Goal: Transaction & Acquisition: Purchase product/service

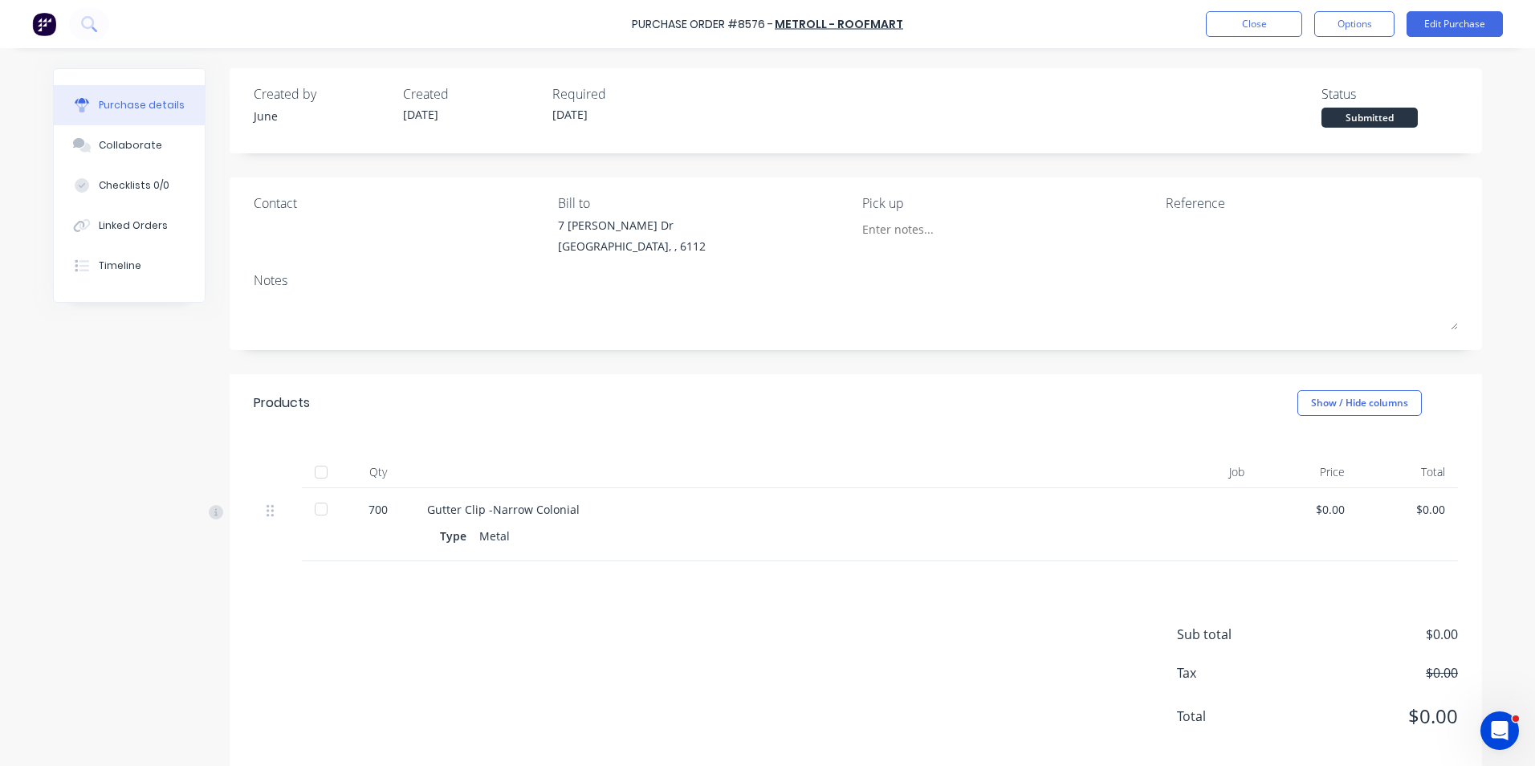
click at [1314, 144] on div "Created by June Created 03/09/25 Required 04/09/25 Status Submitted" at bounding box center [856, 110] width 1253 height 85
click at [1219, 24] on button "Close" at bounding box center [1254, 24] width 96 height 26
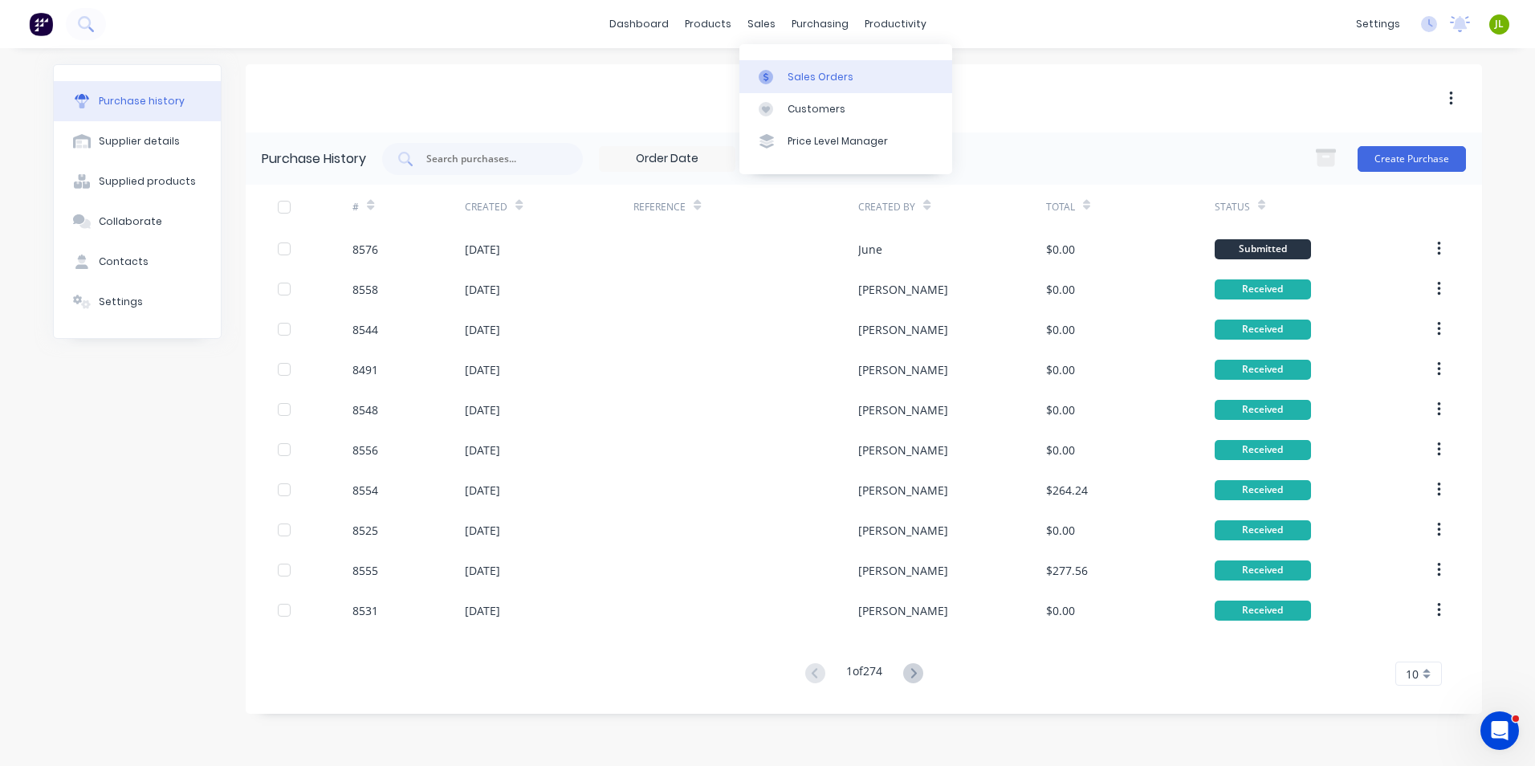
drag, startPoint x: 781, startPoint y: 81, endPoint x: 781, endPoint y: 68, distance: 12.8
click at [781, 81] on div at bounding box center [771, 77] width 24 height 14
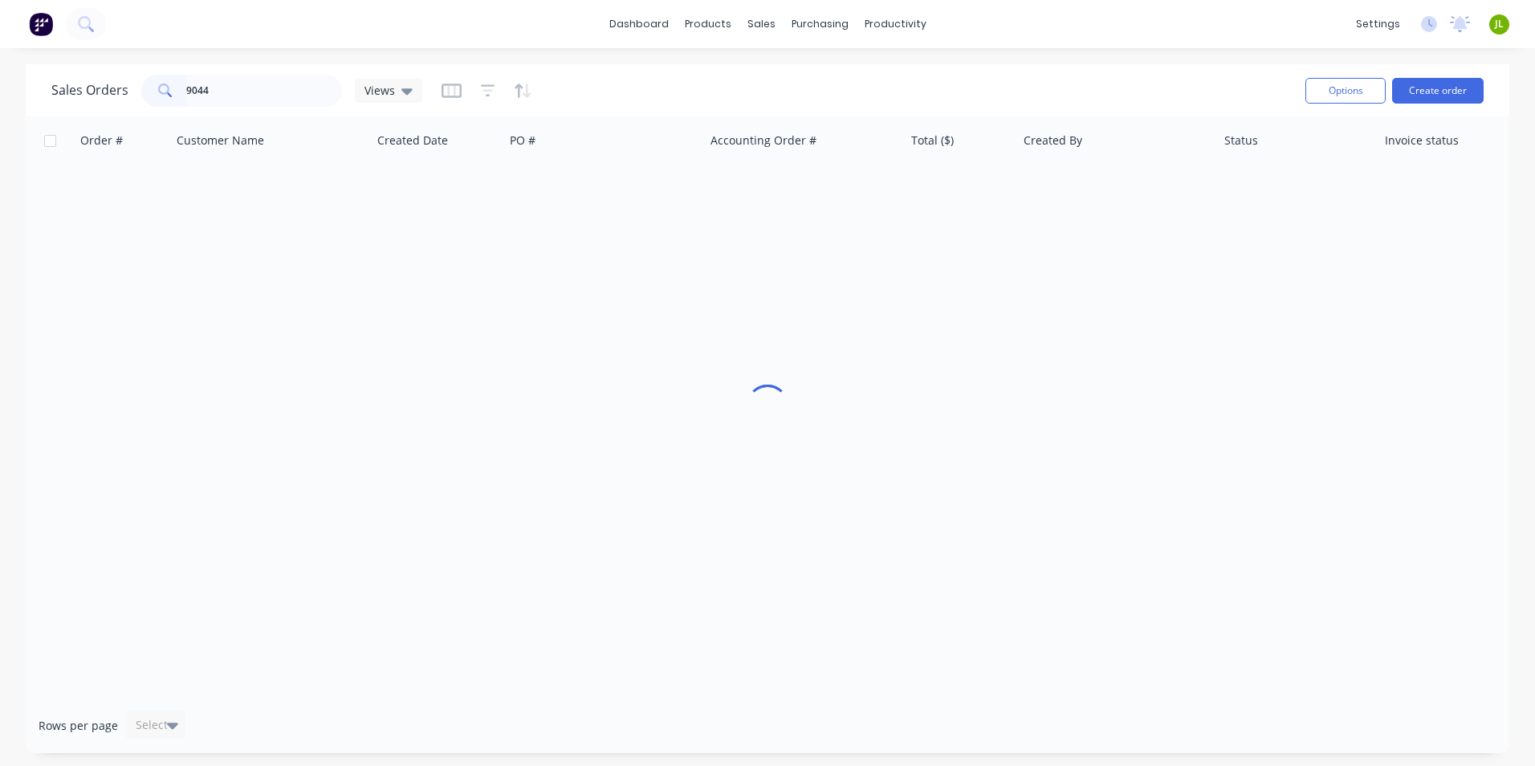
type input "9044"
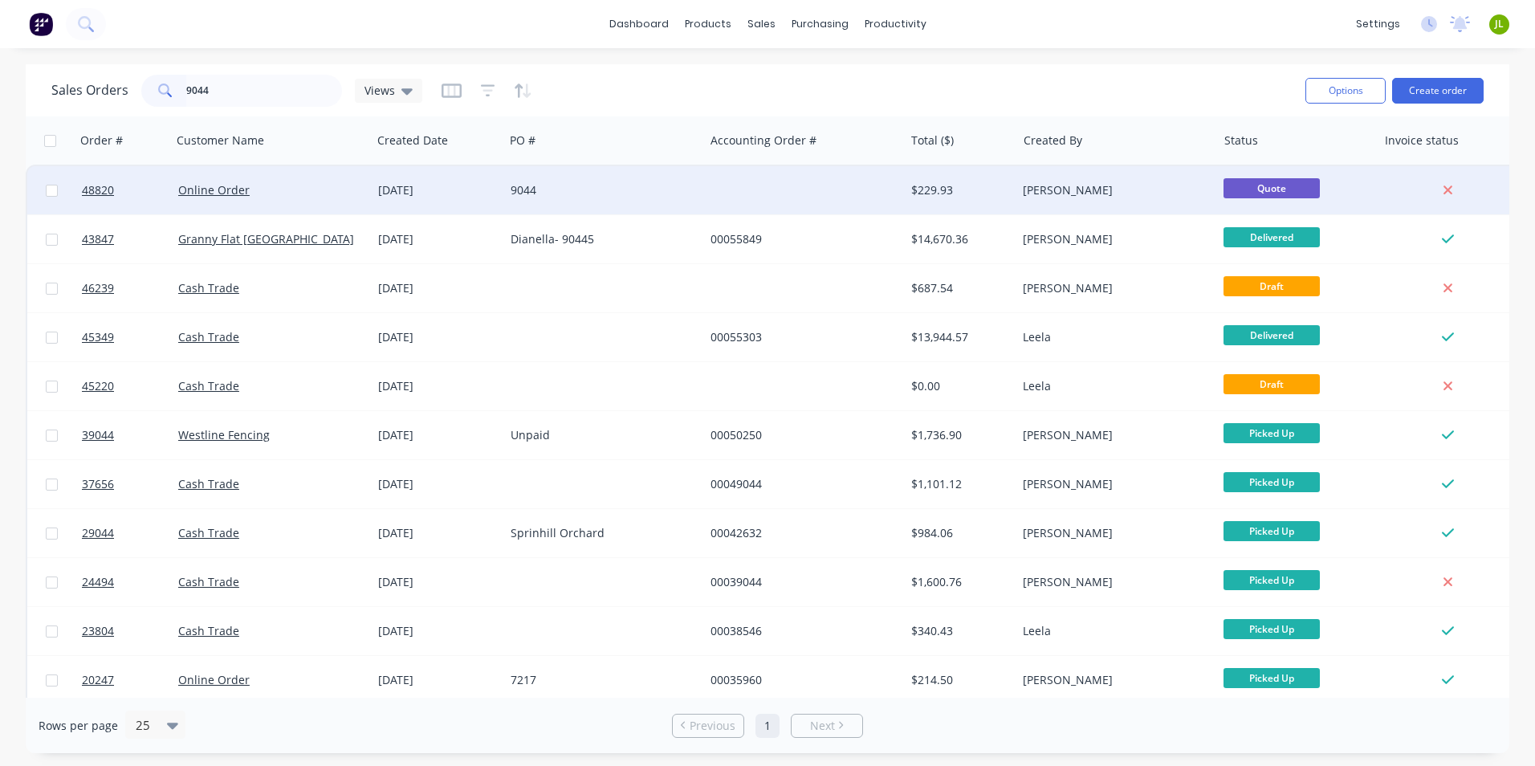
click at [666, 200] on div "9044" at bounding box center [604, 190] width 200 height 48
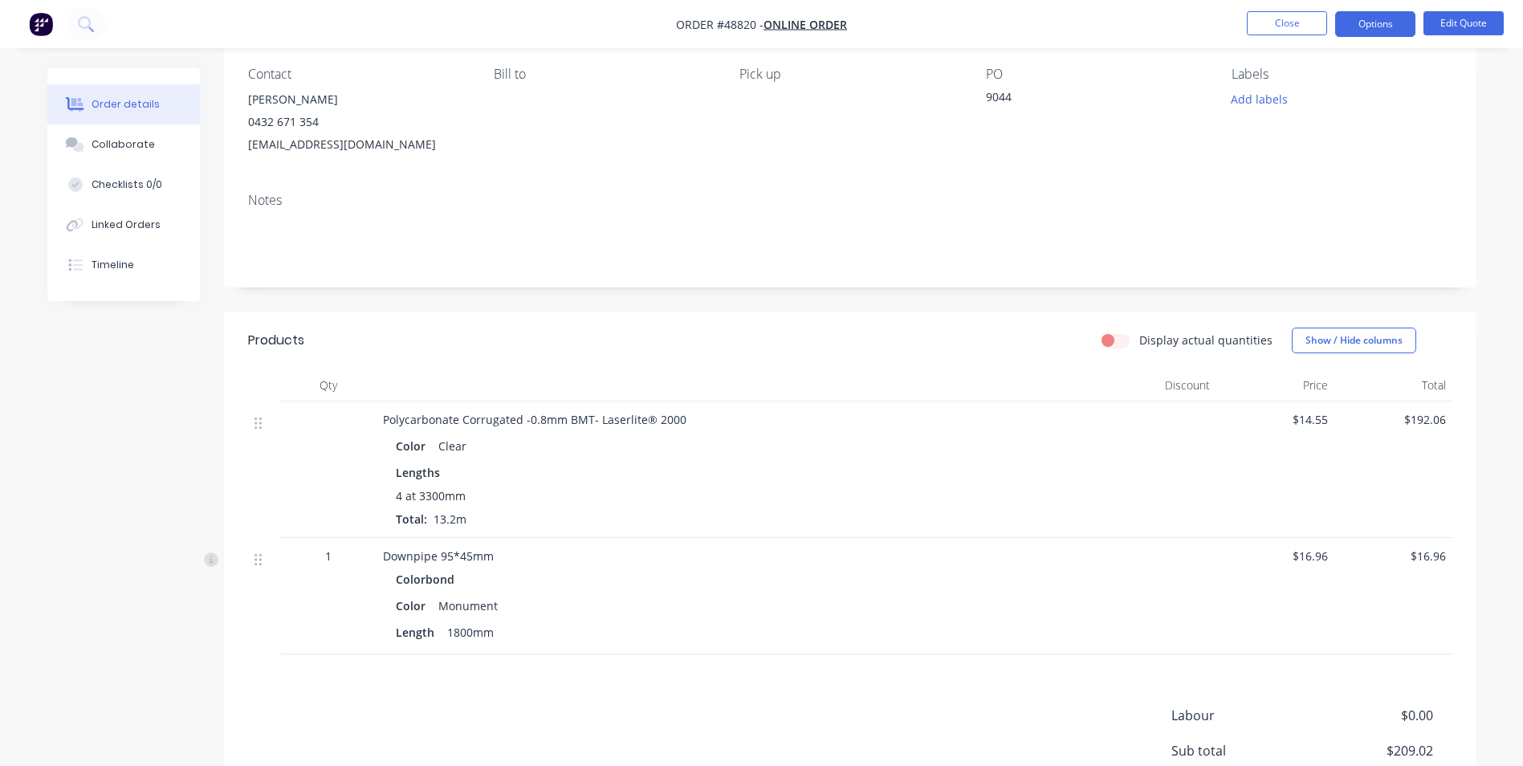
scroll to position [161, 0]
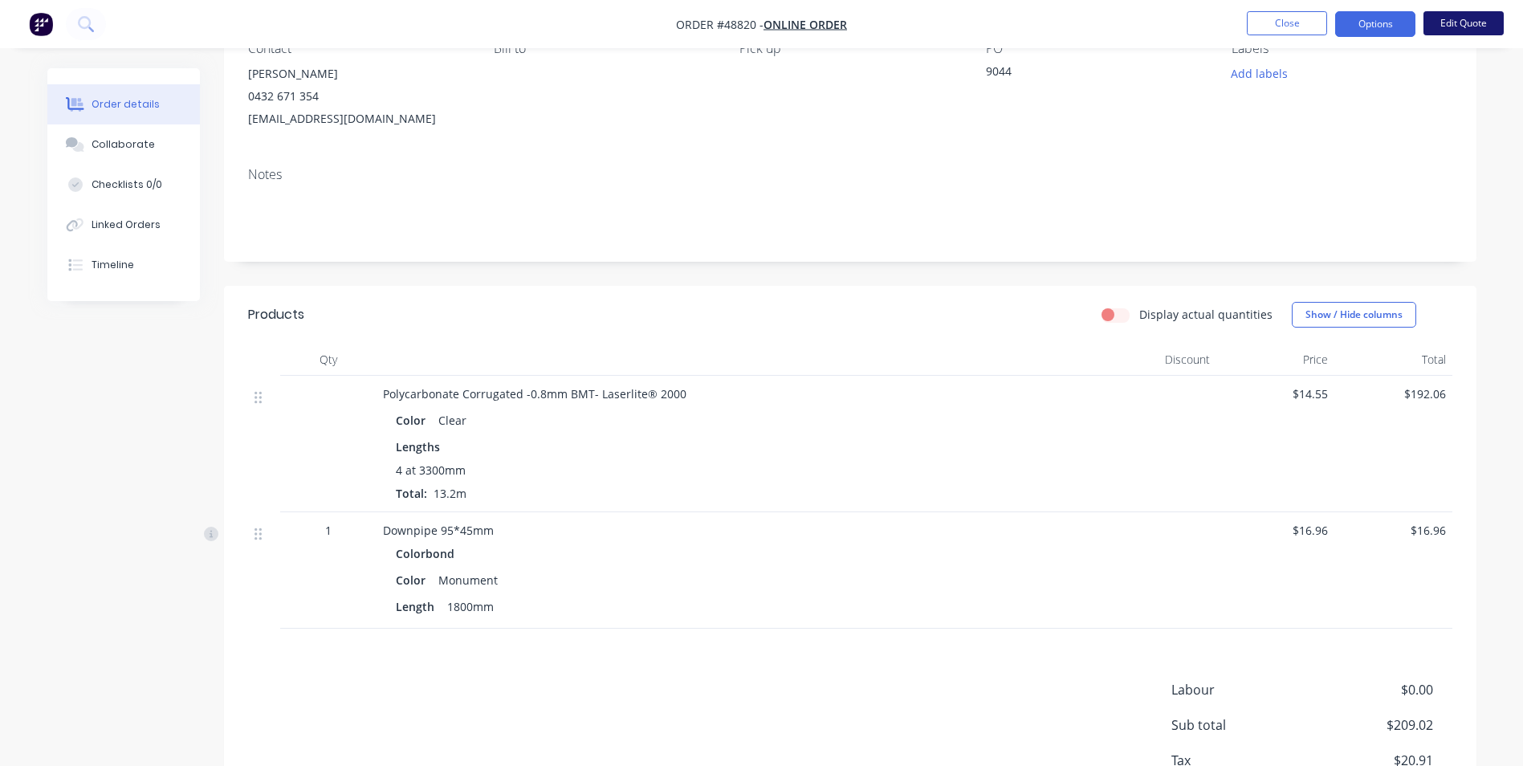
click at [1452, 34] on button "Edit Quote" at bounding box center [1464, 23] width 80 height 24
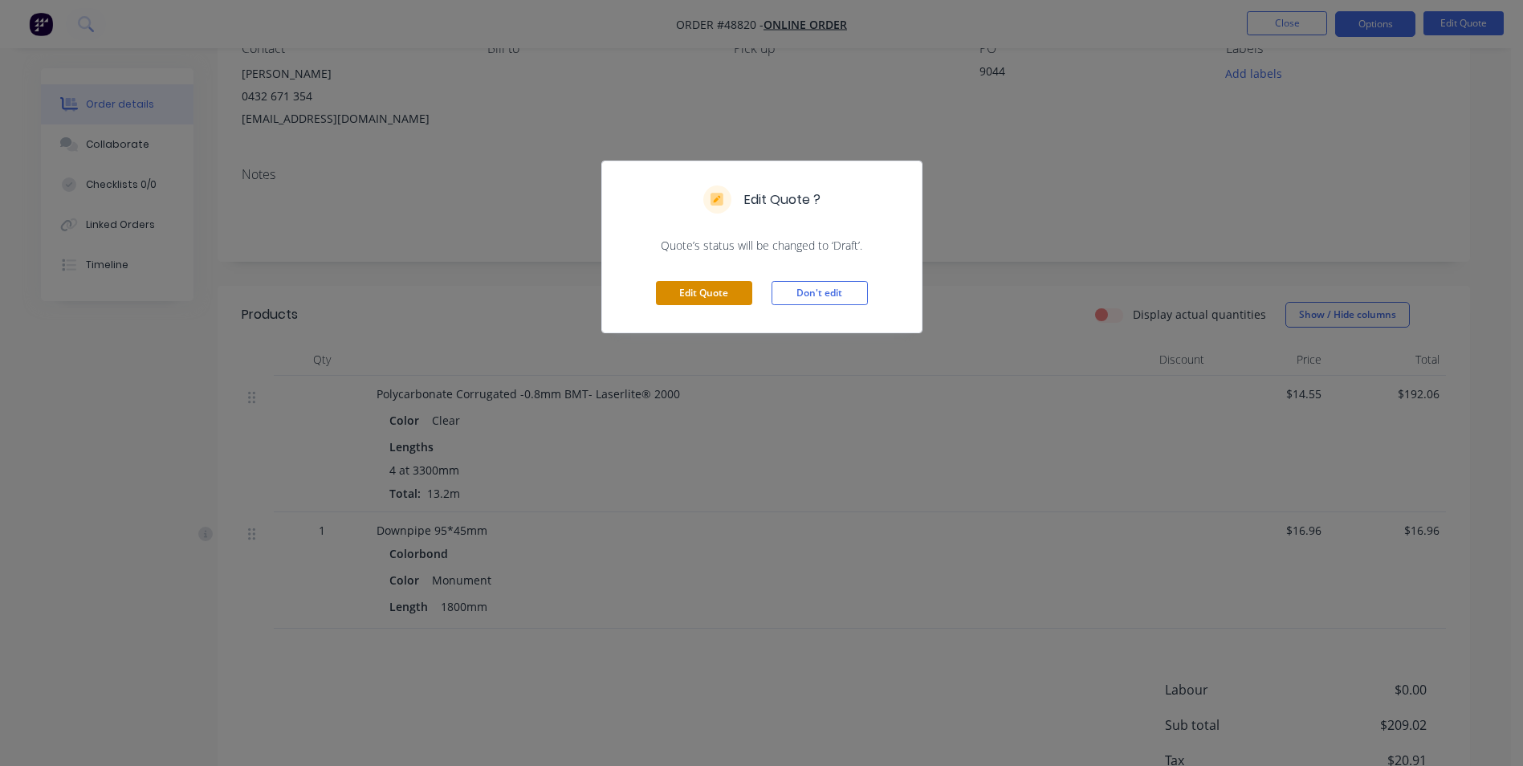
click at [726, 287] on button "Edit Quote" at bounding box center [704, 293] width 96 height 24
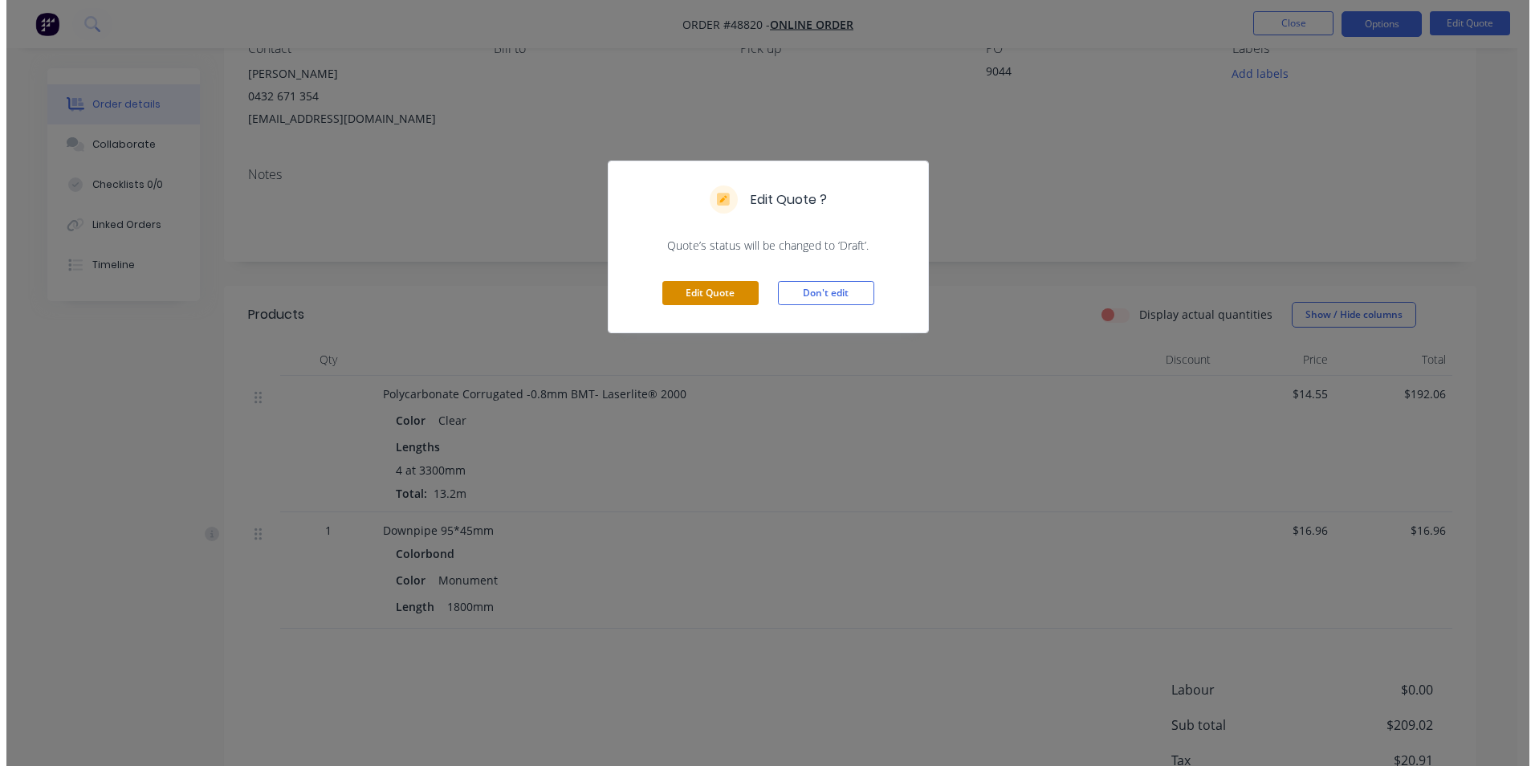
scroll to position [0, 0]
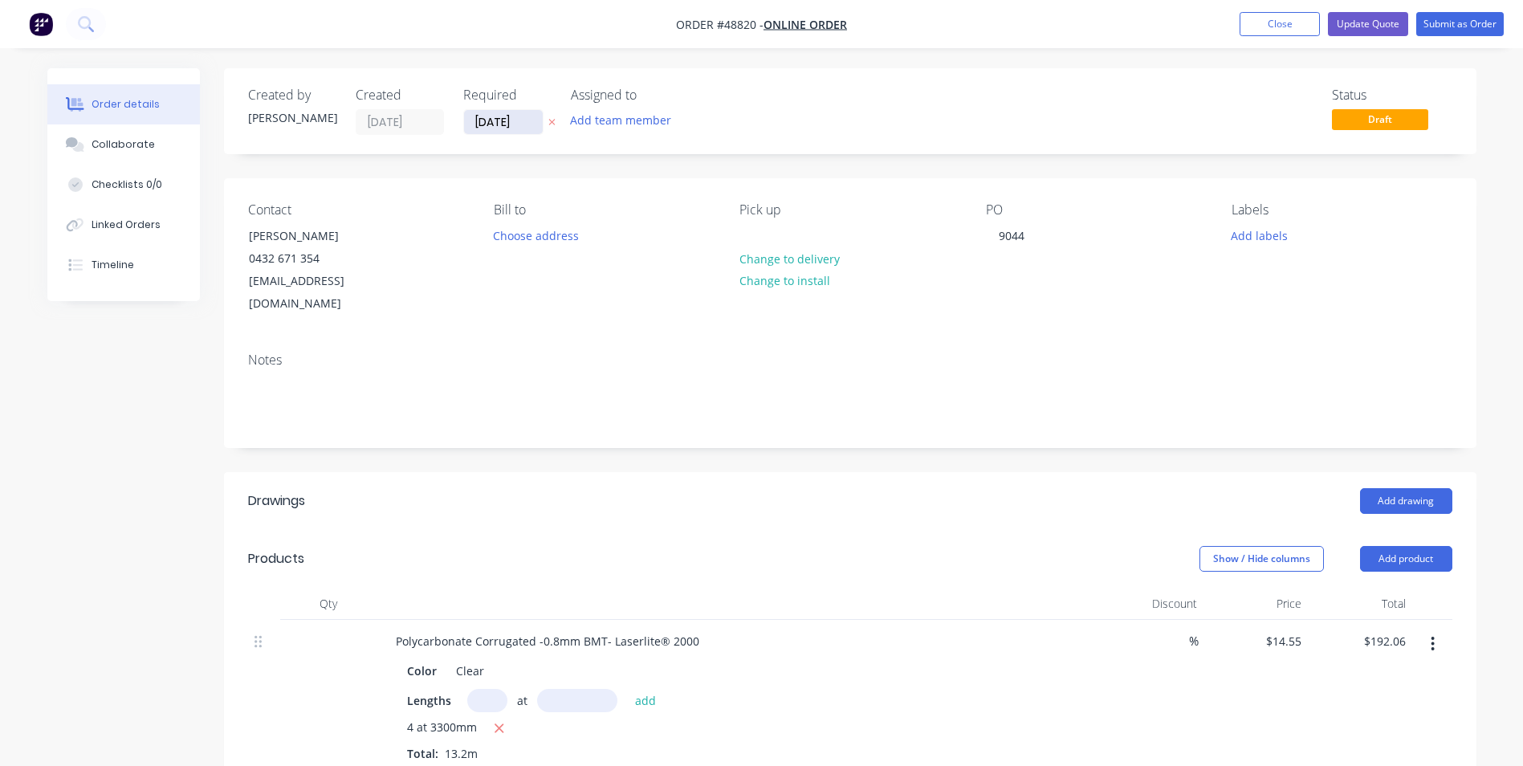
click at [514, 122] on input "03/09/25" at bounding box center [503, 122] width 79 height 24
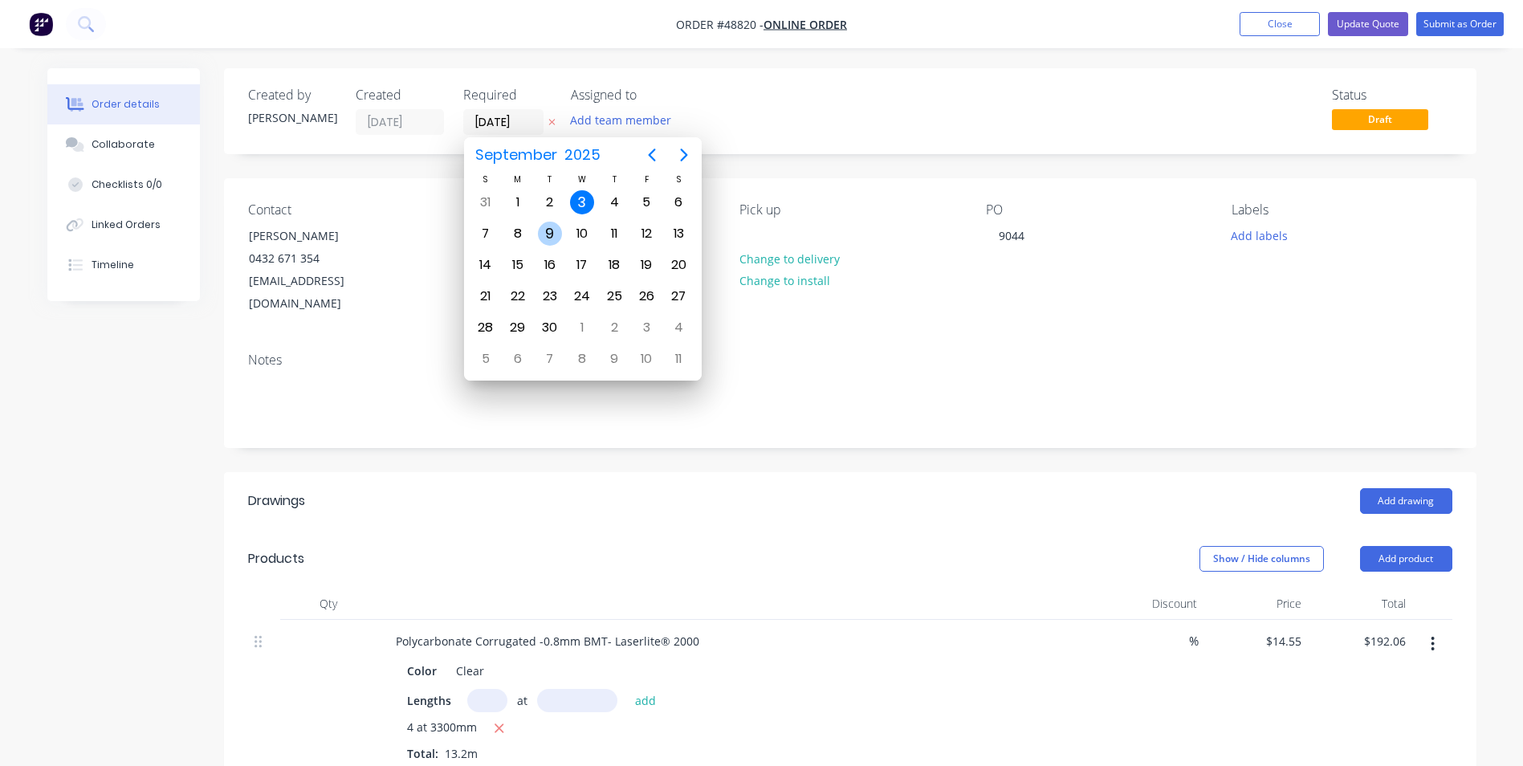
click at [544, 235] on div "9" at bounding box center [550, 234] width 24 height 24
type input "09/09/25"
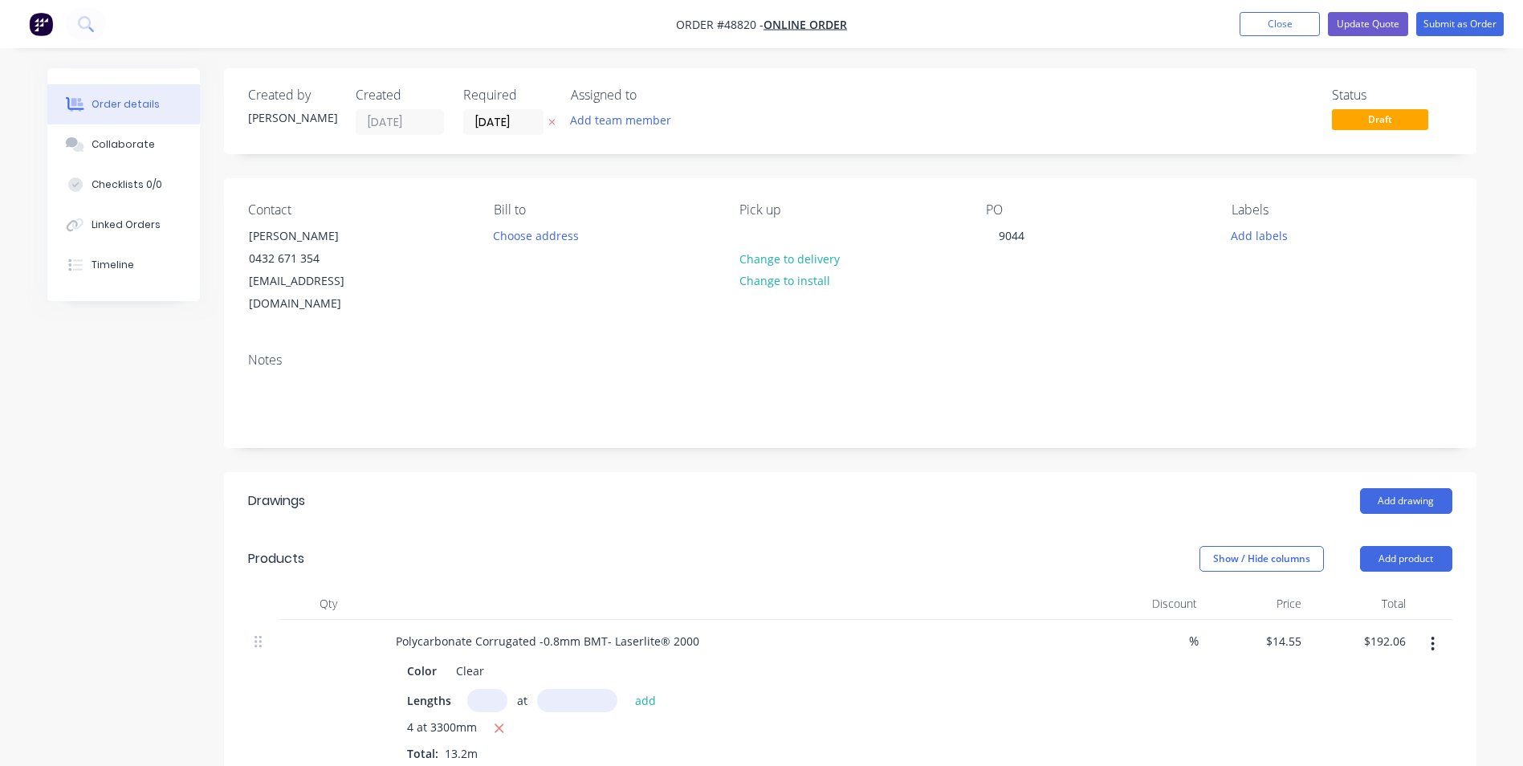
click at [876, 110] on div "Status Draft" at bounding box center [1091, 111] width 721 height 47
click at [1447, 25] on button "Submit as Order" at bounding box center [1460, 24] width 88 height 24
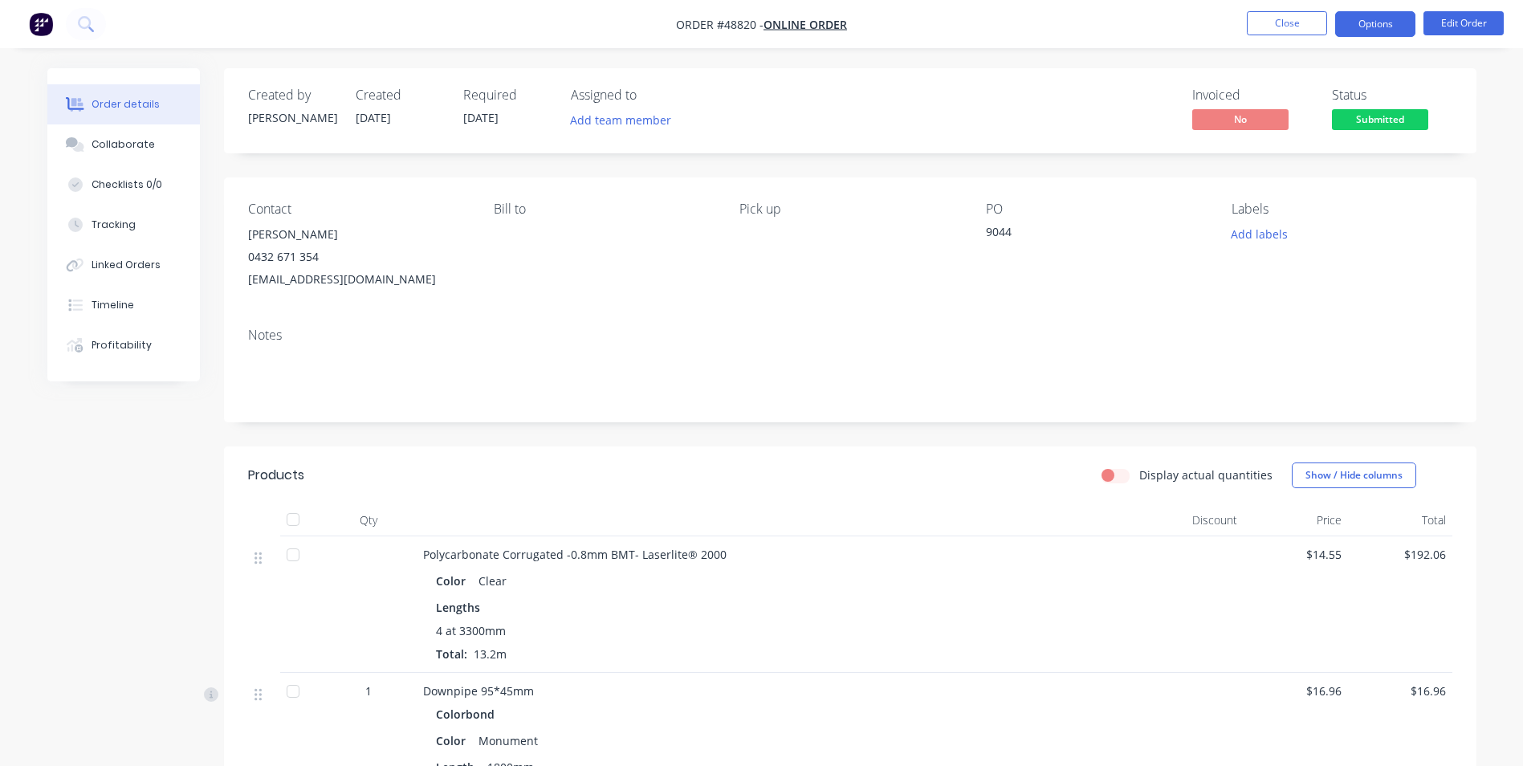
click at [1391, 20] on button "Options" at bounding box center [1375, 24] width 80 height 26
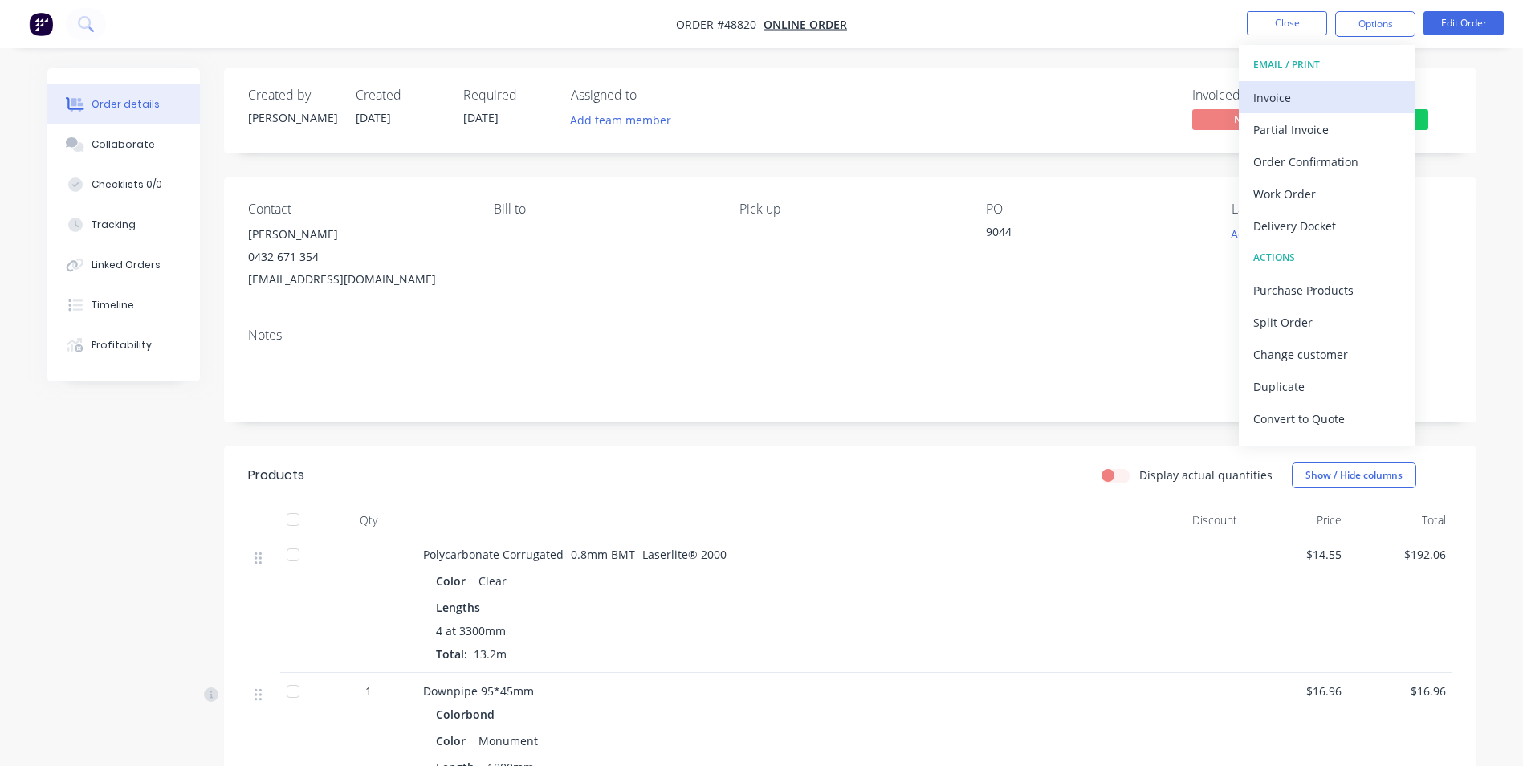
click at [1339, 87] on div "Invoice" at bounding box center [1327, 97] width 148 height 23
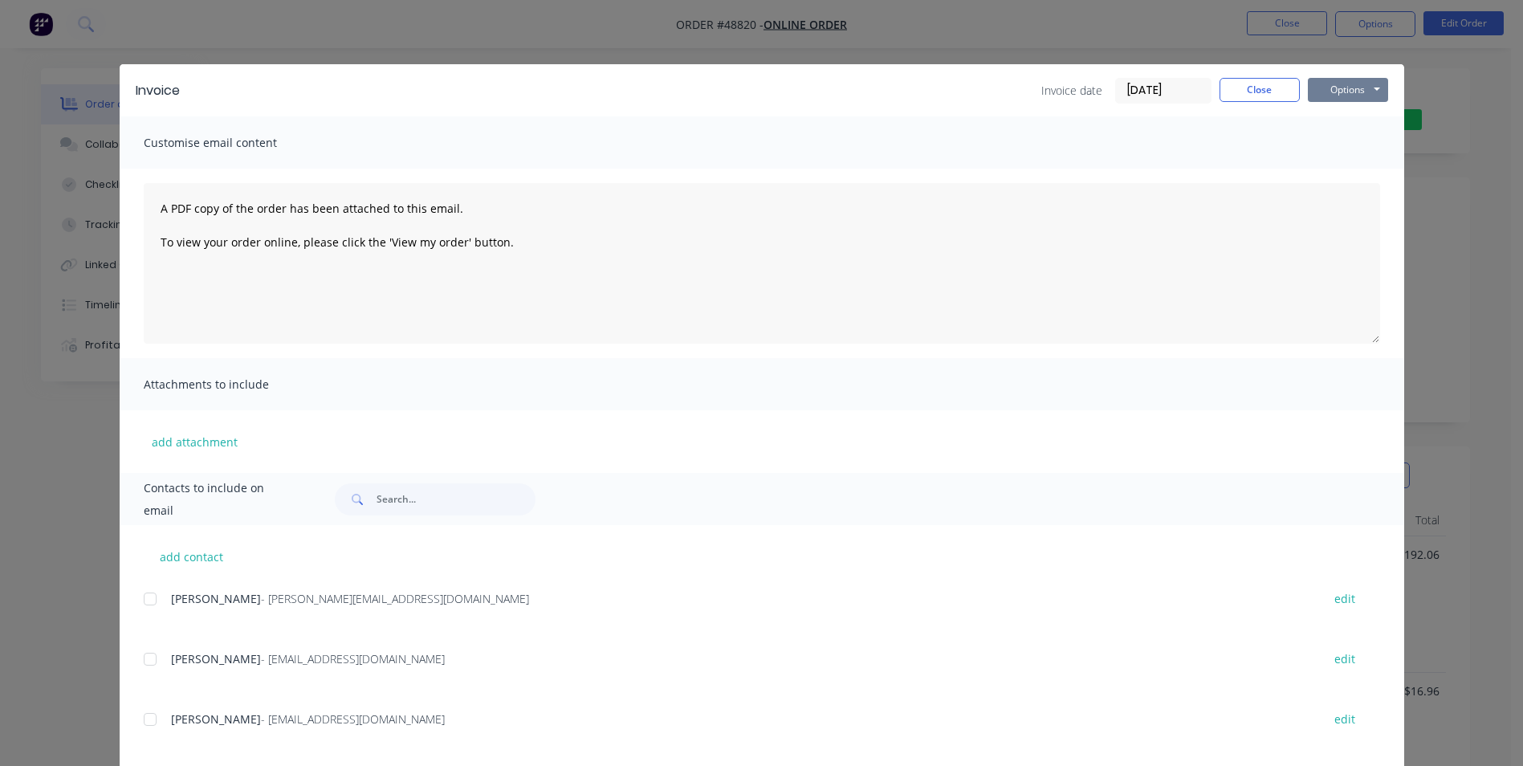
click at [1354, 88] on button "Options" at bounding box center [1348, 90] width 80 height 24
click at [1347, 148] on button "Print" at bounding box center [1359, 145] width 103 height 26
click at [1265, 87] on button "Close" at bounding box center [1260, 90] width 80 height 24
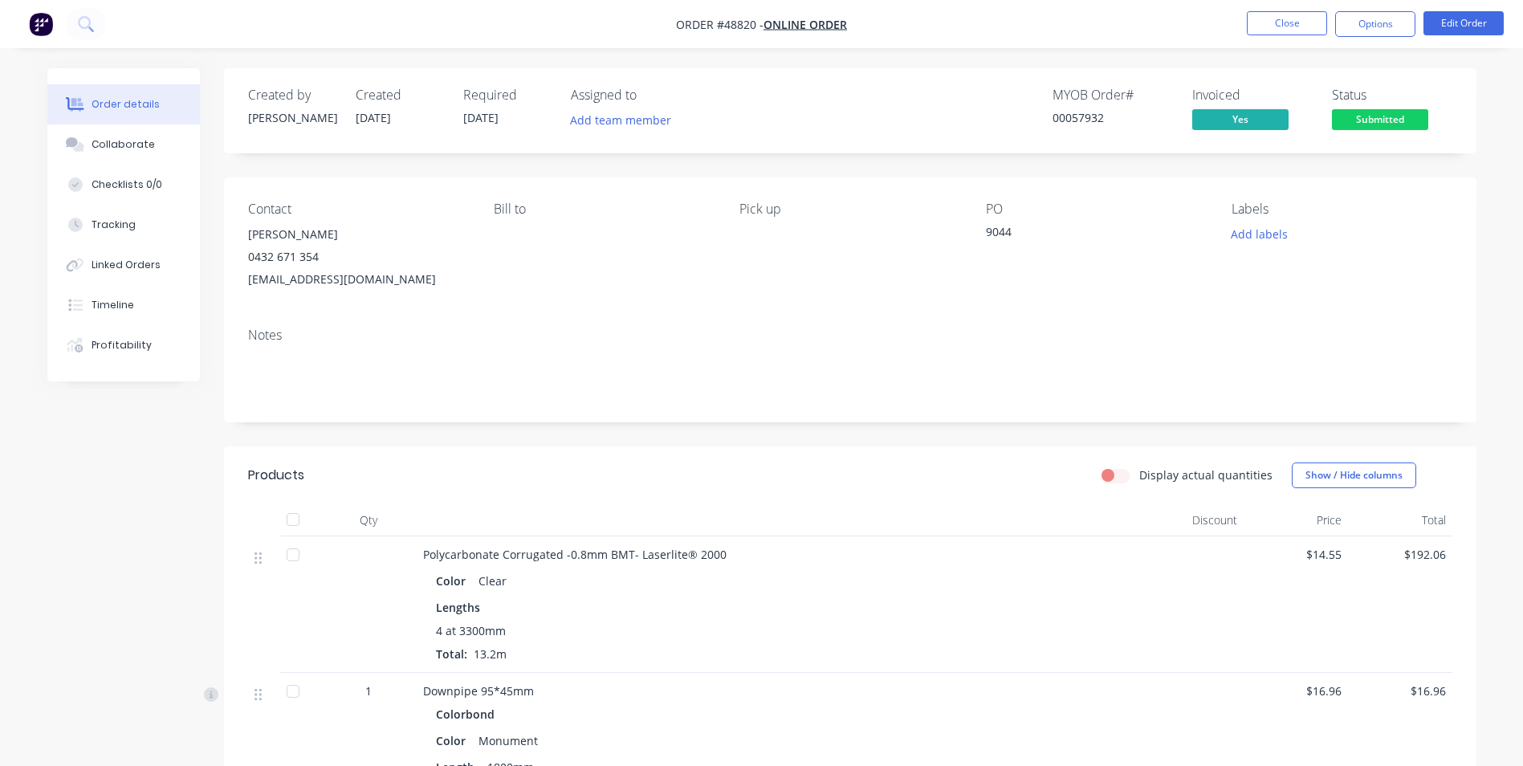
click at [1374, 5] on nav "Order #48820 - Online Order Close Options Edit Order" at bounding box center [761, 24] width 1523 height 48
click at [1370, 18] on button "Options" at bounding box center [1375, 24] width 80 height 26
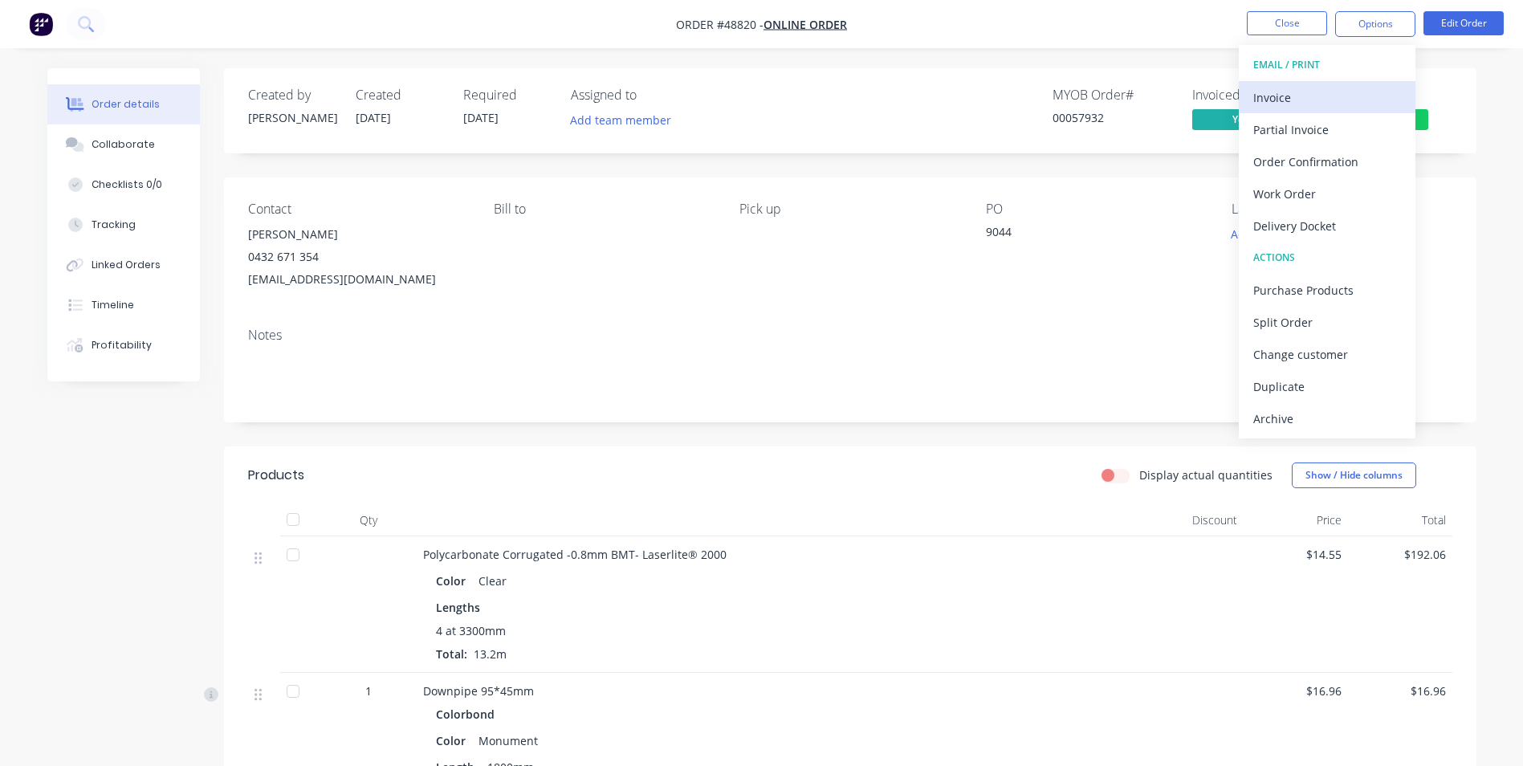
click at [1330, 94] on div "Invoice" at bounding box center [1327, 97] width 148 height 23
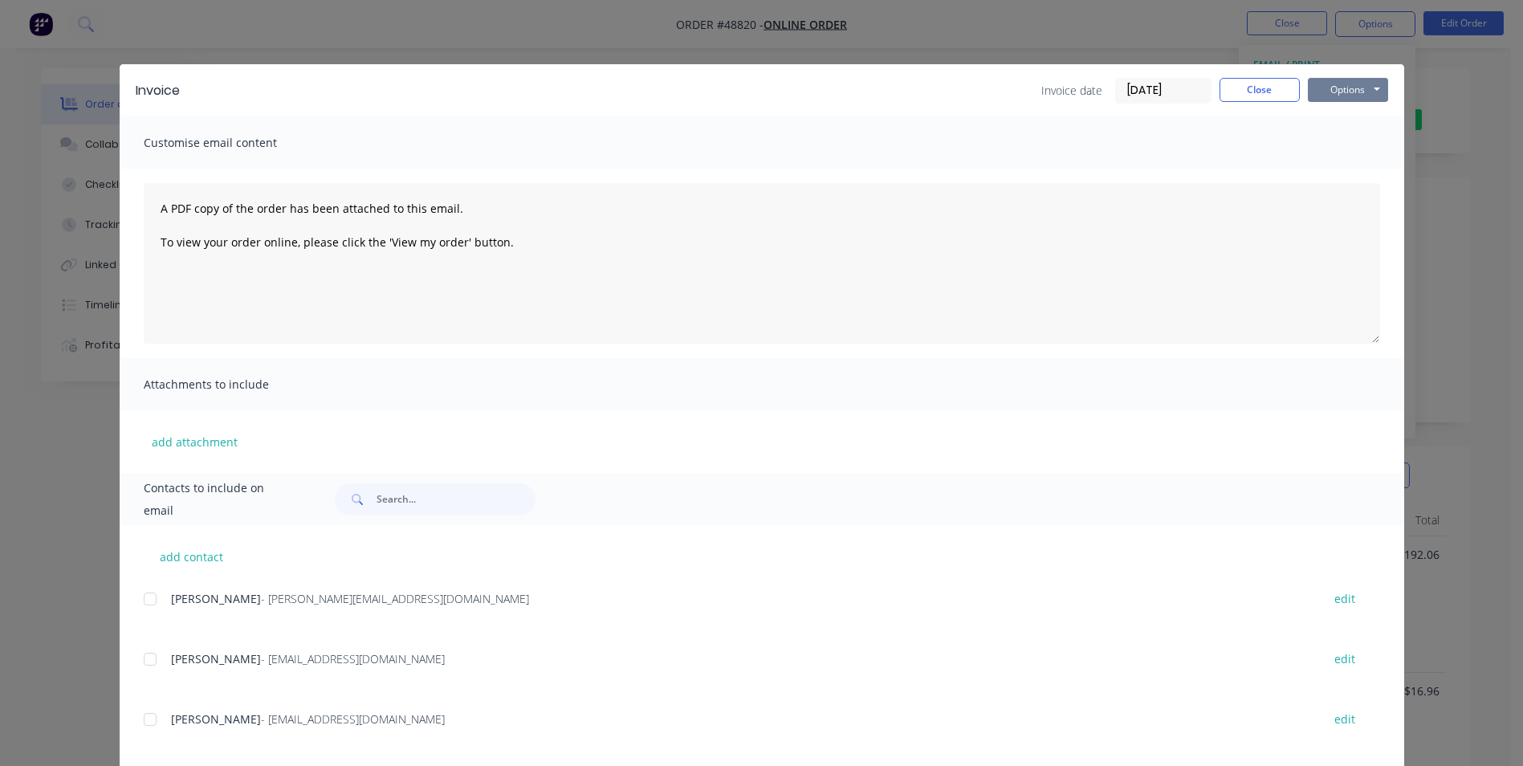
click at [1340, 85] on button "Options" at bounding box center [1348, 90] width 80 height 24
click at [1321, 145] on button "Print" at bounding box center [1359, 145] width 103 height 26
click at [1229, 84] on button "Close" at bounding box center [1260, 90] width 80 height 24
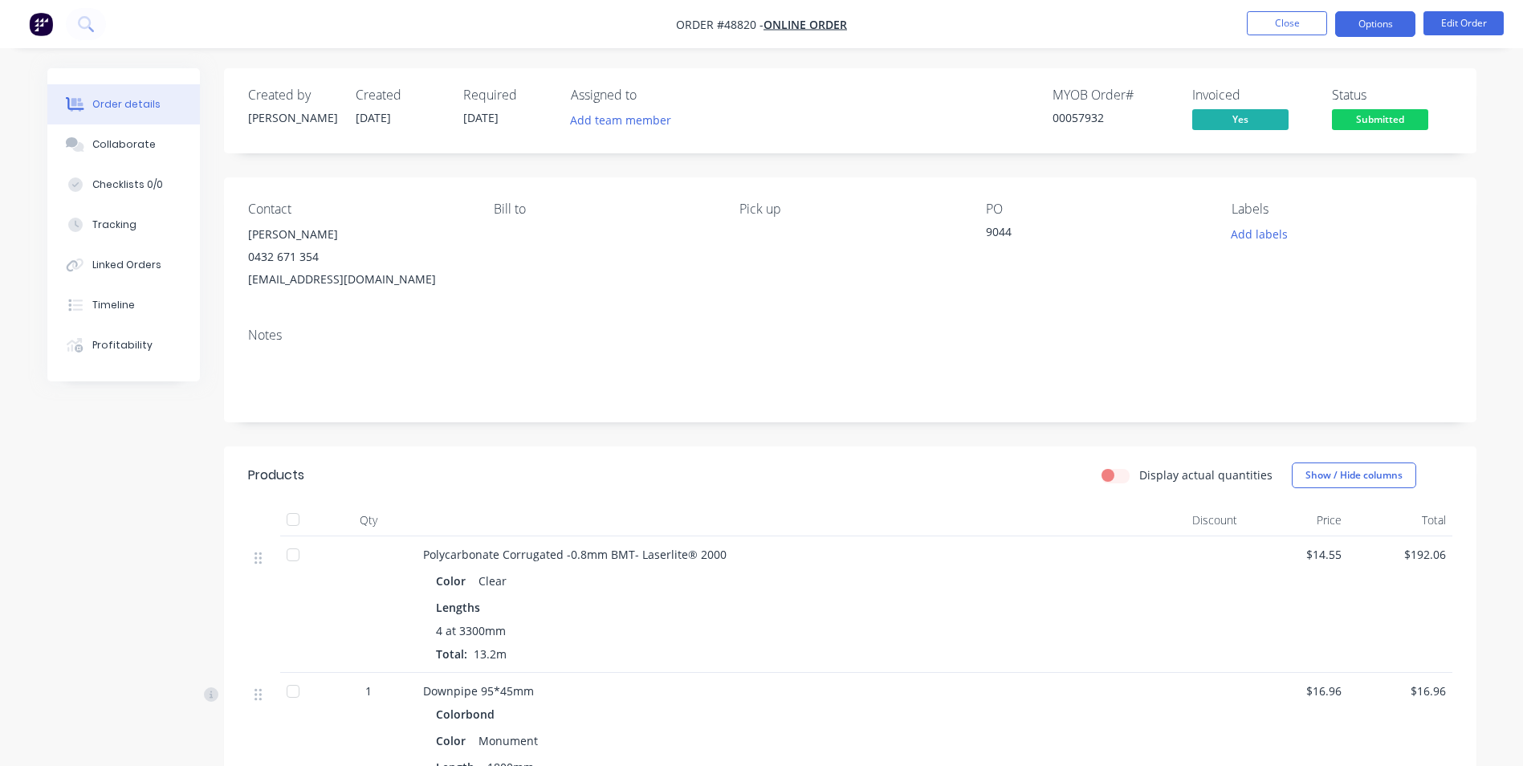
click at [1374, 31] on button "Options" at bounding box center [1375, 24] width 80 height 26
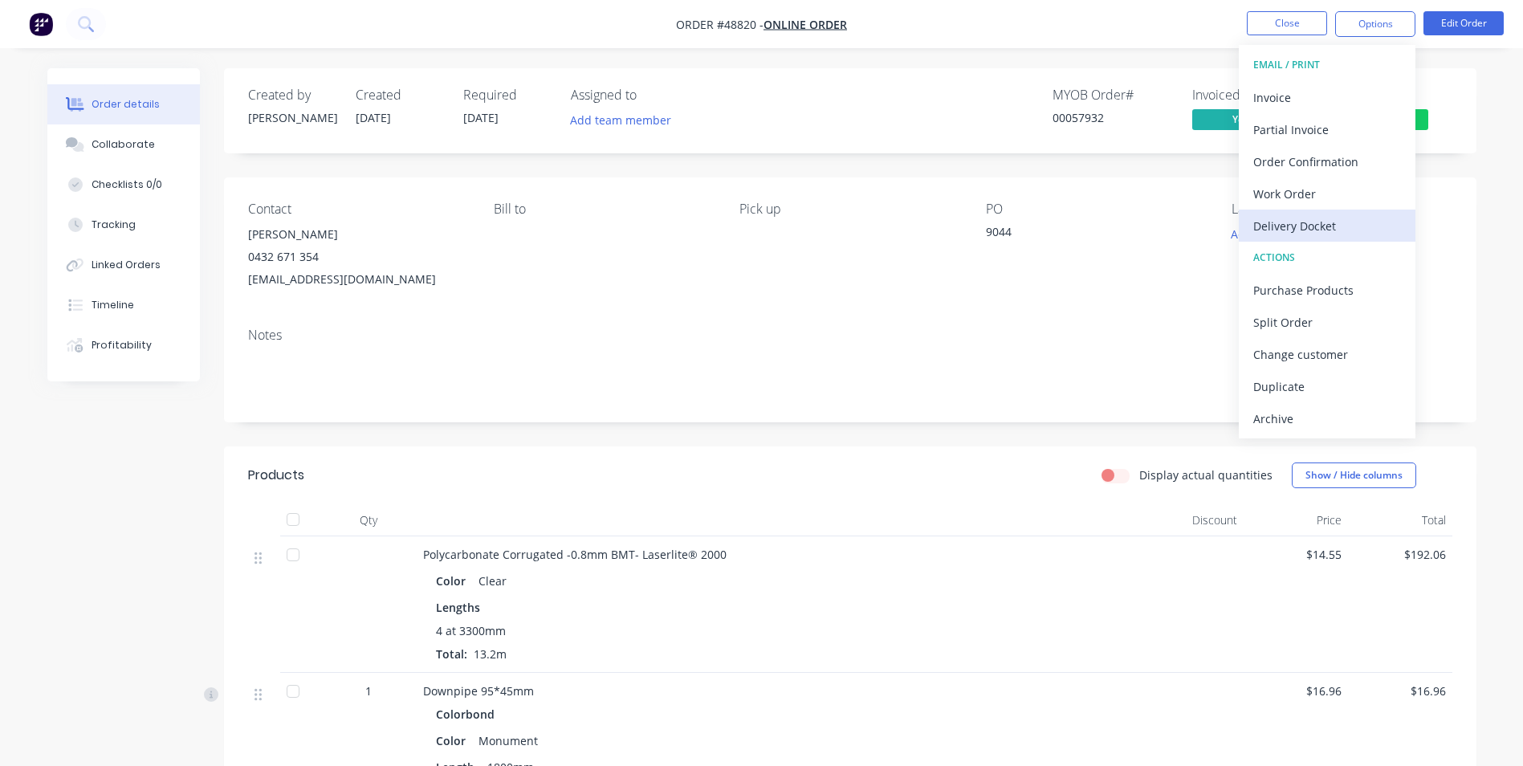
click at [1322, 234] on div "Delivery Docket" at bounding box center [1327, 225] width 148 height 23
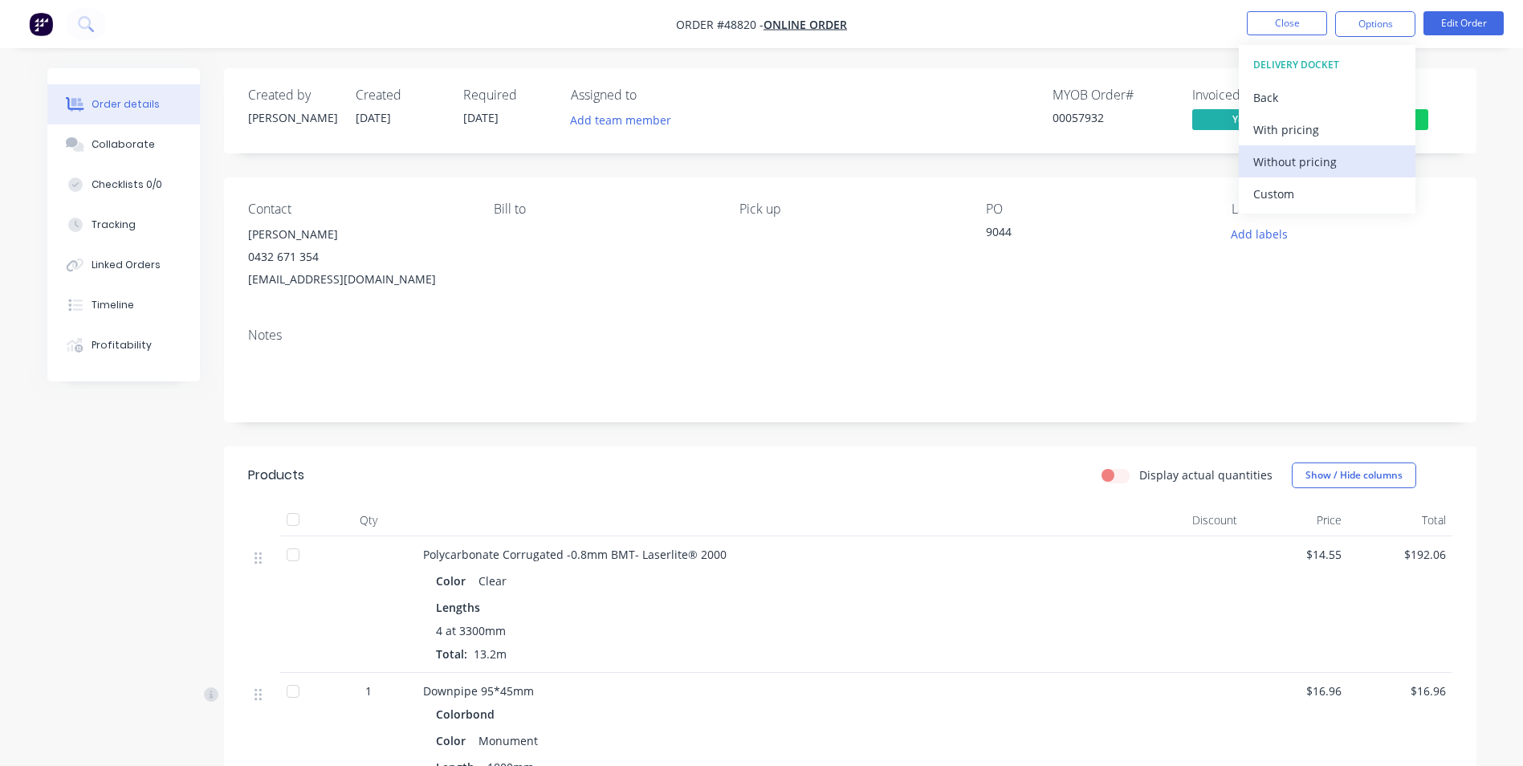
click at [1307, 165] on div "Without pricing" at bounding box center [1327, 161] width 148 height 23
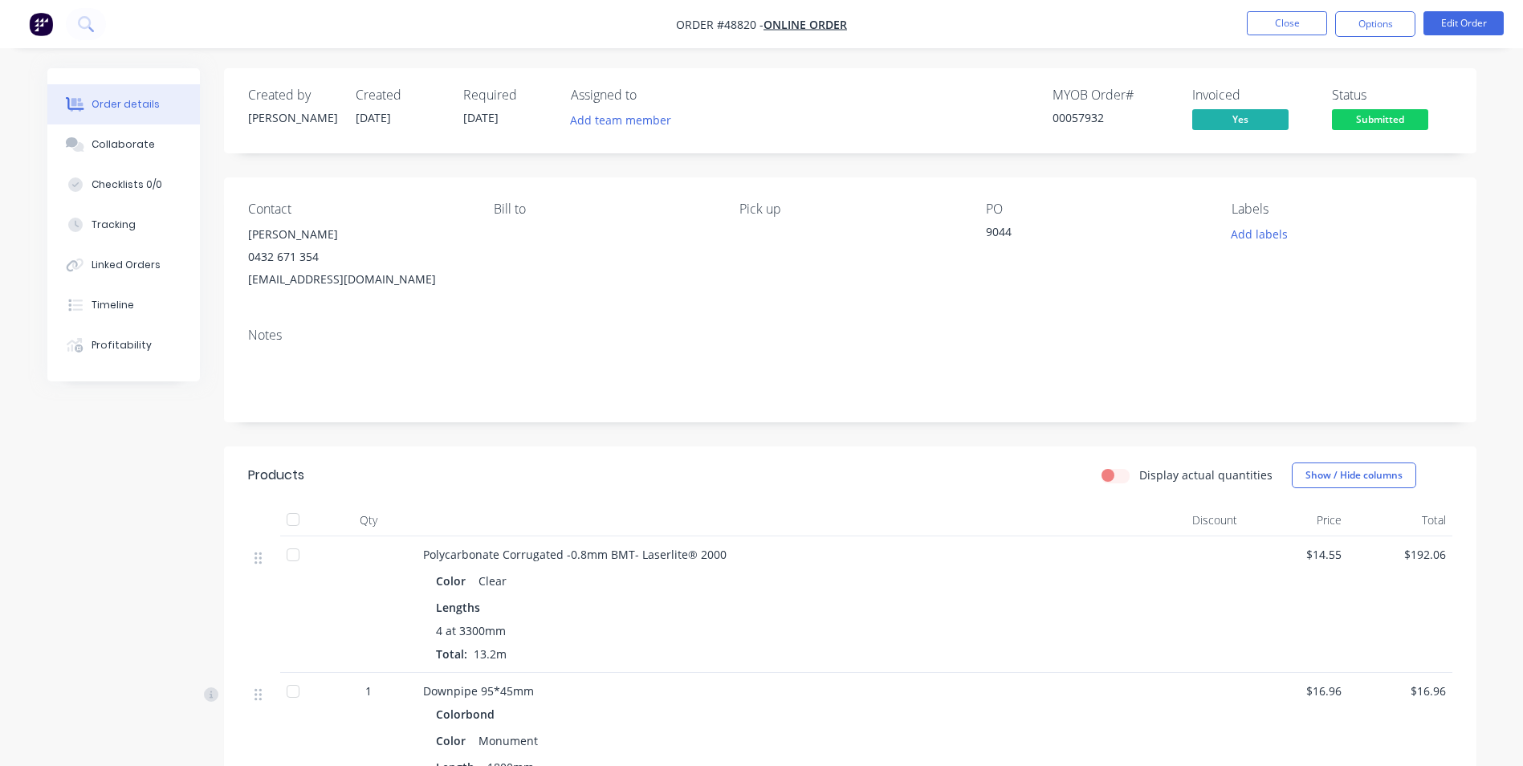
click at [936, 299] on div "Contact Alex Hill 0432 671 354 alexwilliamhill91@gmail.com Bill to Pick up PO 9…" at bounding box center [850, 245] width 1253 height 137
click at [1362, 7] on nav "Order #48820 - Online Order Close Options Edit Order" at bounding box center [761, 24] width 1523 height 48
click at [1360, 24] on button "Options" at bounding box center [1375, 24] width 80 height 26
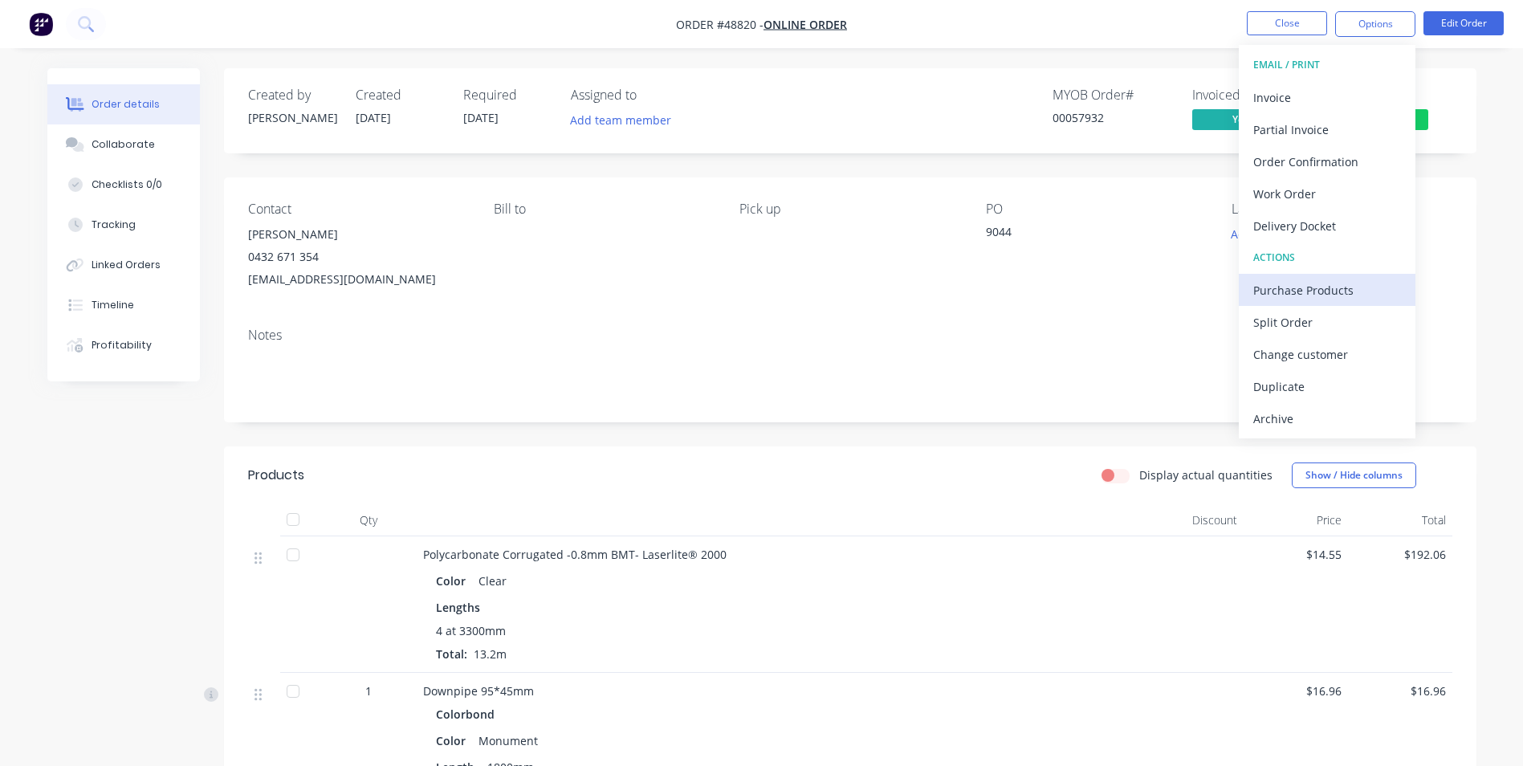
click at [1338, 279] on div "Purchase Products" at bounding box center [1327, 290] width 148 height 23
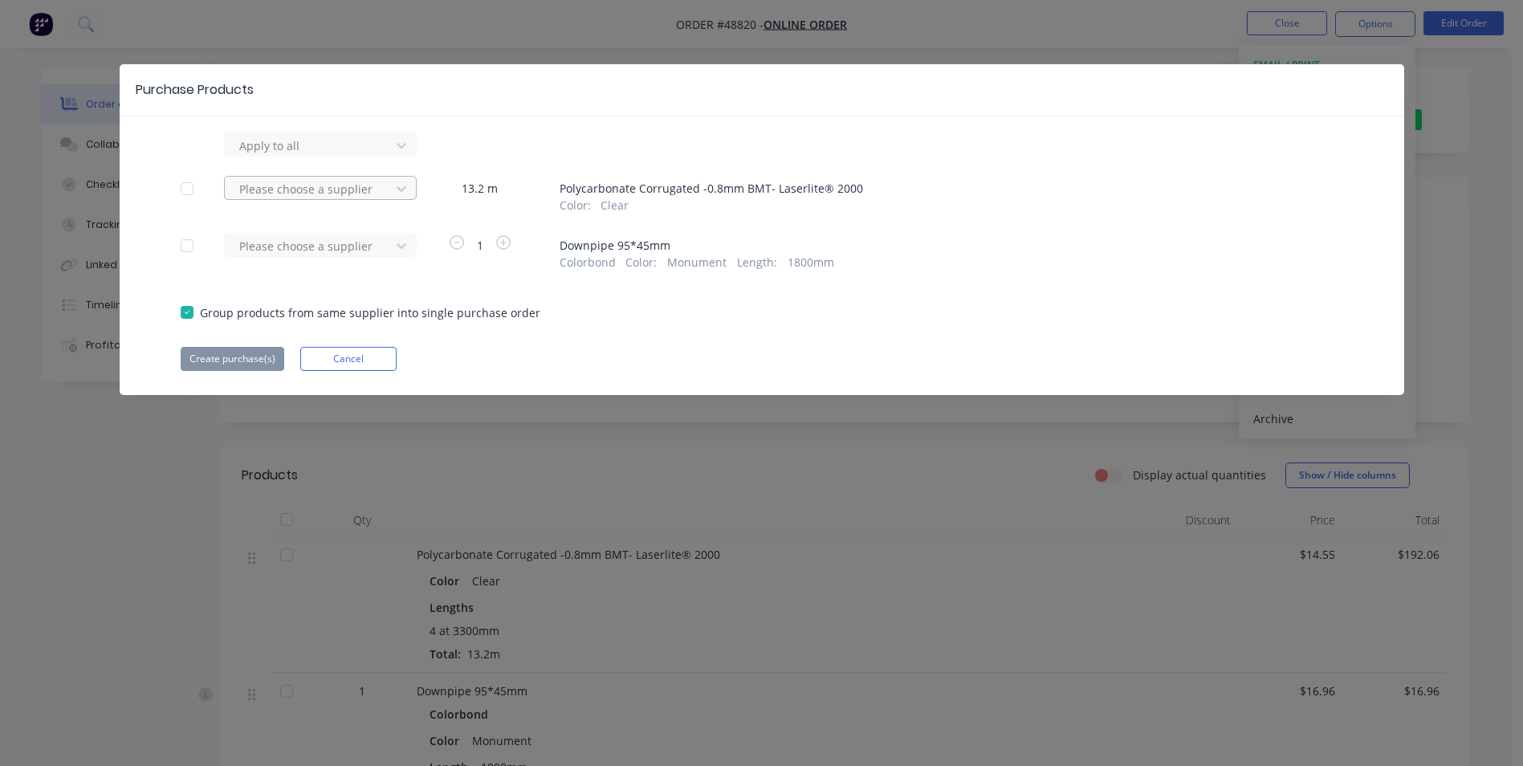
click at [297, 156] on div at bounding box center [310, 146] width 145 height 20
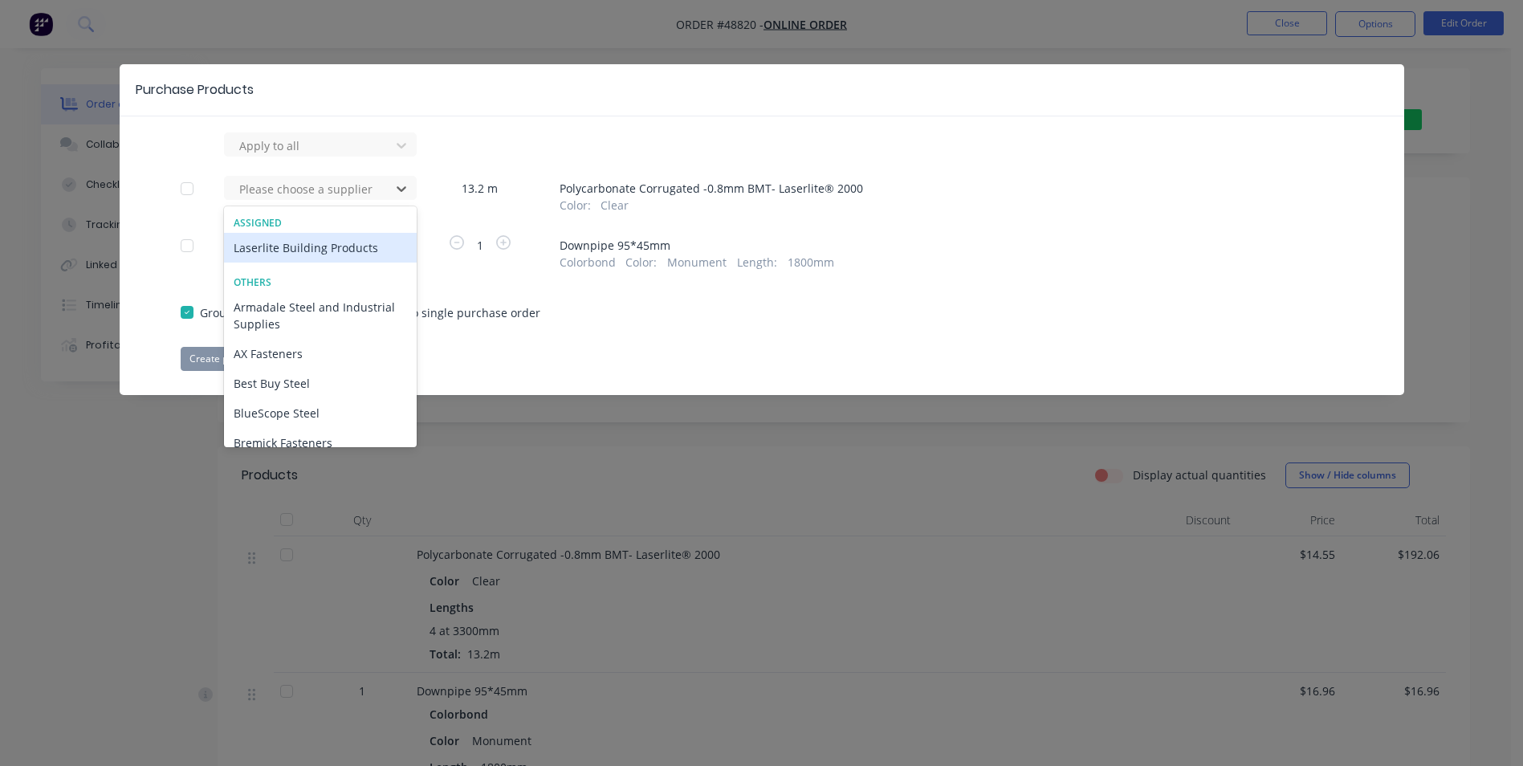
click at [285, 250] on div "Laserlite Building Products" at bounding box center [320, 248] width 193 height 30
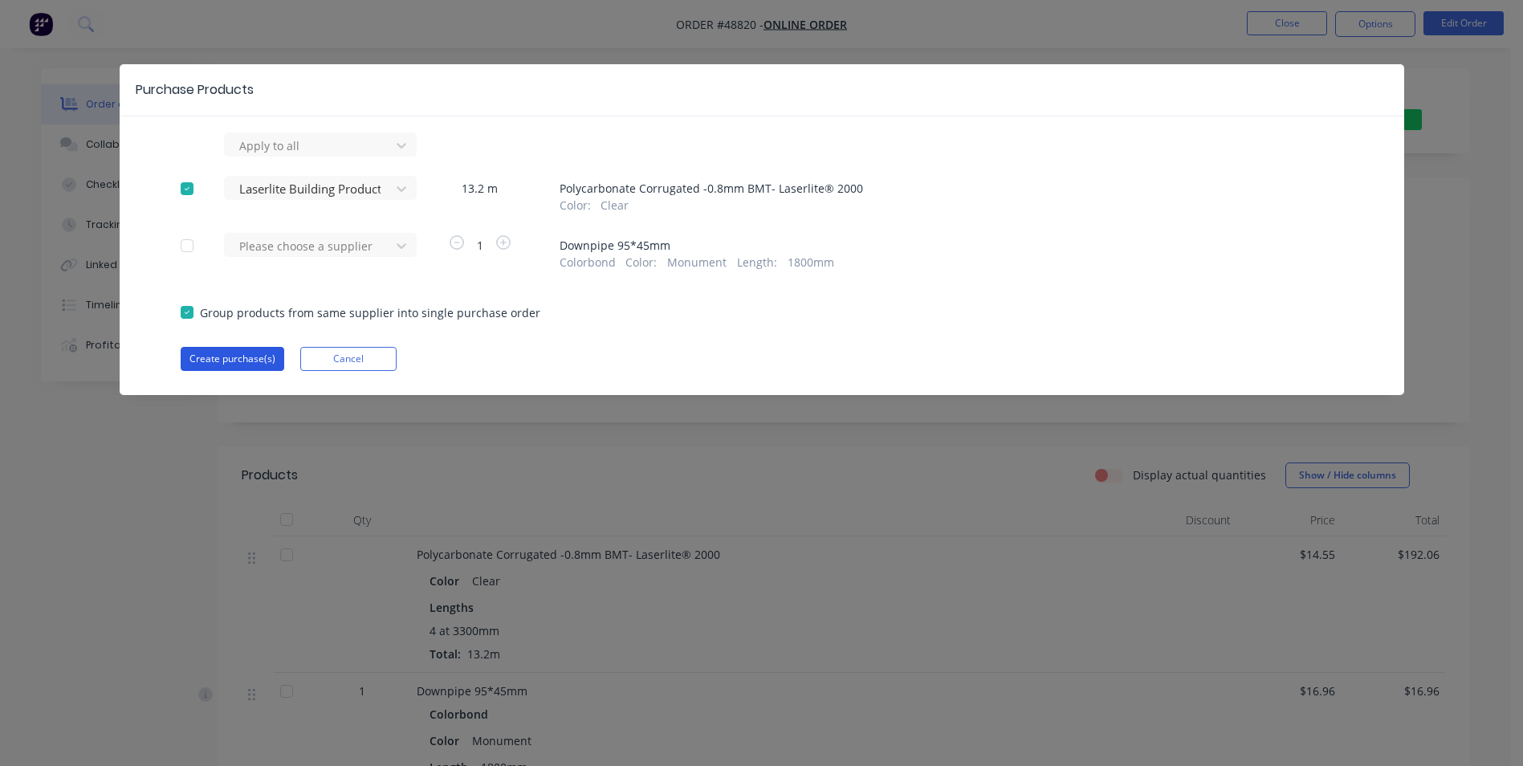
click at [225, 360] on button "Create purchase(s)" at bounding box center [233, 359] width 104 height 24
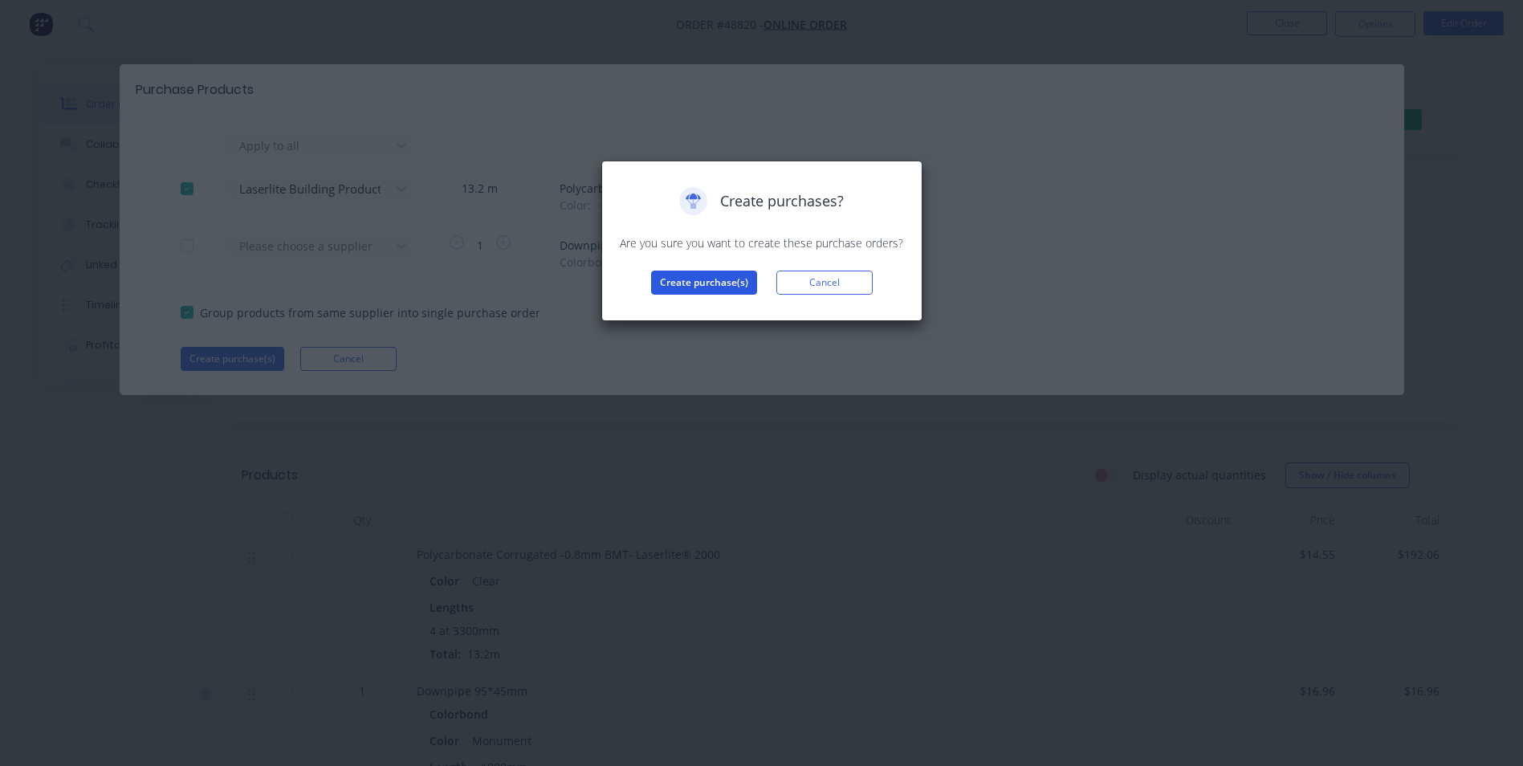
click at [731, 286] on button "Create purchase(s)" at bounding box center [704, 283] width 106 height 24
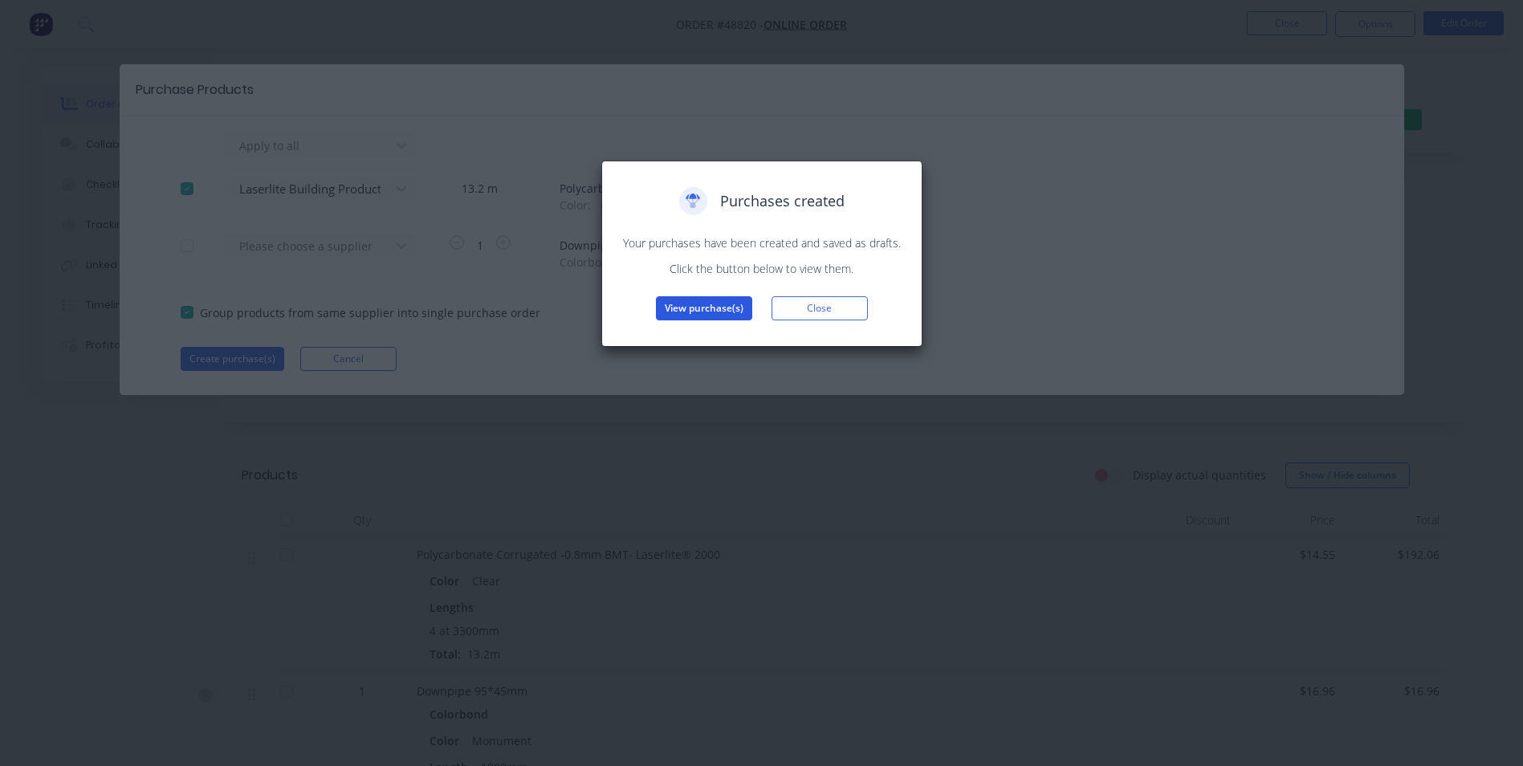
click at [719, 300] on button "View purchase(s)" at bounding box center [704, 308] width 96 height 24
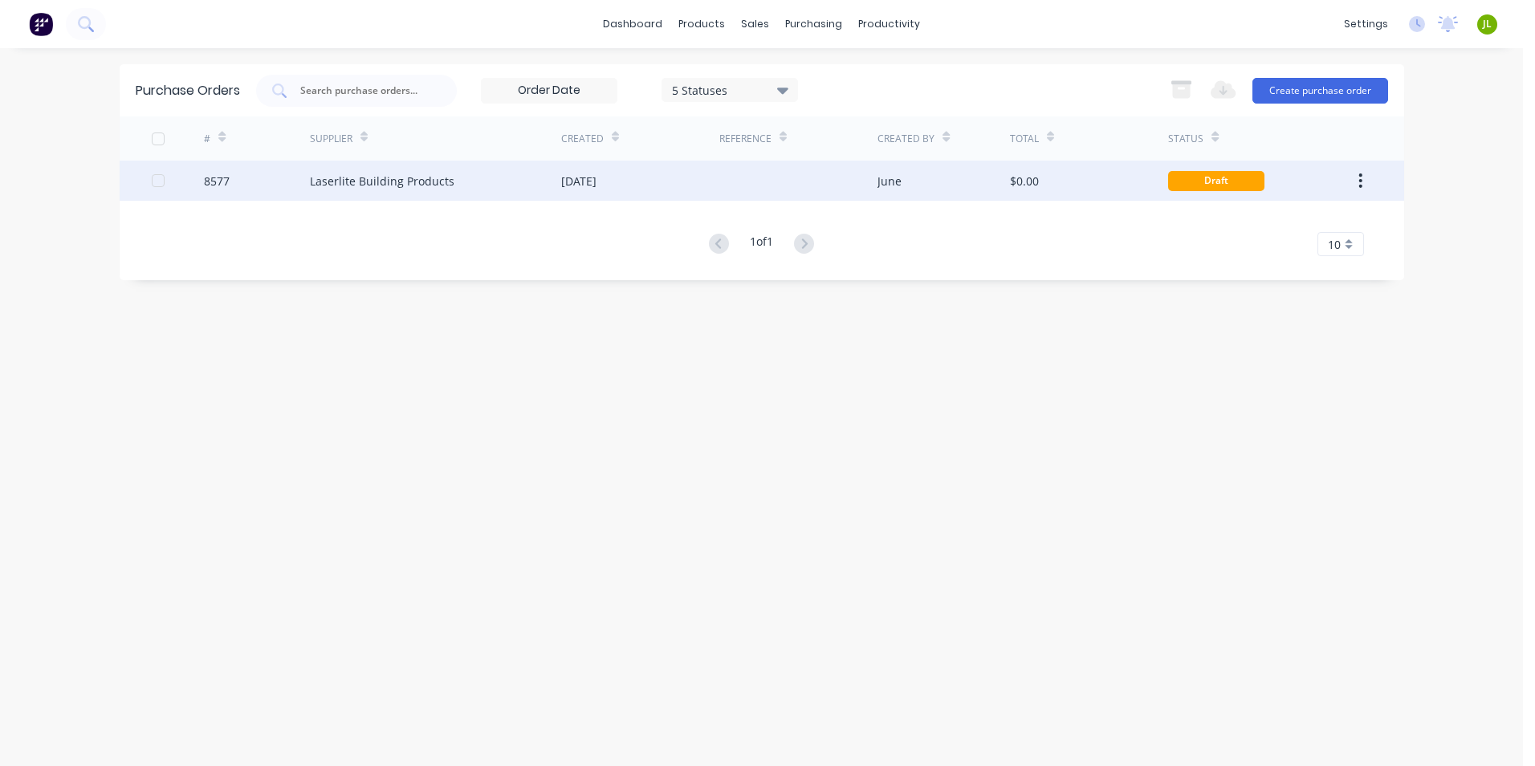
click at [717, 185] on div "03 Sep 2025" at bounding box center [640, 181] width 158 height 40
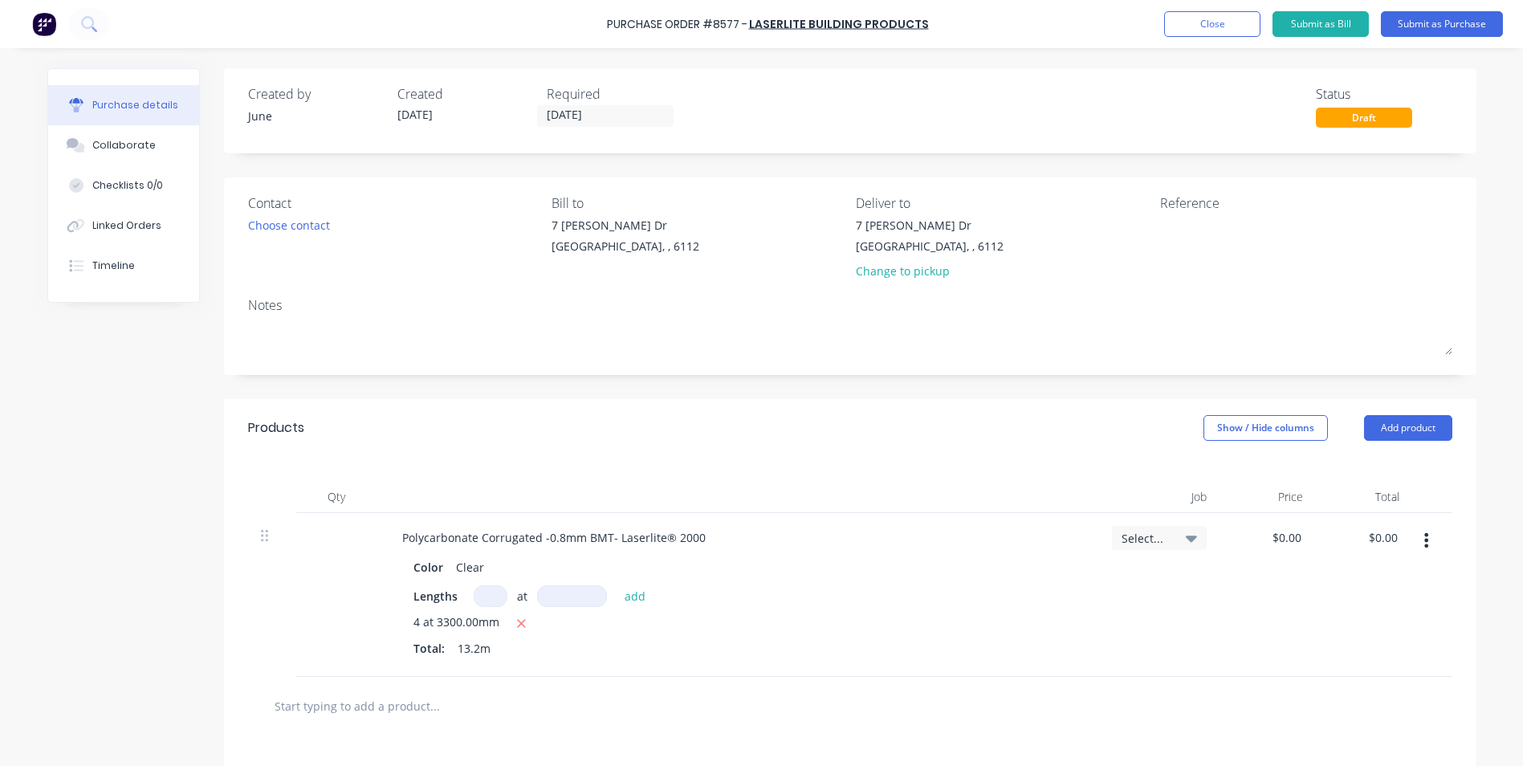
click at [587, 96] on div "Required" at bounding box center [615, 93] width 136 height 19
click at [587, 106] on label "03/09/25" at bounding box center [605, 116] width 136 height 22
click at [587, 106] on input "03/09/25" at bounding box center [605, 116] width 135 height 20
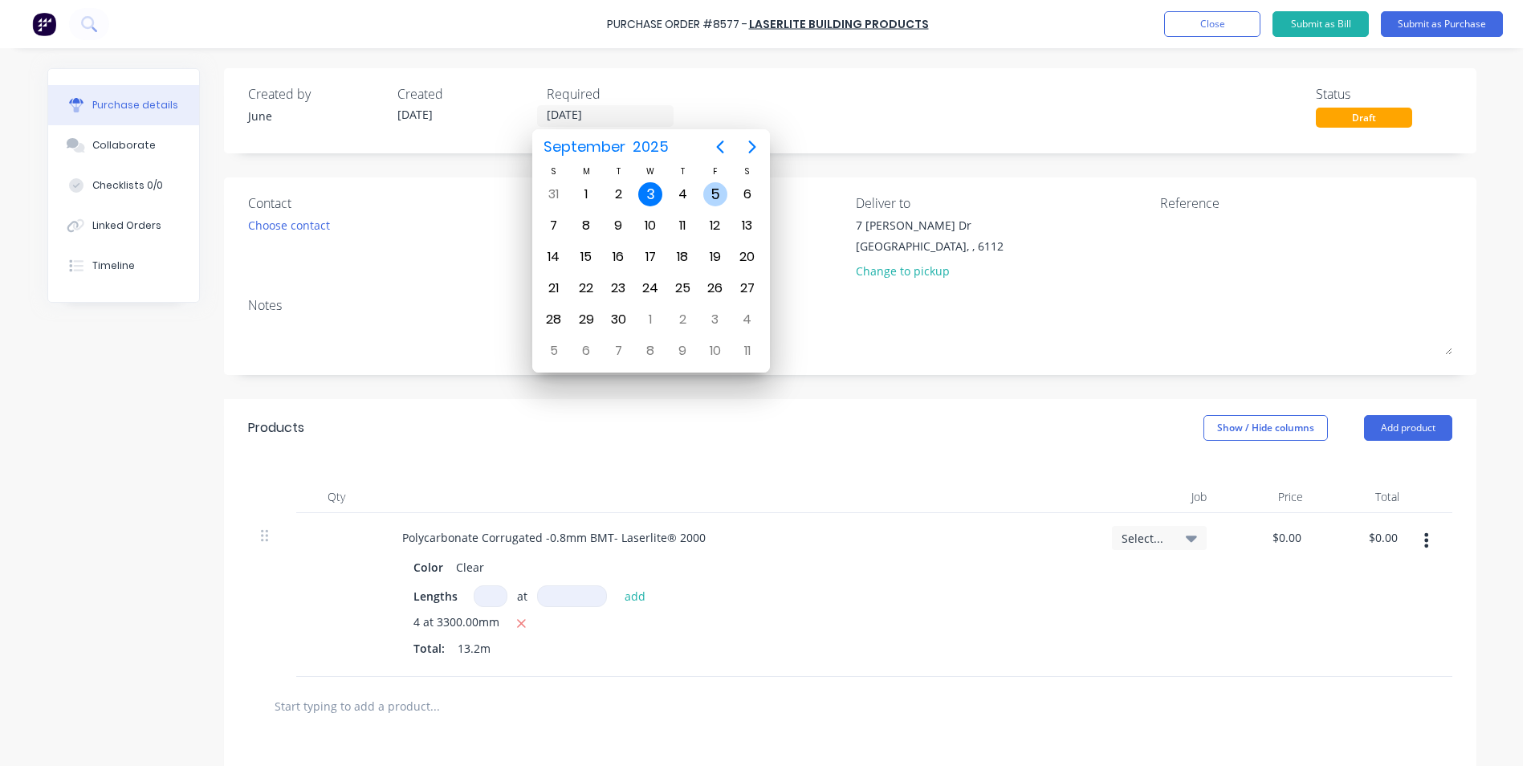
click at [711, 186] on div "5" at bounding box center [715, 194] width 24 height 24
type input "05/09/25"
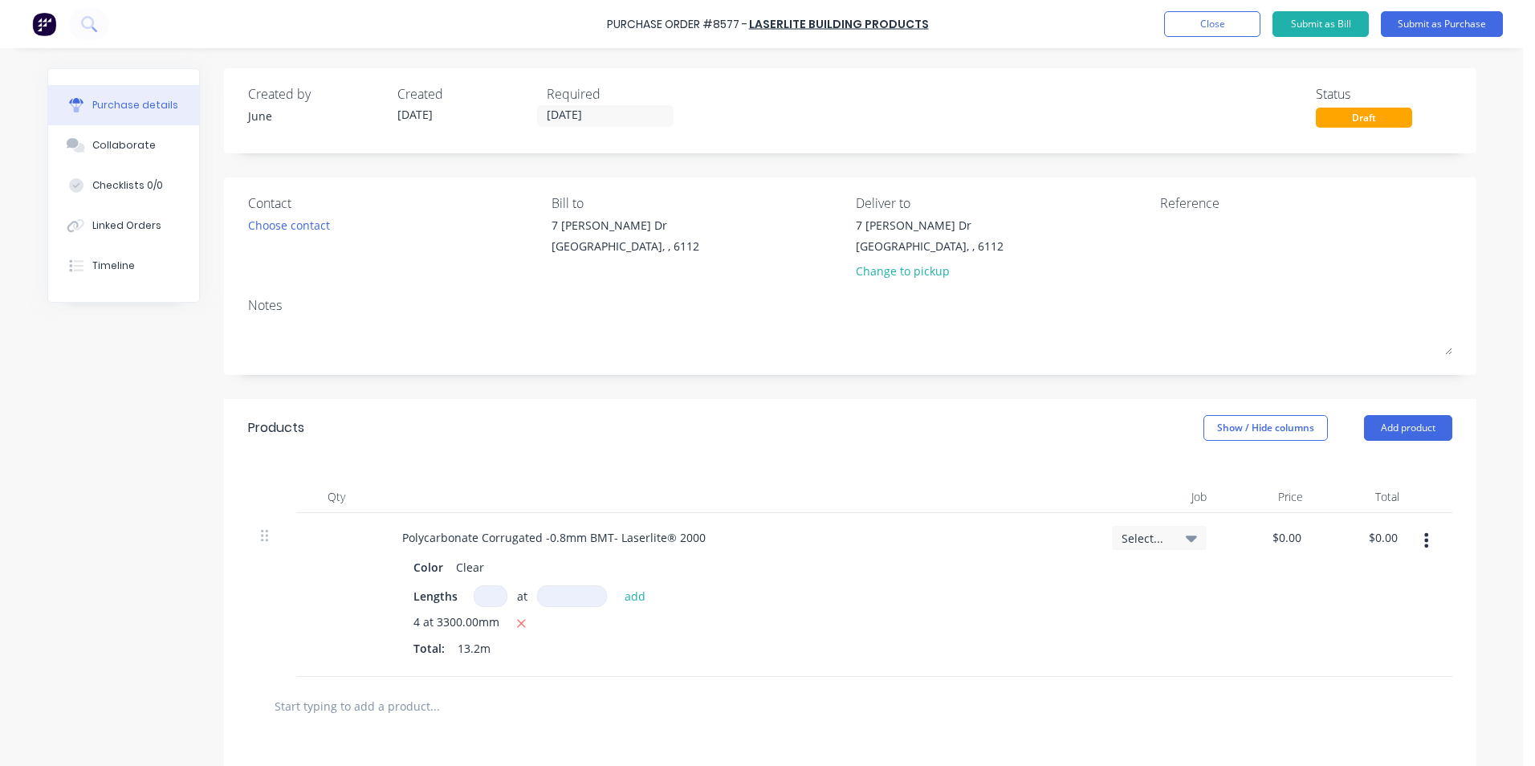
click at [806, 132] on div "Created by June Created 03/09/25 Required 05/09/25 Status Draft" at bounding box center [850, 110] width 1253 height 85
click at [1411, 20] on button "Submit as Purchase" at bounding box center [1442, 24] width 122 height 26
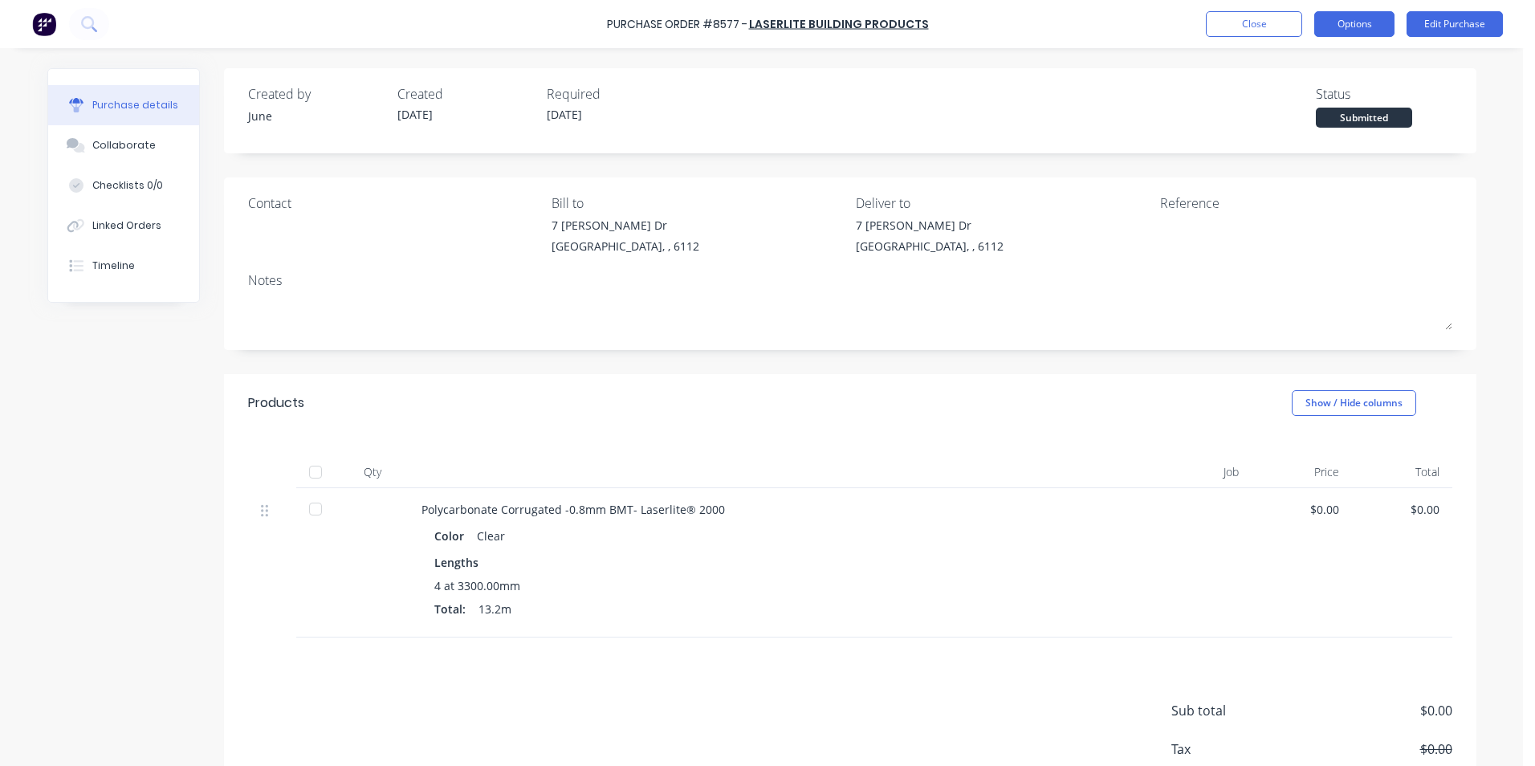
click at [1349, 21] on button "Options" at bounding box center [1354, 24] width 80 height 26
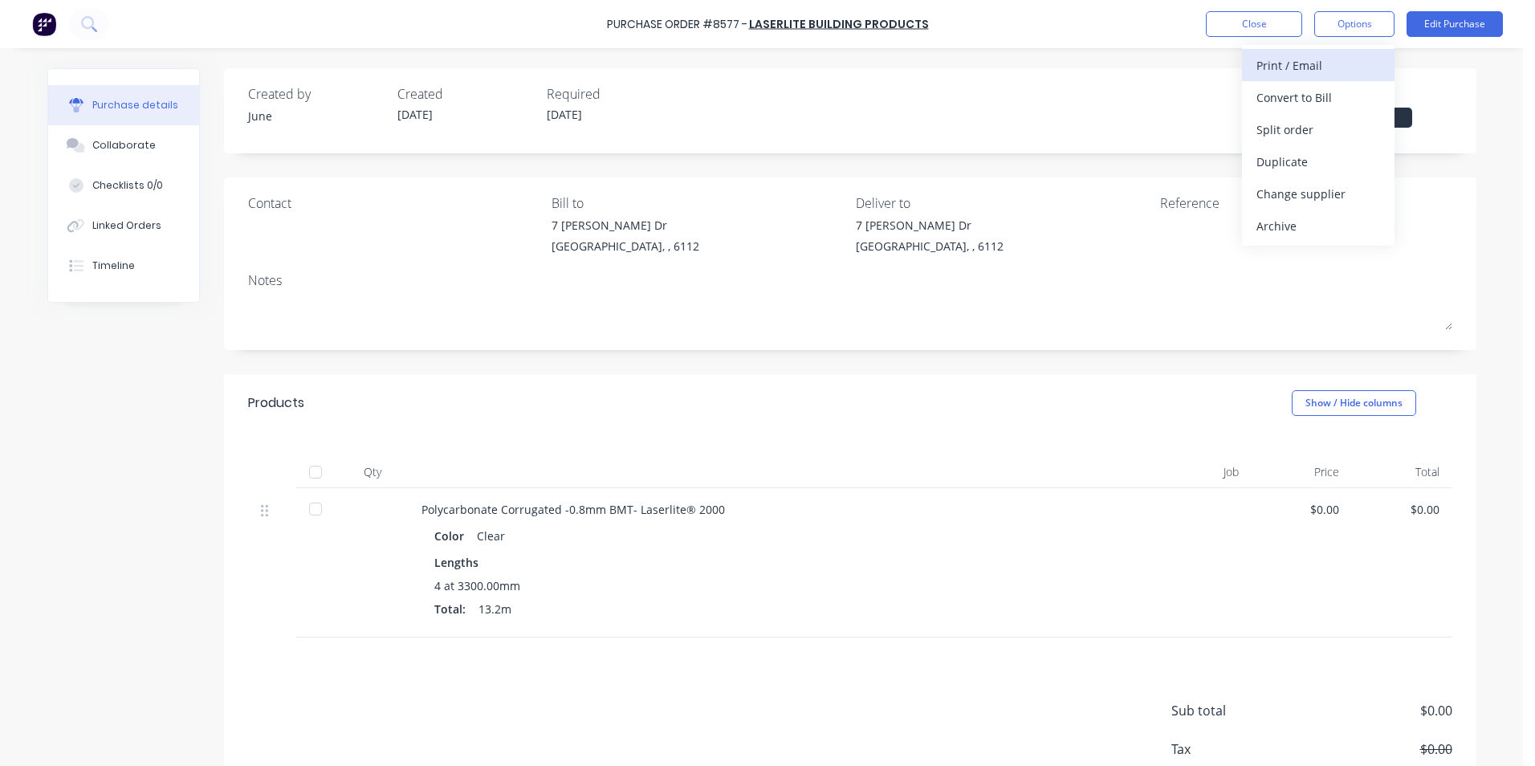
click at [1289, 79] on button "Print / Email" at bounding box center [1318, 65] width 153 height 32
click at [1269, 133] on div "Without pricing" at bounding box center [1319, 129] width 124 height 23
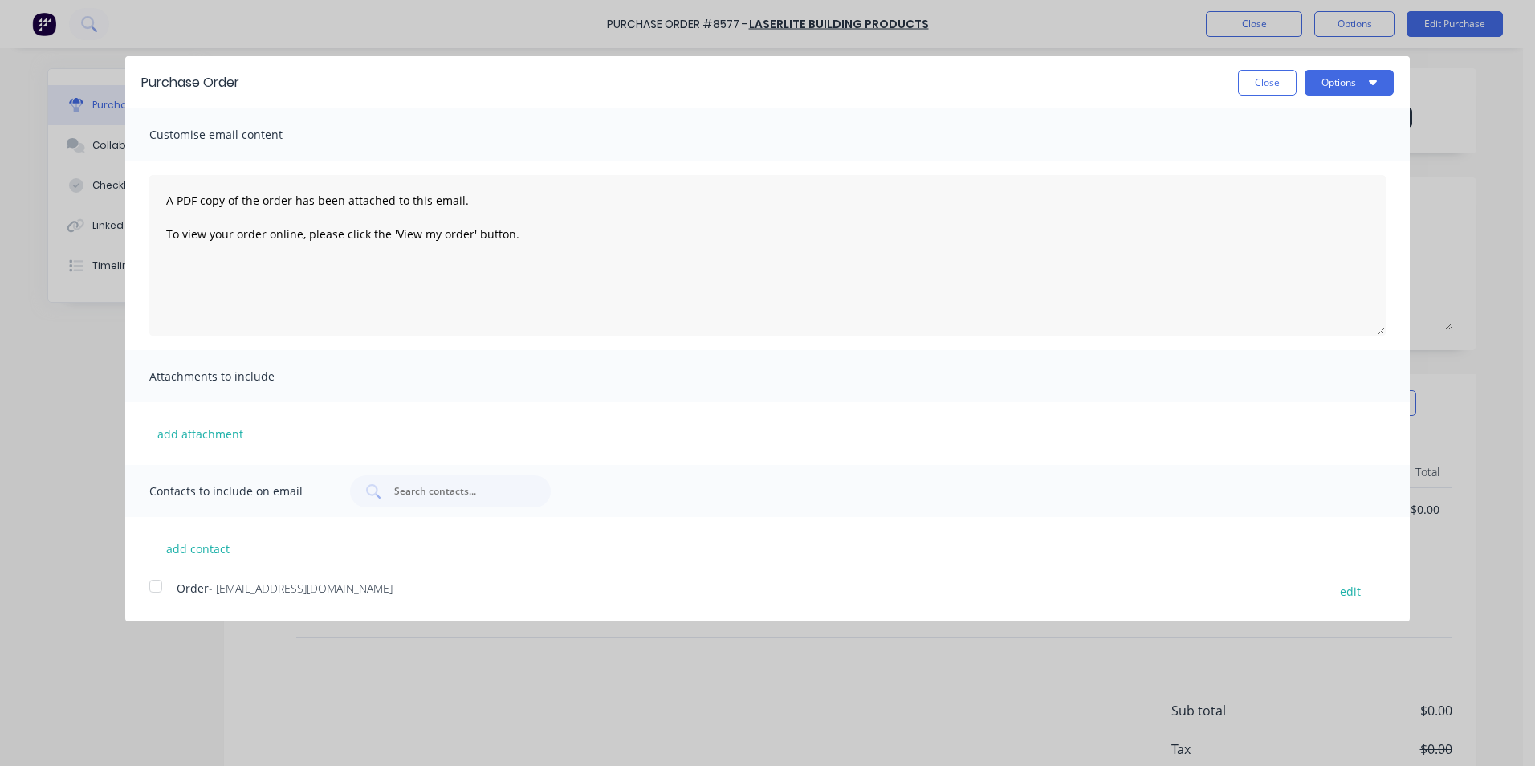
click at [167, 596] on div at bounding box center [156, 586] width 32 height 32
click at [1359, 91] on button "Options" at bounding box center [1349, 83] width 89 height 26
click at [1338, 152] on div "Email" at bounding box center [1318, 155] width 124 height 23
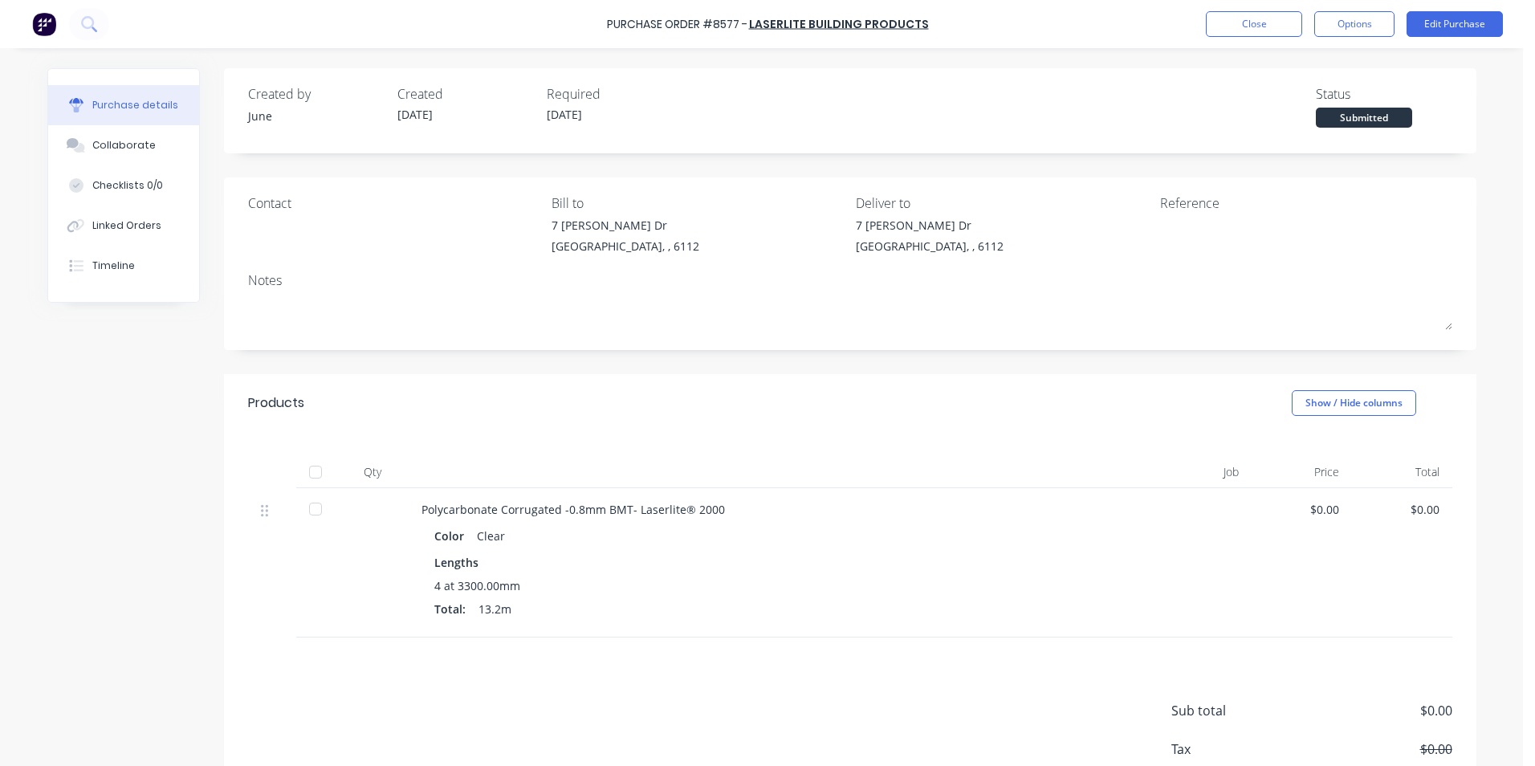
click at [1065, 456] on div at bounding box center [770, 472] width 723 height 32
click at [1242, 23] on button "Close" at bounding box center [1254, 24] width 96 height 26
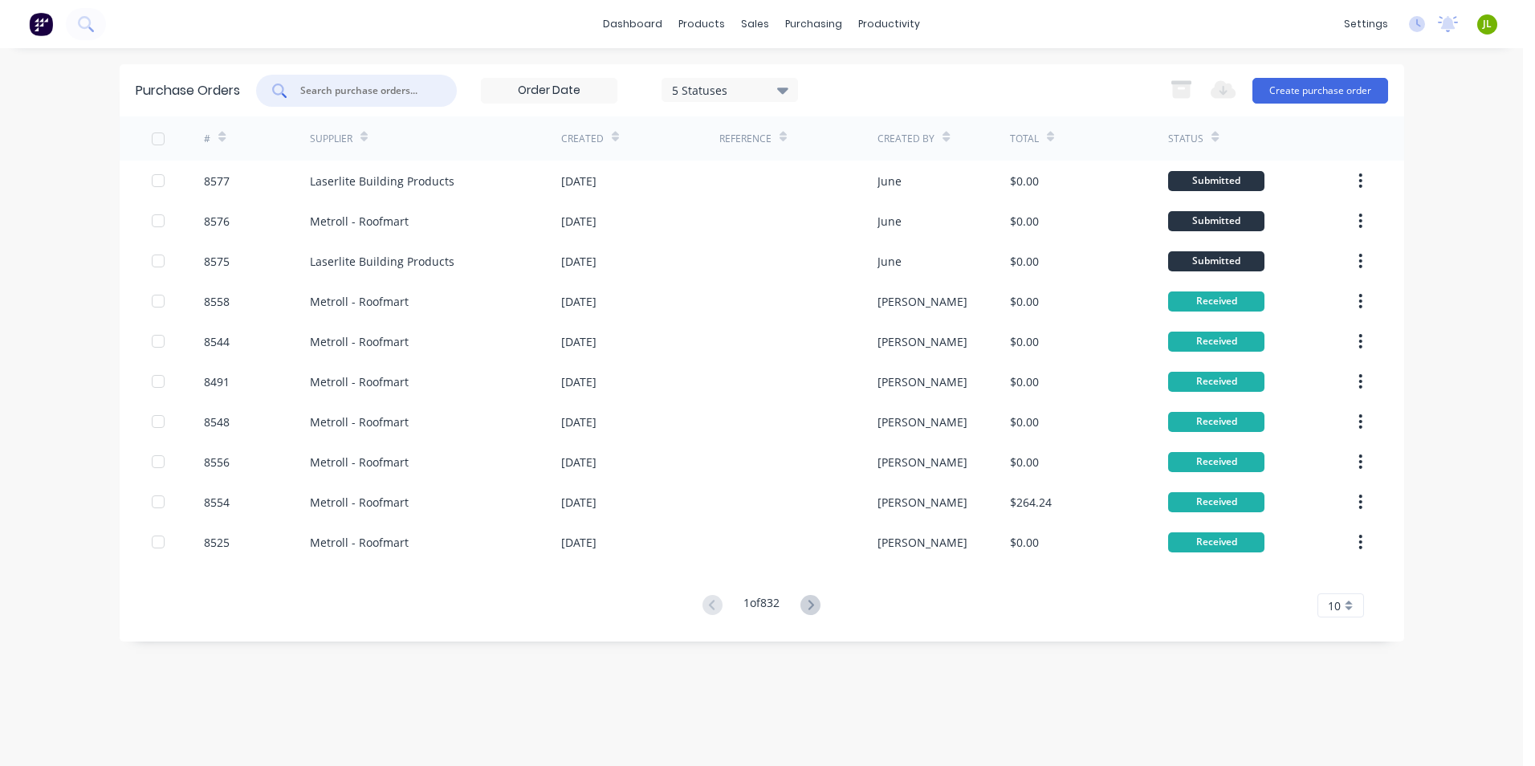
click at [369, 89] on input "text" at bounding box center [365, 91] width 133 height 16
type input "8551"
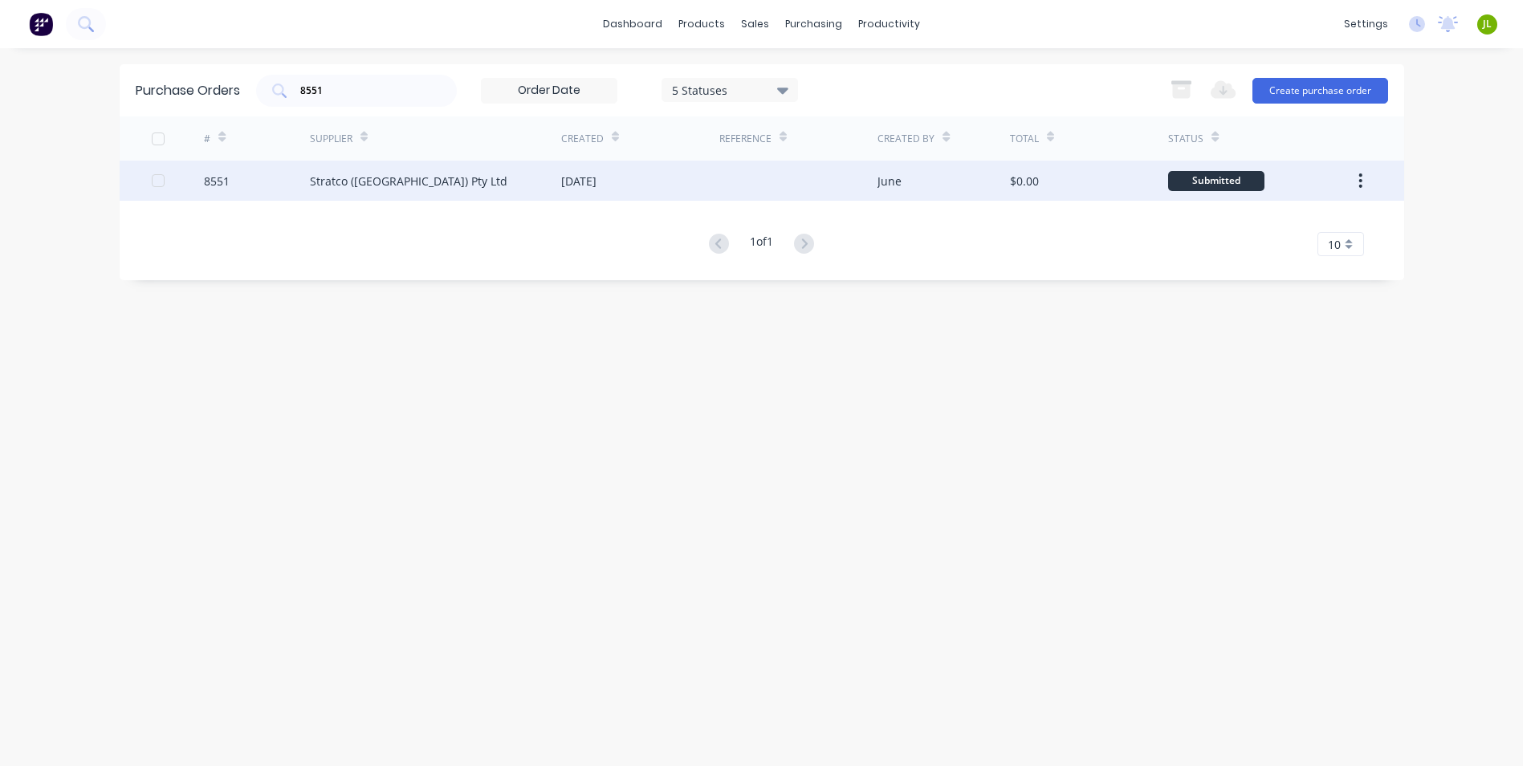
click at [377, 177] on div "Stratco ([GEOGRAPHIC_DATA]) Pty Ltd" at bounding box center [409, 181] width 198 height 17
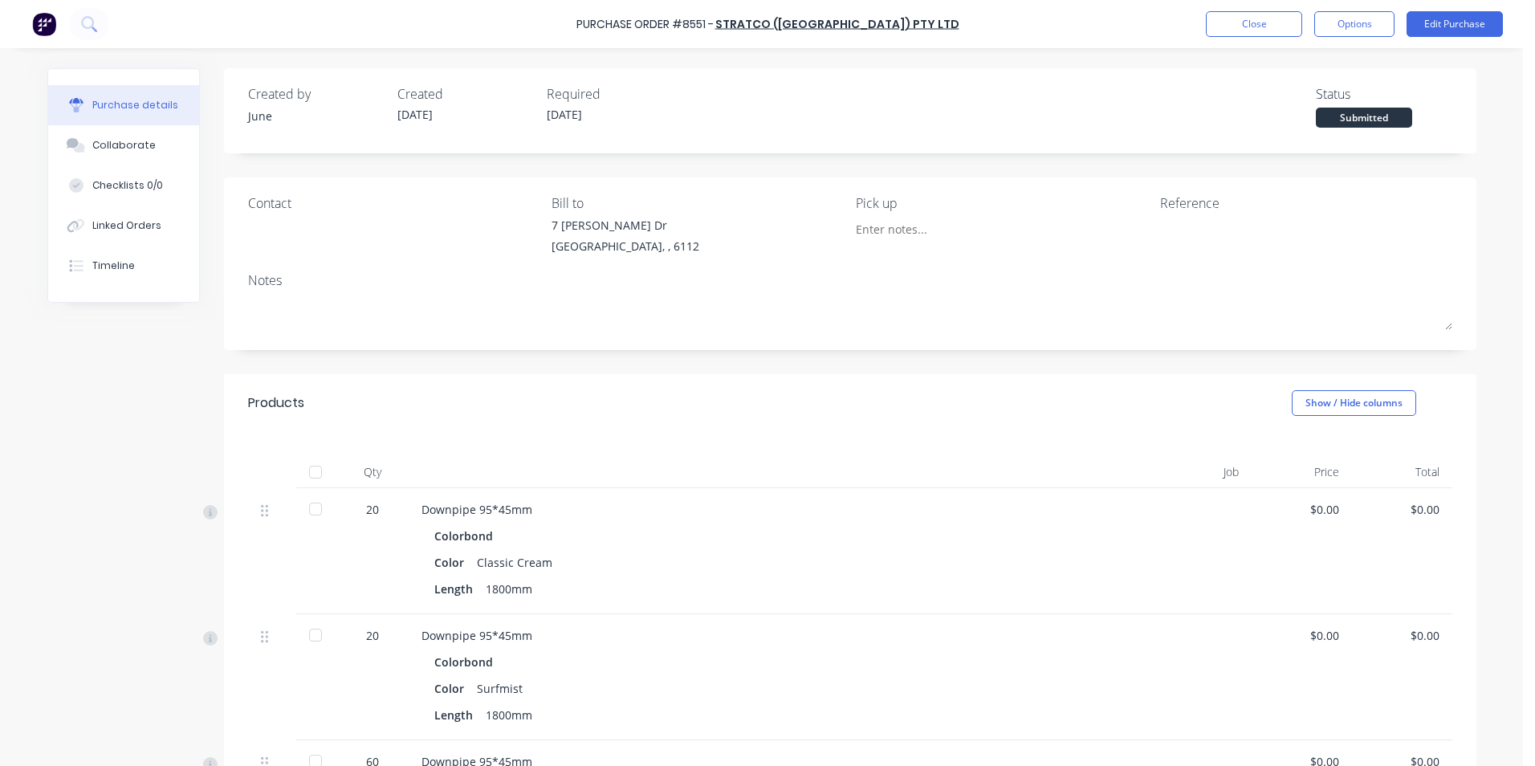
click at [312, 510] on div at bounding box center [315, 509] width 32 height 32
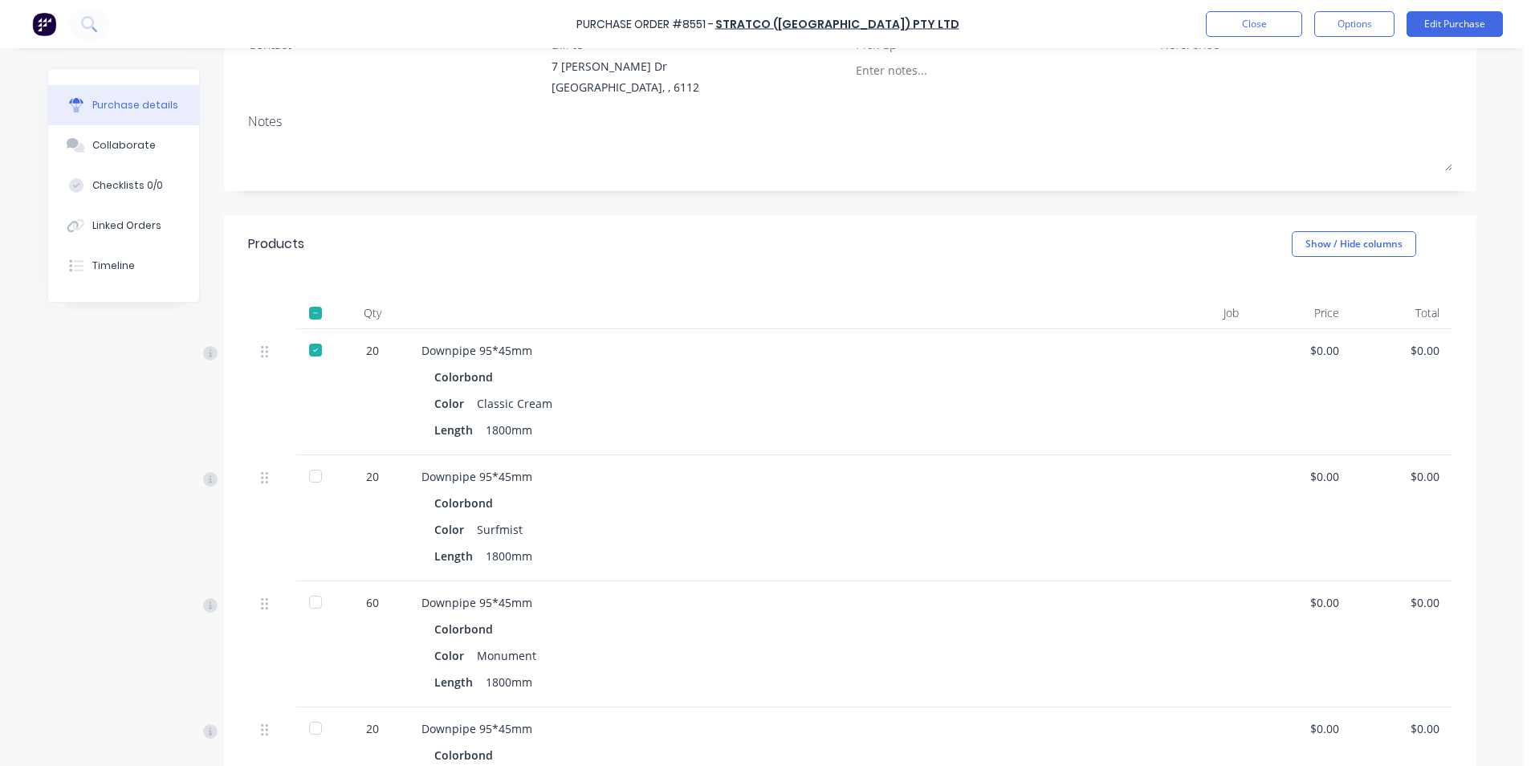
scroll to position [161, 0]
click at [308, 475] on div at bounding box center [315, 474] width 32 height 32
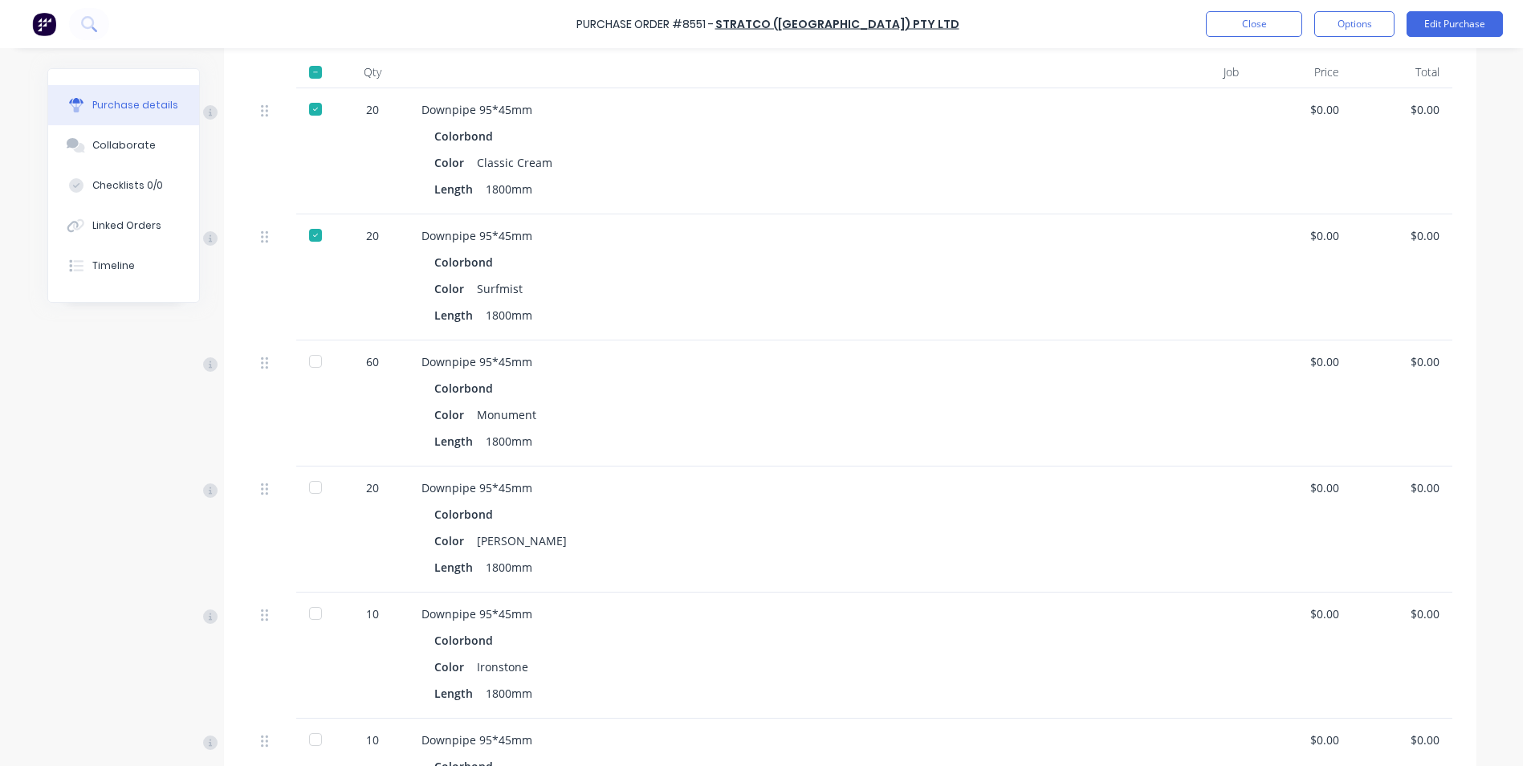
scroll to position [401, 0]
click at [312, 483] on div at bounding box center [315, 486] width 32 height 32
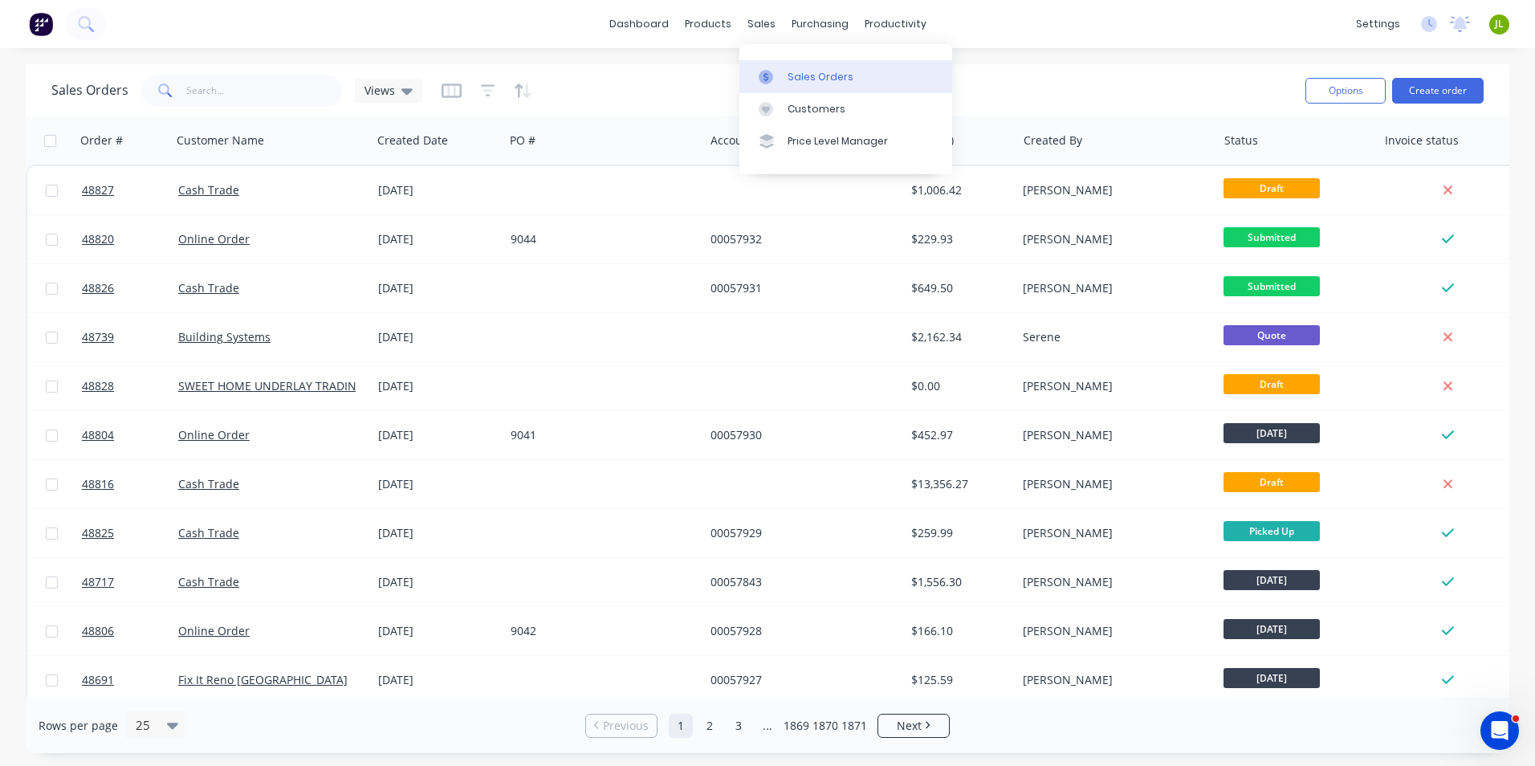
click at [805, 67] on link "Sales Orders" at bounding box center [845, 76] width 213 height 32
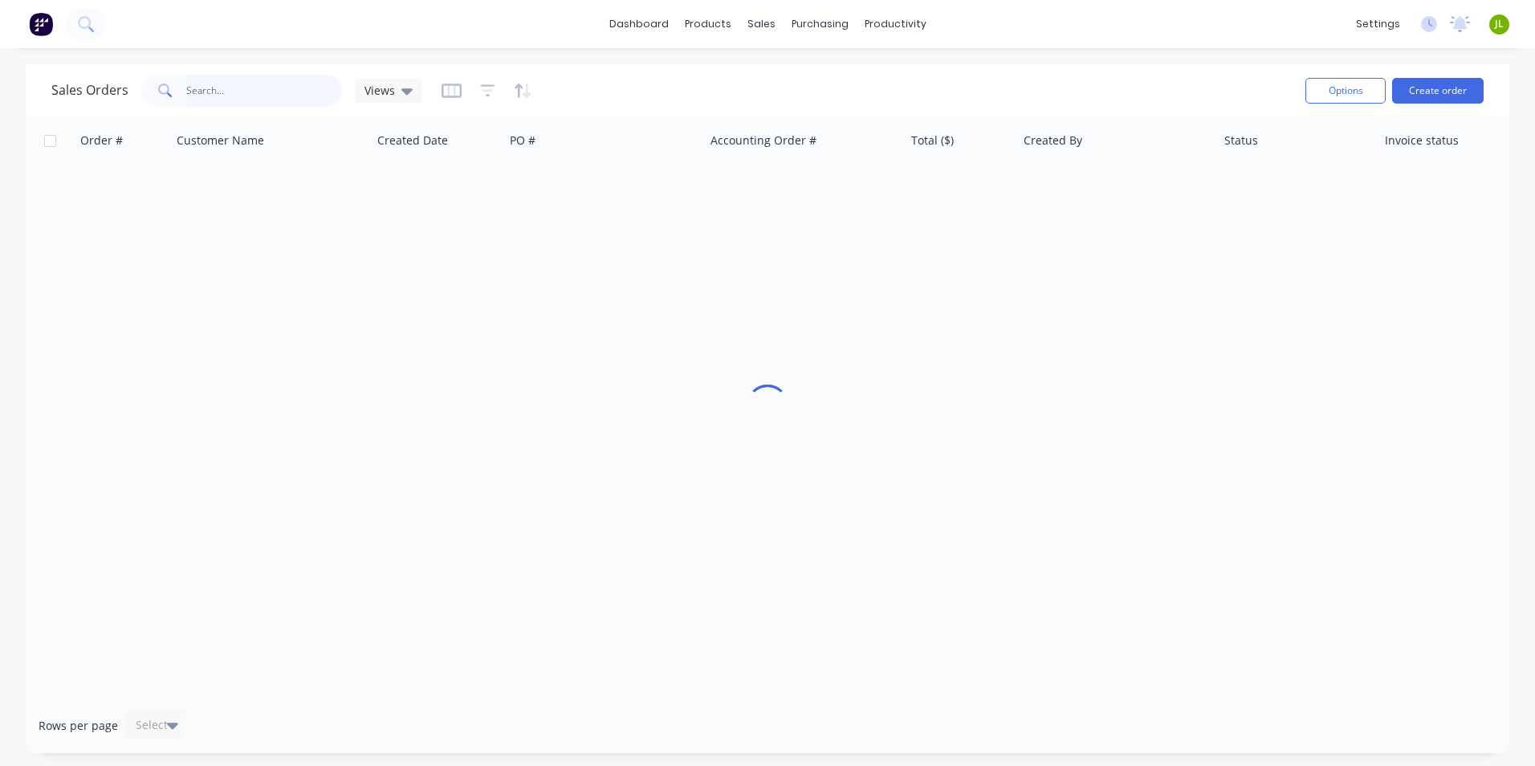
click at [285, 84] on input "text" at bounding box center [264, 91] width 157 height 32
type input "48725"
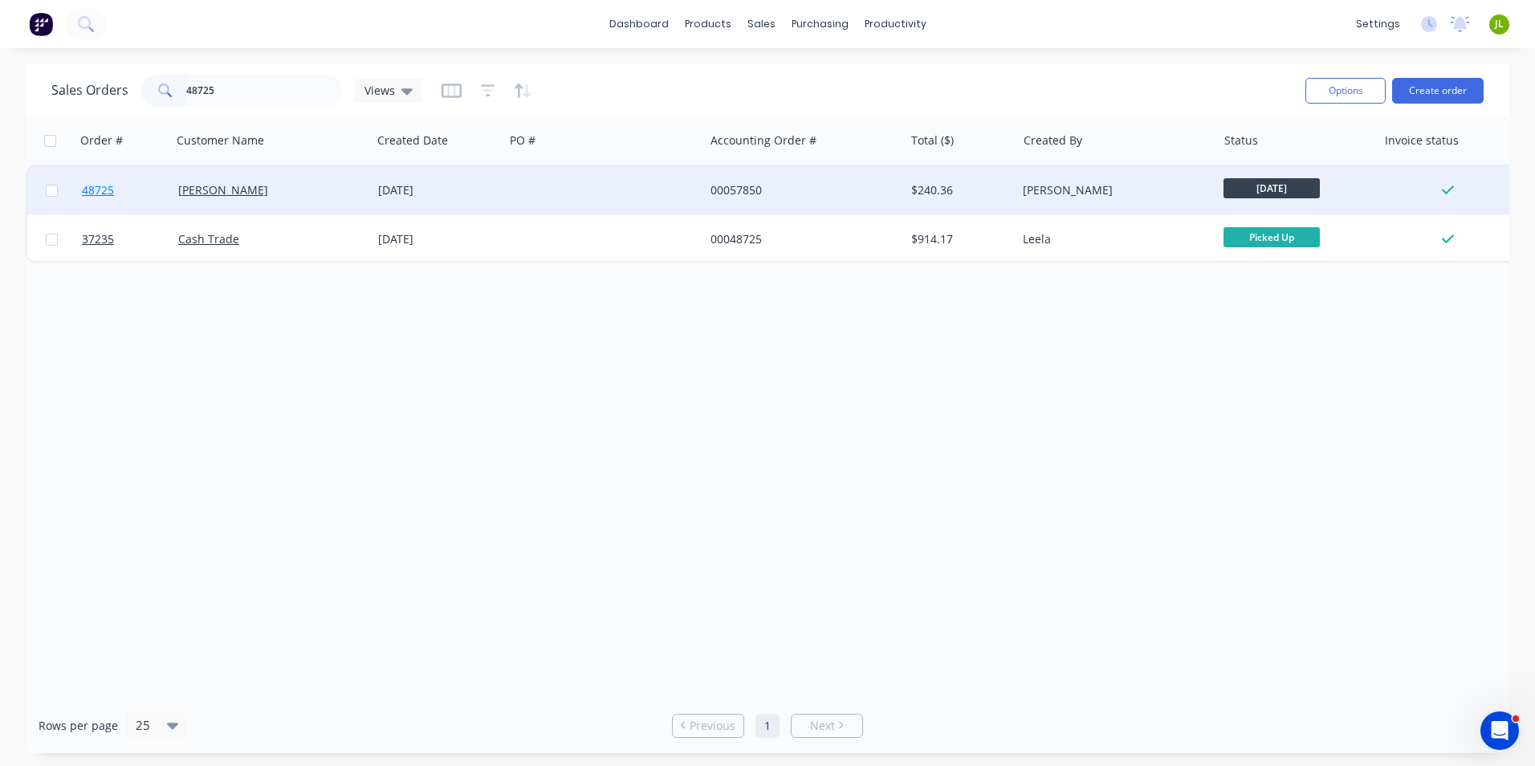
click at [120, 189] on link "48725" at bounding box center [130, 190] width 96 height 48
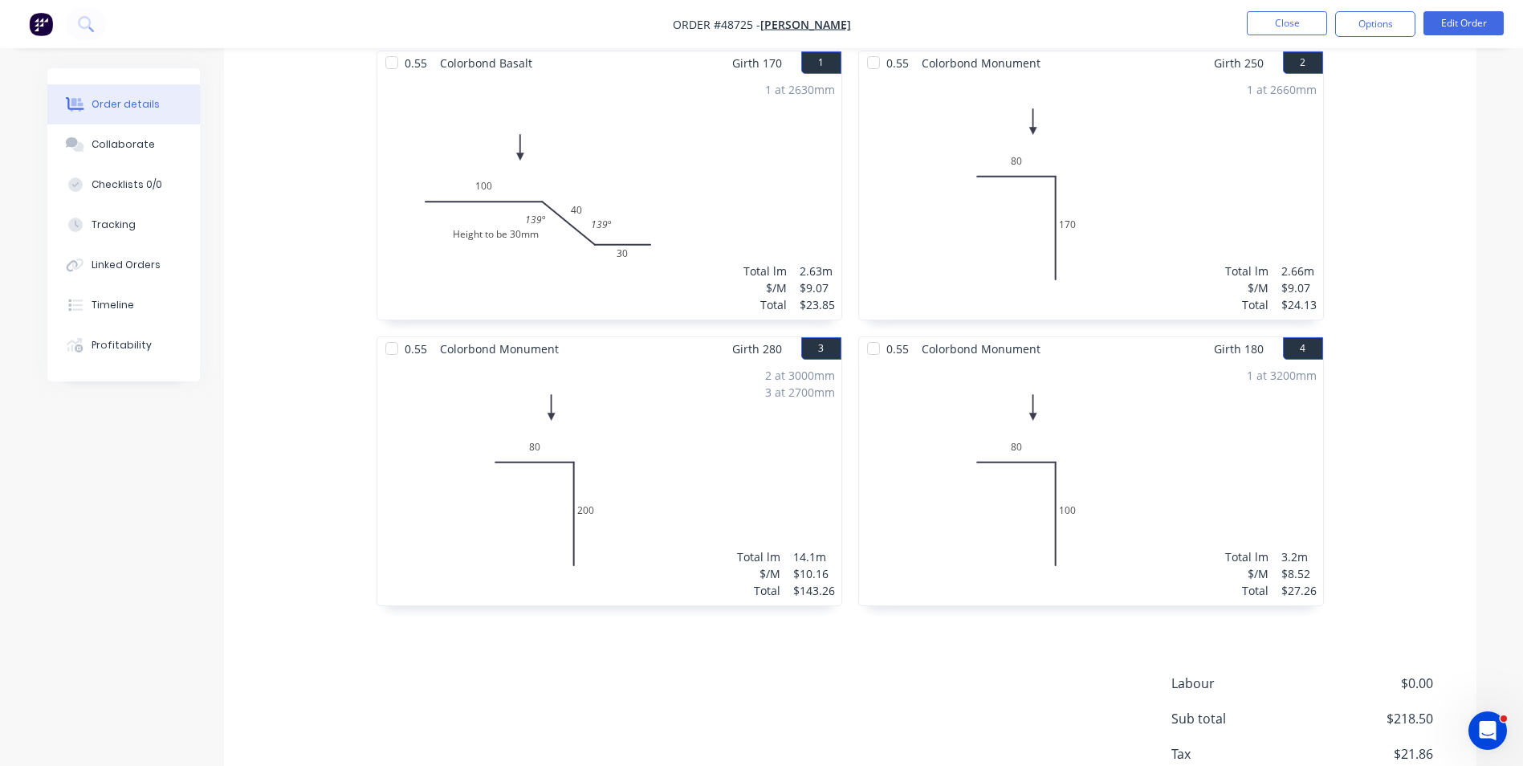
scroll to position [538, 0]
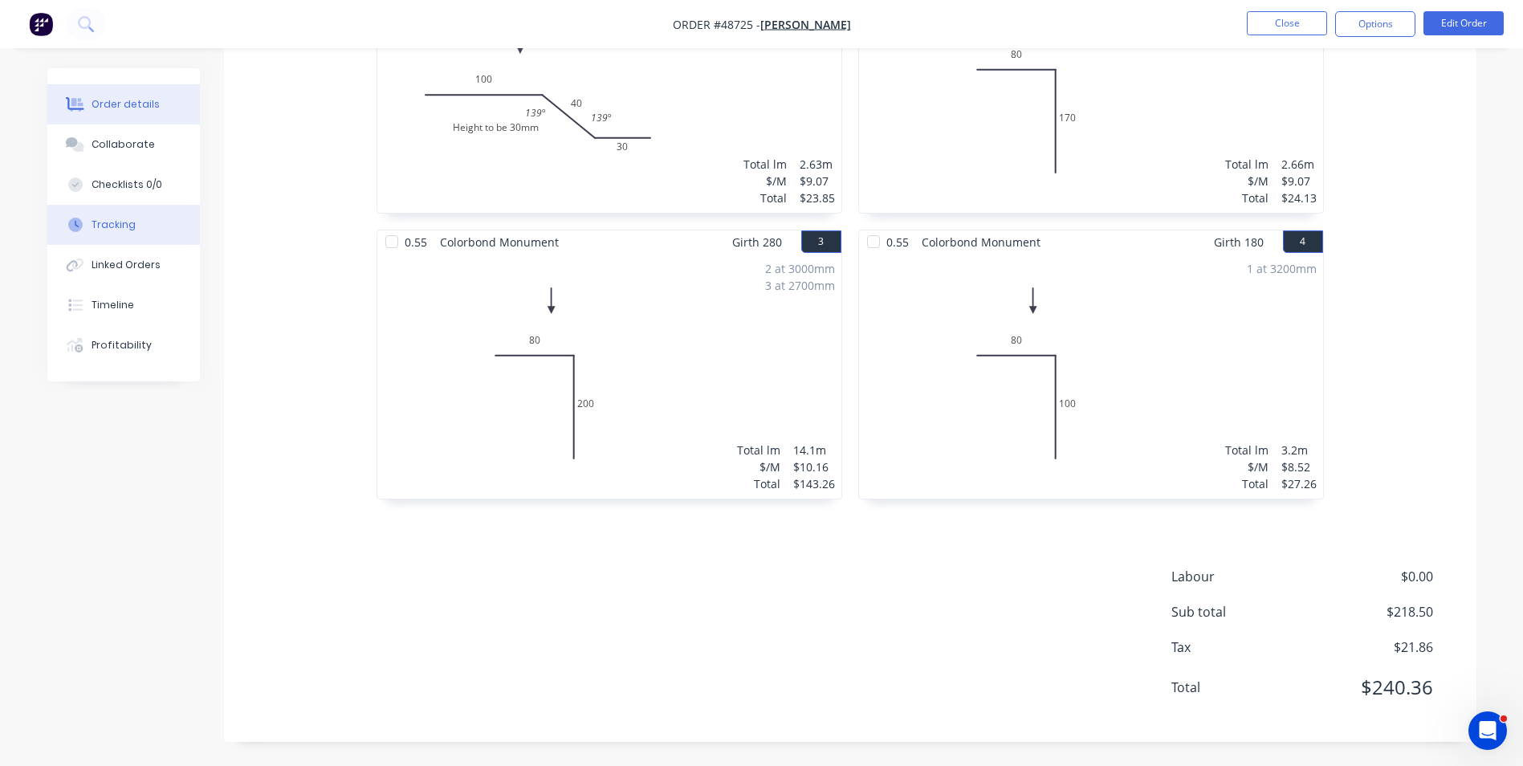
click at [118, 229] on div "Tracking" at bounding box center [114, 225] width 44 height 14
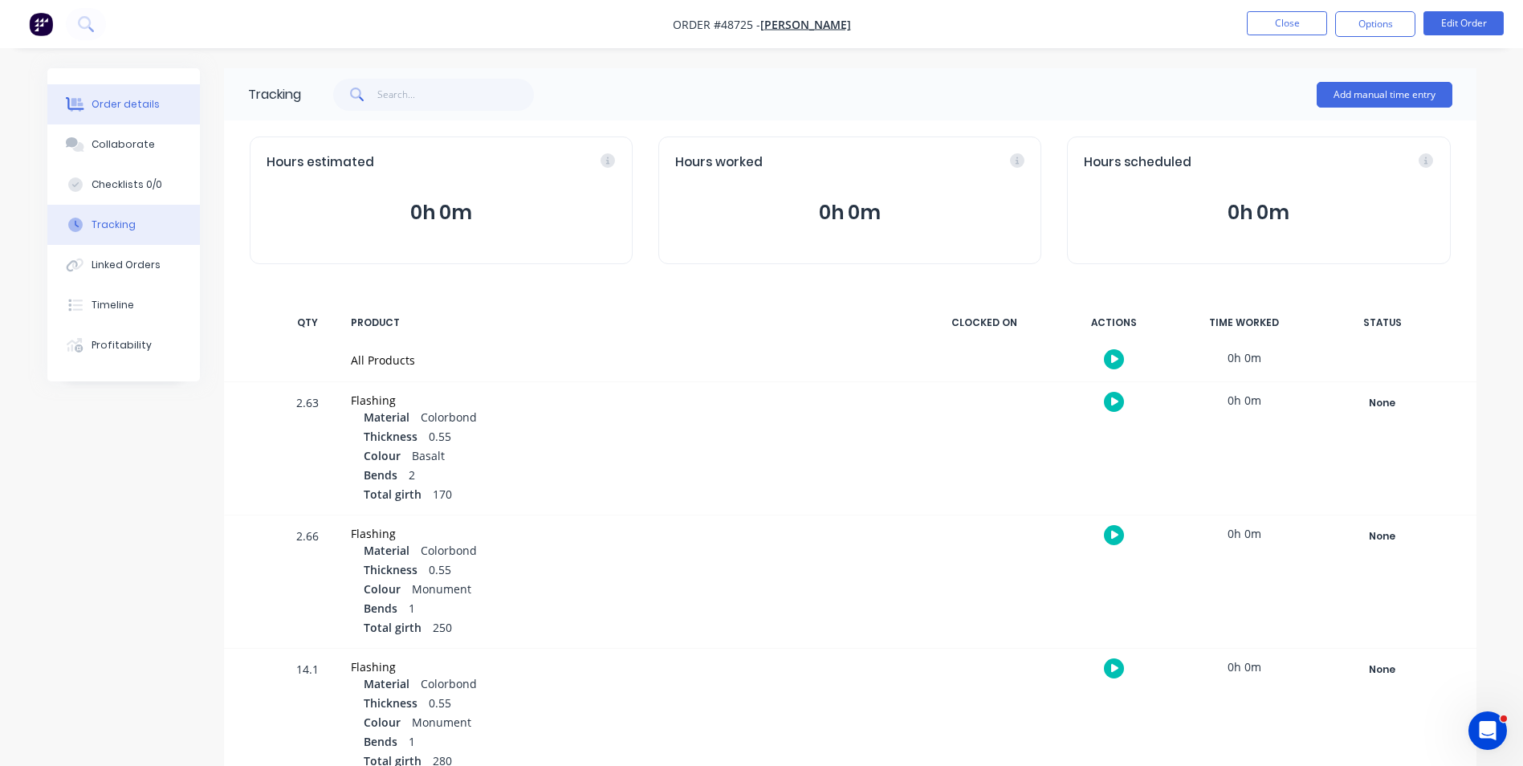
click at [88, 96] on button "Order details" at bounding box center [123, 104] width 153 height 40
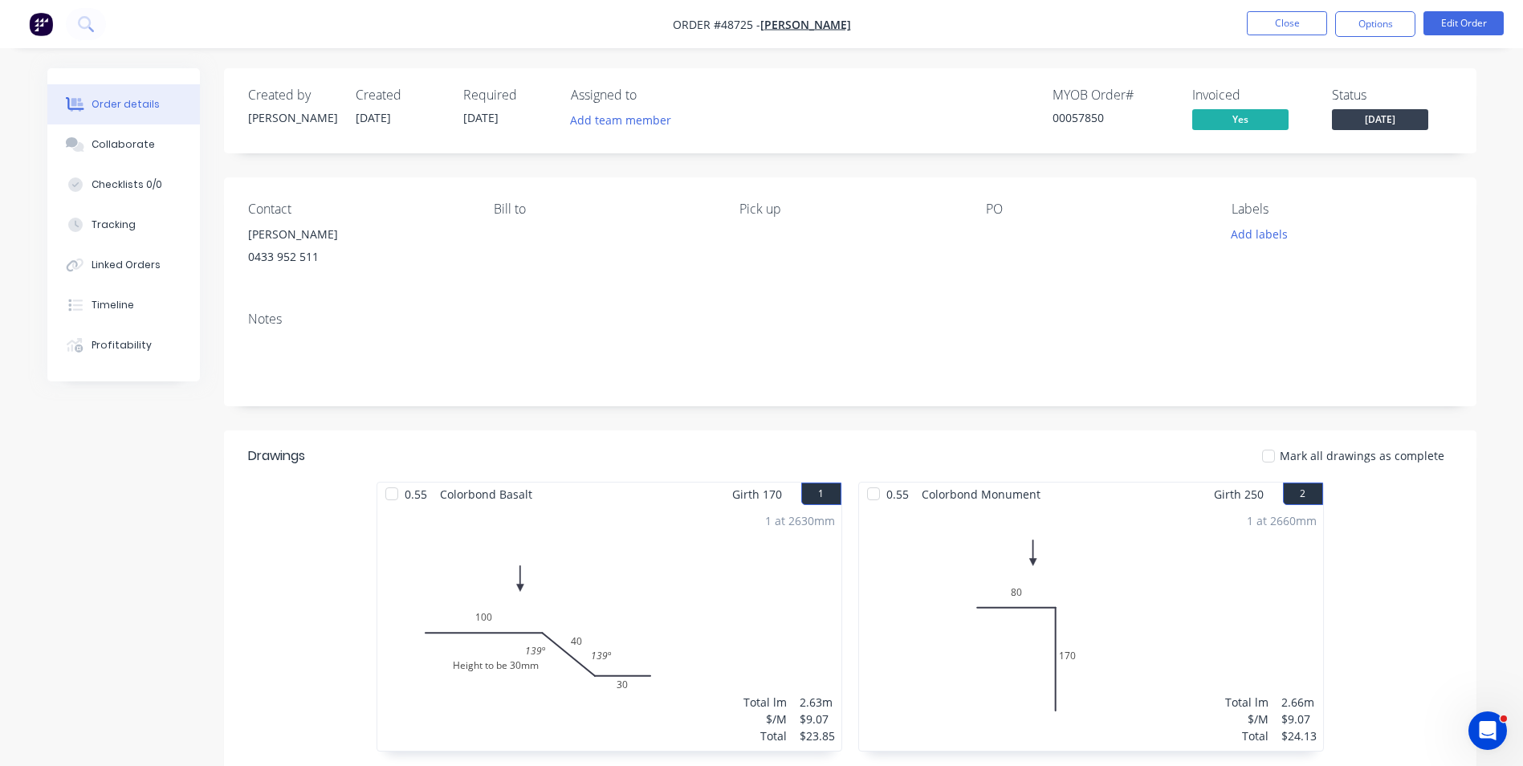
click at [967, 317] on div "Notes" at bounding box center [850, 319] width 1204 height 15
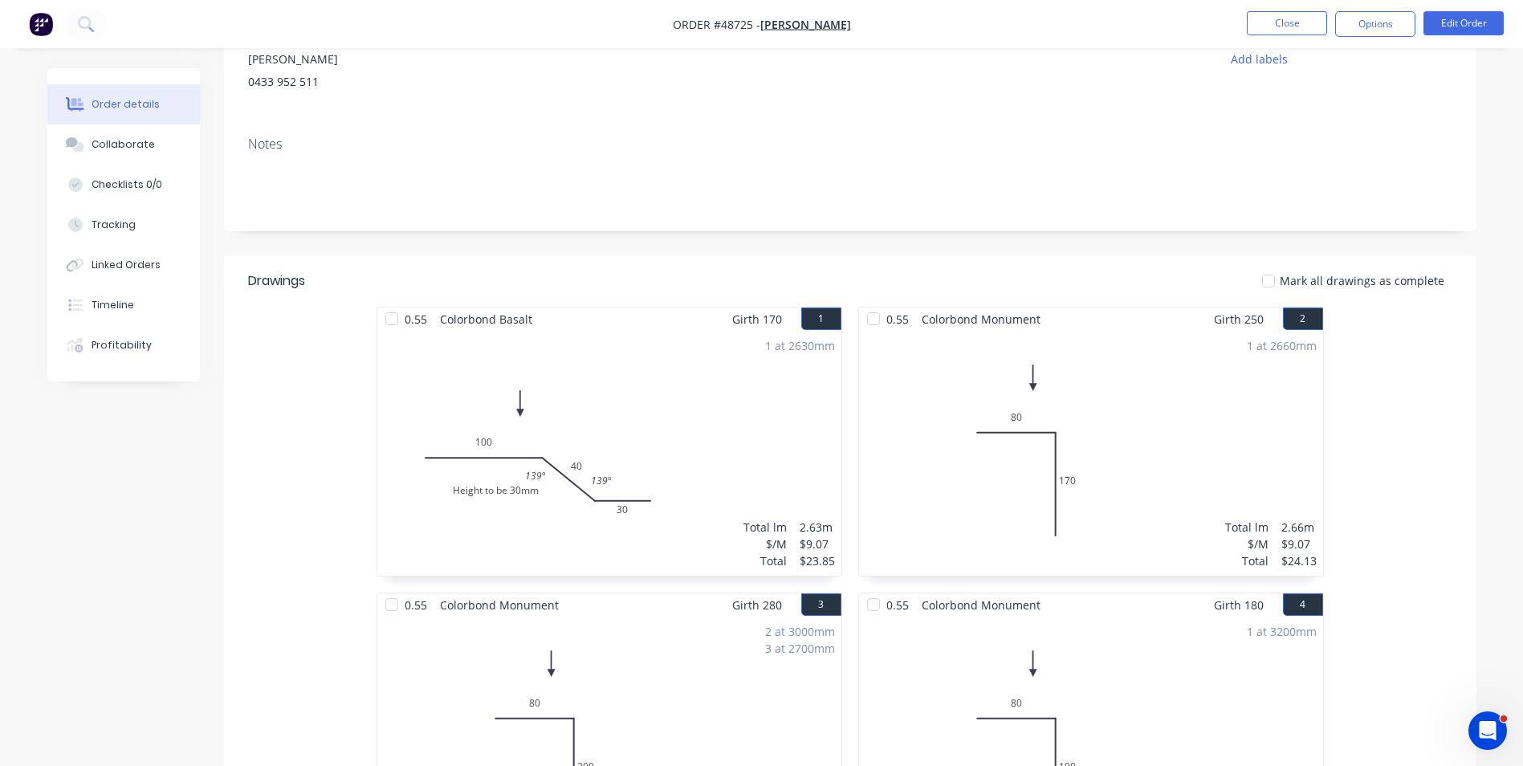
scroll to position [136, 0]
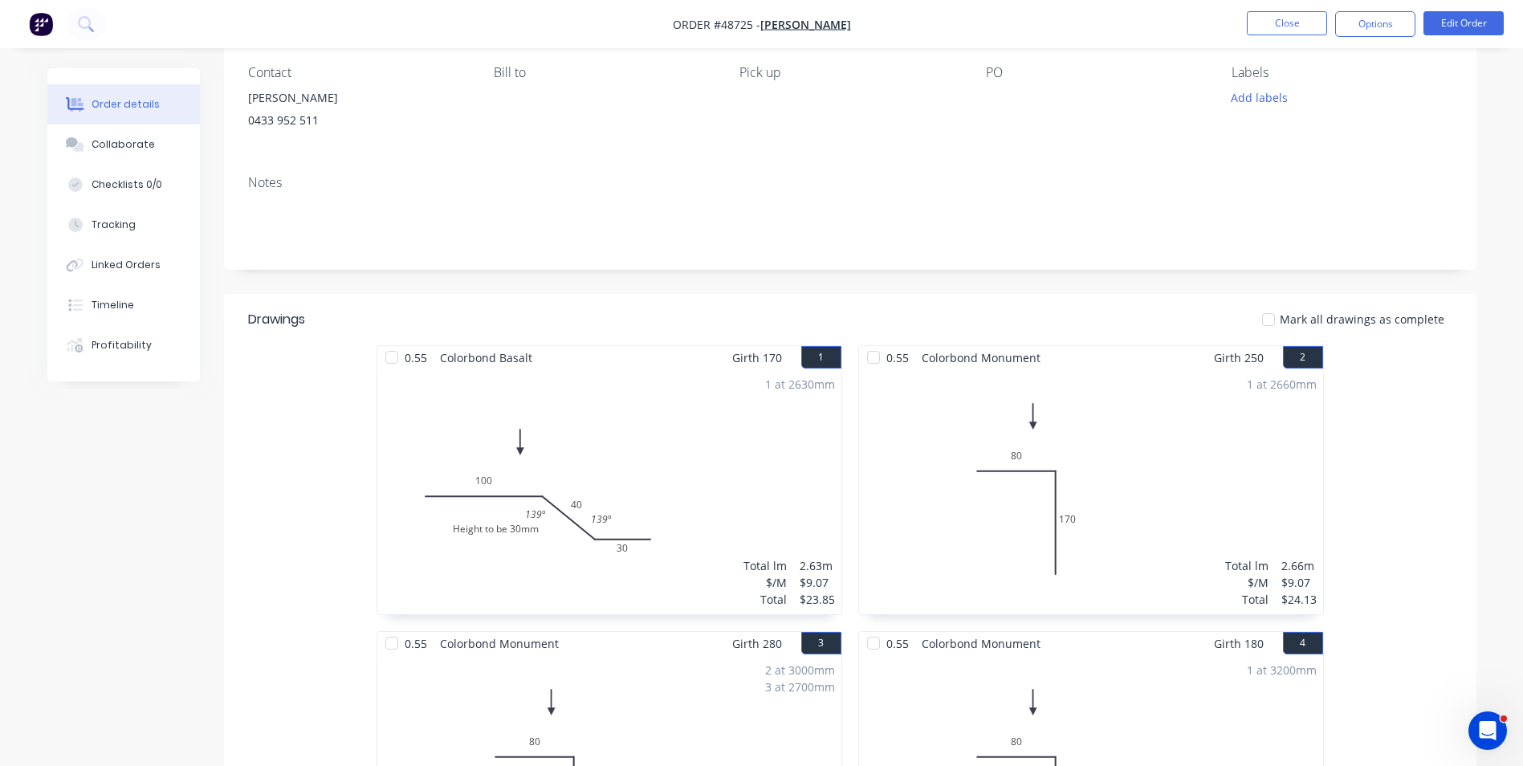
click at [901, 269] on div "Notes" at bounding box center [850, 216] width 1253 height 108
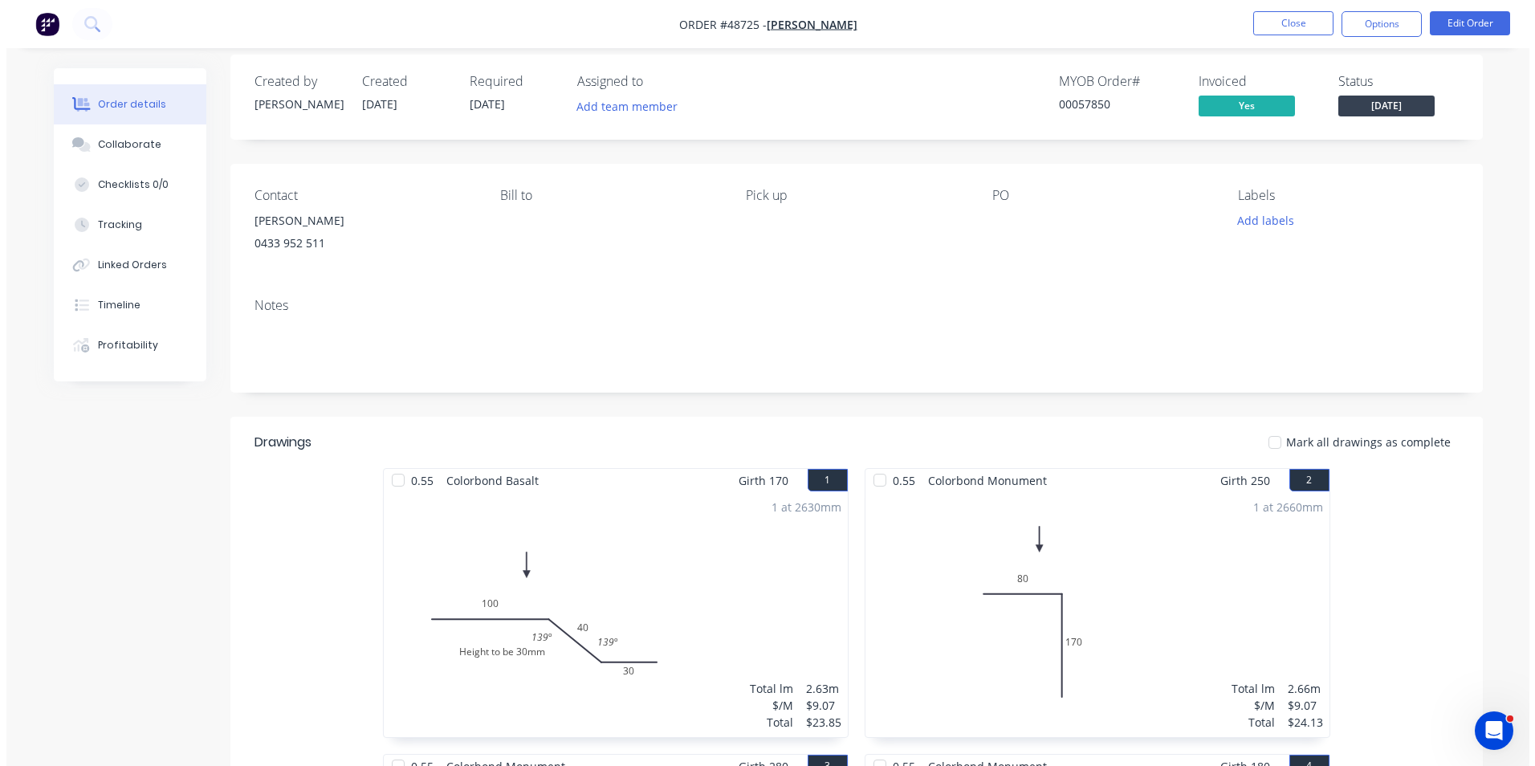
scroll to position [0, 0]
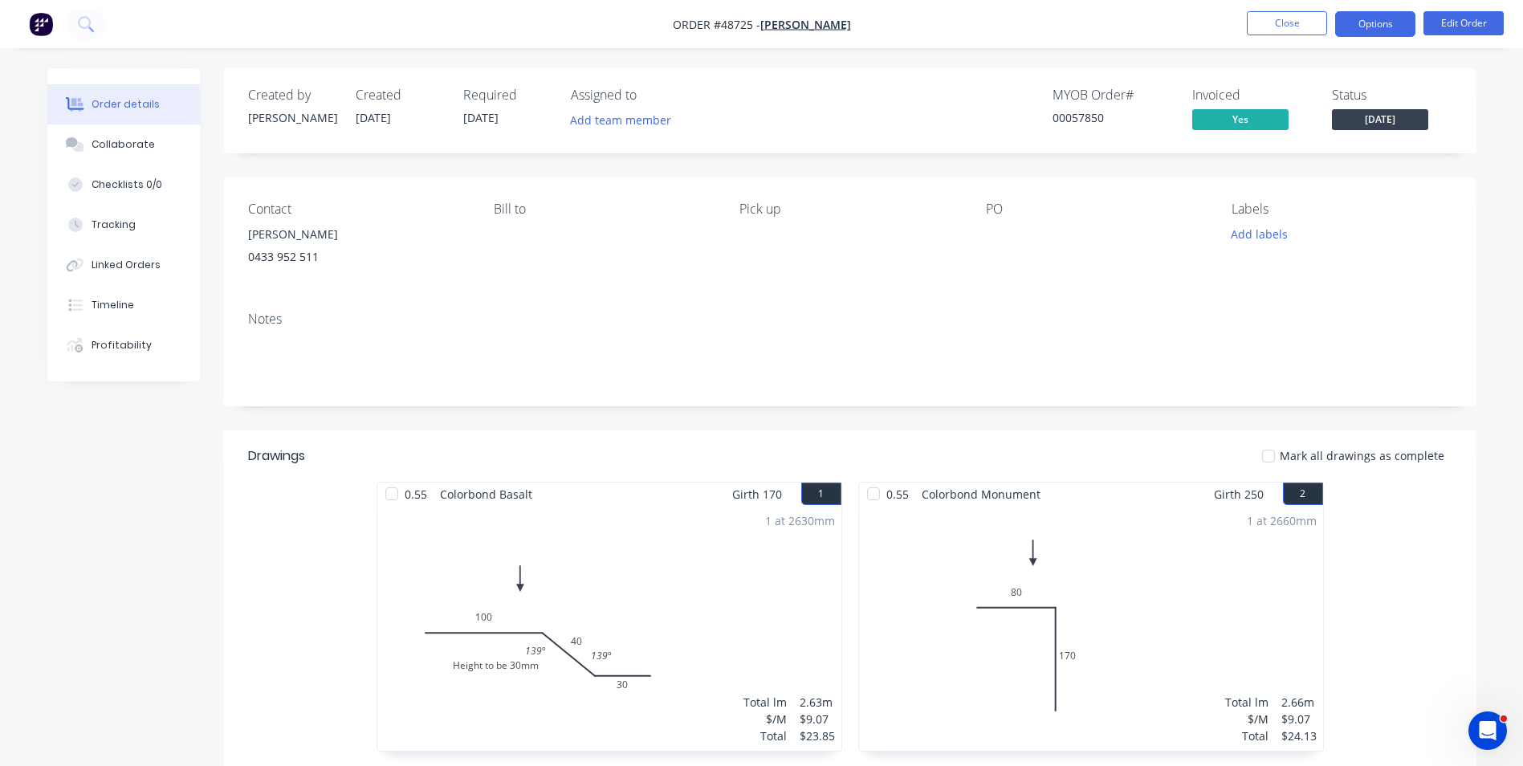
click at [1371, 22] on button "Options" at bounding box center [1375, 24] width 80 height 26
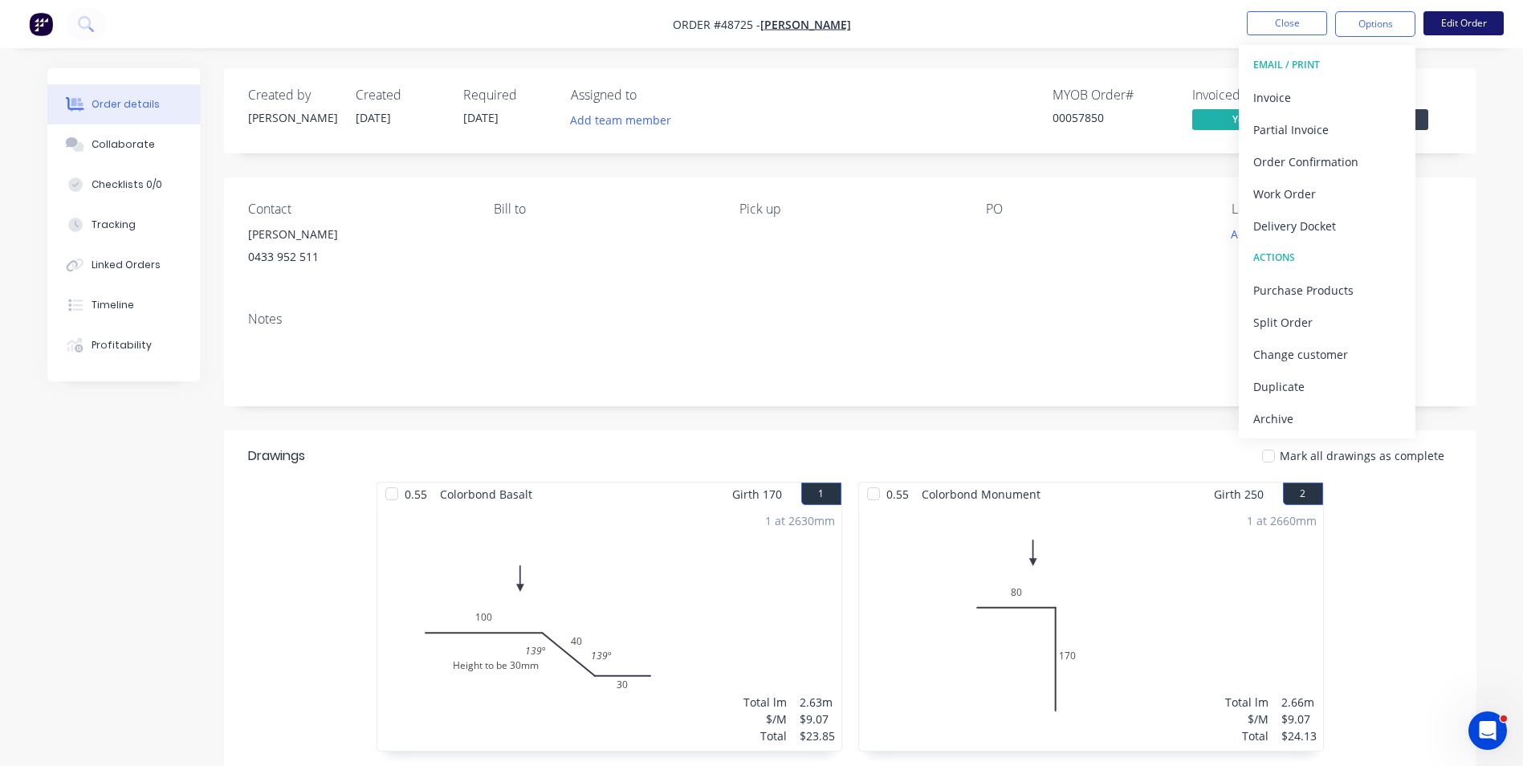
click at [1436, 17] on button "Edit Order" at bounding box center [1464, 23] width 80 height 24
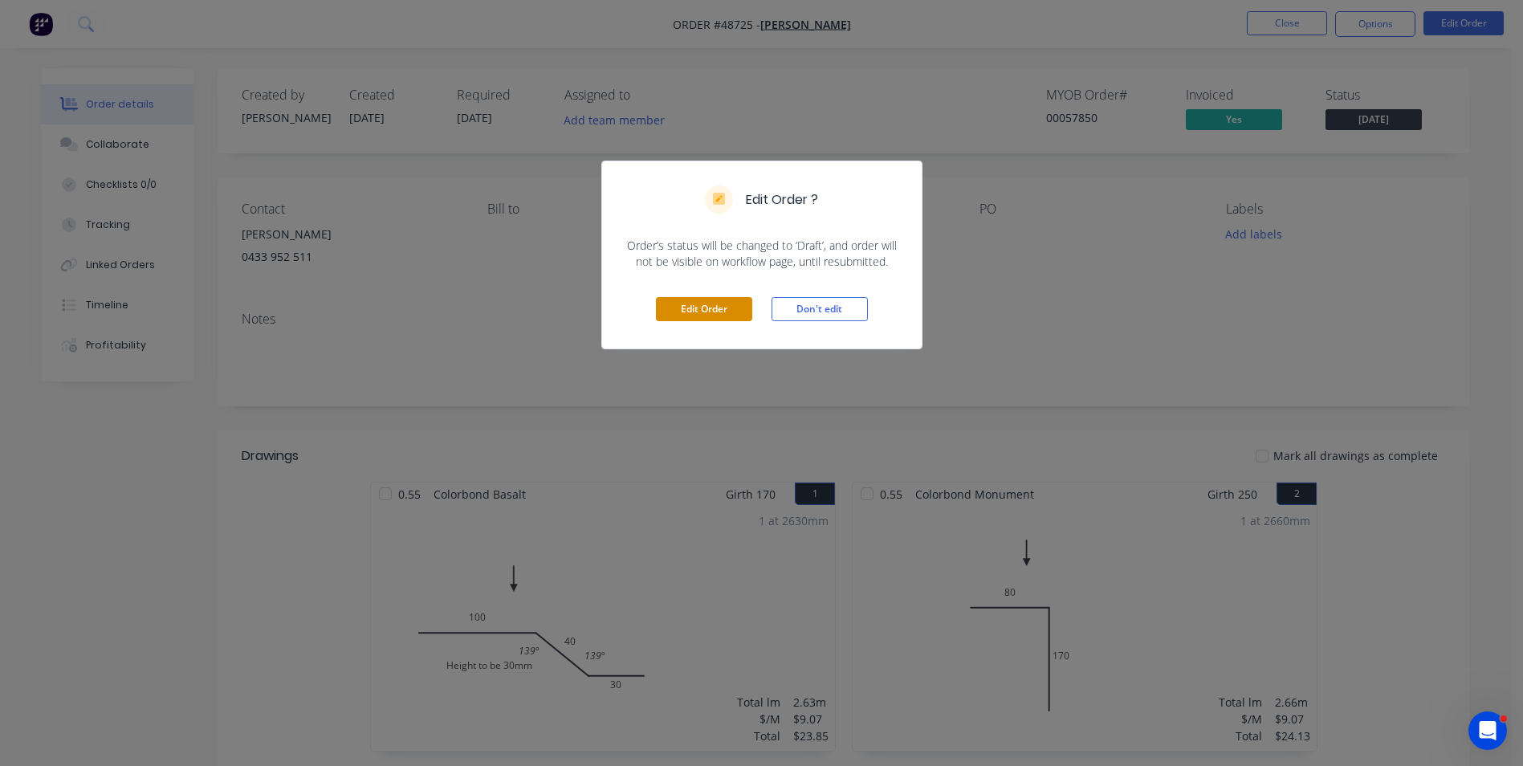
click at [682, 299] on button "Edit Order" at bounding box center [704, 309] width 96 height 24
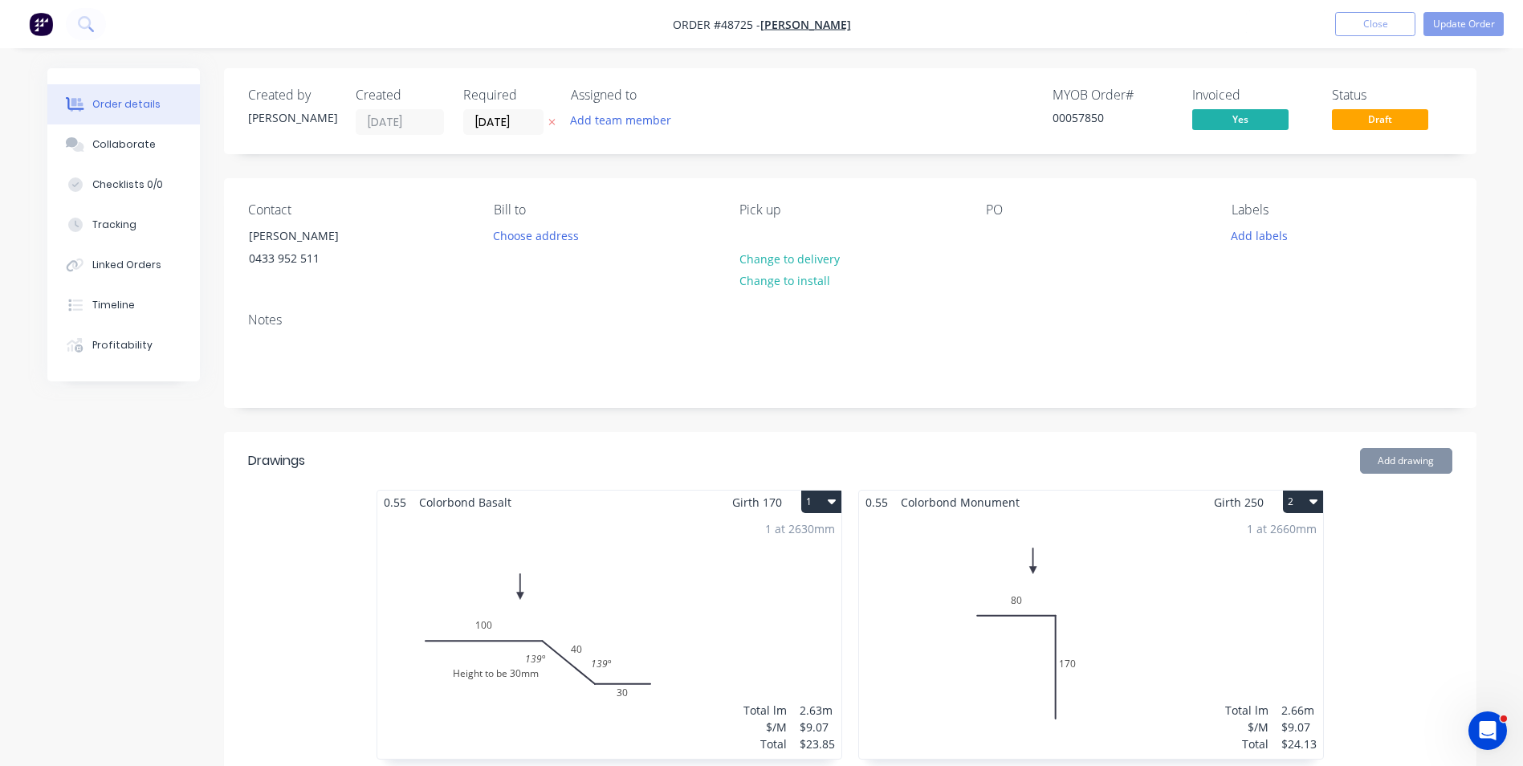
click at [580, 548] on div "1 at 2630mm Total lm $/M Total 2.63m $9.07 $23.85" at bounding box center [609, 636] width 464 height 245
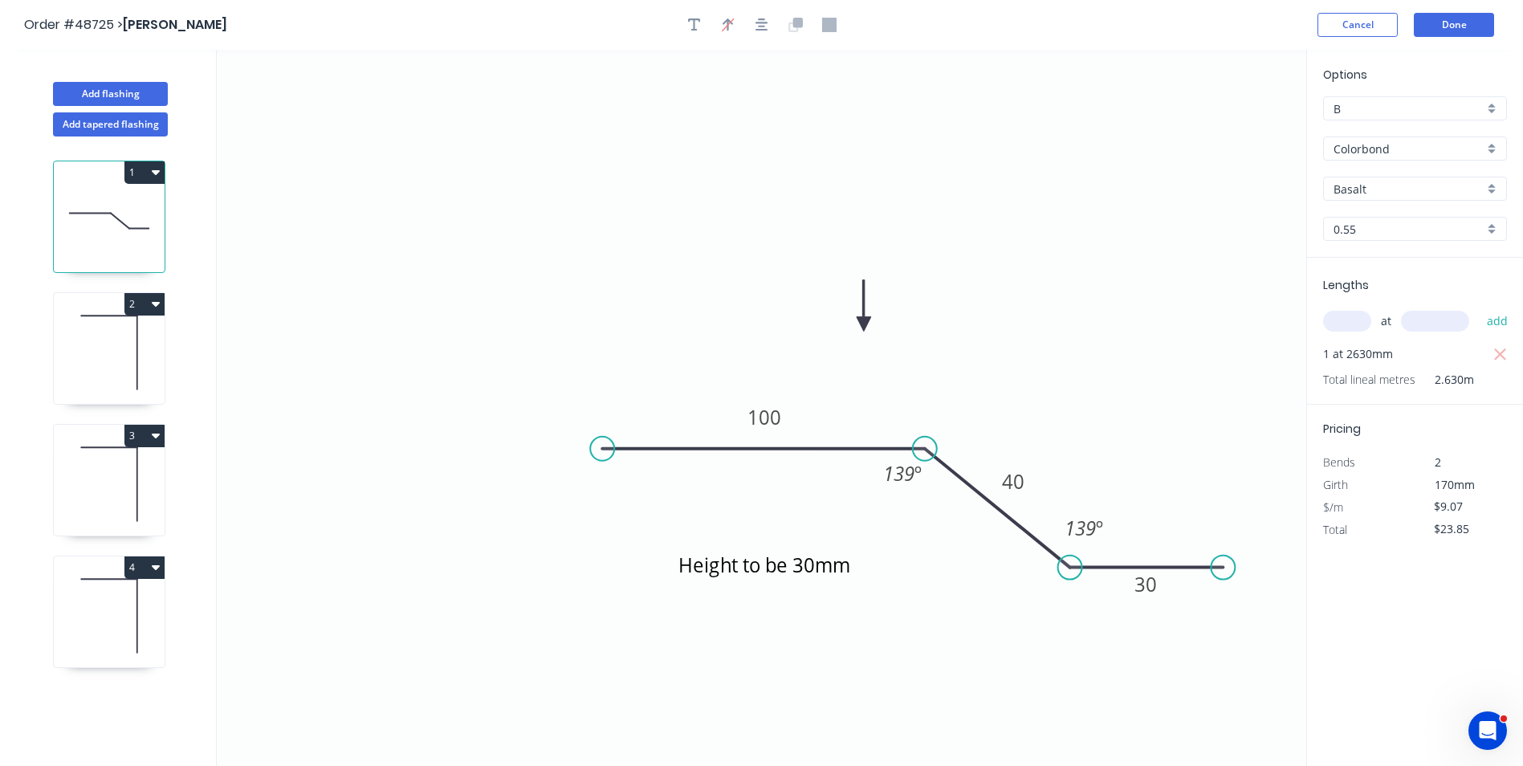
drag, startPoint x: 1382, startPoint y: 181, endPoint x: 1377, endPoint y: 188, distance: 8.7
click at [1382, 181] on input "Basalt" at bounding box center [1409, 189] width 150 height 17
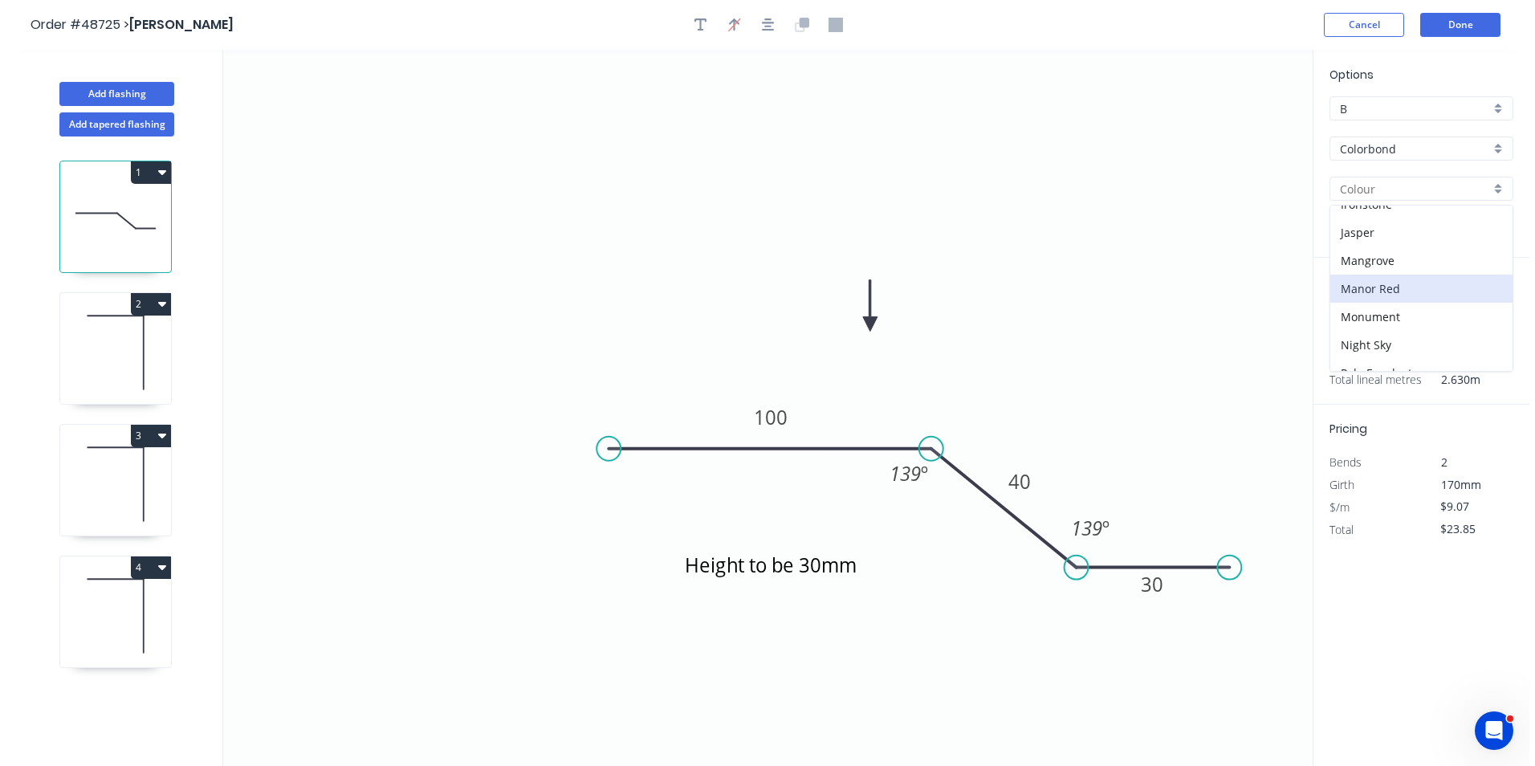
scroll to position [241, 0]
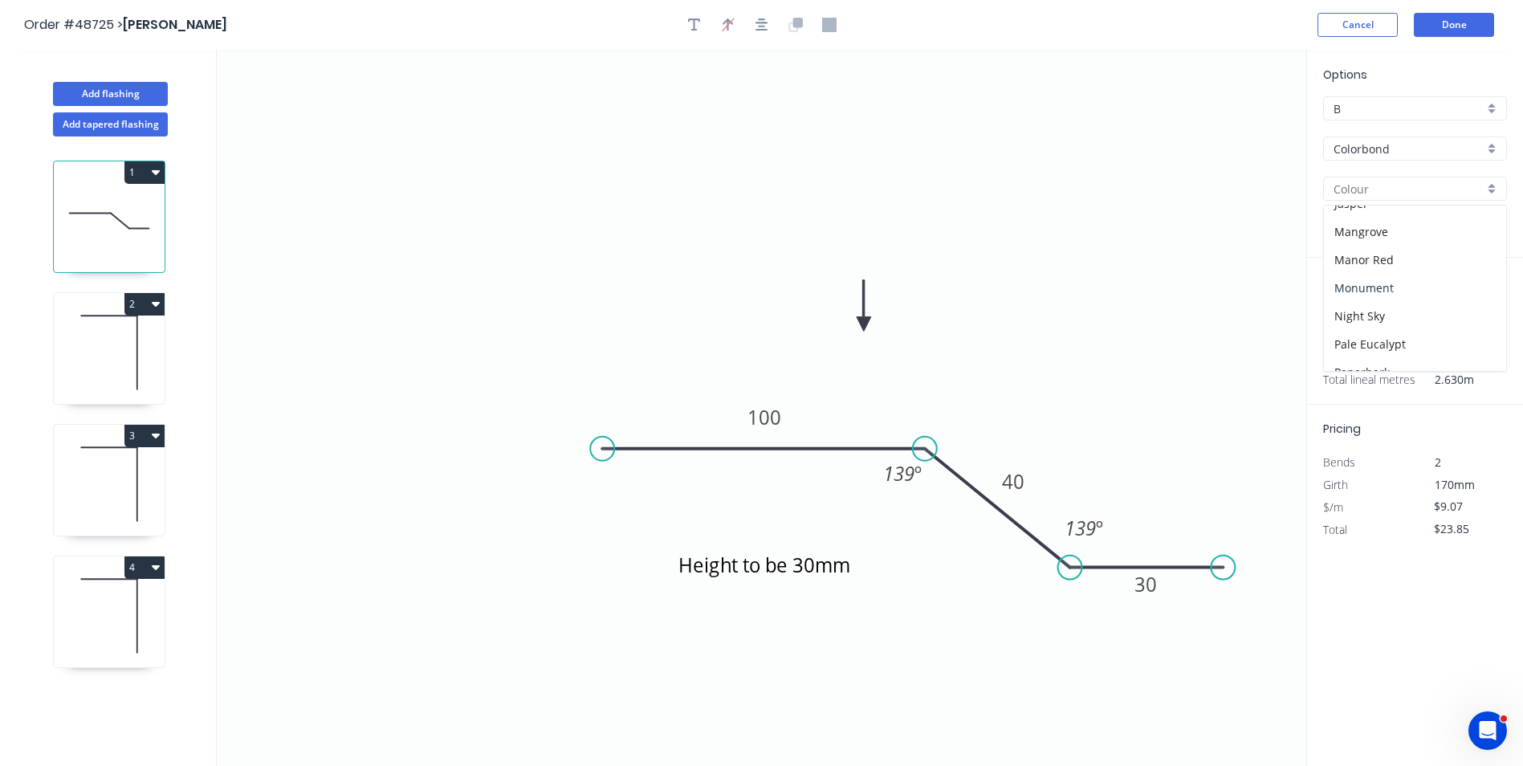
click at [1388, 281] on div "Monument" at bounding box center [1415, 288] width 182 height 28
type input "Monument"
click at [1436, 22] on button "Done" at bounding box center [1454, 25] width 80 height 24
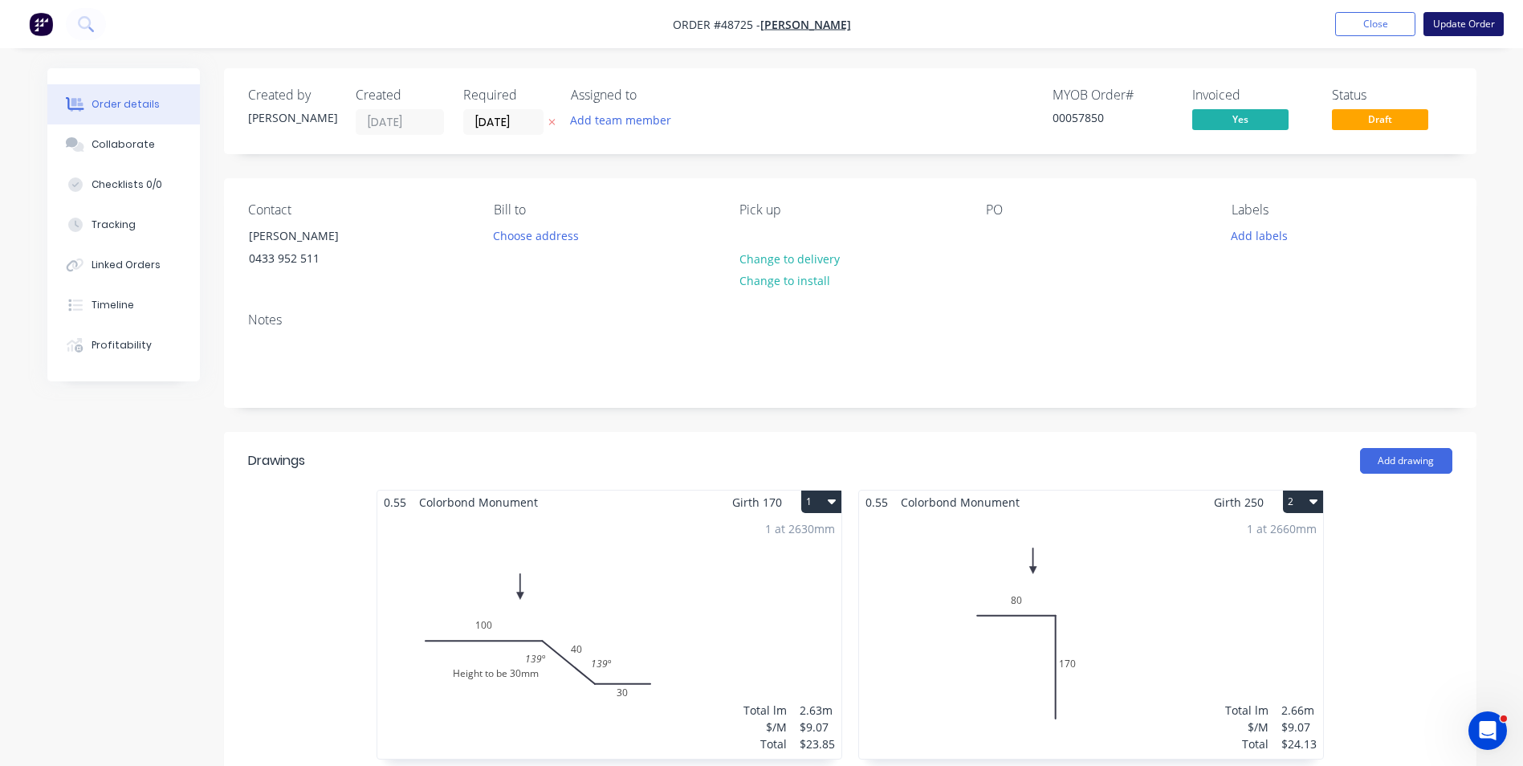
click at [1453, 27] on button "Update Order" at bounding box center [1464, 24] width 80 height 24
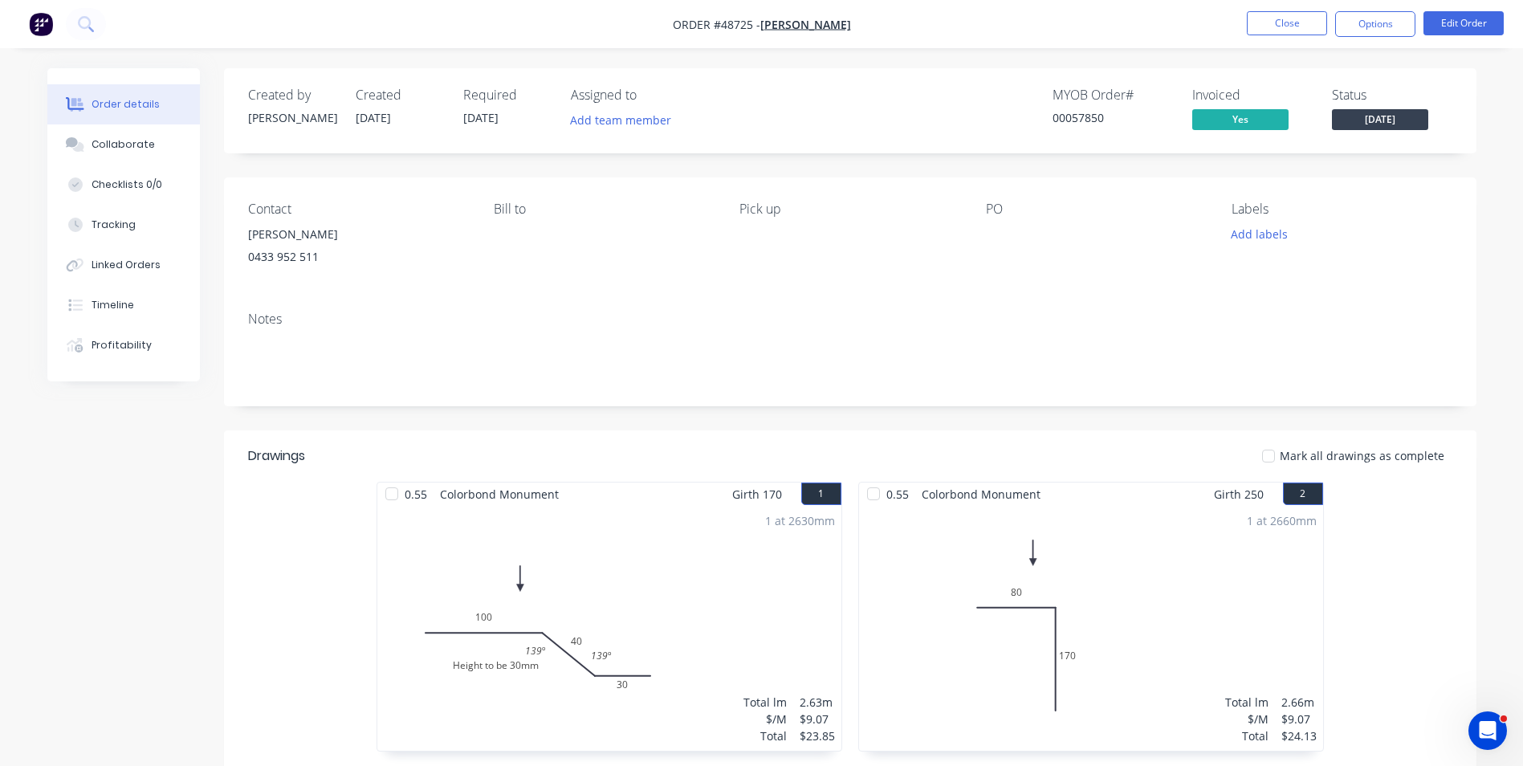
click at [523, 70] on div "Created by [PERSON_NAME] Created [DATE] Required [DATE] Assigned to Add team me…" at bounding box center [850, 110] width 1253 height 85
click at [523, 70] on div "Created by Cathy Created 01/09/25 Required 08/09/25 Assigned to Add team member…" at bounding box center [850, 110] width 1253 height 85
click at [511, 426] on div "Created by Cathy Created 01/09/25 Required 08/09/25 Assigned to Add team member…" at bounding box center [850, 674] width 1253 height 1212
click at [1270, 26] on button "Close" at bounding box center [1287, 23] width 80 height 24
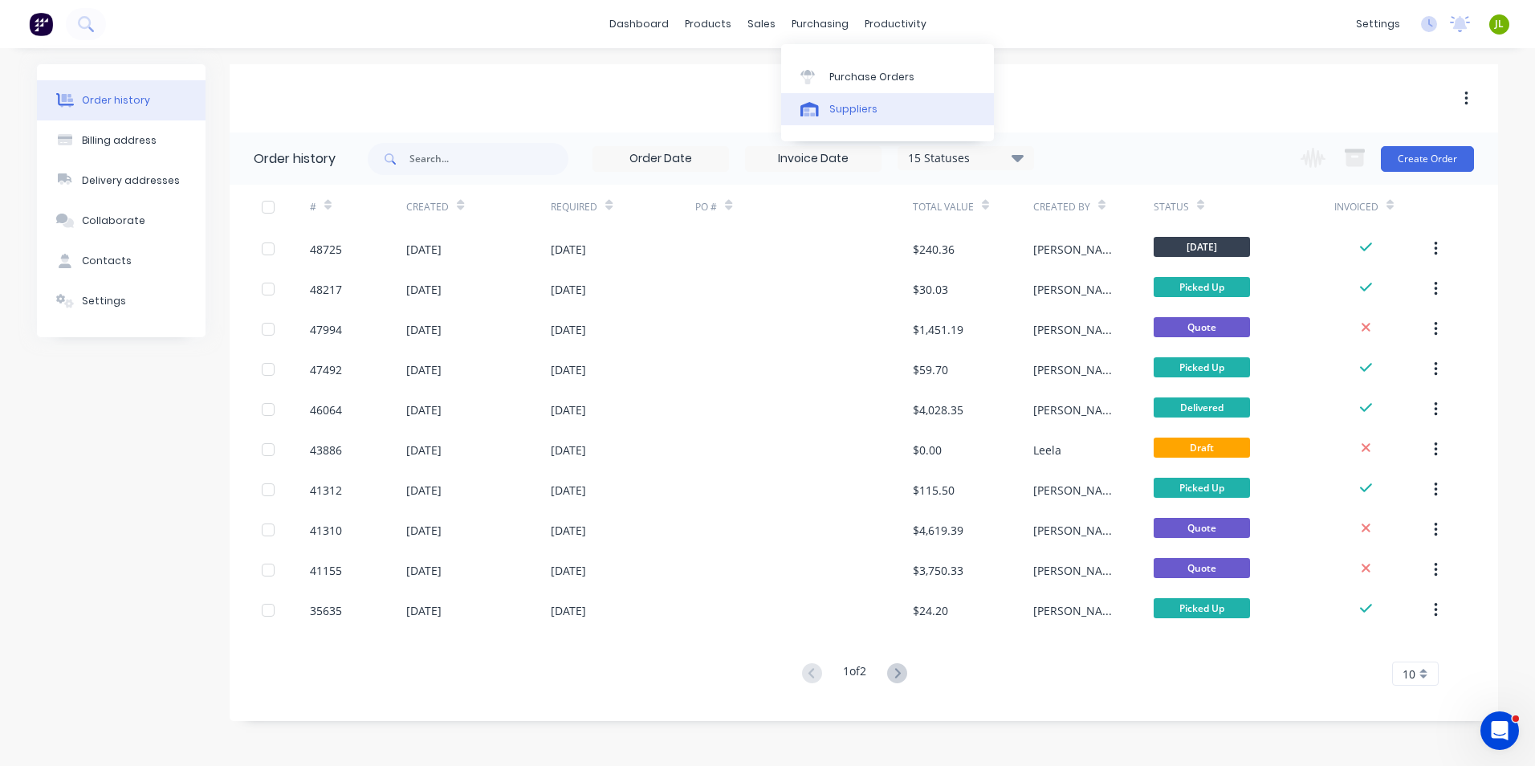
click at [836, 96] on link "Suppliers" at bounding box center [887, 109] width 213 height 32
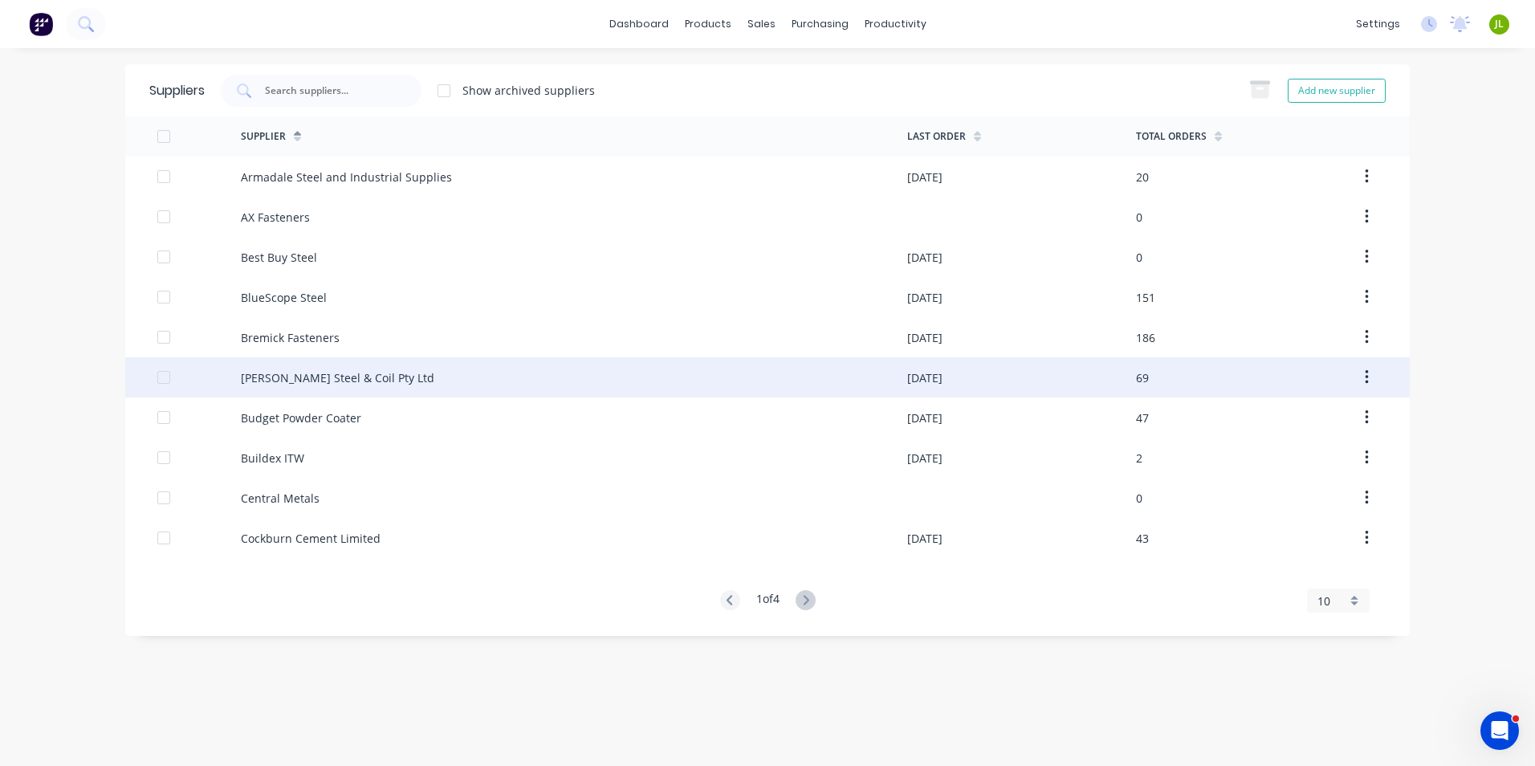
click at [278, 360] on div "[PERSON_NAME] Steel & Coil Pty Ltd" at bounding box center [574, 377] width 666 height 40
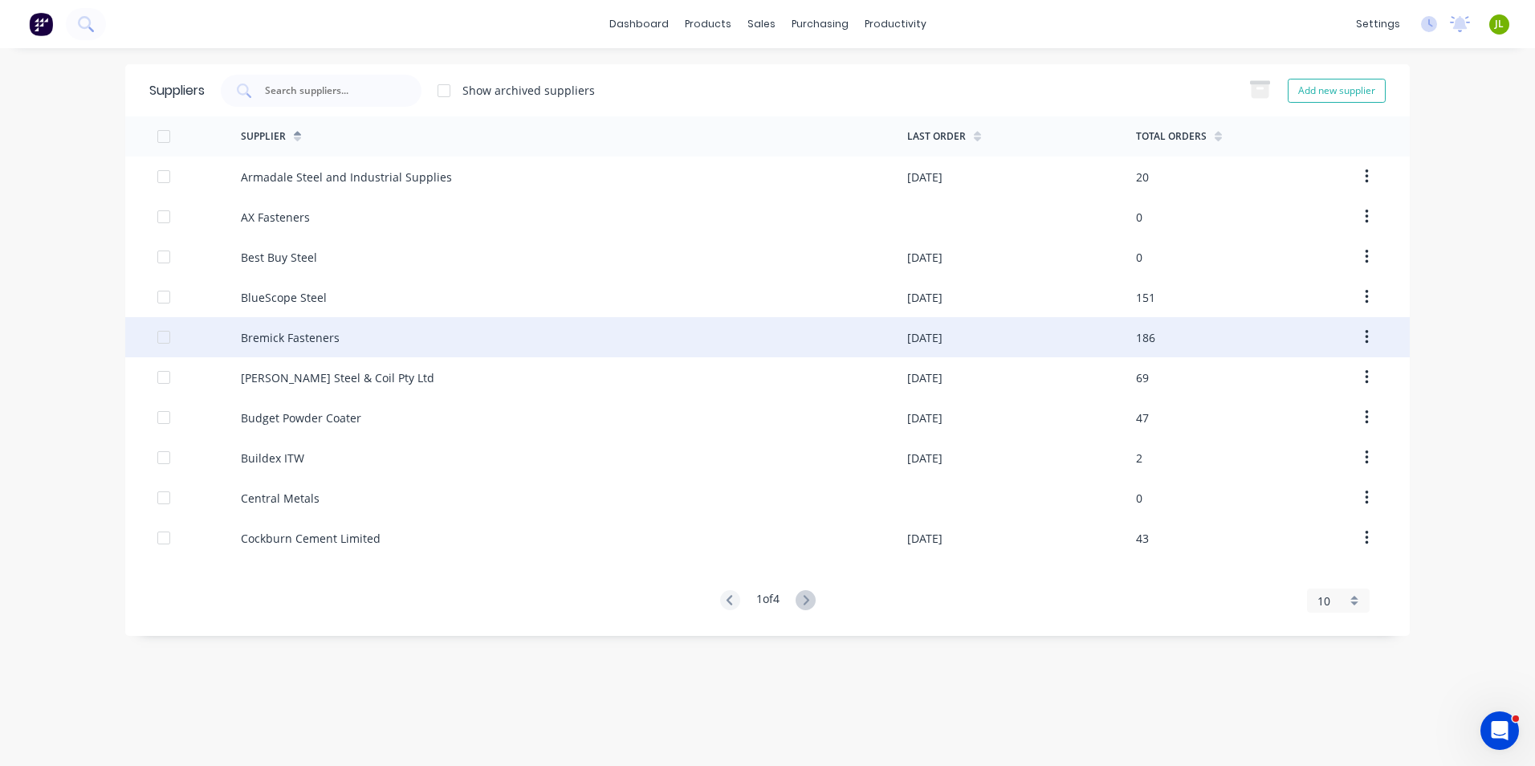
click at [303, 340] on div "Bremick Fasteners" at bounding box center [290, 337] width 99 height 17
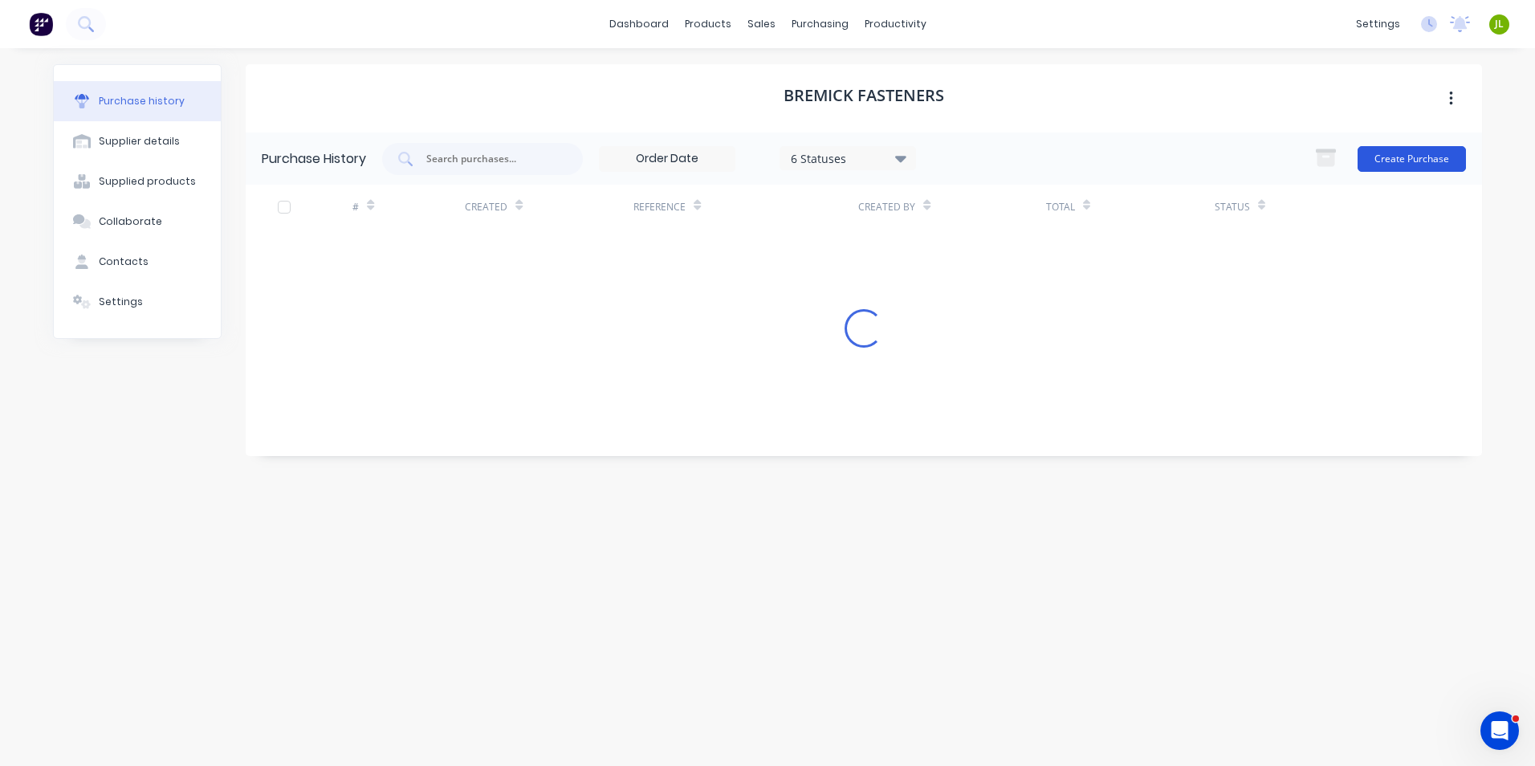
click at [1384, 157] on button "Create Purchase" at bounding box center [1412, 159] width 108 height 26
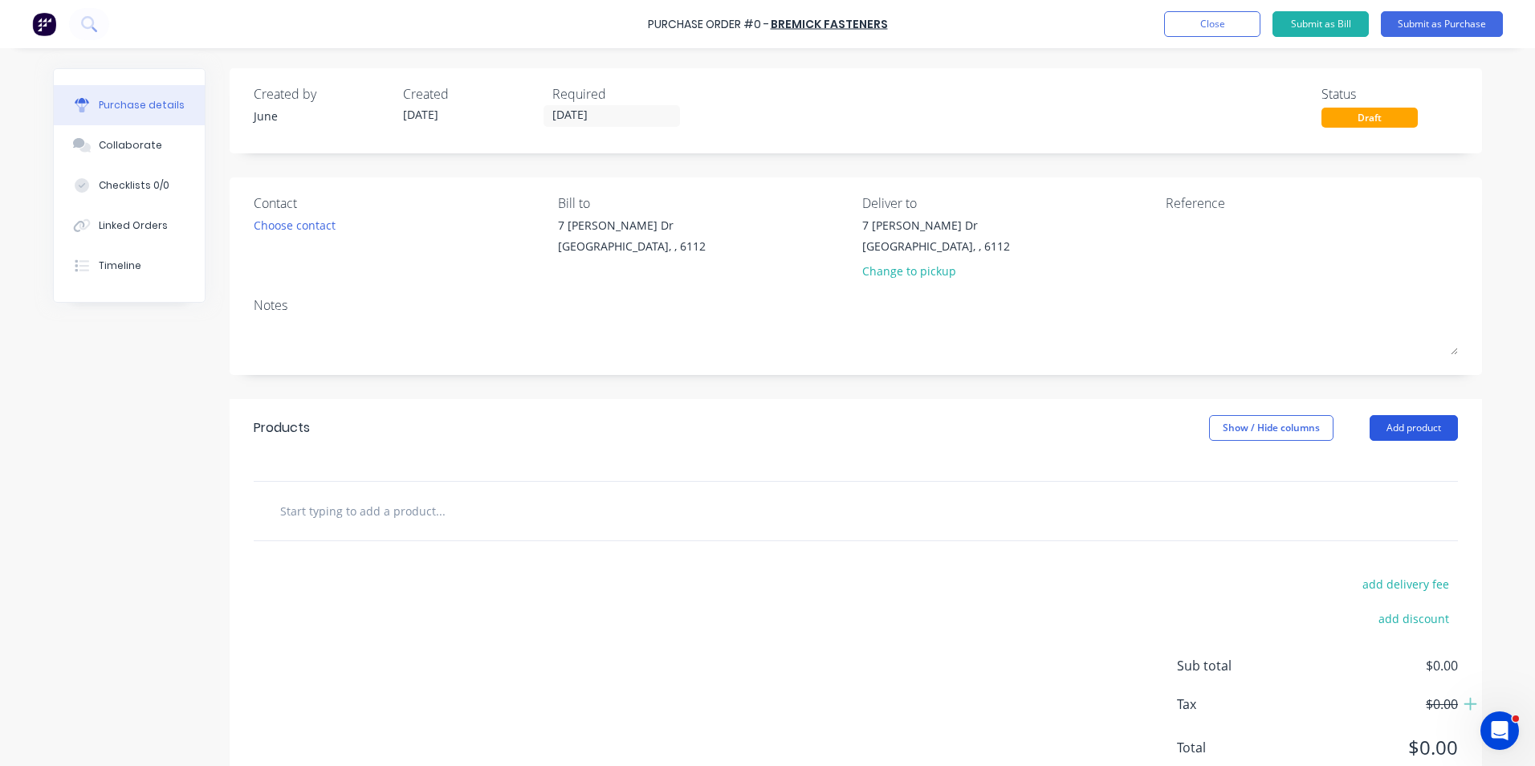
click at [1407, 418] on button "Add product" at bounding box center [1414, 428] width 88 height 26
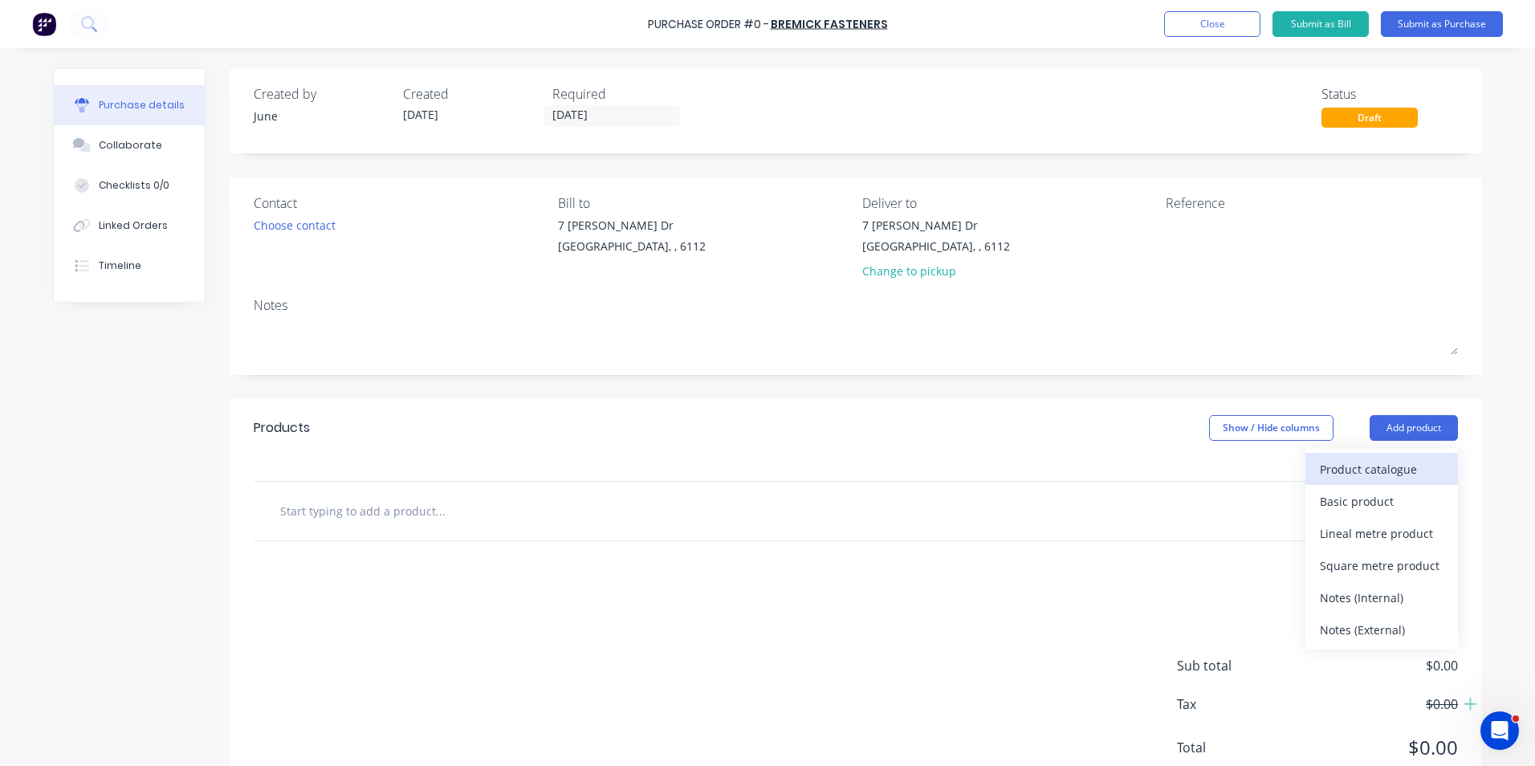
click at [1360, 466] on div "Product catalogue" at bounding box center [1382, 469] width 124 height 23
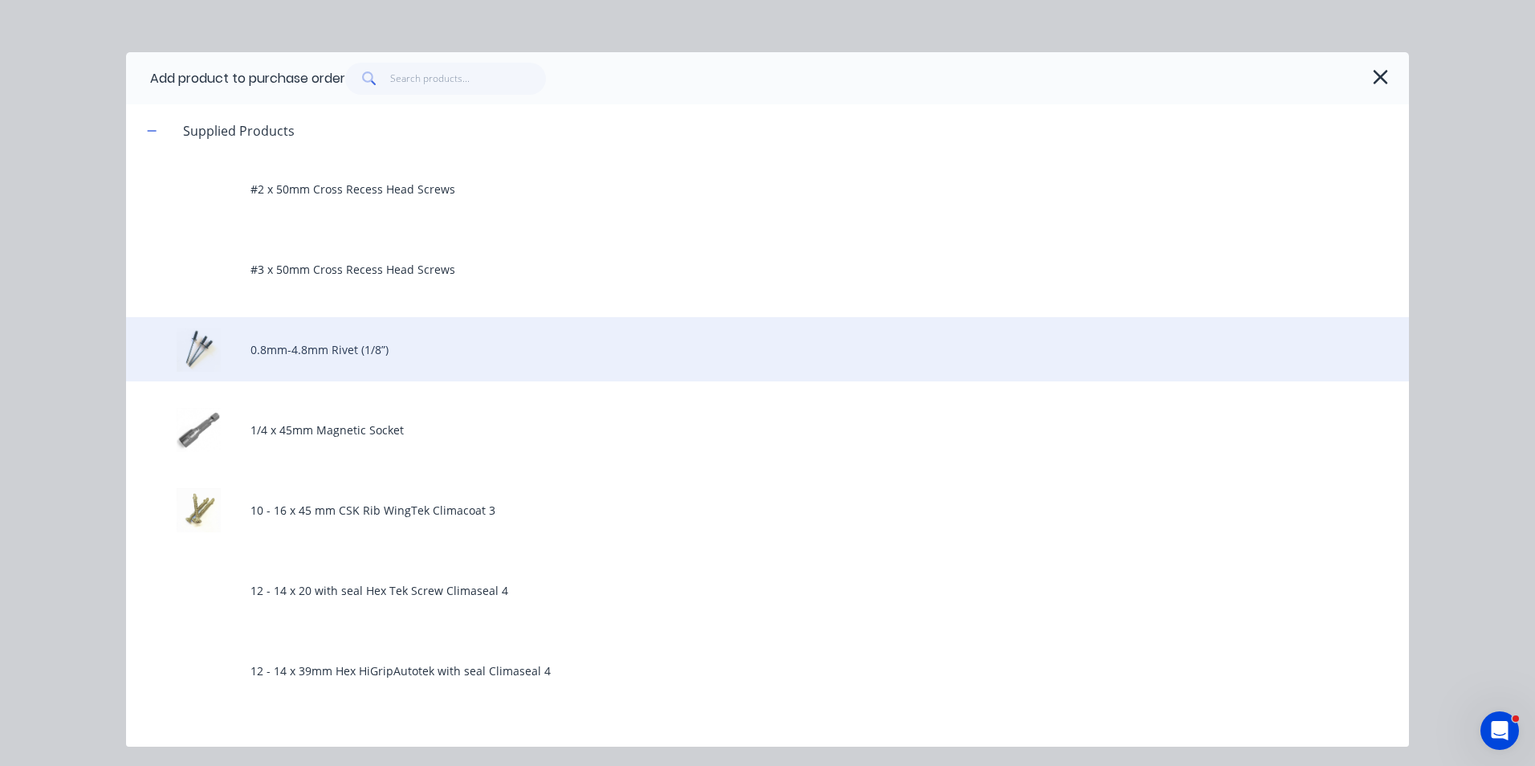
click at [389, 332] on div "0.8mm-4.8mm Rivet (1/8”)" at bounding box center [767, 349] width 1283 height 64
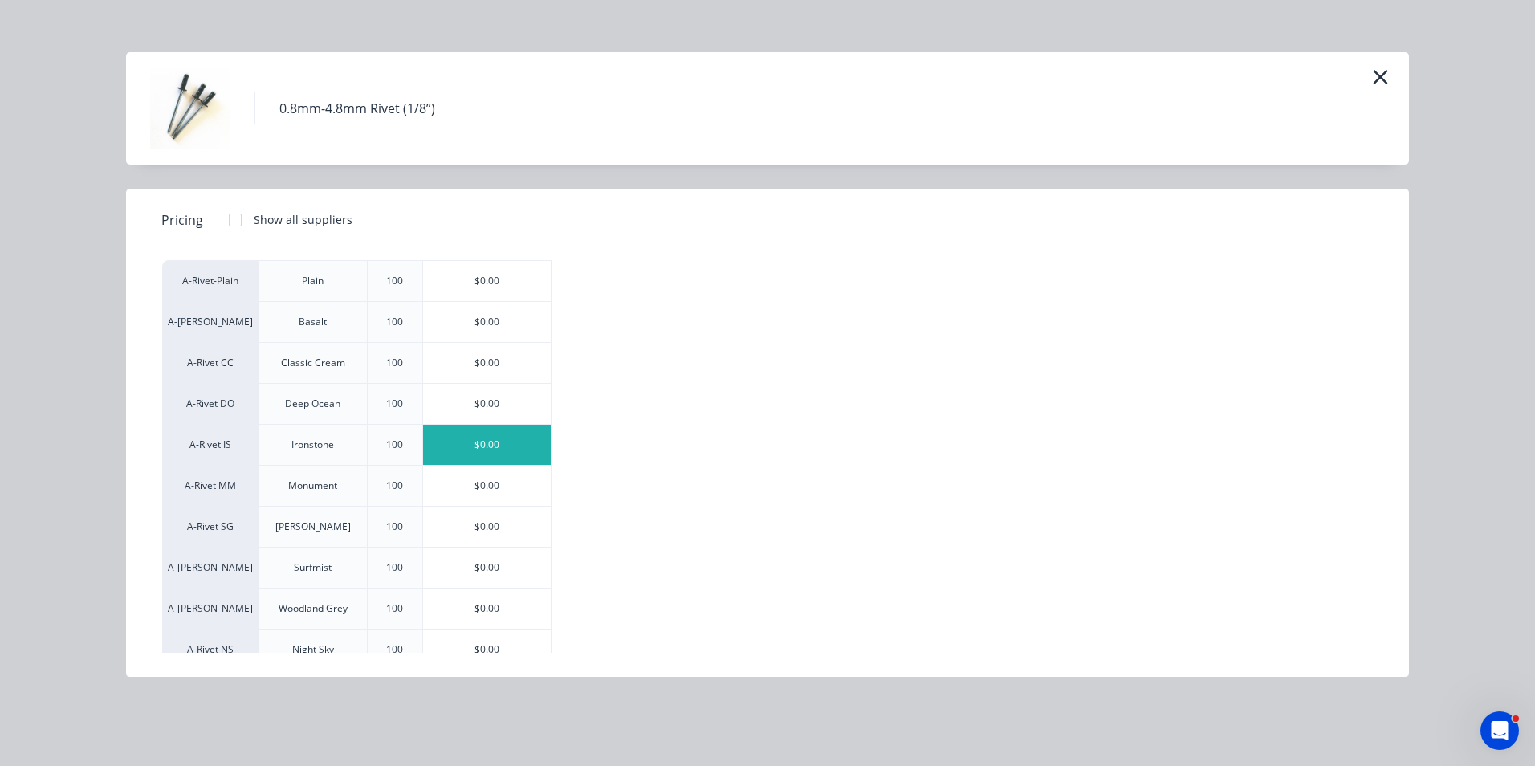
scroll to position [80, 0]
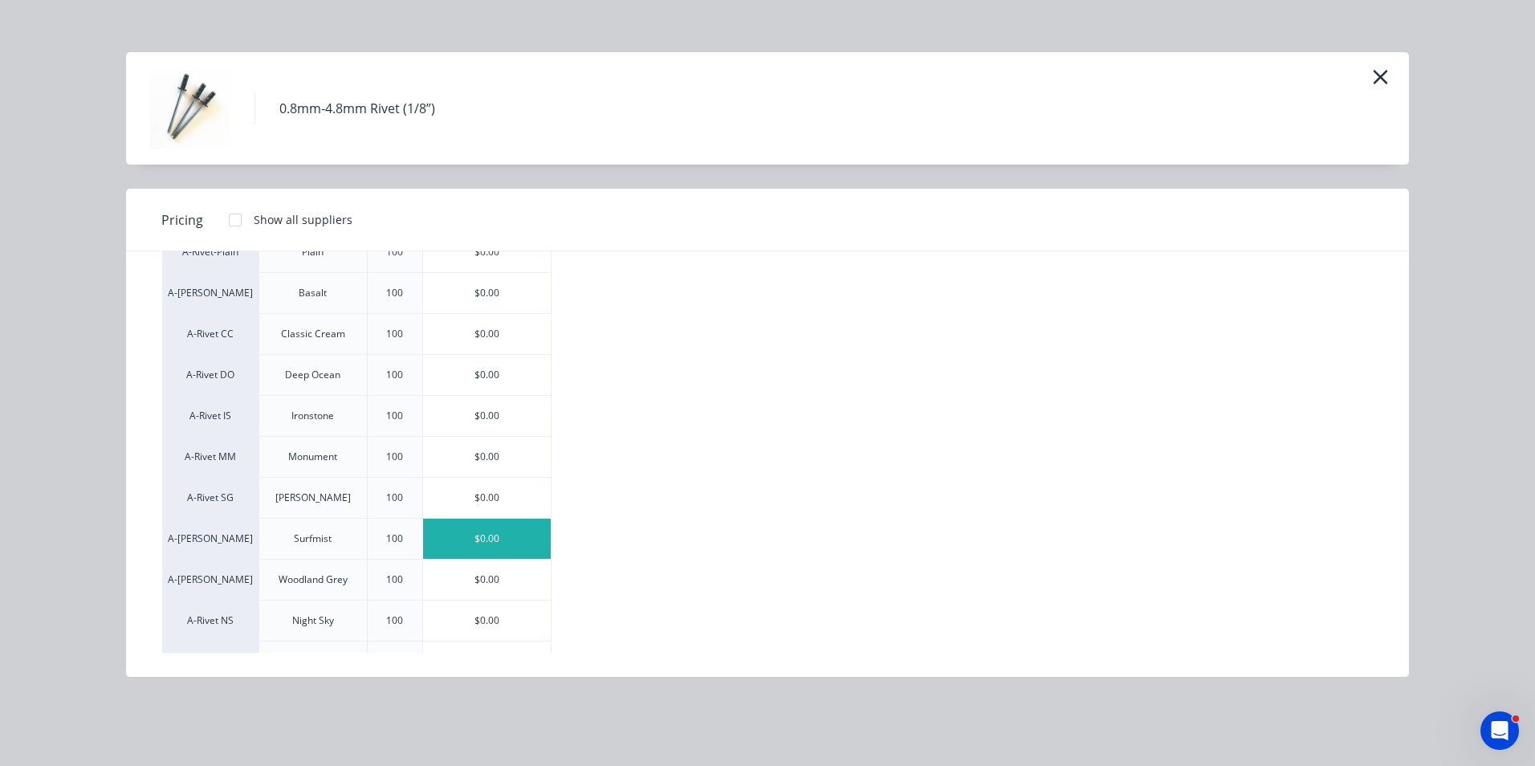
click at [462, 530] on div "$0.00" at bounding box center [487, 539] width 128 height 40
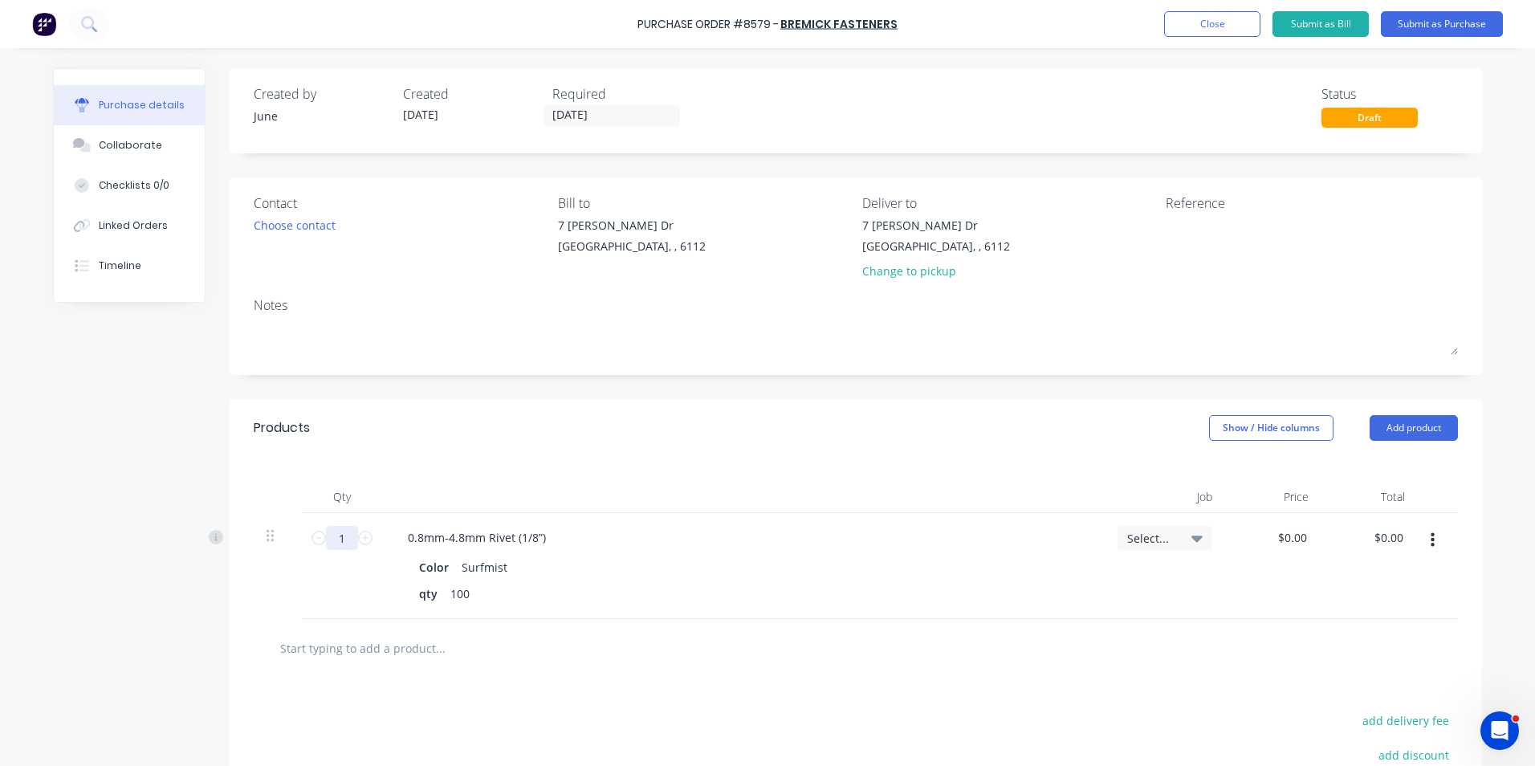
click at [337, 529] on input "1" at bounding box center [342, 538] width 32 height 24
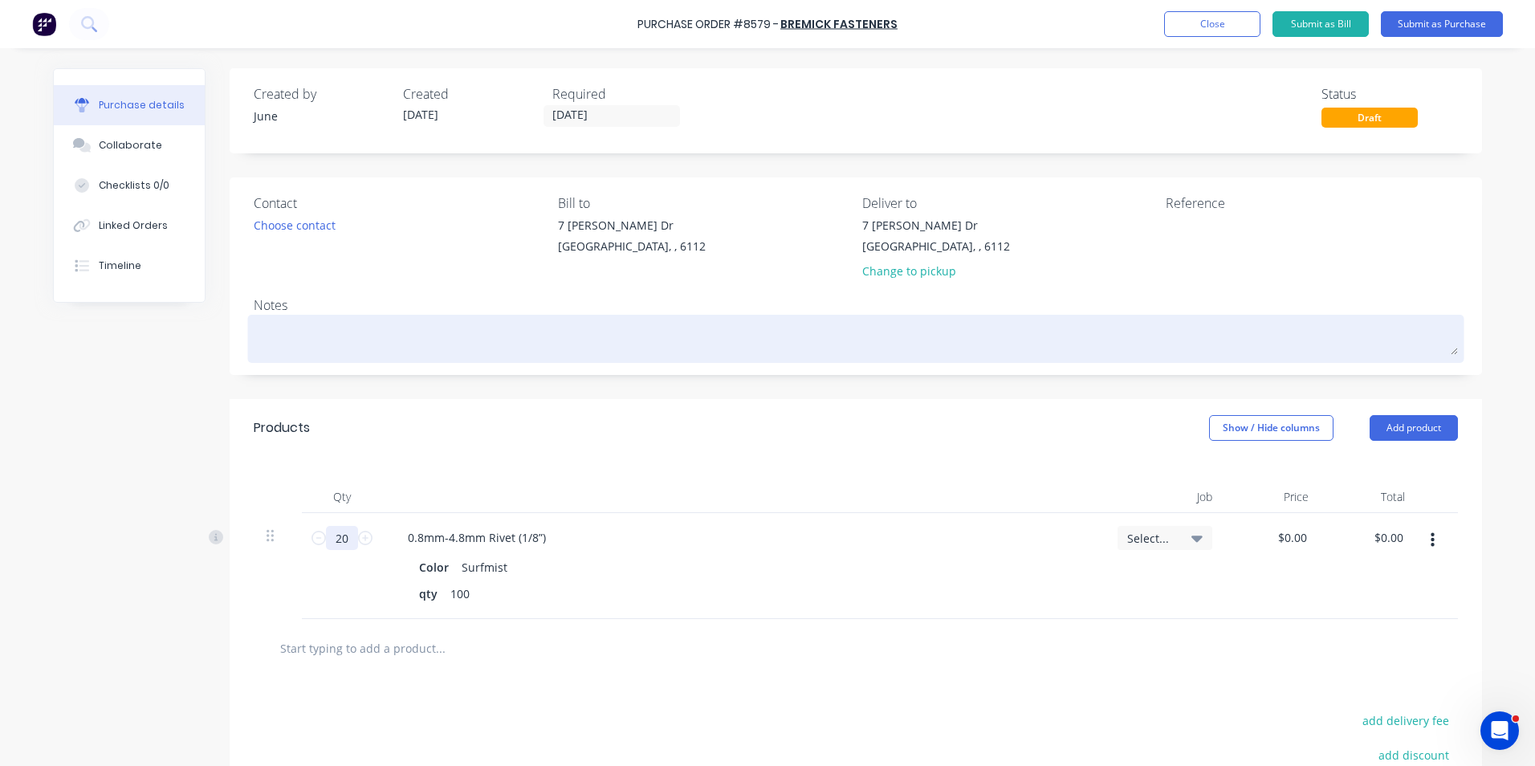
type input "20"
click at [543, 352] on textarea at bounding box center [856, 337] width 1204 height 36
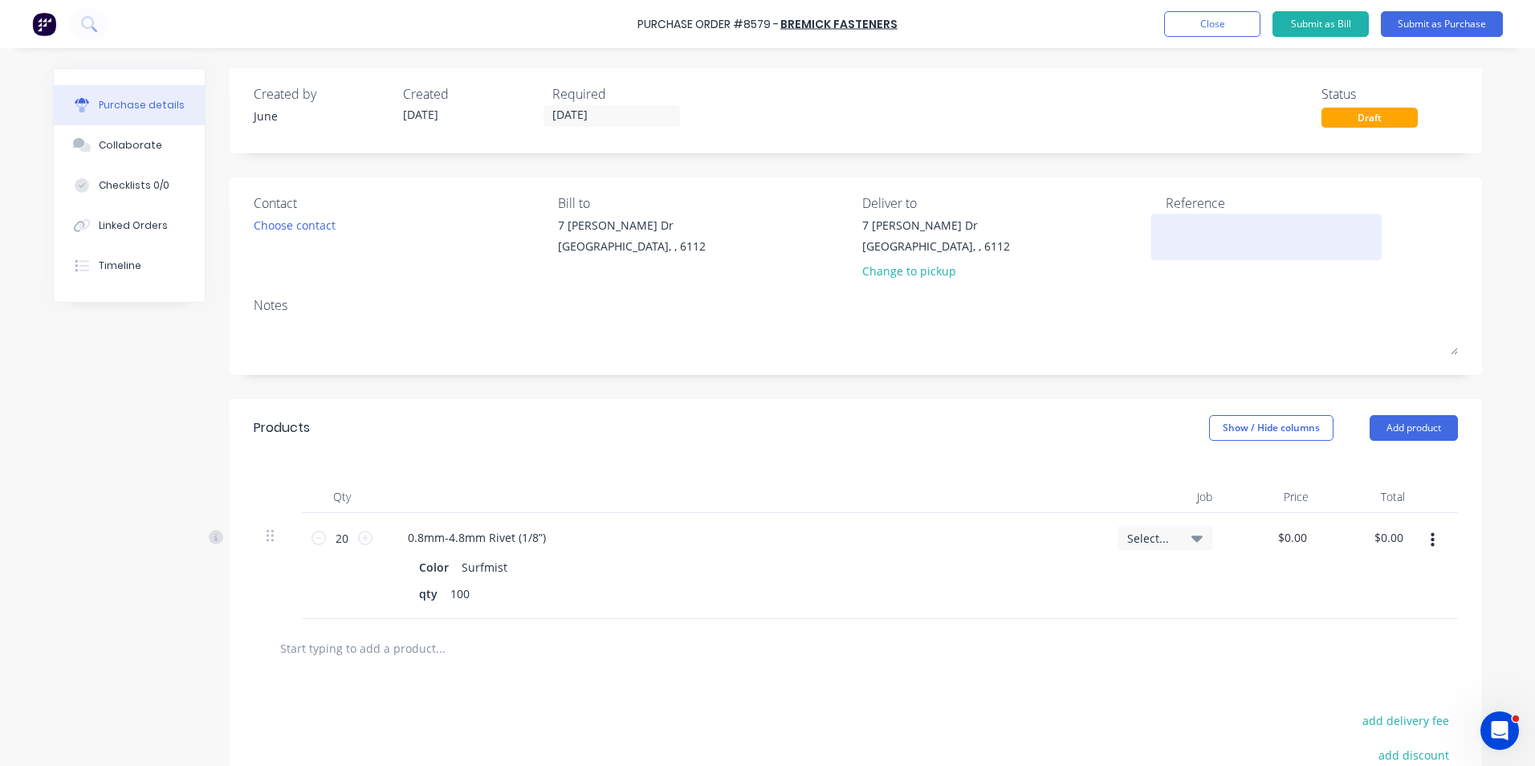
click at [1166, 235] on div at bounding box center [1266, 237] width 201 height 40
click at [1166, 233] on div at bounding box center [1266, 237] width 201 height 40
click at [1232, 210] on div "Reference" at bounding box center [1312, 202] width 292 height 19
click at [1231, 230] on textarea at bounding box center [1266, 235] width 201 height 36
type textarea "50641"
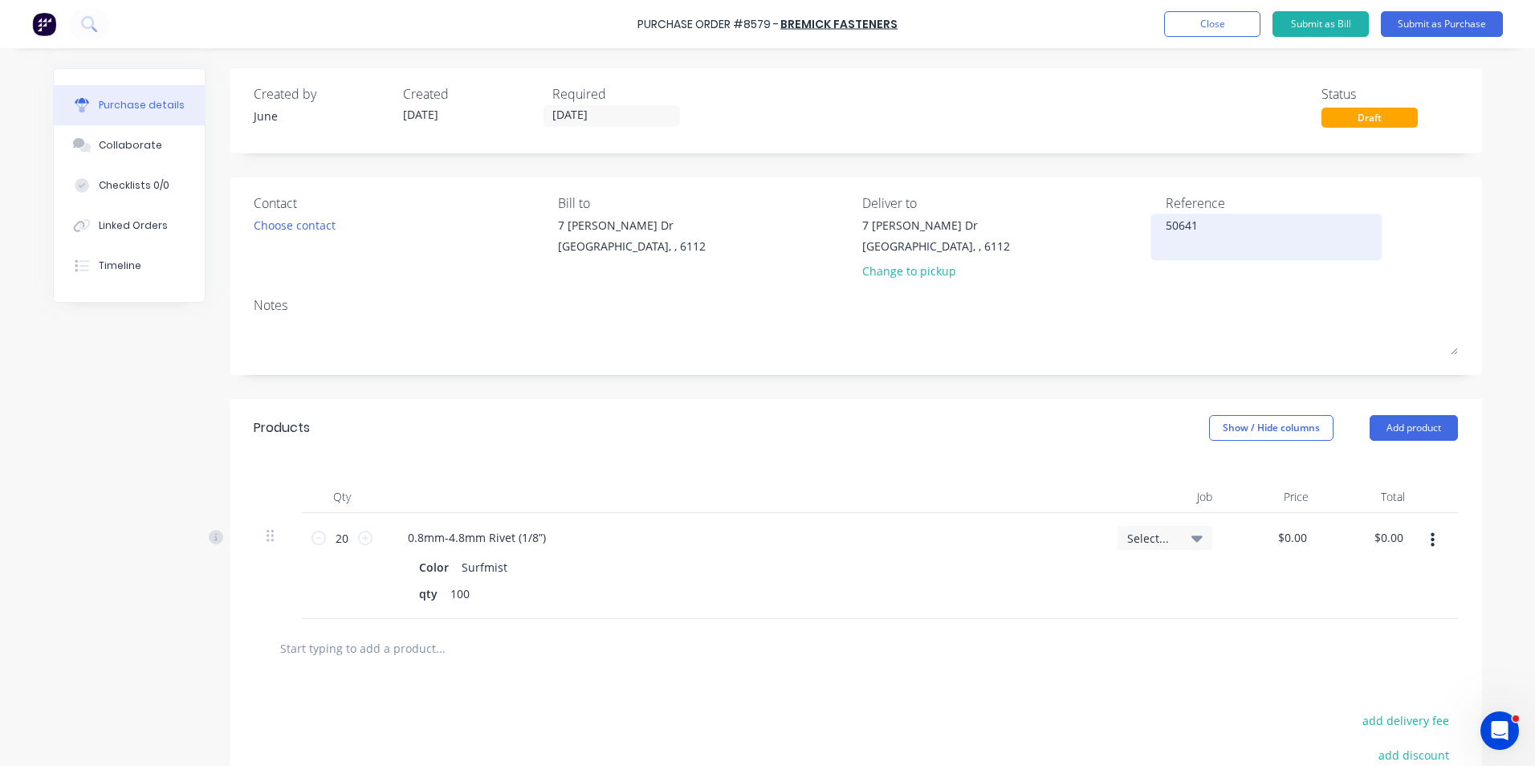
type textarea "x"
type textarea "506415"
type textarea "x"
type textarea "5064151"
type textarea "x"
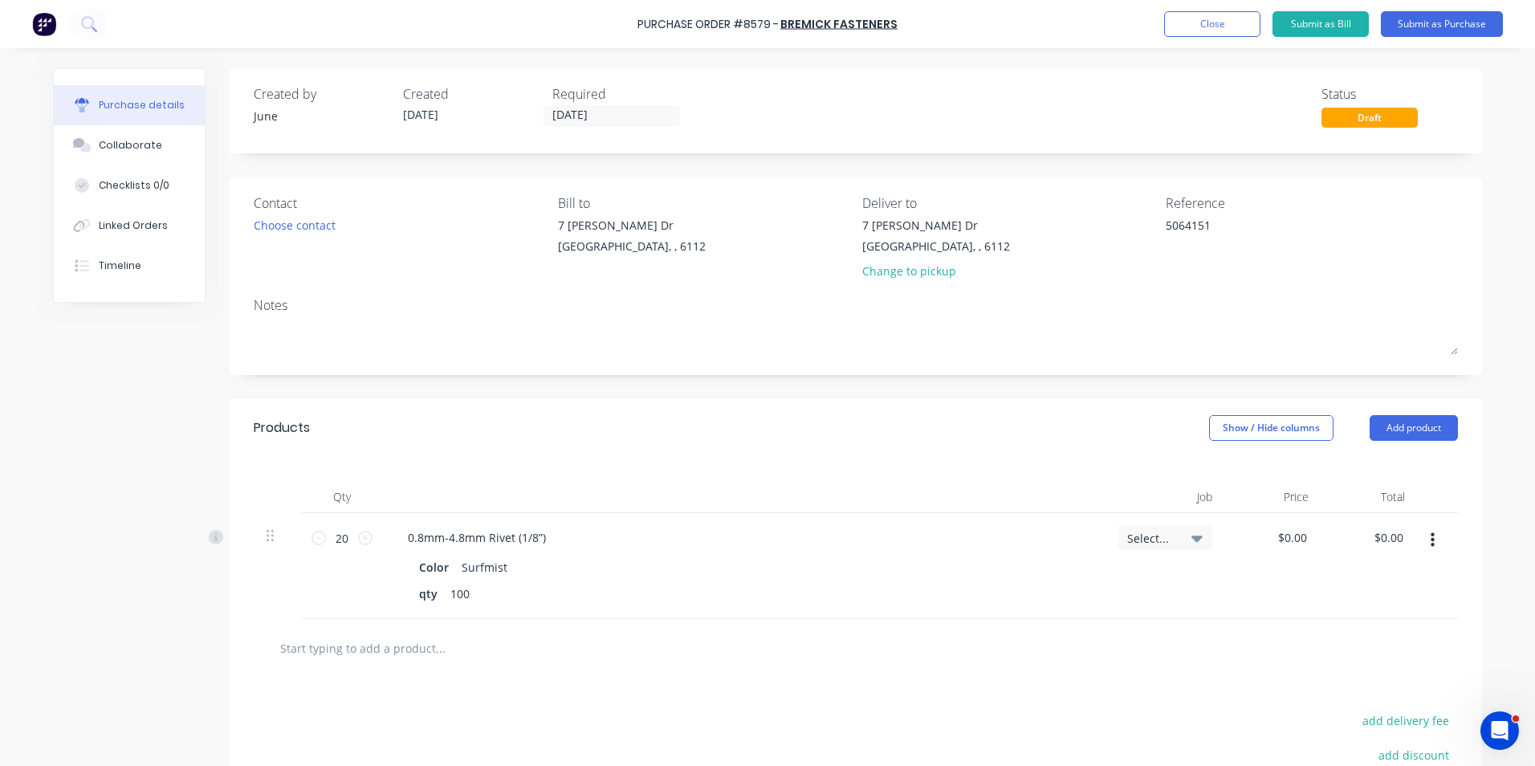
type textarea "5064151"
click at [1211, 308] on div "Notes" at bounding box center [856, 304] width 1204 height 19
click at [1407, 420] on button "Add product" at bounding box center [1414, 428] width 88 height 26
click at [1383, 454] on button "Product catalogue" at bounding box center [1382, 469] width 153 height 32
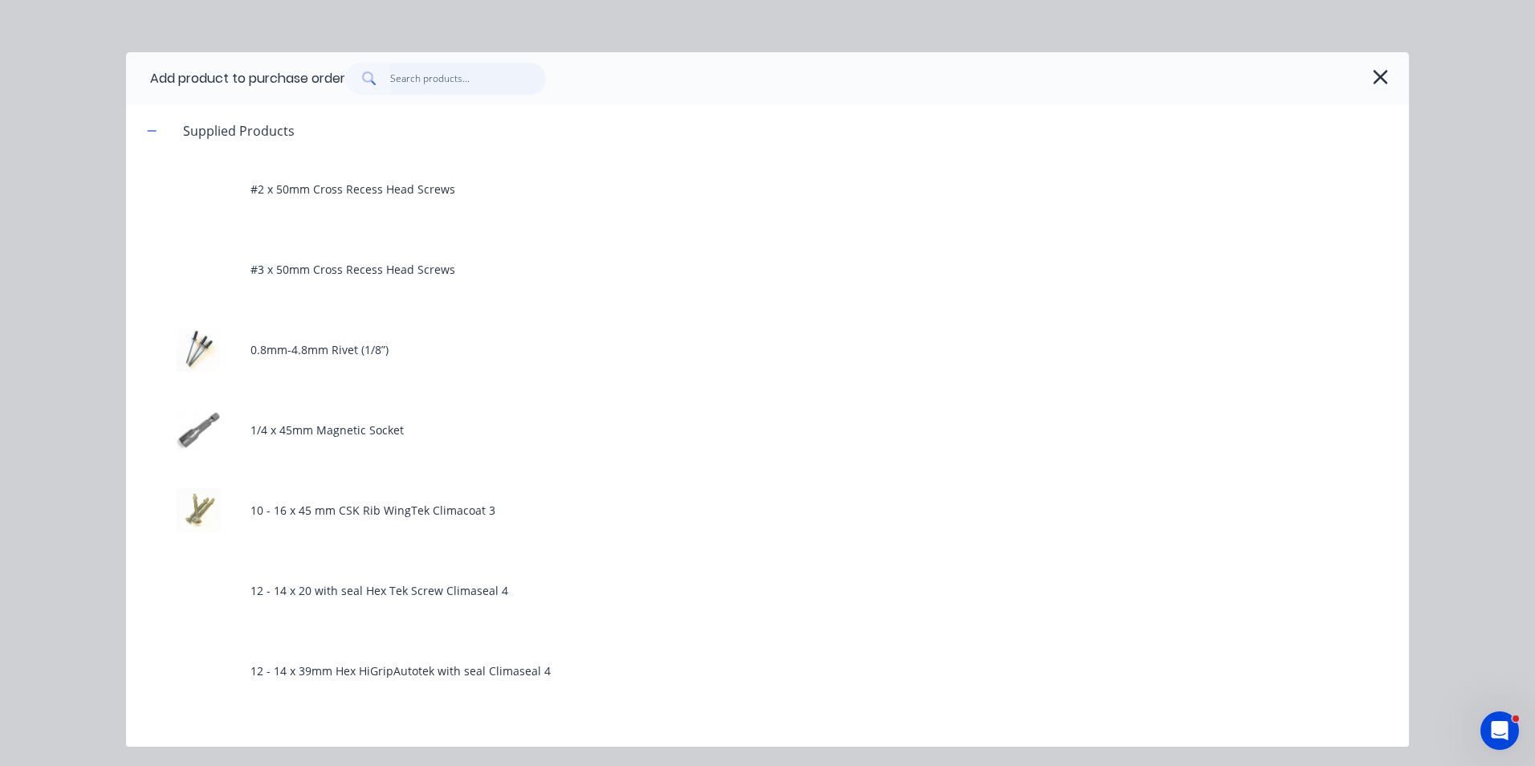
type textarea "x"
click at [426, 91] on input "text" at bounding box center [468, 79] width 157 height 32
type input "12"
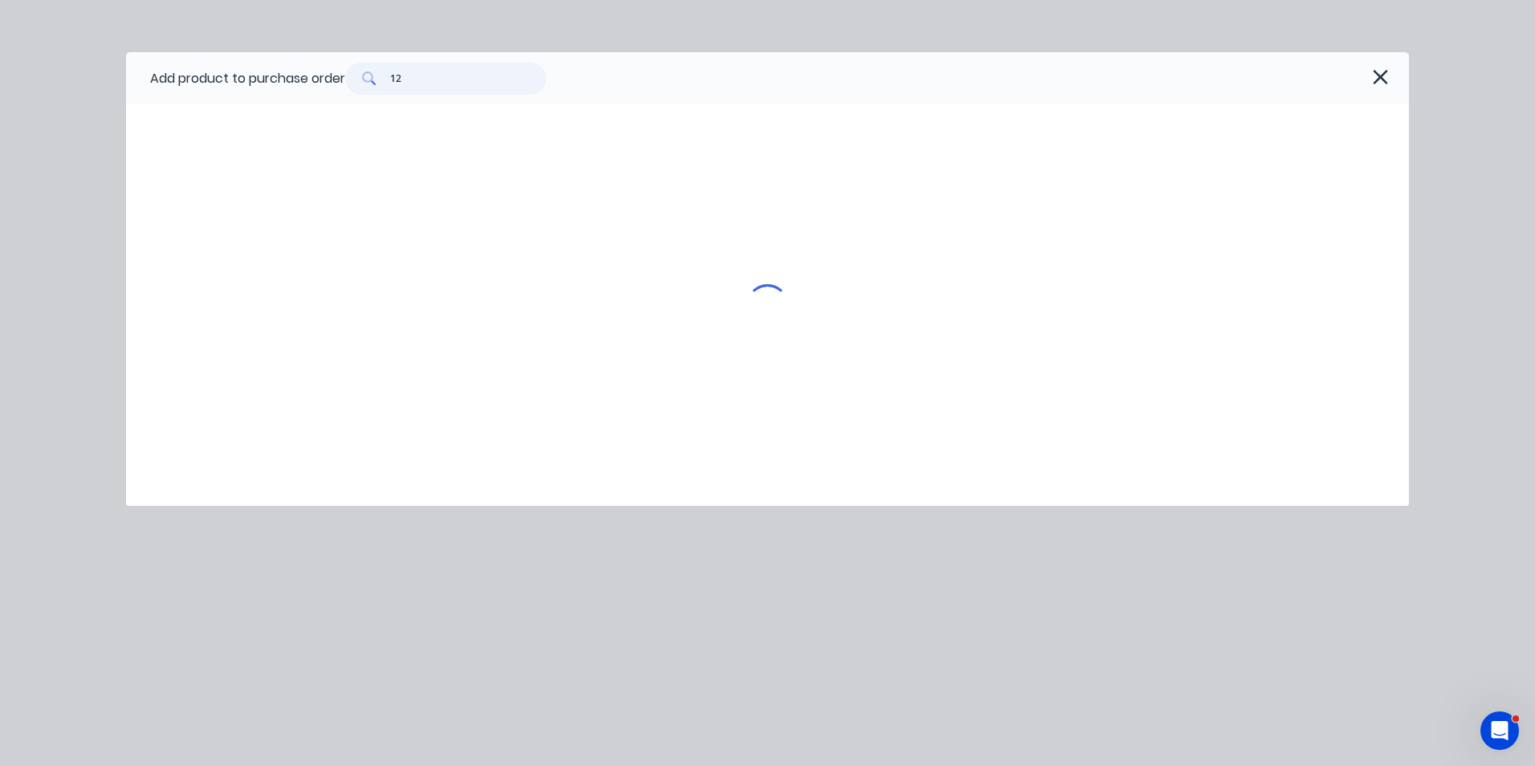
type textarea "x"
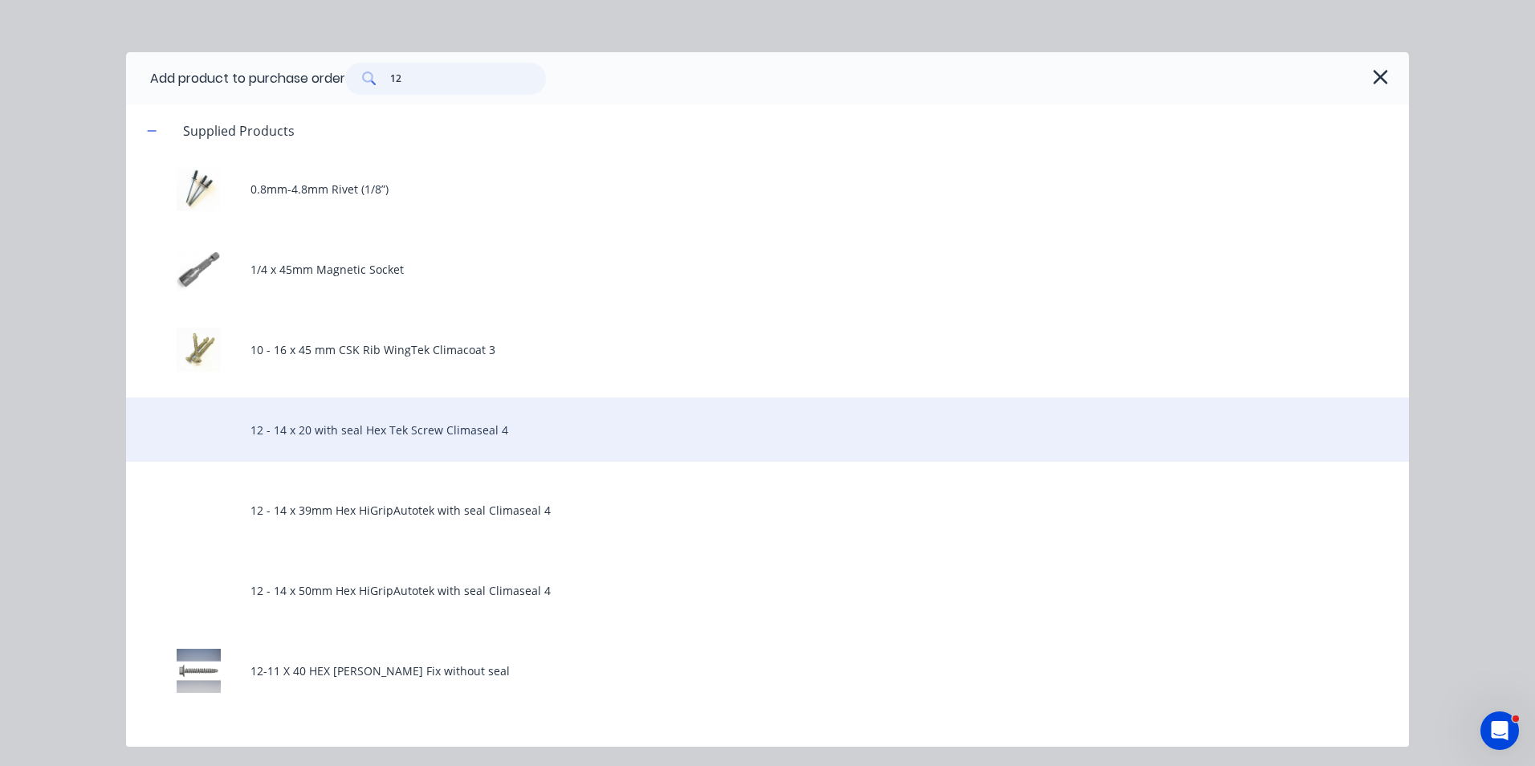
type input "12"
click at [343, 460] on div "12 - 14 x 20 with seal Hex Tek Screw Climaseal 4" at bounding box center [767, 429] width 1283 height 64
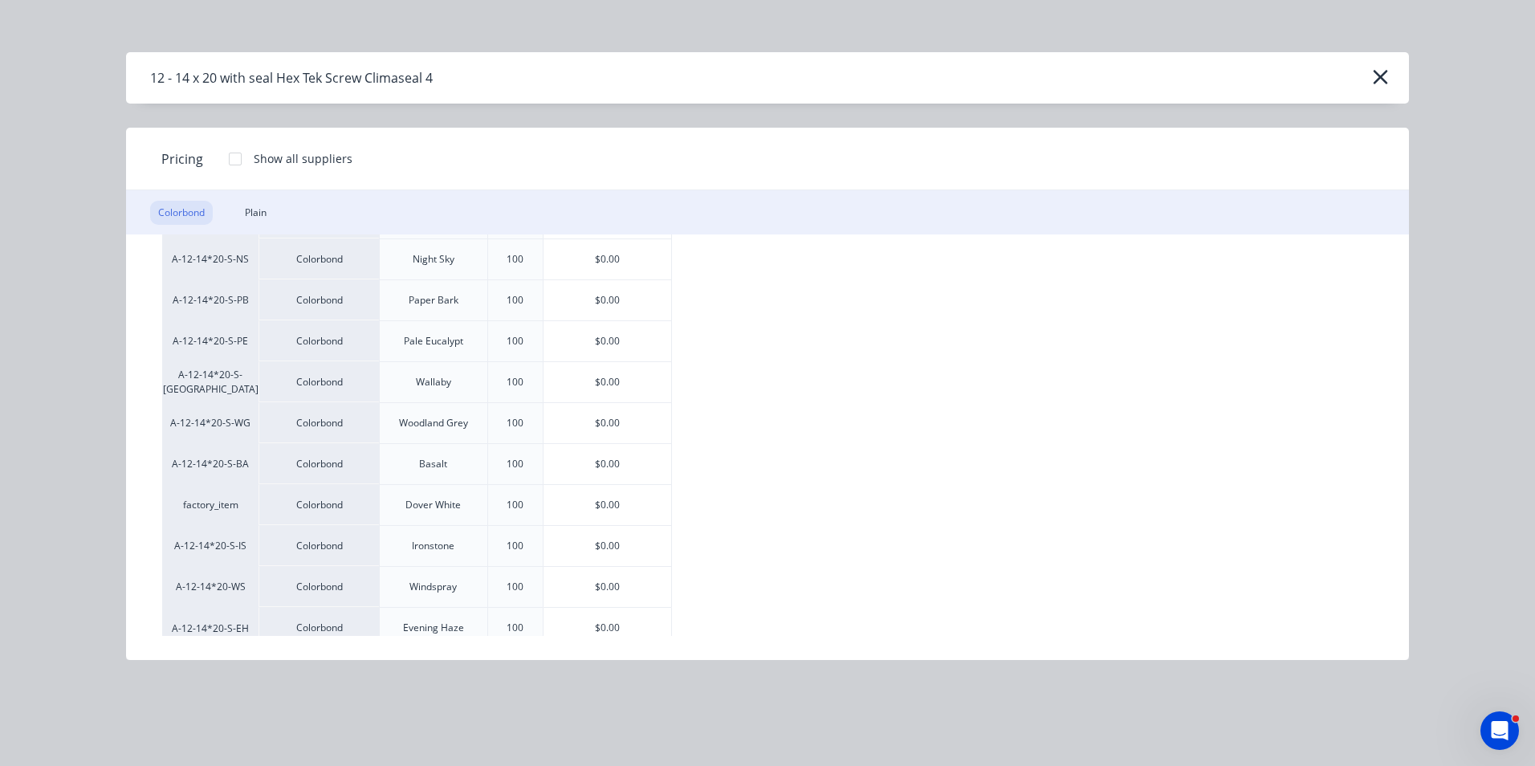
scroll to position [438, 0]
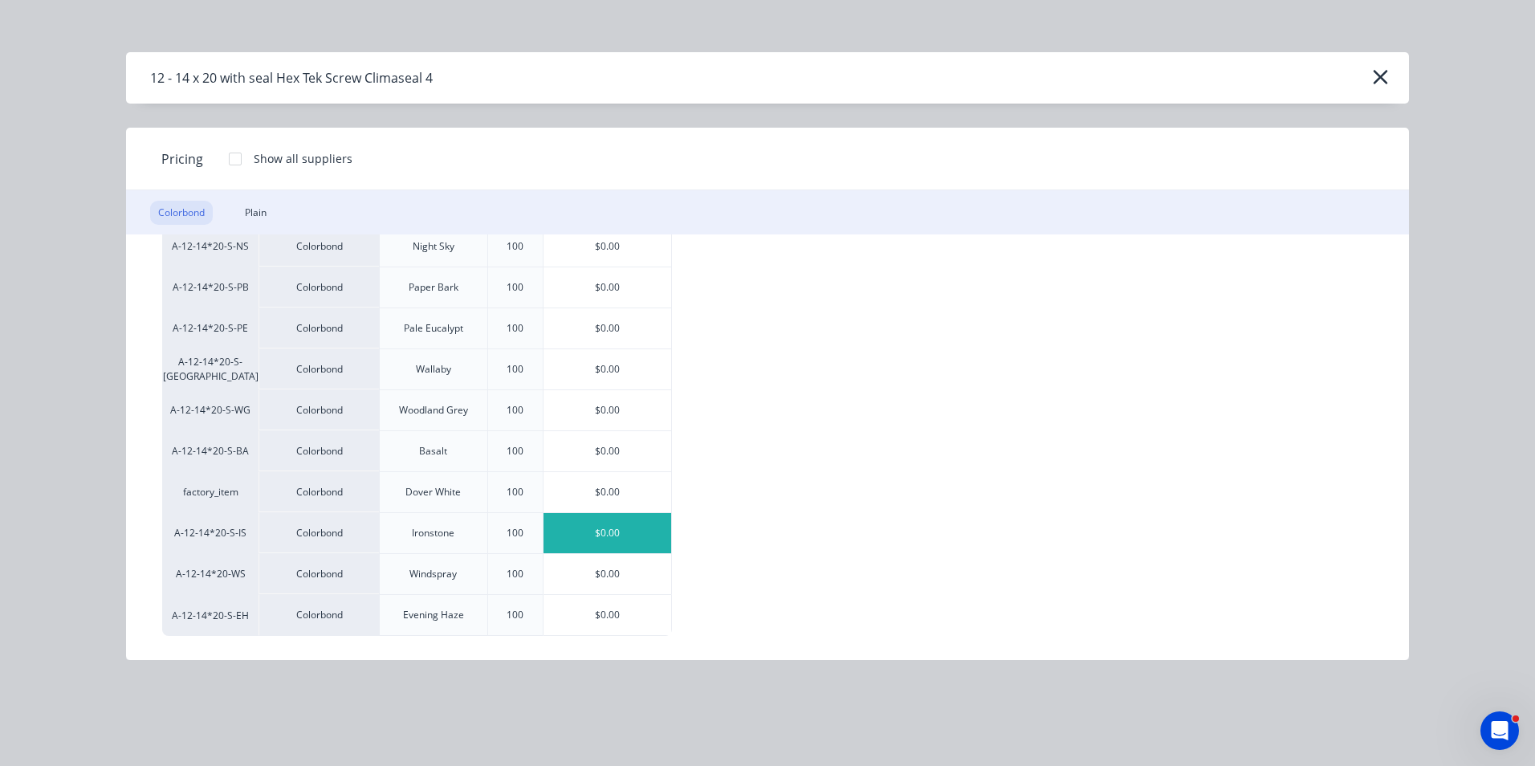
click at [584, 533] on div "$0.00" at bounding box center [608, 533] width 128 height 40
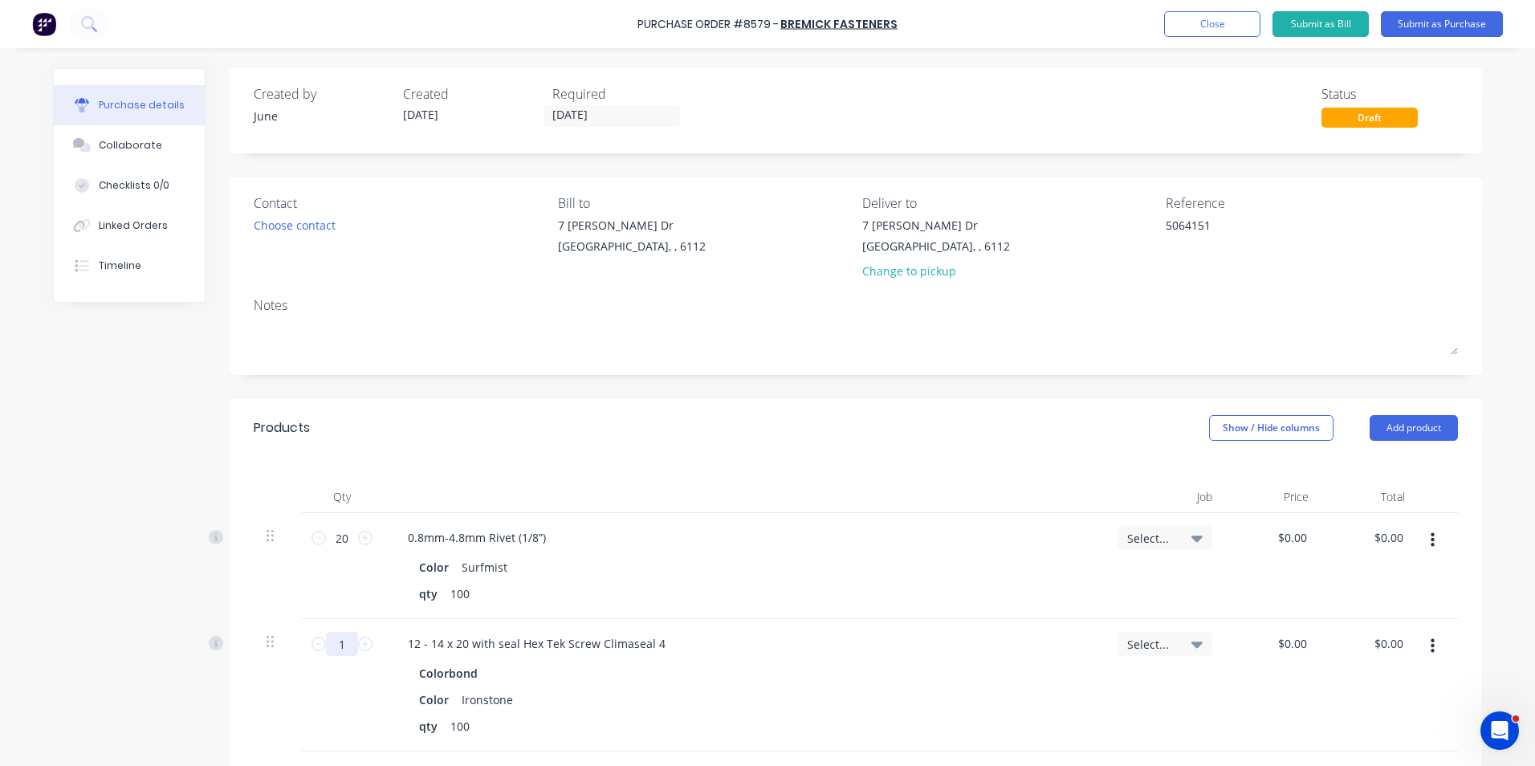
type textarea "x"
click at [350, 632] on input "1" at bounding box center [342, 644] width 32 height 24
type input "5"
type textarea "x"
type input "5"
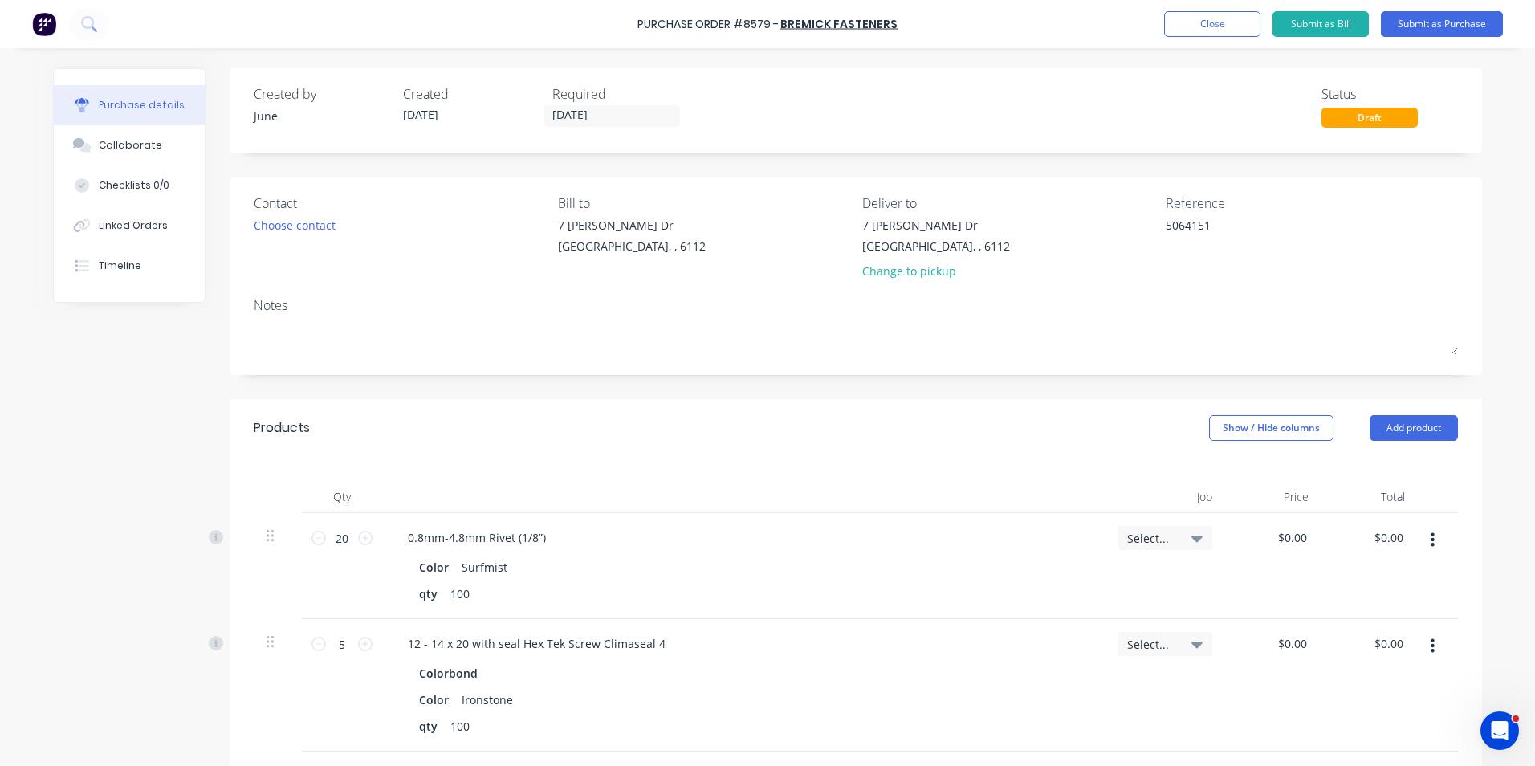
click at [877, 633] on div "12 - 14 x 20 with seal Hex Tek Screw Climaseal 4" at bounding box center [743, 643] width 697 height 23
click at [1414, 649] on button "button" at bounding box center [1433, 646] width 38 height 29
click at [1400, 712] on button "Duplicate" at bounding box center [1383, 721] width 136 height 32
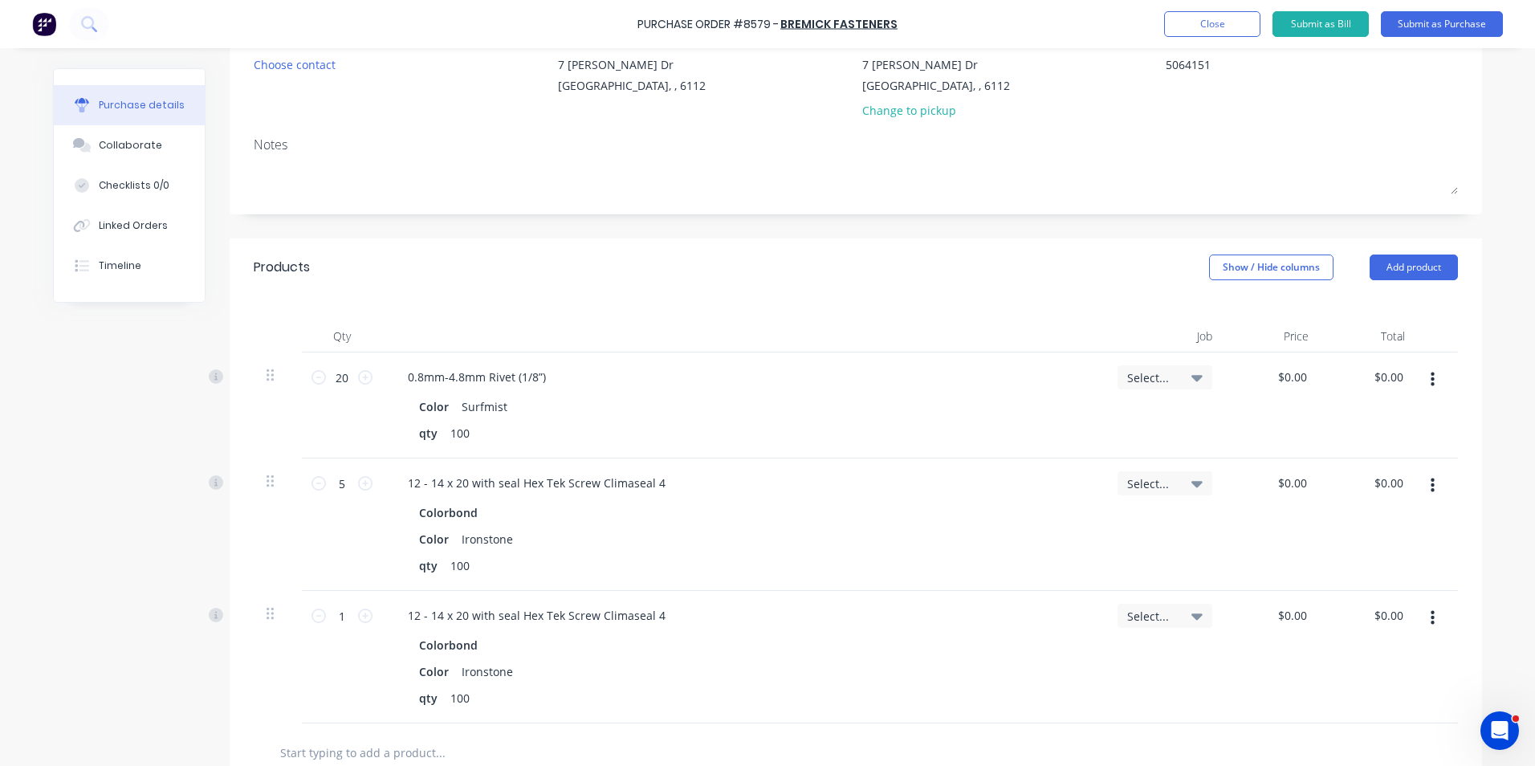
click at [1414, 617] on button "button" at bounding box center [1433, 618] width 38 height 29
click at [1409, 666] on button "Edit" at bounding box center [1383, 661] width 136 height 32
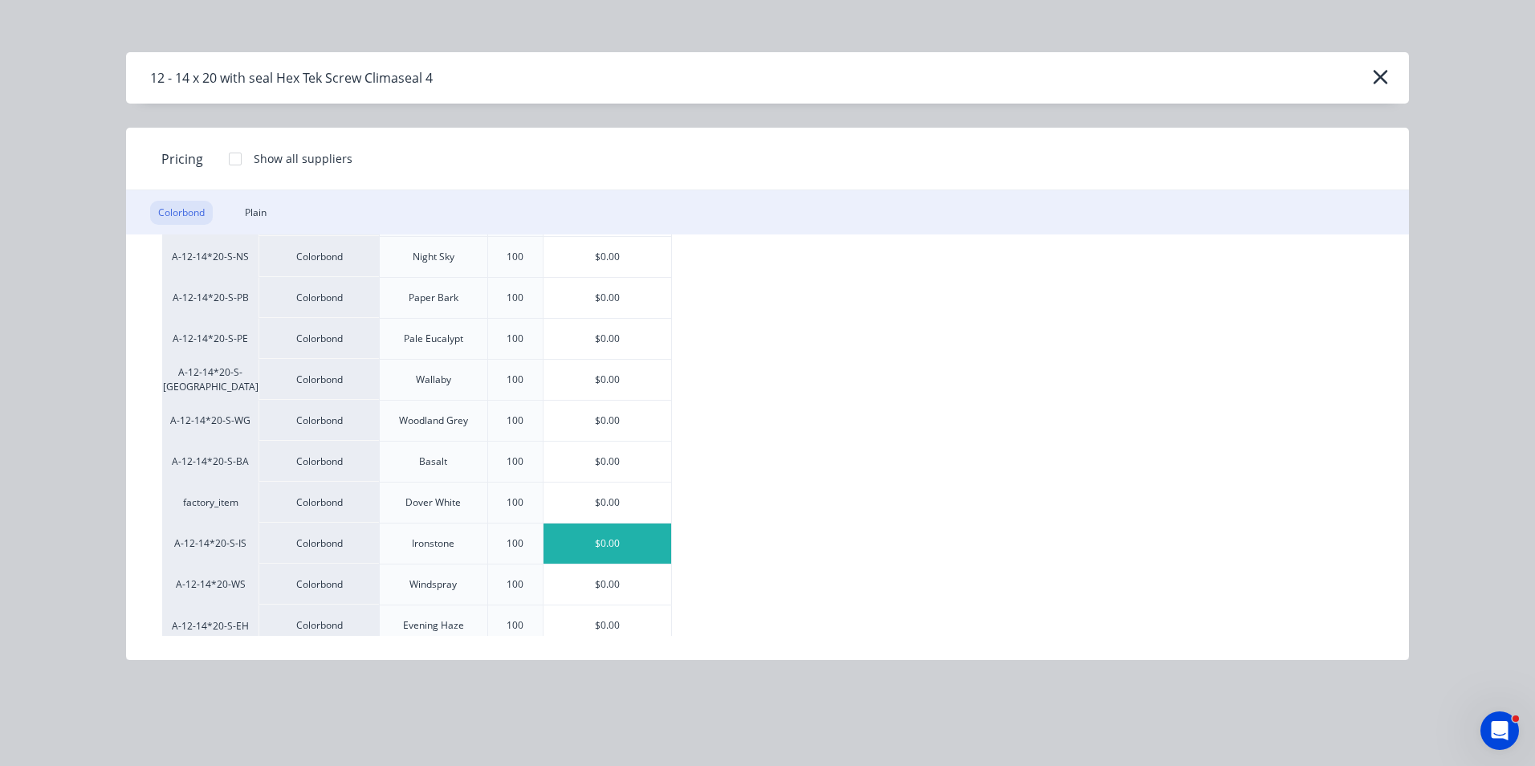
scroll to position [438, 0]
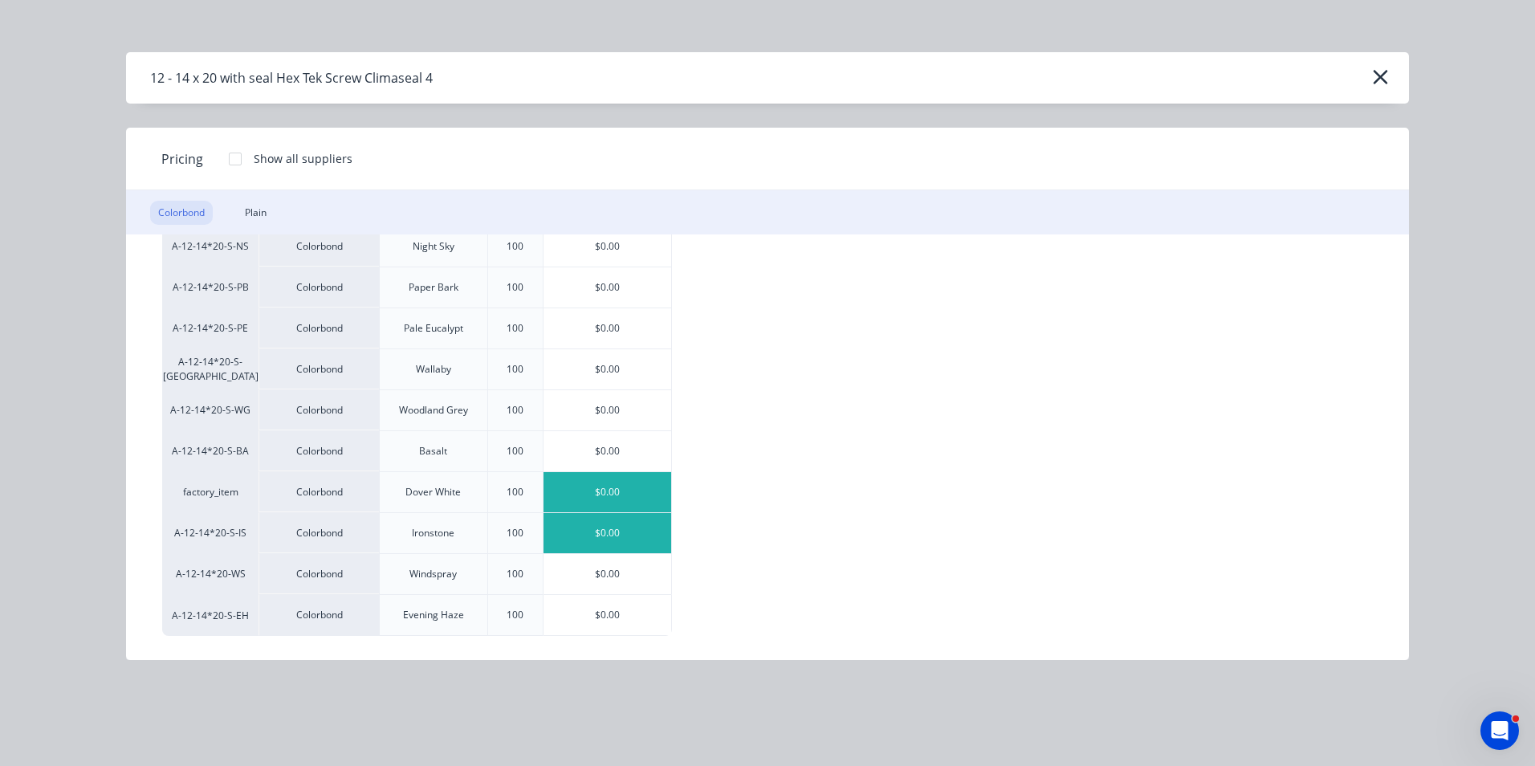
click at [626, 499] on div "$0.00" at bounding box center [608, 492] width 128 height 40
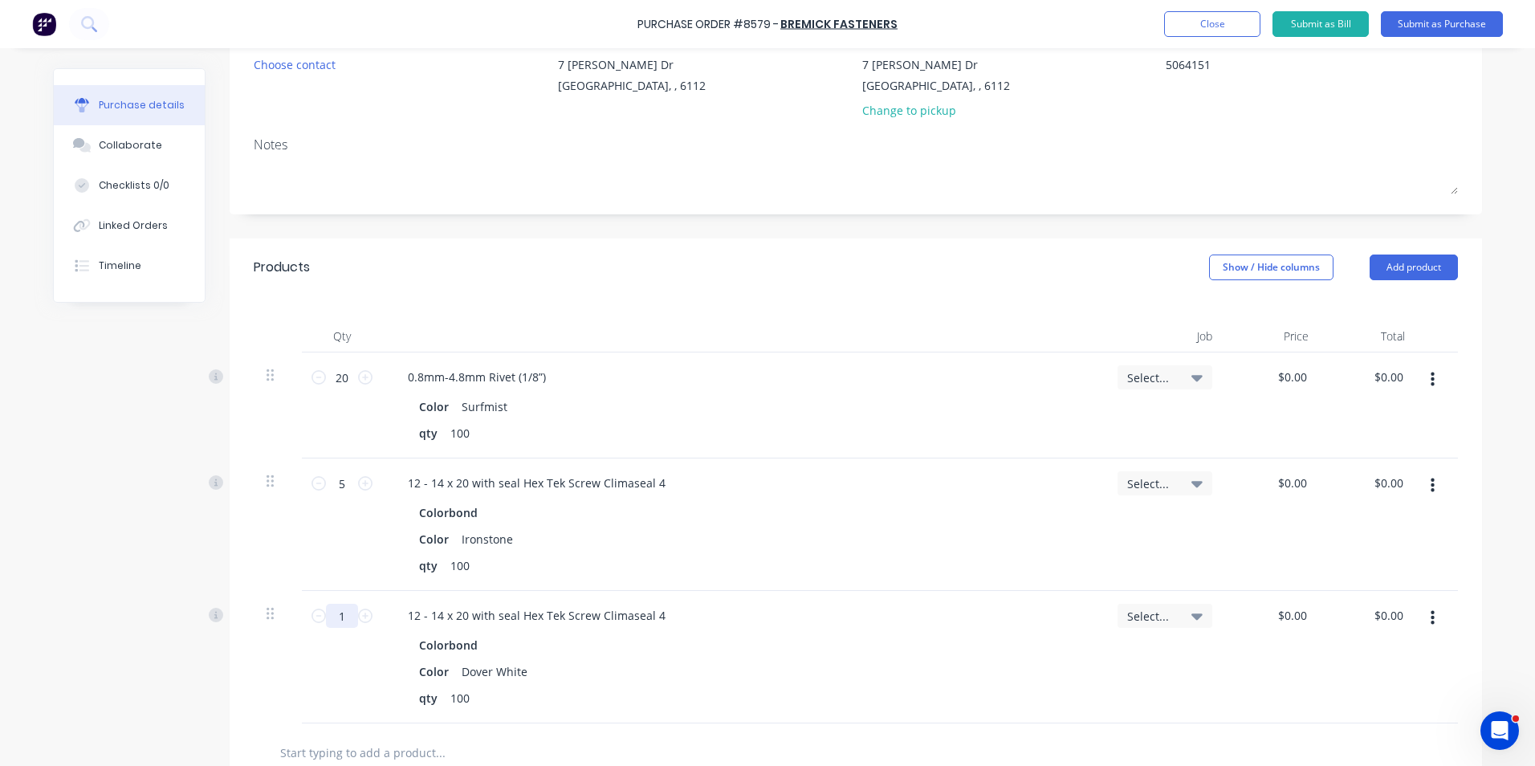
click at [326, 618] on input "1" at bounding box center [342, 616] width 32 height 24
type textarea "x"
type input "5"
type textarea "x"
type input "5"
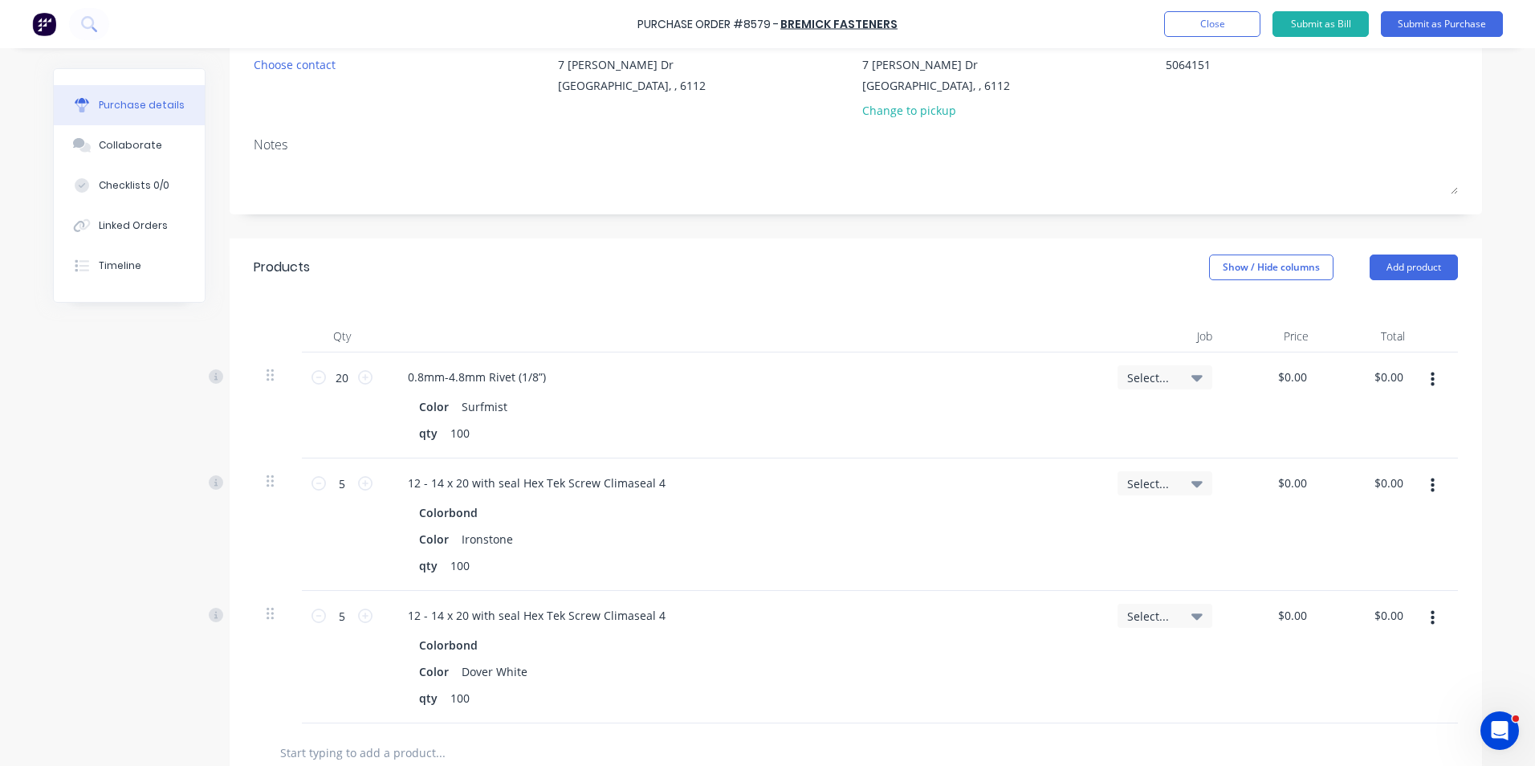
click at [874, 650] on div "Colorbond" at bounding box center [743, 644] width 649 height 23
click at [1414, 283] on div "Products Show / Hide columns Add product" at bounding box center [856, 267] width 1253 height 58
click at [1424, 270] on button "Add product" at bounding box center [1414, 268] width 88 height 26
click at [1424, 318] on div "Product catalogue" at bounding box center [1382, 308] width 124 height 23
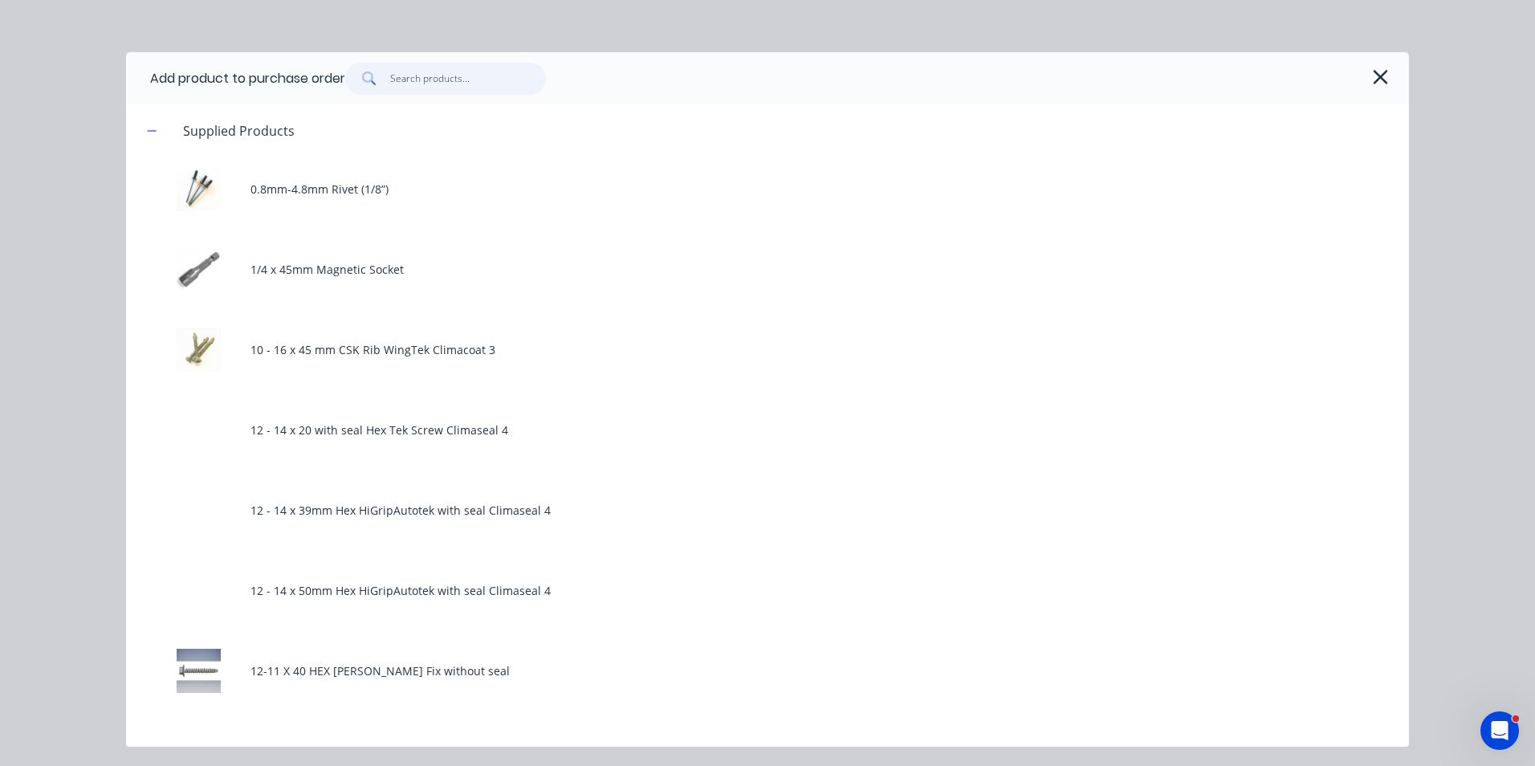
click at [431, 85] on input "text" at bounding box center [468, 79] width 157 height 32
type textarea "x"
type input "p"
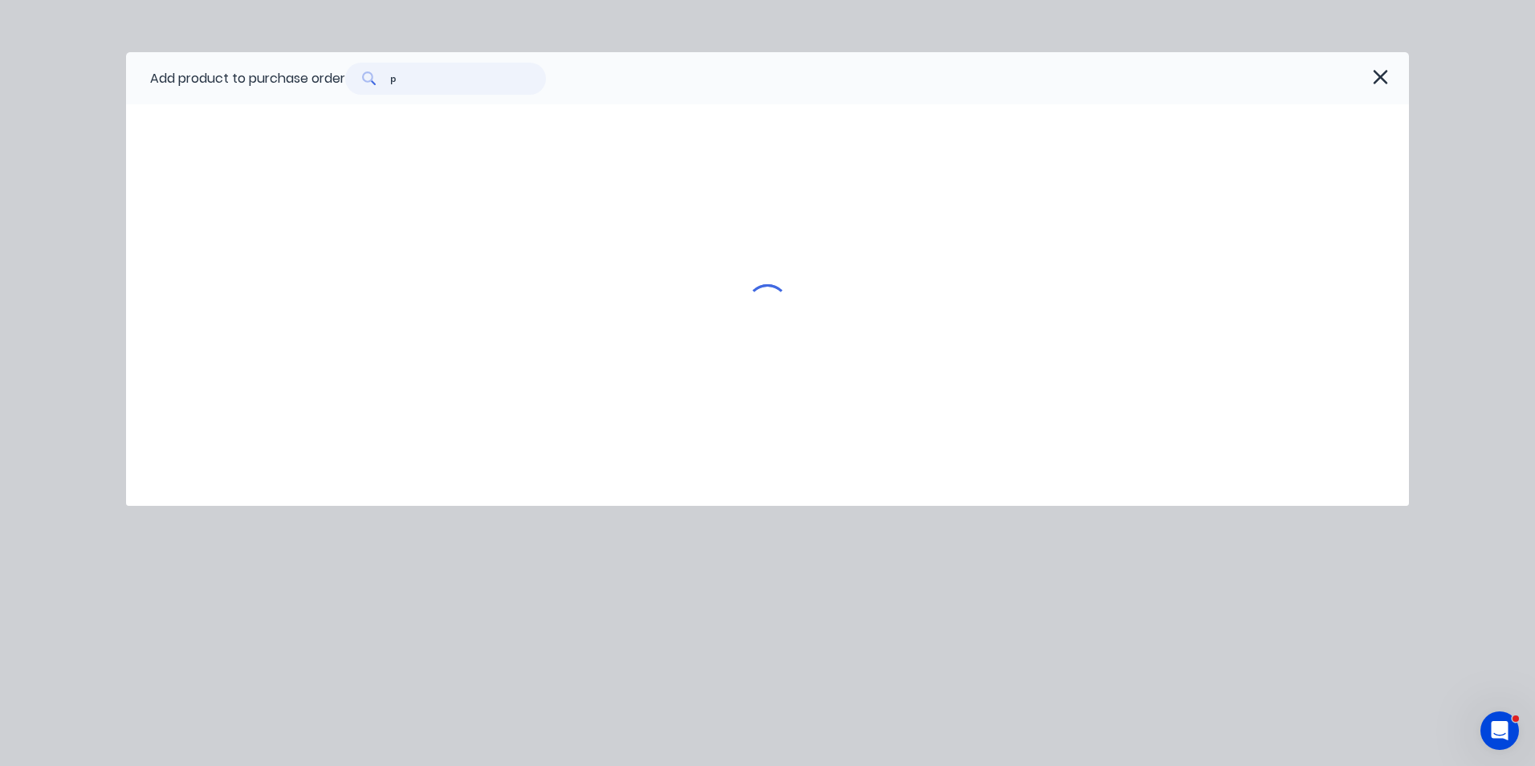
type textarea "x"
type input "po"
type textarea "x"
type input "pol"
type textarea "x"
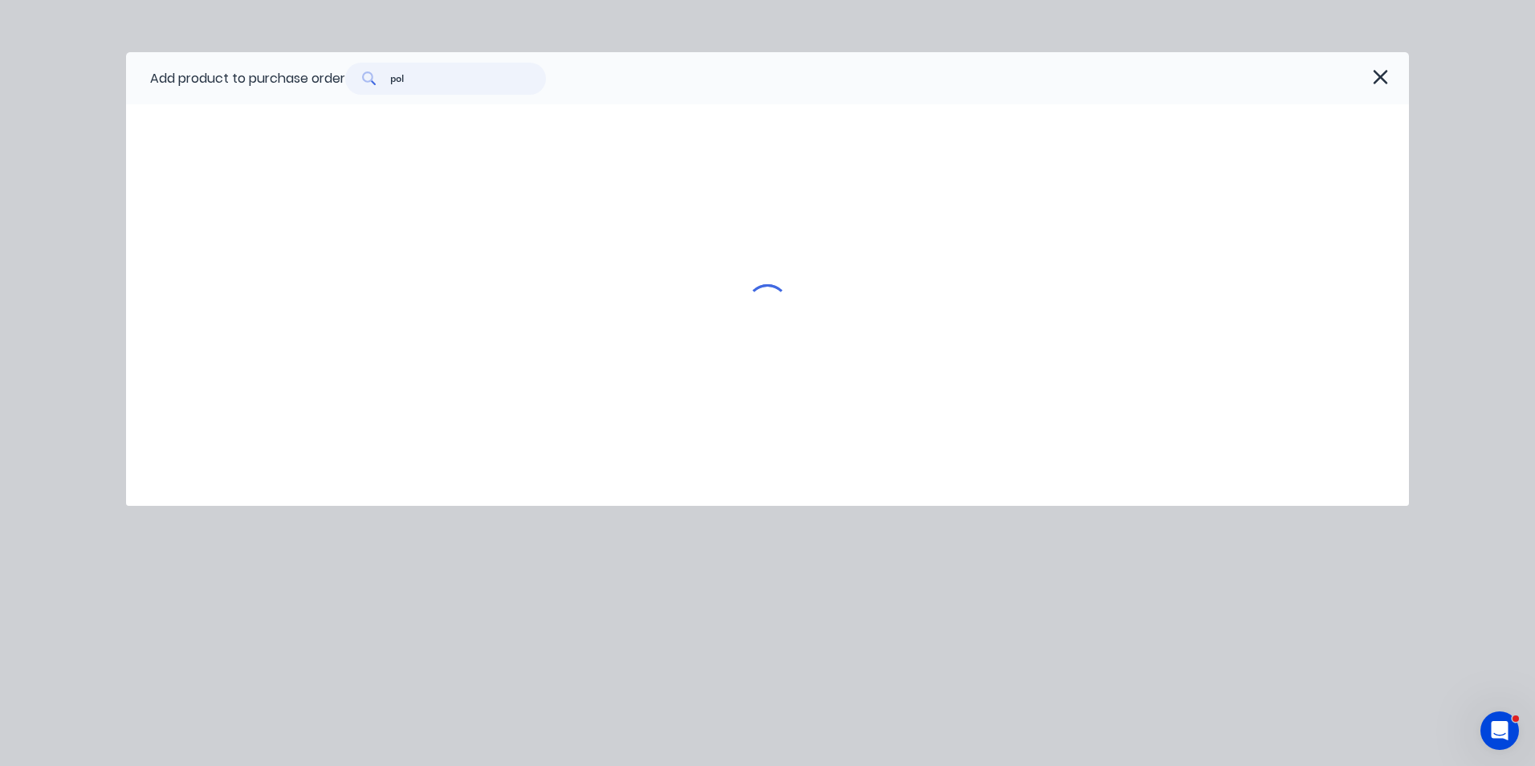
type input "polu"
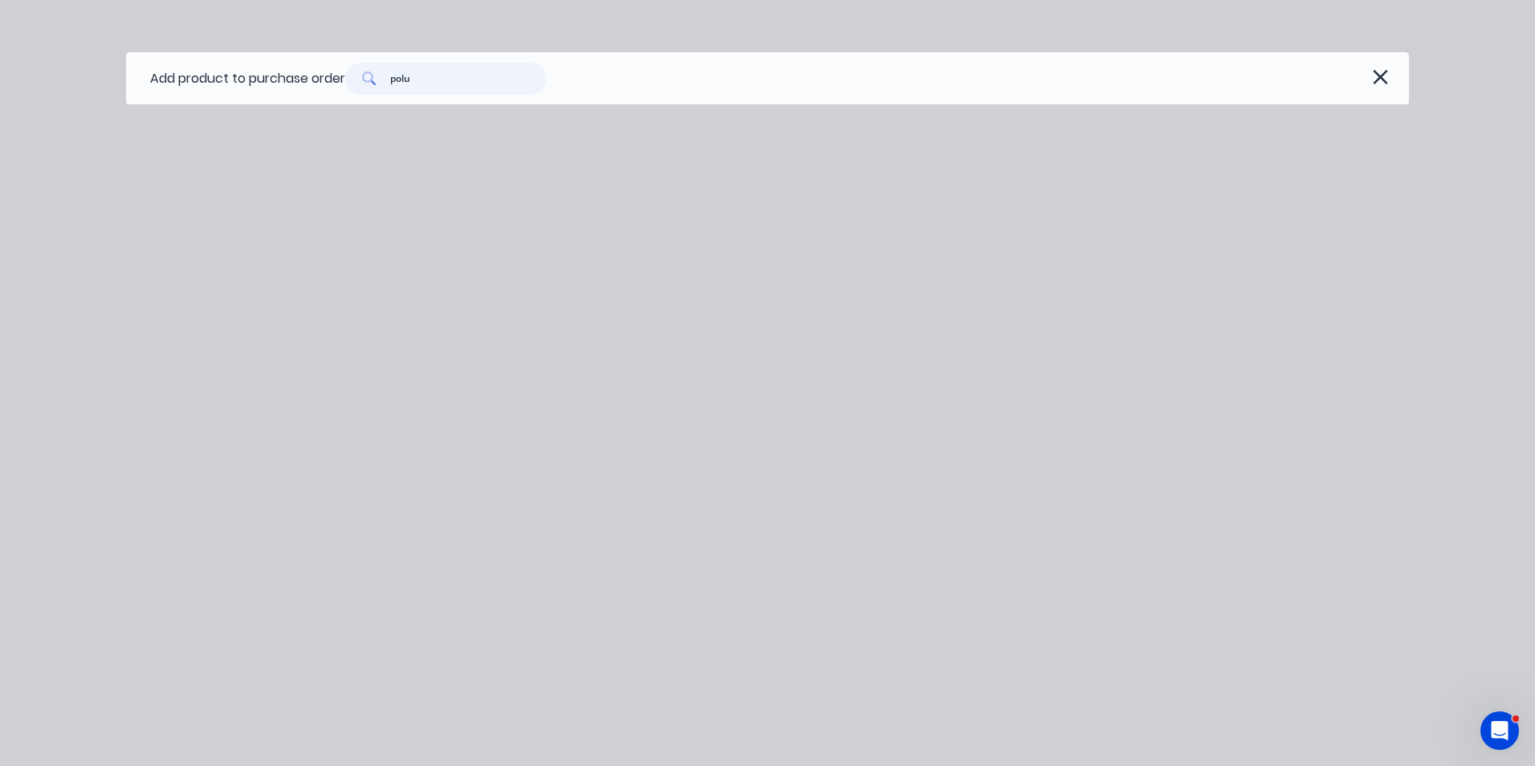
type textarea "x"
type input "pol"
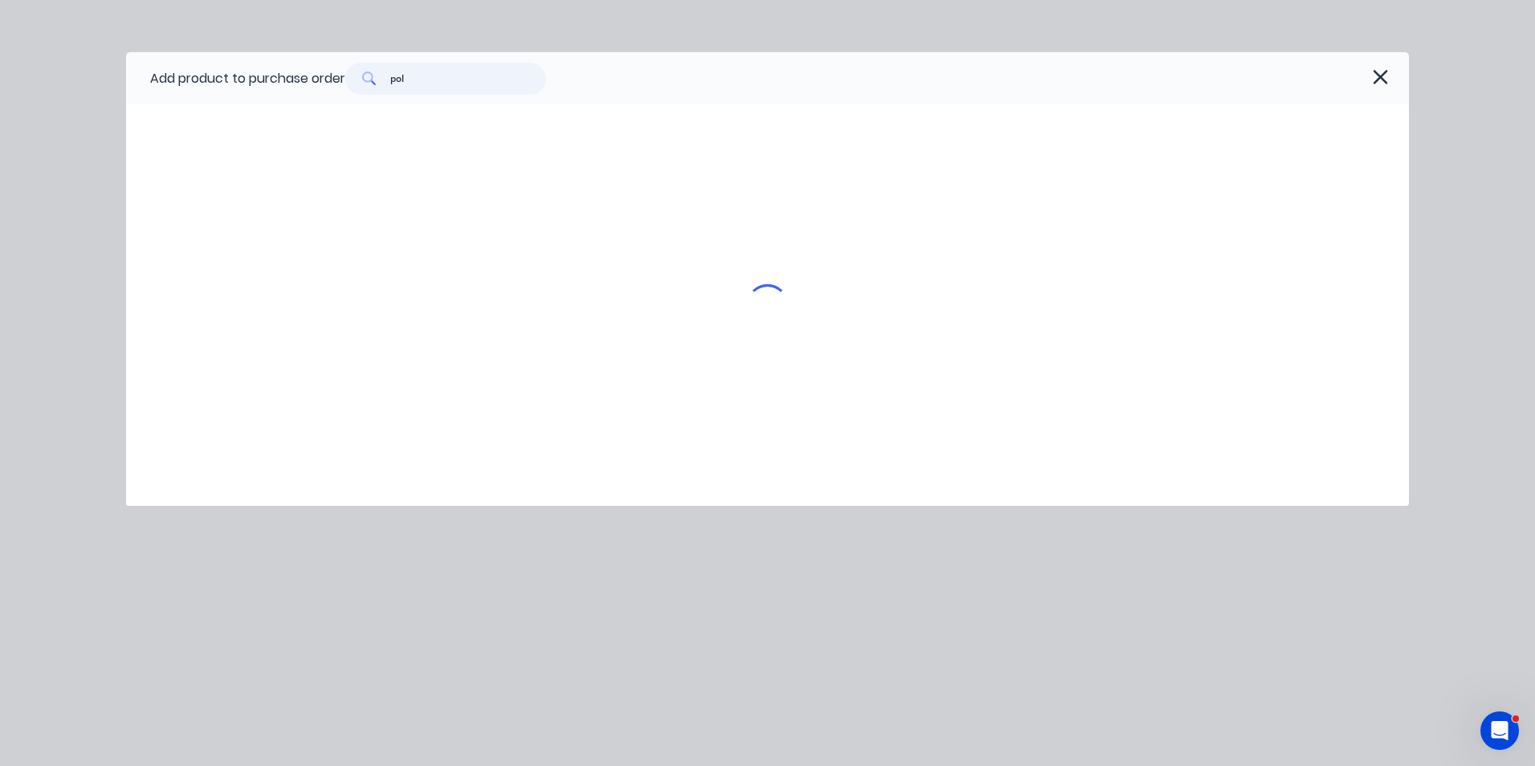
type textarea "x"
type input "poly"
type textarea "x"
type input "poly"
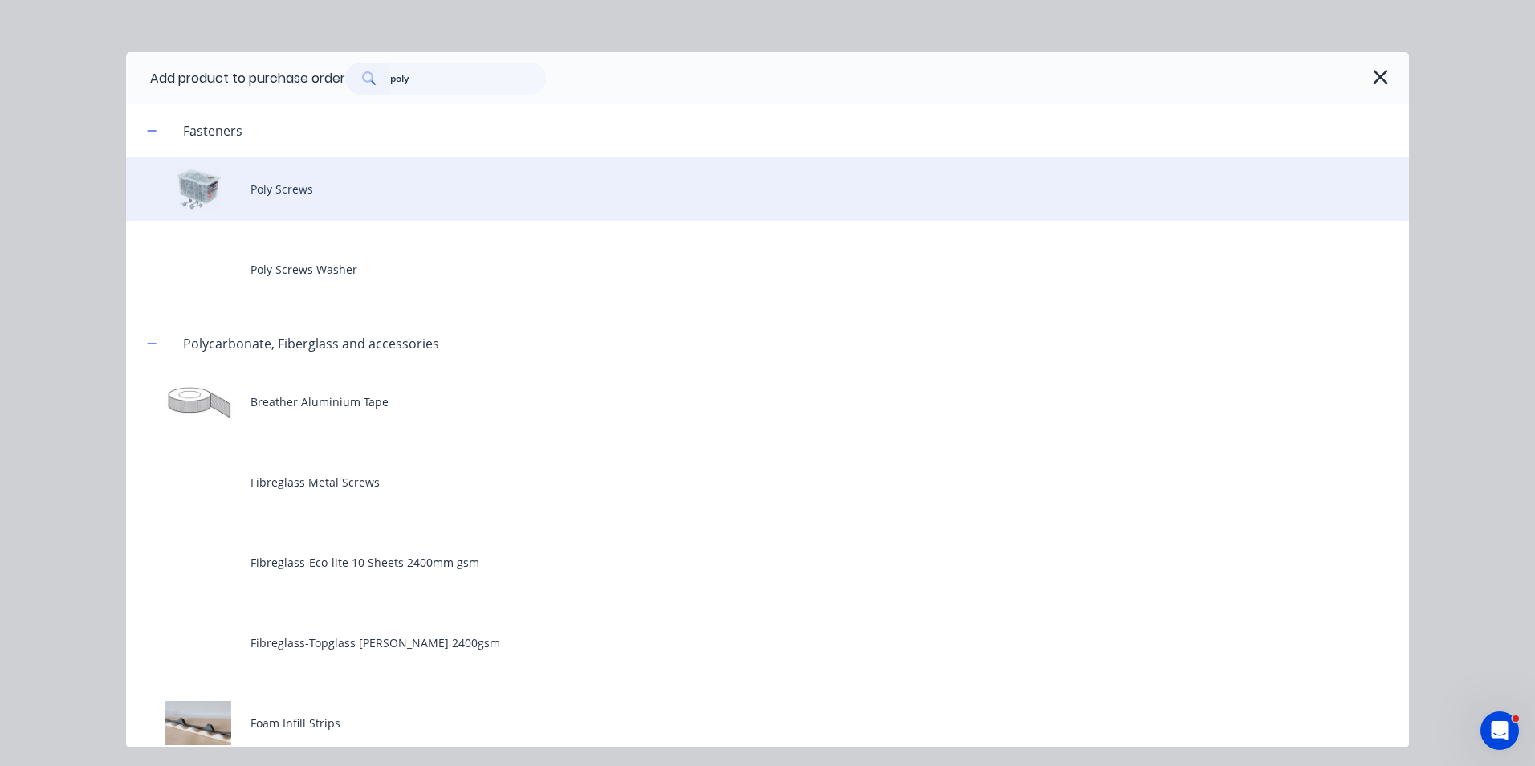
click at [246, 179] on div "Poly Screws" at bounding box center [767, 189] width 1283 height 64
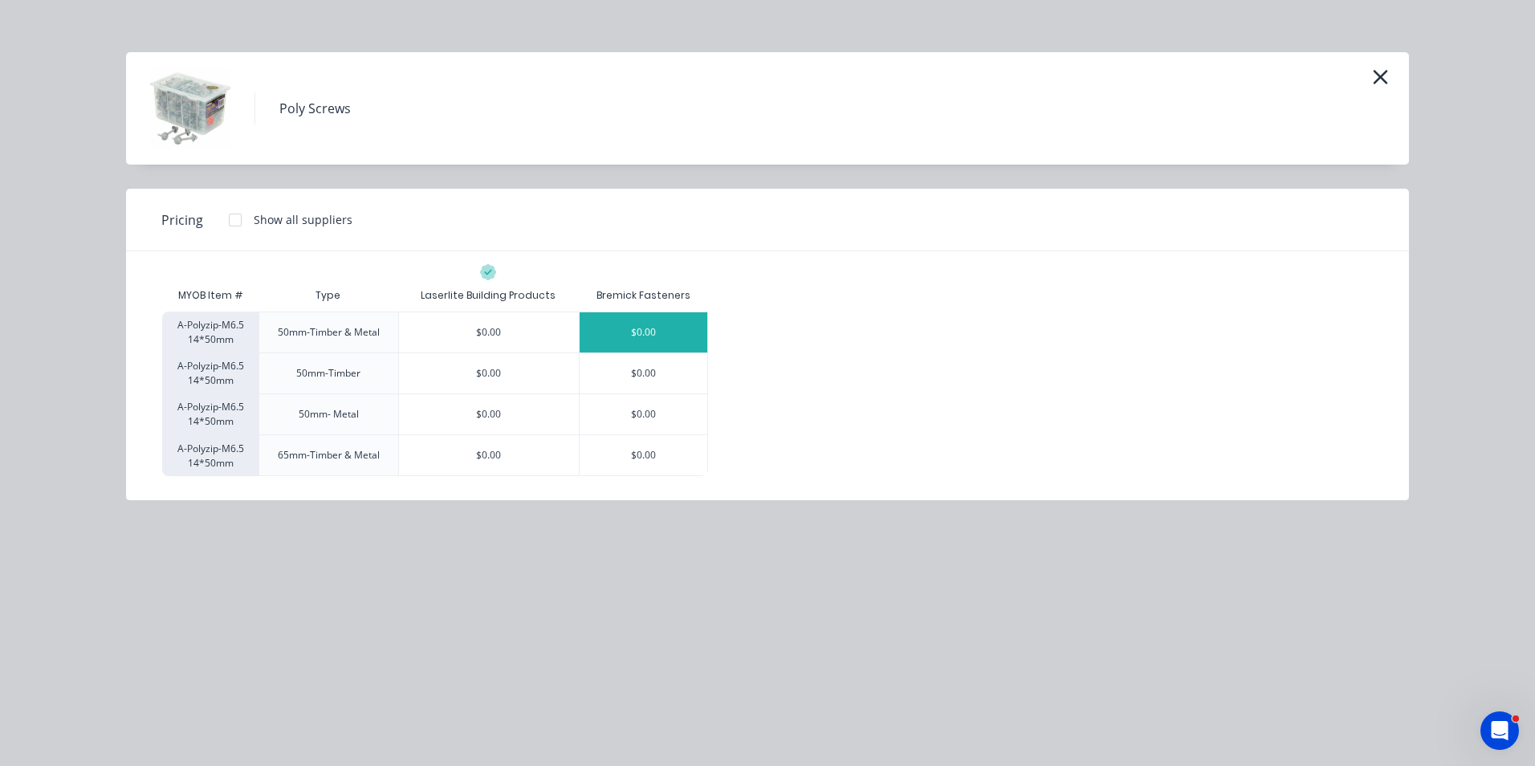
click at [695, 335] on div "$0.00" at bounding box center [644, 332] width 128 height 40
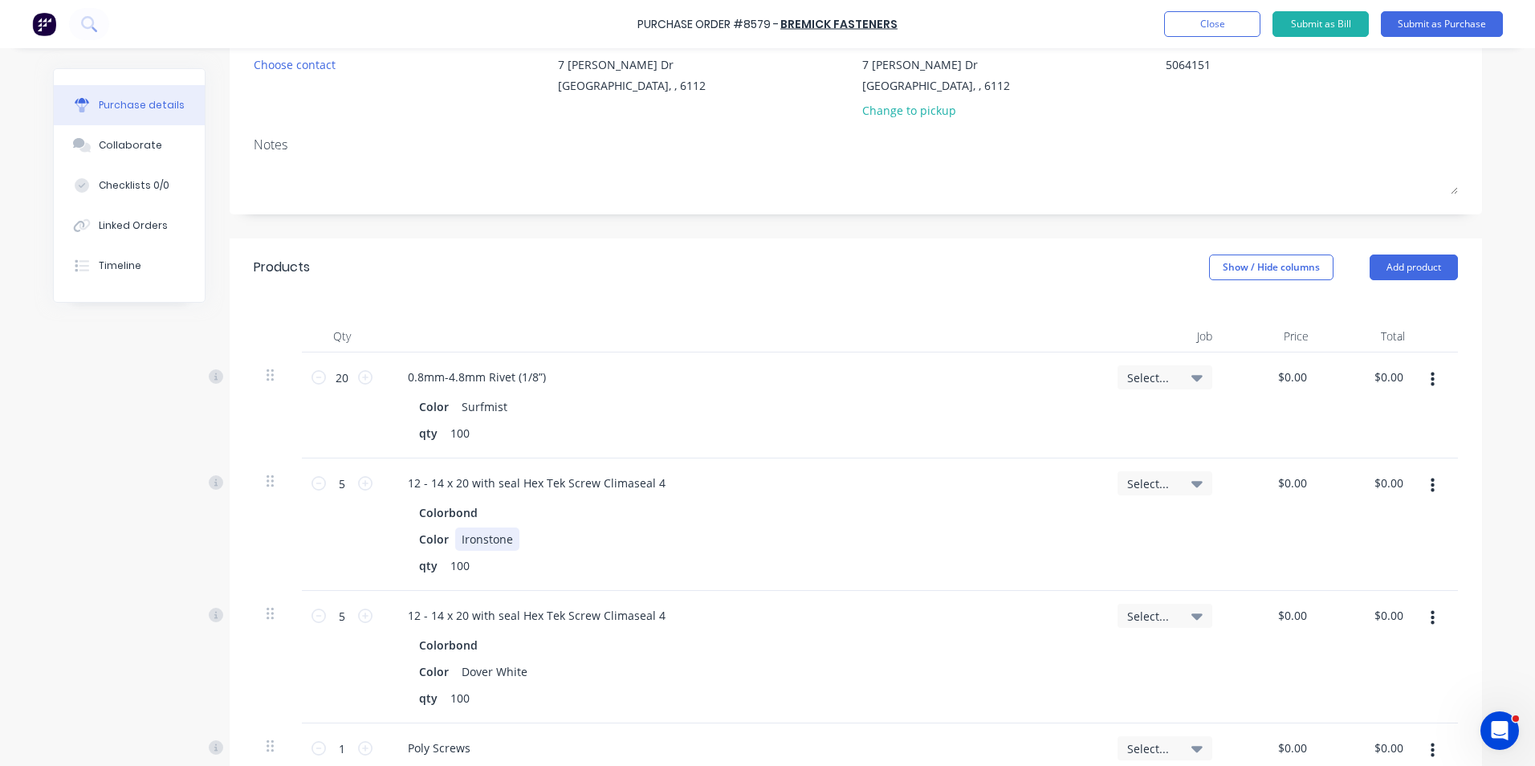
scroll to position [401, 0]
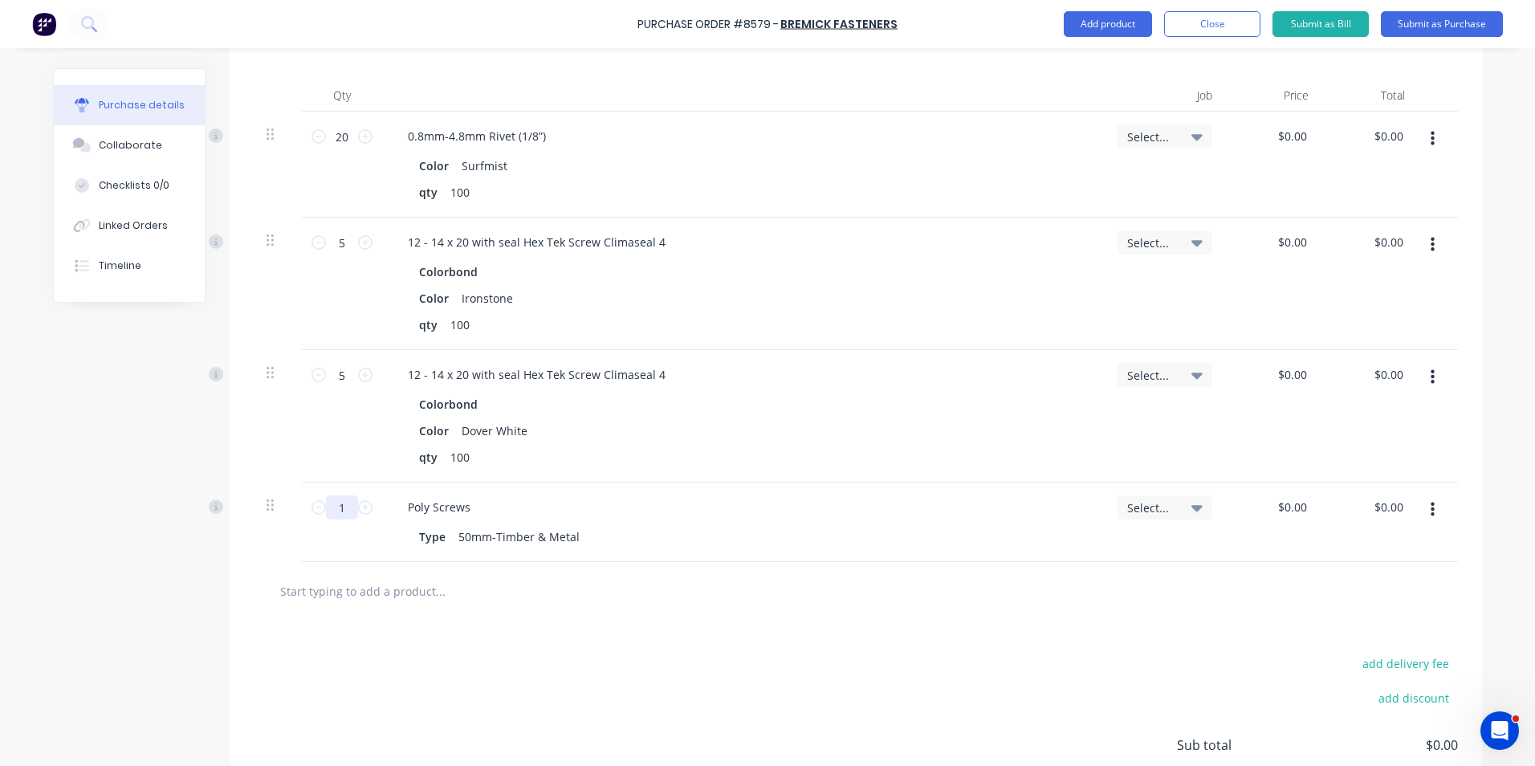
click at [346, 514] on input "1" at bounding box center [342, 507] width 32 height 24
type textarea "x"
type input "4"
type textarea "x"
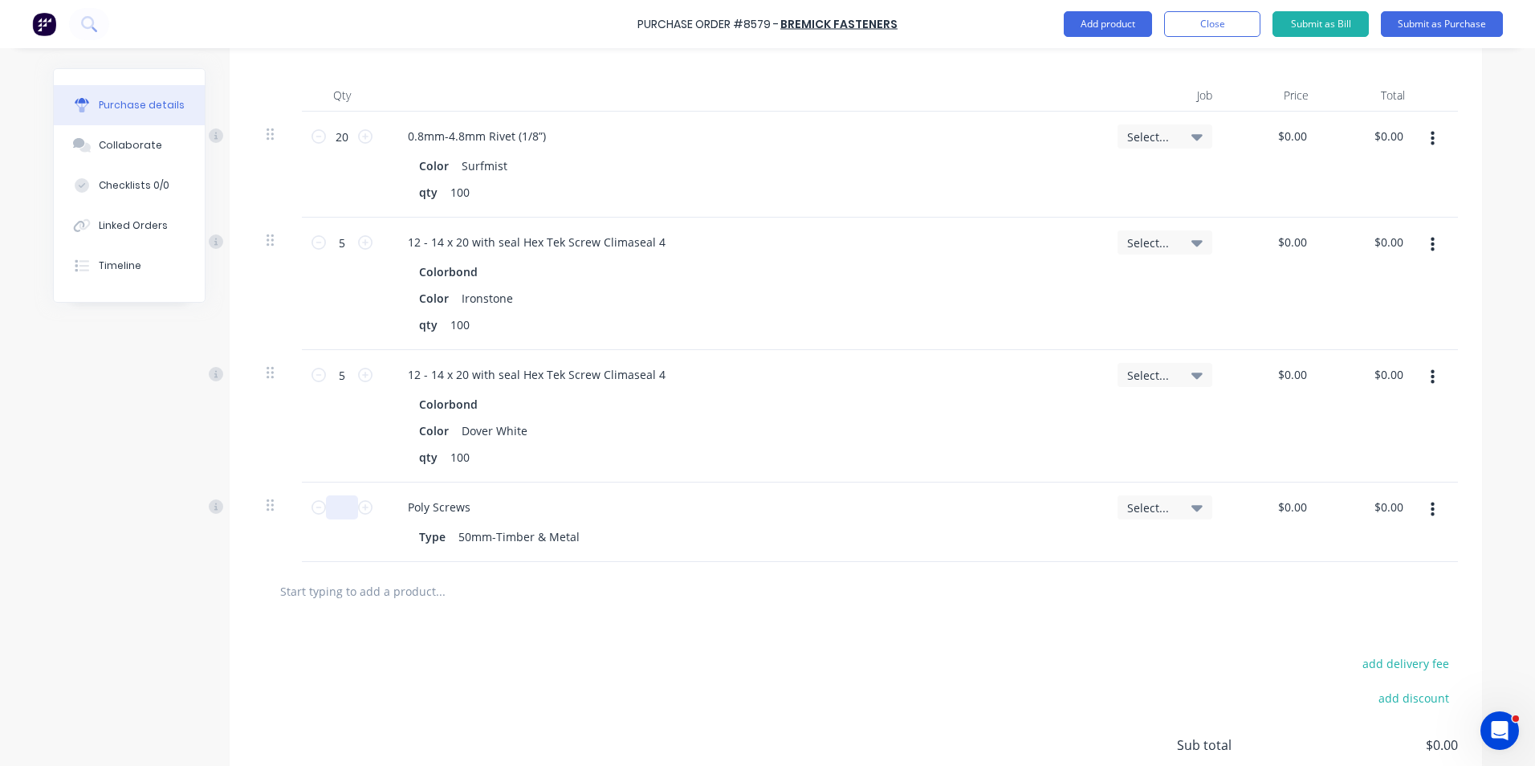
type input "5"
type textarea "x"
type input "50"
type textarea "x"
type input "500"
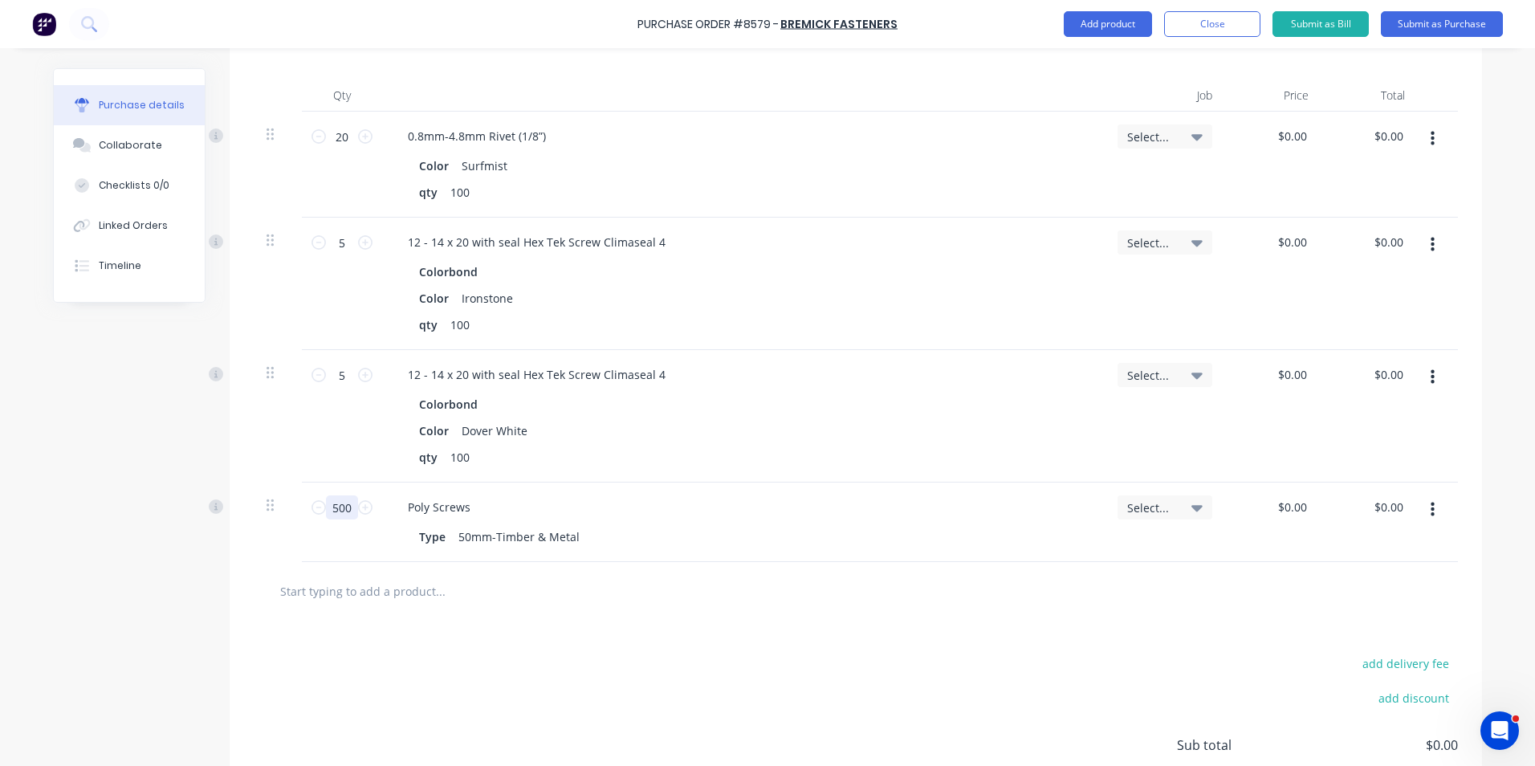
type textarea "x"
type input "500"
click at [696, 457] on div "qty 100" at bounding box center [740, 457] width 655 height 23
click at [1070, 12] on button "Add product" at bounding box center [1108, 24] width 88 height 26
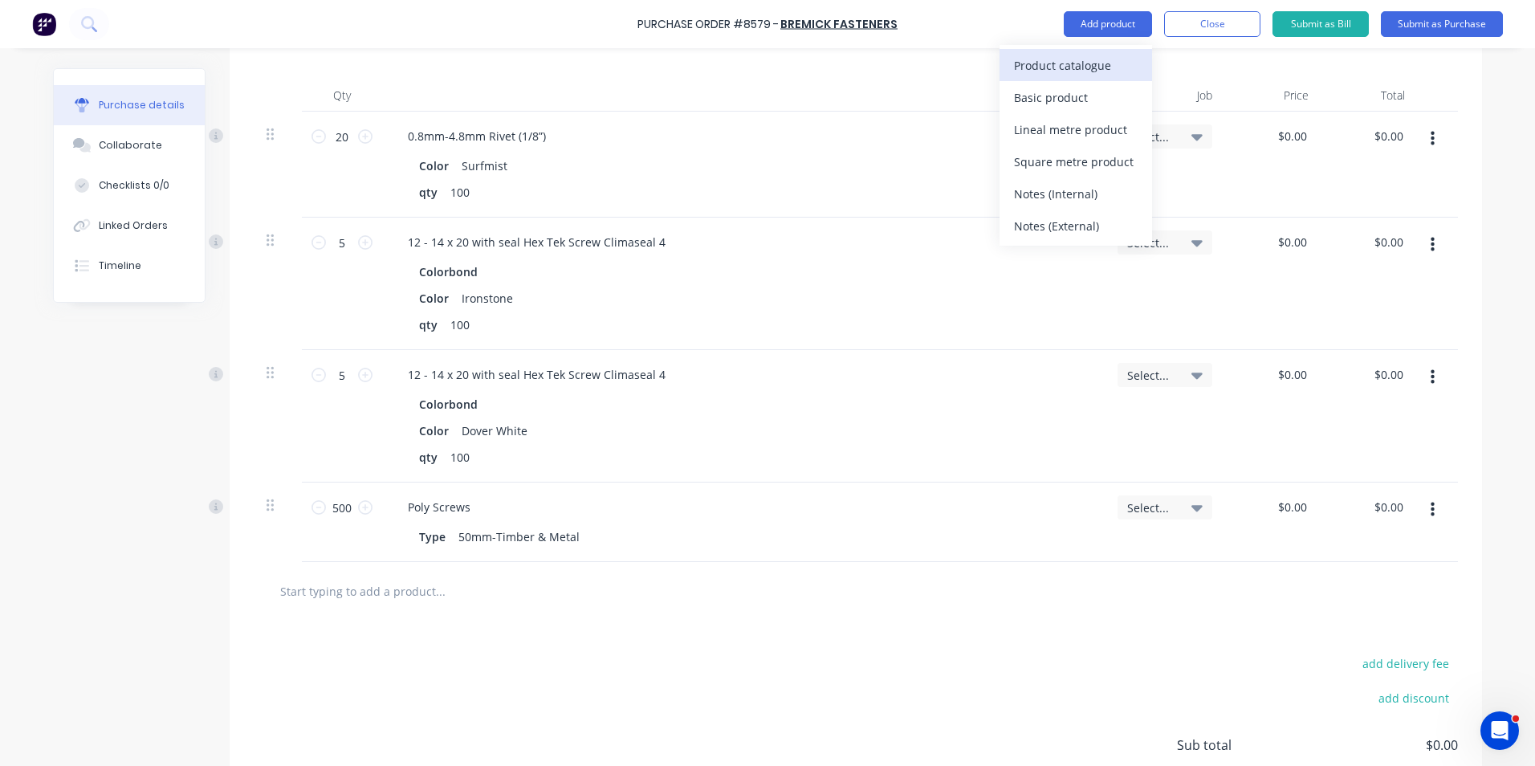
click at [1058, 74] on div "Product catalogue" at bounding box center [1076, 65] width 124 height 23
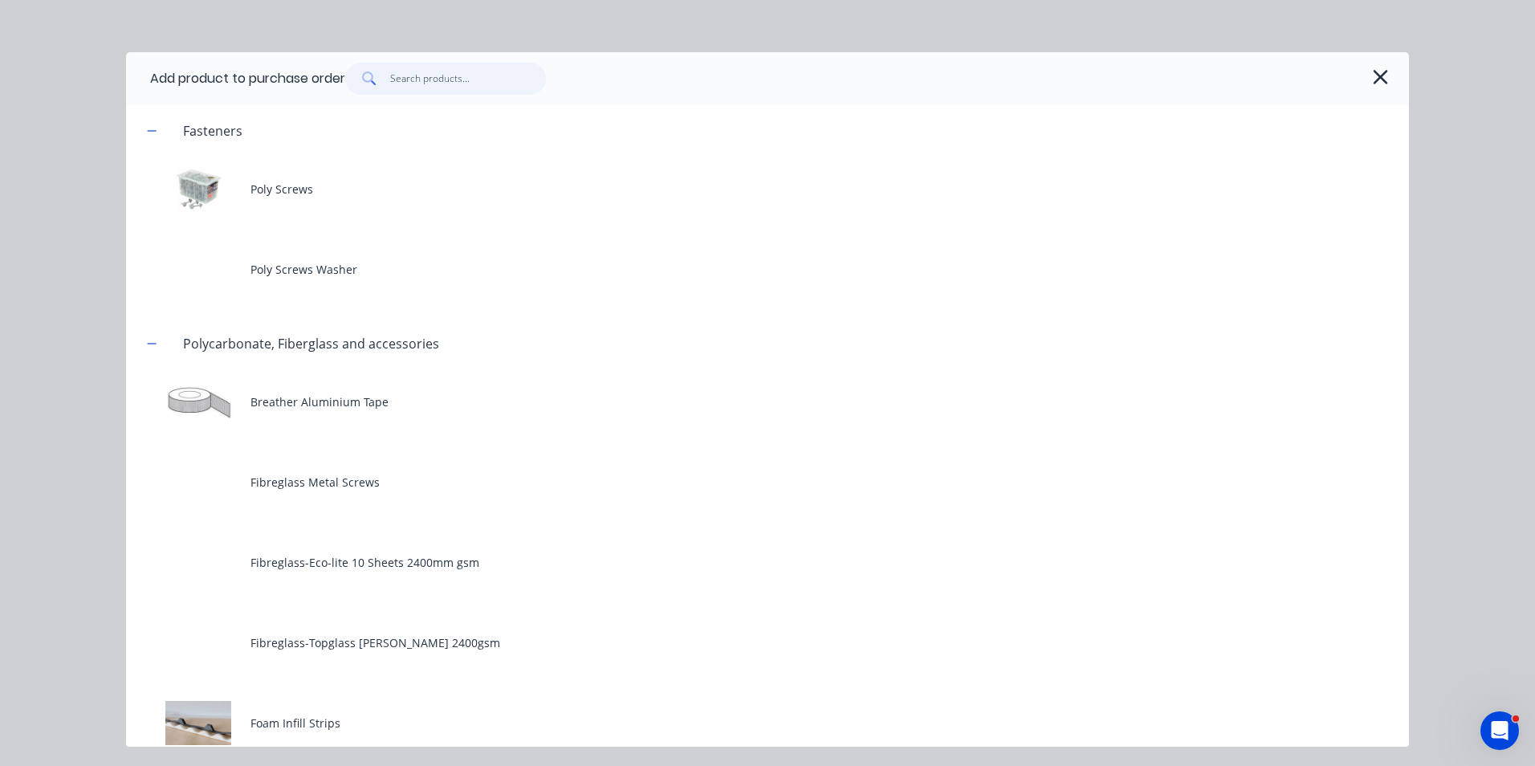
click at [441, 82] on input "text" at bounding box center [468, 79] width 157 height 32
type textarea "x"
type input "b"
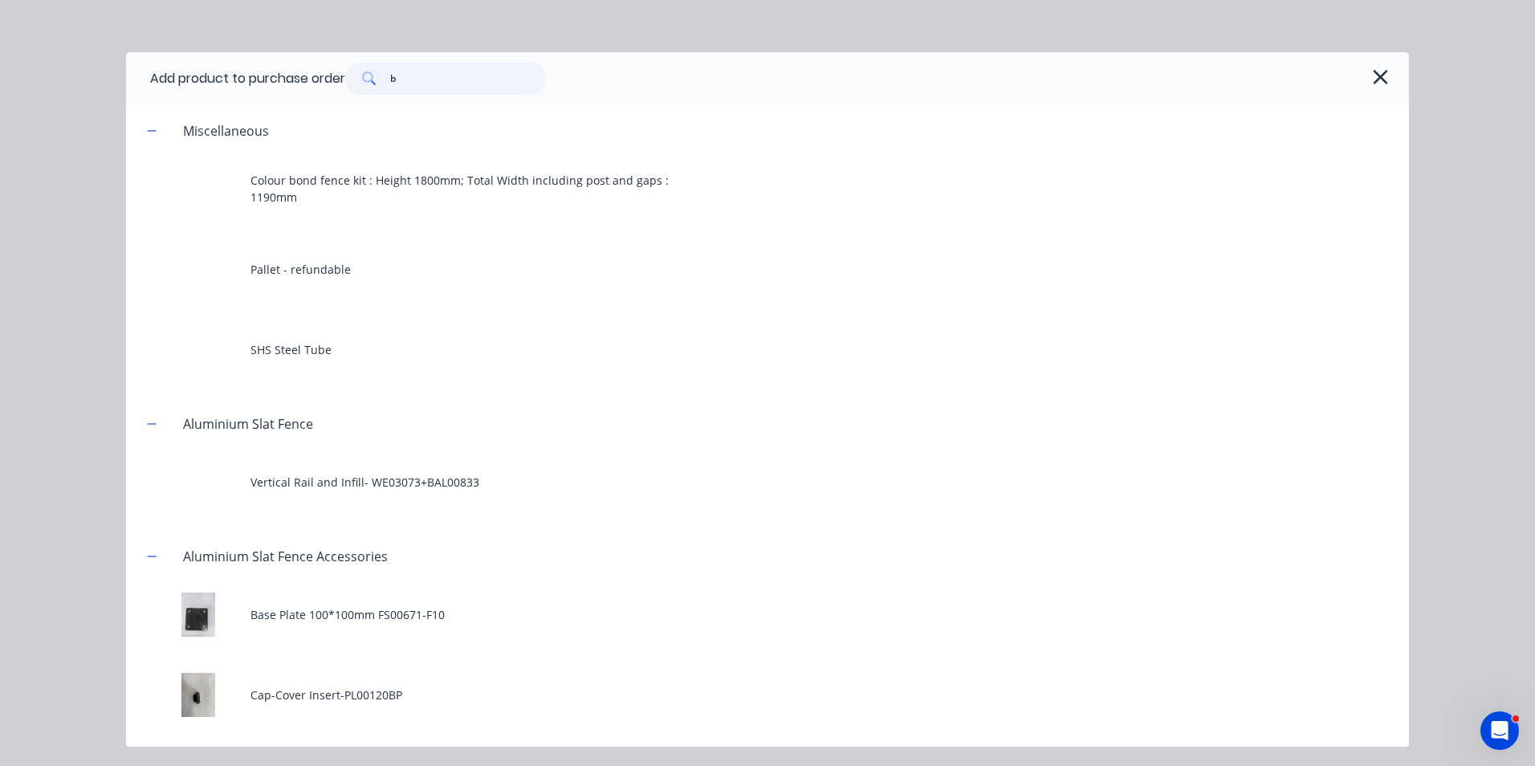
type textarea "x"
type input "bo"
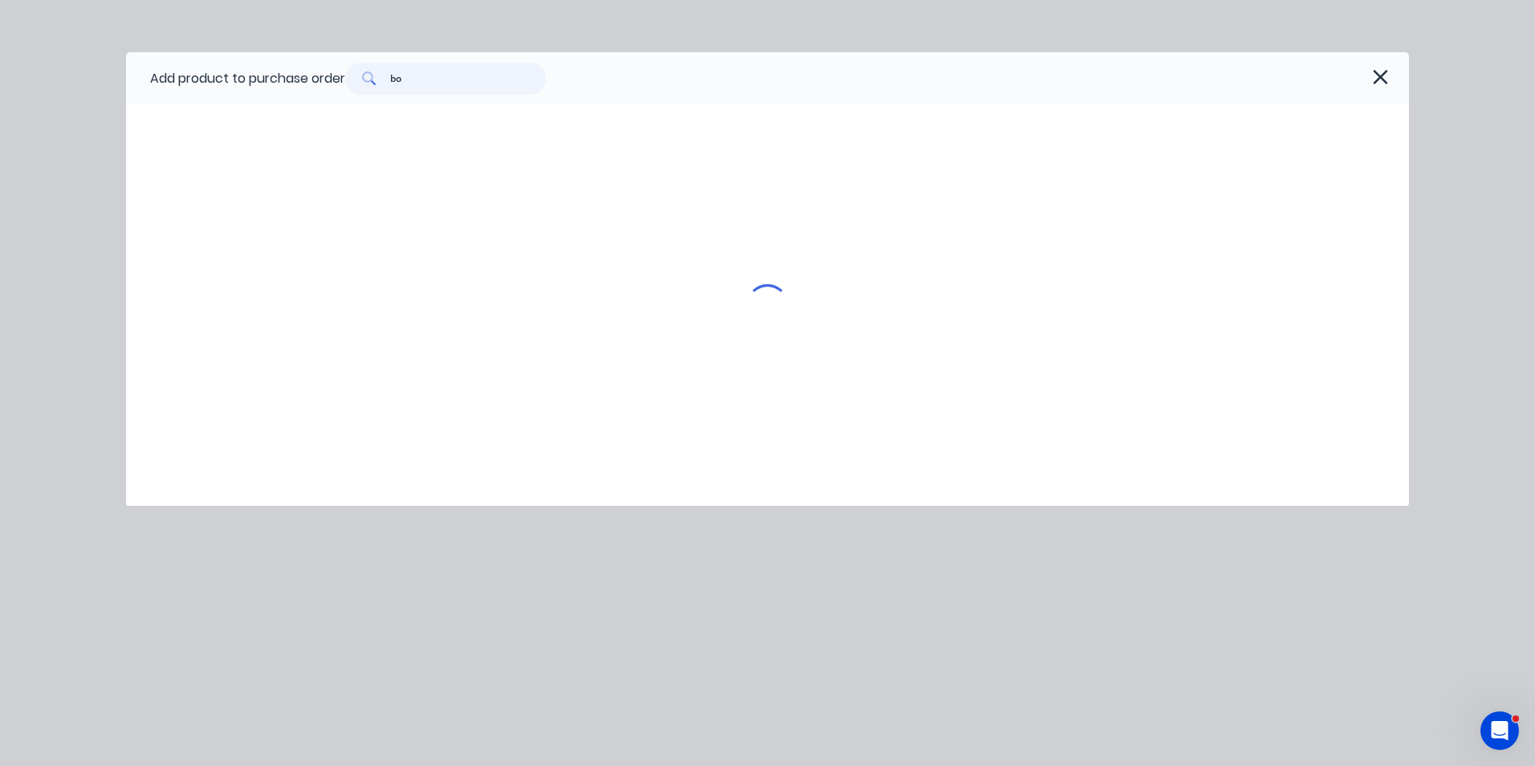
type textarea "x"
type input "bol"
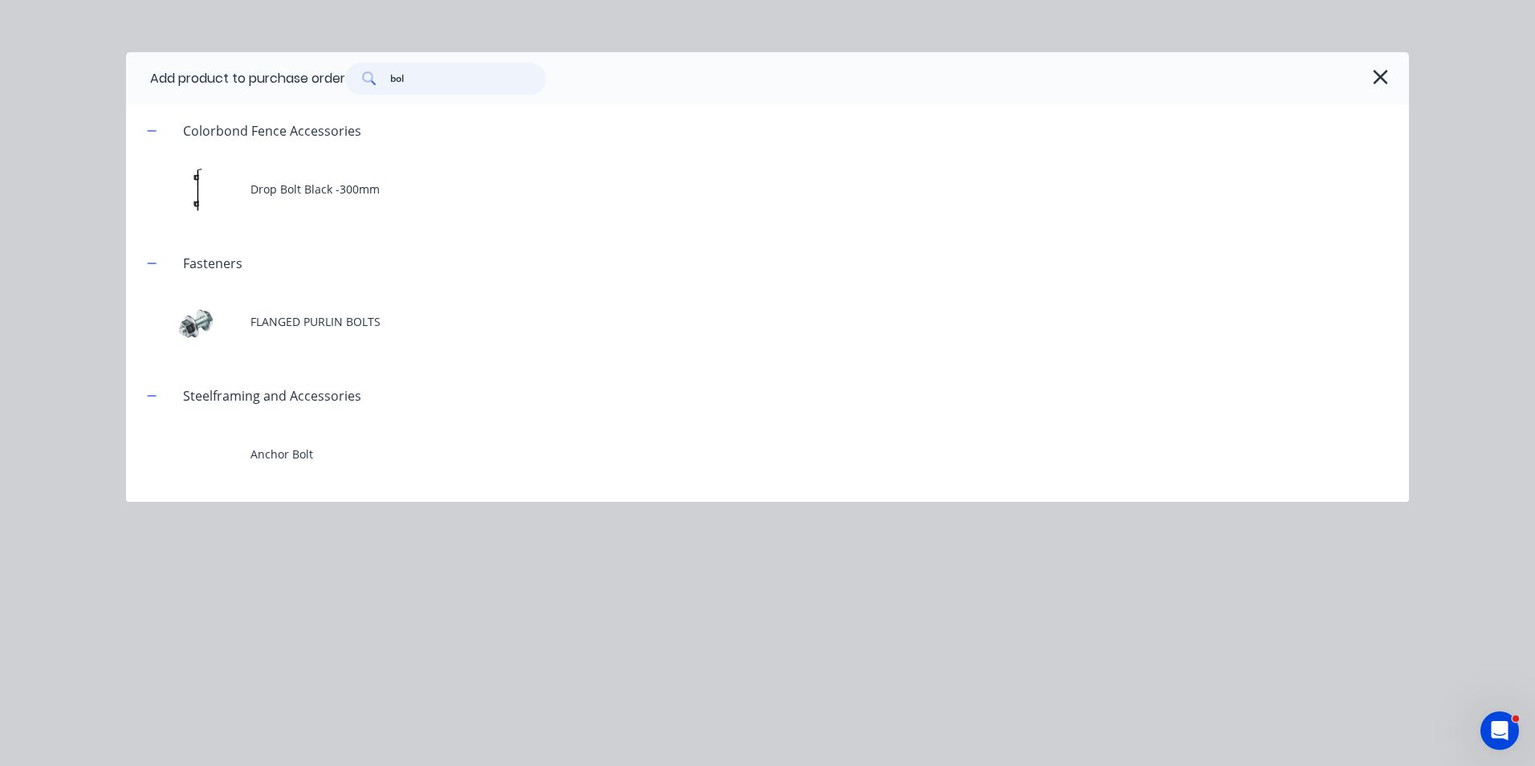
type textarea "x"
type input "bolt"
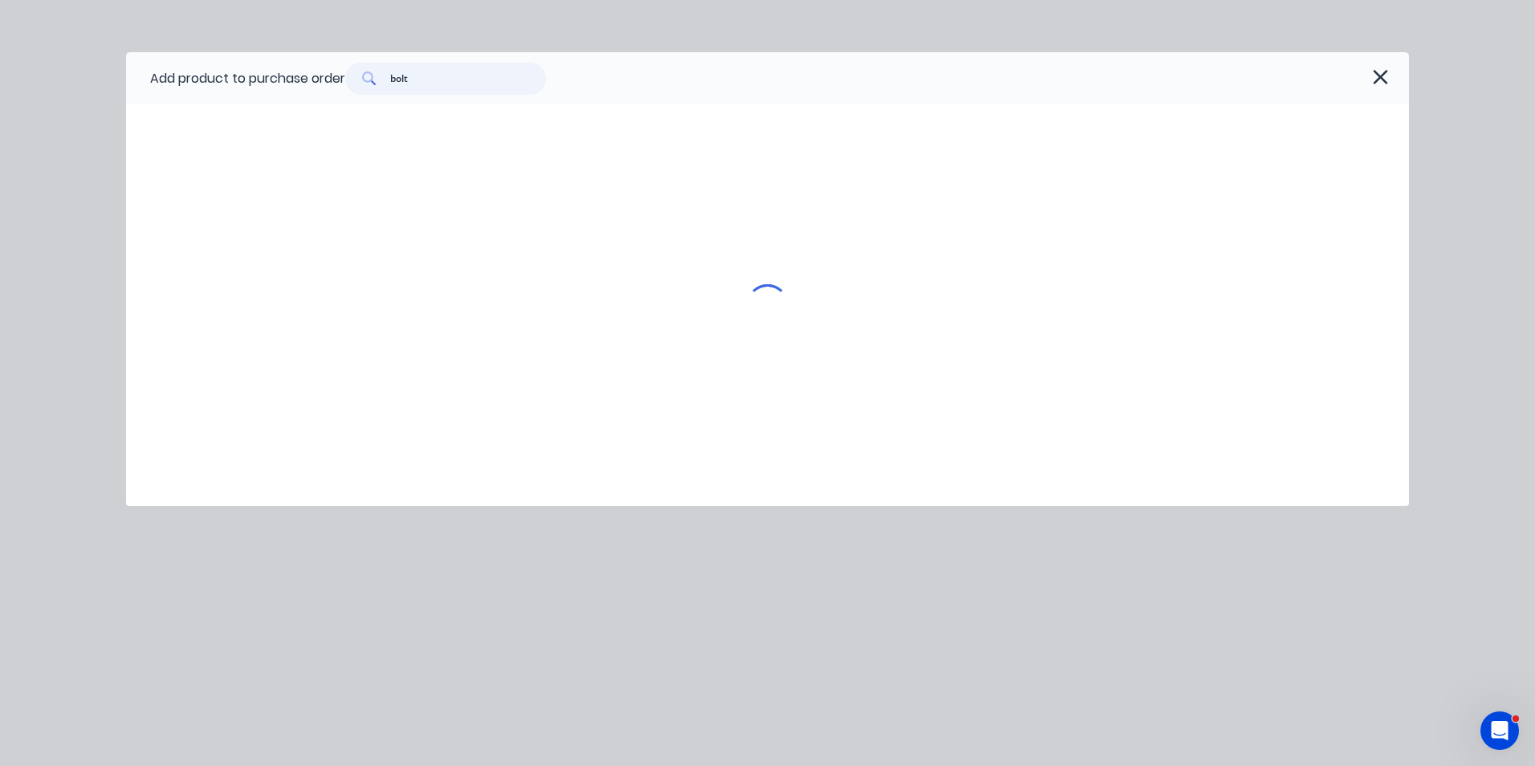
type textarea "x"
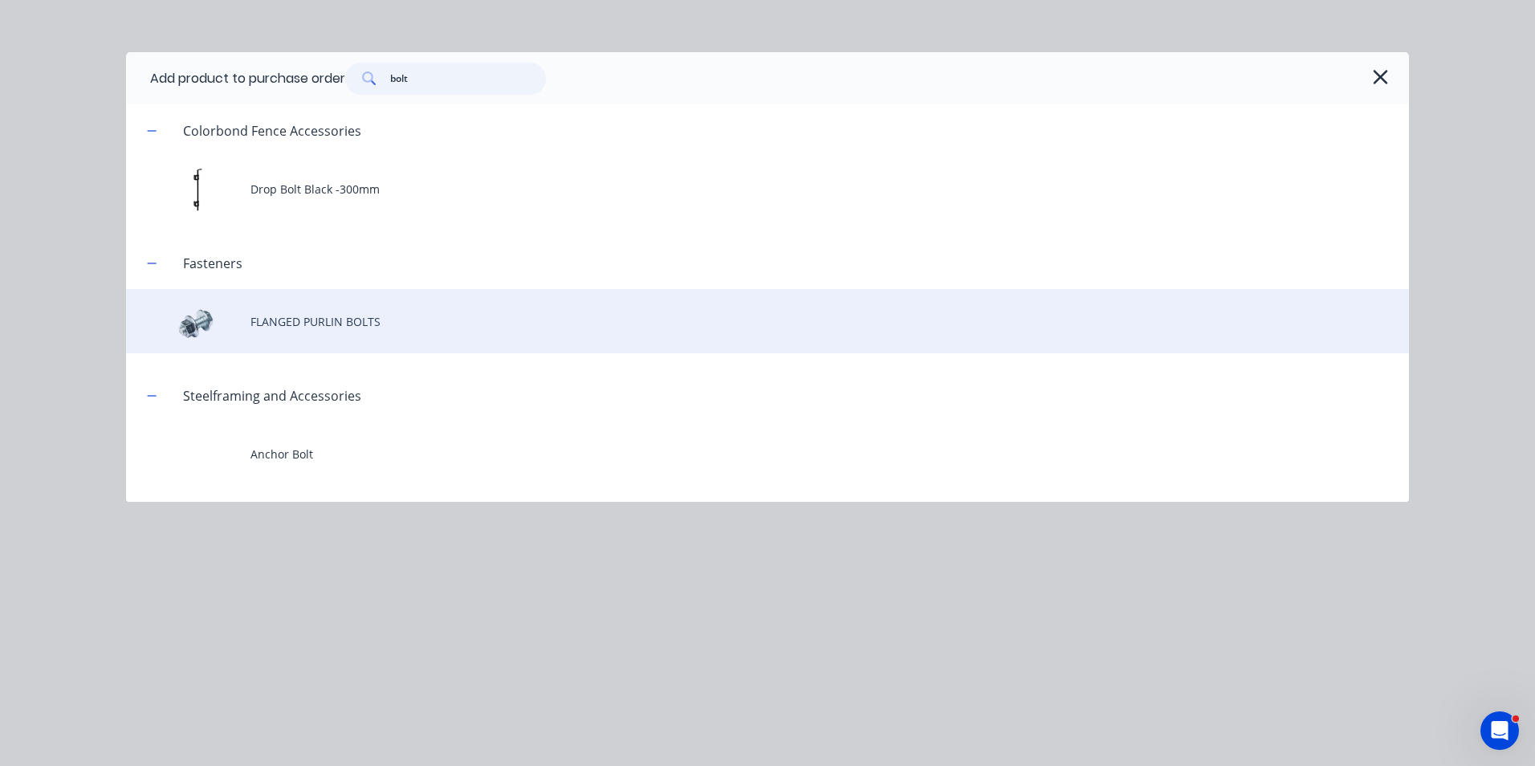
type input "bolt"
click at [346, 338] on div "FLANGED PURLIN BOLTS" at bounding box center [767, 321] width 1283 height 64
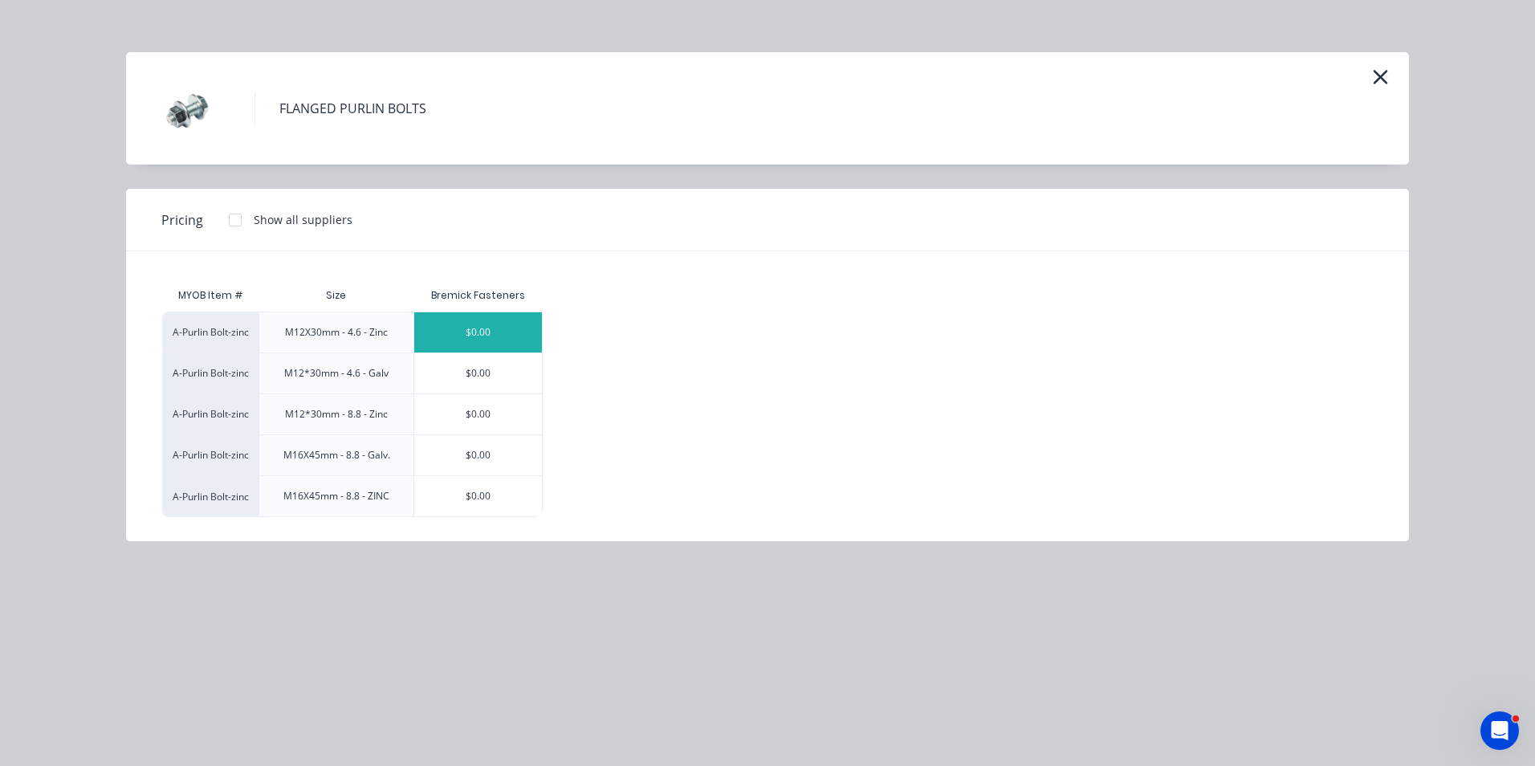
click at [486, 341] on div "$0.00" at bounding box center [478, 332] width 128 height 40
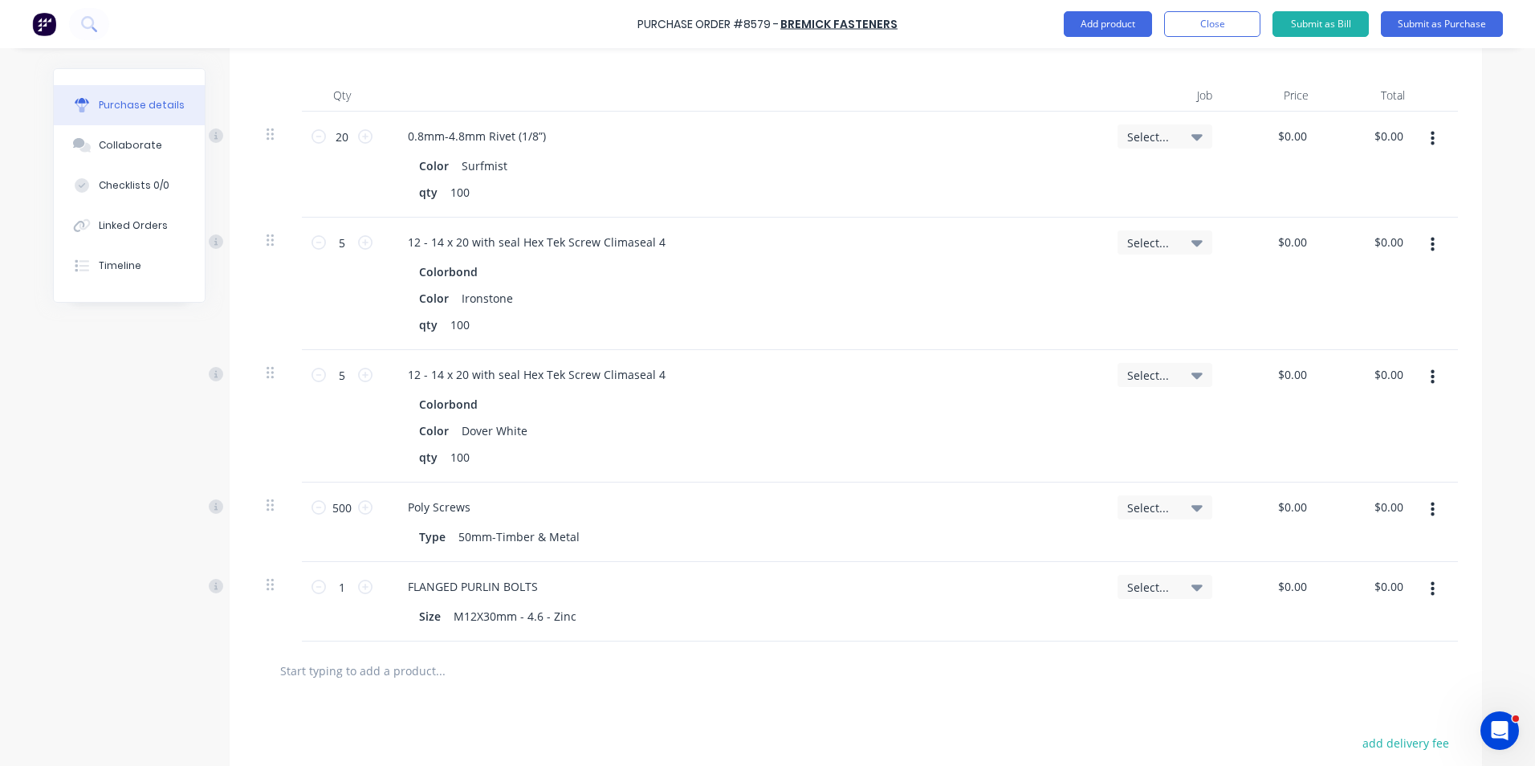
click at [1431, 585] on icon "button" at bounding box center [1433, 589] width 4 height 18
click at [1421, 653] on button "Duplicate" at bounding box center [1383, 664] width 136 height 32
click at [1421, 673] on button "button" at bounding box center [1433, 668] width 38 height 29
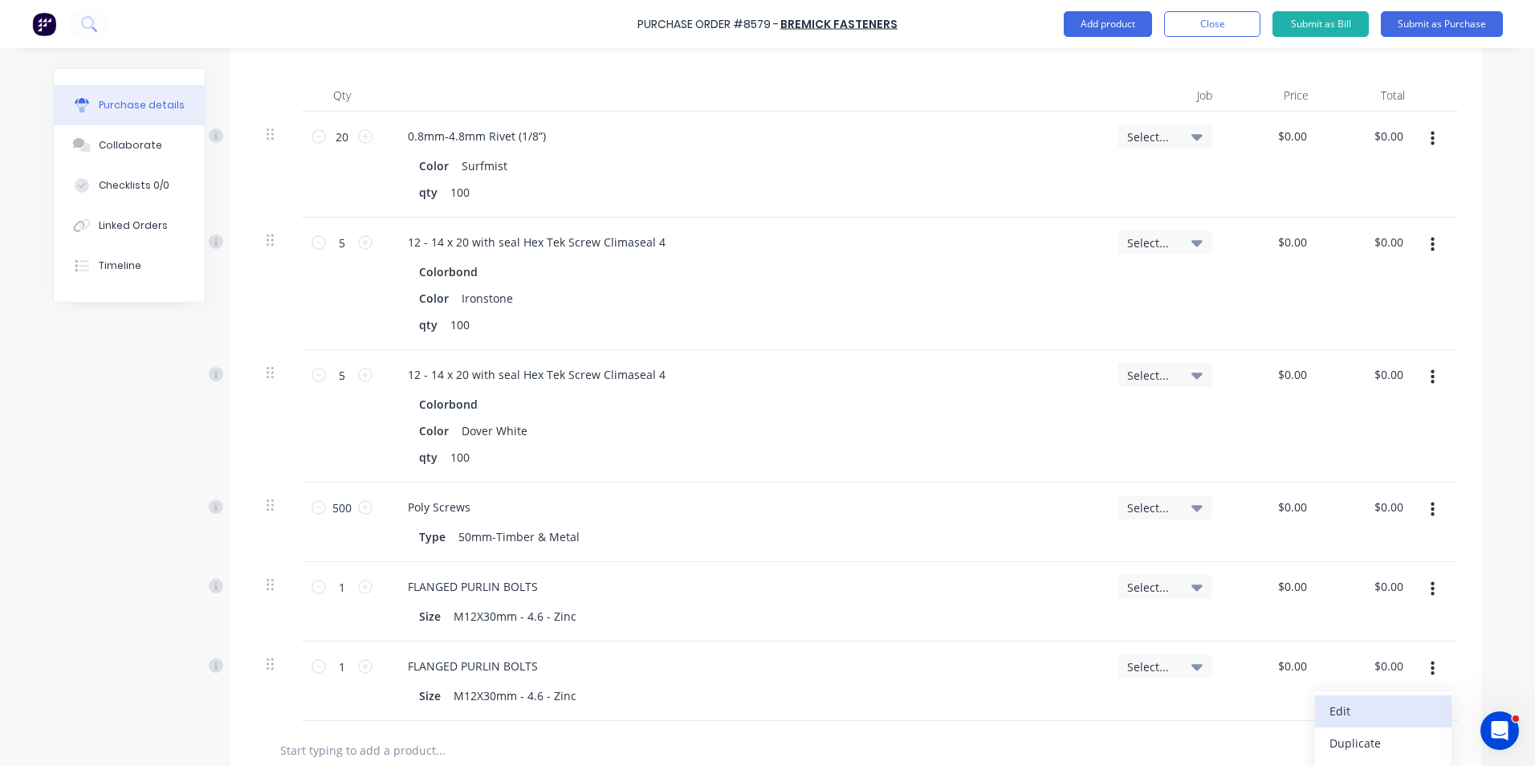
click at [1398, 702] on button "Edit" at bounding box center [1383, 711] width 136 height 32
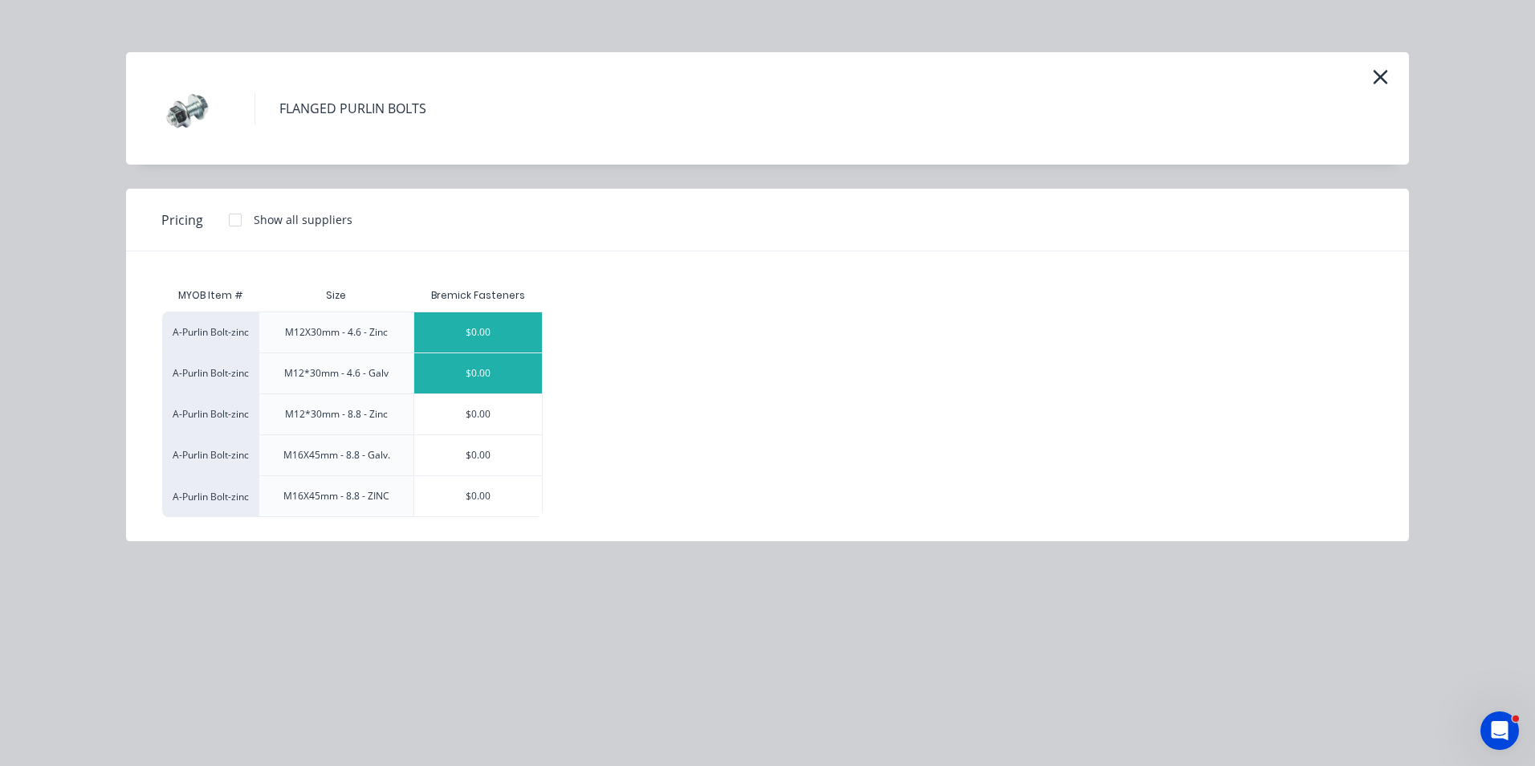
click at [495, 375] on div "$0.00" at bounding box center [478, 373] width 128 height 40
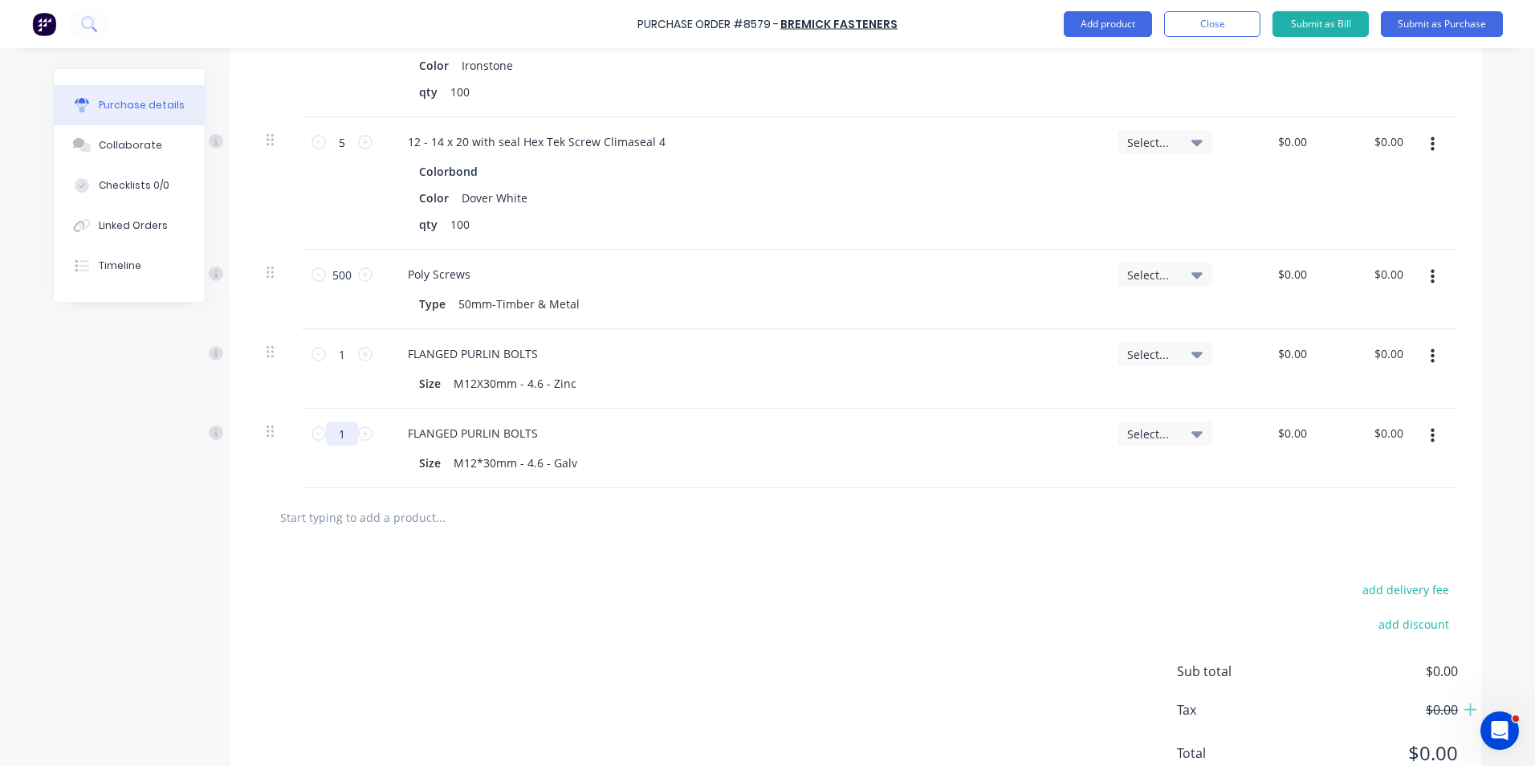
scroll to position [642, 0]
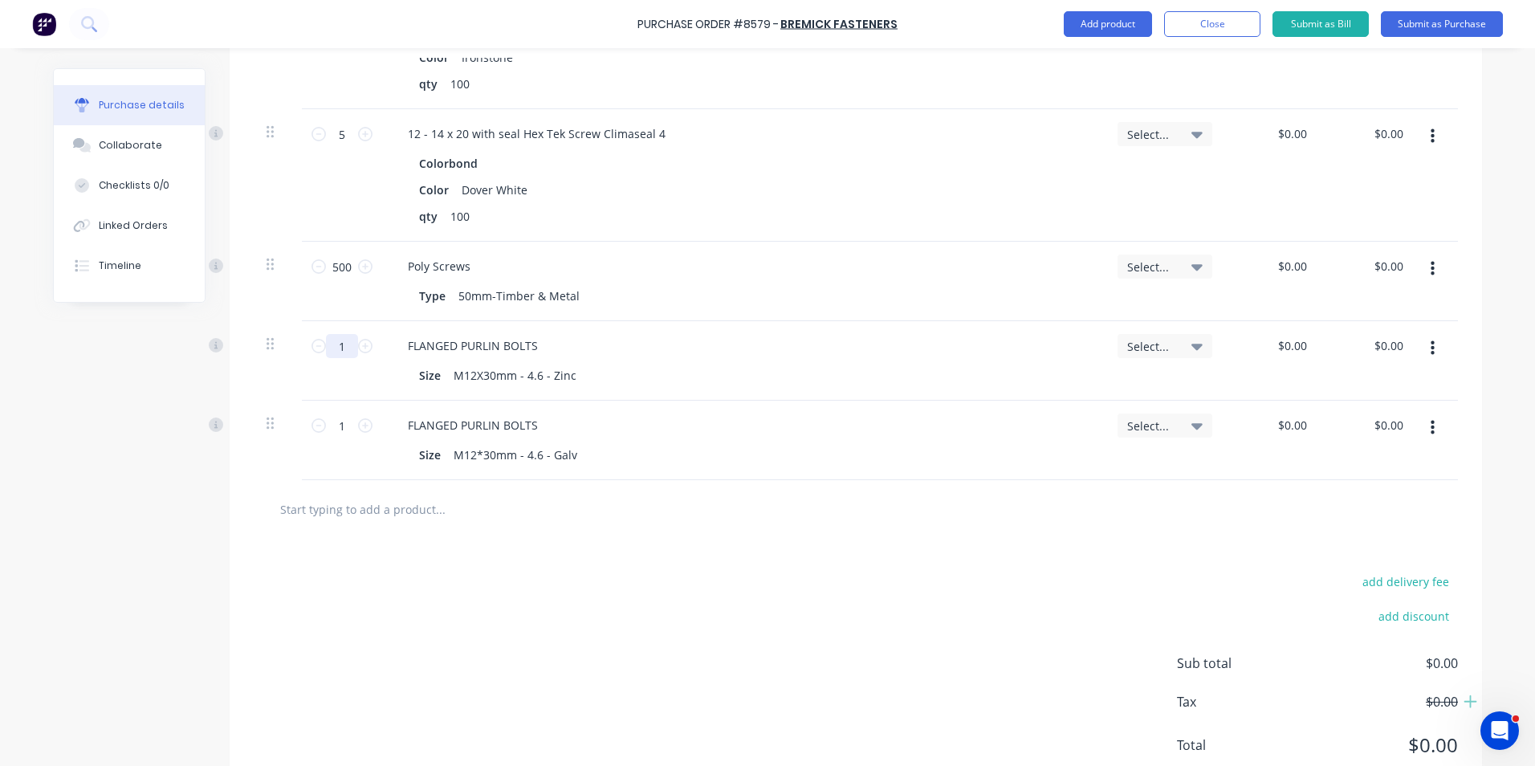
type textarea "x"
click at [339, 348] on input "1" at bounding box center [342, 346] width 32 height 24
type input "4"
type textarea "x"
type input "40"
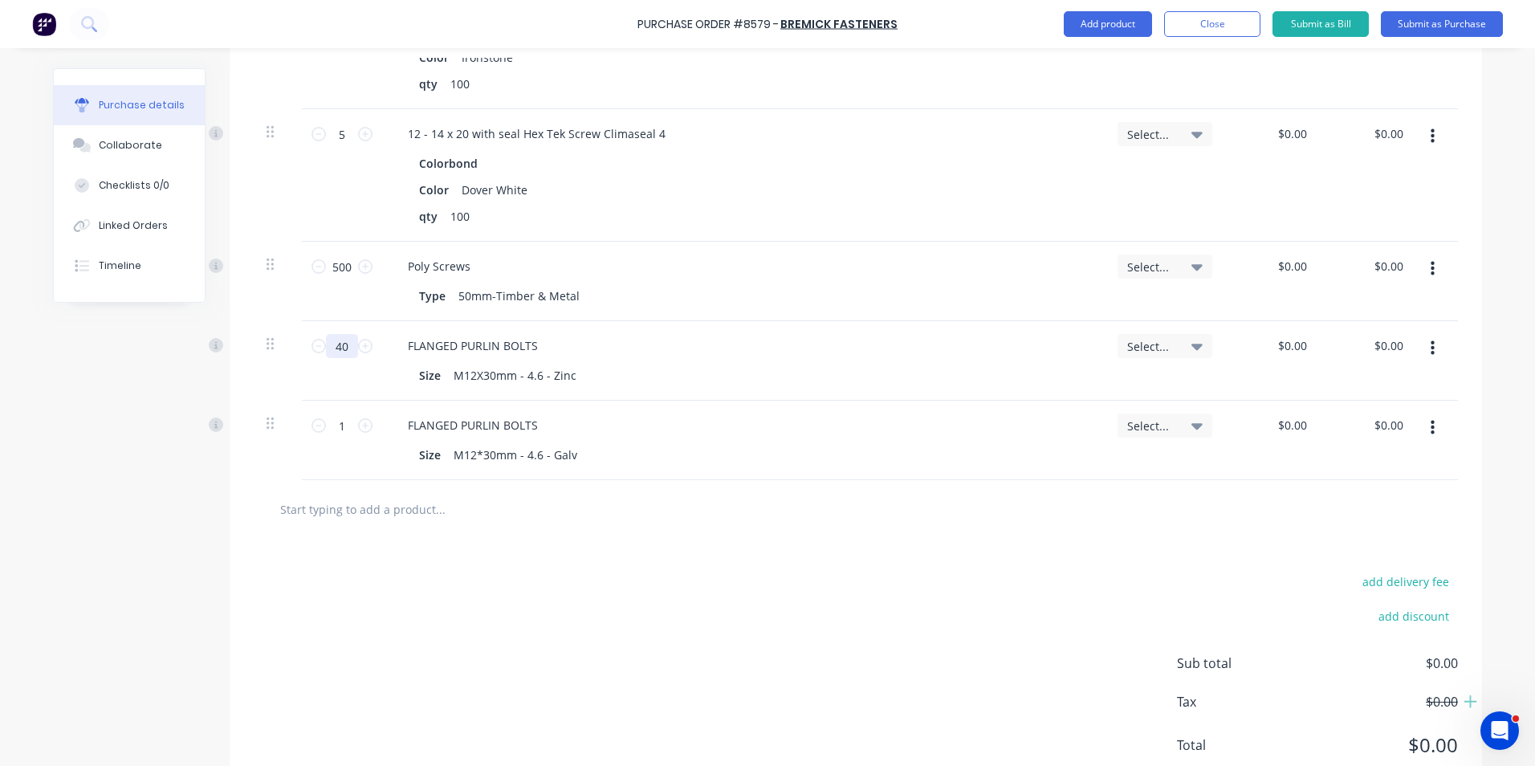
type textarea "x"
type input "400"
type textarea "x"
type input "400"
click at [335, 432] on input "1" at bounding box center [342, 425] width 32 height 24
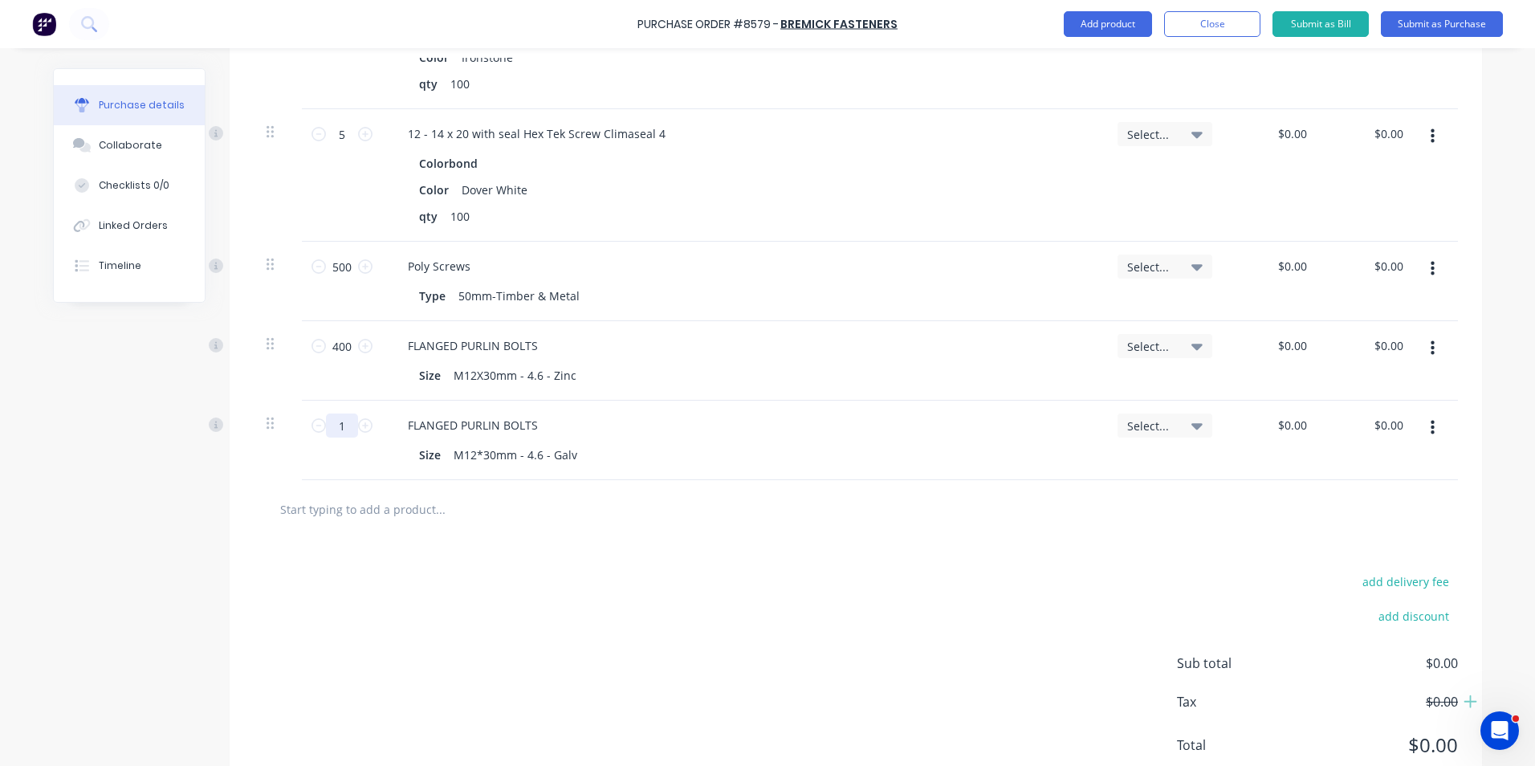
type textarea "x"
type input "2"
type textarea "x"
type input "20"
type textarea "x"
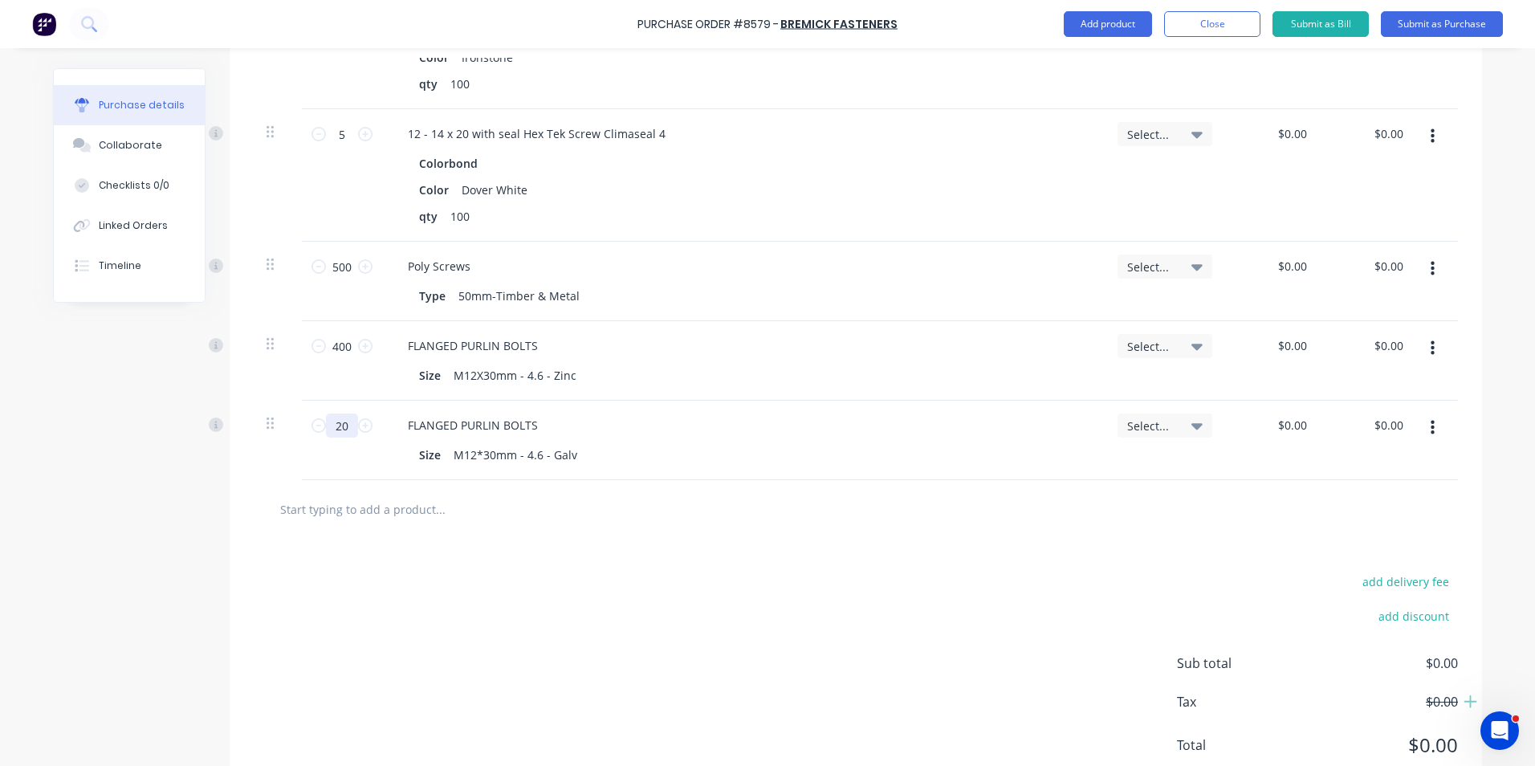
type input "200"
type textarea "x"
type input "200"
click at [189, 465] on div "Created by June Created 03/09/25 Required 03/09/25 Status Draft Contact Choose …" at bounding box center [767, 114] width 1429 height 1377
click at [598, 624] on div "add delivery fee add discount Sub total $0.00 Tax $0.00 Total $0.00" at bounding box center [856, 671] width 1253 height 264
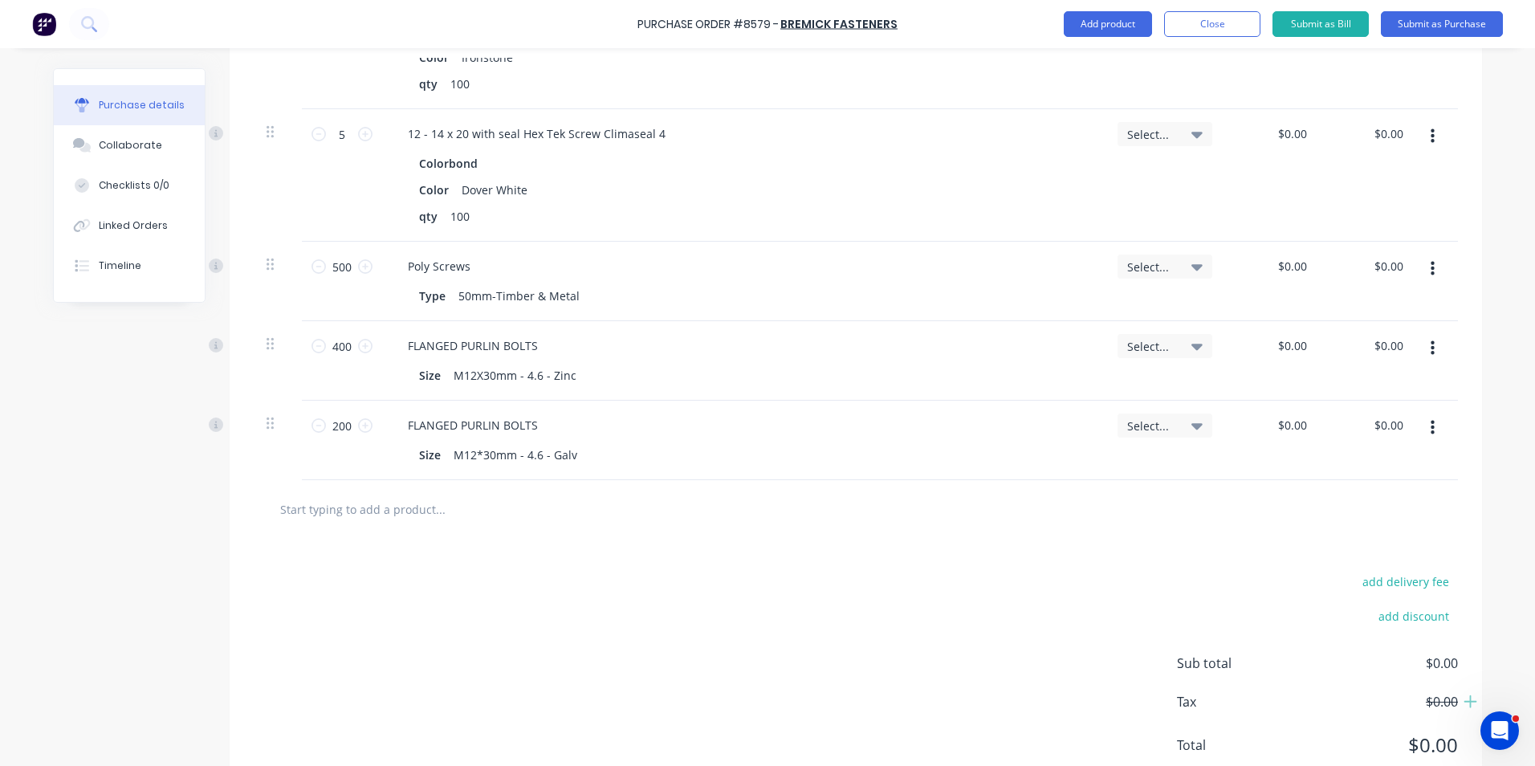
click at [597, 616] on div "add delivery fee add discount Sub total $0.00 Tax $0.00 Total $0.00" at bounding box center [856, 671] width 1253 height 264
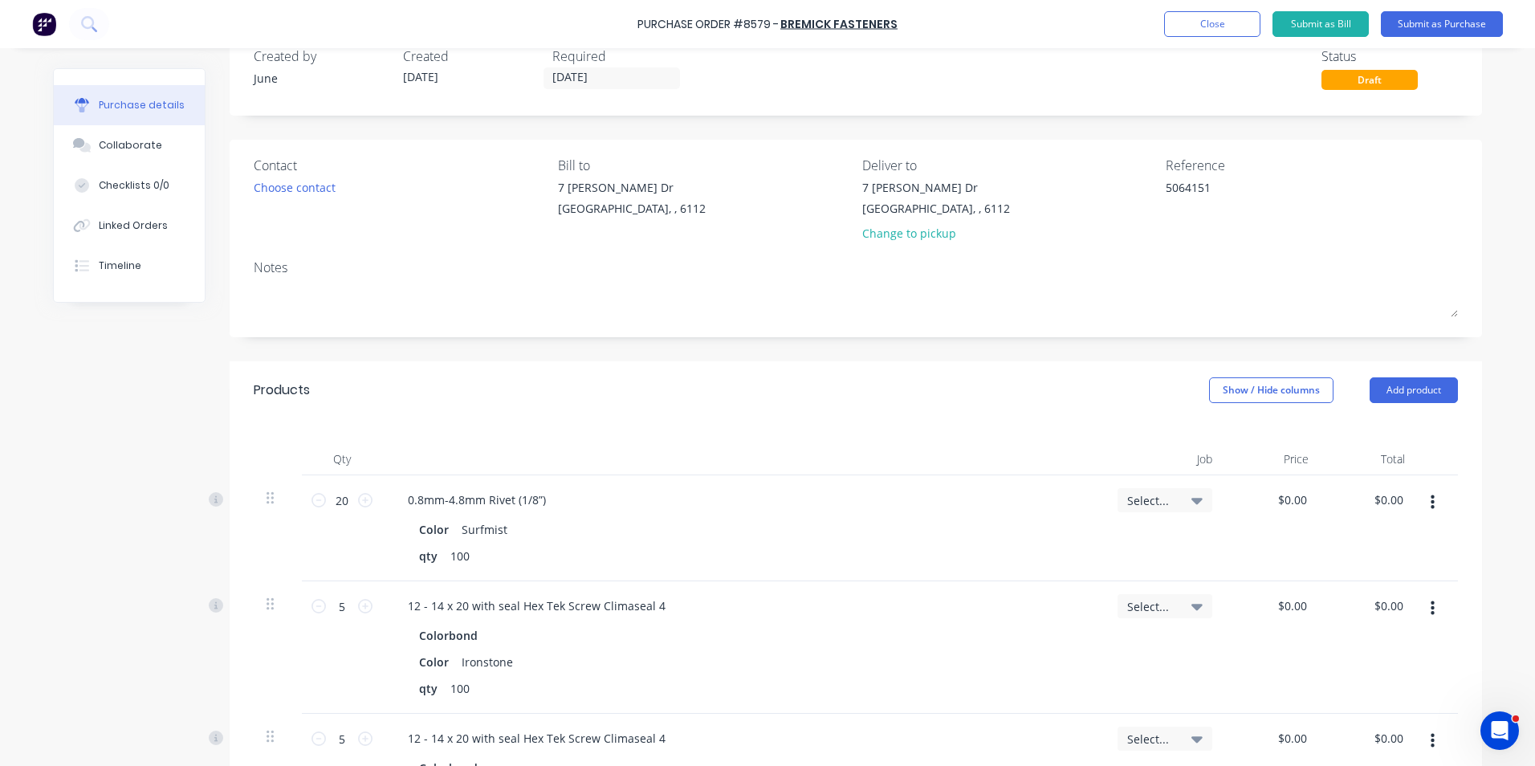
scroll to position [0, 0]
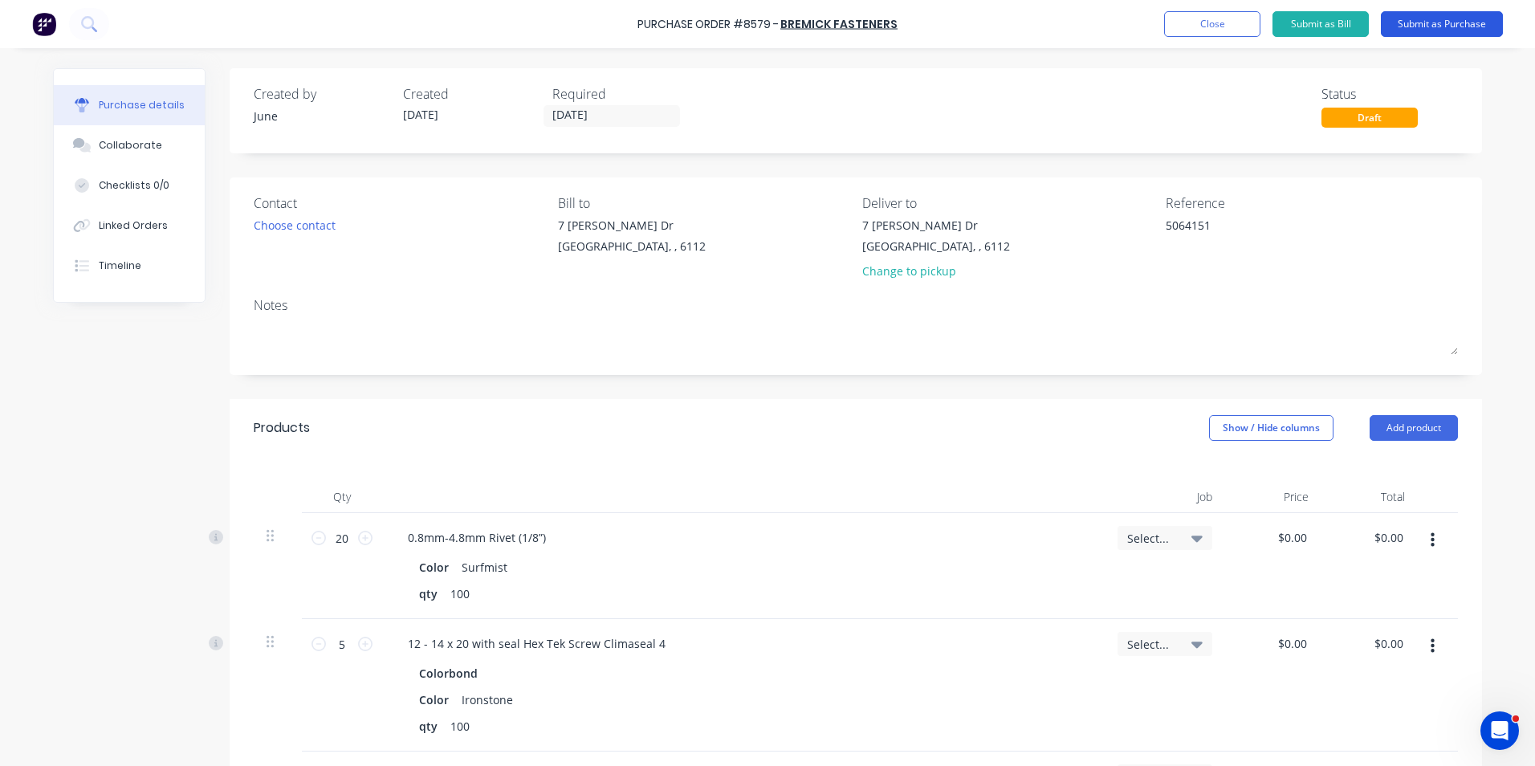
click at [1436, 22] on button "Submit as Purchase" at bounding box center [1442, 24] width 122 height 26
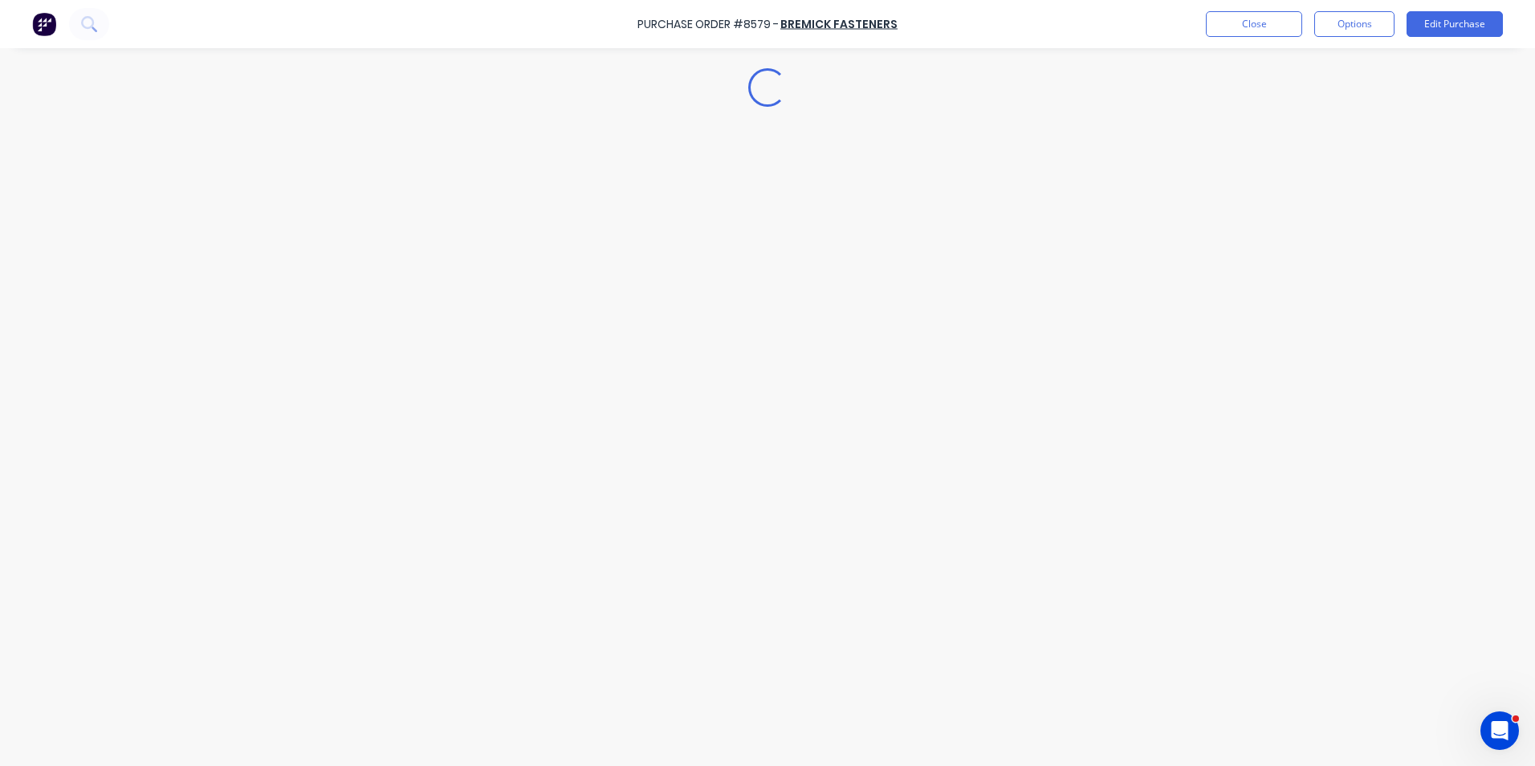
type textarea "x"
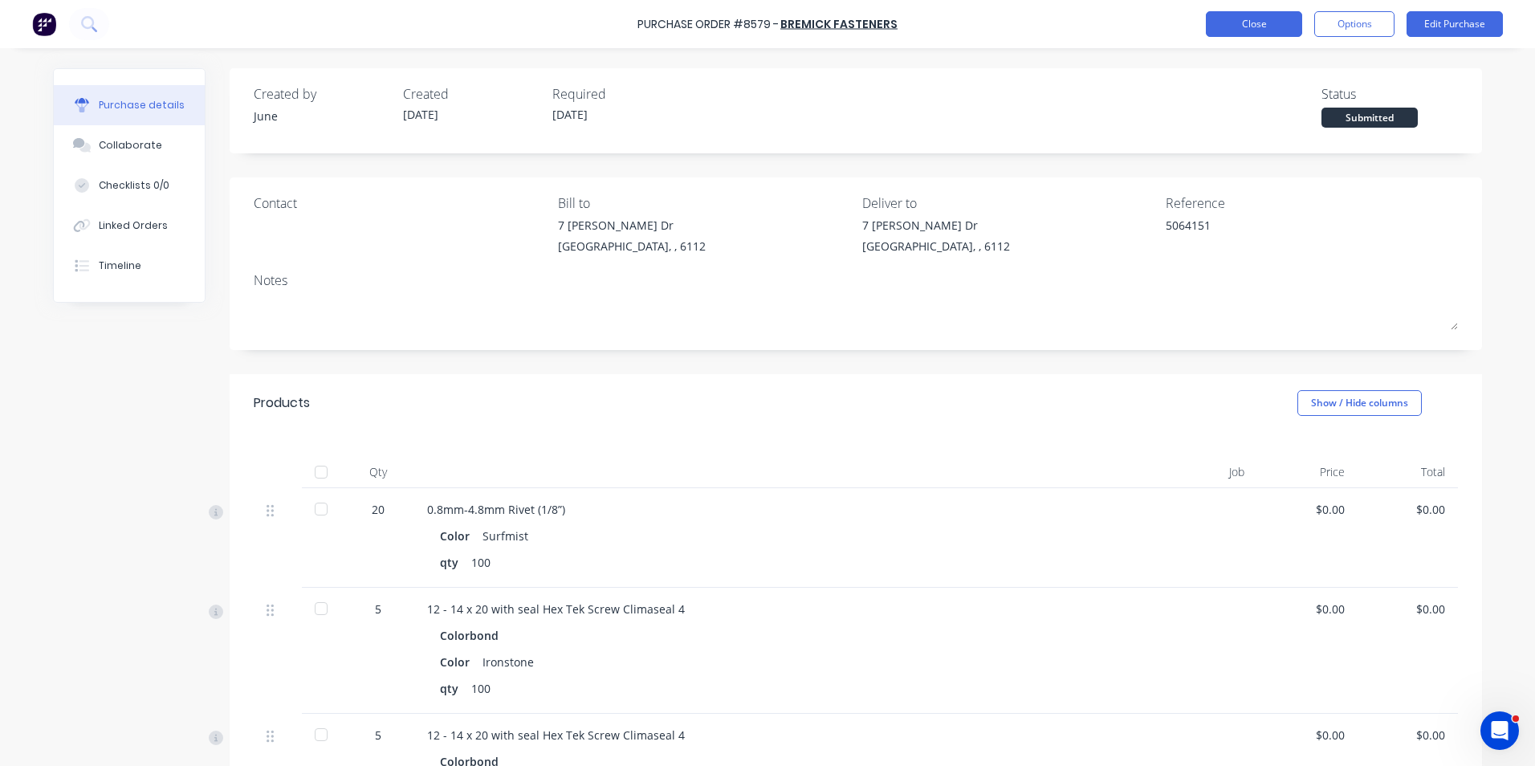
click at [1236, 19] on button "Close" at bounding box center [1254, 24] width 96 height 26
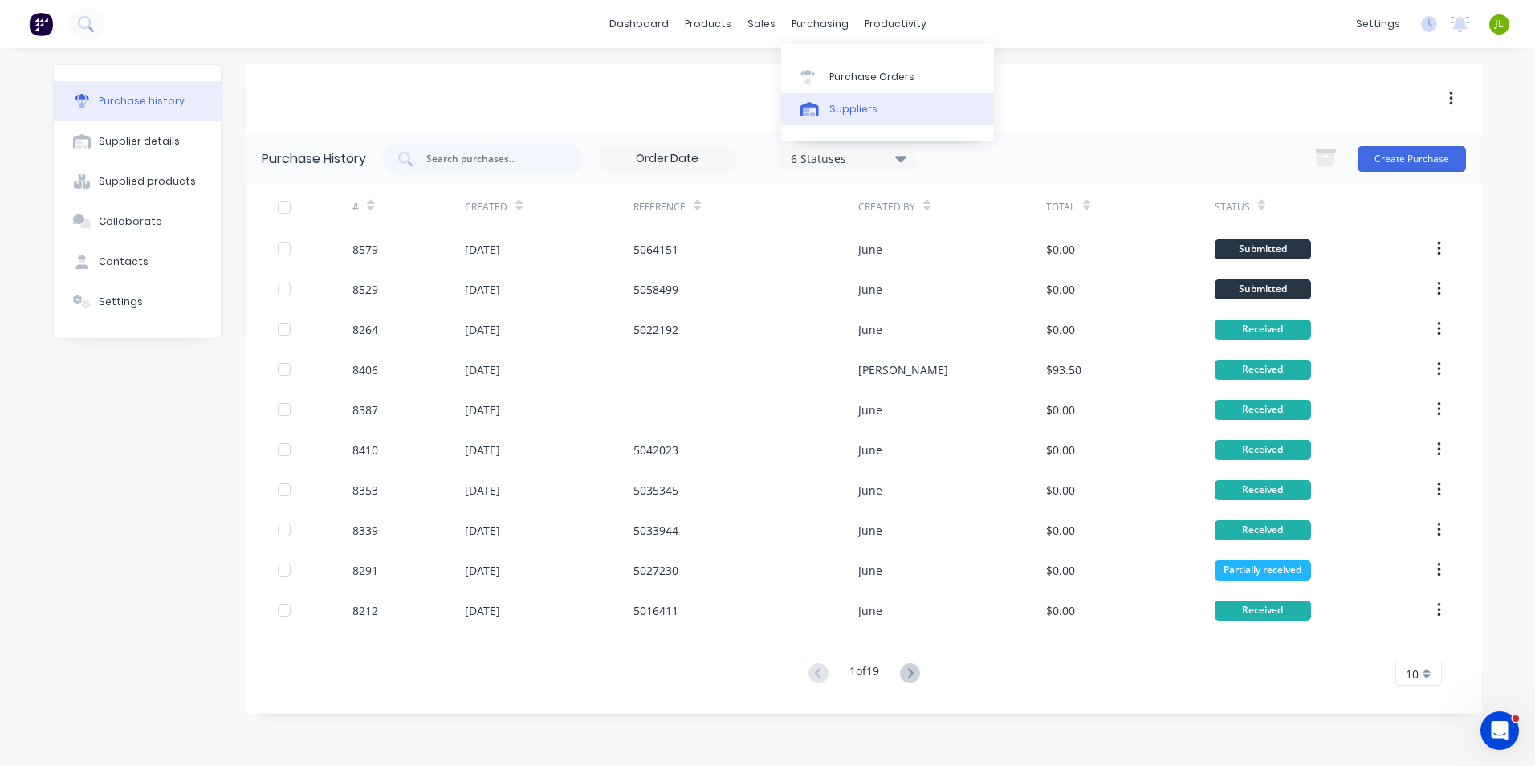
click at [842, 100] on link "Suppliers" at bounding box center [887, 109] width 213 height 32
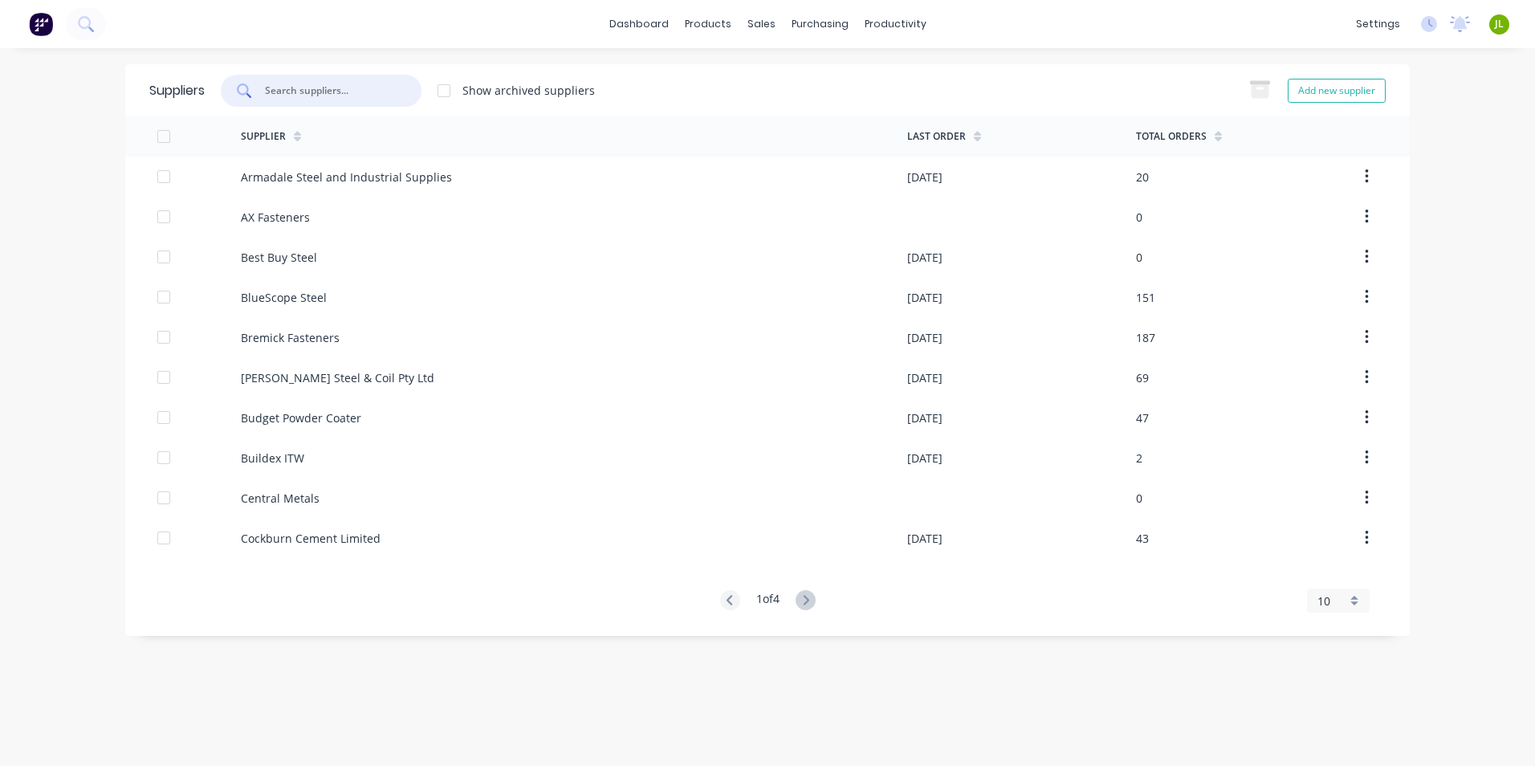
click at [381, 93] on input "text" at bounding box center [329, 91] width 133 height 16
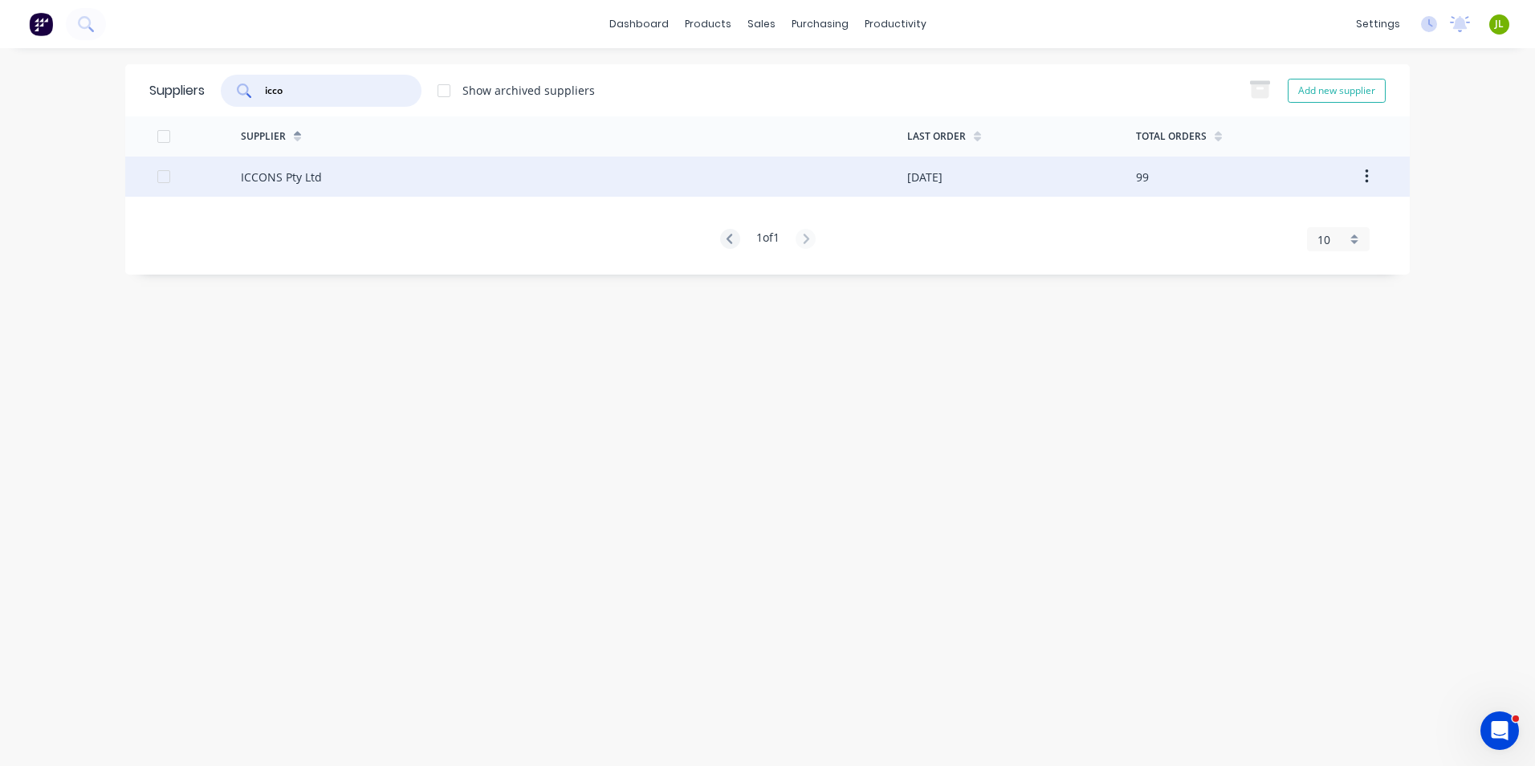
type input "icco"
click at [480, 176] on div "ICCONS Pty Ltd" at bounding box center [574, 177] width 666 height 40
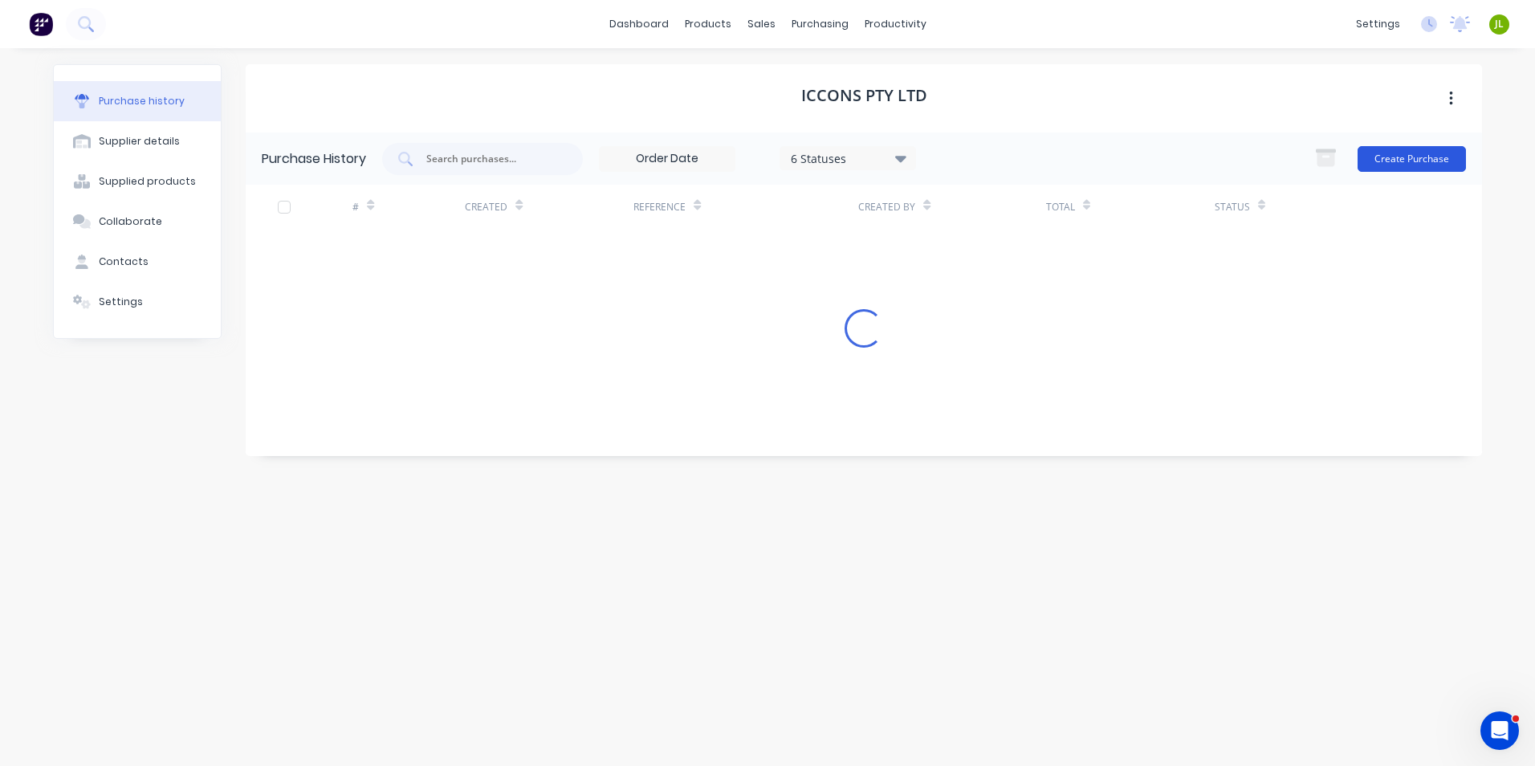
click at [1411, 149] on button "Create Purchase" at bounding box center [1412, 159] width 108 height 26
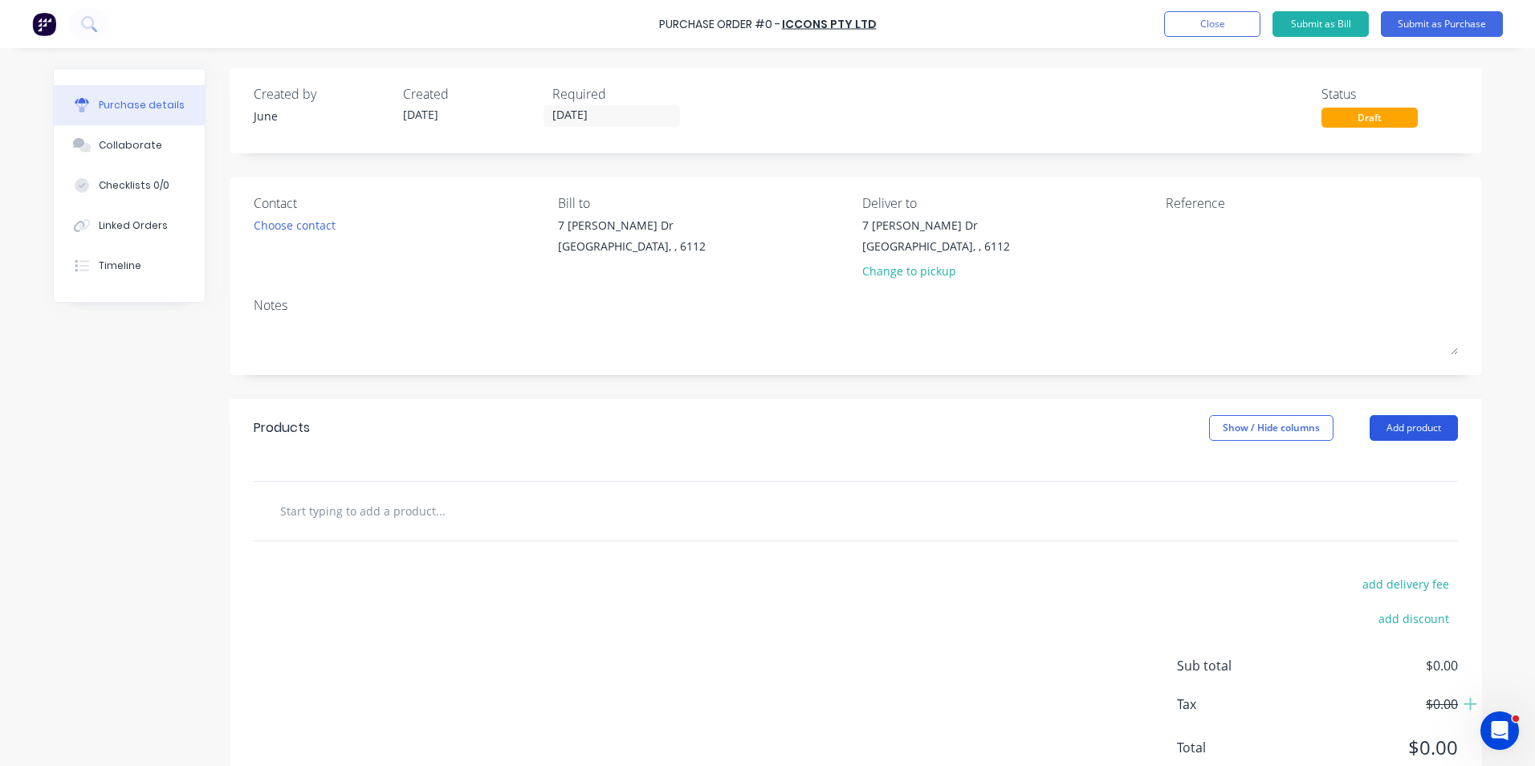
click at [1429, 421] on button "Add product" at bounding box center [1414, 428] width 88 height 26
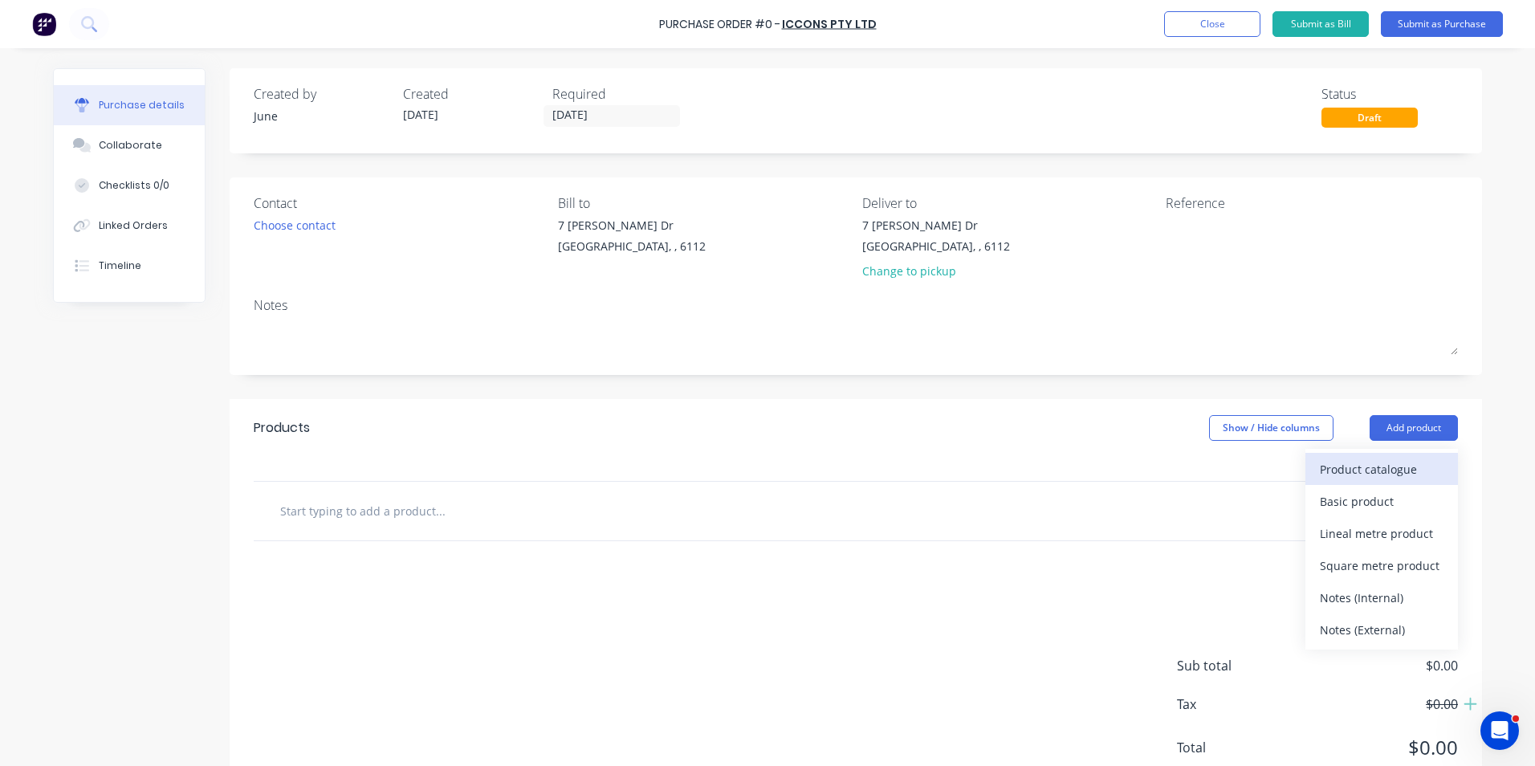
click at [1344, 473] on div "Product catalogue" at bounding box center [1382, 469] width 124 height 23
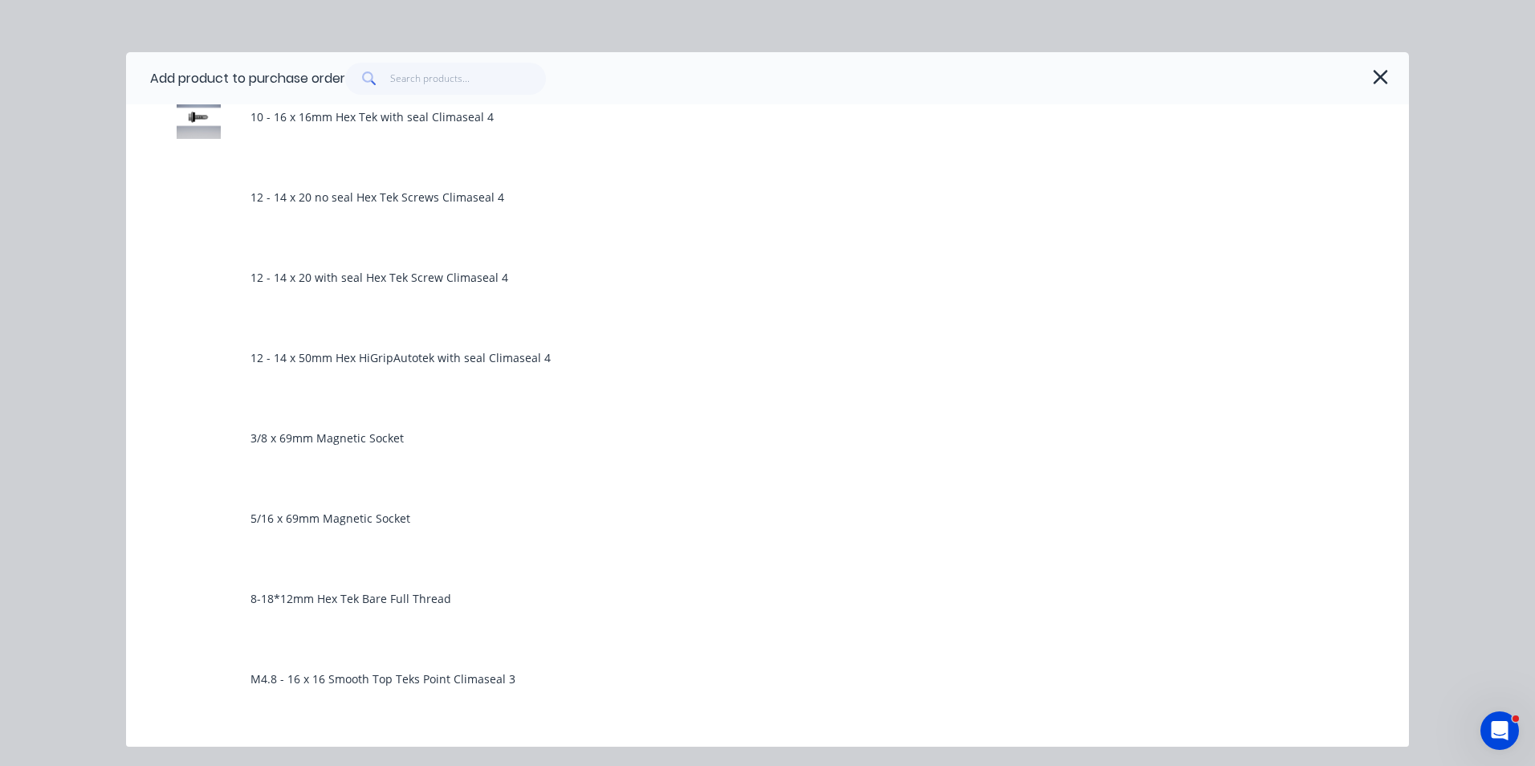
scroll to position [482, 0]
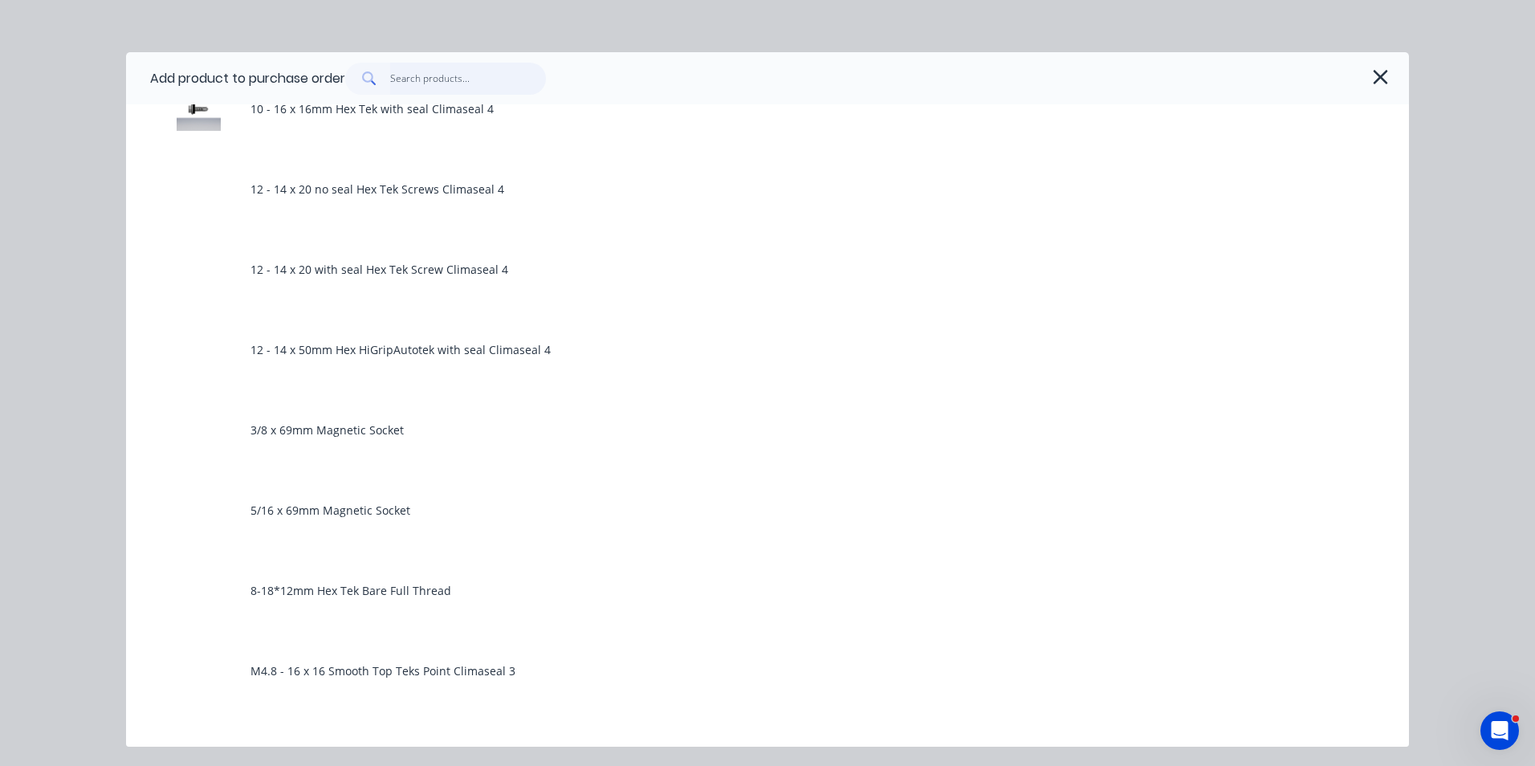
click at [466, 79] on input "text" at bounding box center [468, 79] width 157 height 32
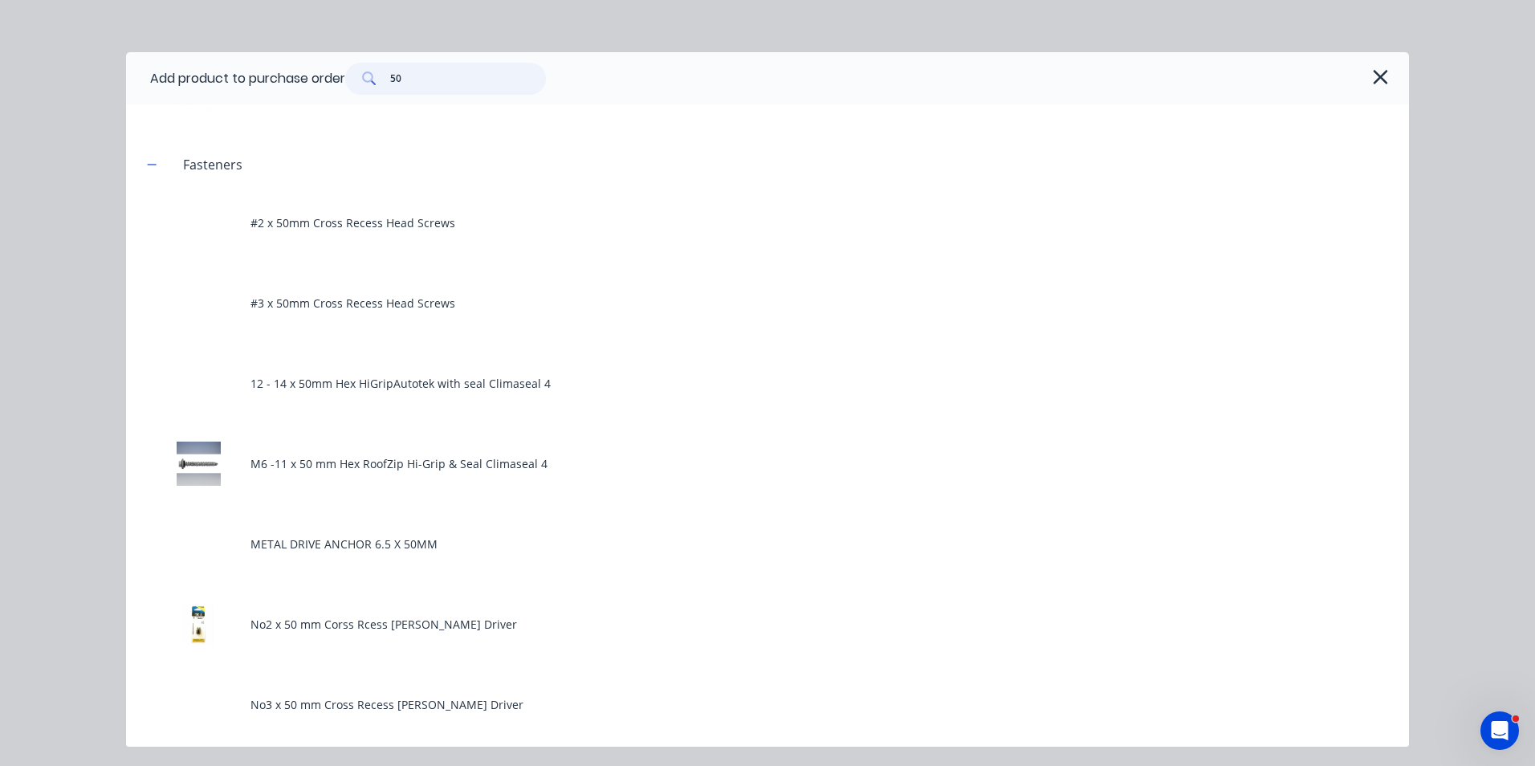
scroll to position [1204, 0]
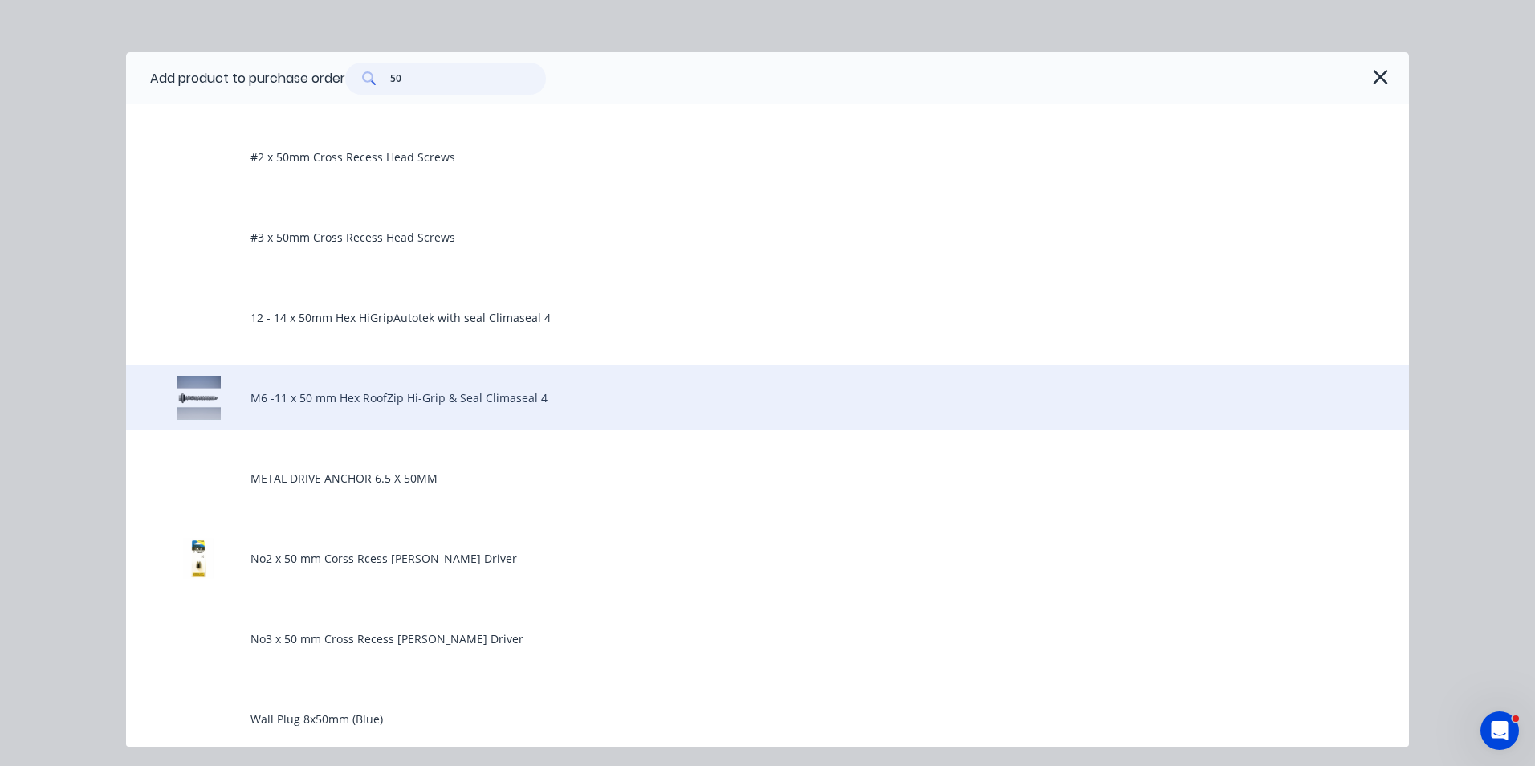
type input "50"
click at [360, 395] on div "M6 -11 x 50 mm Hex RoofZip Hi-Grip & Seal Climaseal 4" at bounding box center [767, 397] width 1283 height 64
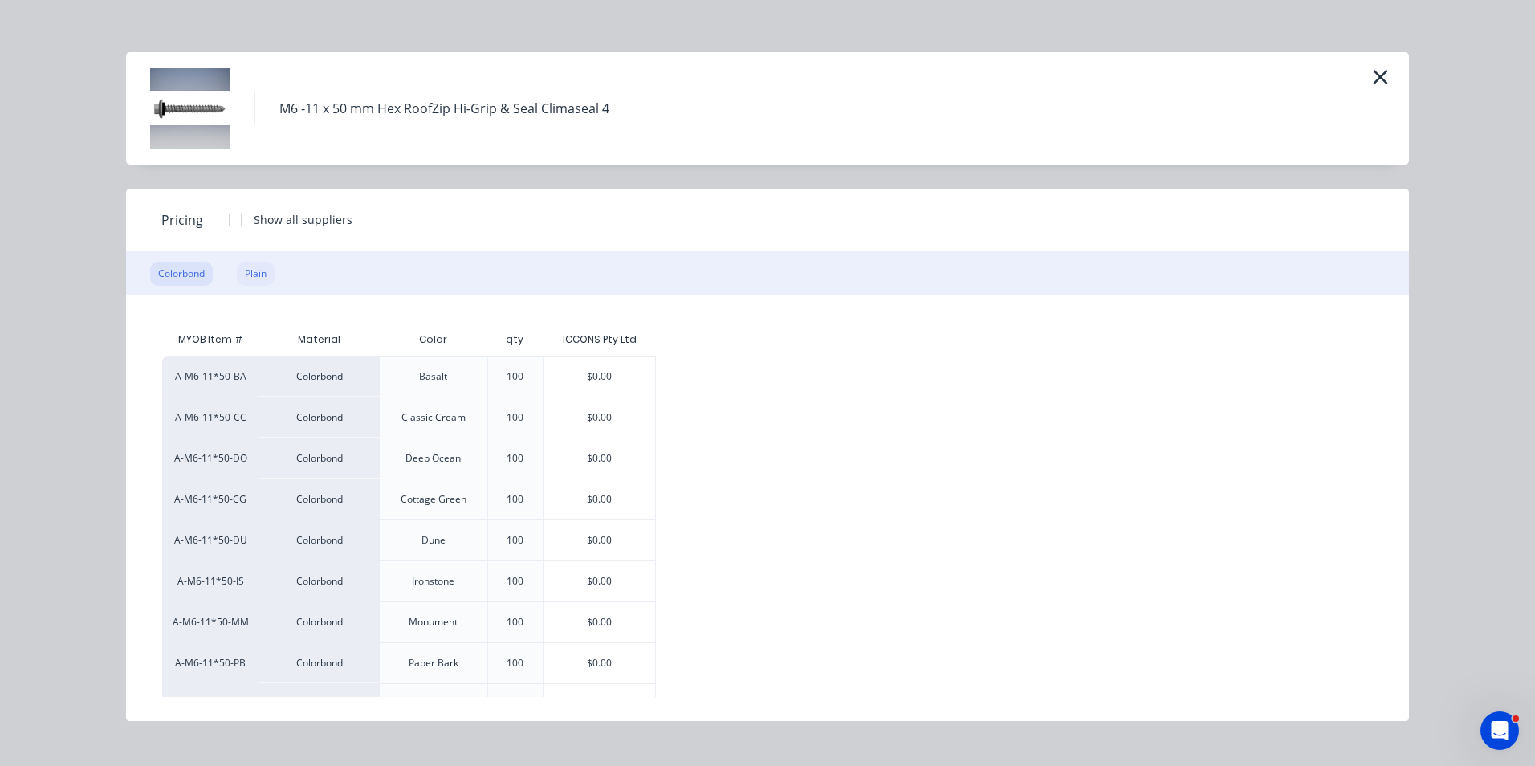
click at [255, 275] on div "Plain" at bounding box center [256, 274] width 38 height 24
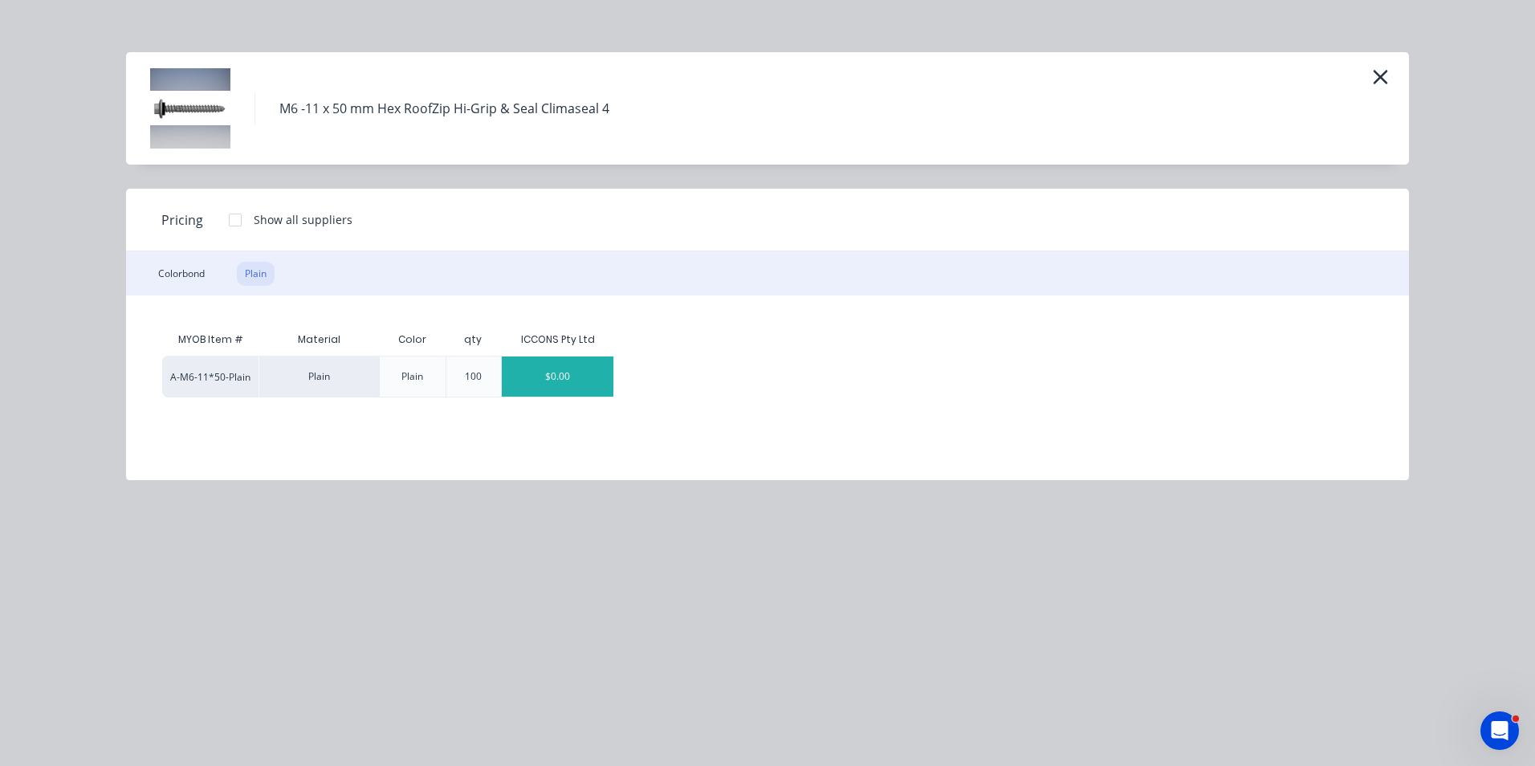
click at [527, 369] on div "$0.00" at bounding box center [558, 376] width 112 height 40
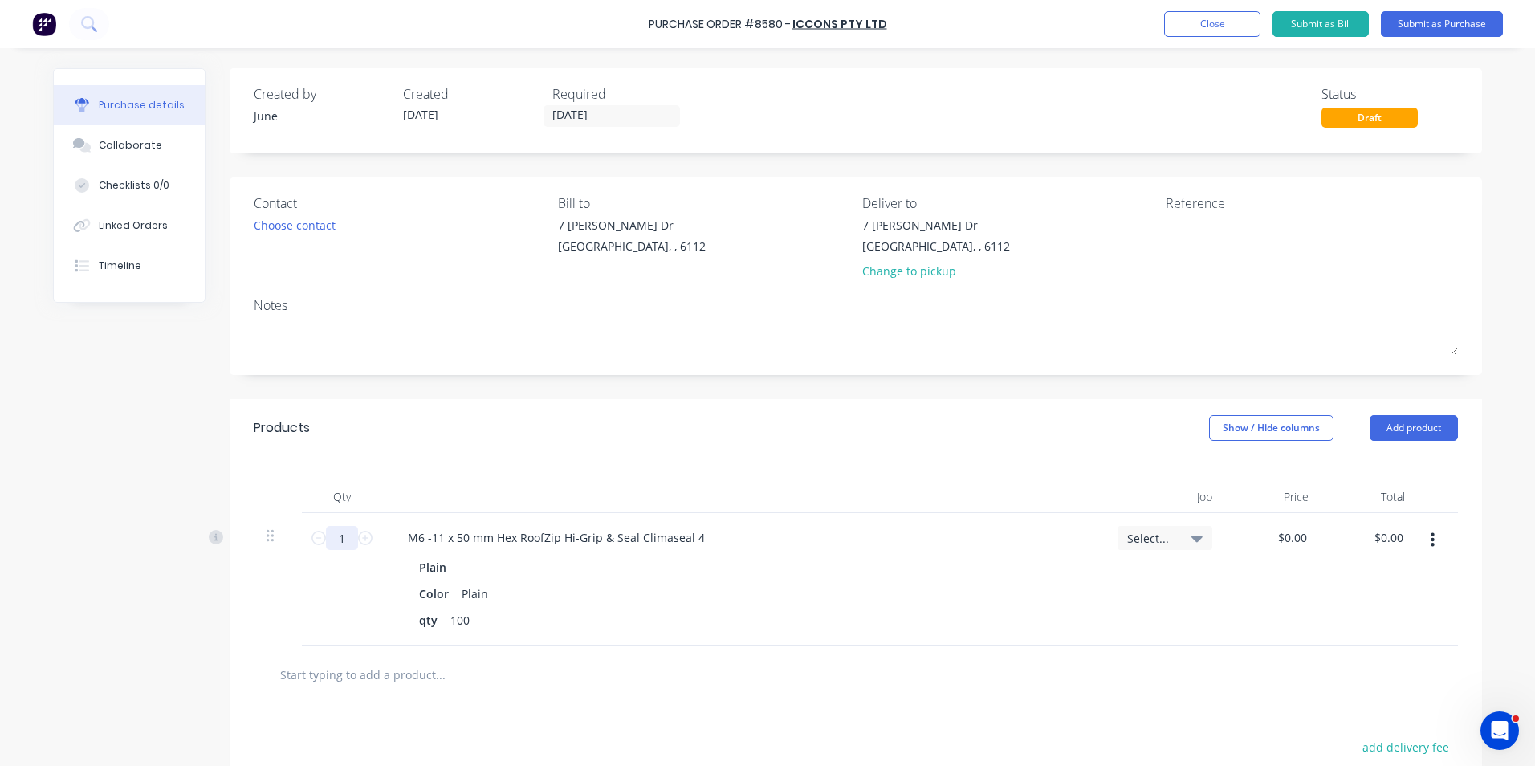
click at [348, 540] on input "1" at bounding box center [342, 538] width 32 height 24
type input "30"
click at [348, 586] on div "30 30" at bounding box center [342, 579] width 80 height 132
click at [1432, 543] on button "button" at bounding box center [1433, 540] width 38 height 29
click at [1416, 608] on button "Duplicate" at bounding box center [1383, 615] width 136 height 32
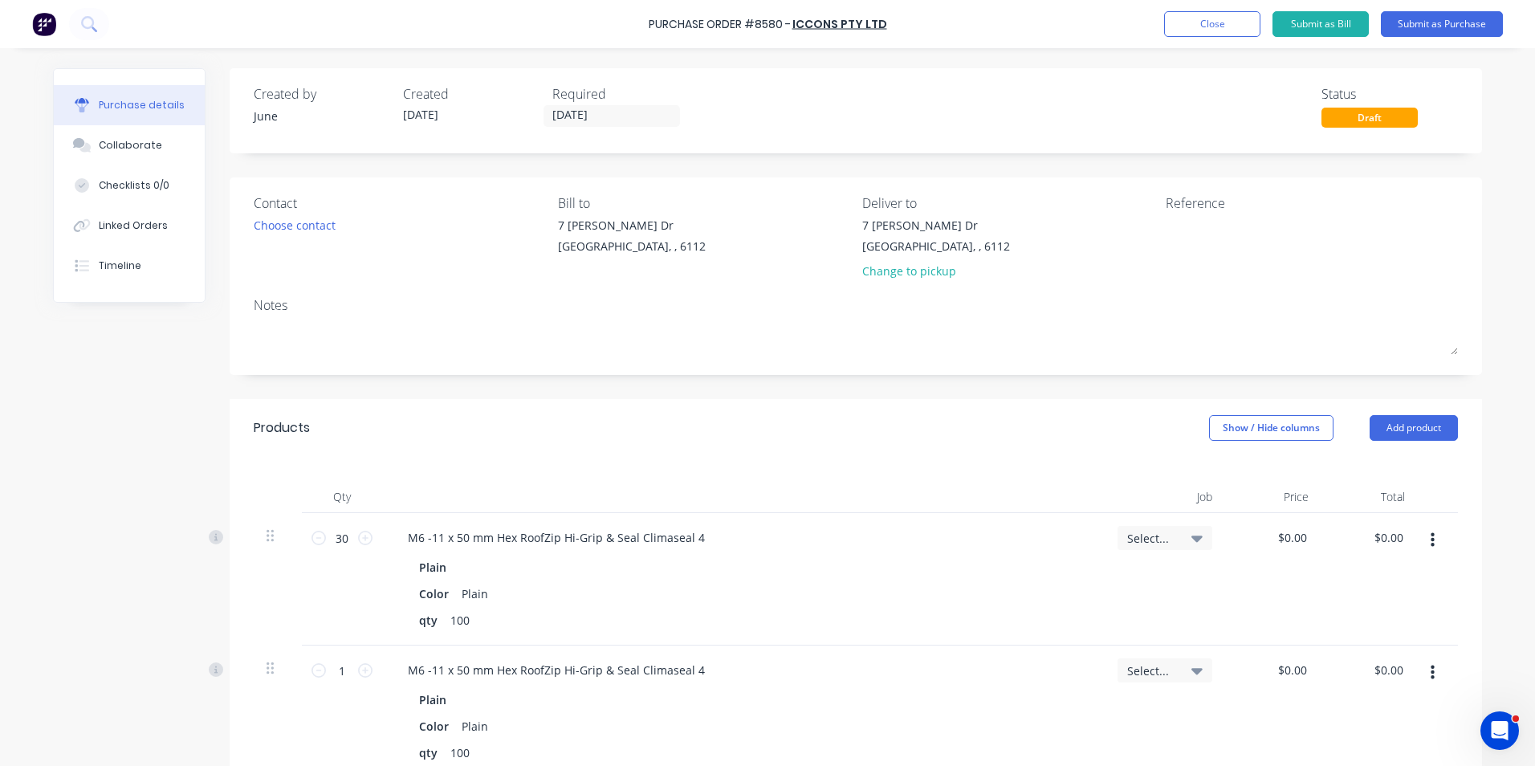
drag, startPoint x: 1419, startPoint y: 673, endPoint x: 1433, endPoint y: 668, distance: 15.2
click at [1419, 675] on button "button" at bounding box center [1433, 672] width 38 height 29
click at [1406, 704] on button "Edit" at bounding box center [1383, 715] width 136 height 32
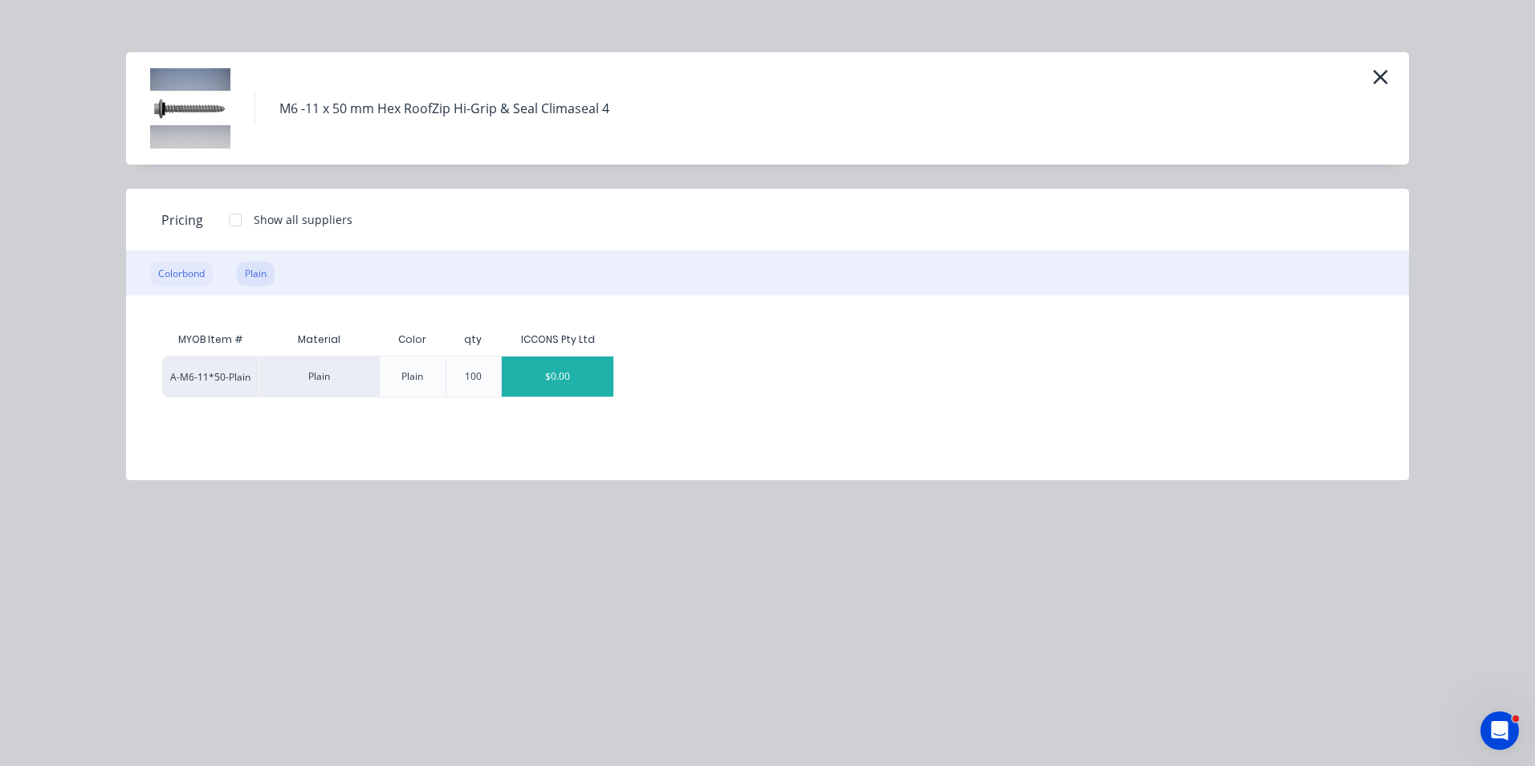
click at [162, 275] on div "Colorbond" at bounding box center [181, 274] width 63 height 24
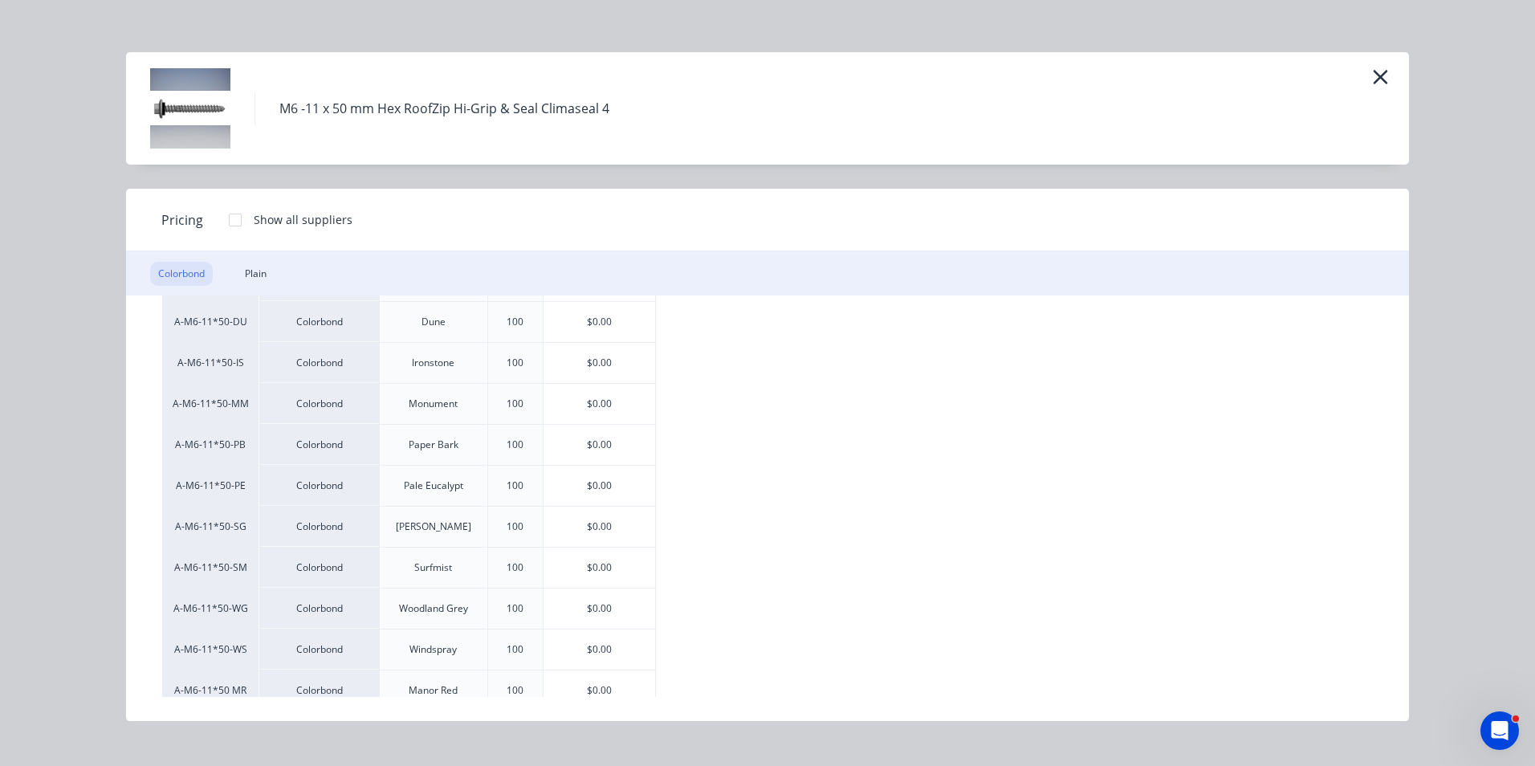
scroll to position [241, 0]
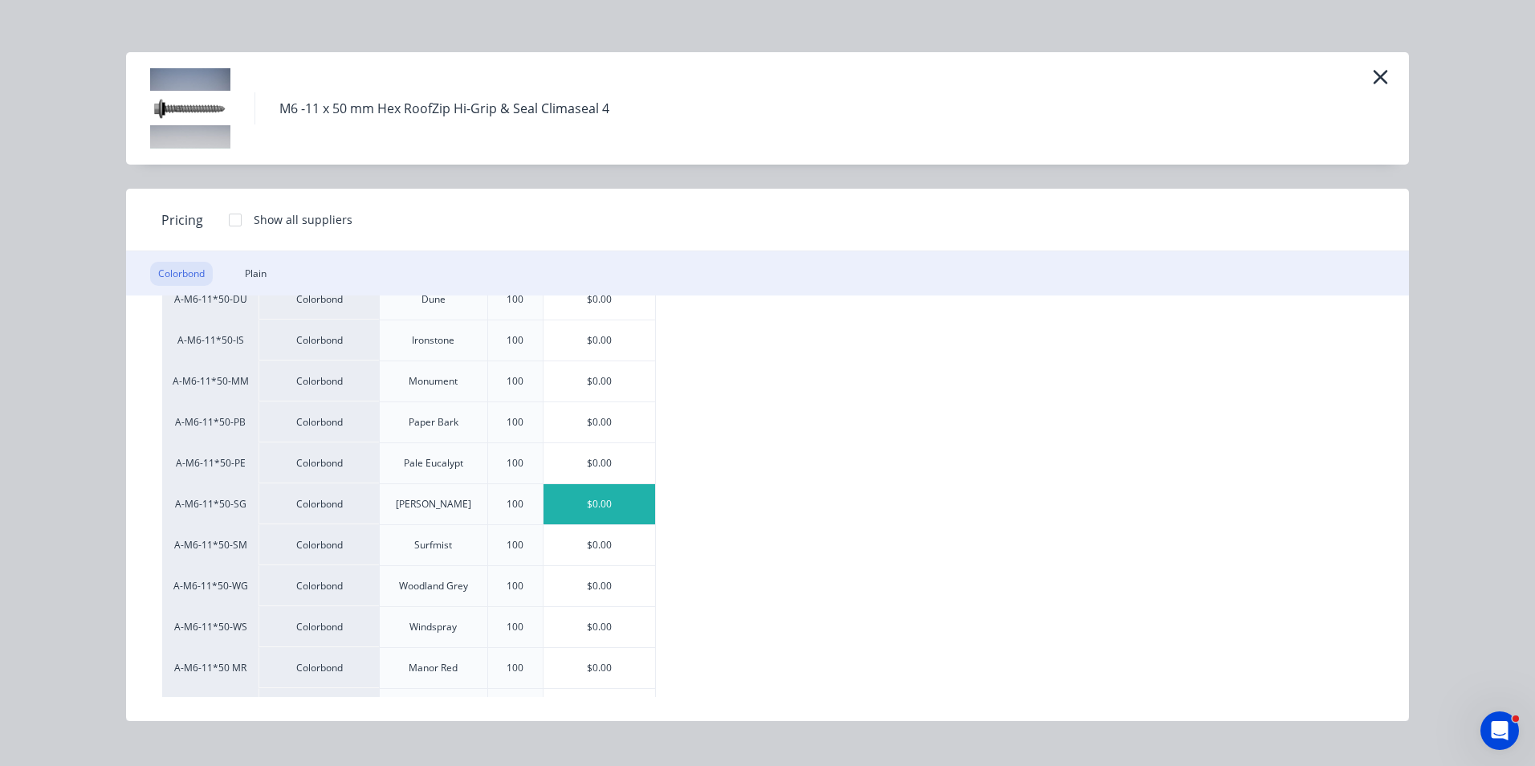
click at [623, 512] on div "$0.00" at bounding box center [600, 504] width 112 height 40
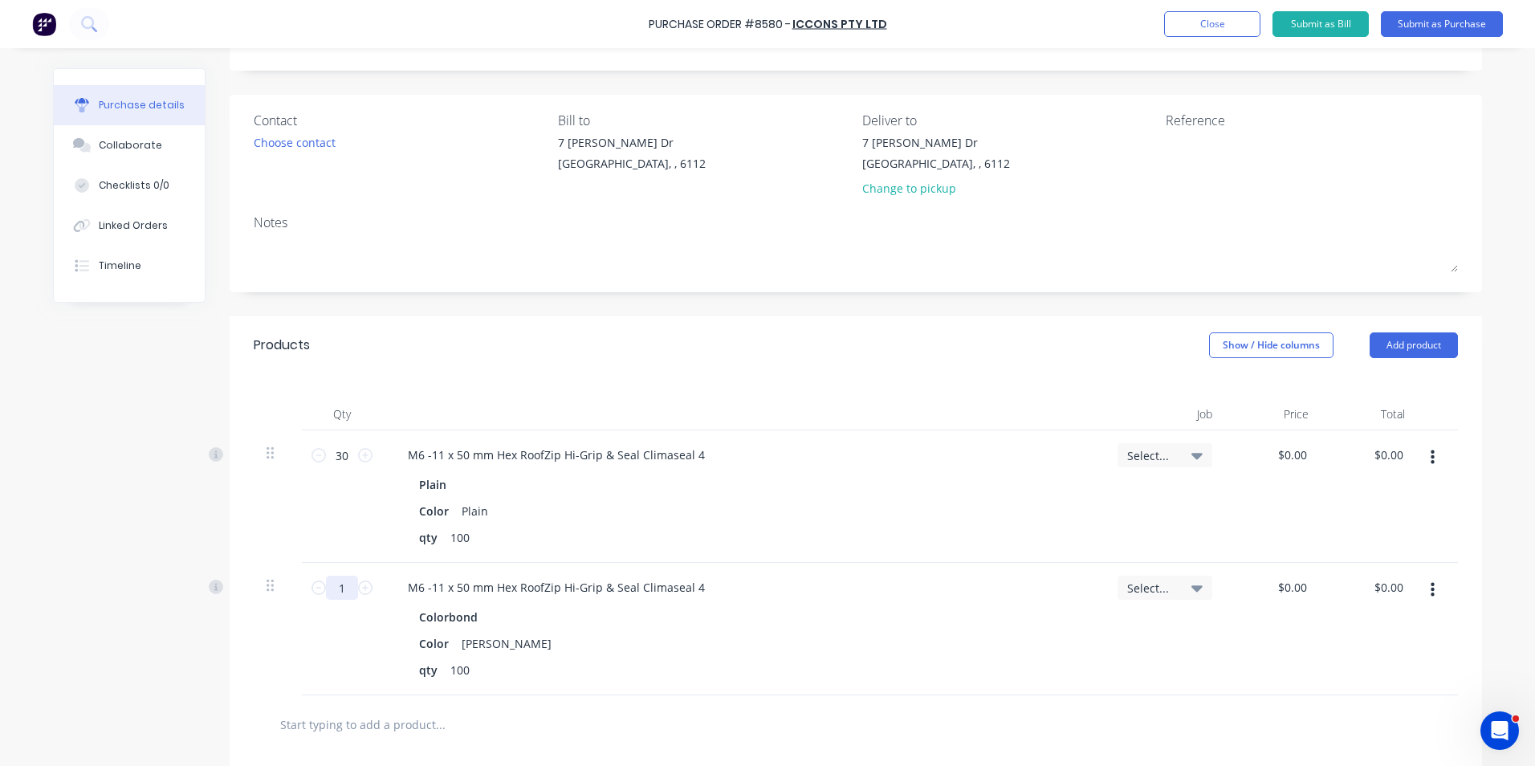
scroll to position [161, 0]
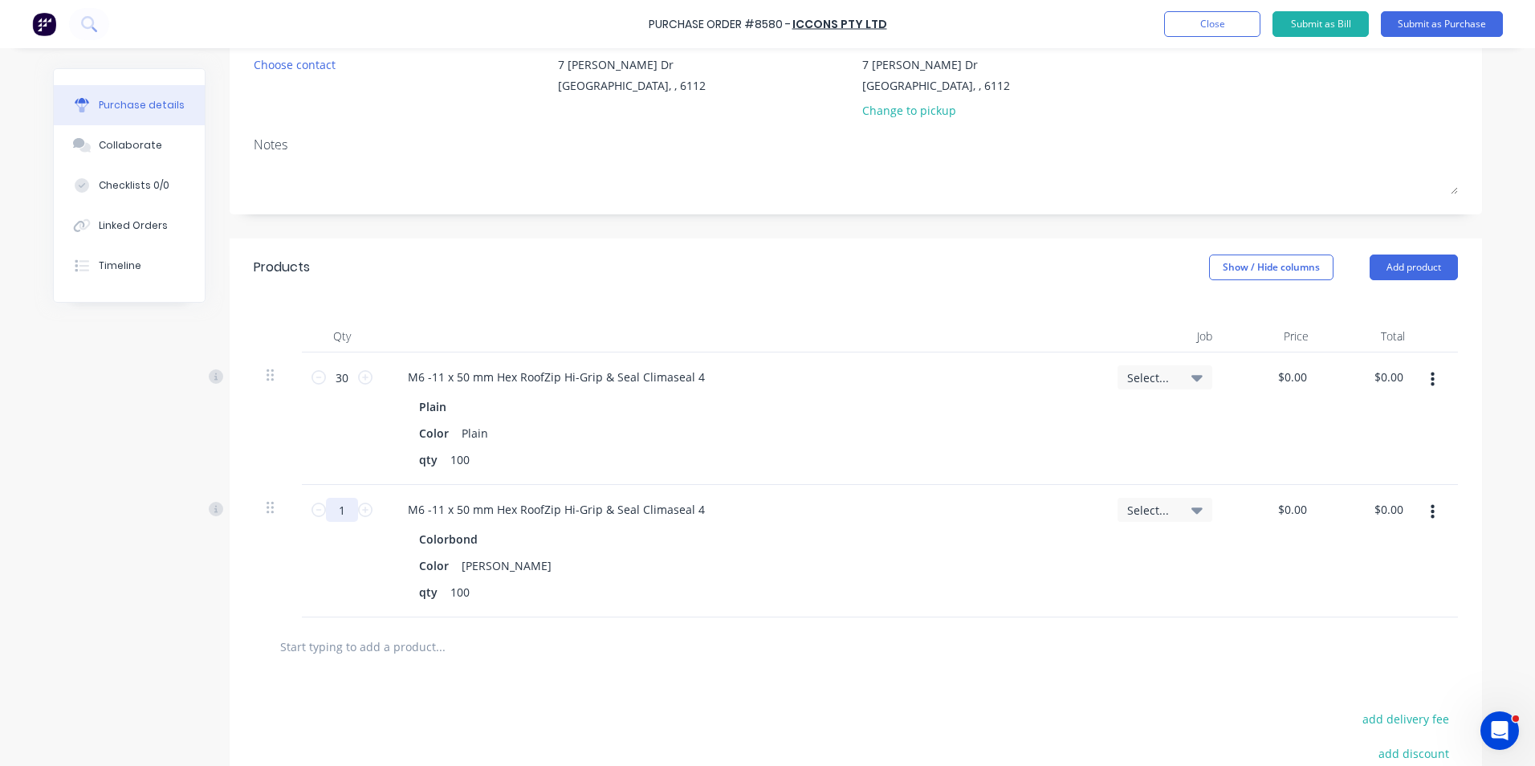
click at [334, 515] on input "1" at bounding box center [342, 510] width 32 height 24
type input "50"
drag, startPoint x: 750, startPoint y: 588, endPoint x: 1069, endPoint y: 580, distance: 319.6
click at [779, 580] on div "qty 100" at bounding box center [740, 591] width 655 height 23
click at [1417, 513] on button "button" at bounding box center [1433, 512] width 38 height 29
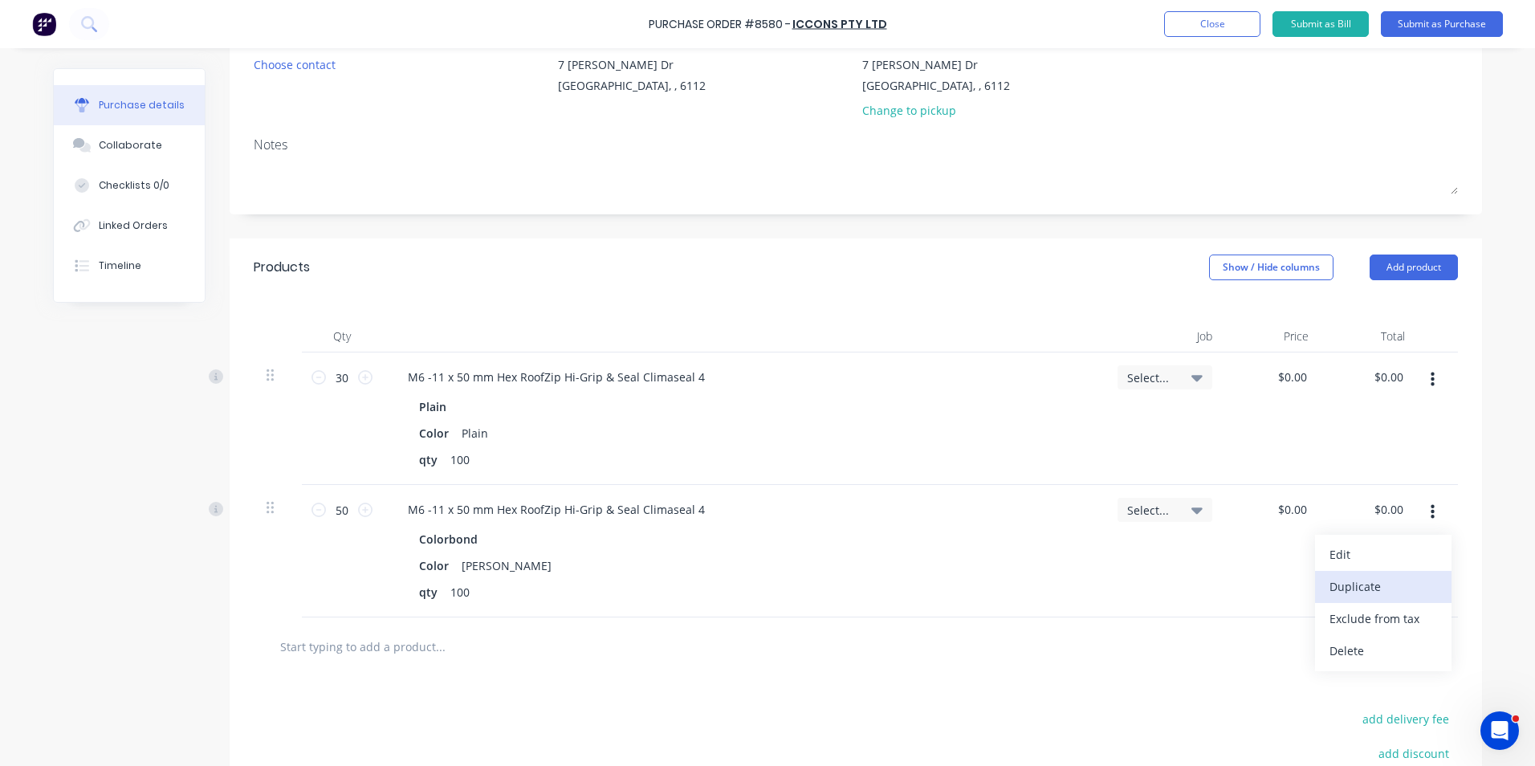
click at [1395, 581] on button "Duplicate" at bounding box center [1383, 587] width 136 height 32
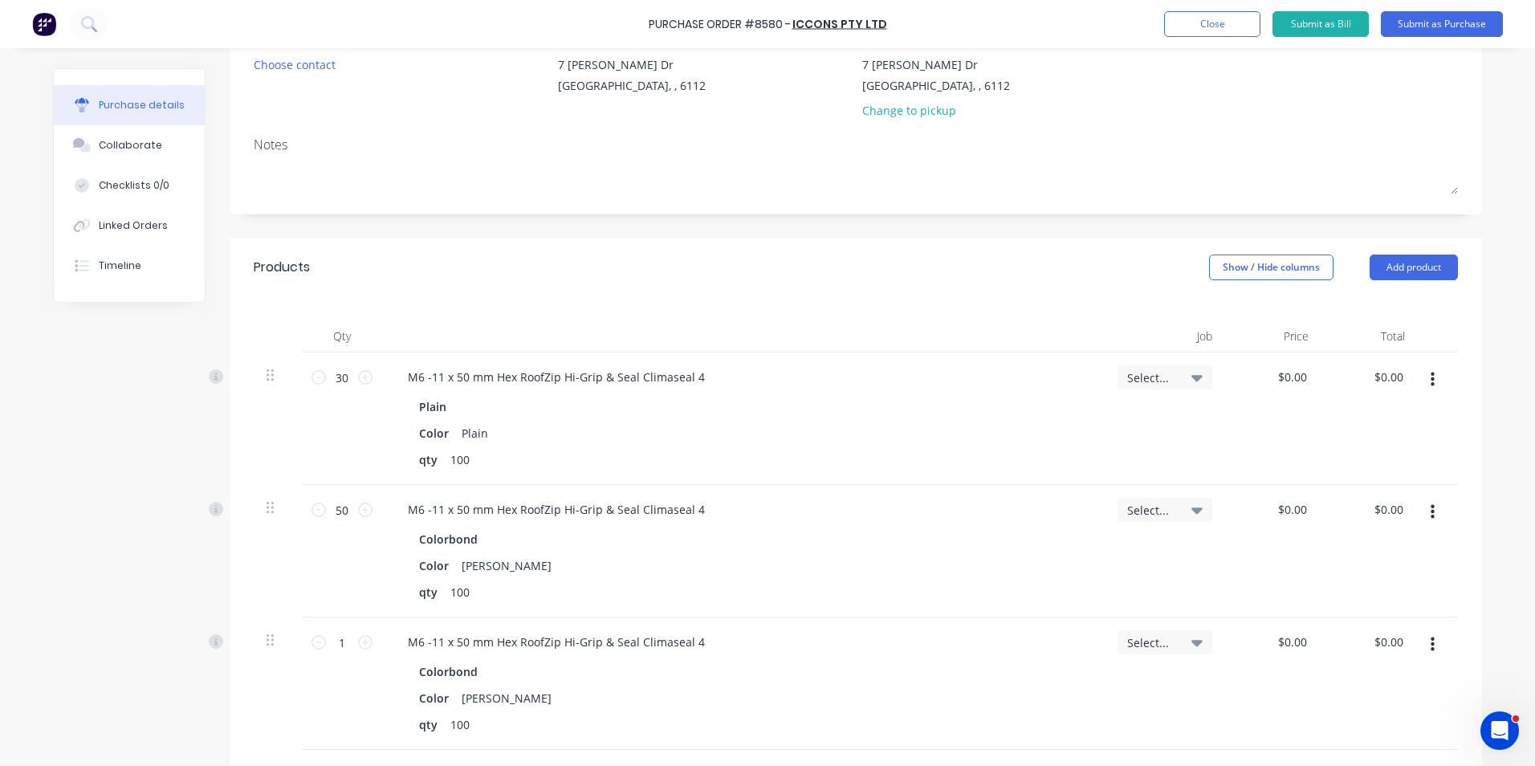
click at [1430, 639] on button "button" at bounding box center [1433, 644] width 38 height 29
click at [1379, 697] on button "Edit" at bounding box center [1383, 687] width 136 height 32
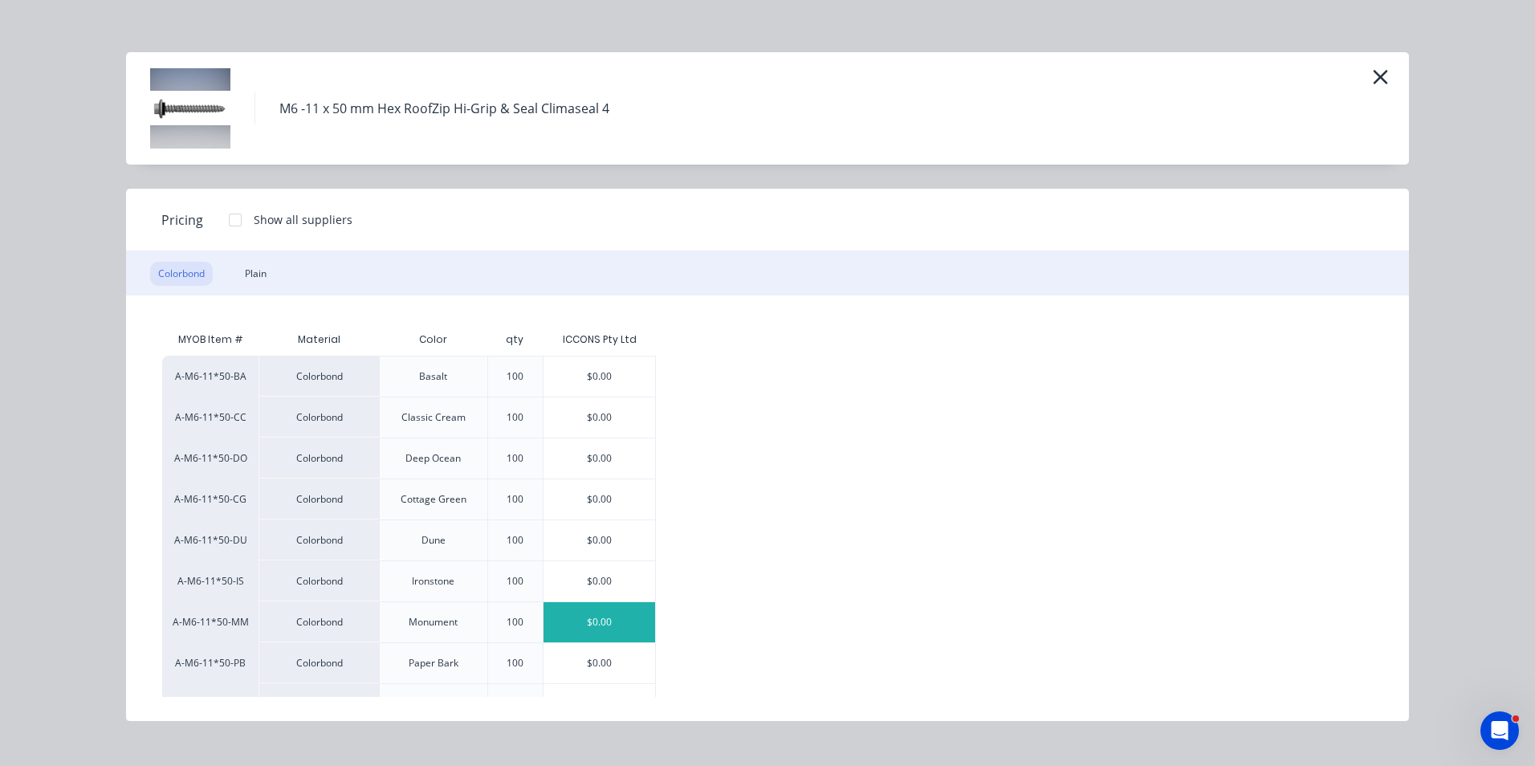
click at [596, 631] on div "$0.00" at bounding box center [600, 622] width 112 height 40
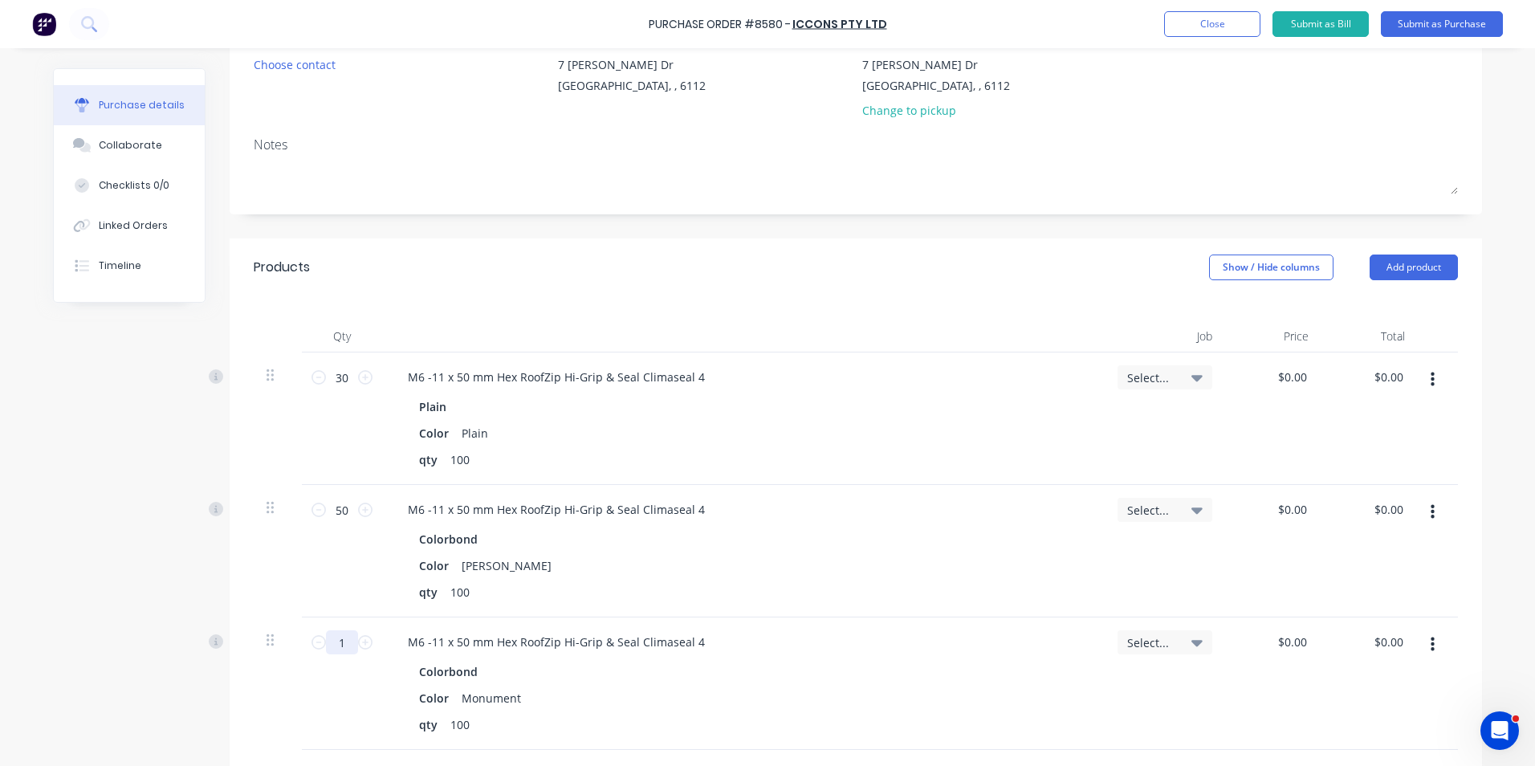
click at [339, 642] on input "1" at bounding box center [342, 642] width 32 height 24
type input "30"
click at [340, 719] on div "30 30" at bounding box center [342, 683] width 80 height 132
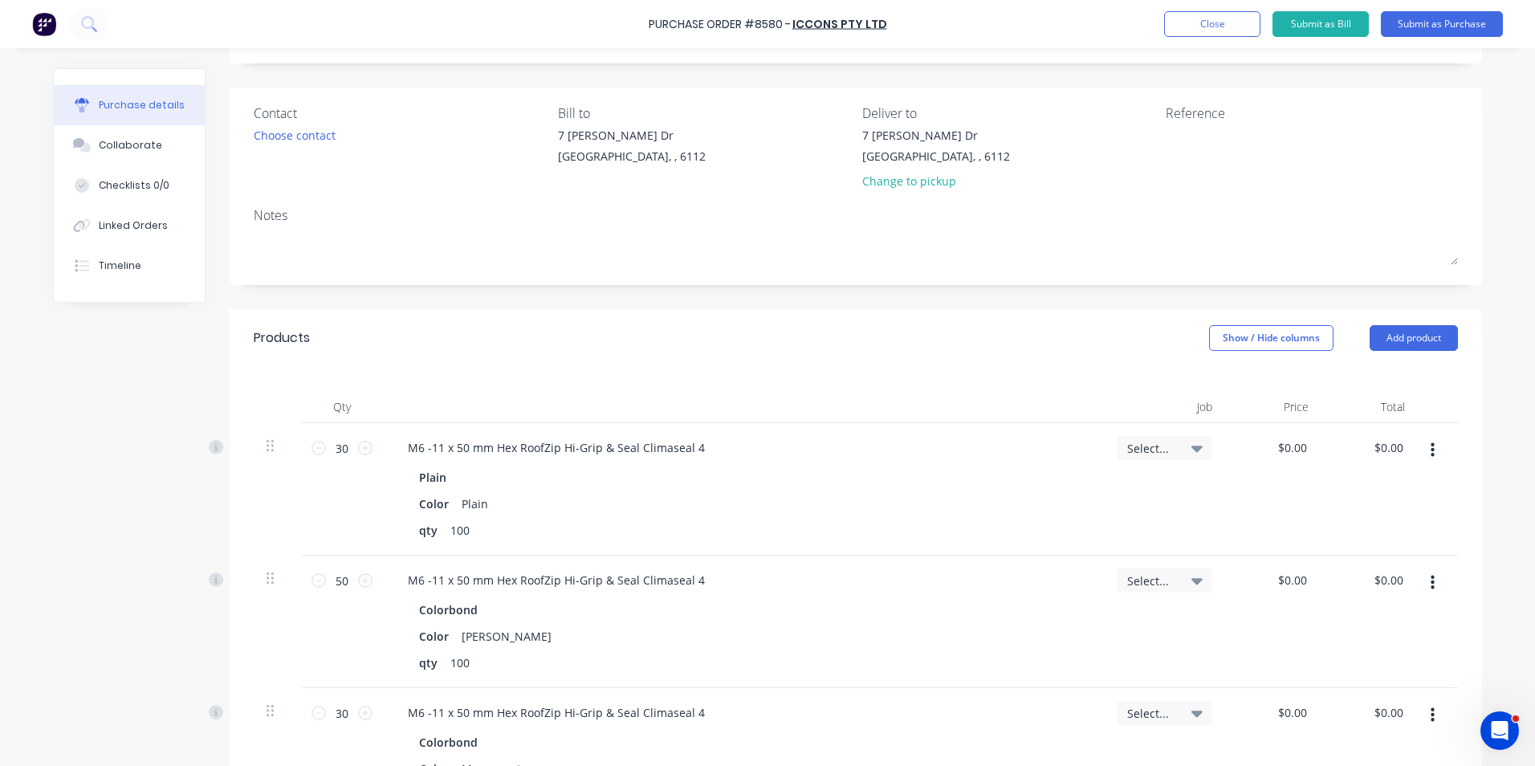
click at [340, 719] on div "30 30" at bounding box center [342, 754] width 80 height 132
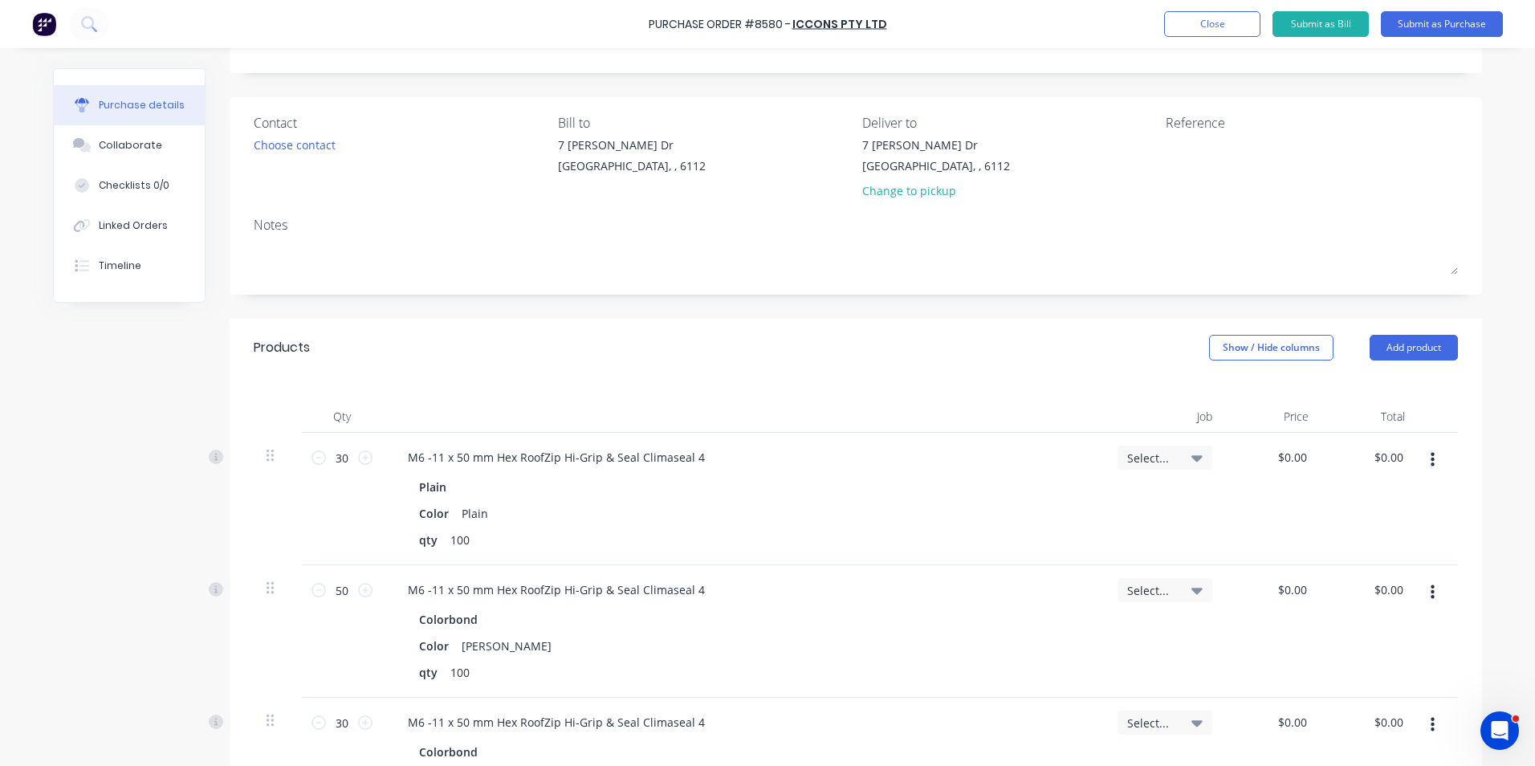
click at [806, 438] on div "M6 -11 x 50 mm Hex RoofZip Hi-Grip & Seal Climaseal 4 Plain Color Plain qty 100" at bounding box center [743, 499] width 723 height 132
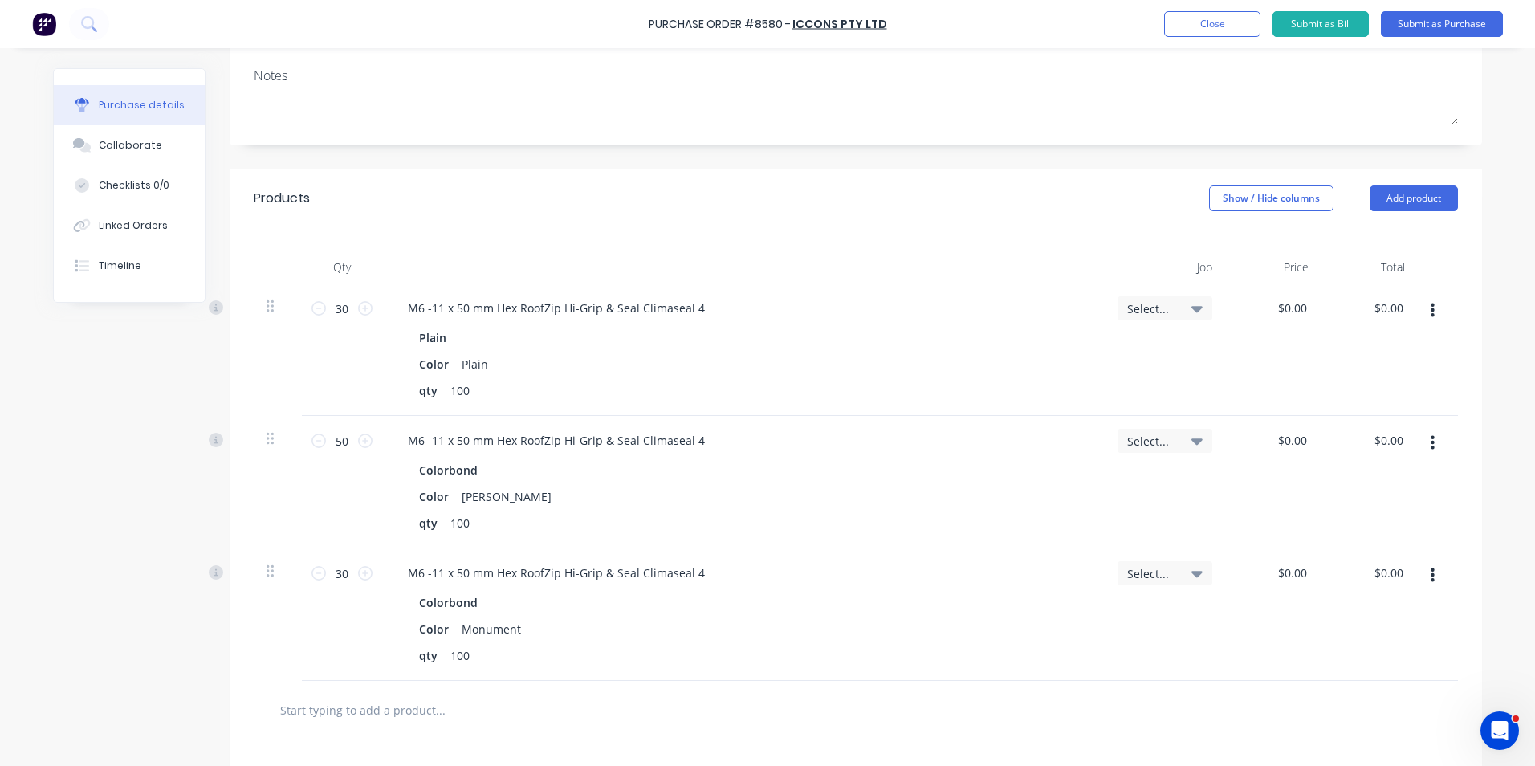
scroll to position [241, 0]
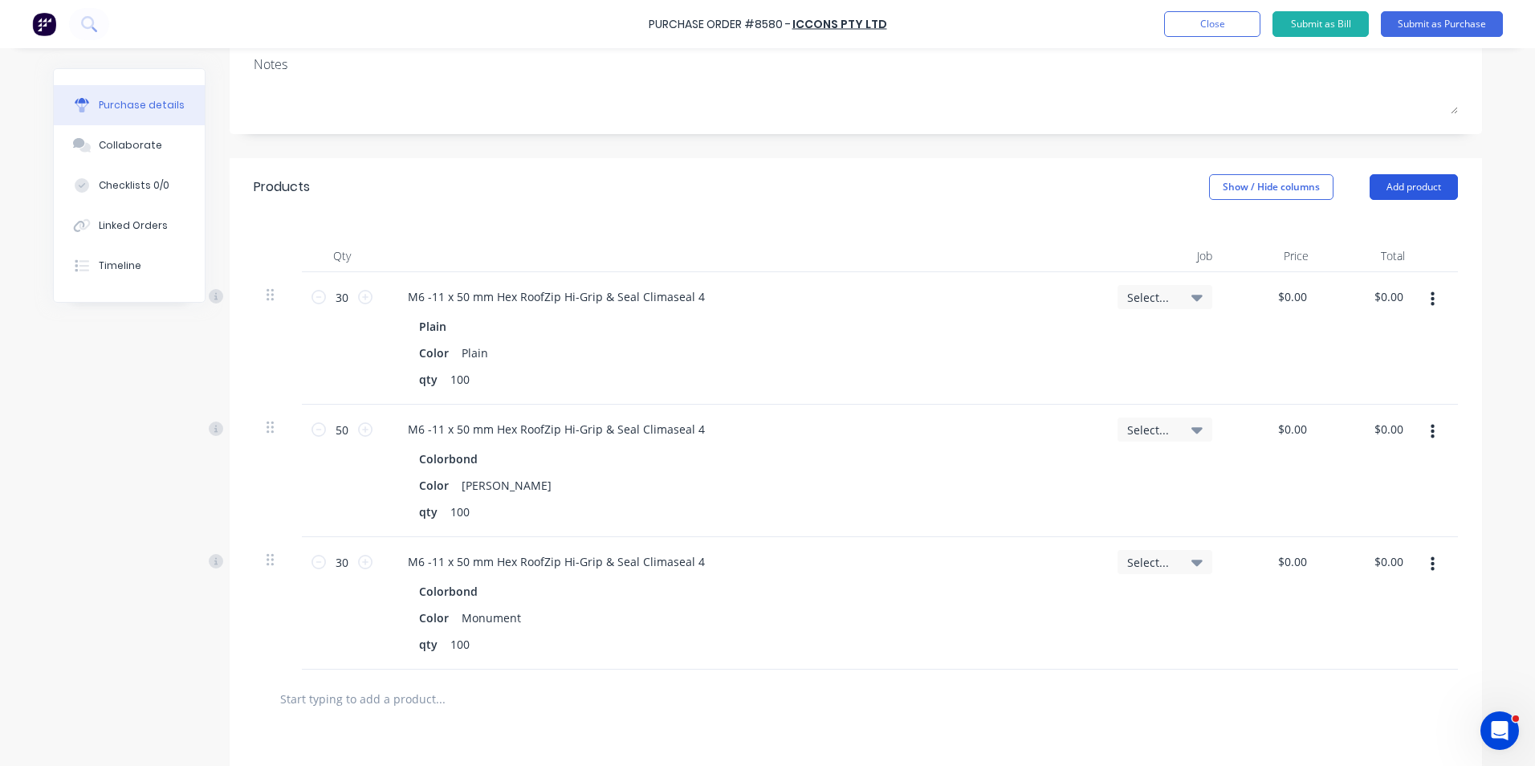
click at [1424, 183] on button "Add product" at bounding box center [1414, 187] width 88 height 26
click at [1386, 233] on div "Product catalogue" at bounding box center [1382, 228] width 124 height 23
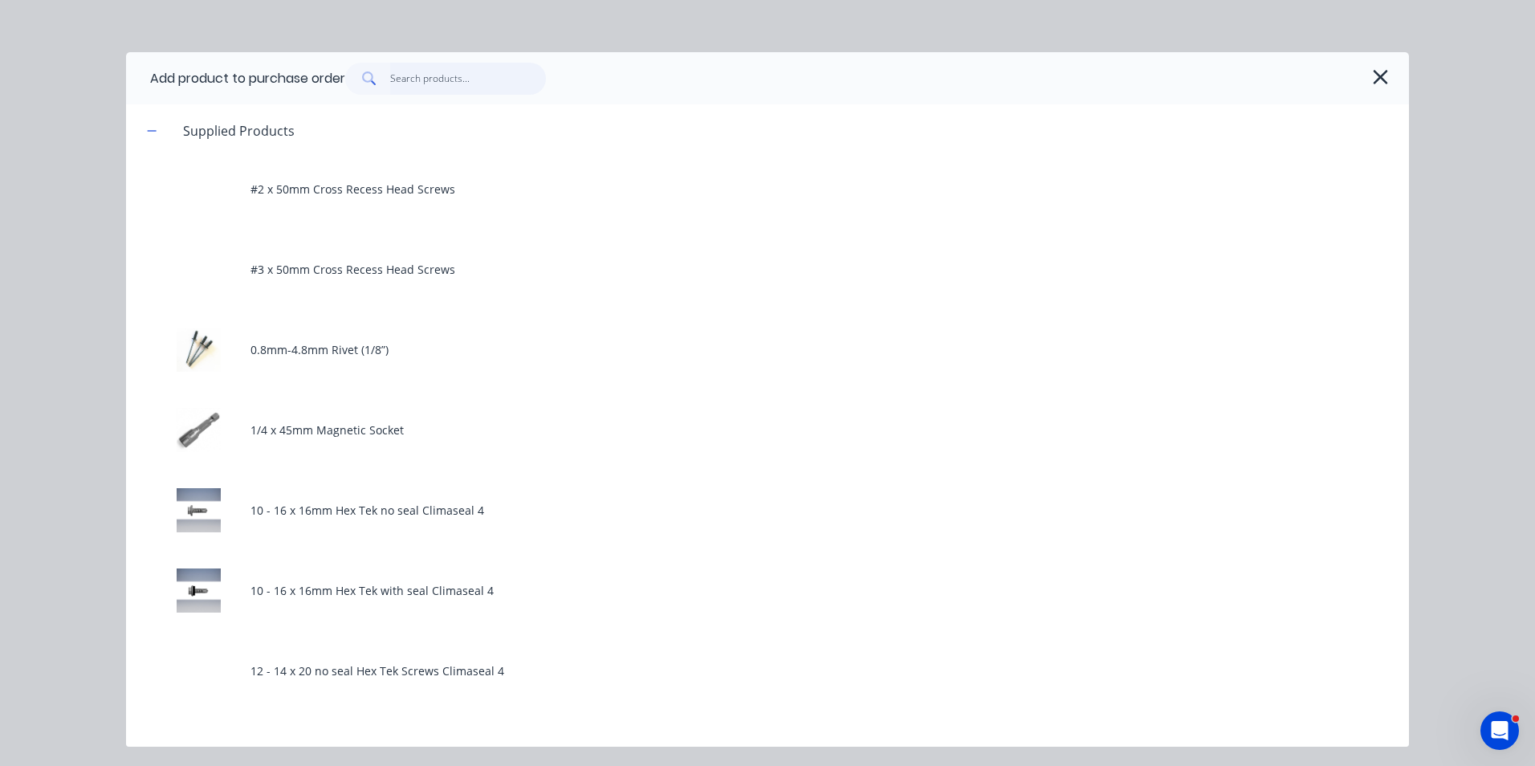
drag, startPoint x: 430, startPoint y: 67, endPoint x: 428, endPoint y: 76, distance: 9.9
click at [429, 73] on input "text" at bounding box center [468, 79] width 157 height 32
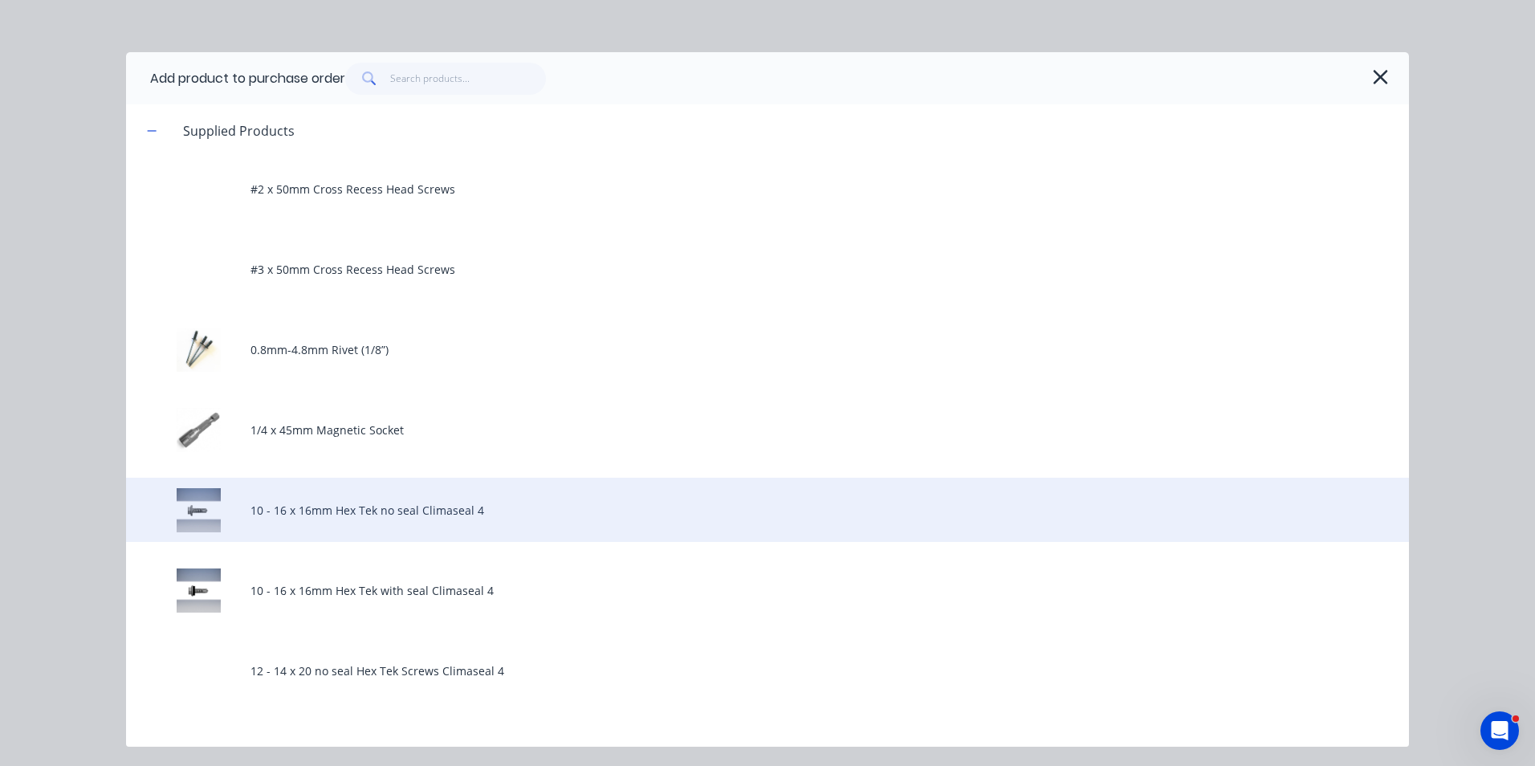
click at [496, 514] on div "10 - 16 x 16mm Hex Tek no seal Climaseal 4" at bounding box center [767, 510] width 1283 height 64
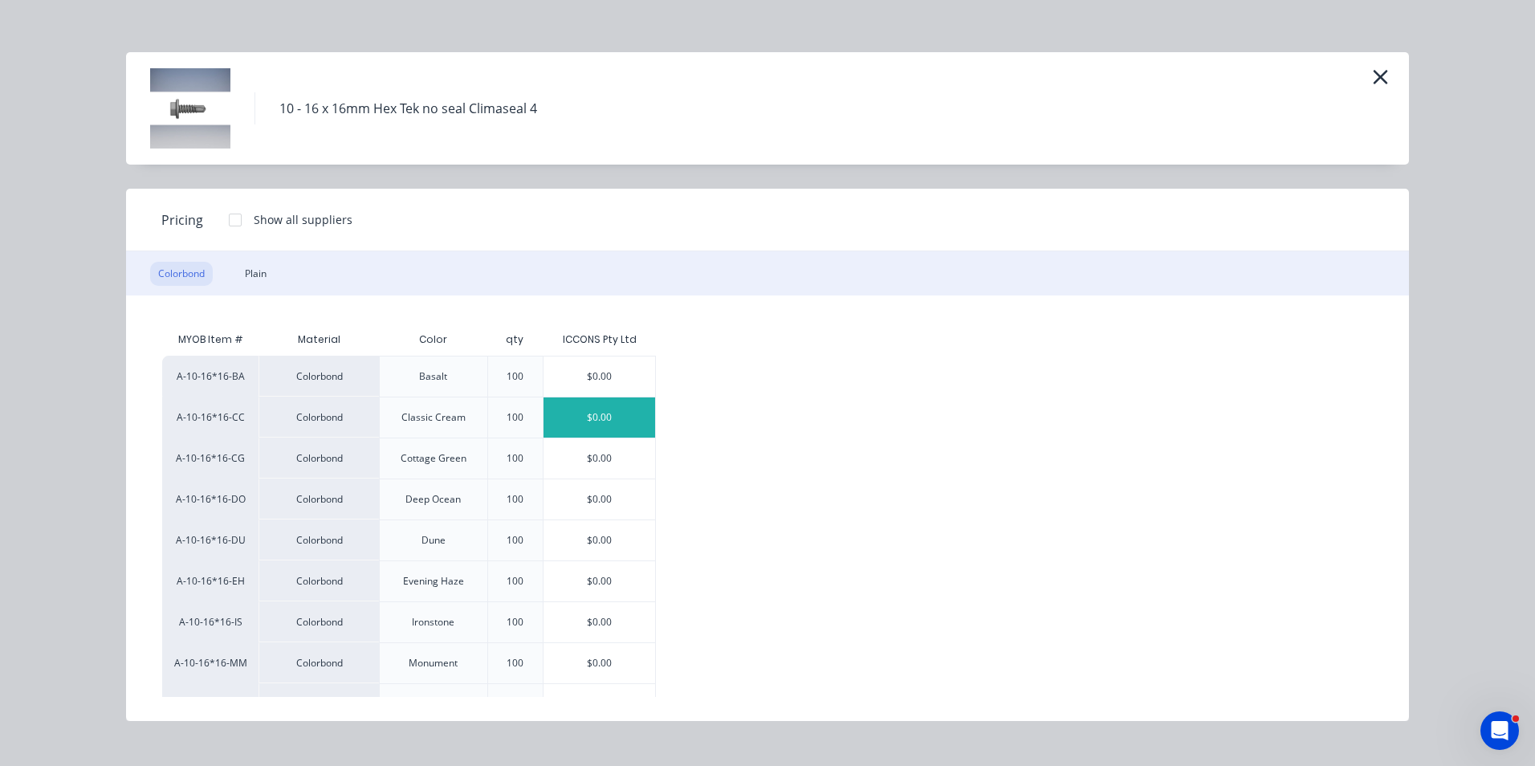
click at [573, 406] on div "$0.00" at bounding box center [600, 417] width 112 height 40
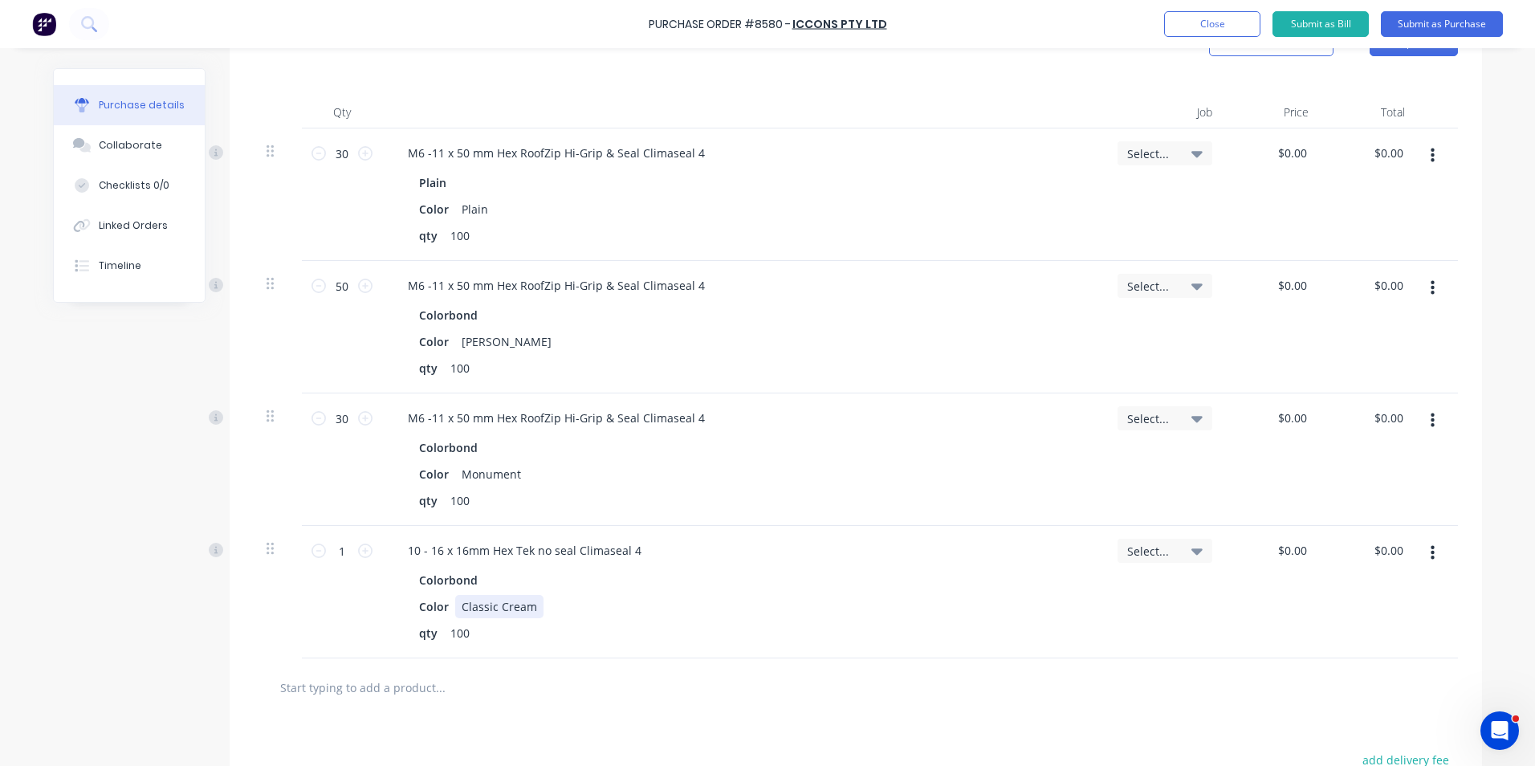
scroll to position [401, 0]
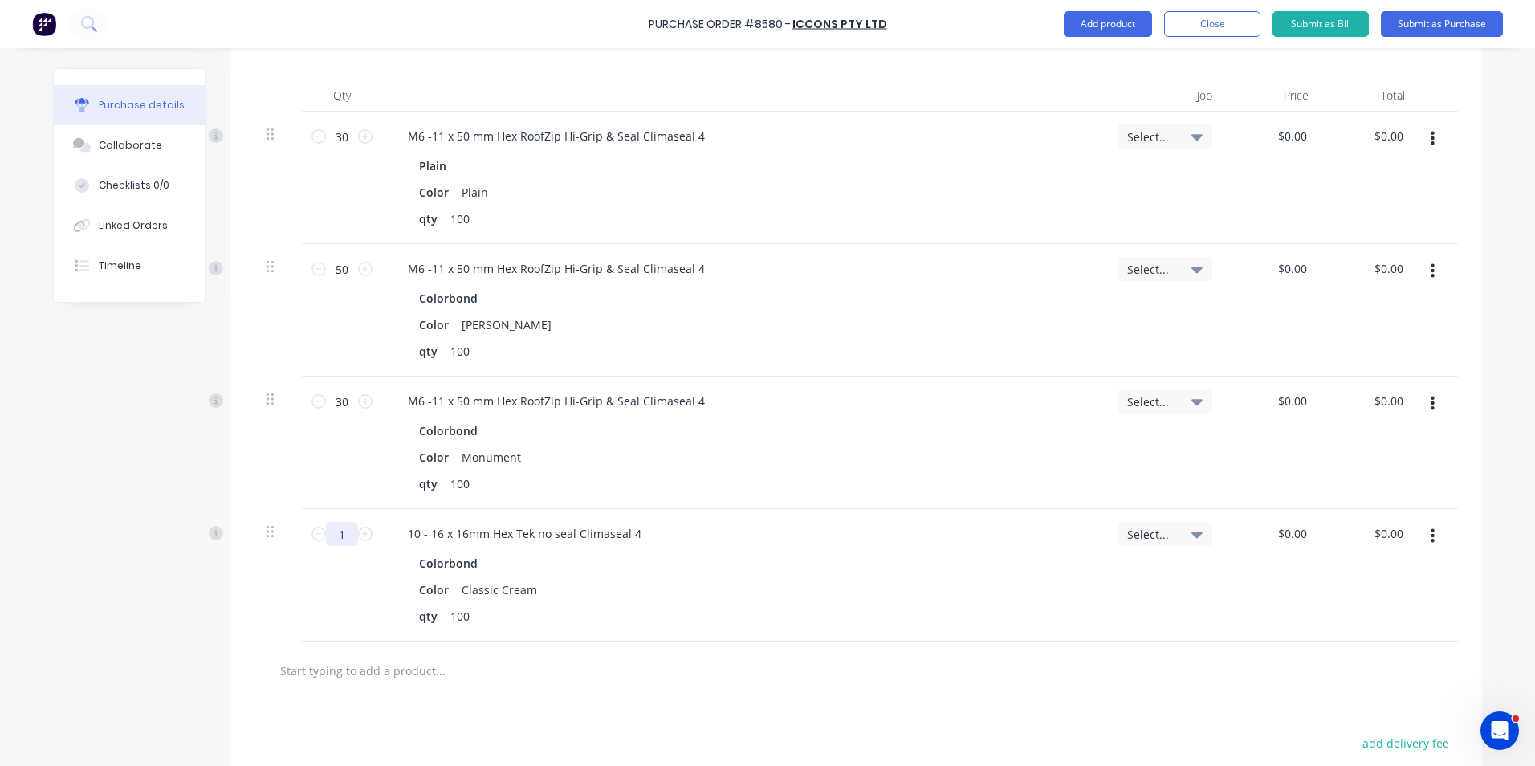
click at [347, 543] on input "1" at bounding box center [342, 534] width 32 height 24
type input "20"
click at [651, 583] on div "Color Classic Cream" at bounding box center [740, 589] width 655 height 23
click at [1423, 538] on button "button" at bounding box center [1433, 536] width 38 height 29
click at [1411, 603] on button "Duplicate" at bounding box center [1383, 611] width 136 height 32
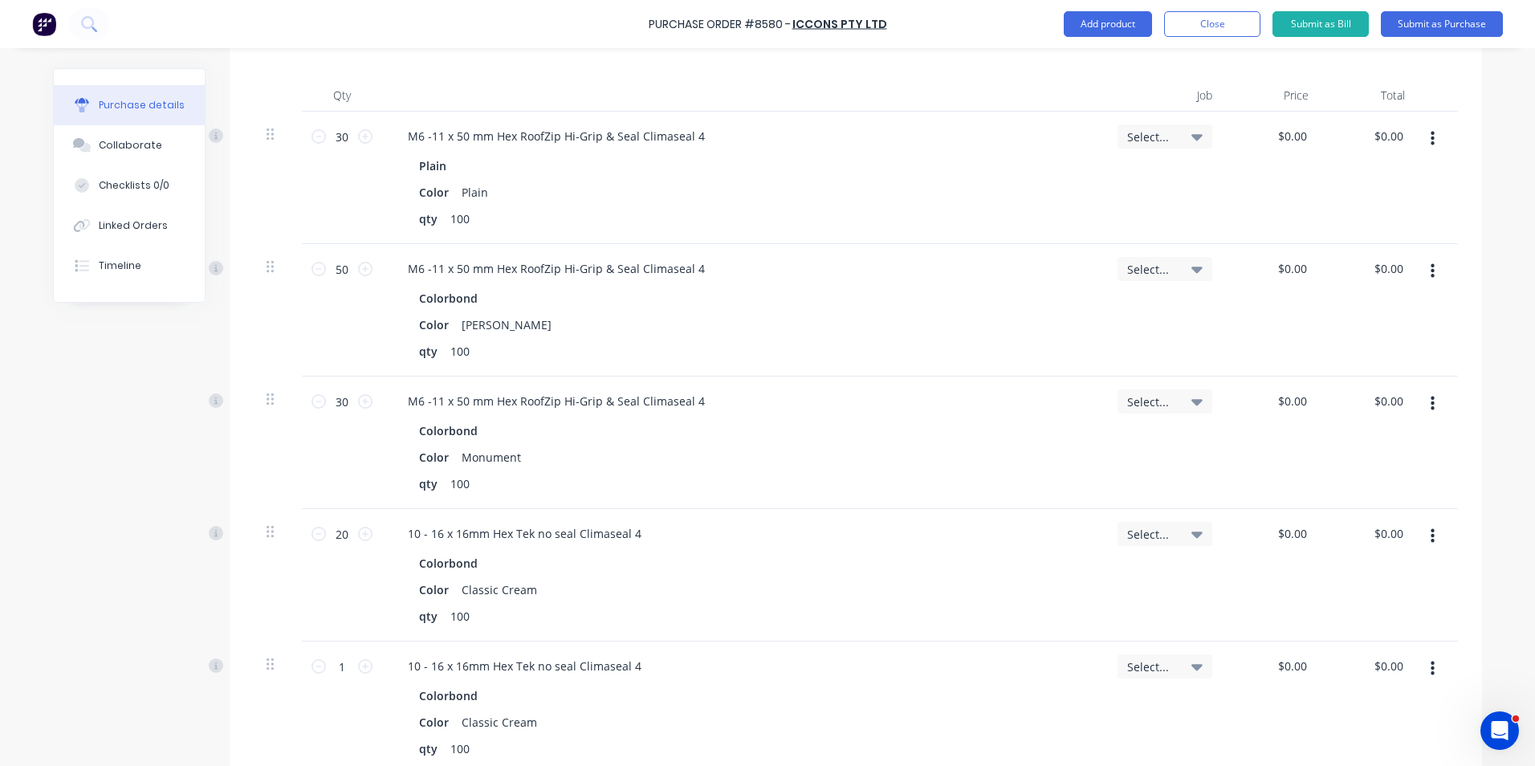
click at [1436, 662] on button "button" at bounding box center [1433, 668] width 38 height 29
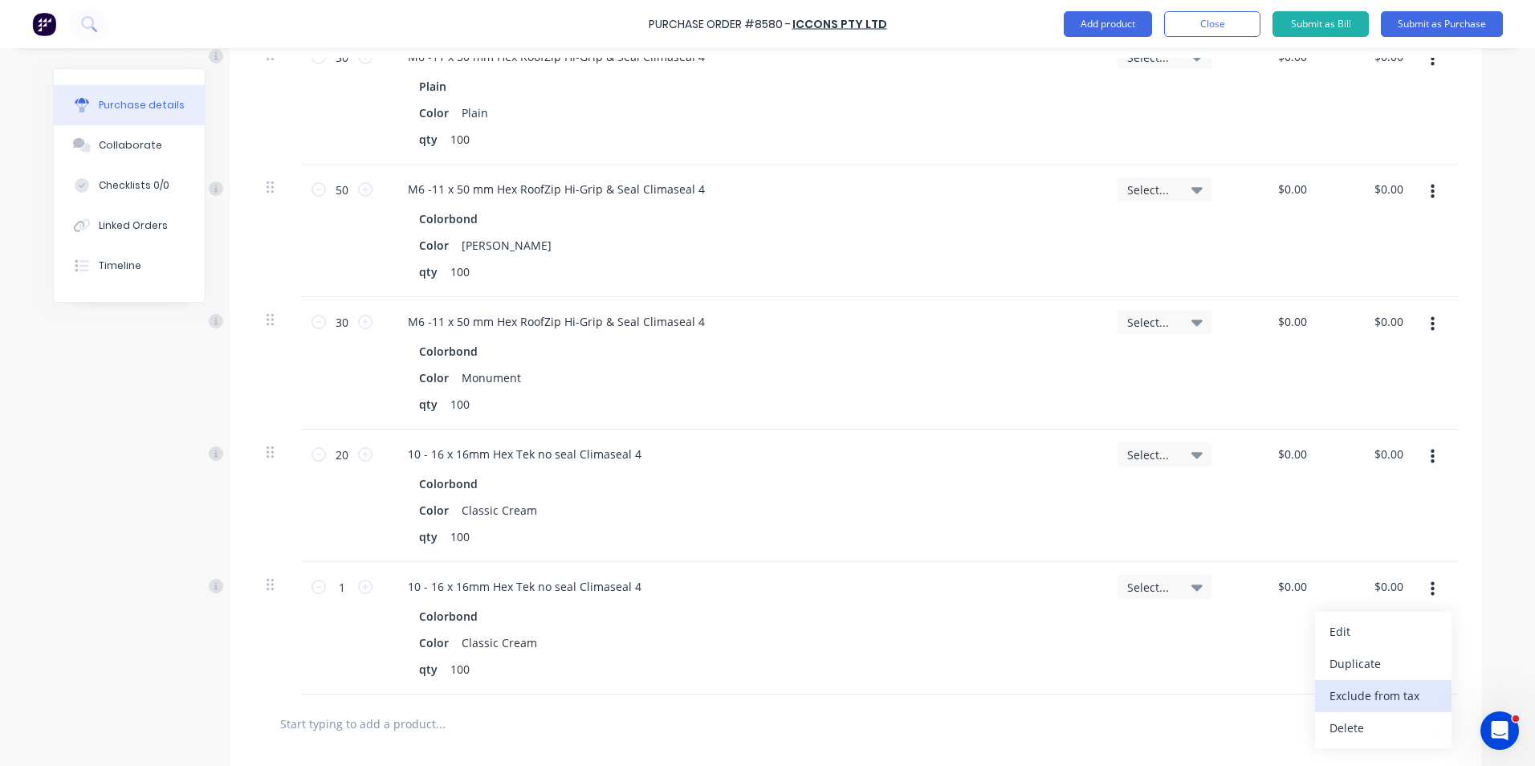
scroll to position [482, 0]
click at [1369, 631] on button "Edit" at bounding box center [1383, 631] width 136 height 32
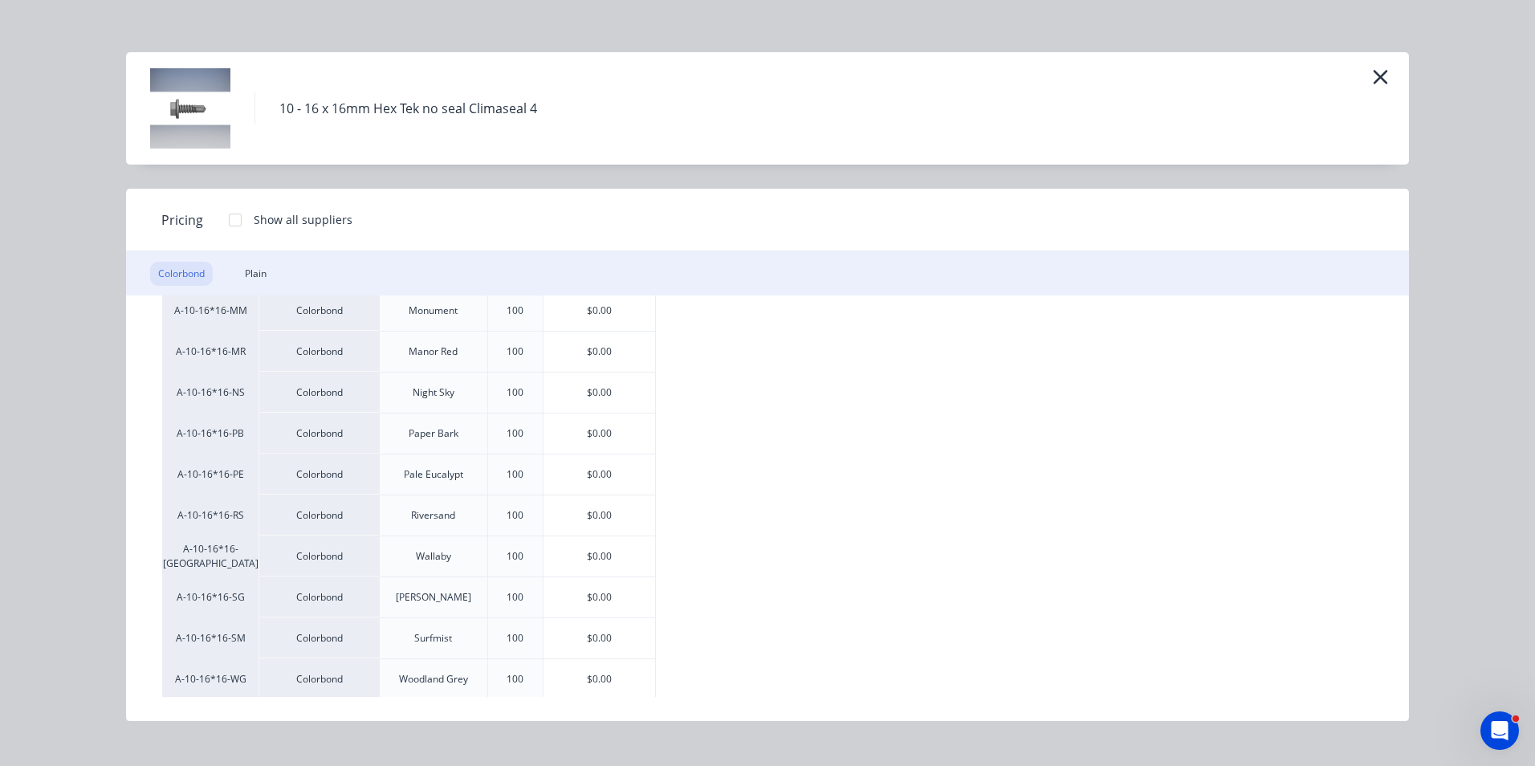
scroll to position [401, 0]
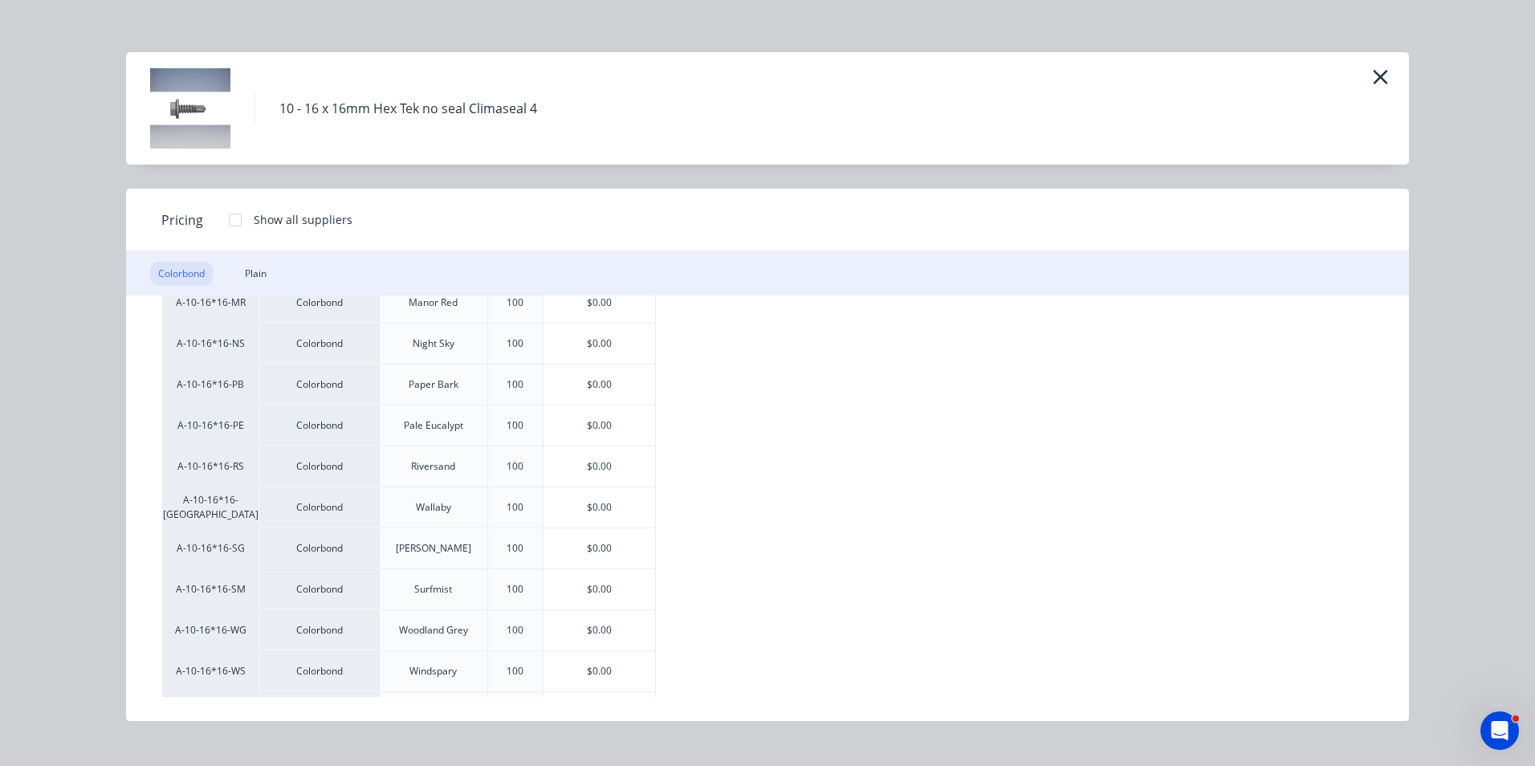
click at [574, 529] on div "$0.00" at bounding box center [600, 548] width 112 height 40
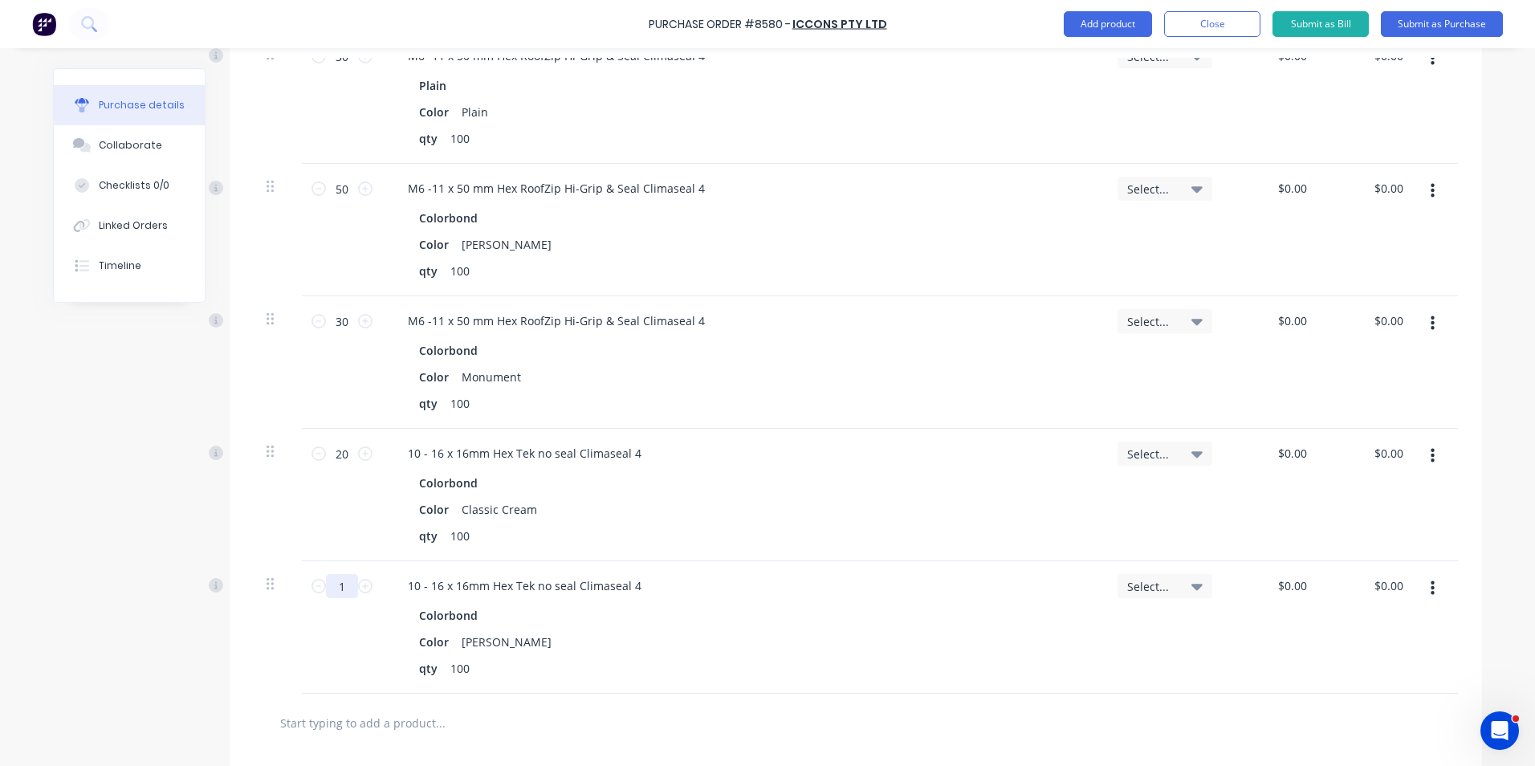
click at [332, 585] on input "1" at bounding box center [342, 586] width 32 height 24
type input "20"
click at [928, 589] on div "10 - 16 x 16mm Hex Tek no seal Climaseal 4" at bounding box center [743, 585] width 697 height 23
click at [727, 716] on div at bounding box center [508, 723] width 482 height 32
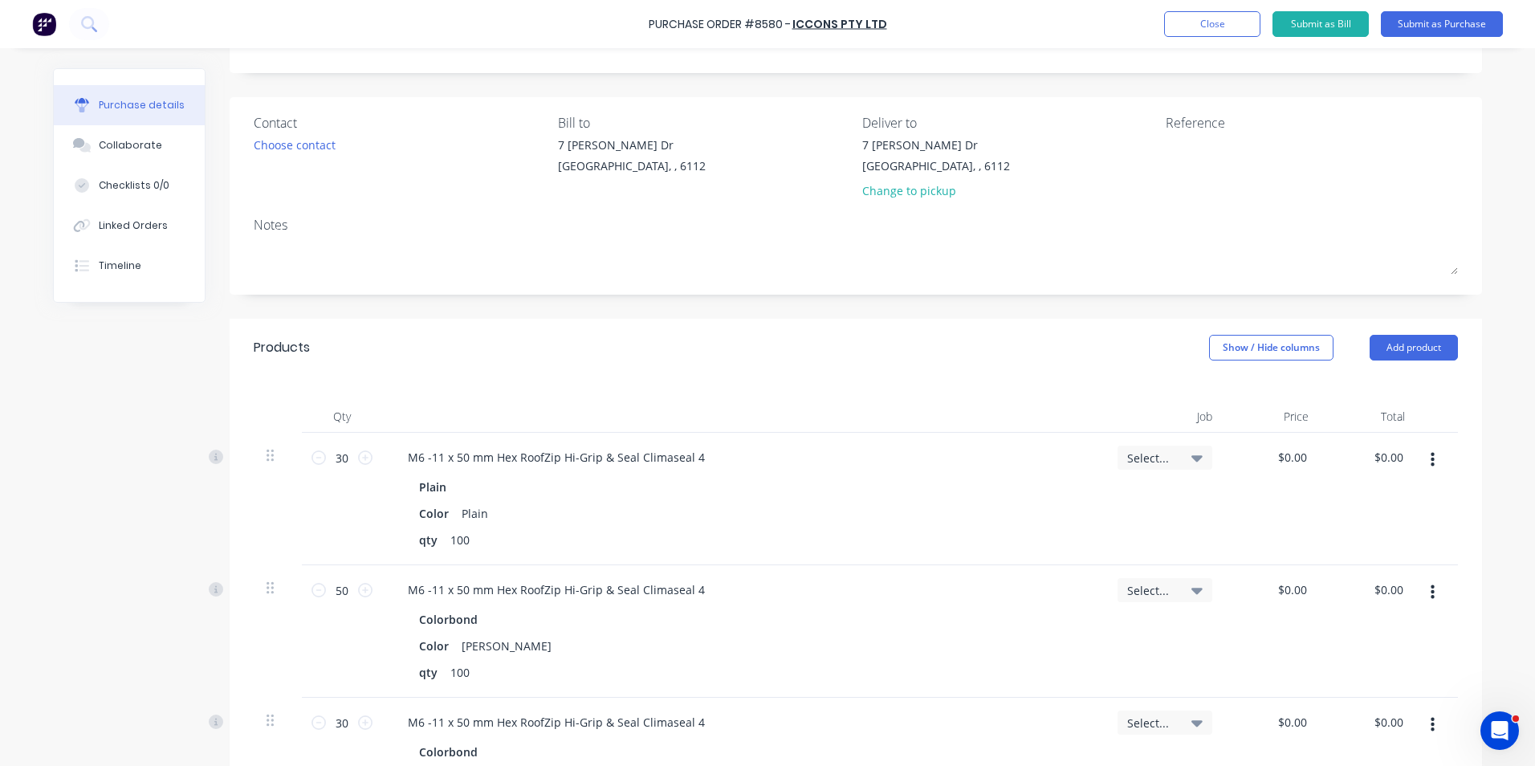
scroll to position [0, 0]
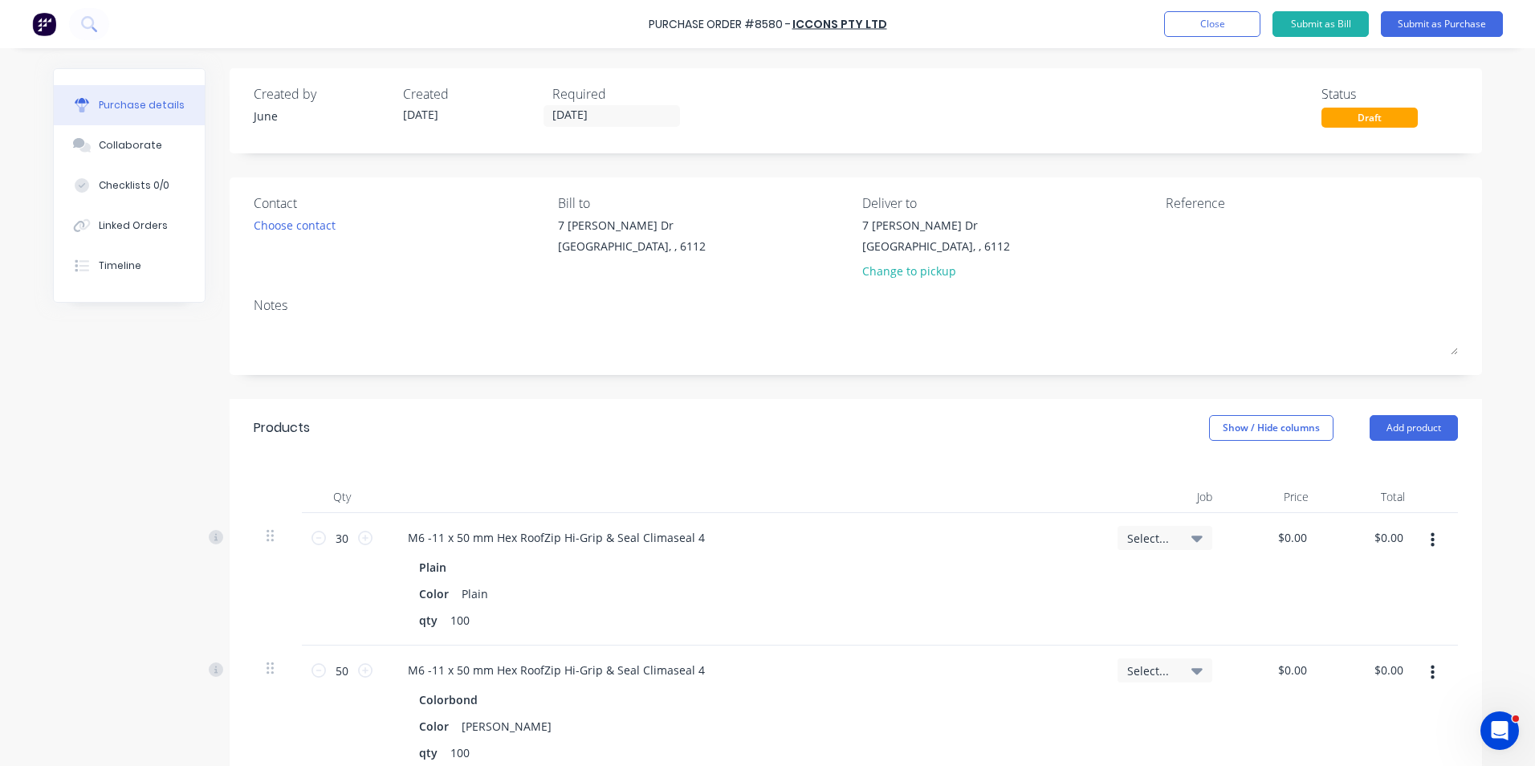
click at [629, 104] on div "Required 03/09/25" at bounding box center [620, 105] width 136 height 43
click at [625, 120] on input "[DATE]" at bounding box center [611, 116] width 135 height 20
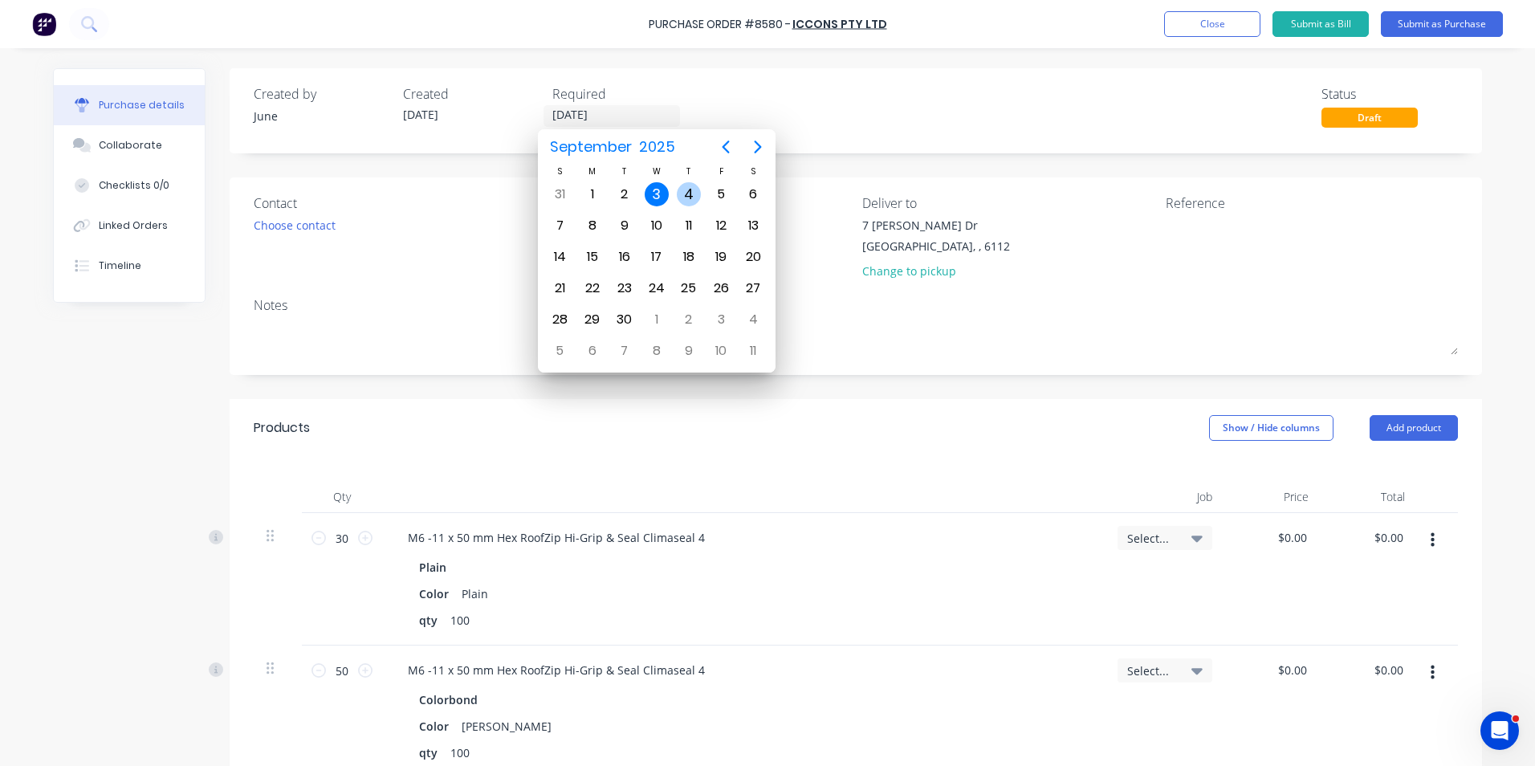
click at [683, 186] on div "4" at bounding box center [689, 194] width 24 height 24
type input "[DATE]"
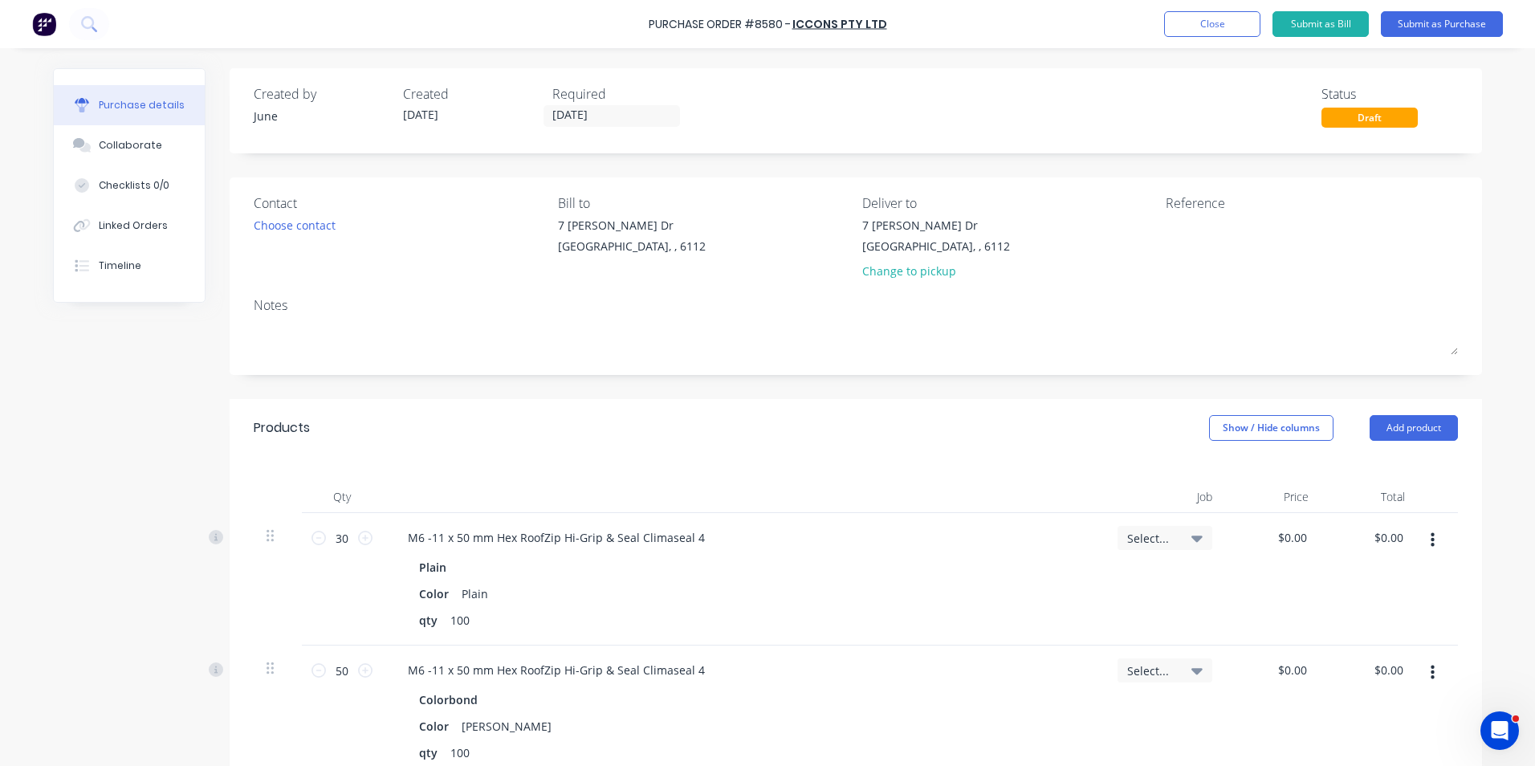
click at [935, 83] on div "Created by June Created [DATE] Required [DATE] Status Draft" at bounding box center [856, 110] width 1253 height 85
click at [1444, 18] on button "Submit as Purchase" at bounding box center [1442, 24] width 122 height 26
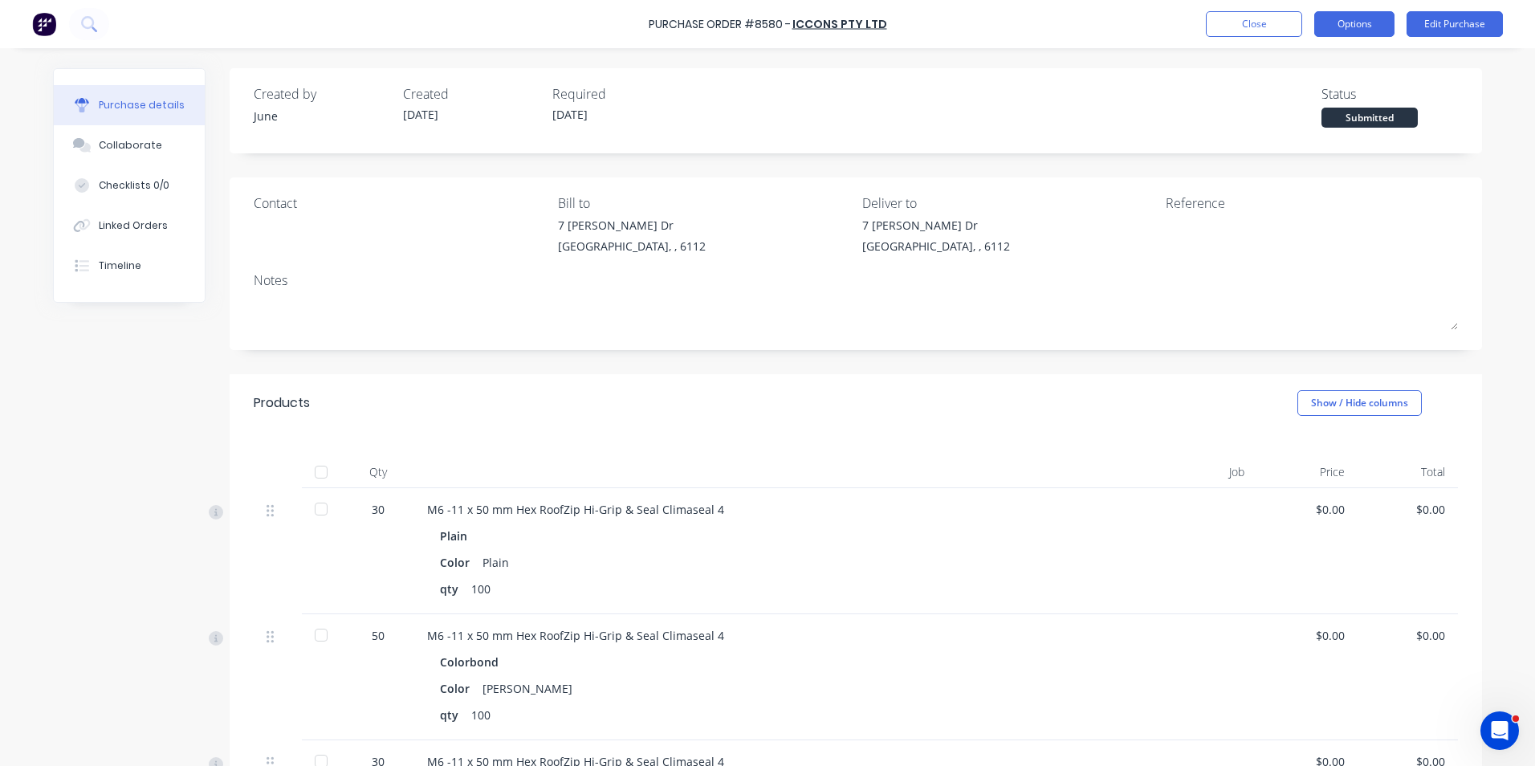
click at [1324, 18] on button "Options" at bounding box center [1354, 24] width 80 height 26
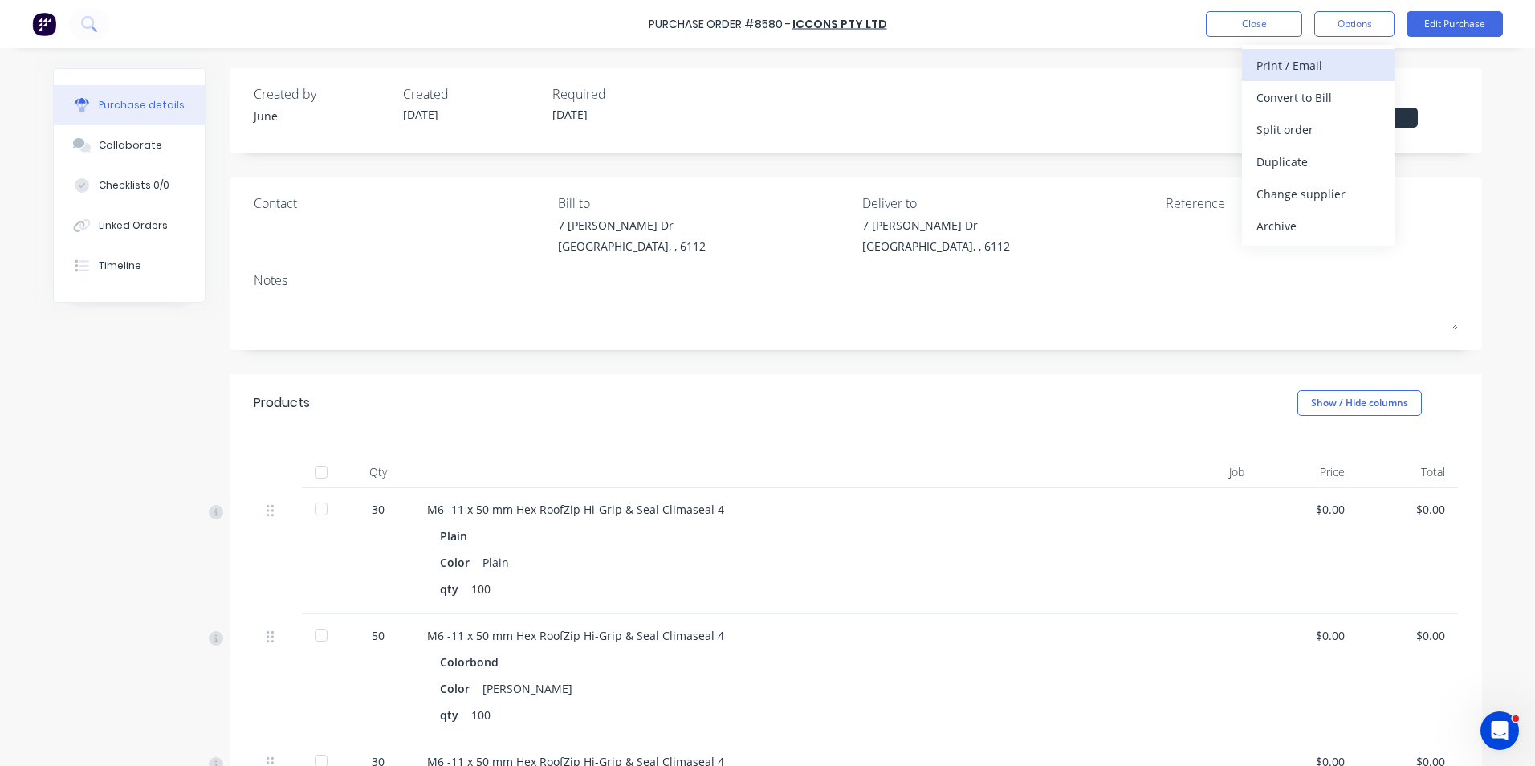
click at [1316, 59] on div "Print / Email" at bounding box center [1319, 65] width 124 height 23
click at [1307, 125] on div "Without pricing" at bounding box center [1319, 129] width 124 height 23
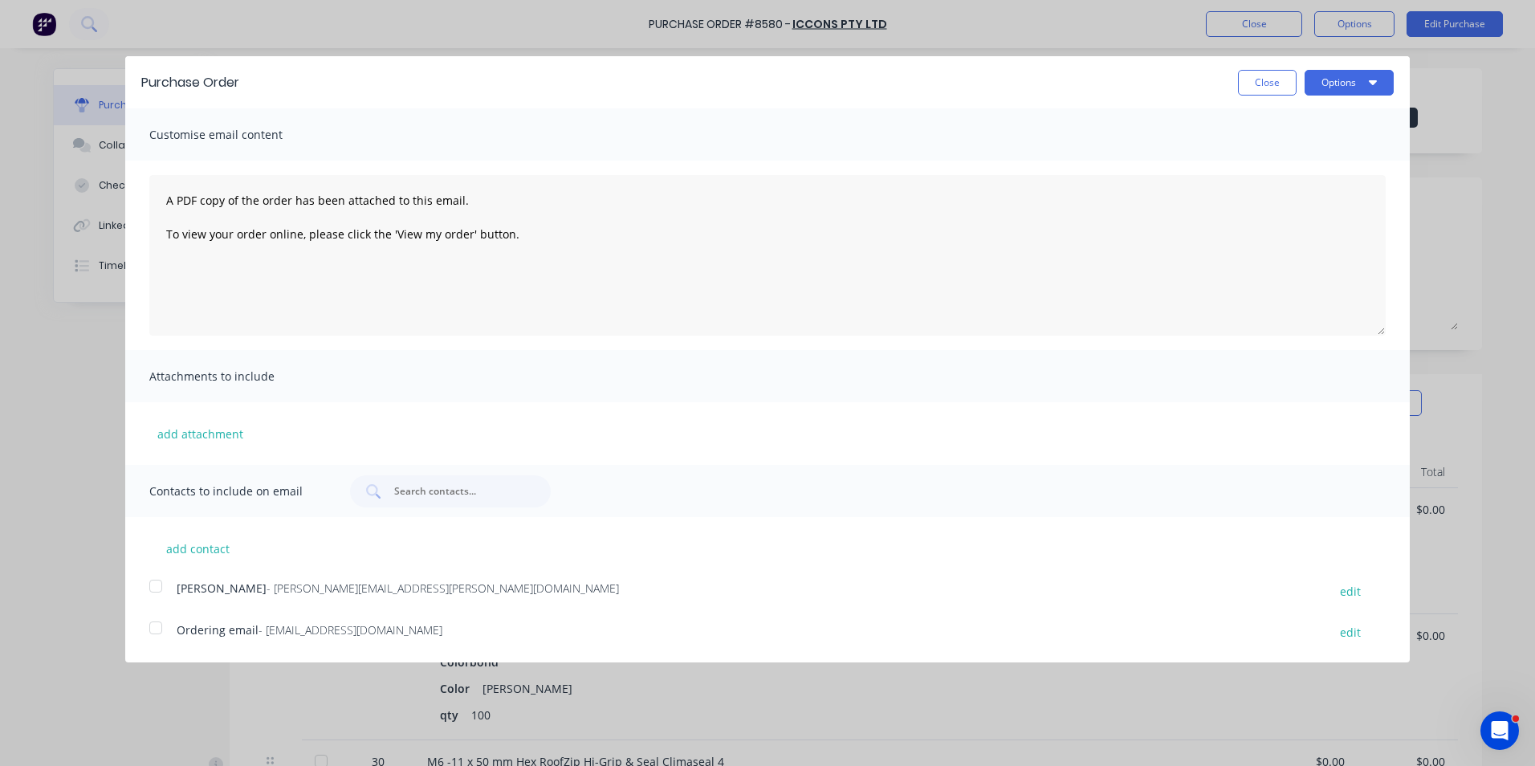
click at [145, 592] on div at bounding box center [156, 586] width 32 height 32
click at [160, 637] on div at bounding box center [156, 628] width 32 height 32
click at [160, 592] on div at bounding box center [156, 586] width 32 height 32
click at [1361, 72] on button "Options" at bounding box center [1349, 83] width 89 height 26
click at [1332, 165] on div "Email" at bounding box center [1318, 155] width 124 height 23
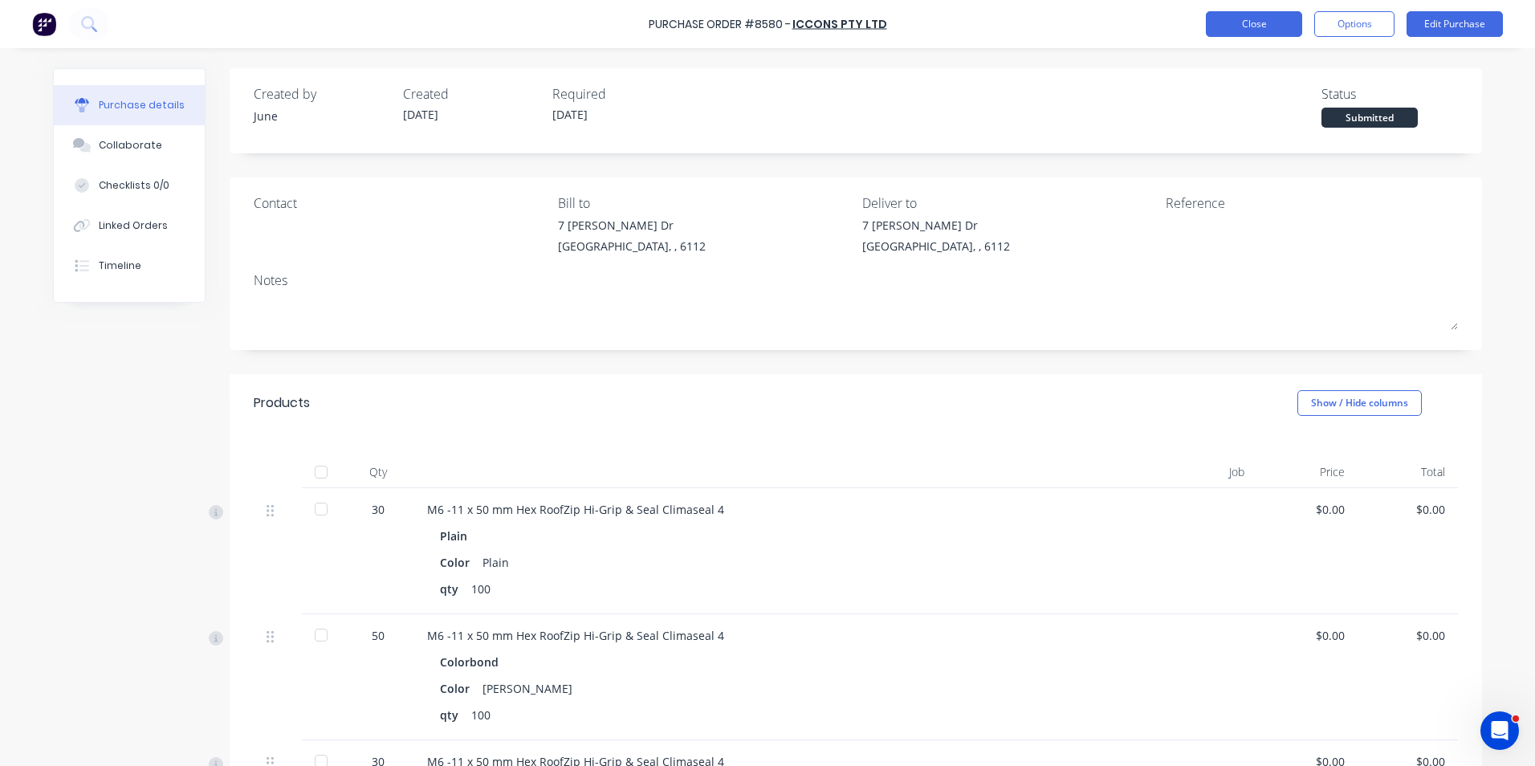
click at [1224, 25] on button "Close" at bounding box center [1254, 24] width 96 height 26
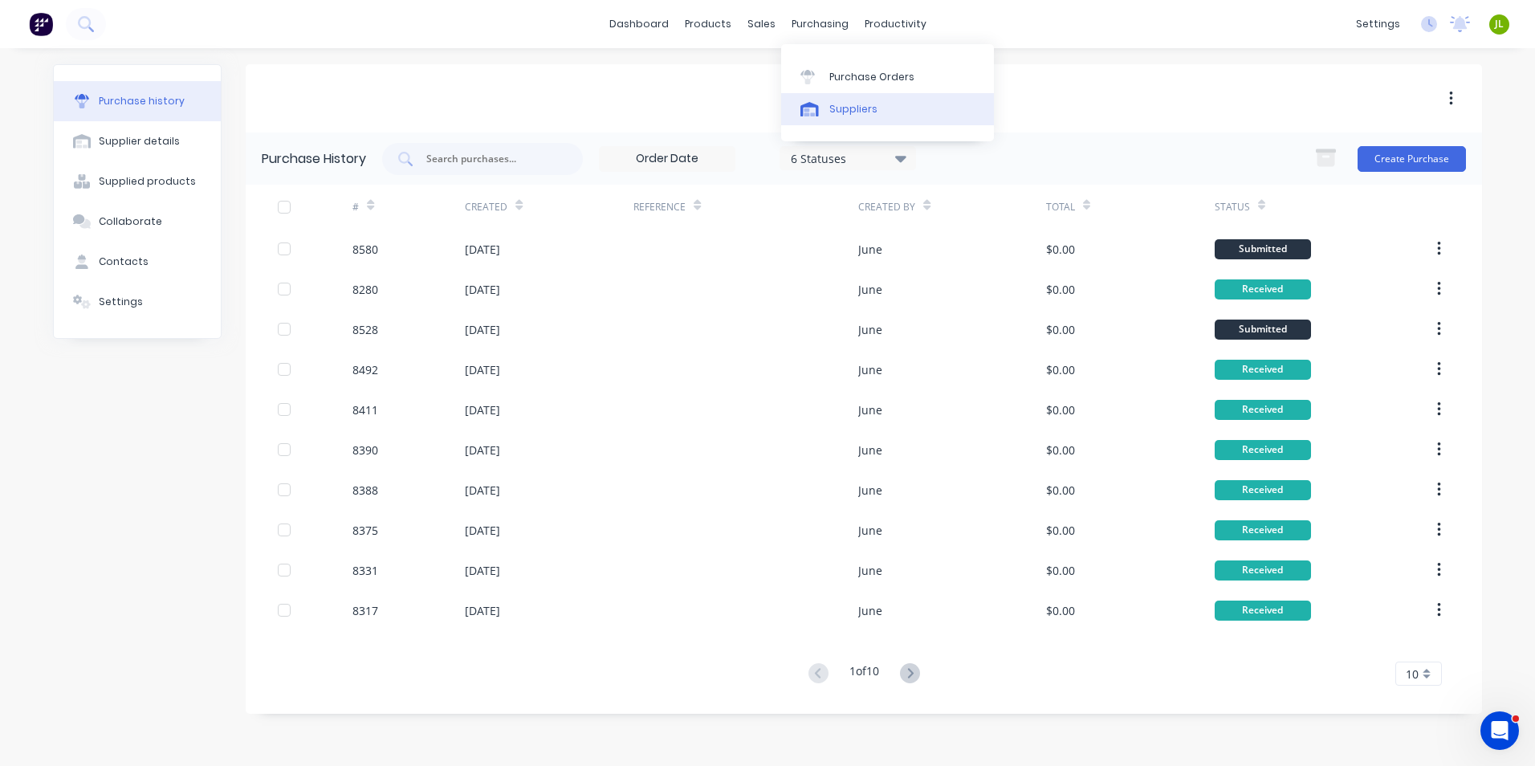
click at [833, 109] on div "Suppliers" at bounding box center [853, 109] width 48 height 14
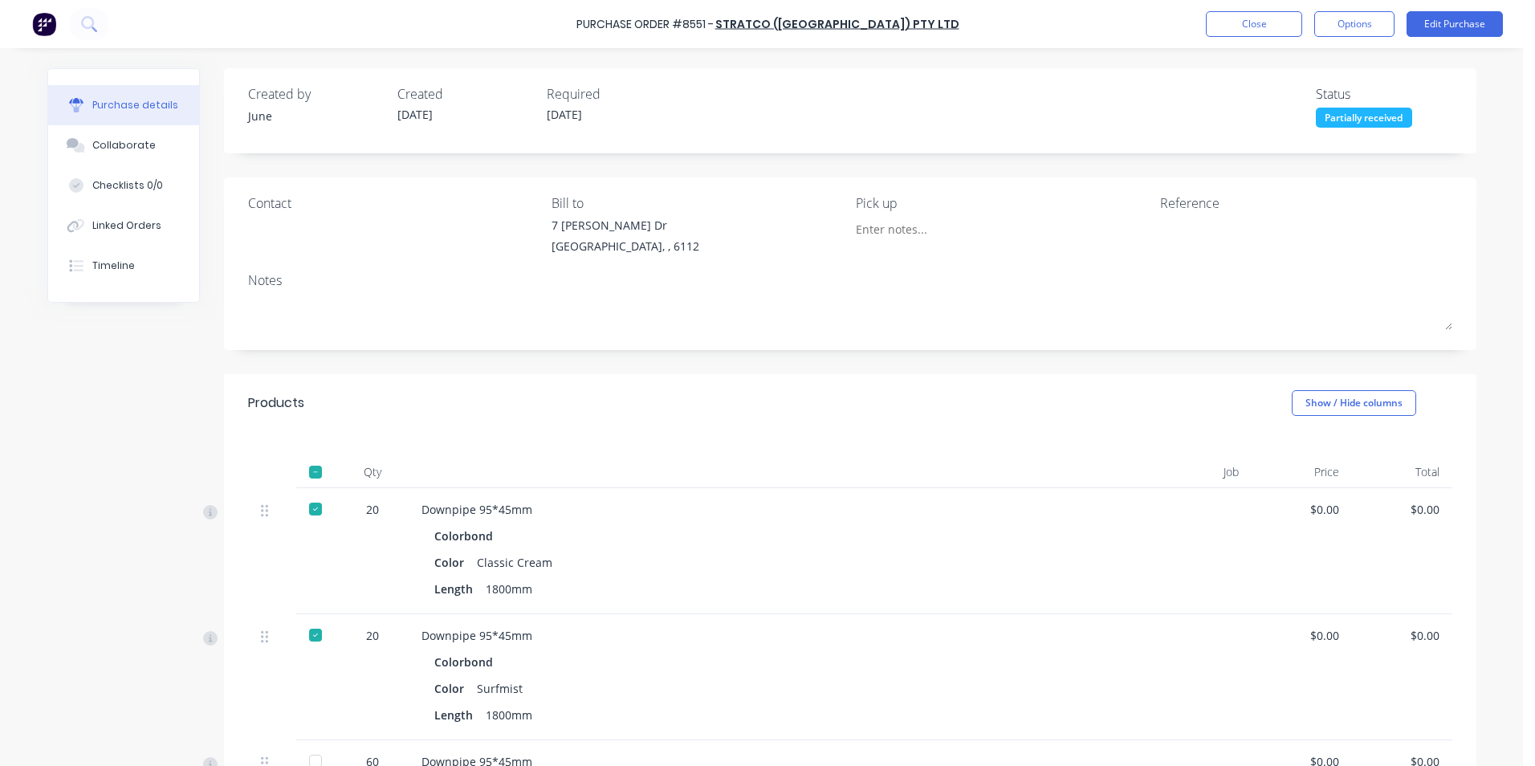
scroll to position [401, 0]
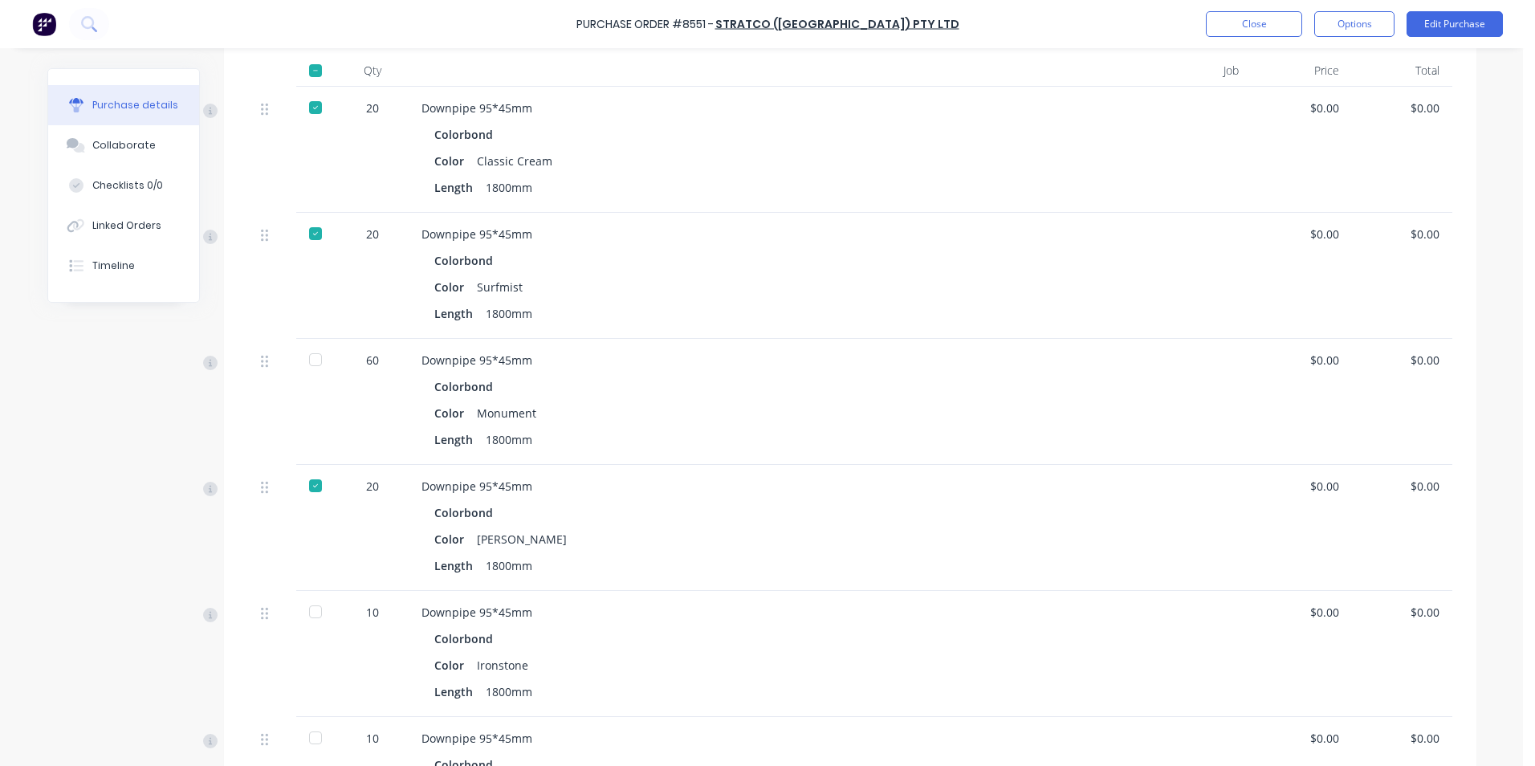
click at [306, 617] on div at bounding box center [315, 612] width 32 height 32
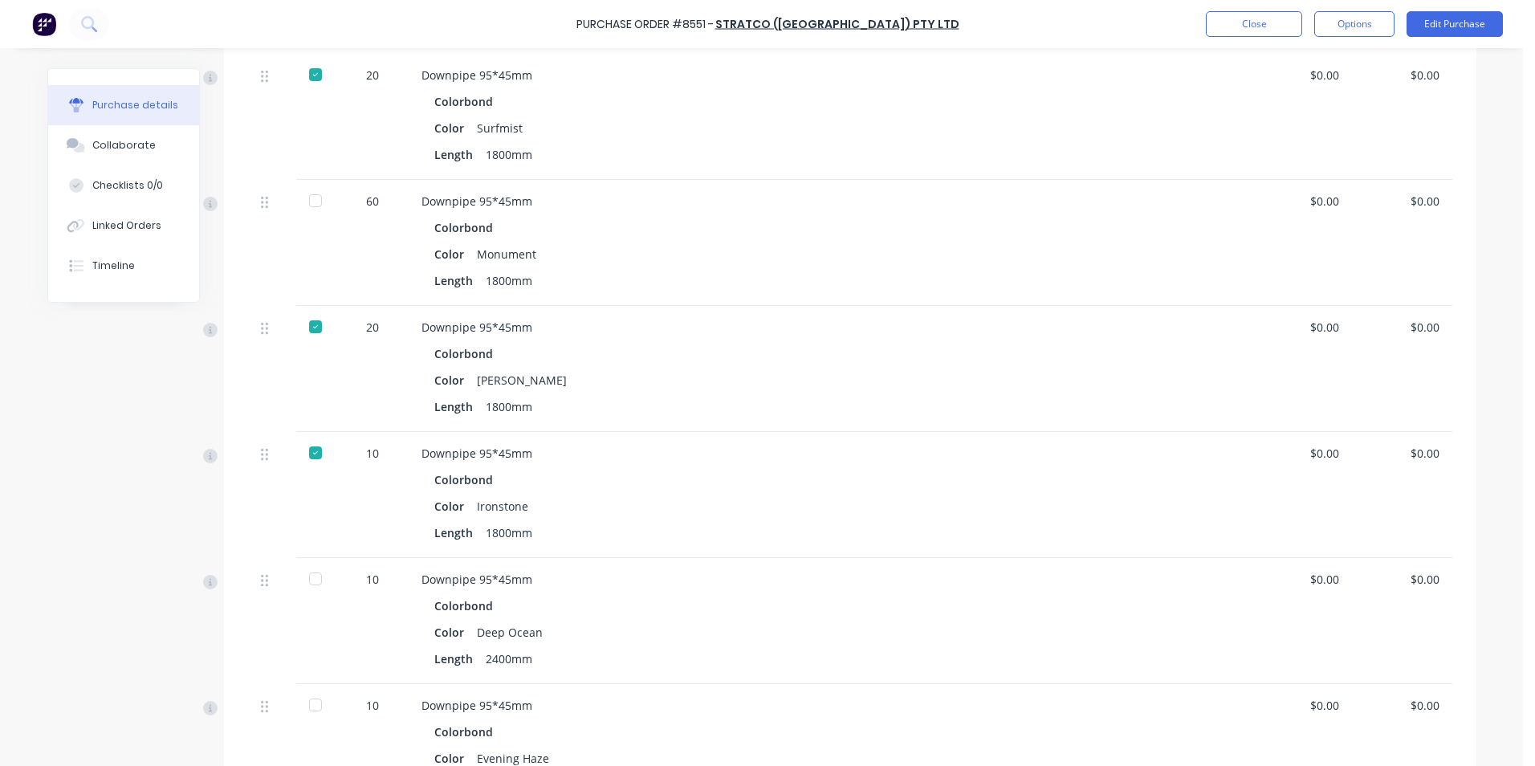
scroll to position [562, 0]
click at [316, 585] on div at bounding box center [315, 577] width 32 height 32
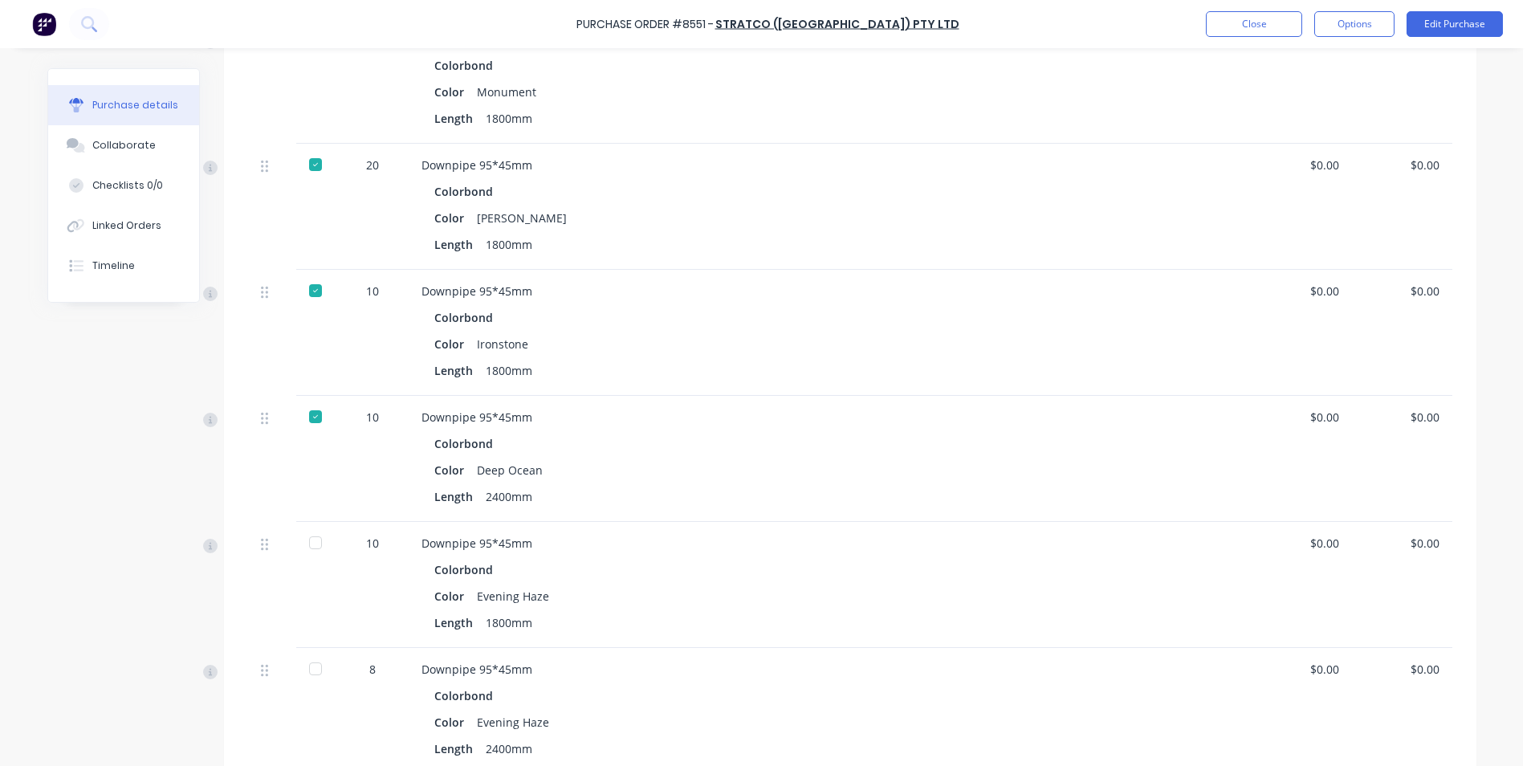
click at [311, 538] on div at bounding box center [315, 543] width 32 height 32
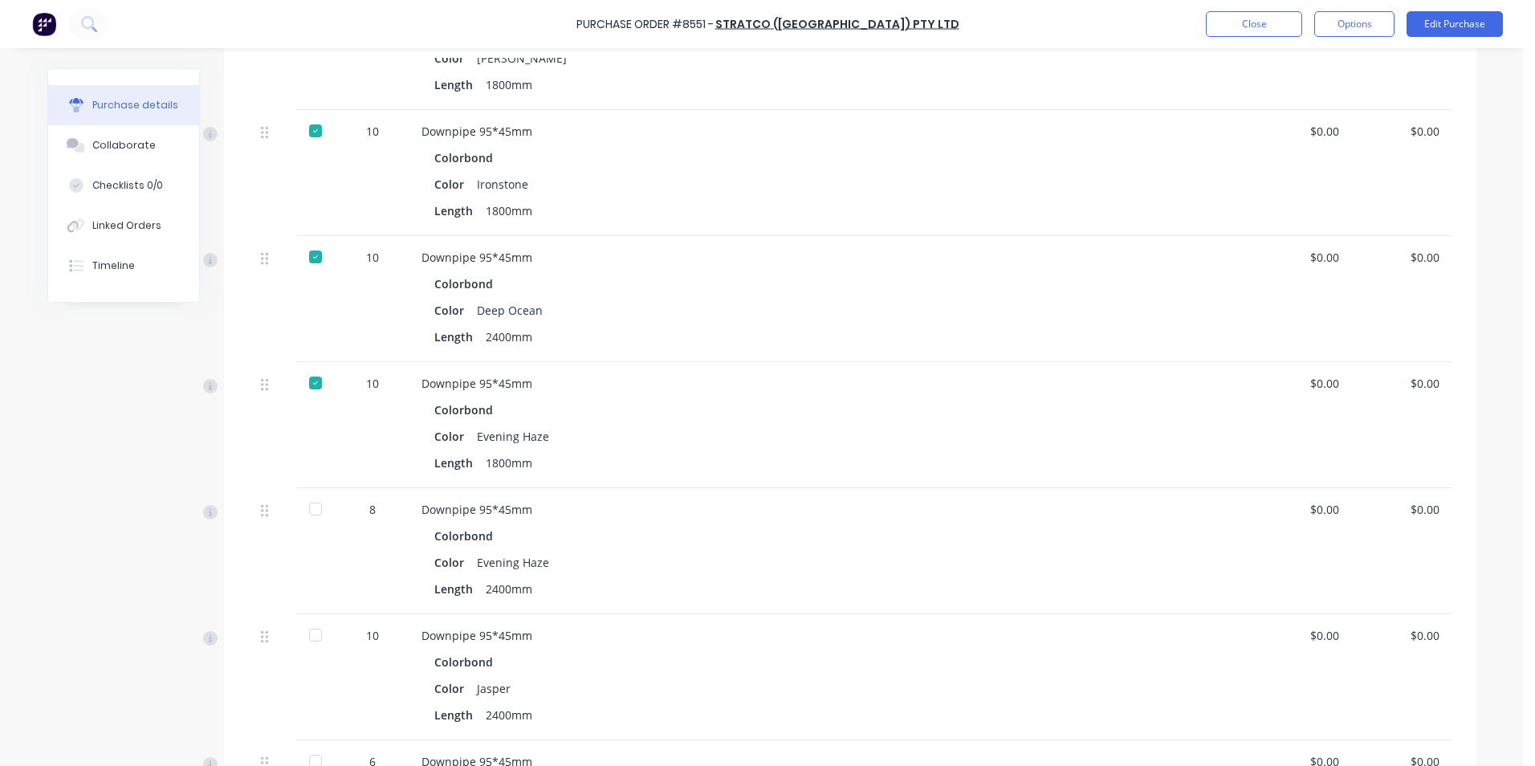
scroll to position [883, 0]
click at [312, 381] on div at bounding box center [315, 382] width 32 height 32
click at [312, 506] on div at bounding box center [315, 508] width 32 height 32
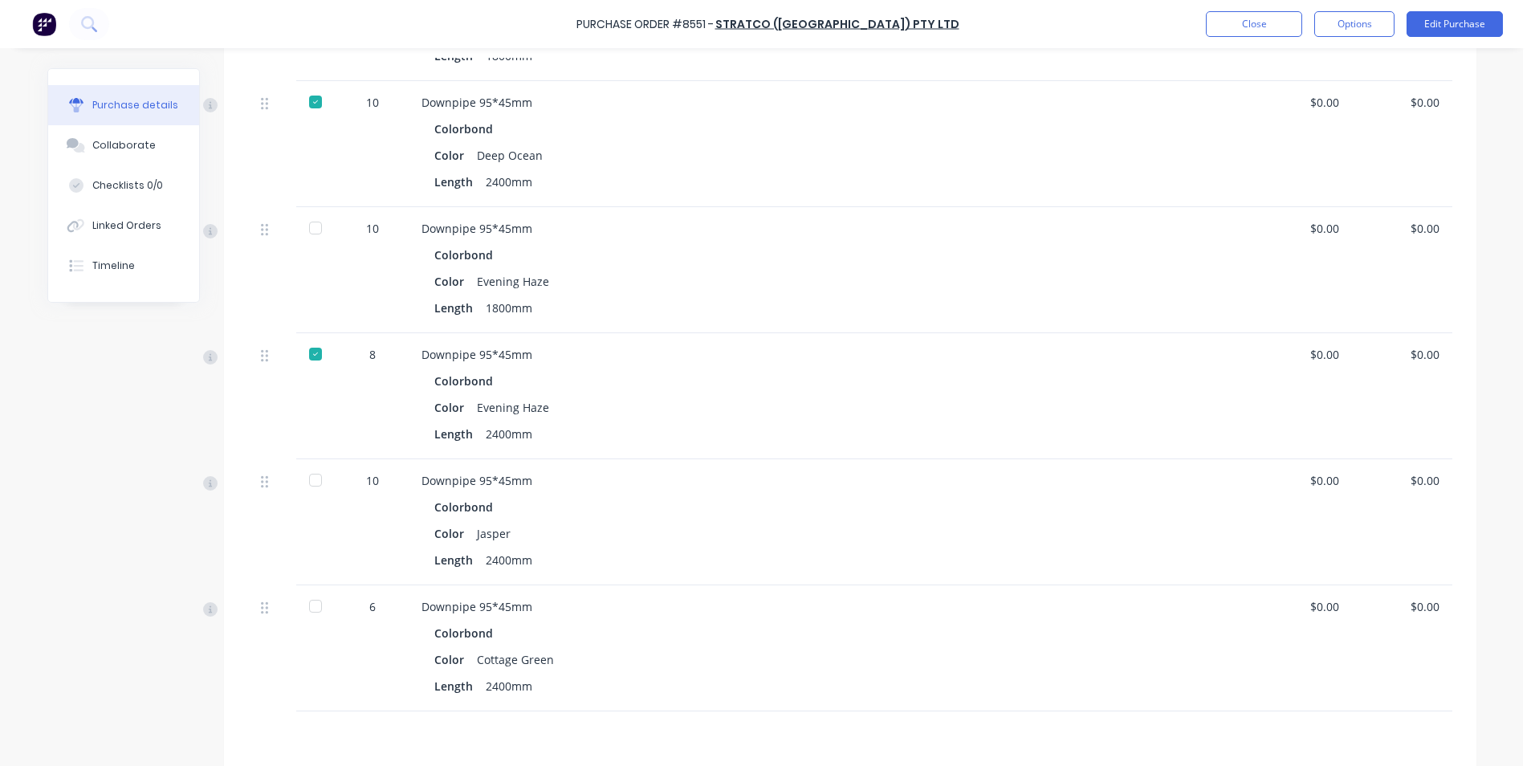
scroll to position [1044, 0]
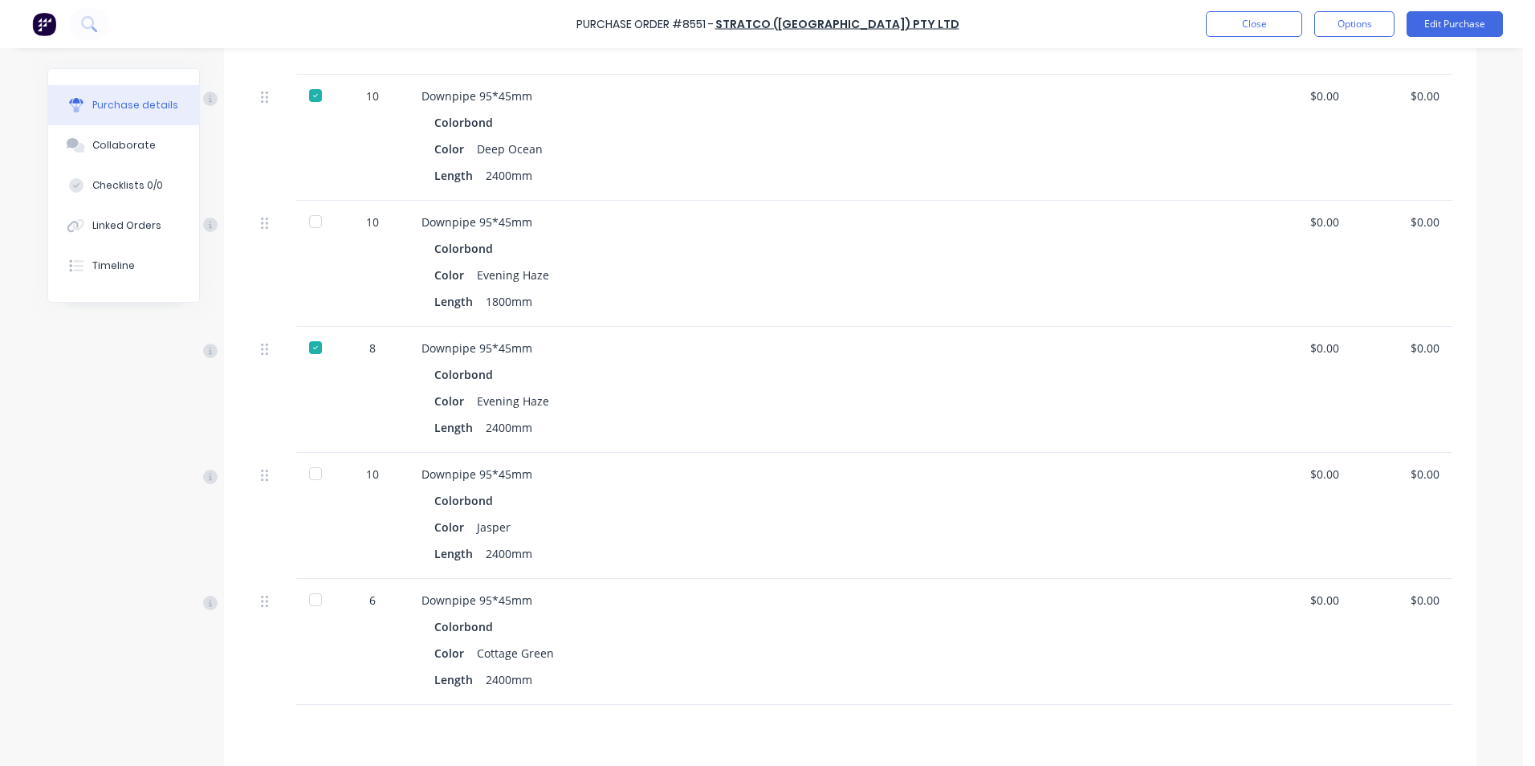
click at [312, 466] on div at bounding box center [315, 474] width 32 height 32
click at [312, 601] on div at bounding box center [315, 600] width 32 height 32
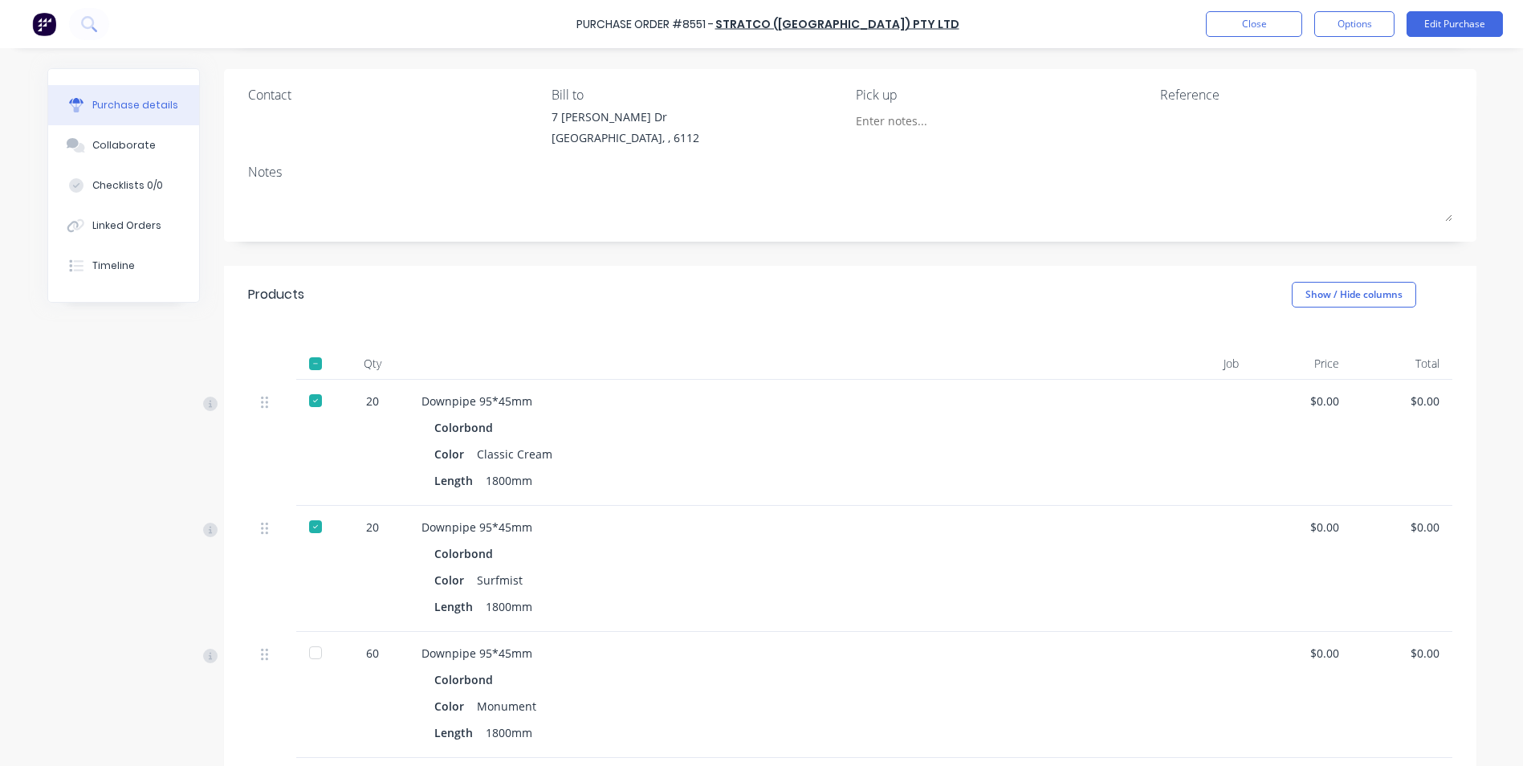
scroll to position [0, 0]
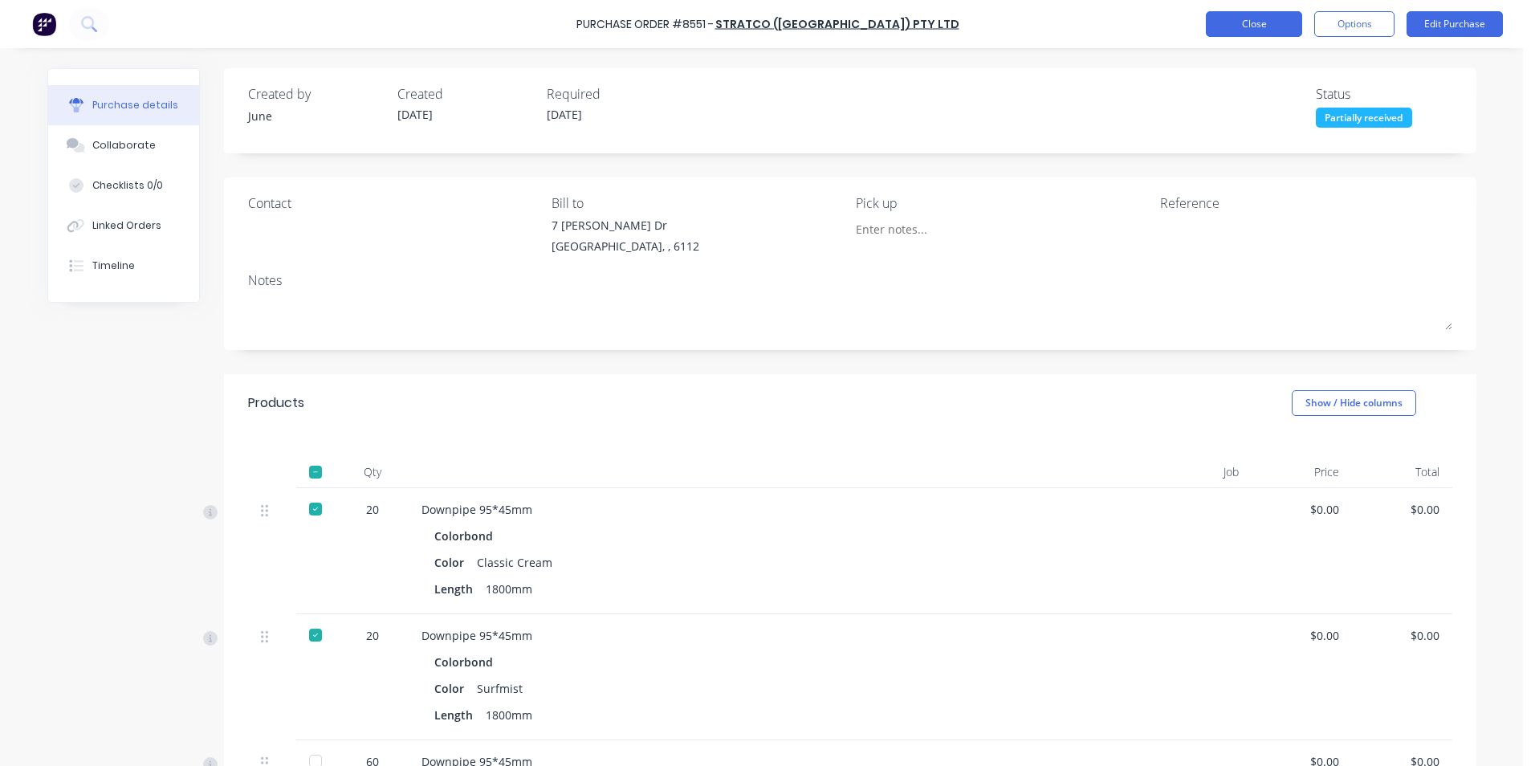
click at [1275, 26] on button "Close" at bounding box center [1254, 24] width 96 height 26
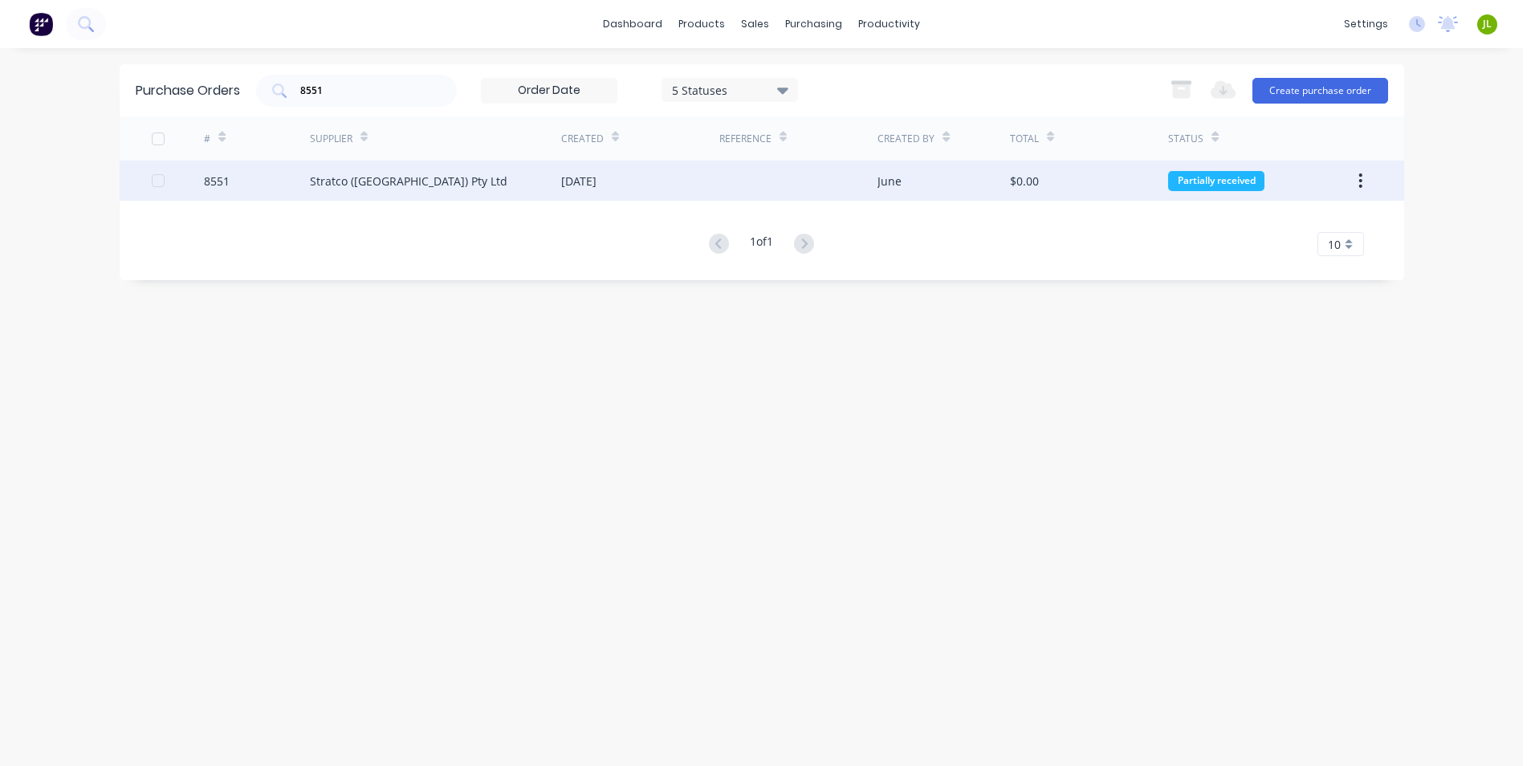
click at [369, 180] on div "Stratco ([GEOGRAPHIC_DATA]) Pty Ltd" at bounding box center [409, 181] width 198 height 17
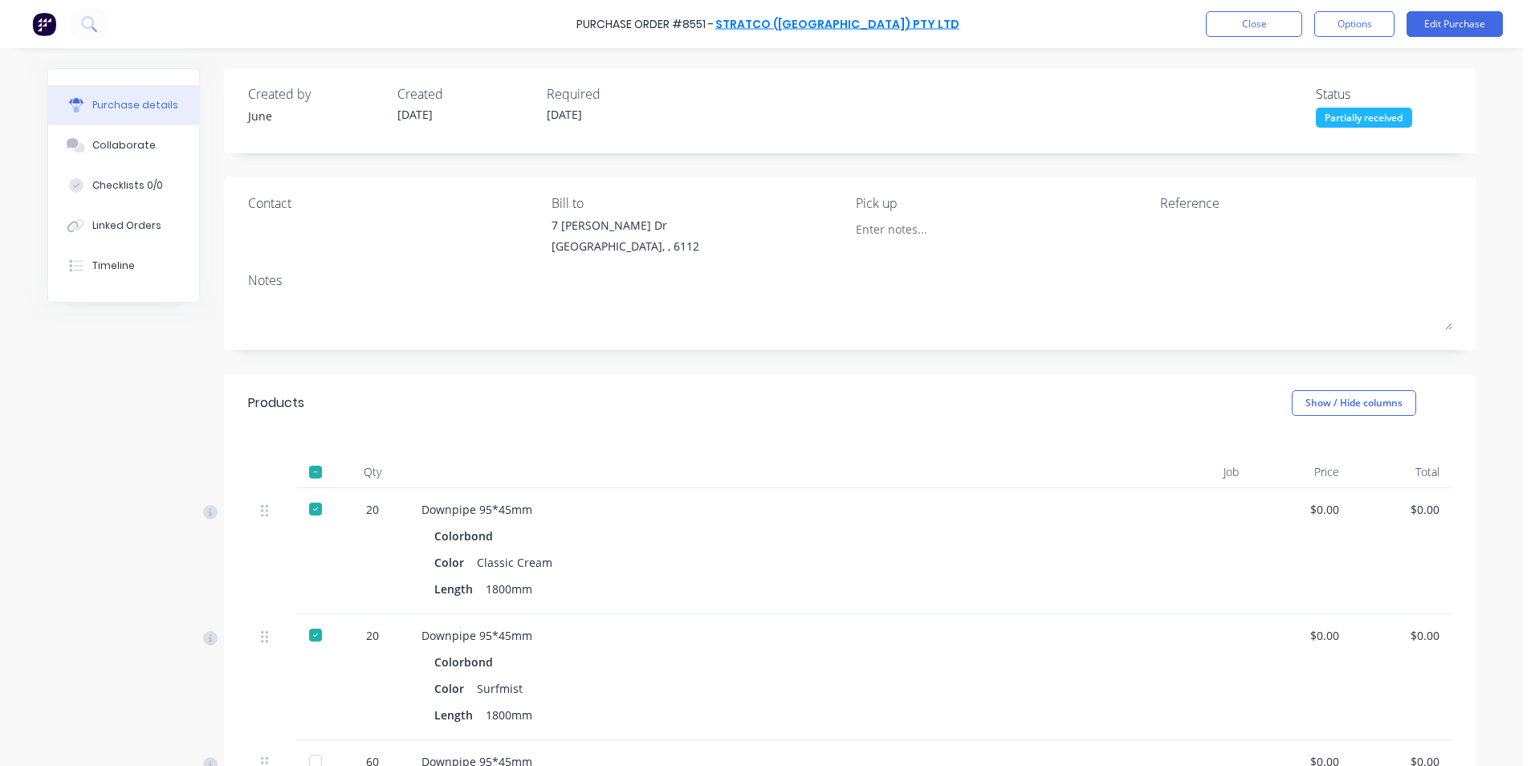
click at [826, 21] on link "Stratco ([GEOGRAPHIC_DATA]) Pty Ltd" at bounding box center [837, 24] width 244 height 16
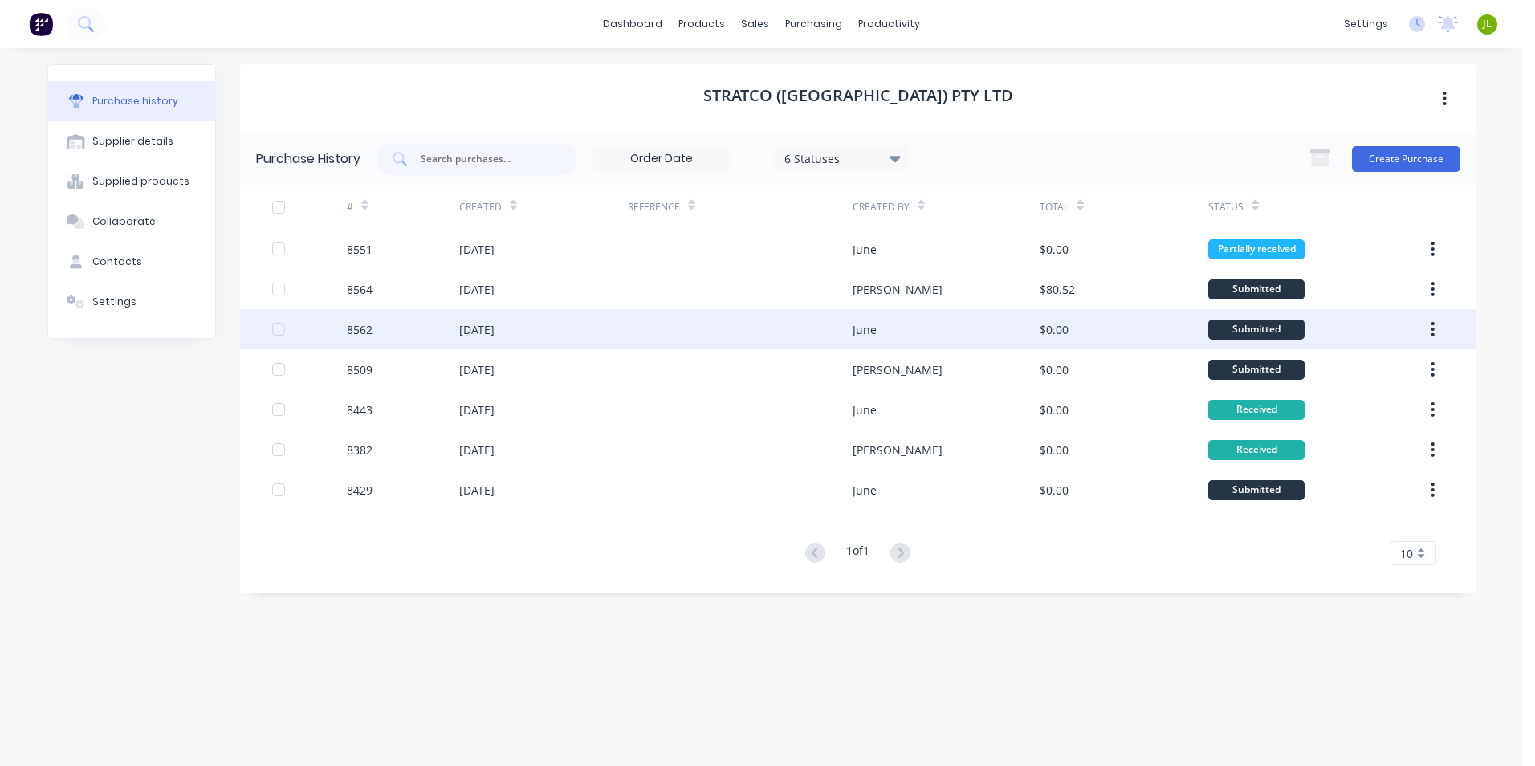
click at [495, 330] on div "[DATE]" at bounding box center [476, 329] width 35 height 17
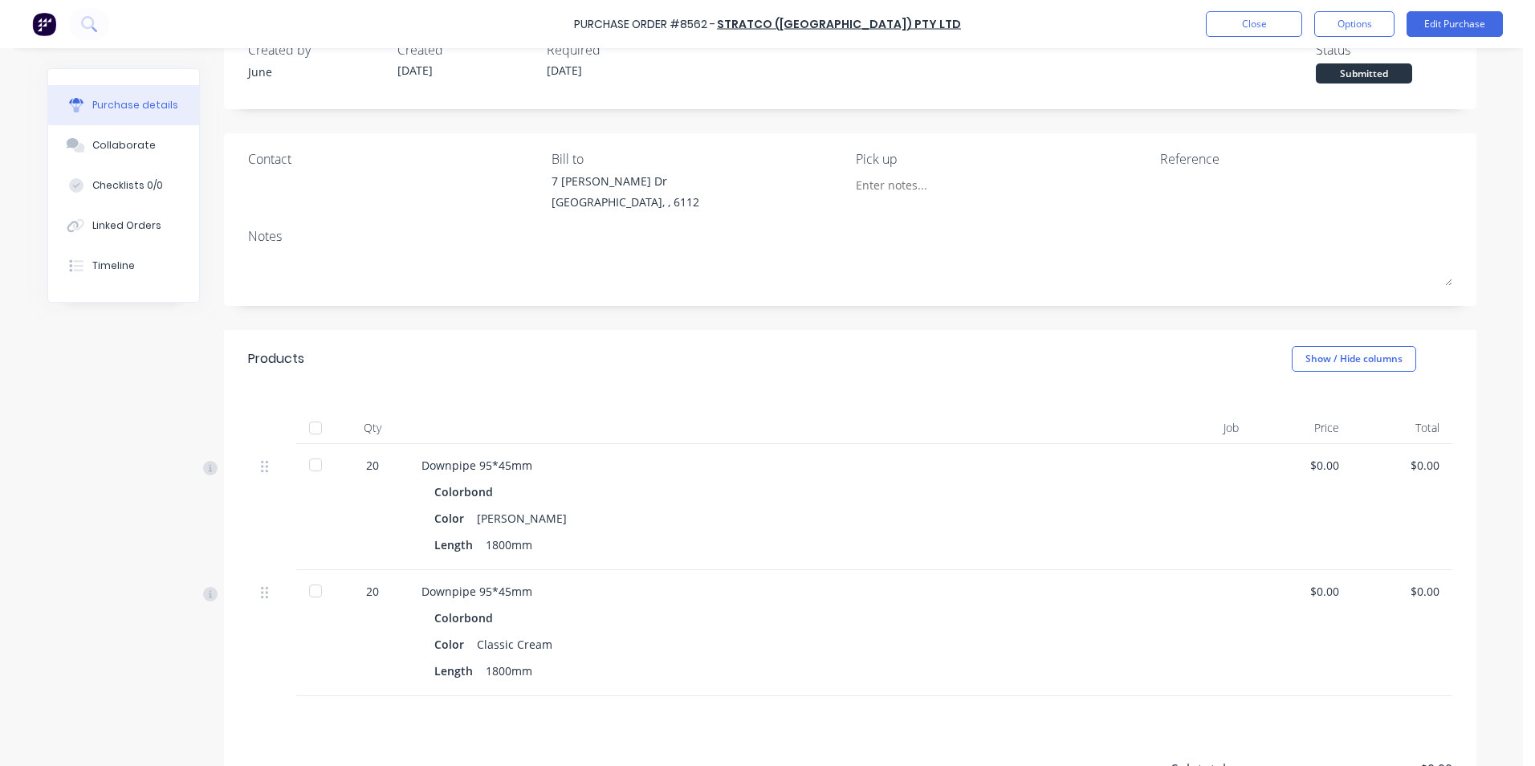
scroll to position [161, 0]
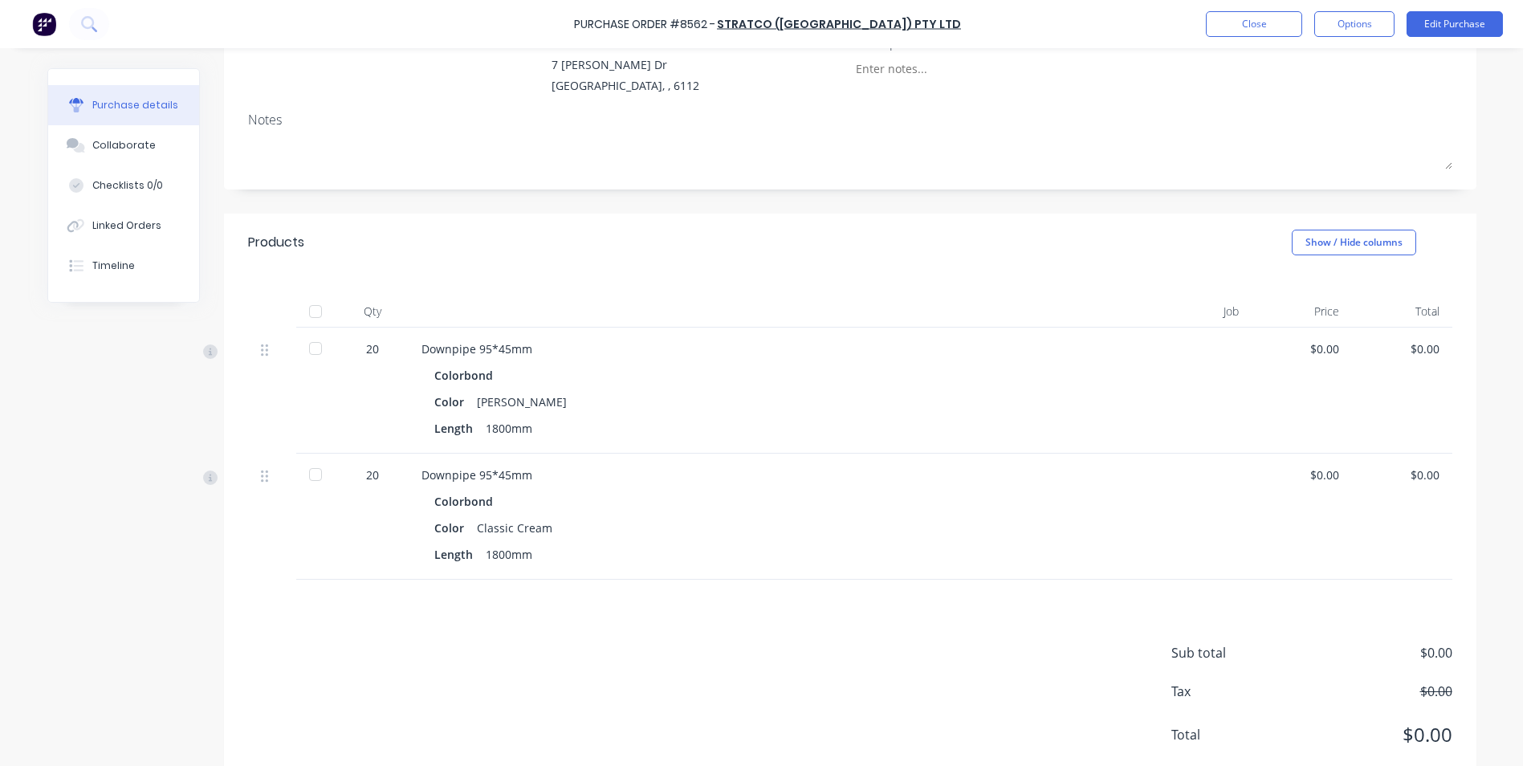
click at [312, 470] on div at bounding box center [315, 474] width 32 height 32
click at [1270, 16] on button "Close" at bounding box center [1254, 24] width 96 height 26
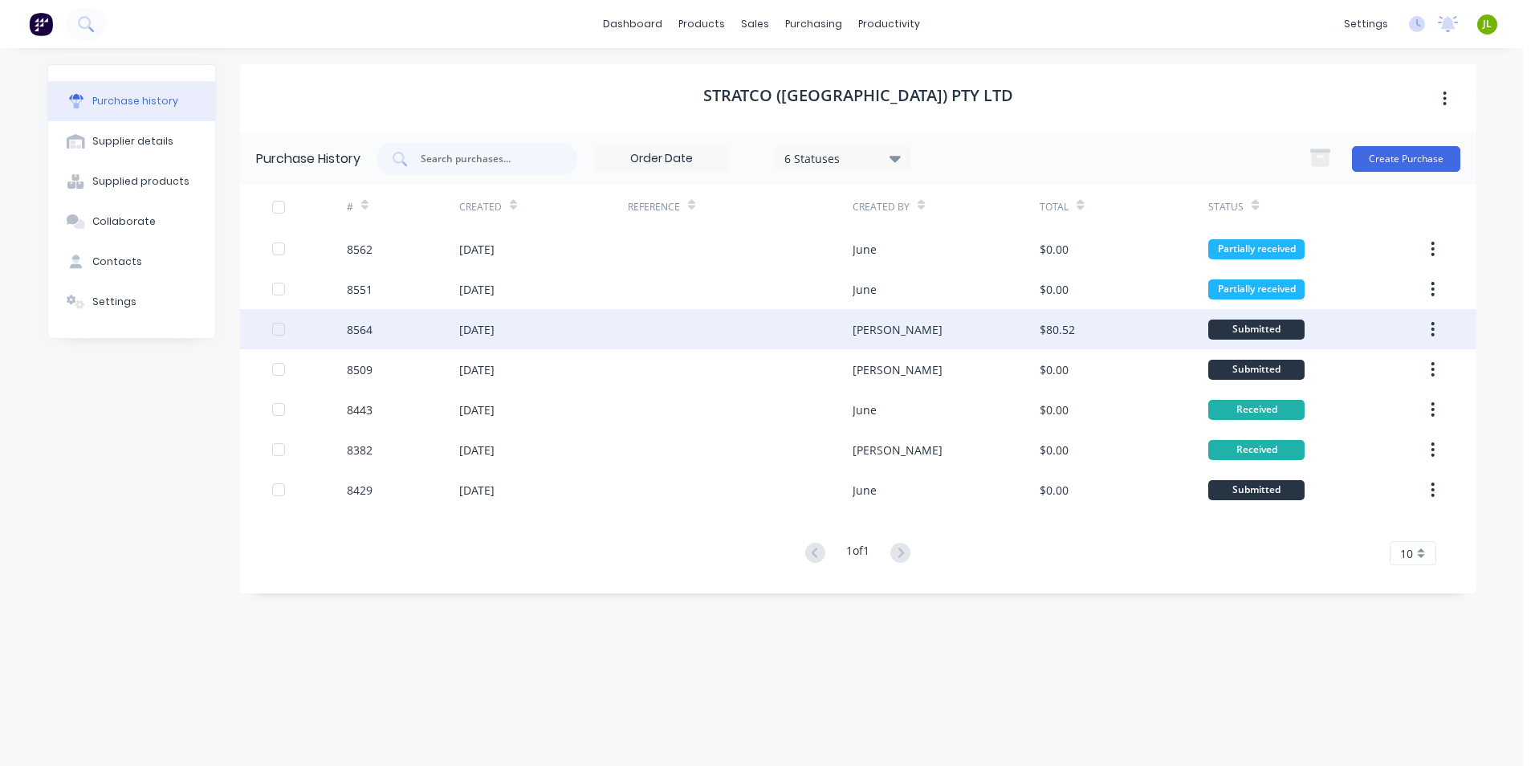
click at [578, 333] on div "[DATE]" at bounding box center [543, 329] width 169 height 40
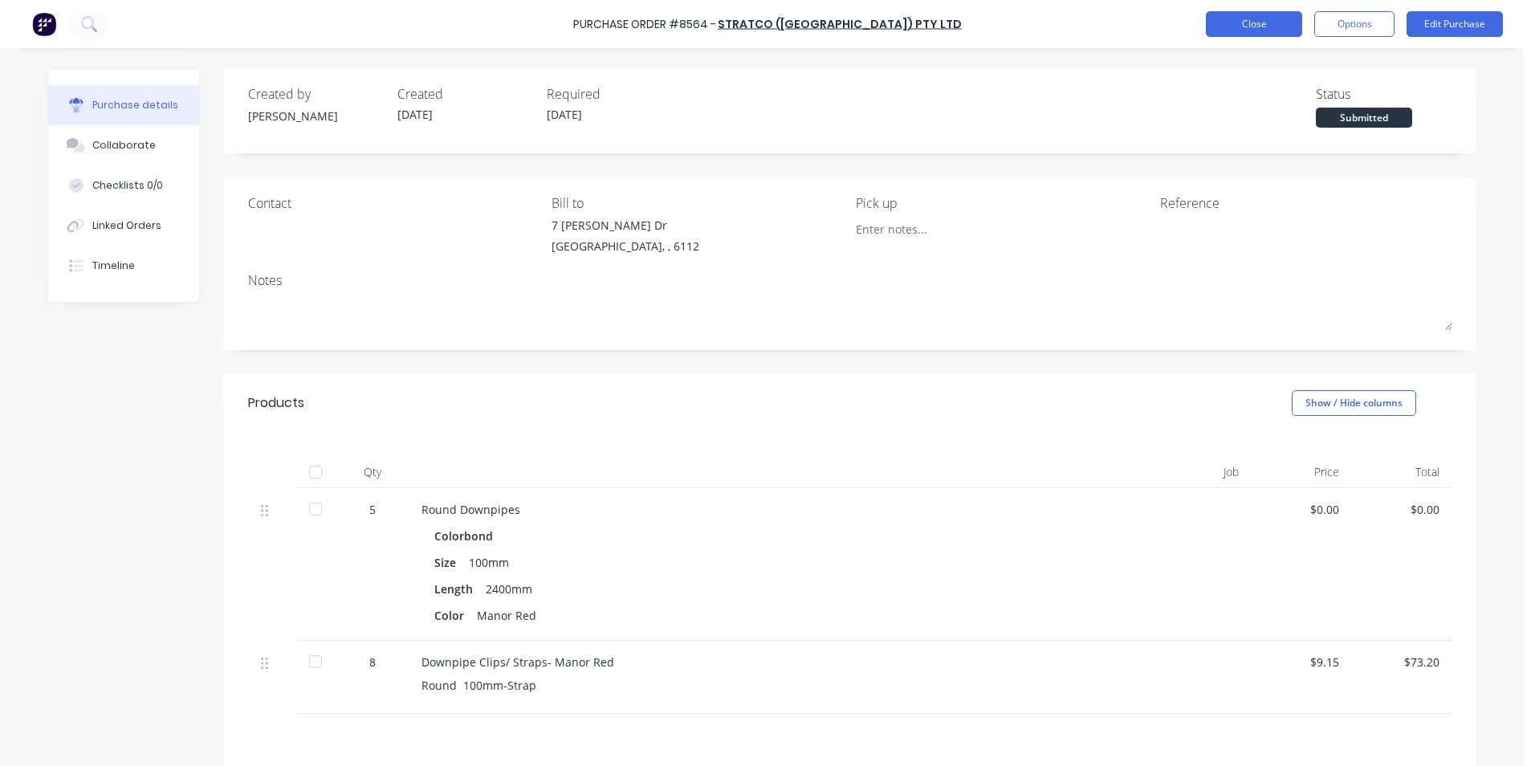
click at [1279, 21] on button "Close" at bounding box center [1254, 24] width 96 height 26
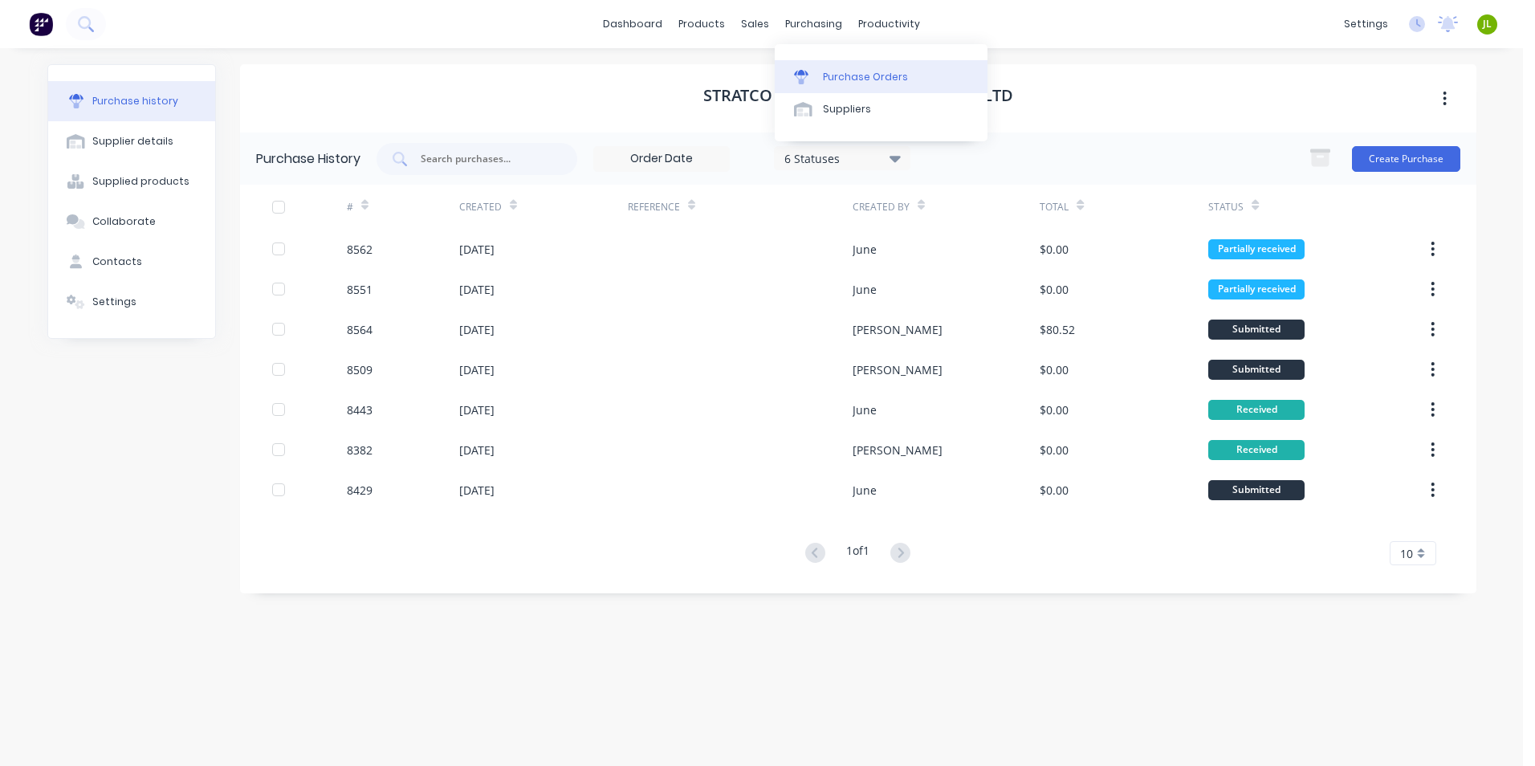
click at [817, 61] on link "Purchase Orders" at bounding box center [881, 76] width 213 height 32
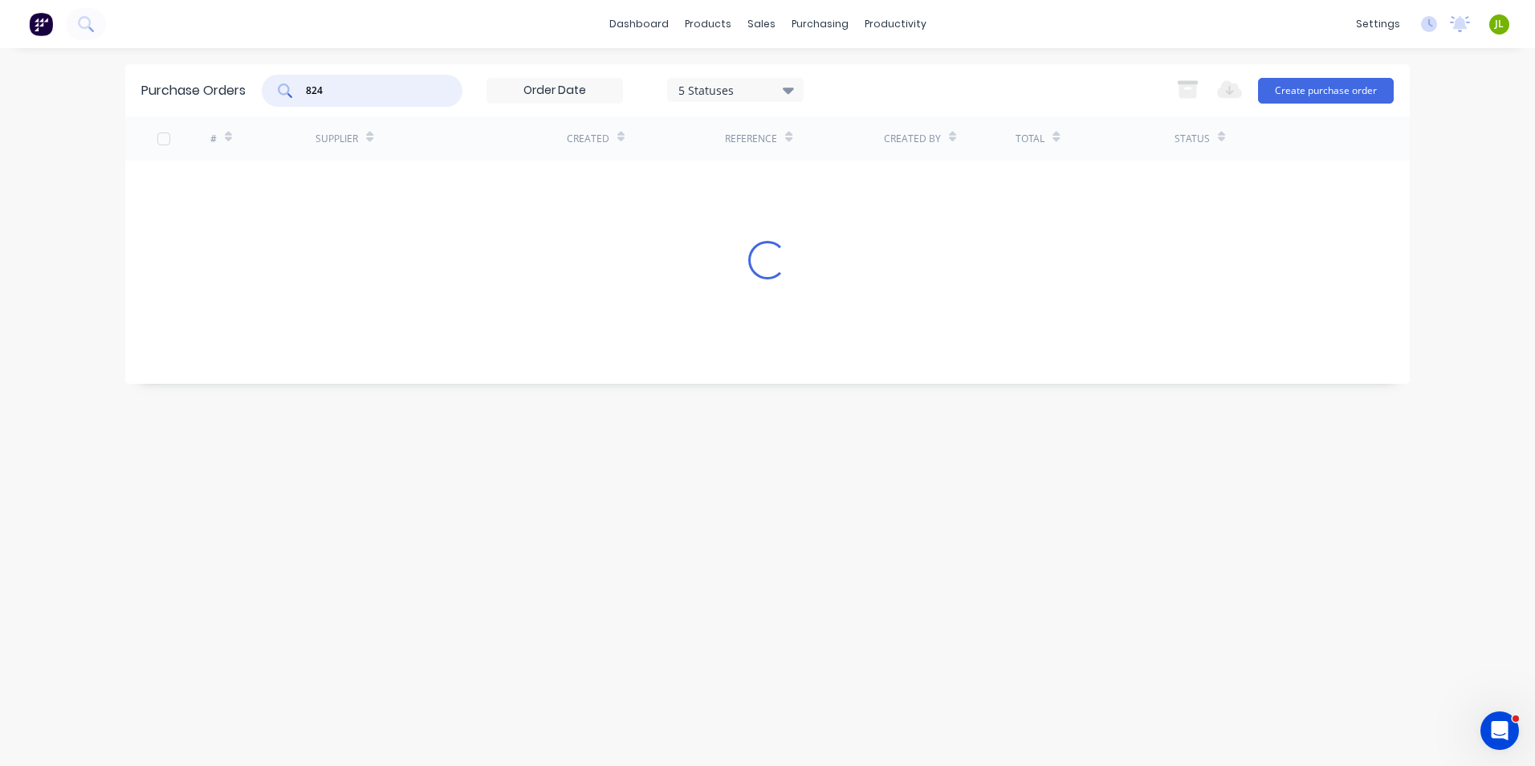
click at [312, 86] on input "824" at bounding box center [370, 91] width 133 height 16
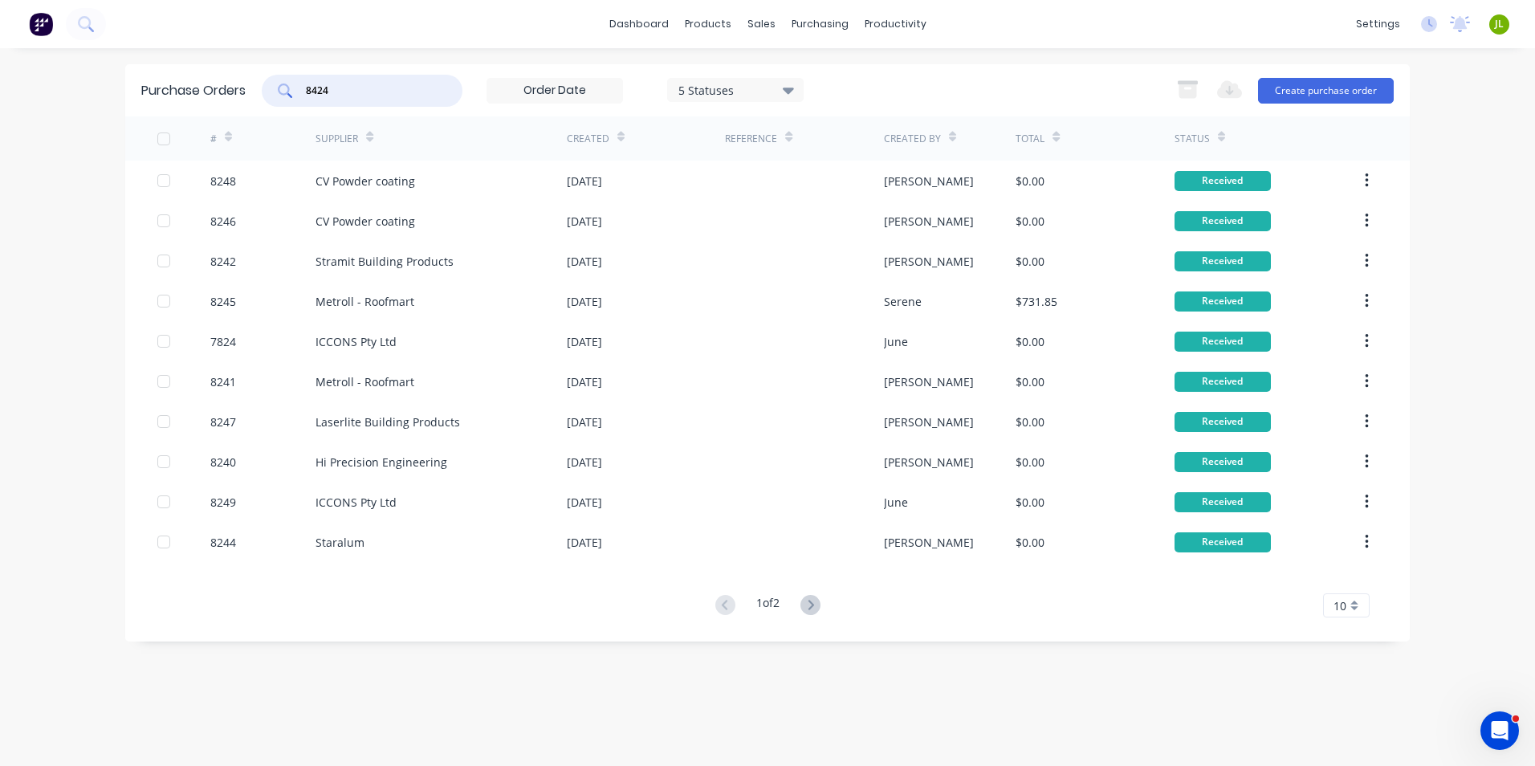
type input "8424"
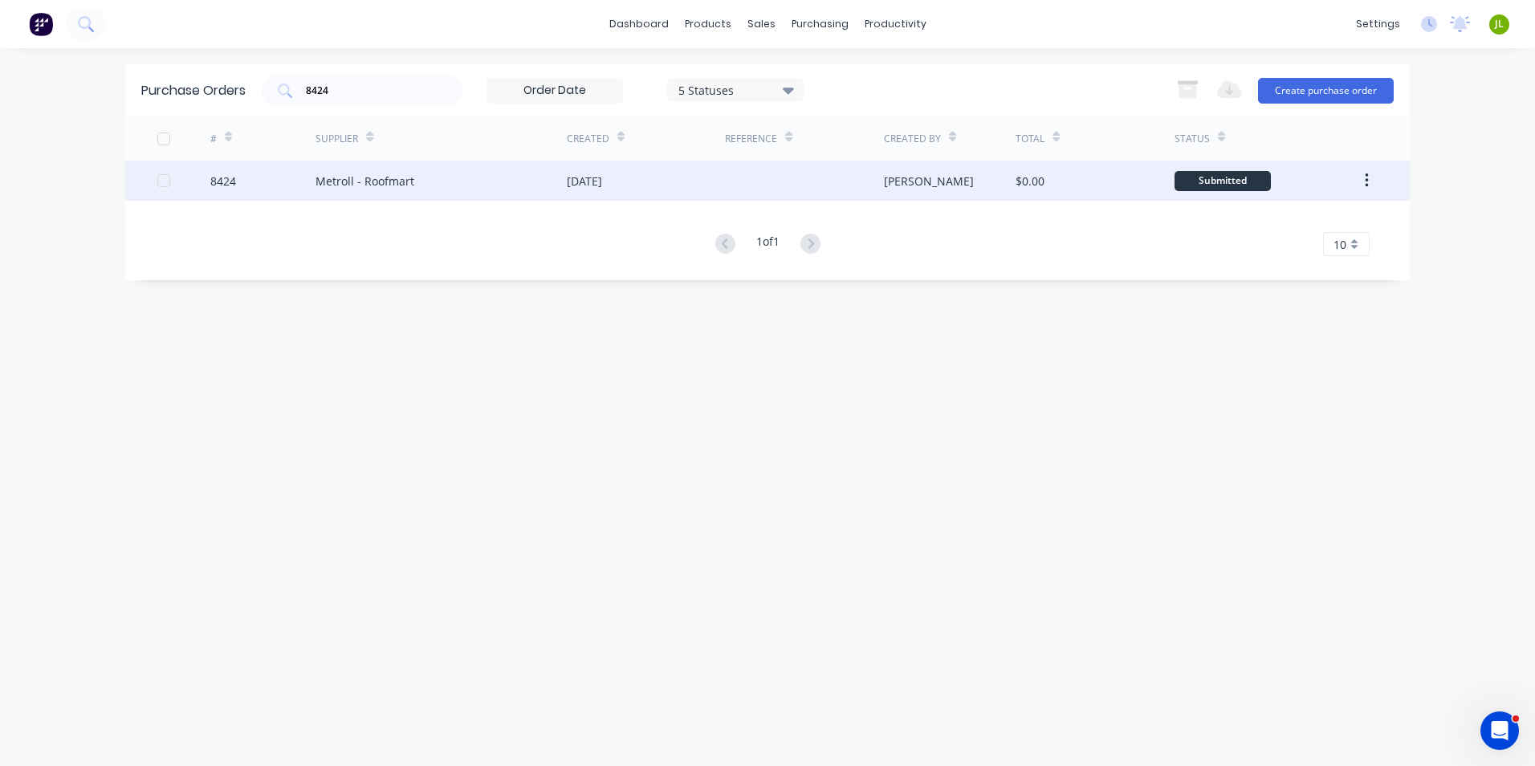
click at [385, 191] on div "Metroll - Roofmart" at bounding box center [441, 181] width 251 height 40
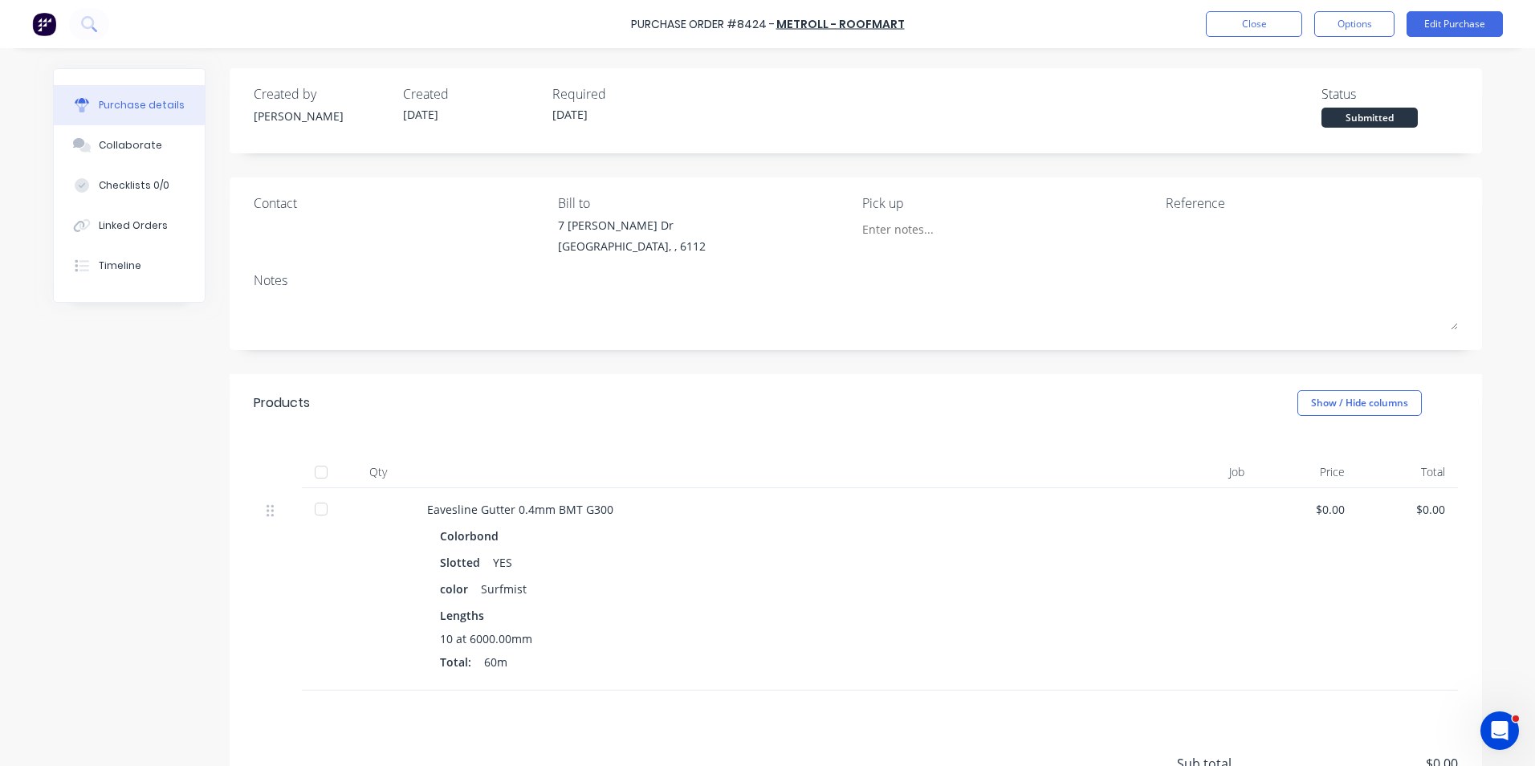
click at [305, 470] on div at bounding box center [321, 472] width 32 height 32
click at [145, 218] on div "Linked Orders" at bounding box center [133, 225] width 69 height 14
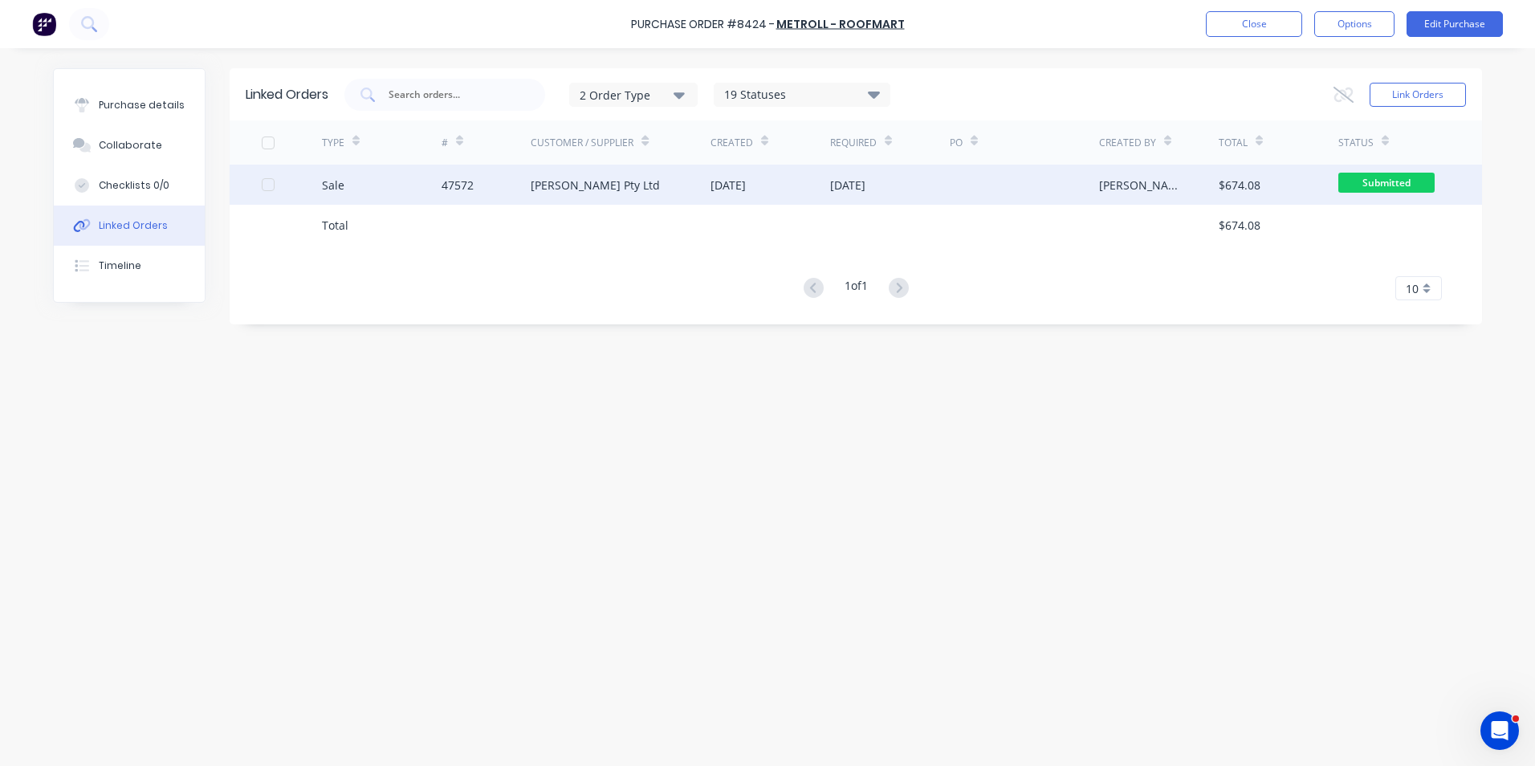
click at [589, 181] on div "Mika Sunlight Pty Ltd" at bounding box center [595, 185] width 129 height 17
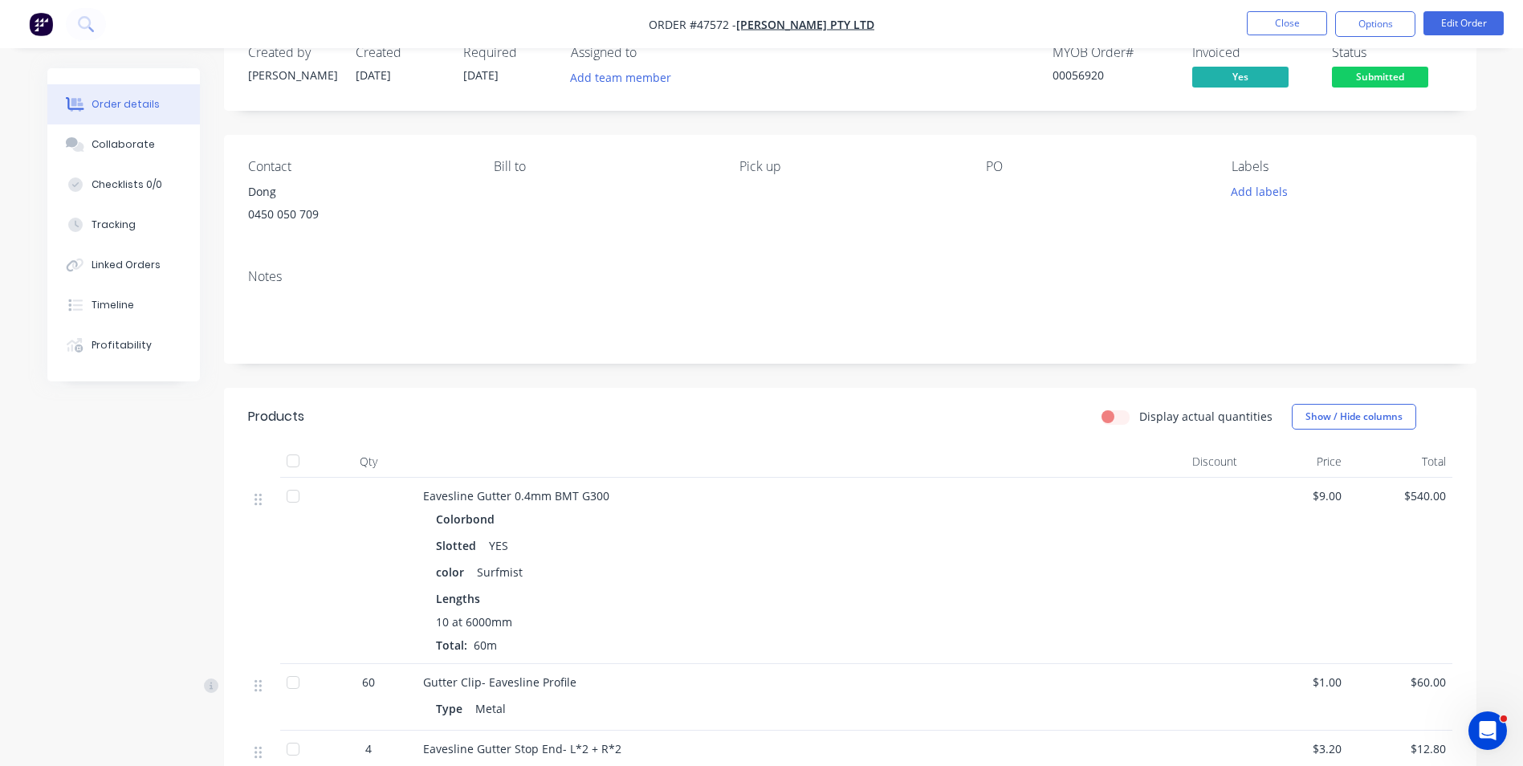
scroll to position [80, 0]
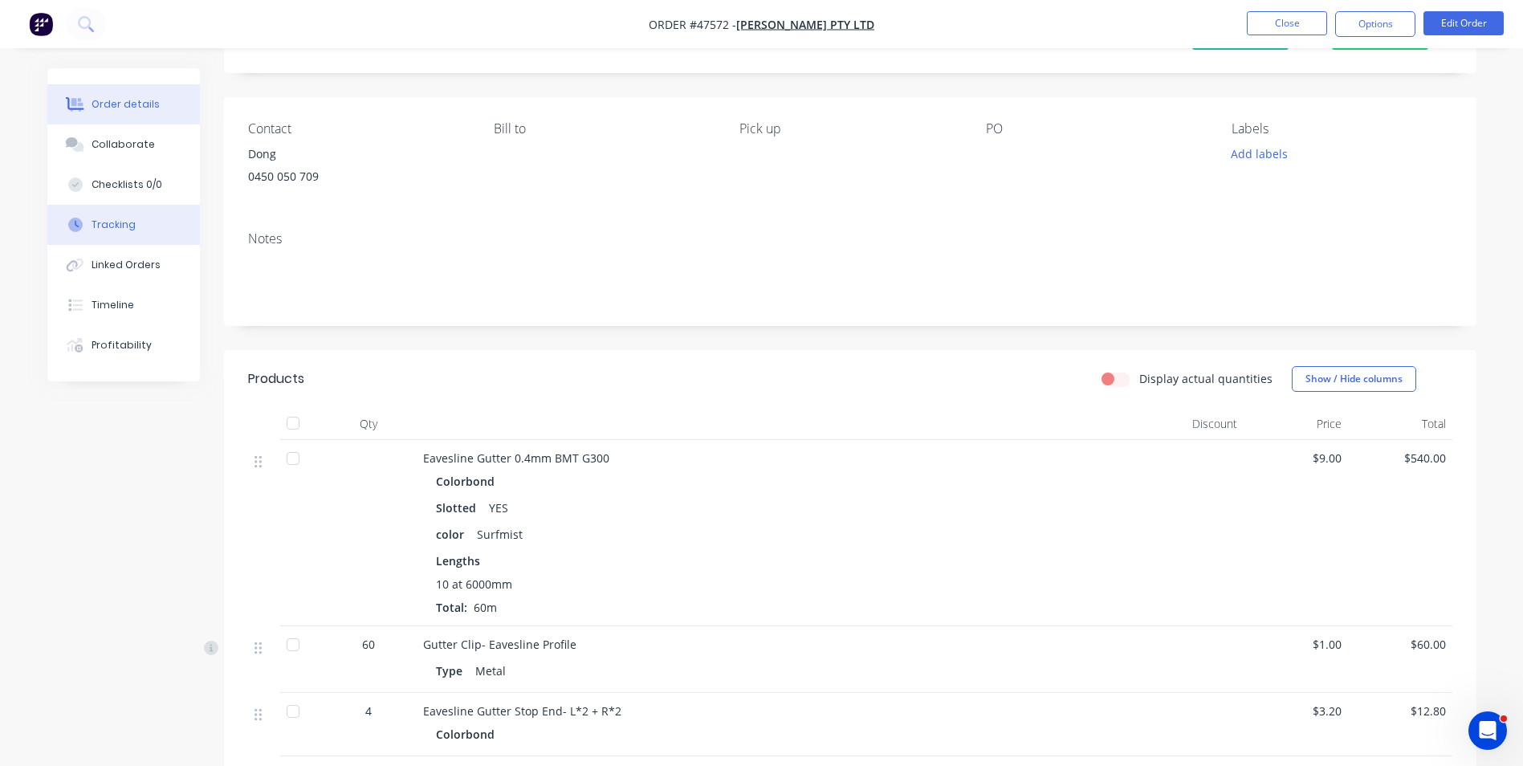
click at [126, 231] on div "Tracking" at bounding box center [114, 225] width 44 height 14
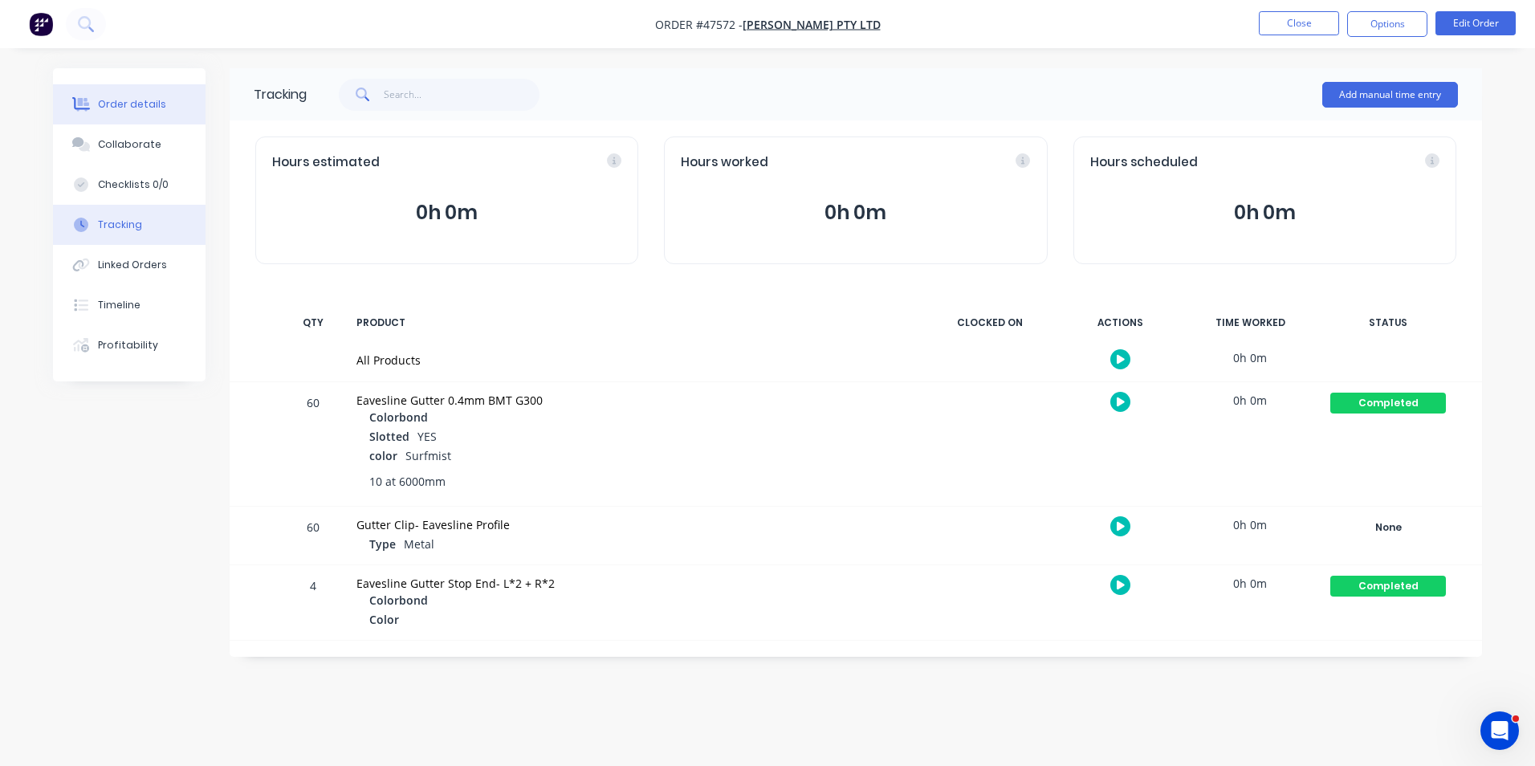
click at [130, 109] on div "Order details" at bounding box center [132, 104] width 68 height 14
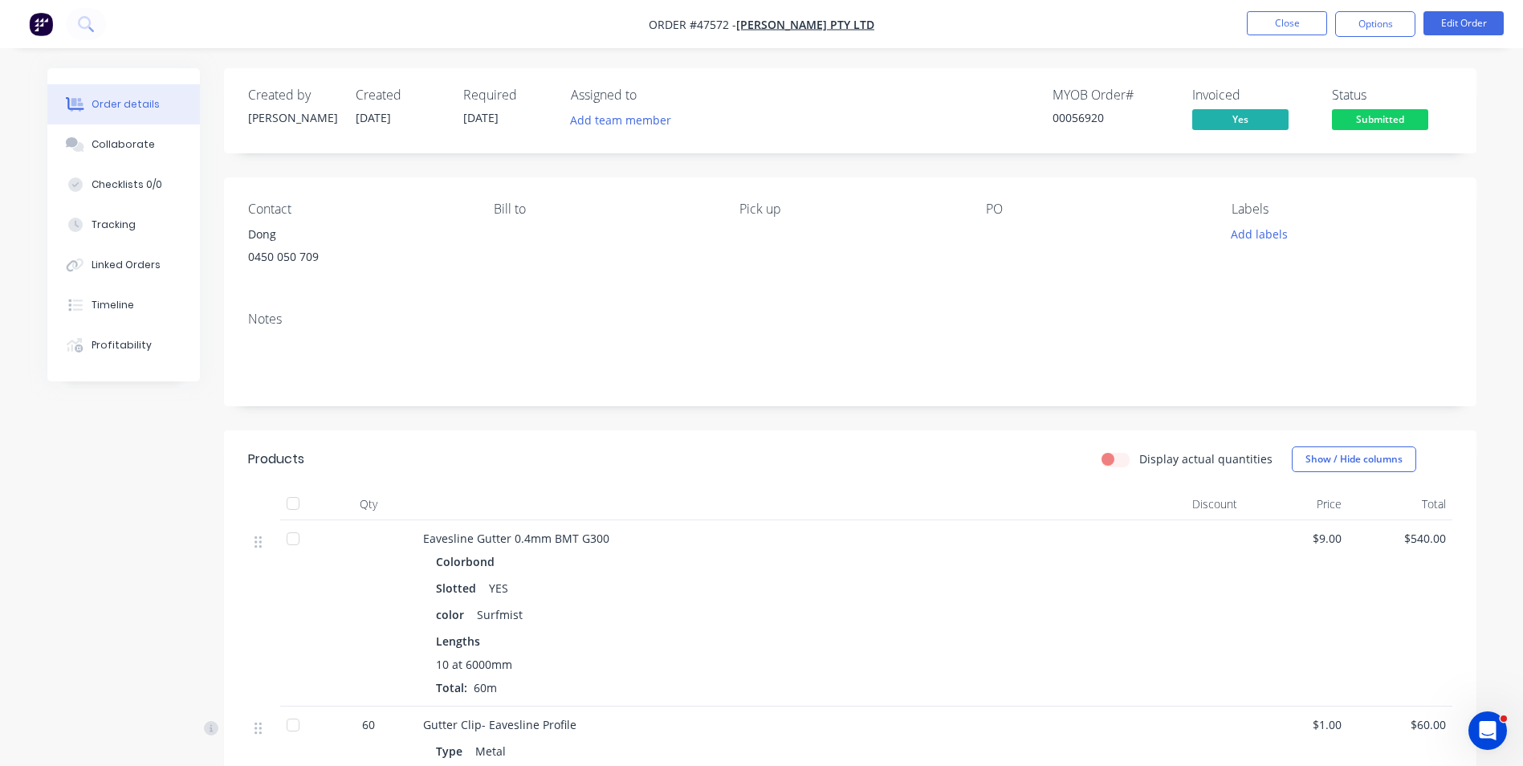
click at [1371, 119] on span "Submitted" at bounding box center [1380, 119] width 96 height 20
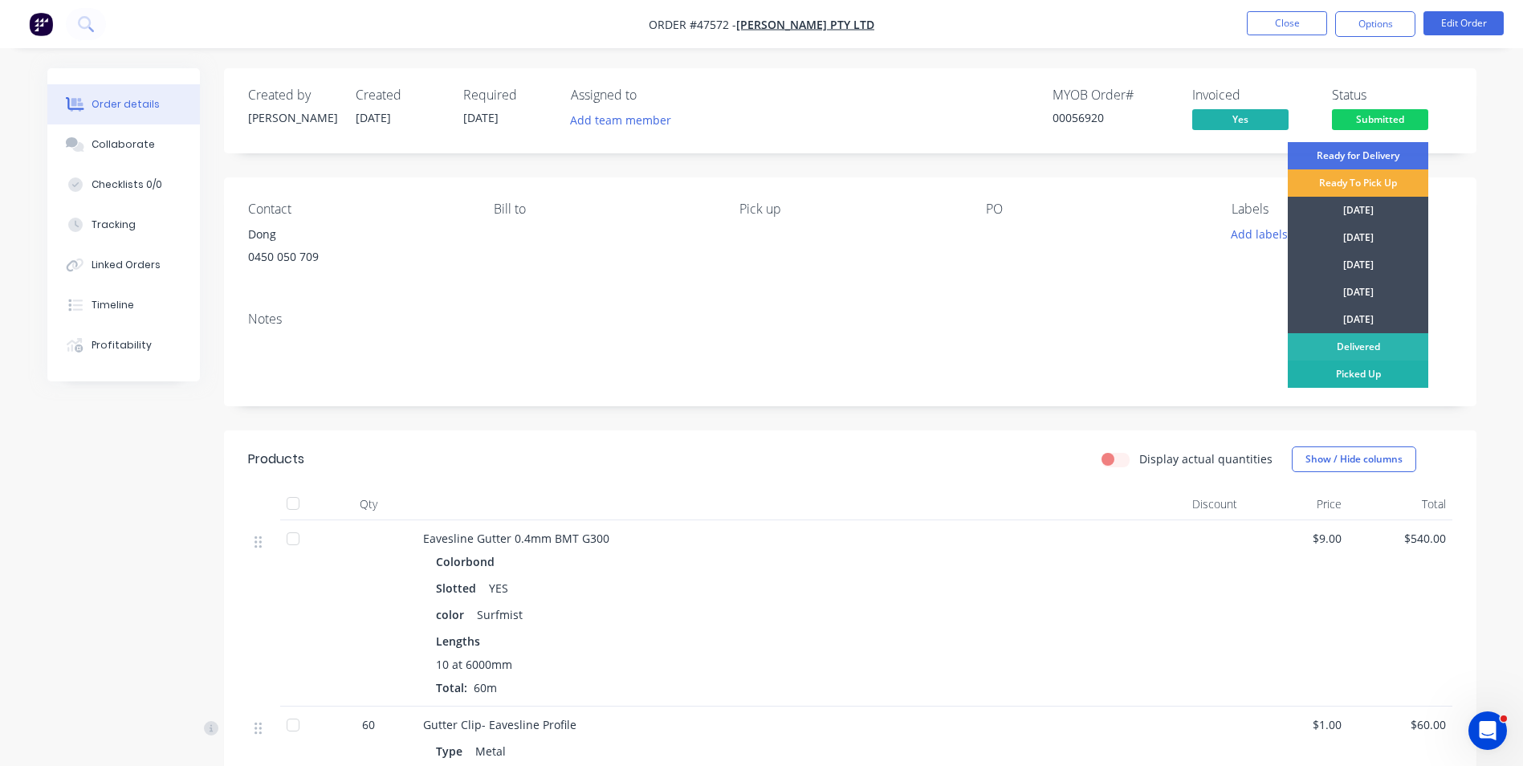
click at [1378, 371] on div "Picked Up" at bounding box center [1358, 373] width 141 height 27
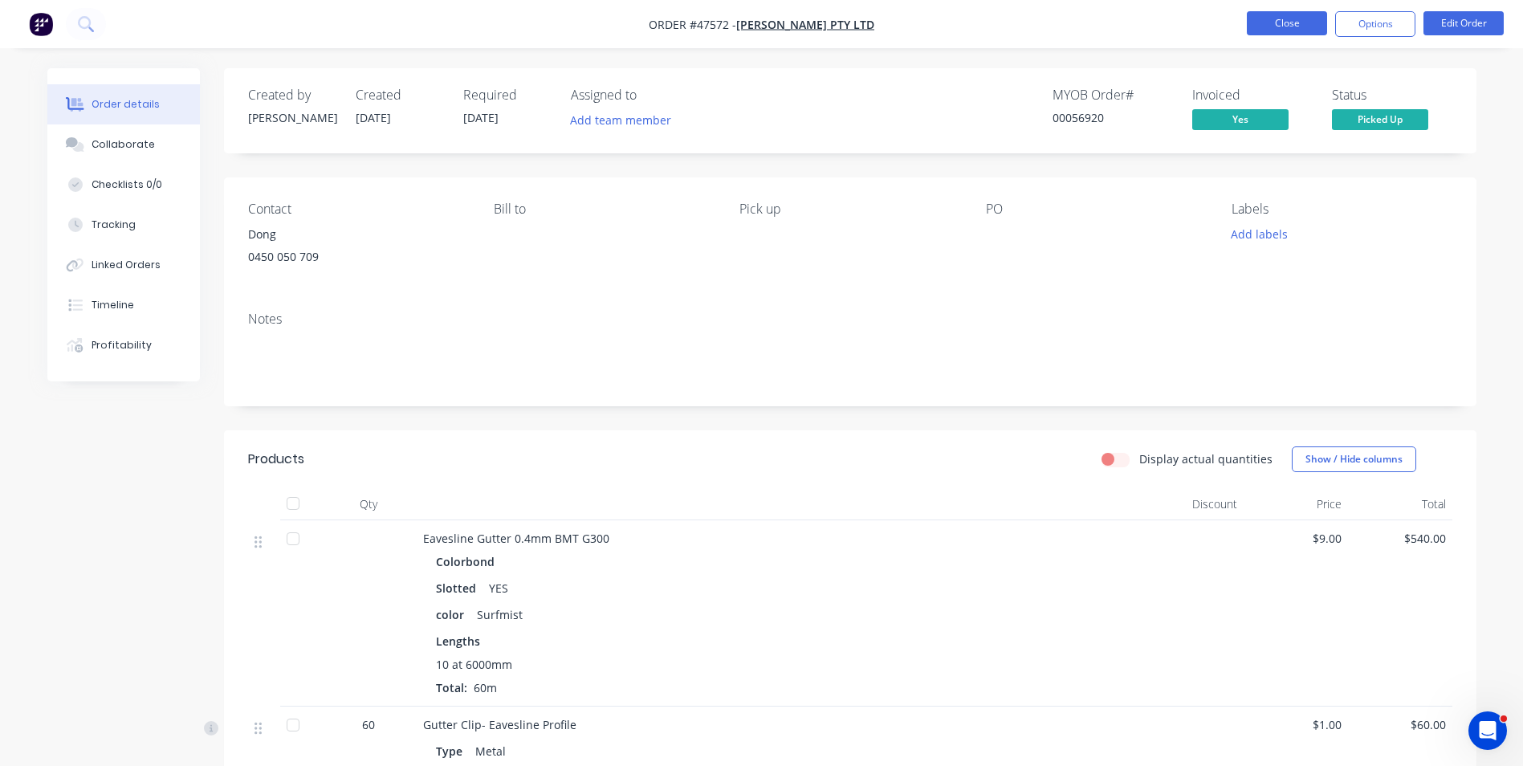
click at [1303, 18] on button "Close" at bounding box center [1287, 23] width 80 height 24
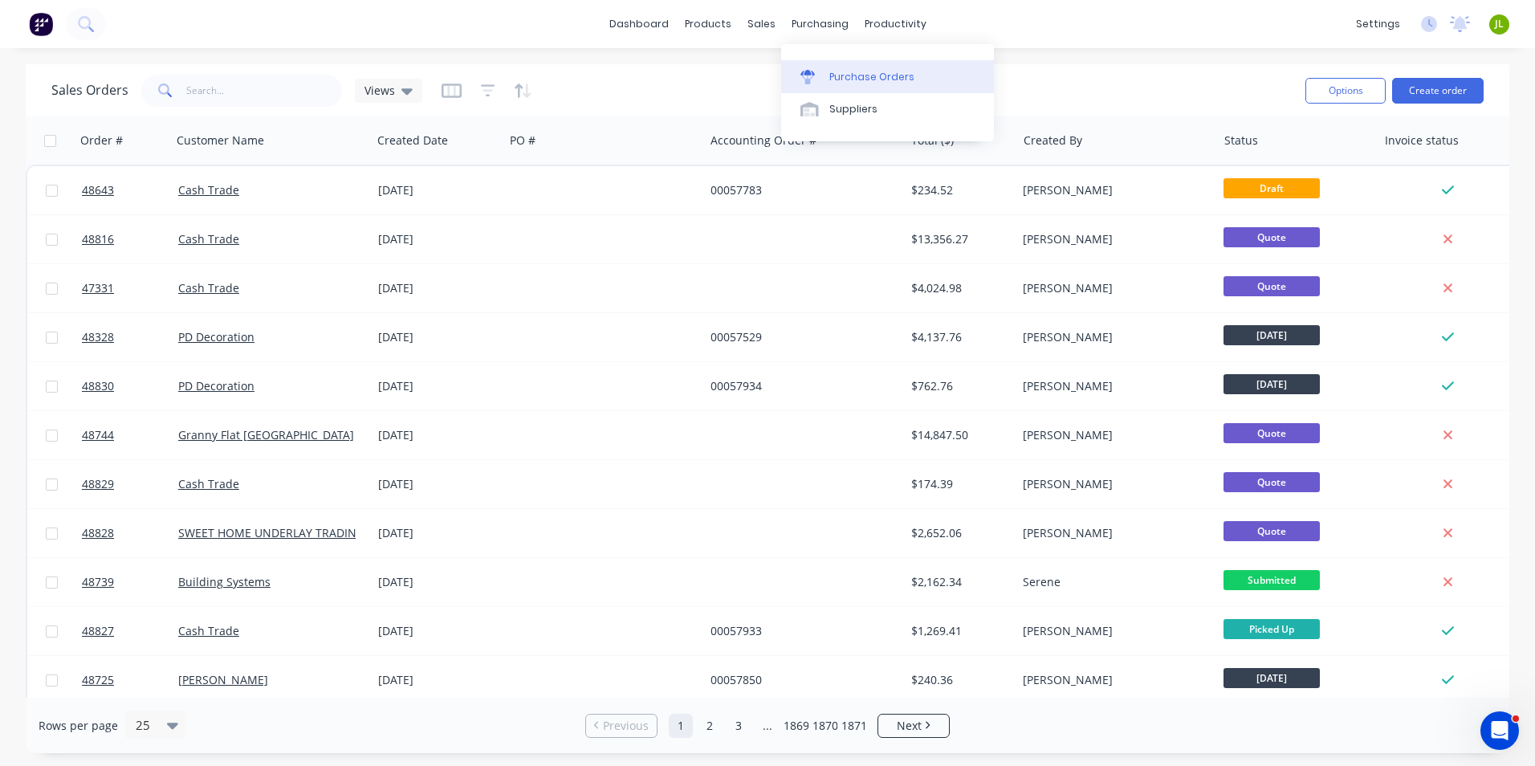
click at [821, 67] on link "Purchase Orders" at bounding box center [887, 76] width 213 height 32
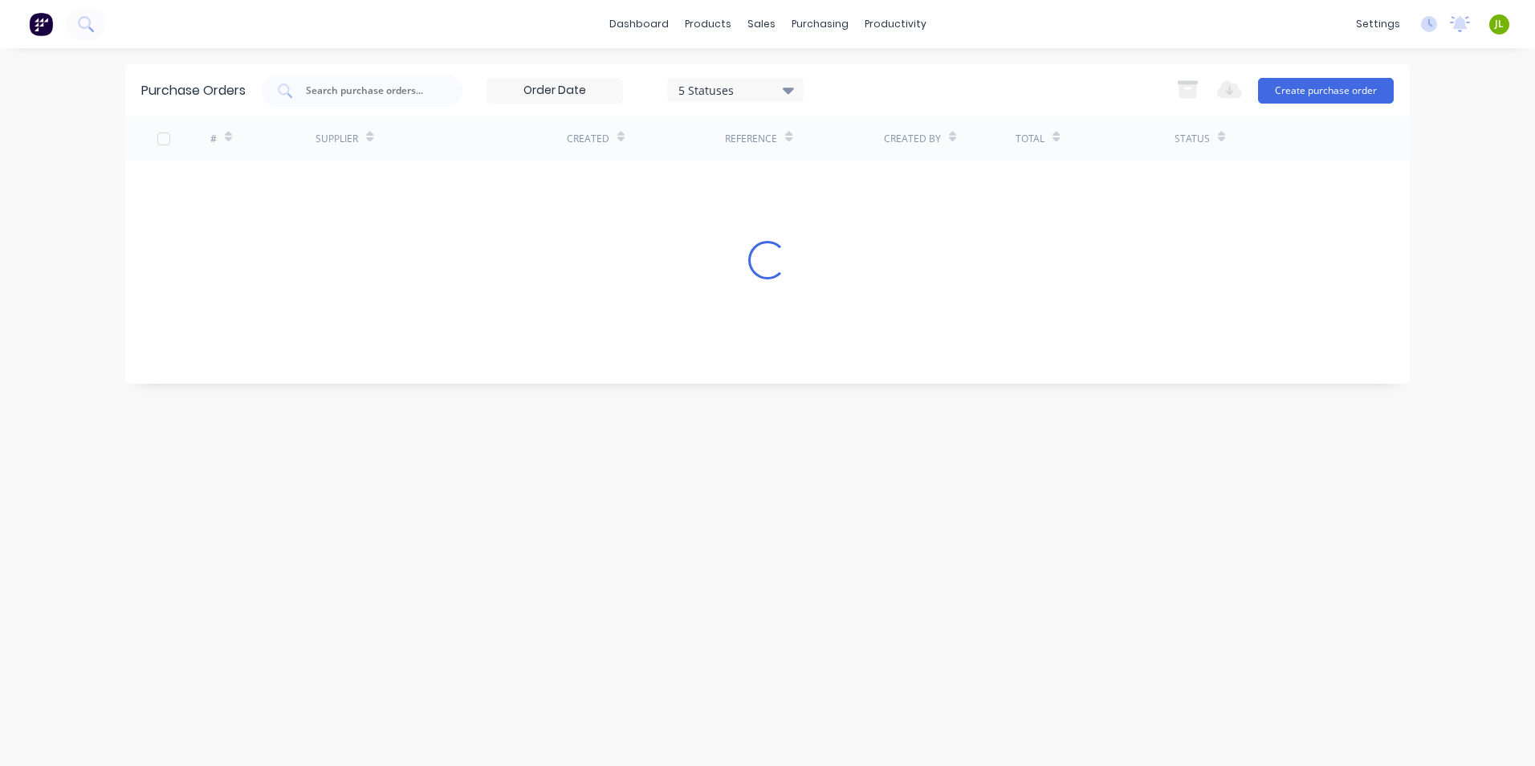
click at [352, 89] on input "text" at bounding box center [370, 91] width 133 height 16
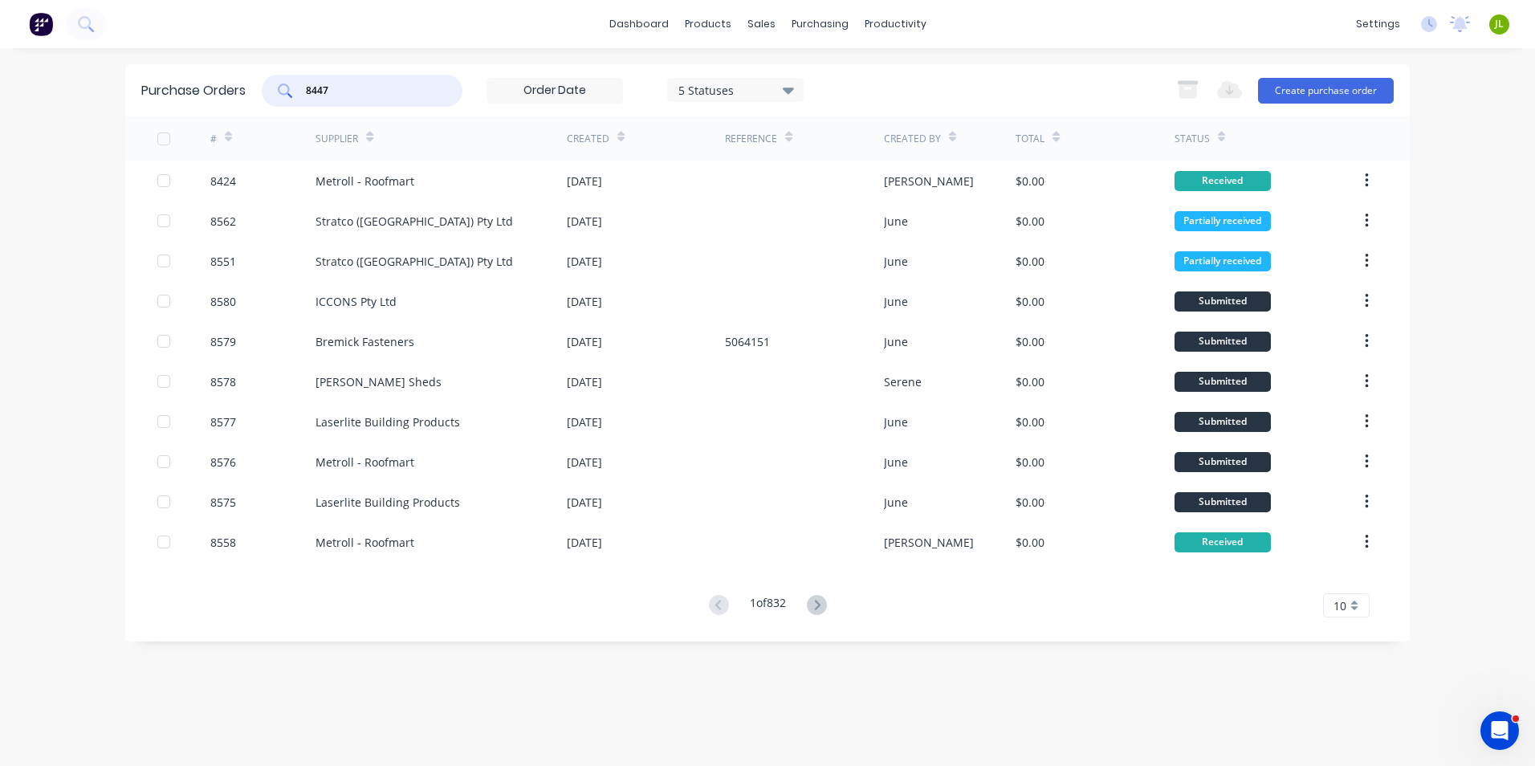
type input "8447"
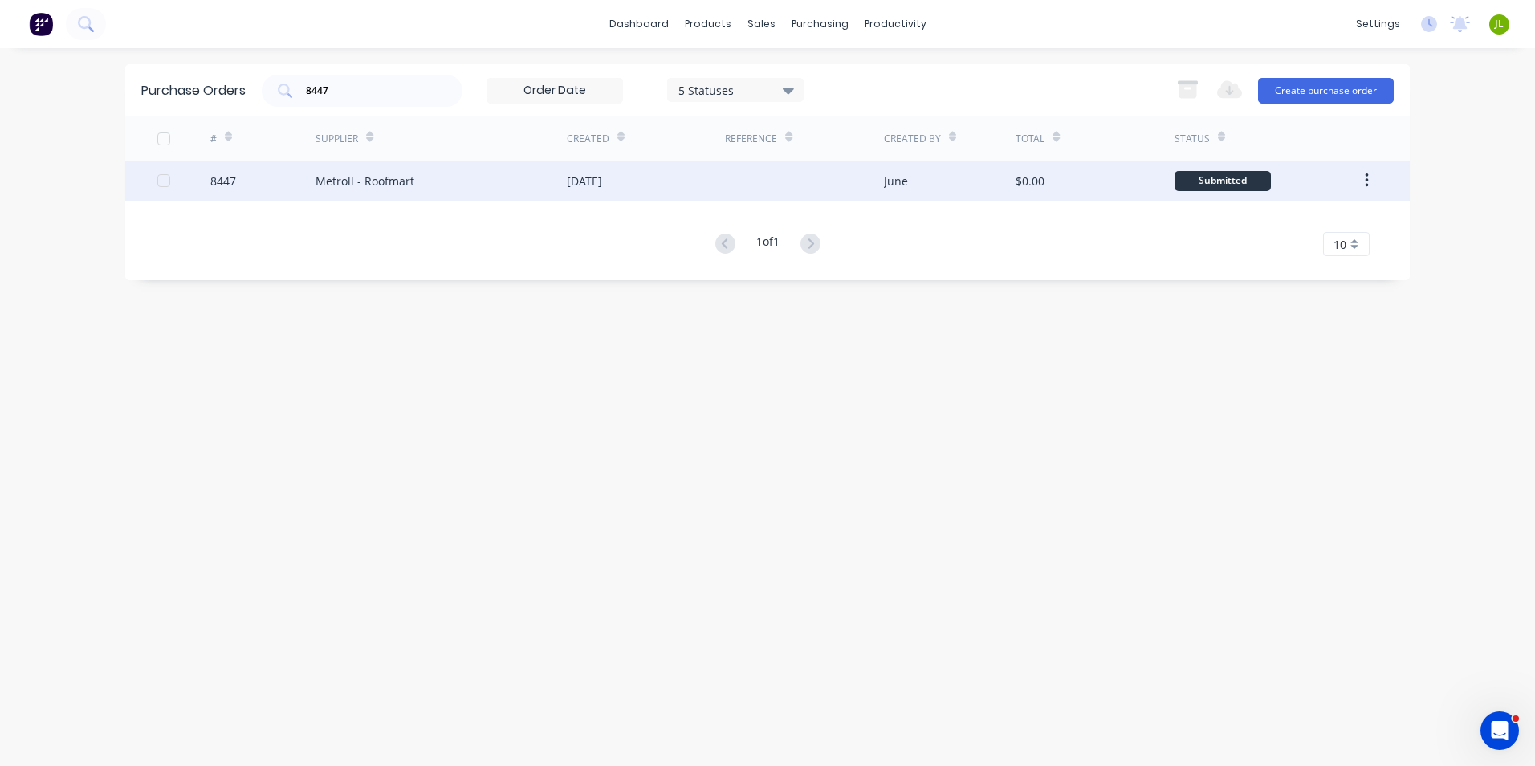
click at [414, 182] on div "Metroll - Roofmart" at bounding box center [441, 181] width 251 height 40
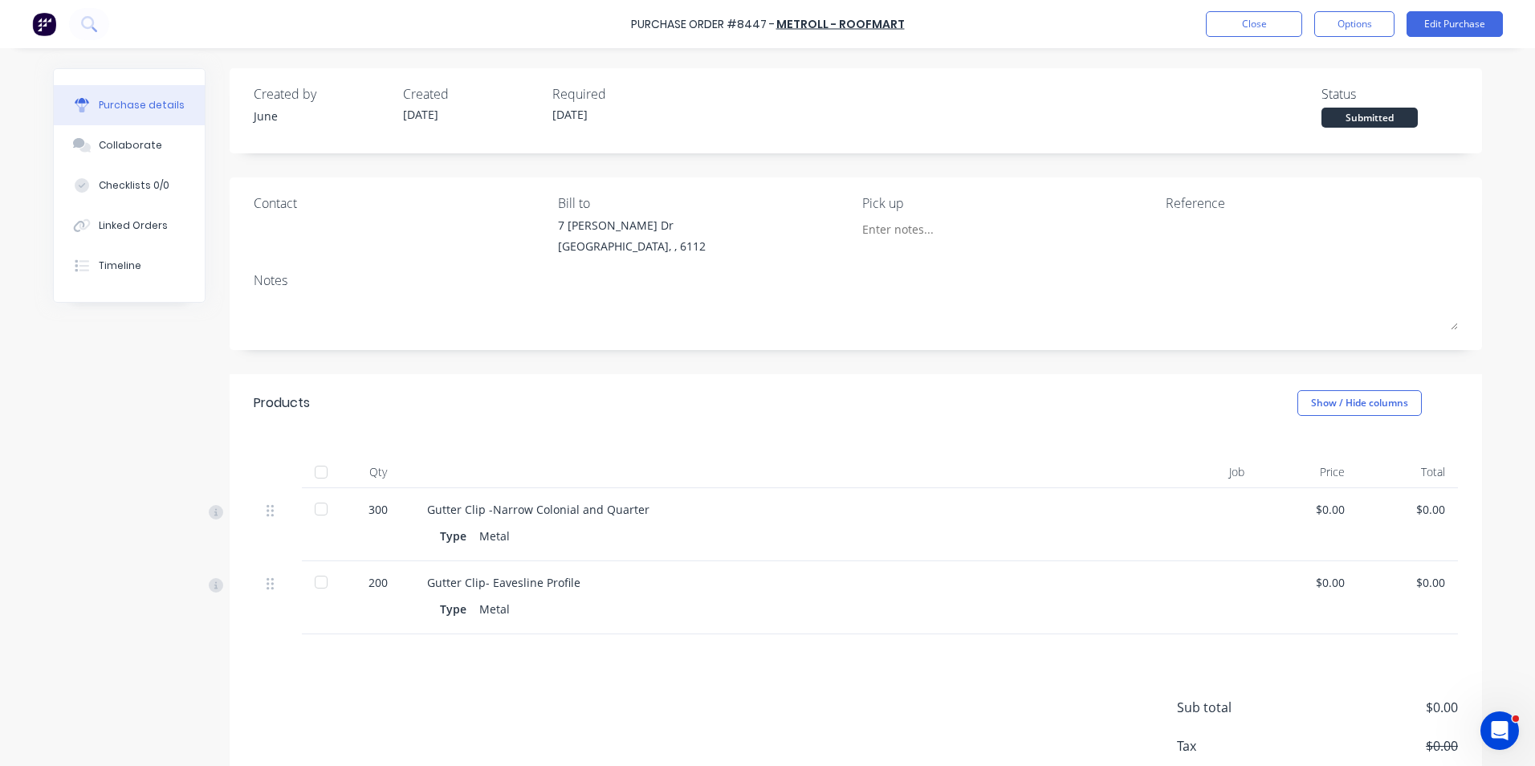
click at [316, 473] on div at bounding box center [321, 472] width 32 height 32
click at [1265, 18] on button "Close" at bounding box center [1254, 24] width 96 height 26
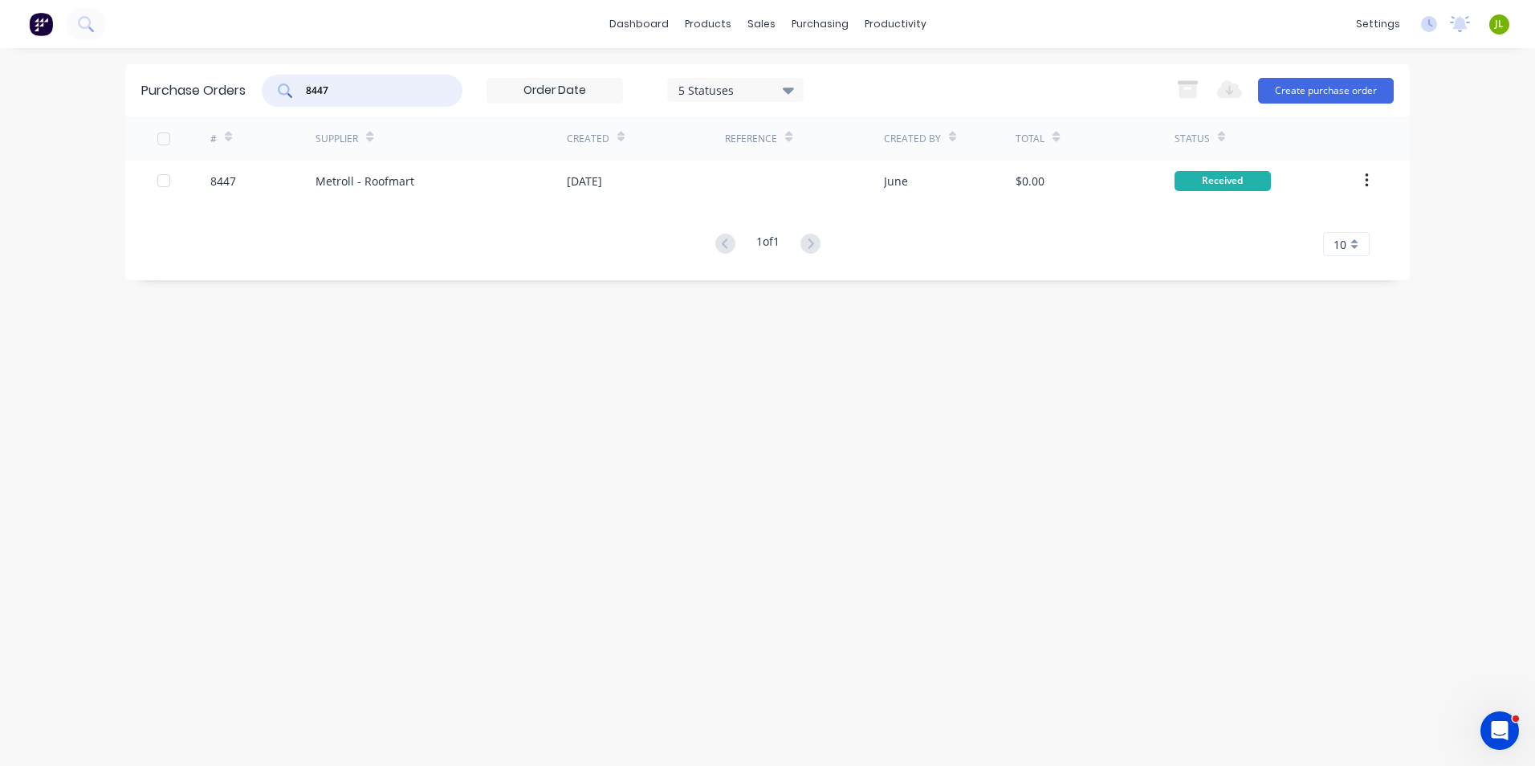
drag, startPoint x: 336, startPoint y: 96, endPoint x: 286, endPoint y: 96, distance: 49.8
click at [286, 96] on div "8447" at bounding box center [362, 91] width 201 height 32
type input "8488"
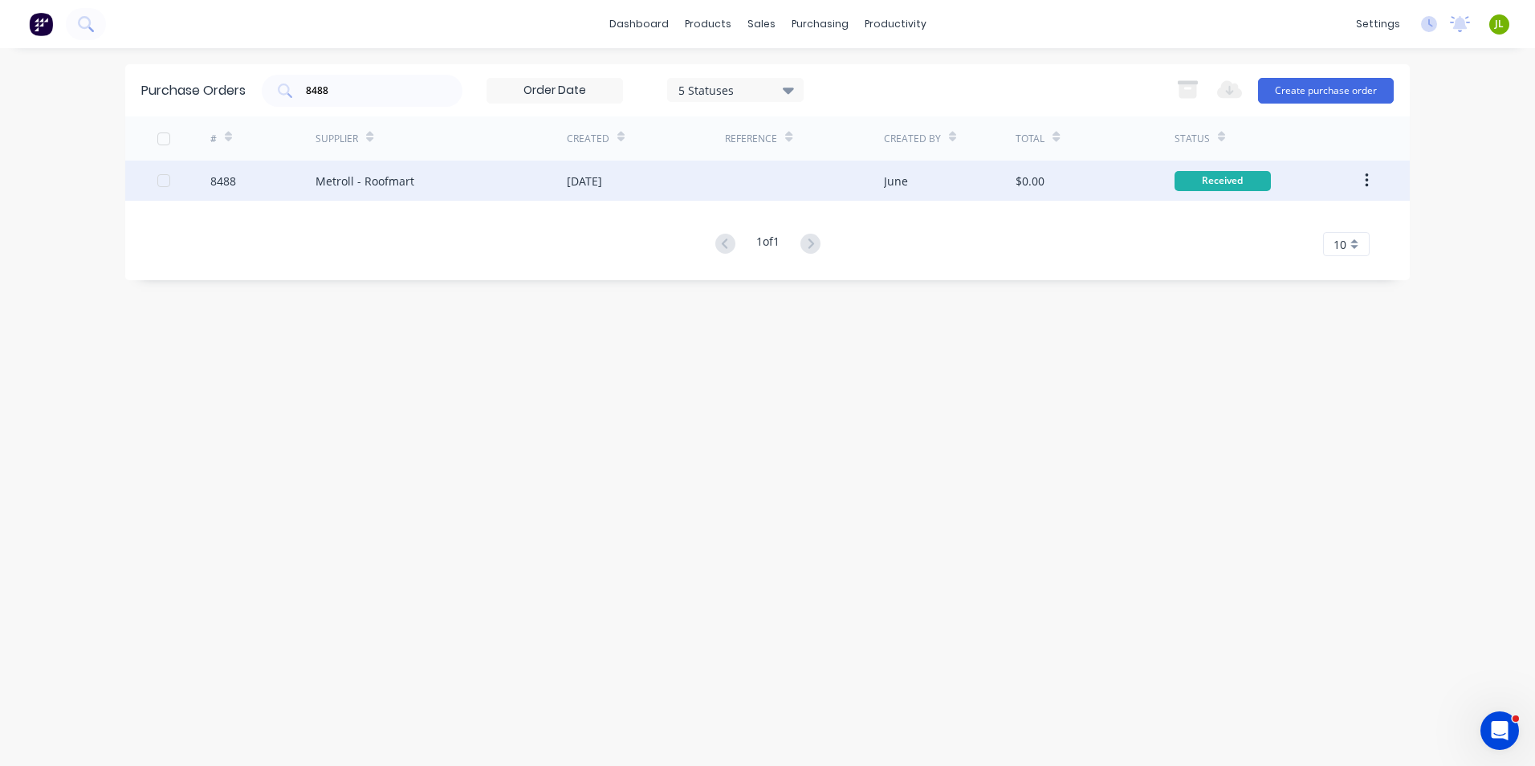
click at [650, 178] on div "[DATE]" at bounding box center [646, 181] width 158 height 40
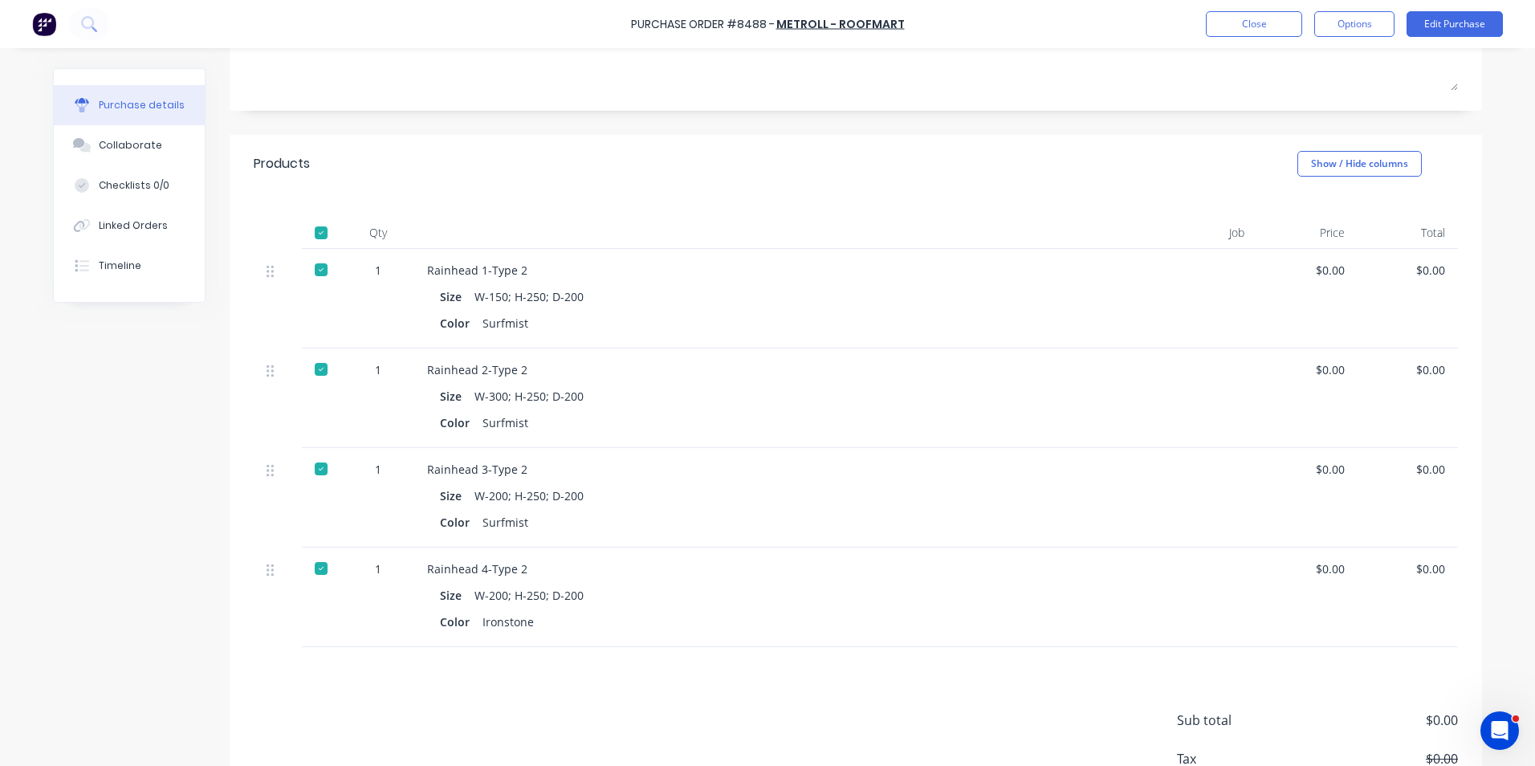
scroll to position [321, 0]
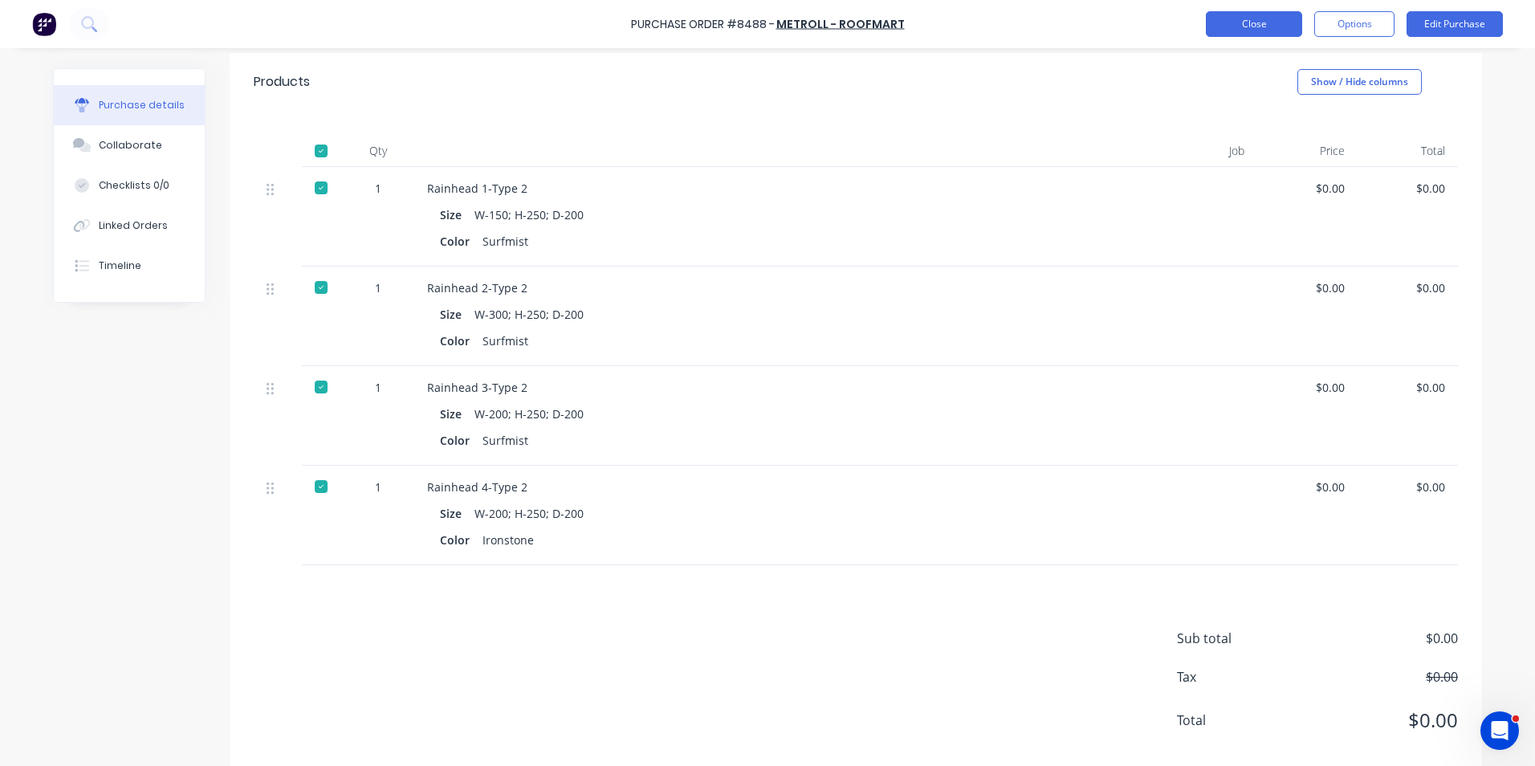
click at [1273, 25] on button "Close" at bounding box center [1254, 24] width 96 height 26
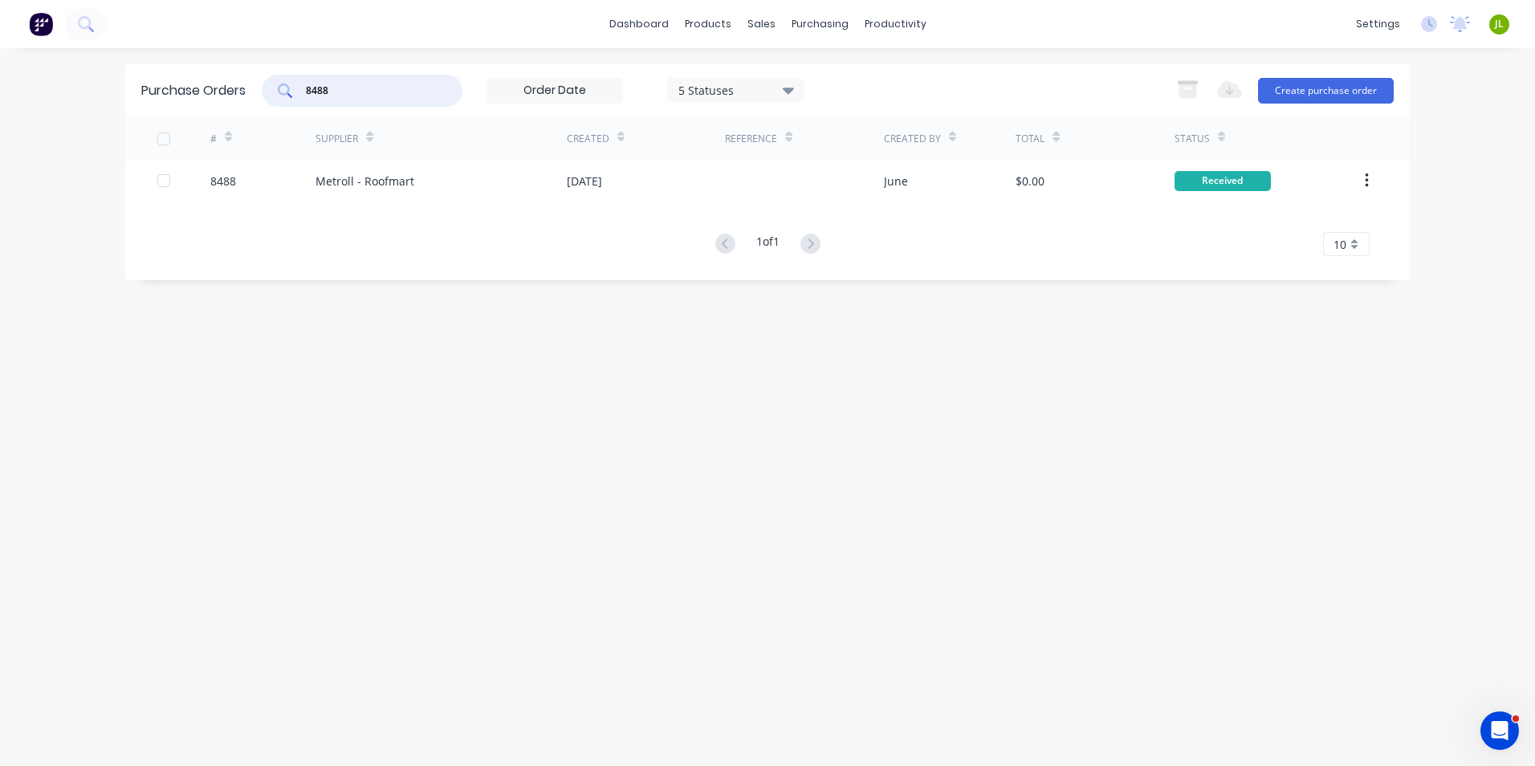
drag, startPoint x: 335, startPoint y: 90, endPoint x: 315, endPoint y: 92, distance: 20.1
click at [315, 92] on input "8488" at bounding box center [370, 91] width 133 height 16
type input "8502"
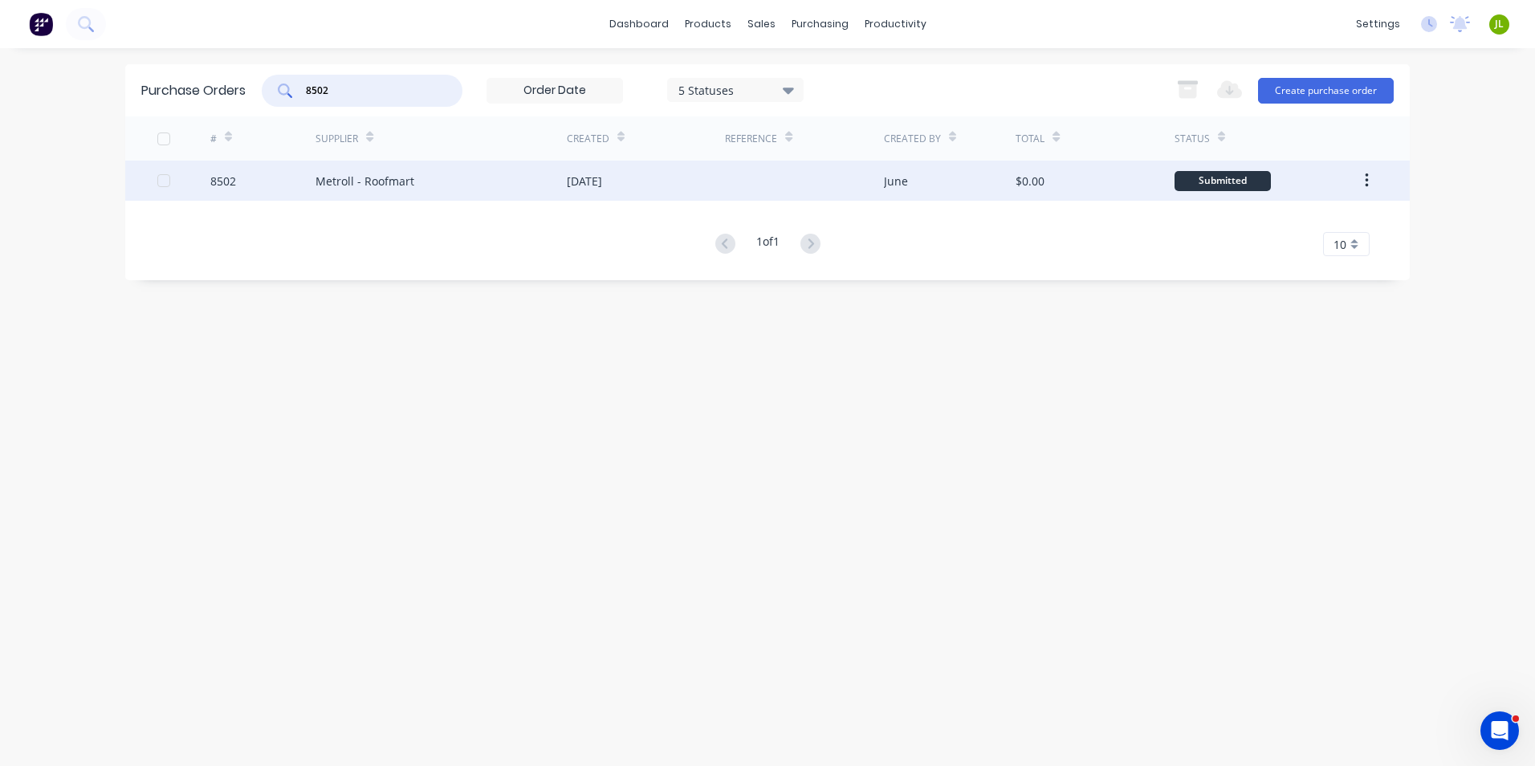
click at [380, 189] on div "Metroll - Roofmart" at bounding box center [441, 181] width 251 height 40
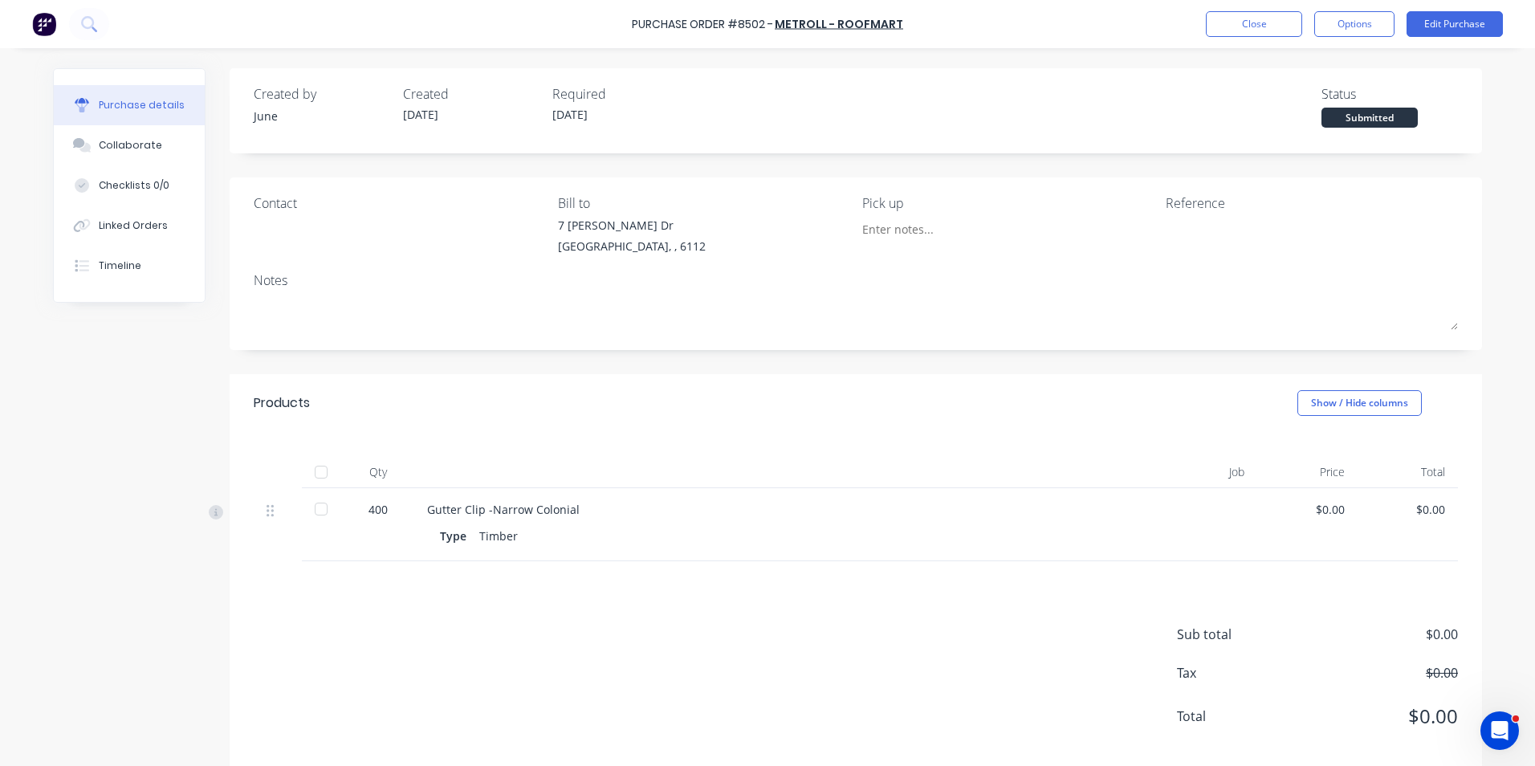
click at [309, 467] on div at bounding box center [321, 472] width 32 height 32
click at [1256, 7] on div "Purchase Order #8502 - Metroll - Roofmart Close Options Edit Purchase" at bounding box center [767, 24] width 1535 height 48
click at [1246, 33] on button "Close" at bounding box center [1254, 24] width 96 height 26
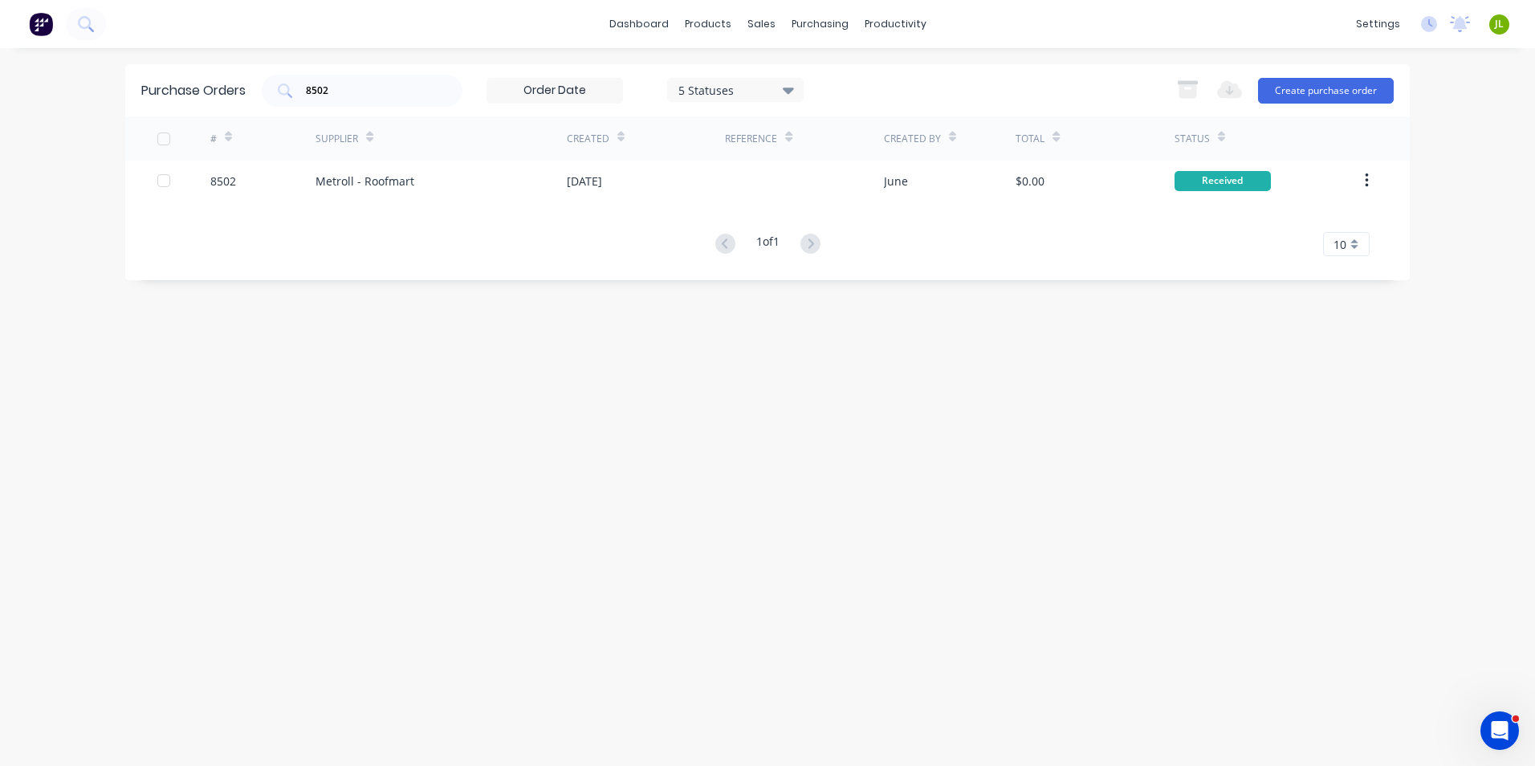
drag, startPoint x: 701, startPoint y: 288, endPoint x: 710, endPoint y: 705, distance: 416.8
click at [710, 705] on div "Purchase Orders 8502 5 Statuses 5 Statuses Export to Excel (XLSX) Create purcha…" at bounding box center [767, 407] width 1285 height 686
click at [913, 135] on div "Delivery Scheduling" at bounding box center [949, 141] width 100 height 14
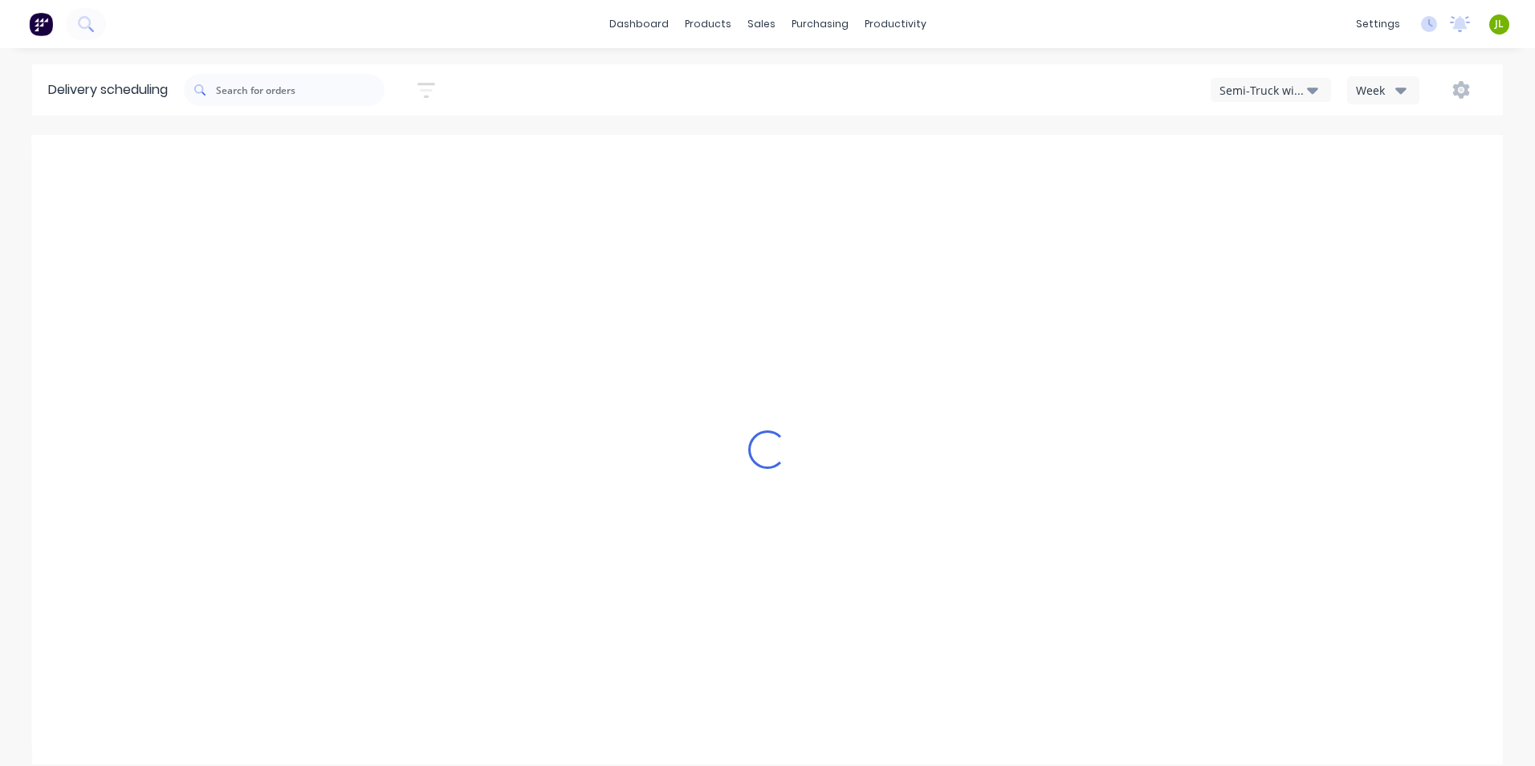
click at [1244, 82] on div "Semi-Truck with Hiab" at bounding box center [1264, 90] width 88 height 17
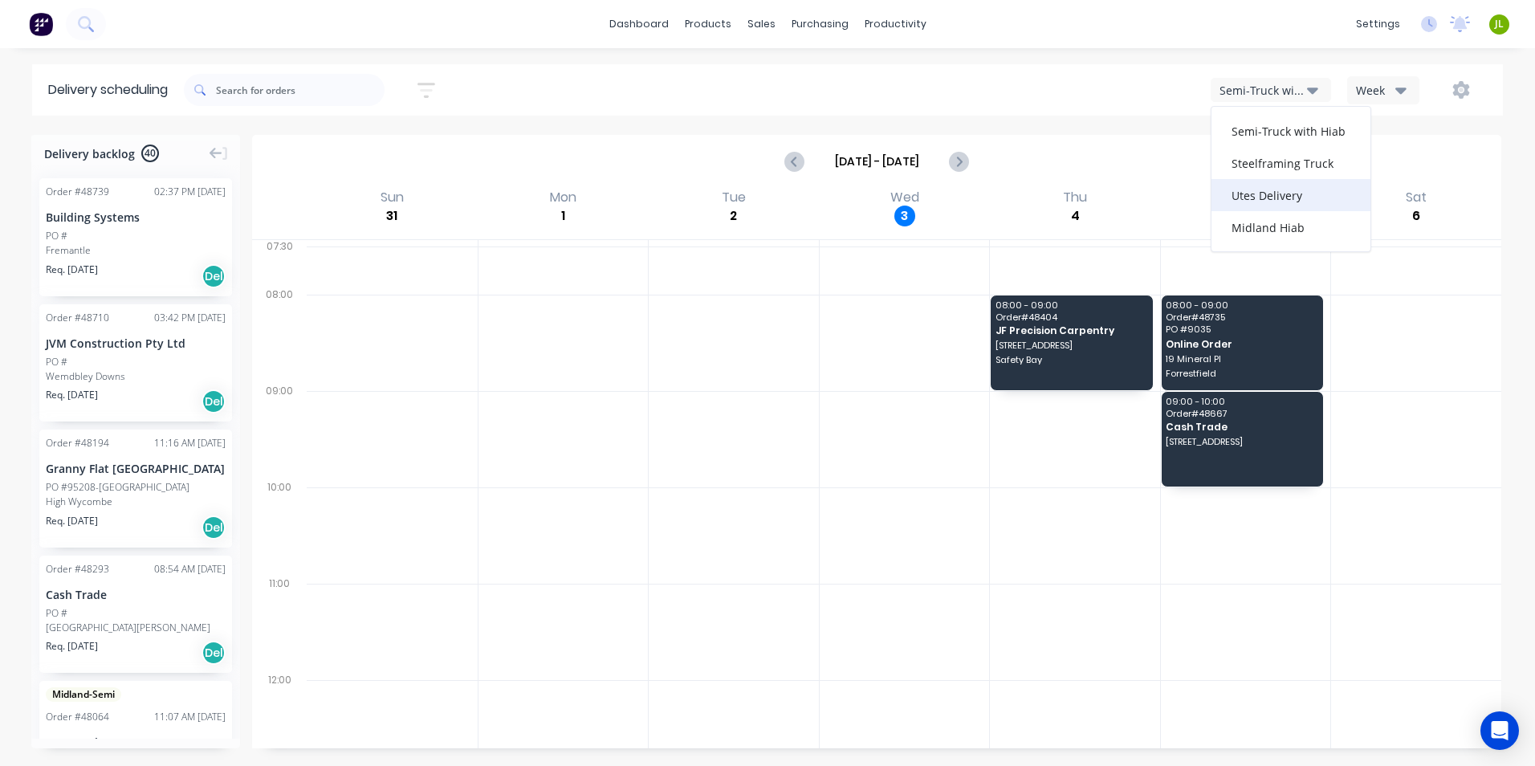
click at [1250, 194] on div "Utes Delivery" at bounding box center [1291, 195] width 159 height 32
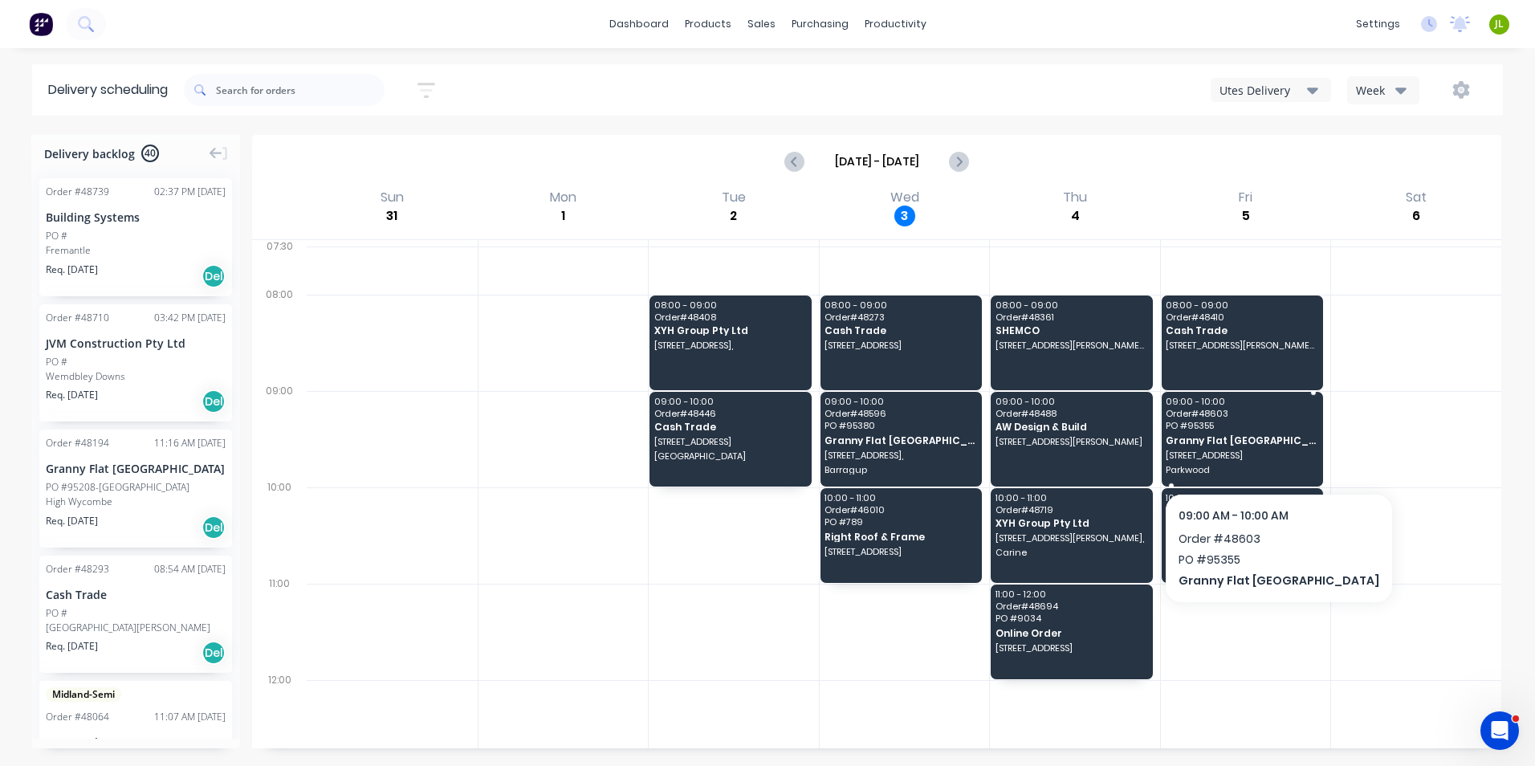
click at [1285, 444] on span "Granny Flat WA" at bounding box center [1241, 440] width 151 height 10
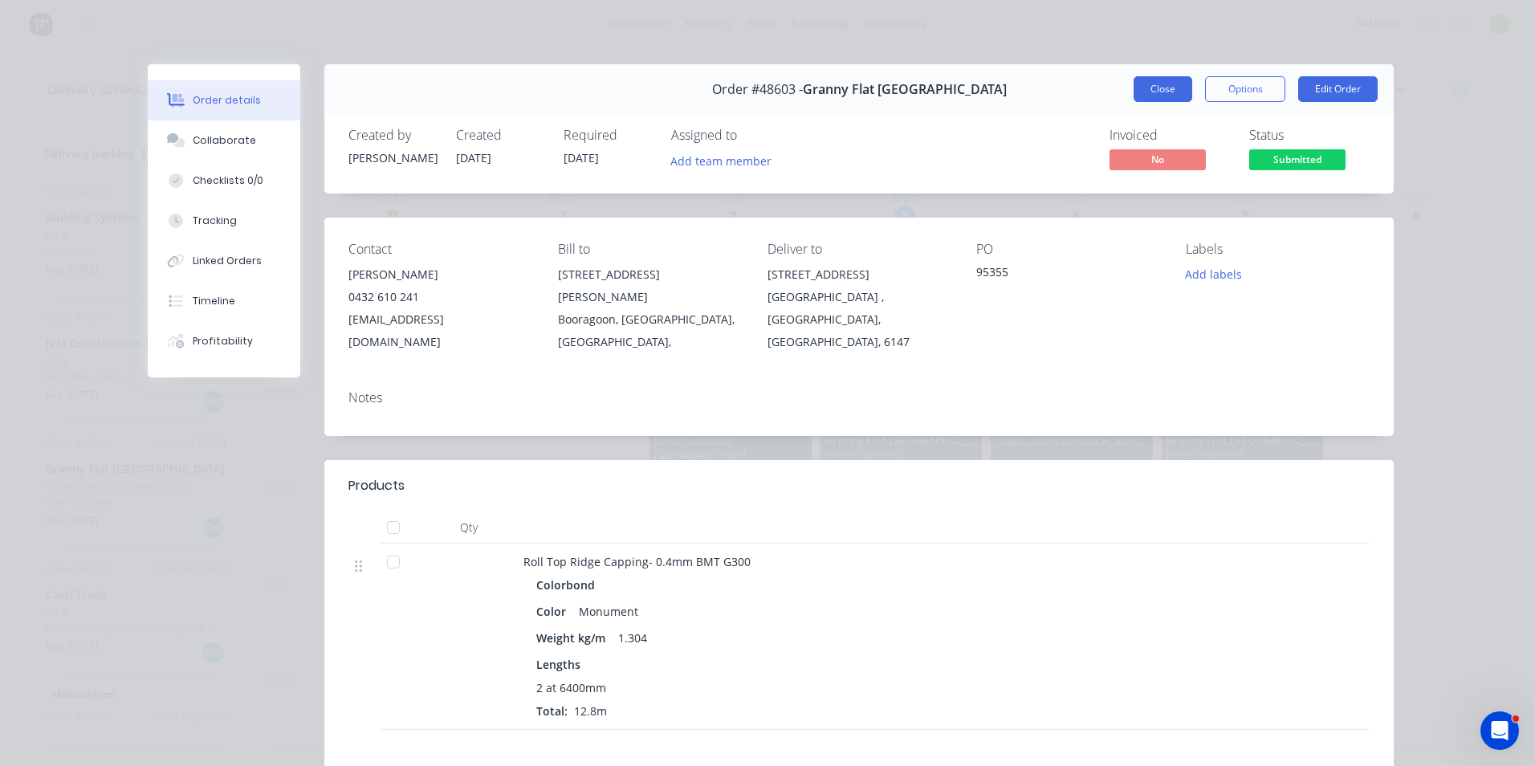
click at [1137, 92] on button "Close" at bounding box center [1163, 89] width 59 height 26
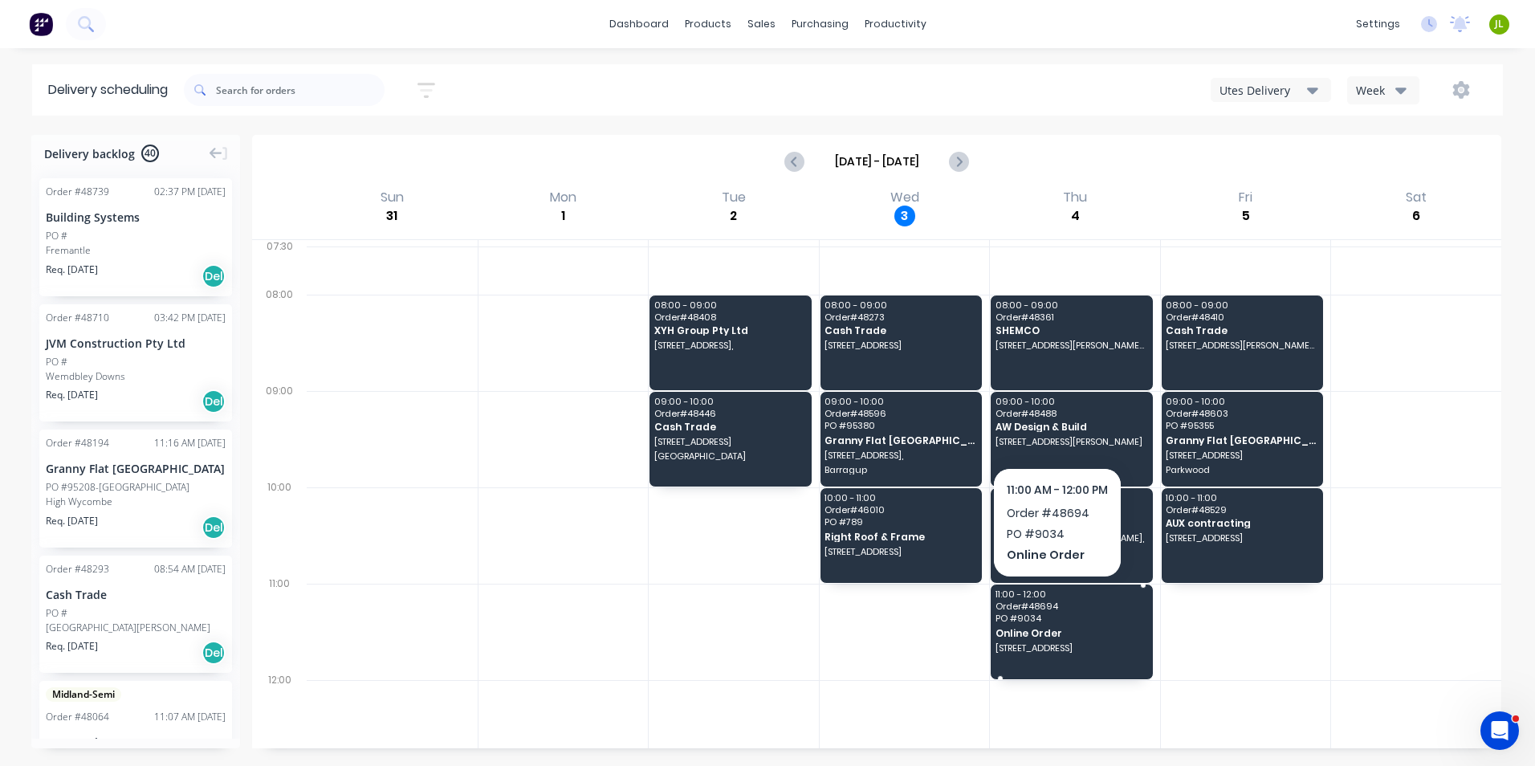
click at [1083, 606] on span "Order # 48694" at bounding box center [1071, 606] width 151 height 10
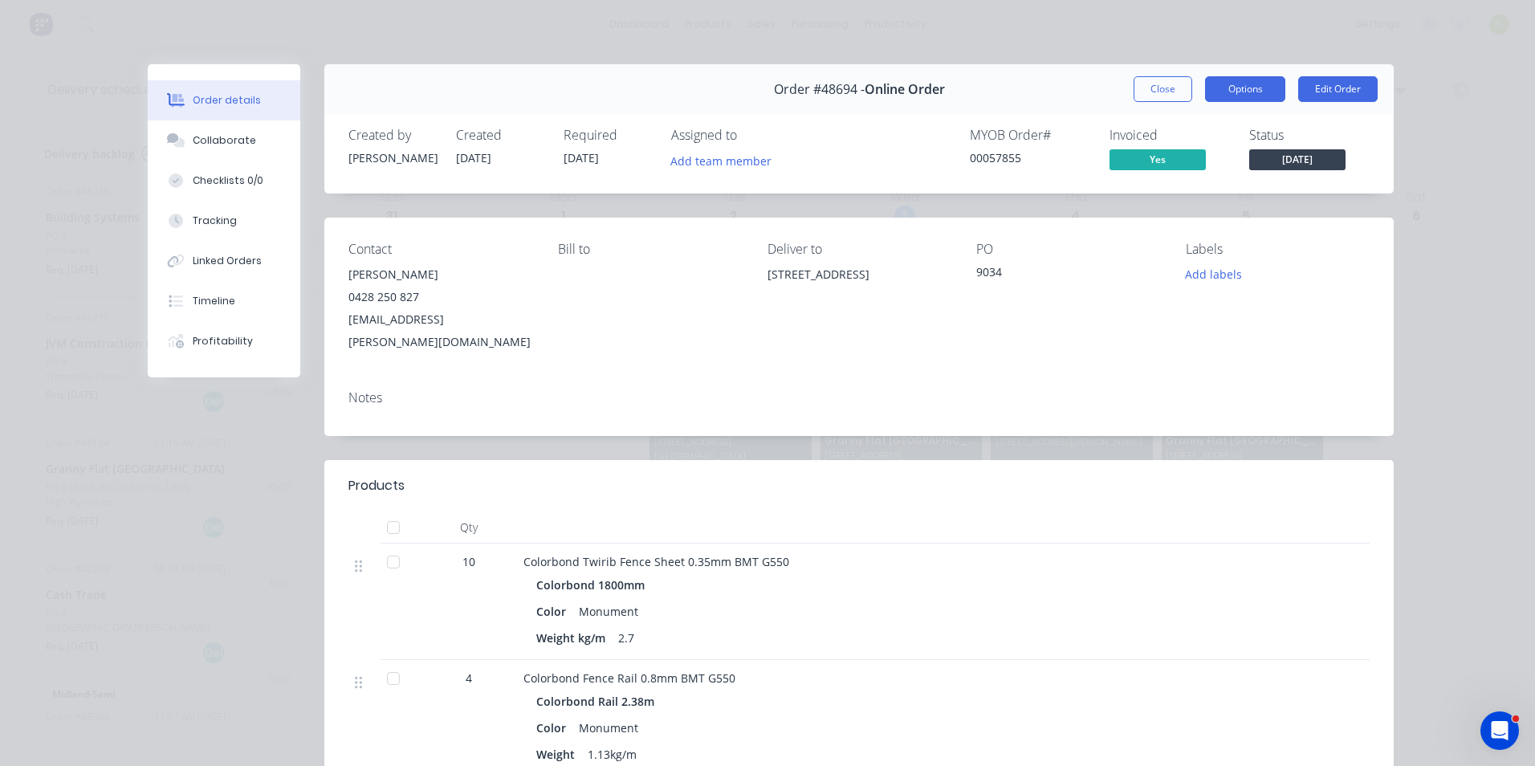
click at [1255, 89] on button "Options" at bounding box center [1245, 89] width 80 height 26
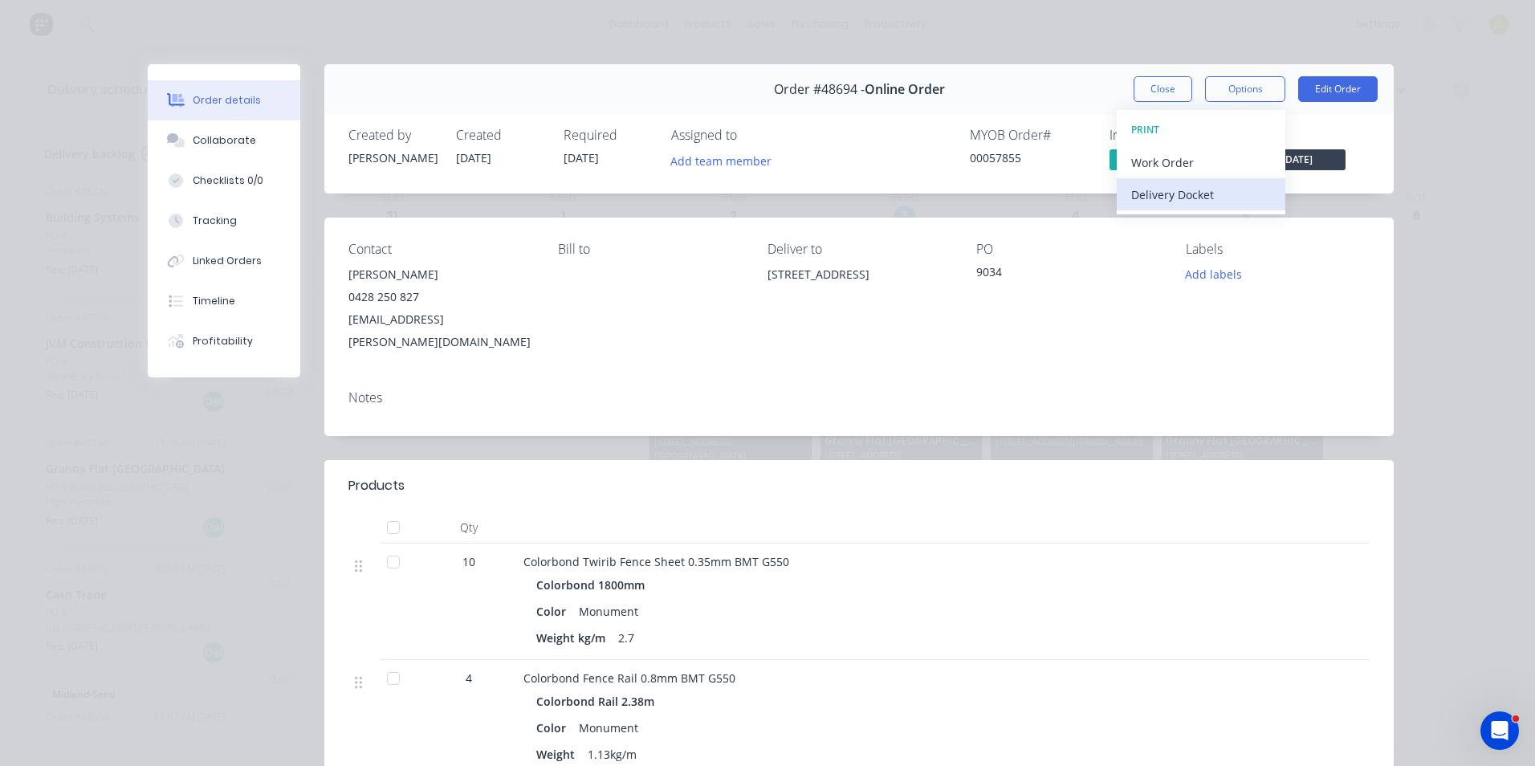
click at [1236, 201] on div "Delivery Docket" at bounding box center [1201, 194] width 140 height 23
click at [1216, 195] on div "Standard" at bounding box center [1201, 194] width 140 height 23
drag, startPoint x: 846, startPoint y: 373, endPoint x: 914, endPoint y: 271, distance: 122.3
click at [847, 390] on div "Notes" at bounding box center [858, 397] width 1021 height 15
click at [1147, 97] on button "Close" at bounding box center [1163, 89] width 59 height 26
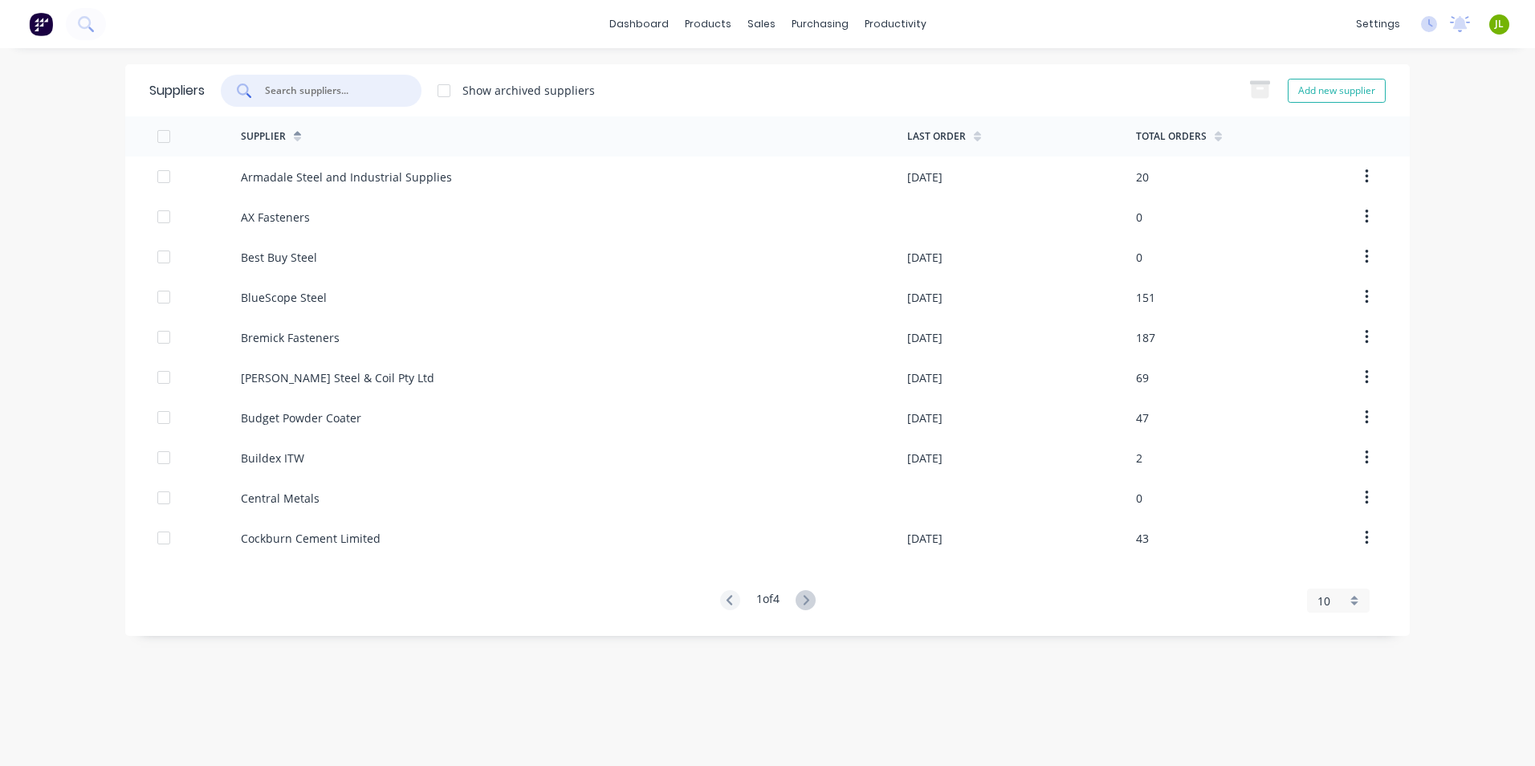
click at [353, 92] on input "text" at bounding box center [329, 91] width 133 height 16
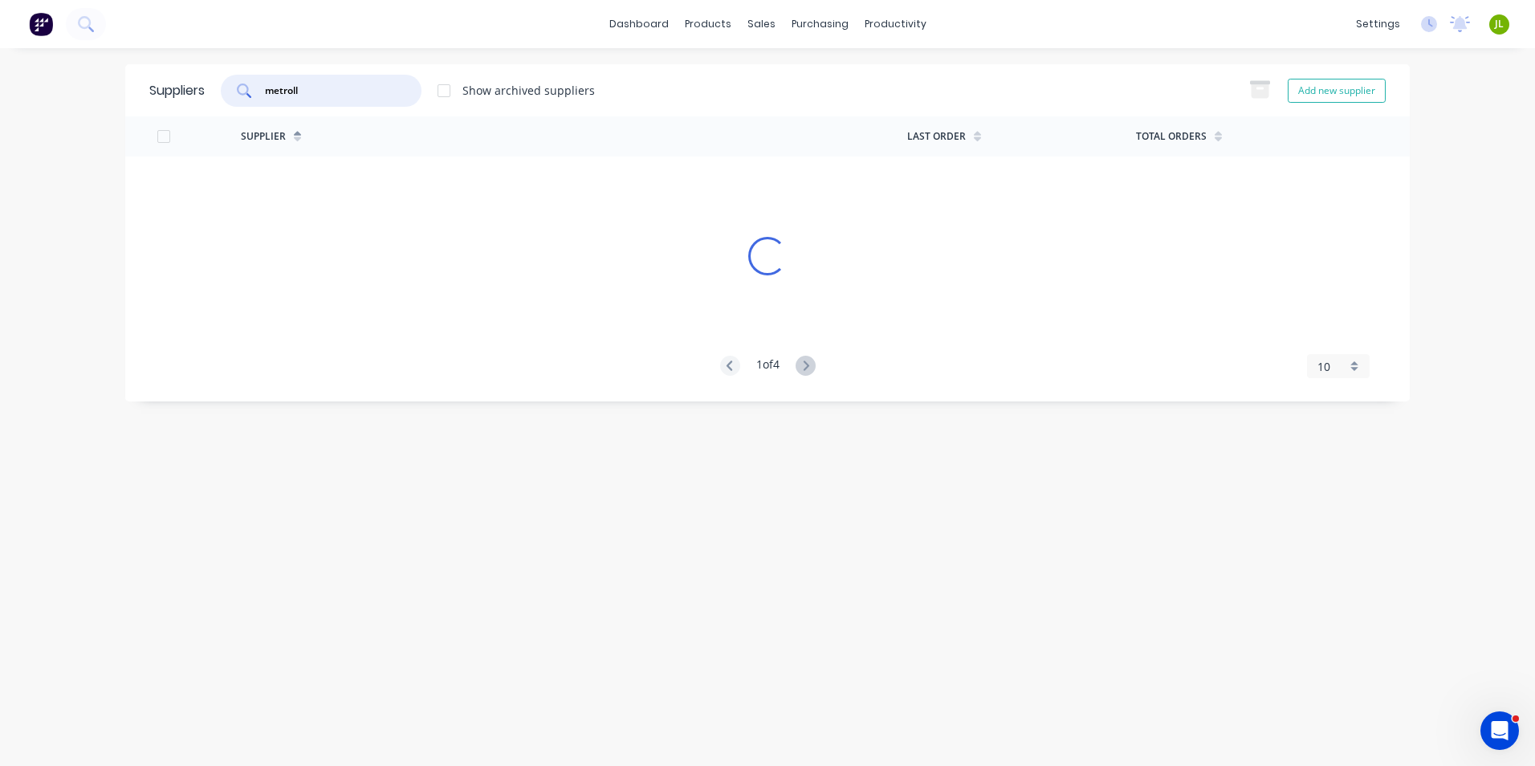
type input "metroll"
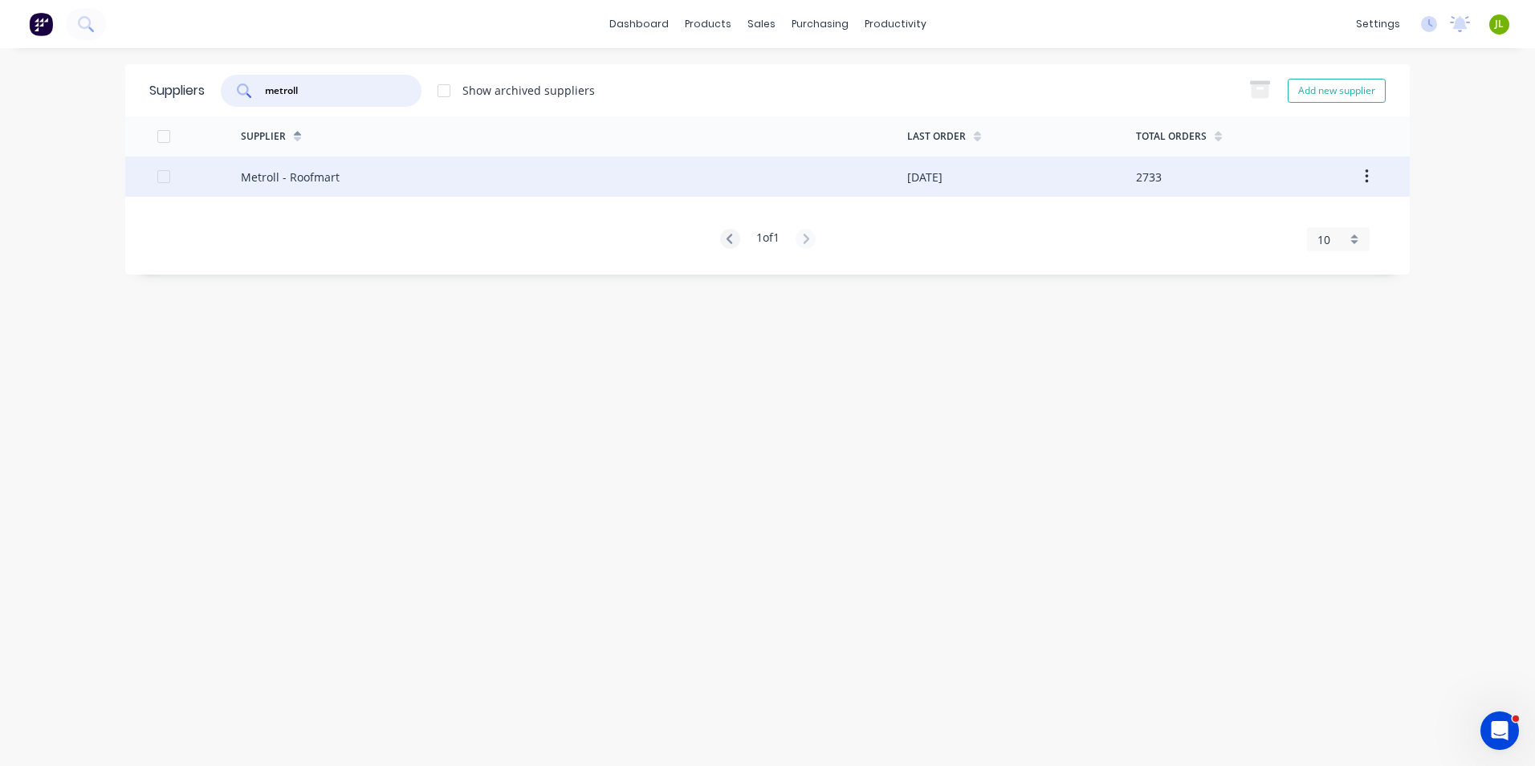
click at [298, 165] on div "Metroll - Roofmart" at bounding box center [574, 177] width 666 height 40
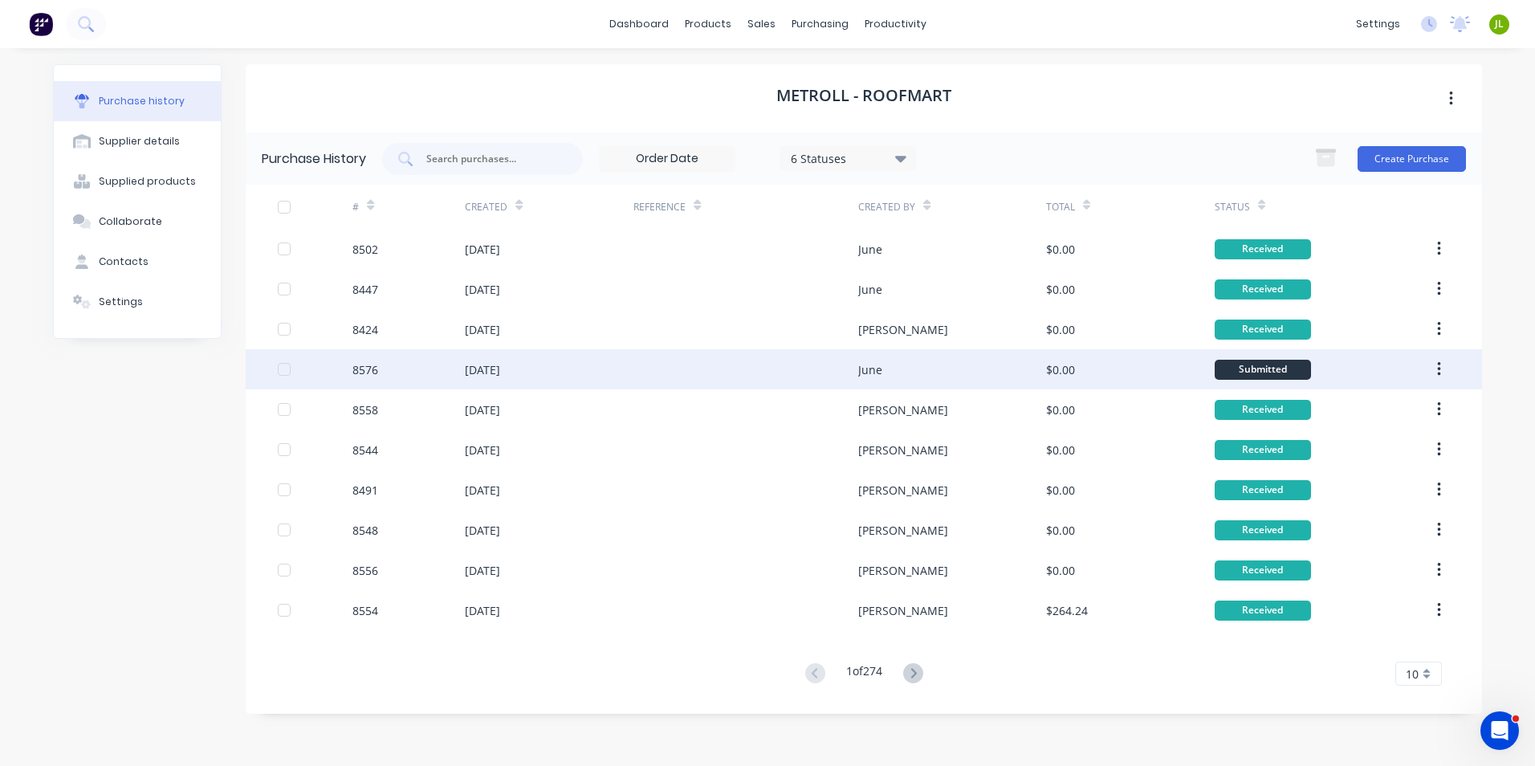
click at [497, 375] on div "[DATE]" at bounding box center [482, 369] width 35 height 17
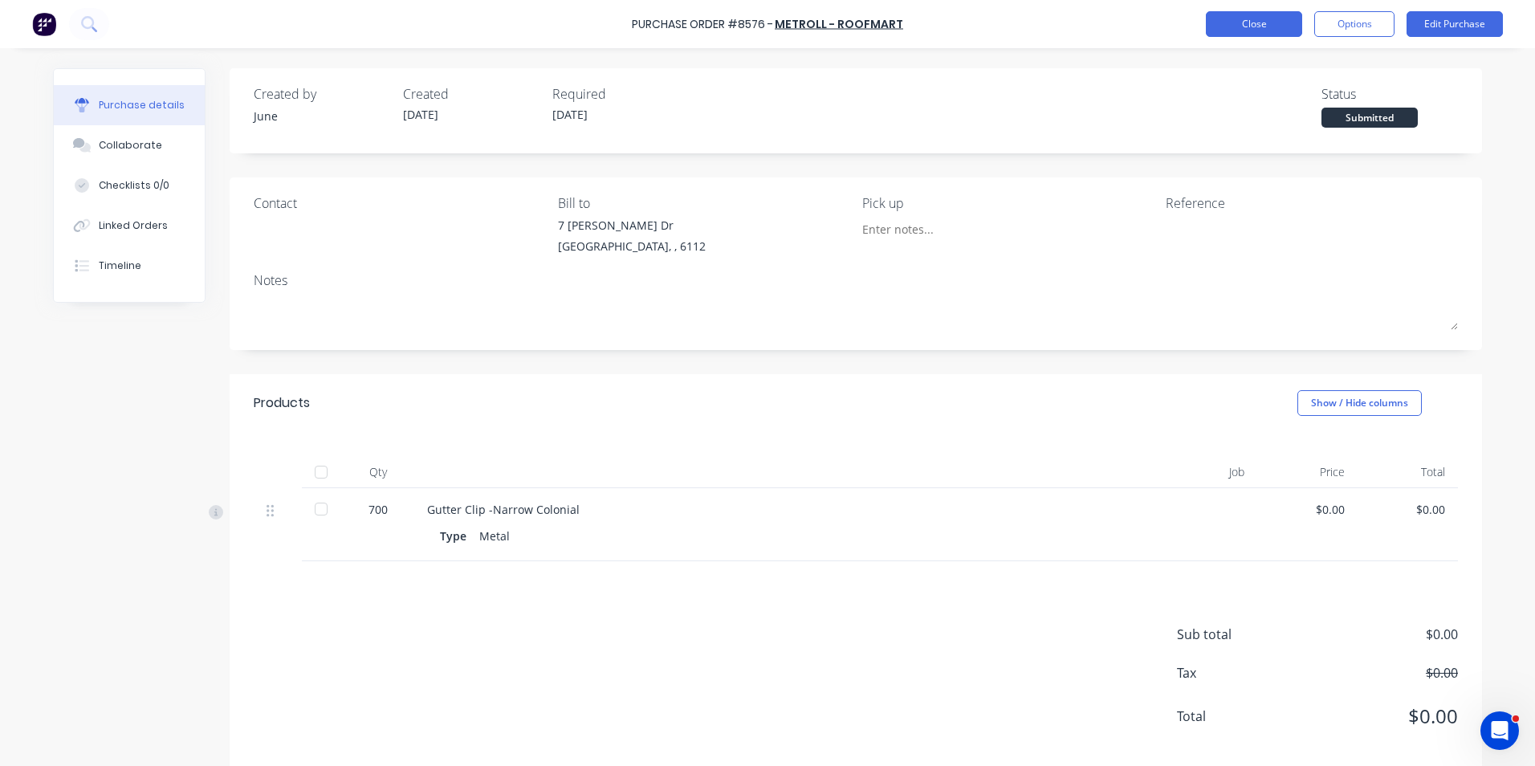
click at [1271, 32] on button "Close" at bounding box center [1254, 24] width 96 height 26
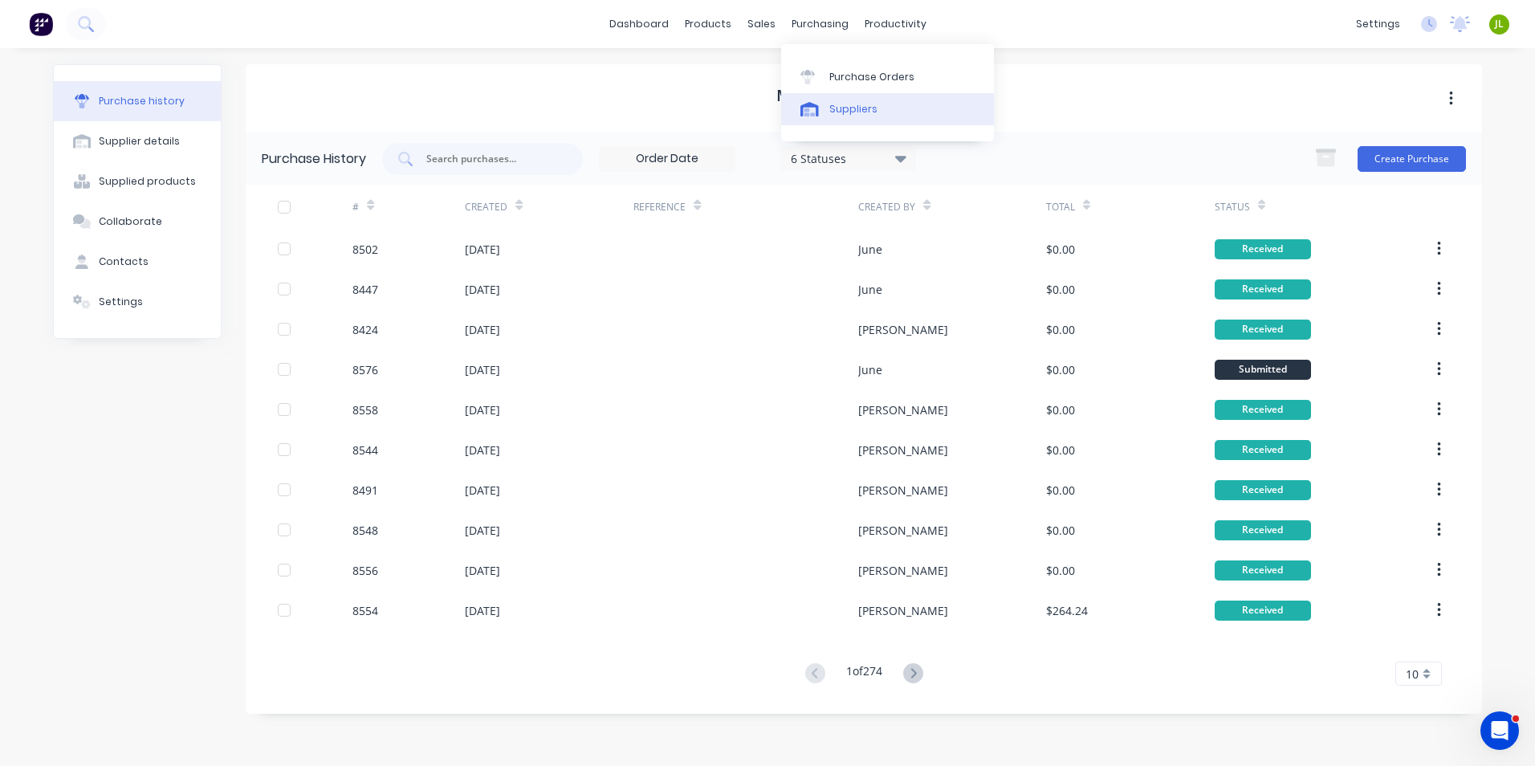
click at [835, 106] on div "Suppliers" at bounding box center [853, 109] width 48 height 14
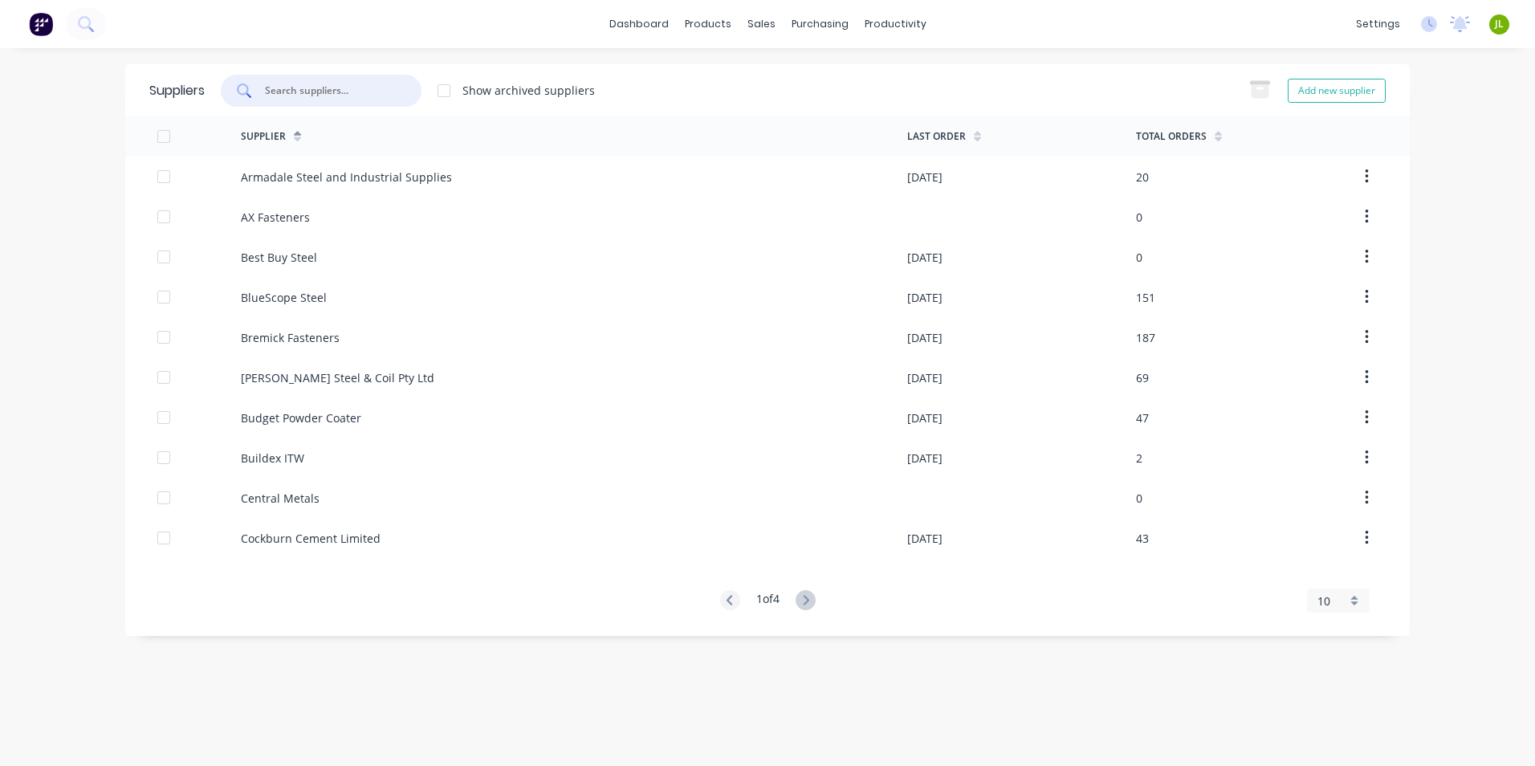
click at [299, 85] on input "text" at bounding box center [329, 91] width 133 height 16
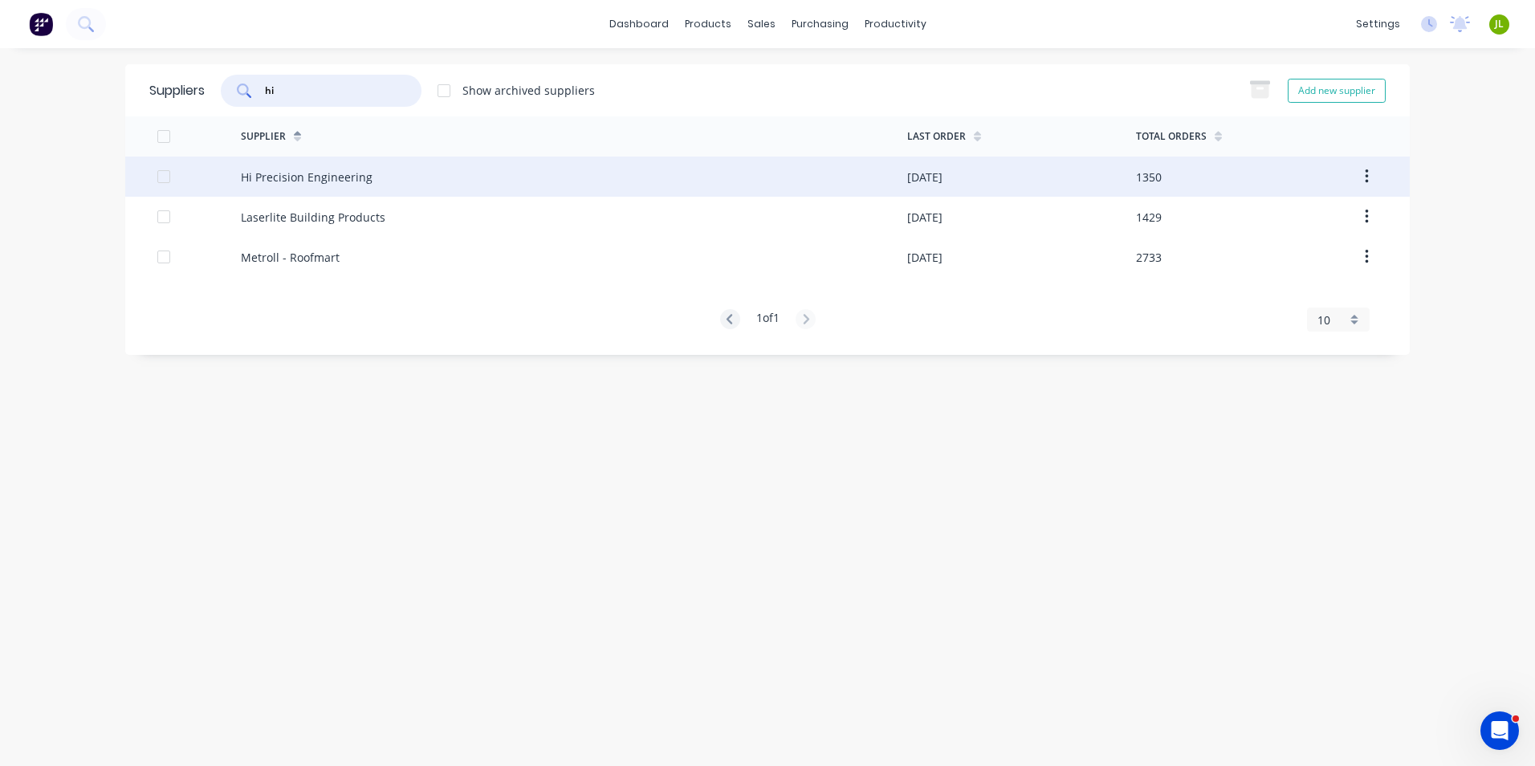
type input "hi"
click at [332, 188] on div "Hi Precision Engineering" at bounding box center [574, 177] width 666 height 40
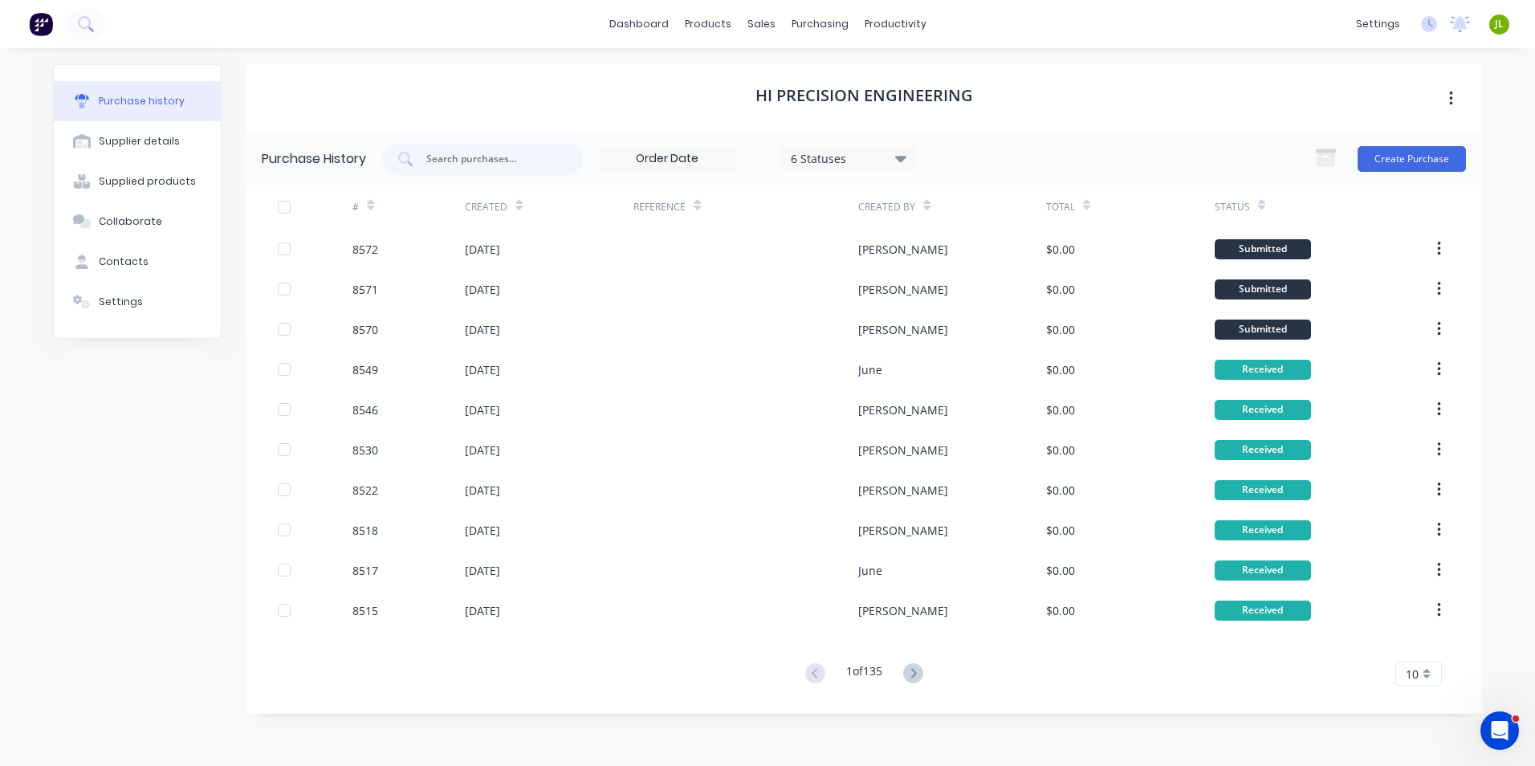
click at [829, 157] on div "6 Statuses" at bounding box center [848, 157] width 115 height 17
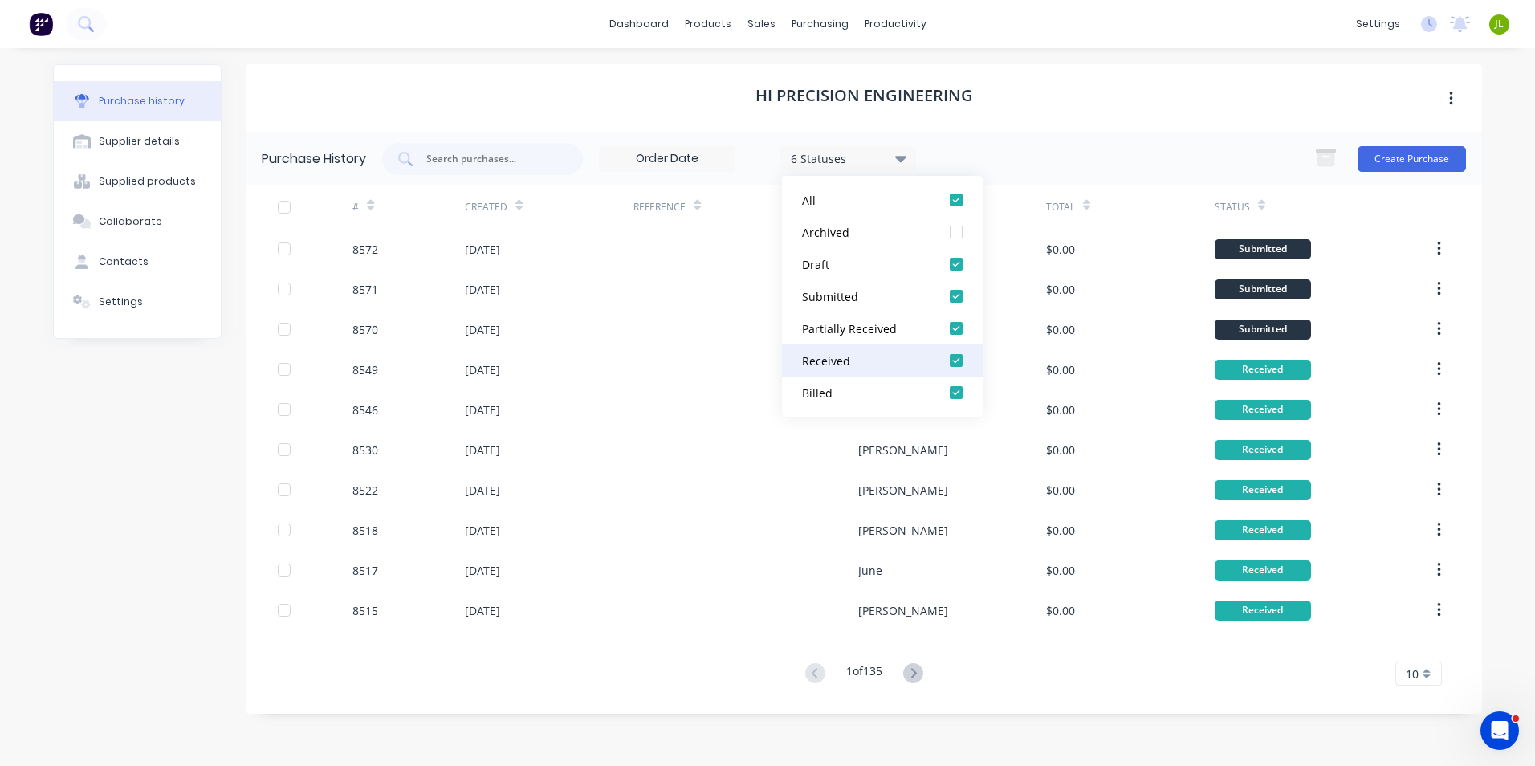
click at [947, 348] on div at bounding box center [956, 360] width 32 height 32
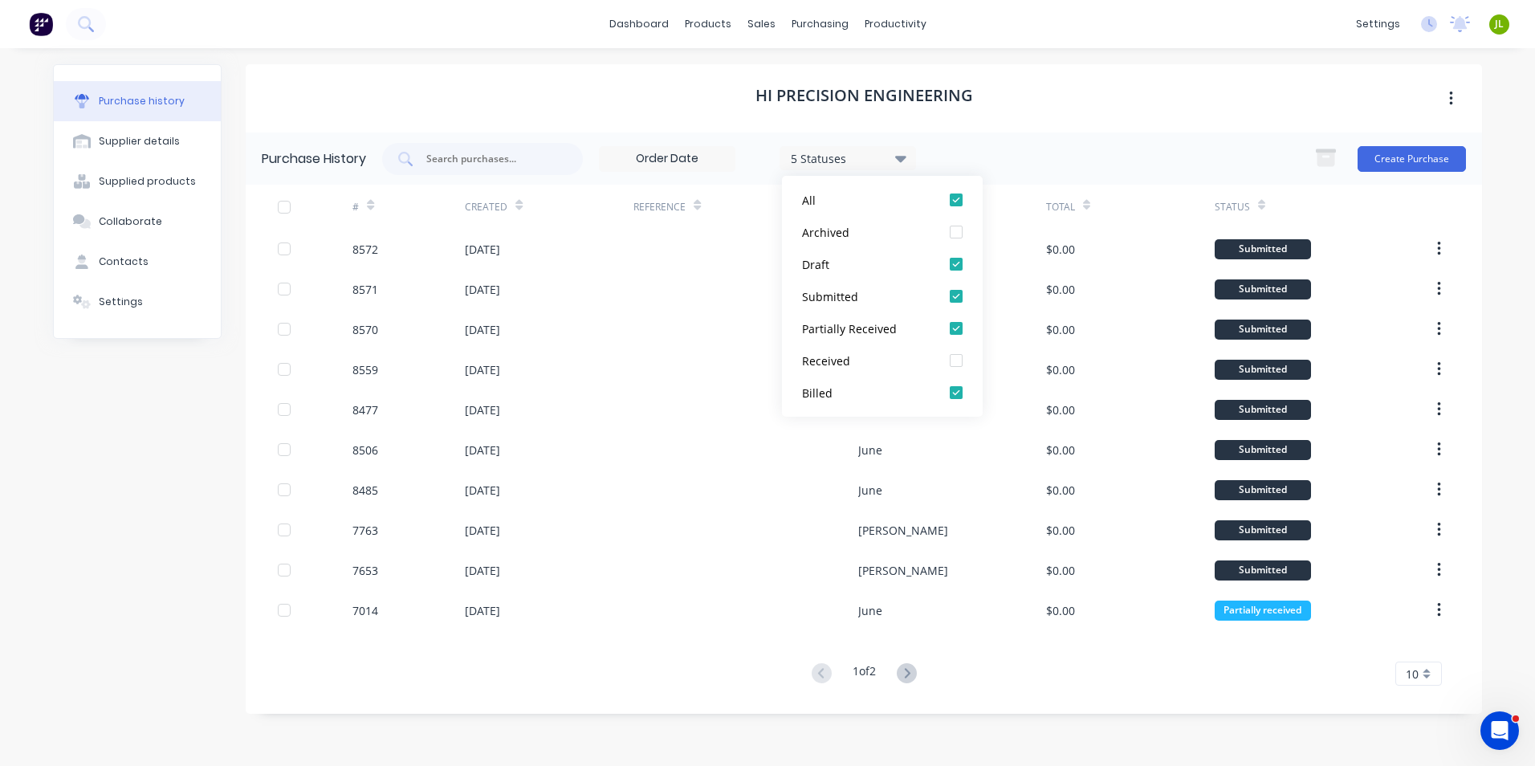
click at [78, 516] on div "Purchase history Supplier details Supplied products Collaborate Contacts Settin…" at bounding box center [137, 399] width 169 height 670
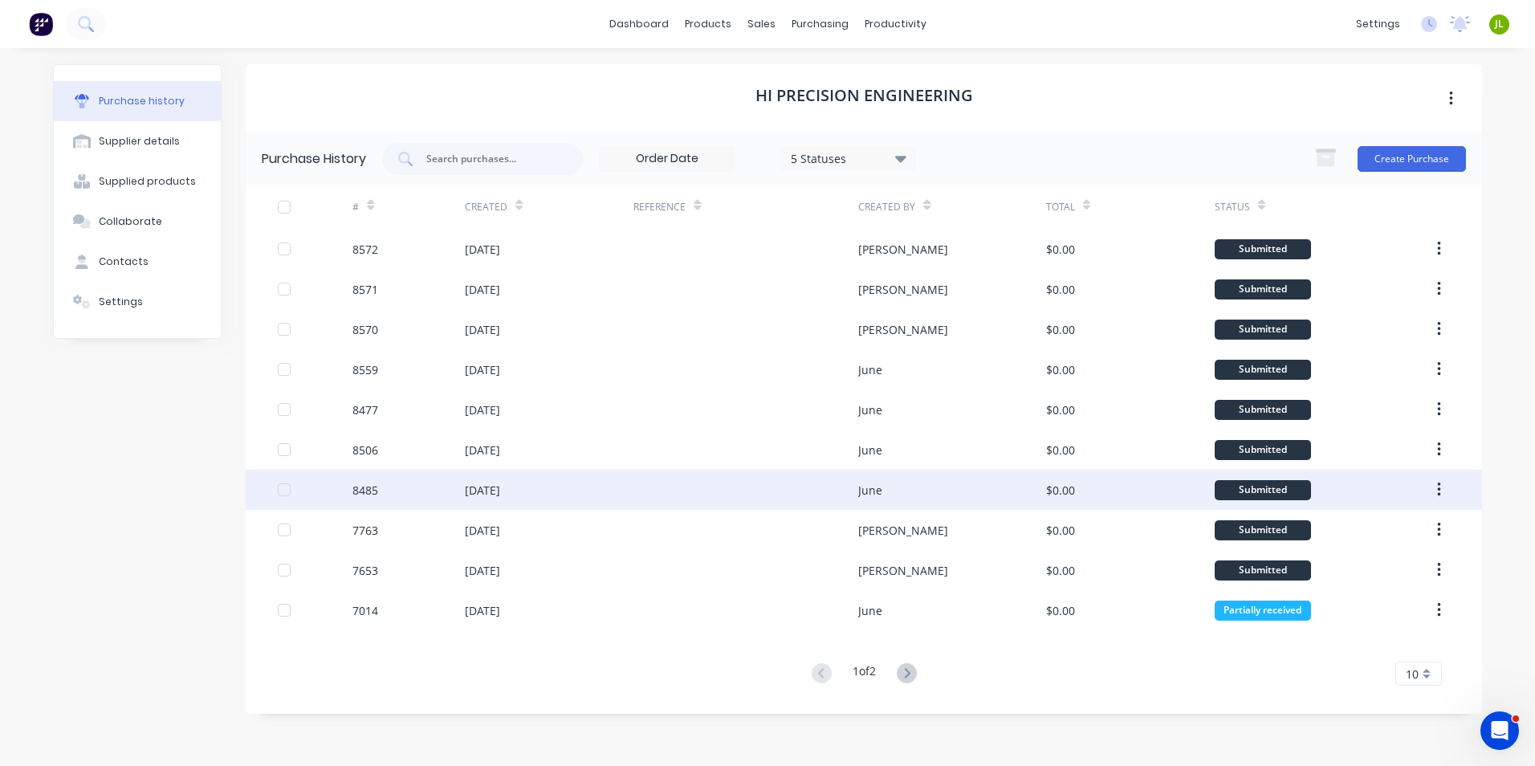
click at [873, 494] on div "June" at bounding box center [870, 490] width 24 height 17
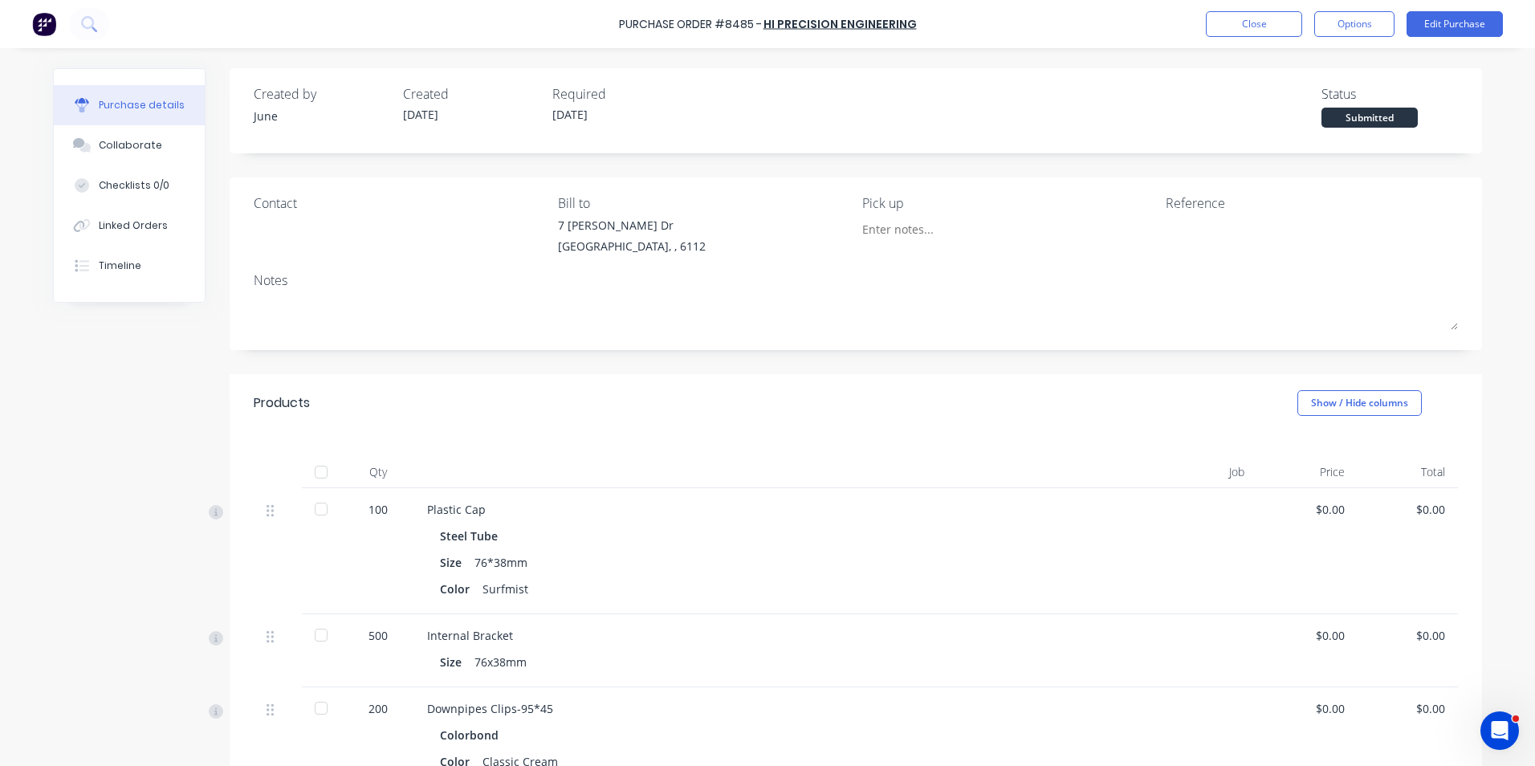
click at [320, 471] on div at bounding box center [321, 472] width 32 height 32
click at [1257, 22] on button "Close" at bounding box center [1254, 24] width 96 height 26
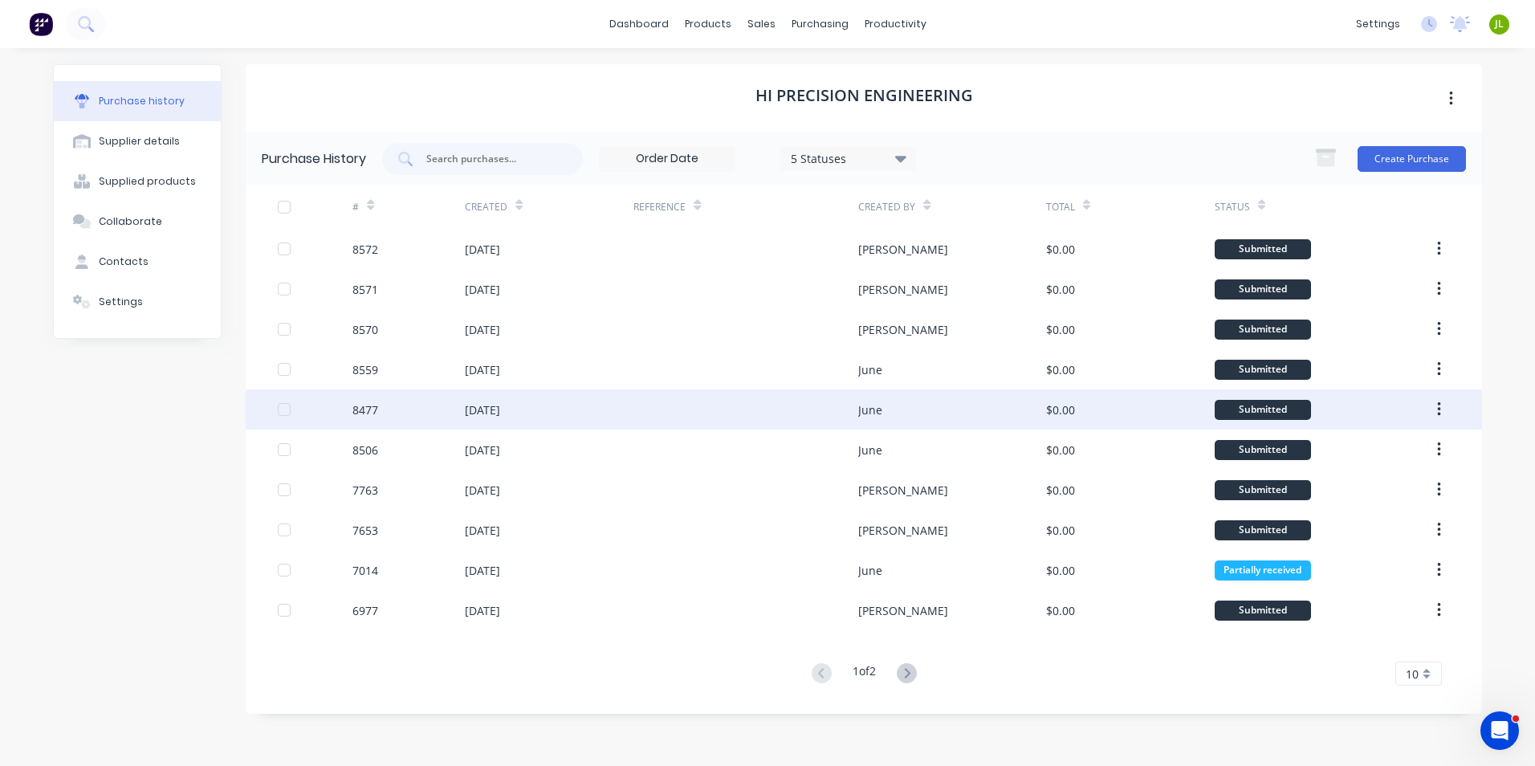
click at [716, 425] on div at bounding box center [745, 409] width 225 height 40
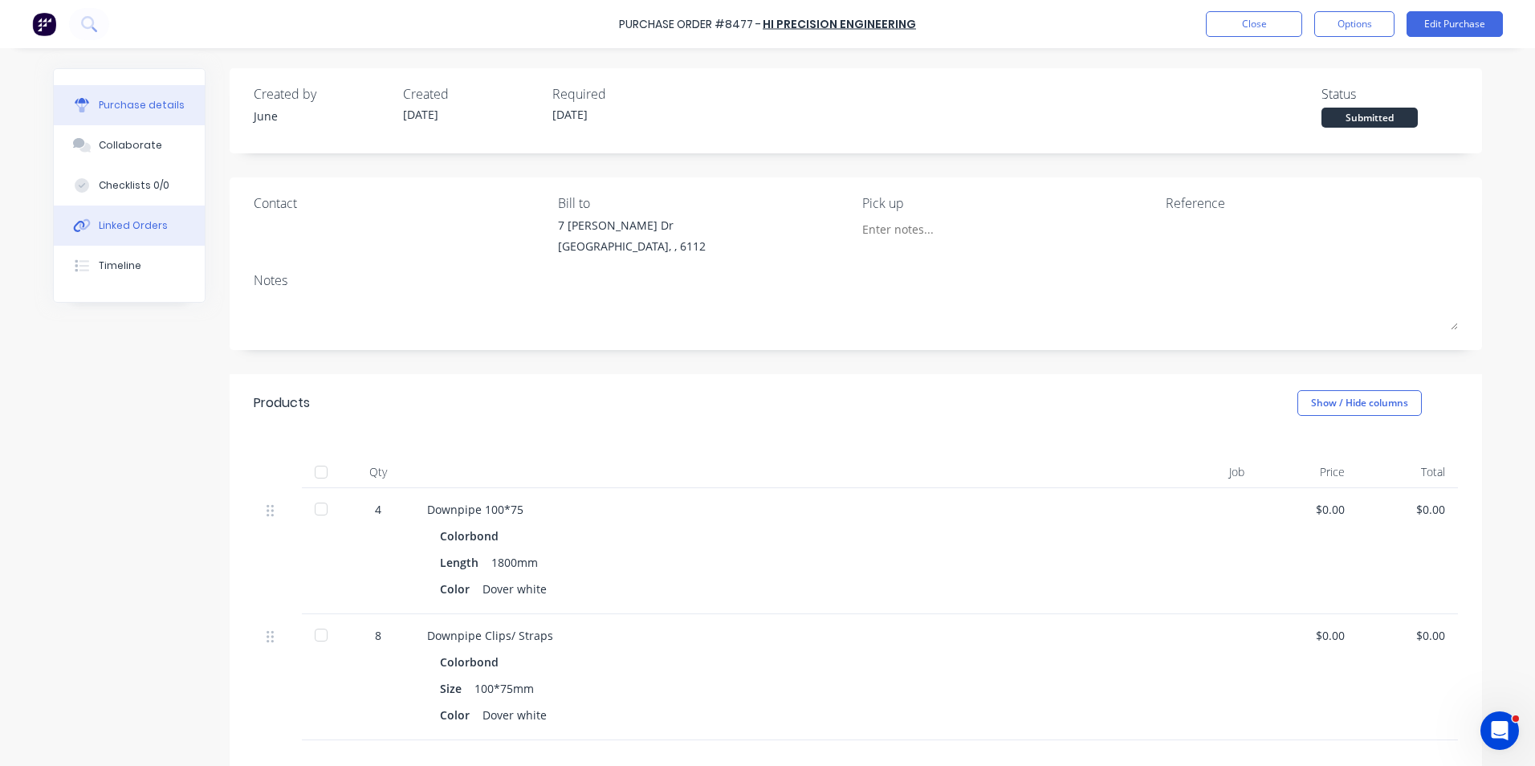
click at [132, 221] on div "Linked Orders" at bounding box center [133, 225] width 69 height 14
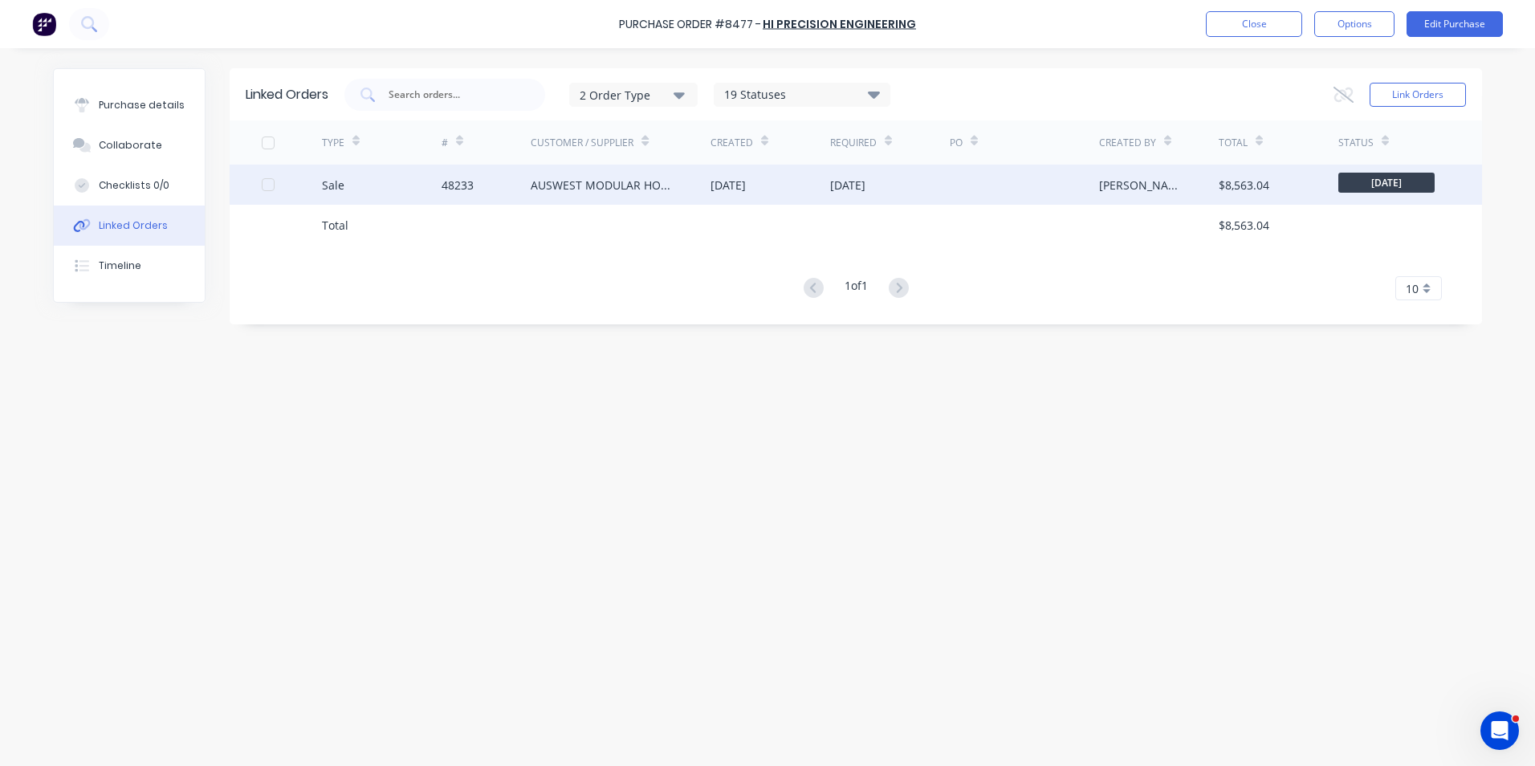
click at [669, 194] on div "AUSWEST MODULAR HOMES" at bounding box center [621, 185] width 180 height 40
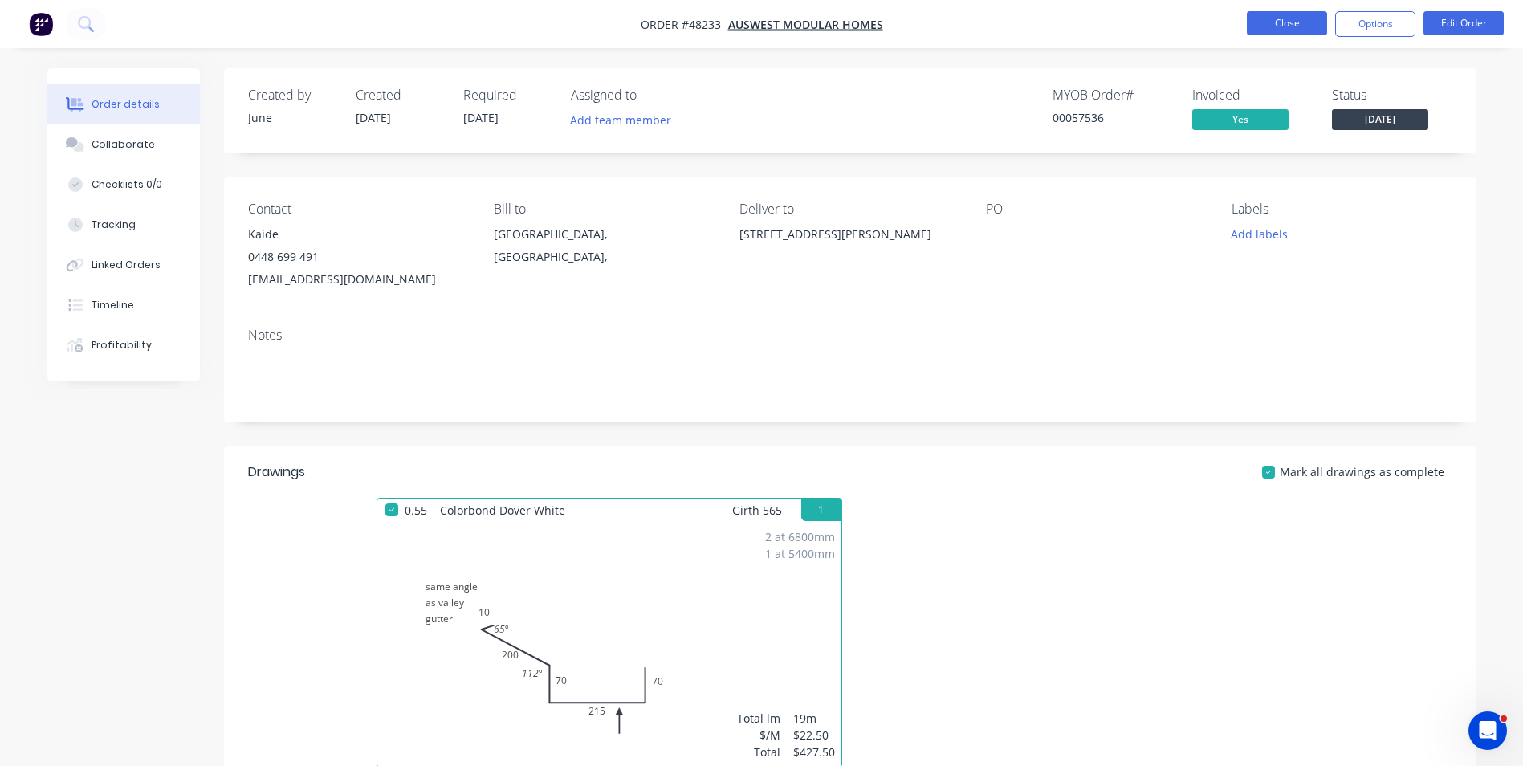
click at [1279, 22] on button "Close" at bounding box center [1287, 23] width 80 height 24
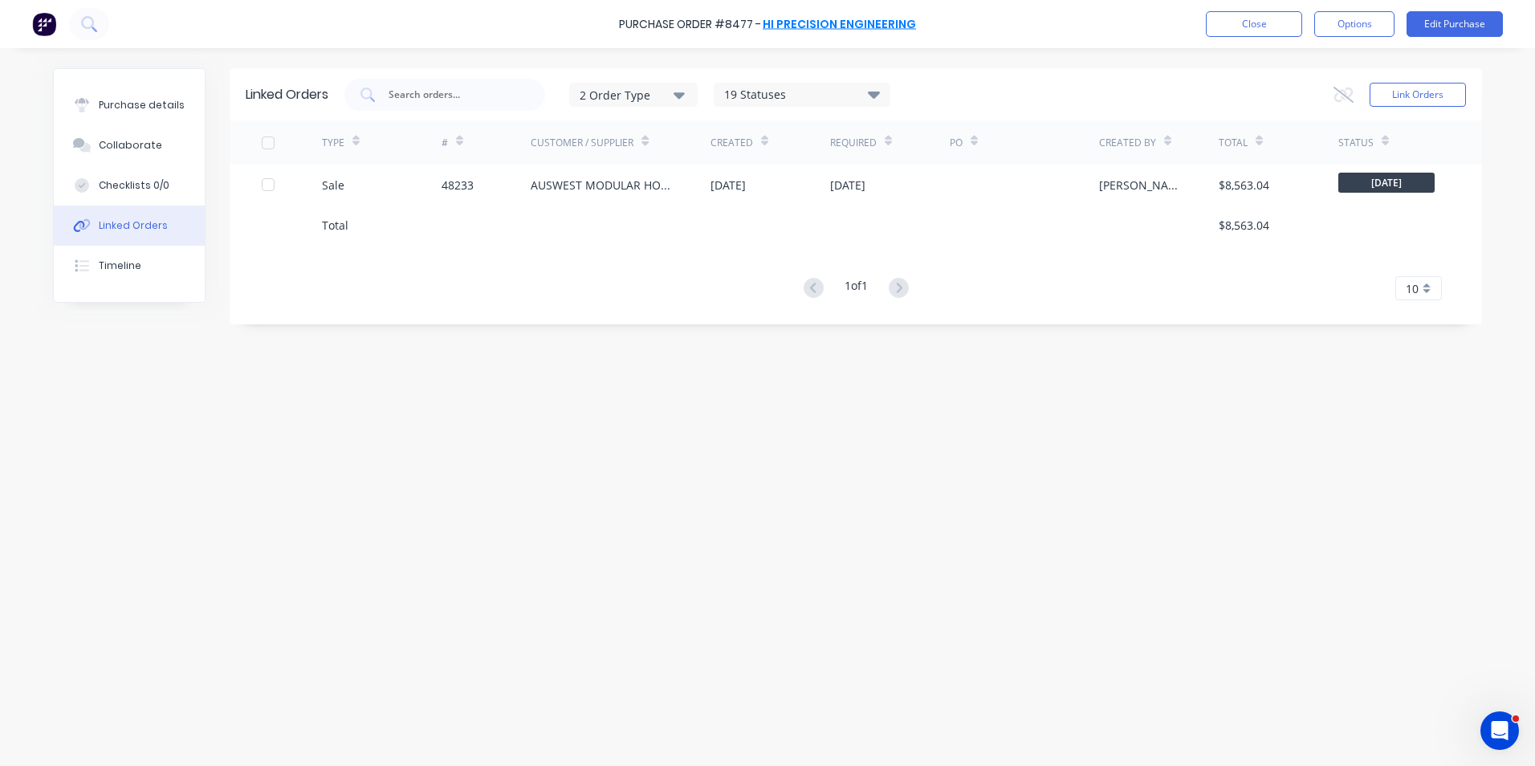
click at [796, 31] on link "Hi Precision Engineering" at bounding box center [839, 24] width 153 height 16
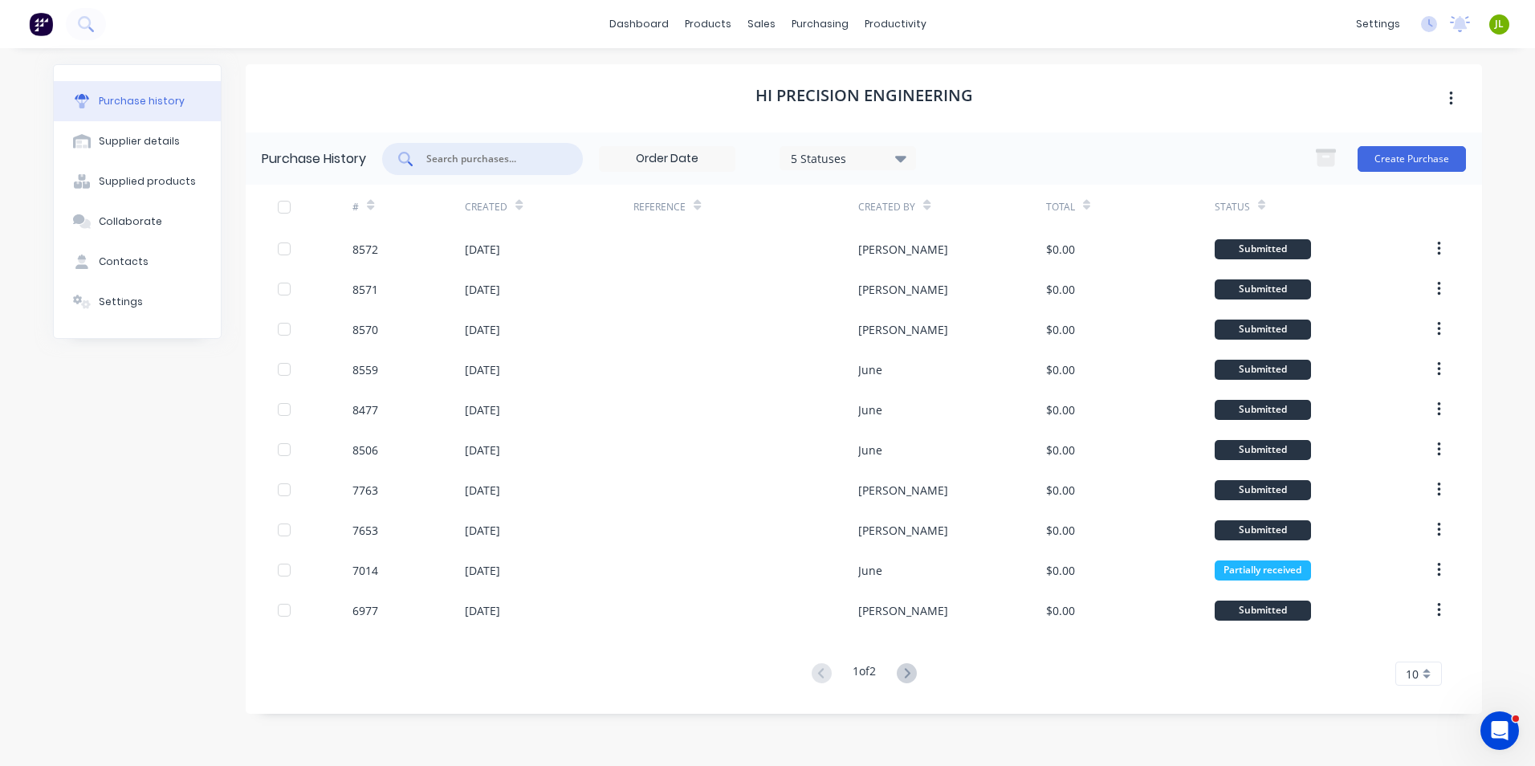
click at [487, 161] on input "text" at bounding box center [491, 159] width 133 height 16
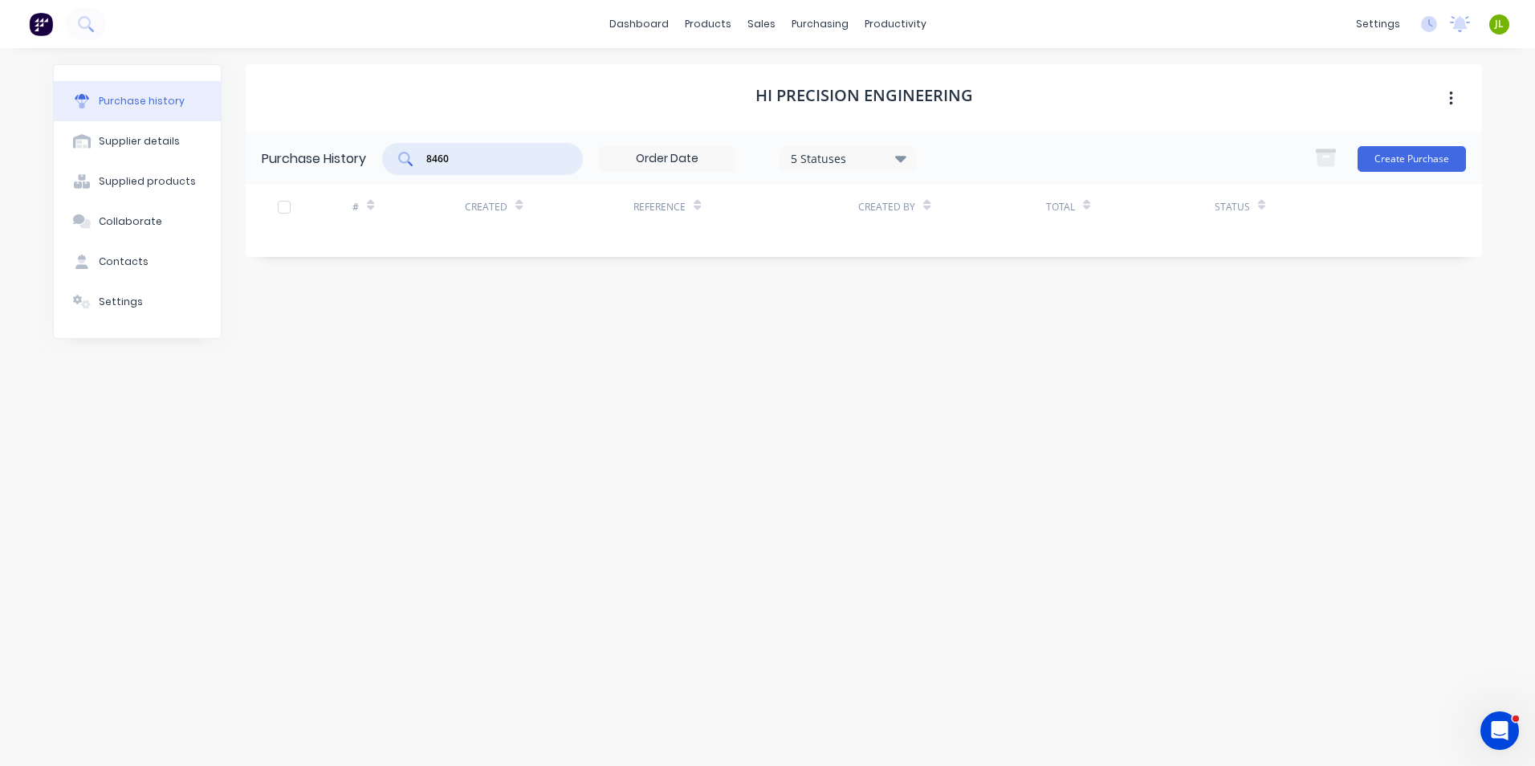
click at [824, 157] on div "5 Statuses" at bounding box center [848, 157] width 115 height 17
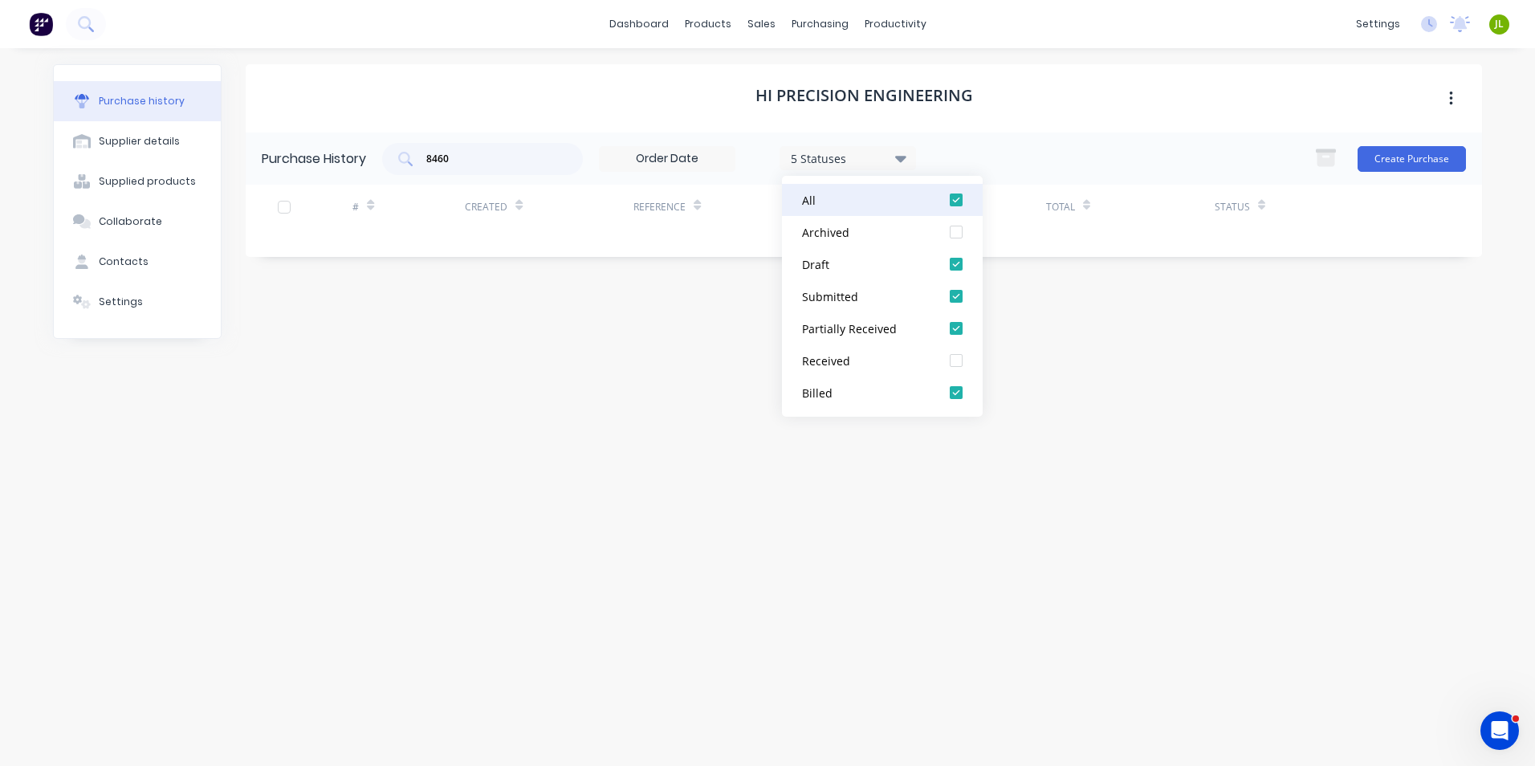
click at [843, 189] on button "All" at bounding box center [882, 200] width 201 height 32
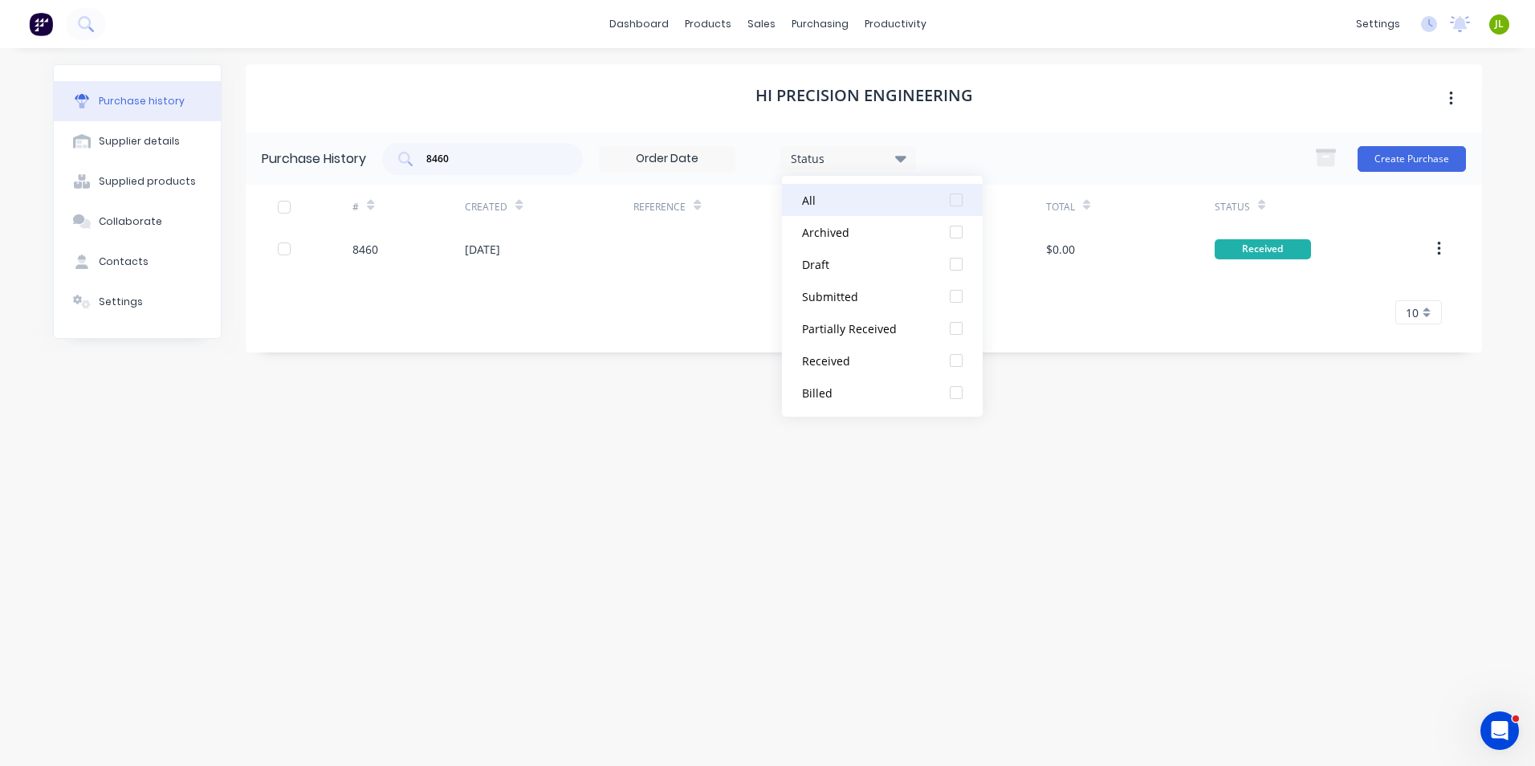
click at [867, 202] on div "All" at bounding box center [866, 200] width 128 height 17
drag, startPoint x: 161, startPoint y: 496, endPoint x: 273, endPoint y: 435, distance: 127.9
click at [161, 495] on div "Purchase history Supplier details Supplied products Collaborate Contacts Settin…" at bounding box center [137, 399] width 169 height 670
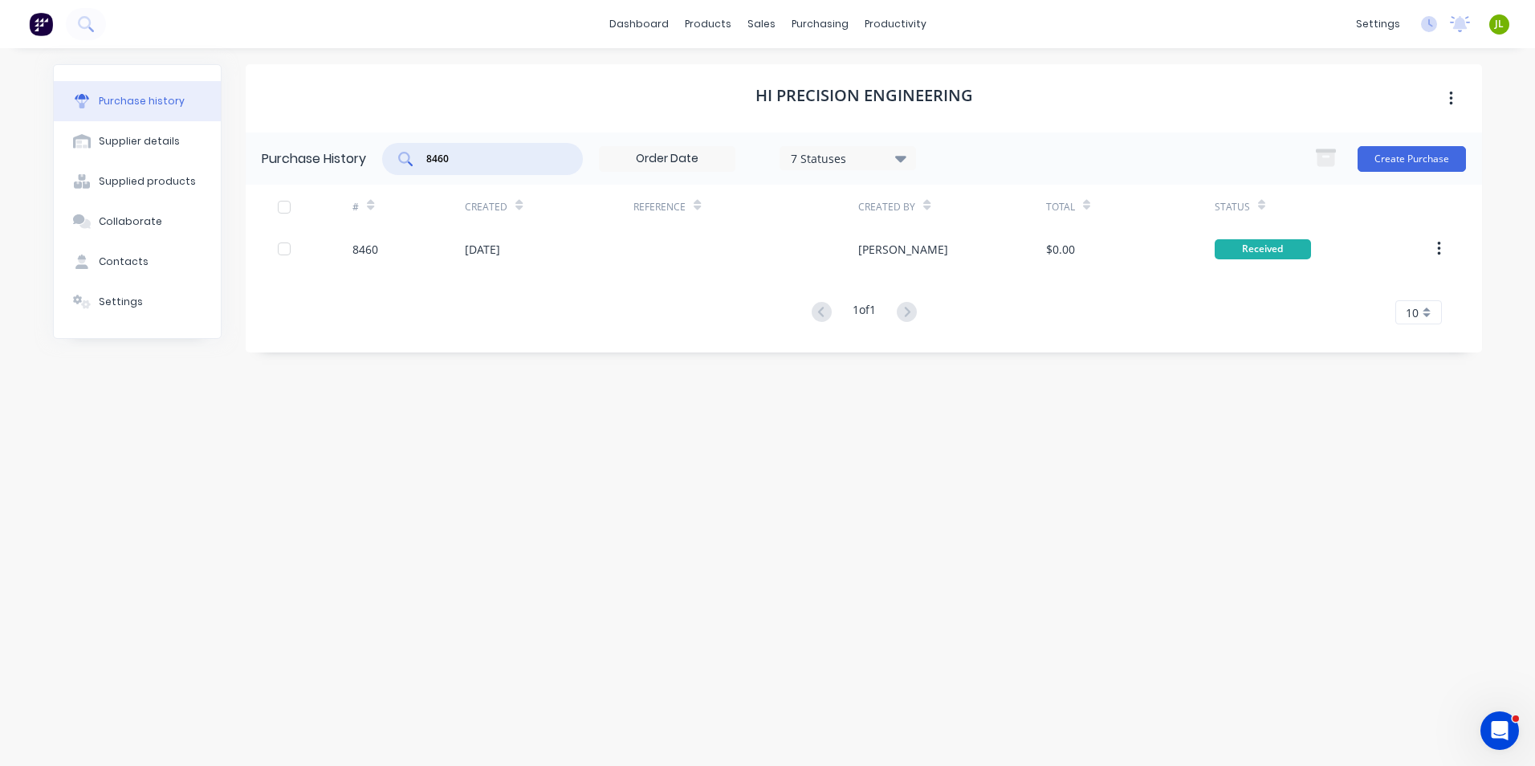
drag, startPoint x: 462, startPoint y: 157, endPoint x: 406, endPoint y: 166, distance: 56.2
click at [406, 166] on div "8460" at bounding box center [482, 159] width 201 height 32
type input "8670"
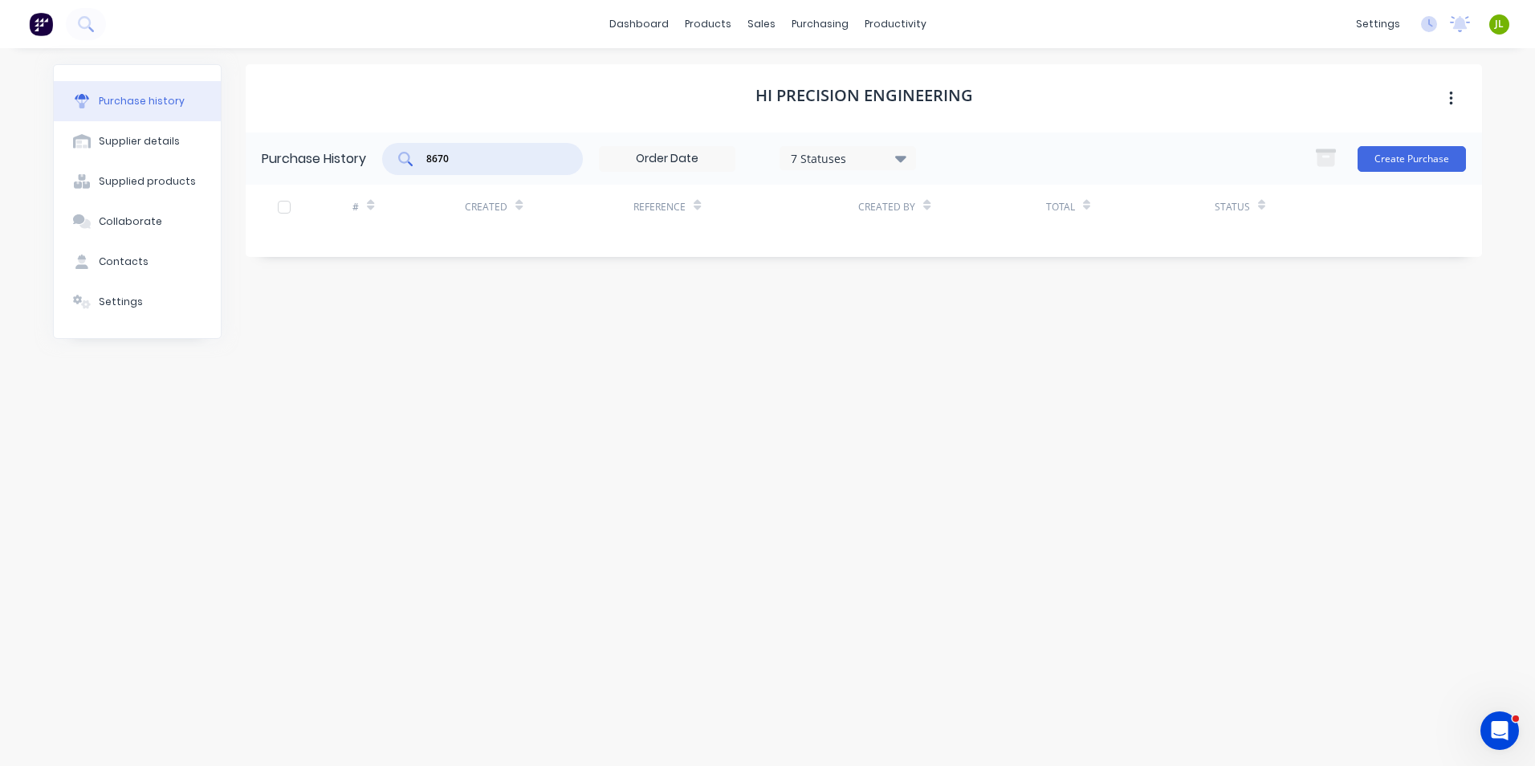
click at [521, 164] on input "8670" at bounding box center [491, 159] width 133 height 16
click at [853, 160] on div "7 Statuses" at bounding box center [848, 157] width 115 height 17
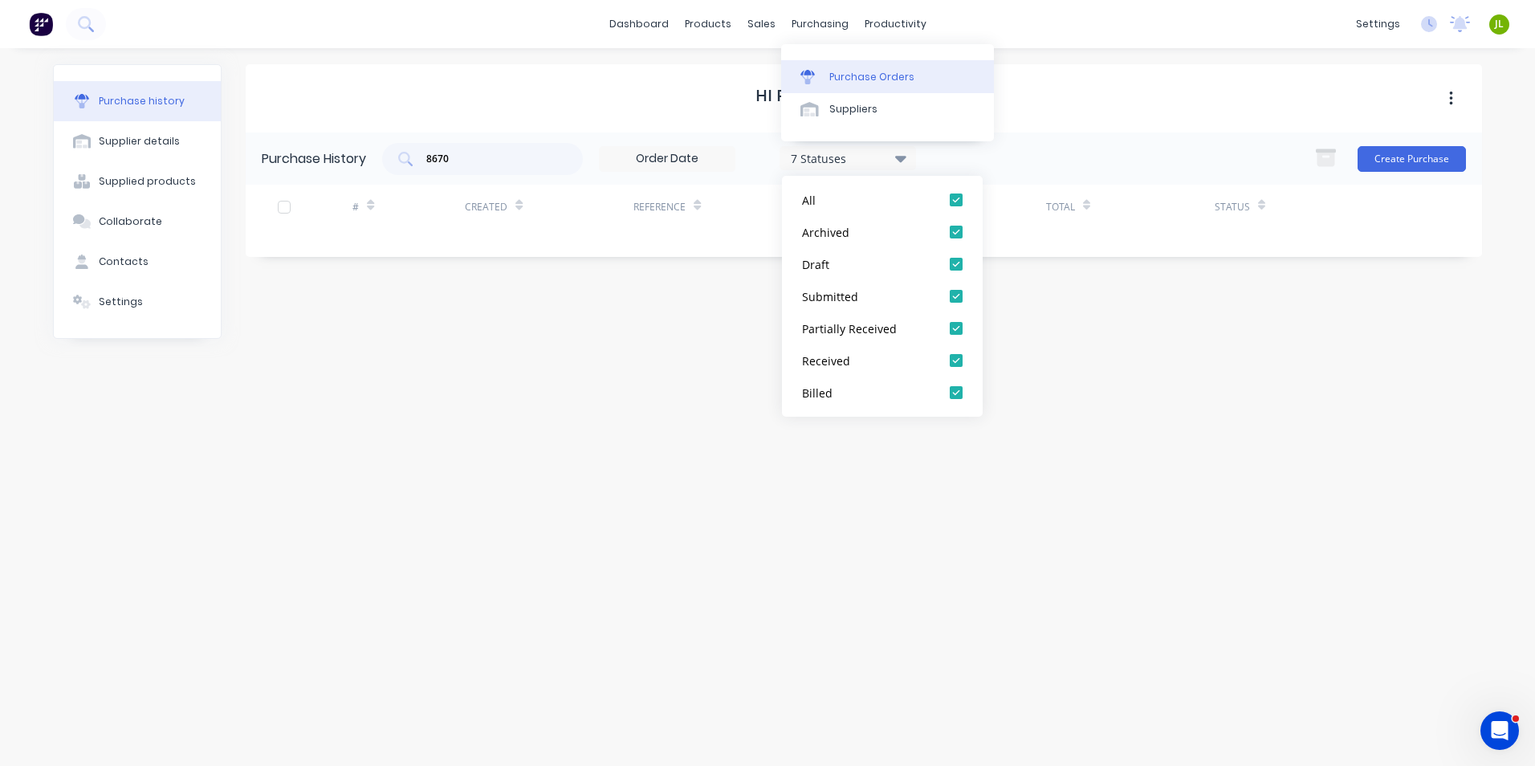
click at [826, 75] on link "Purchase Orders" at bounding box center [887, 76] width 213 height 32
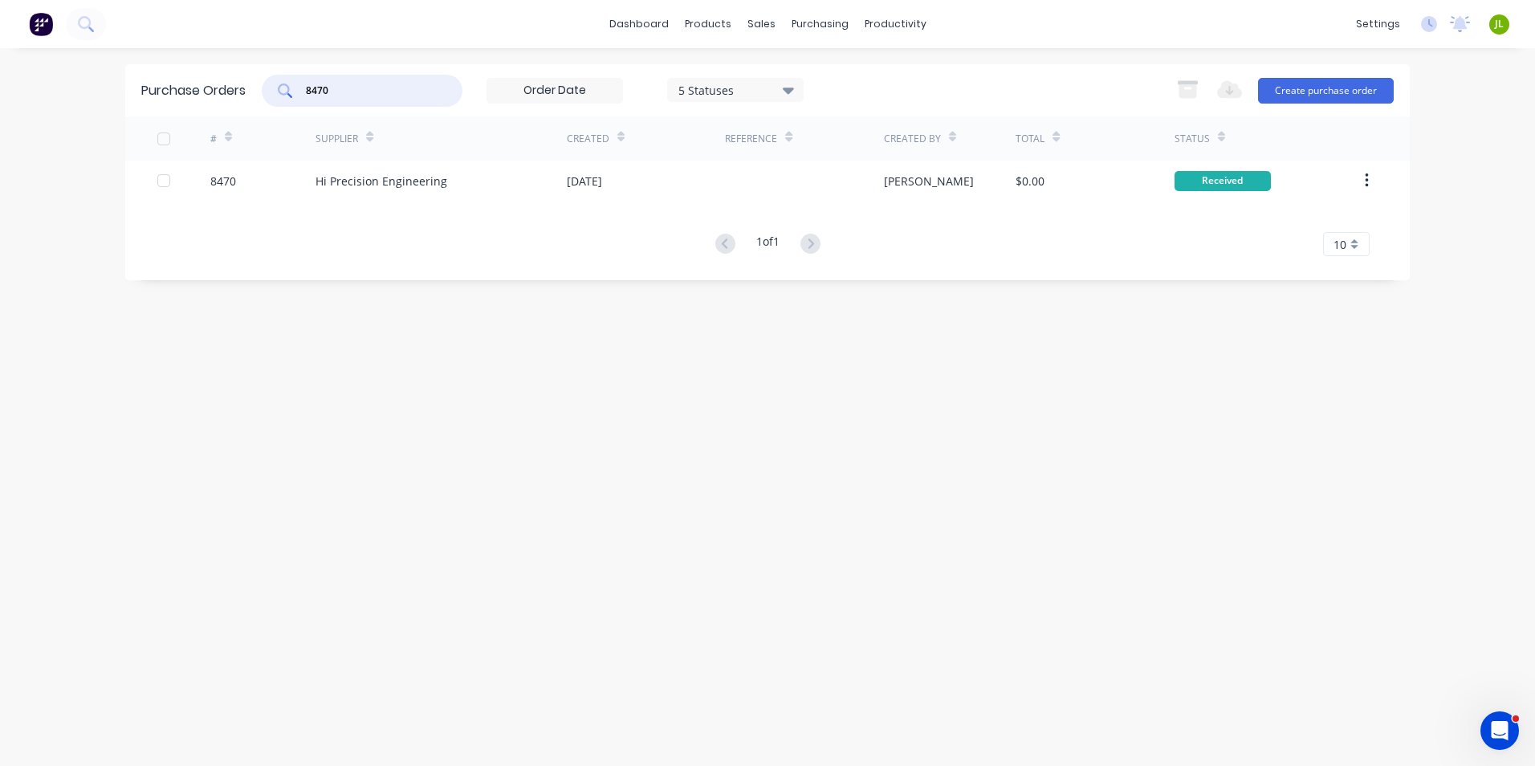
drag, startPoint x: 349, startPoint y: 91, endPoint x: 318, endPoint y: 97, distance: 32.0
click at [318, 97] on input "8470" at bounding box center [370, 91] width 133 height 16
click at [365, 89] on input "8470" at bounding box center [370, 91] width 133 height 16
drag, startPoint x: 365, startPoint y: 89, endPoint x: 282, endPoint y: 100, distance: 83.5
click at [282, 100] on div "8470" at bounding box center [362, 91] width 201 height 32
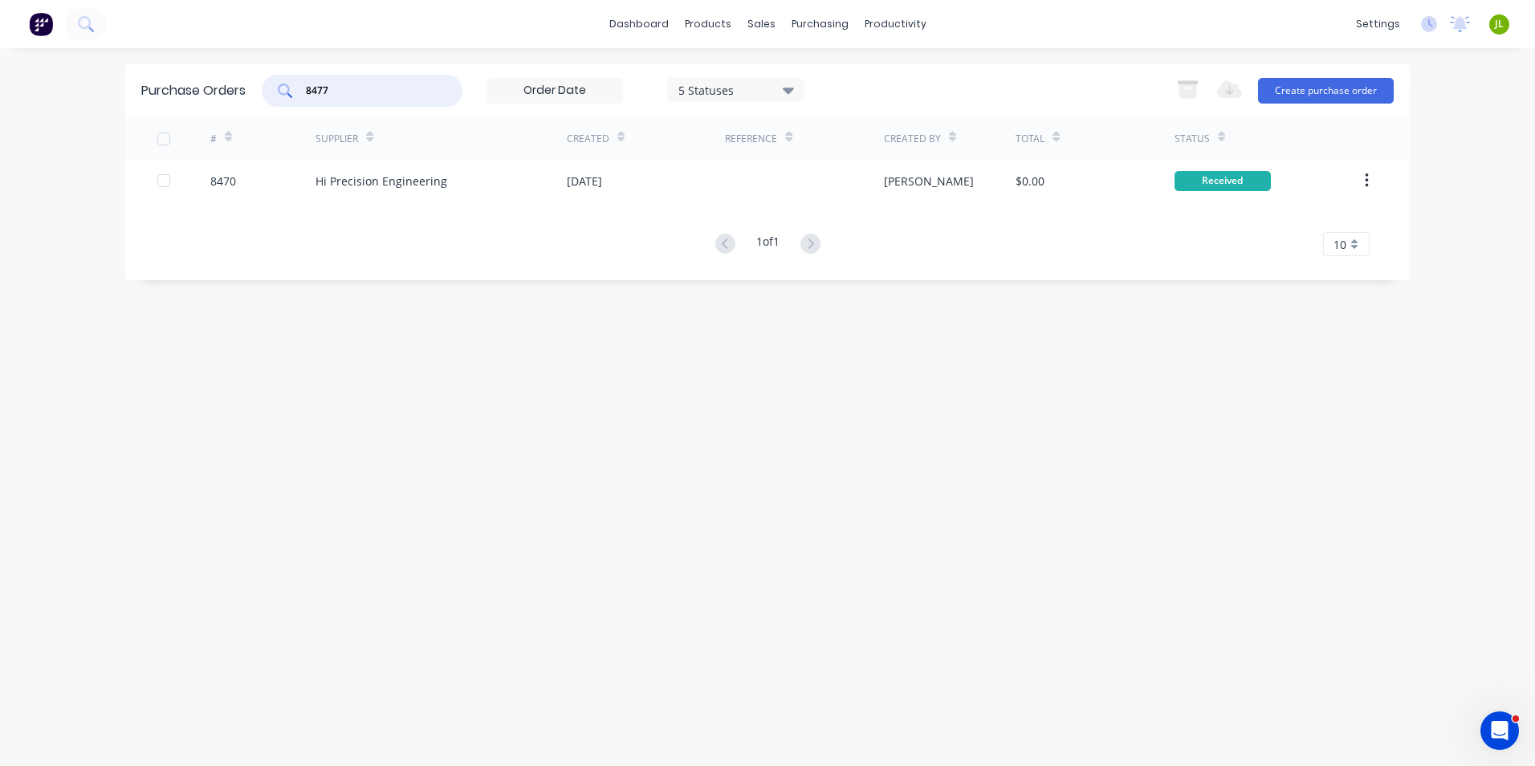
type input "8477"
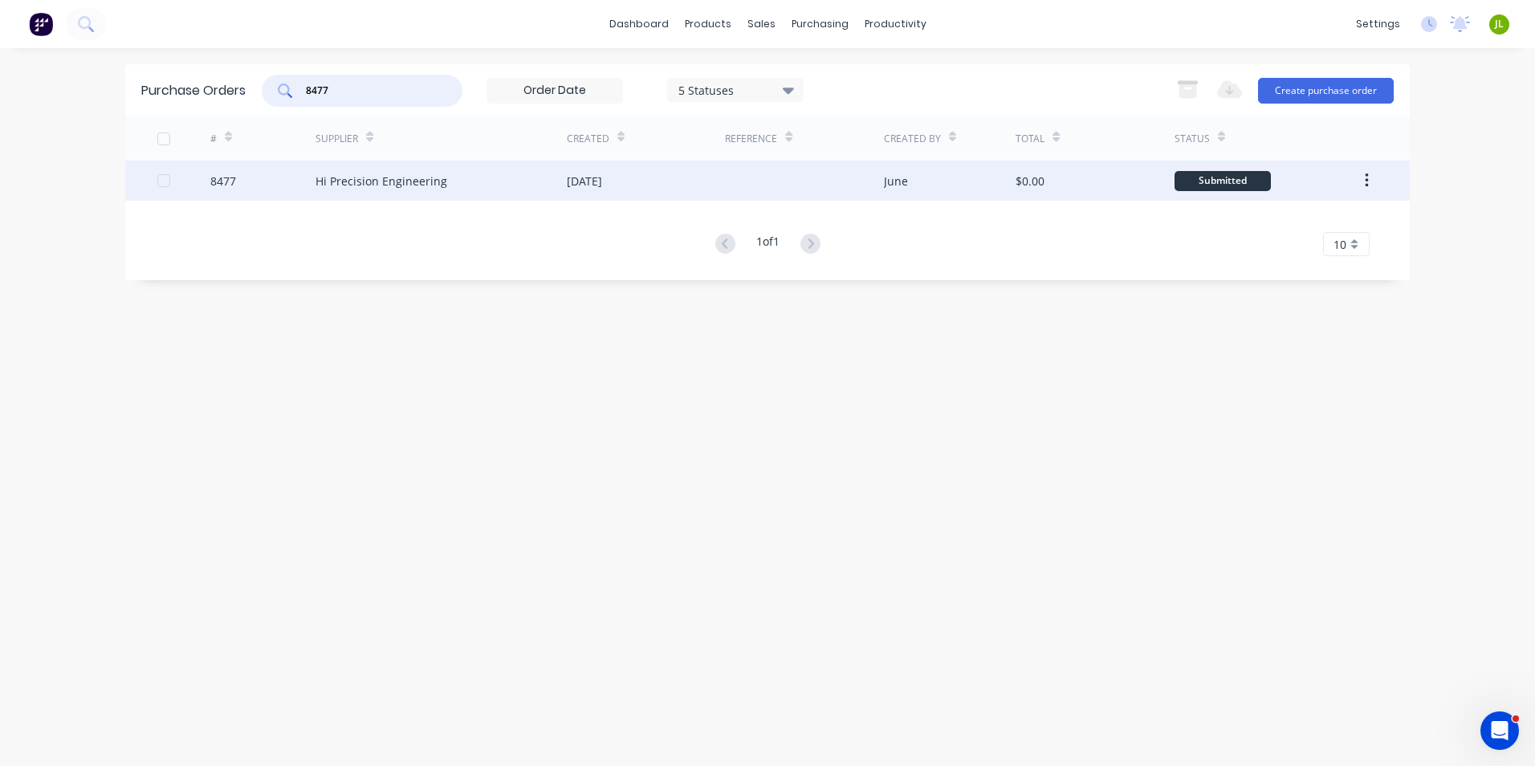
click at [470, 180] on div "Hi Precision Engineering" at bounding box center [441, 181] width 251 height 40
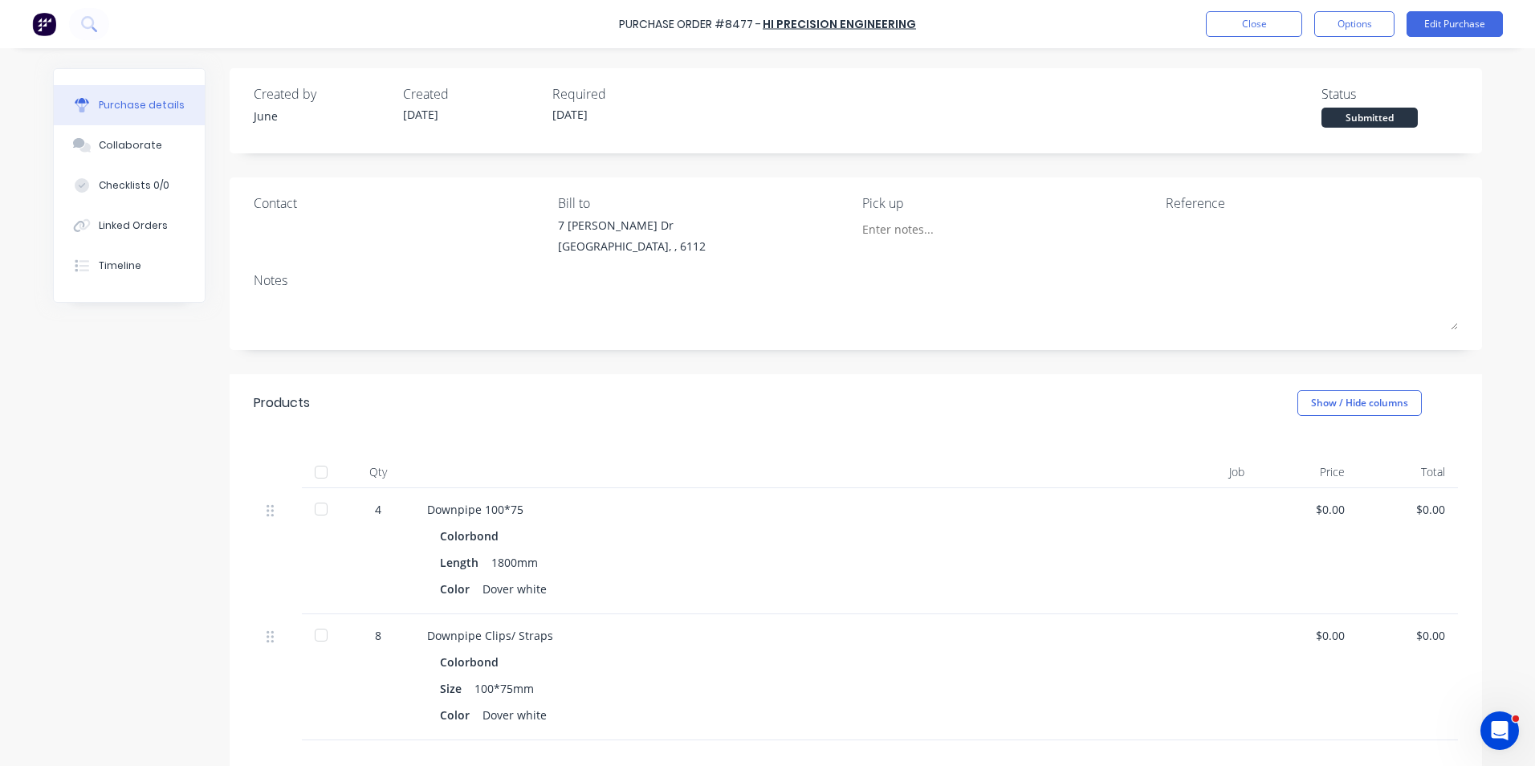
click at [305, 466] on div at bounding box center [321, 472] width 32 height 32
click at [137, 235] on button "Linked Orders" at bounding box center [129, 226] width 151 height 40
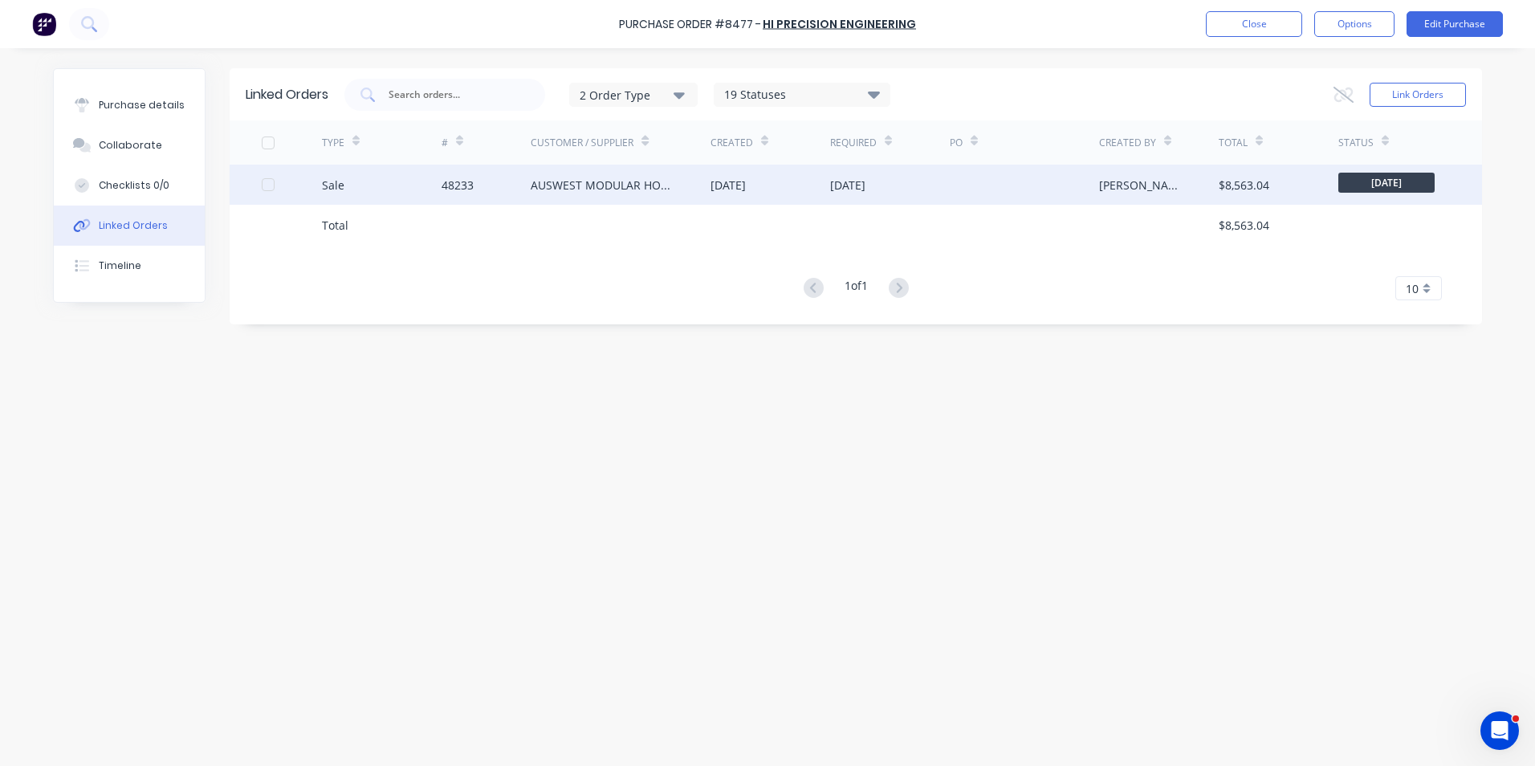
click at [413, 195] on div "Sale" at bounding box center [382, 185] width 120 height 40
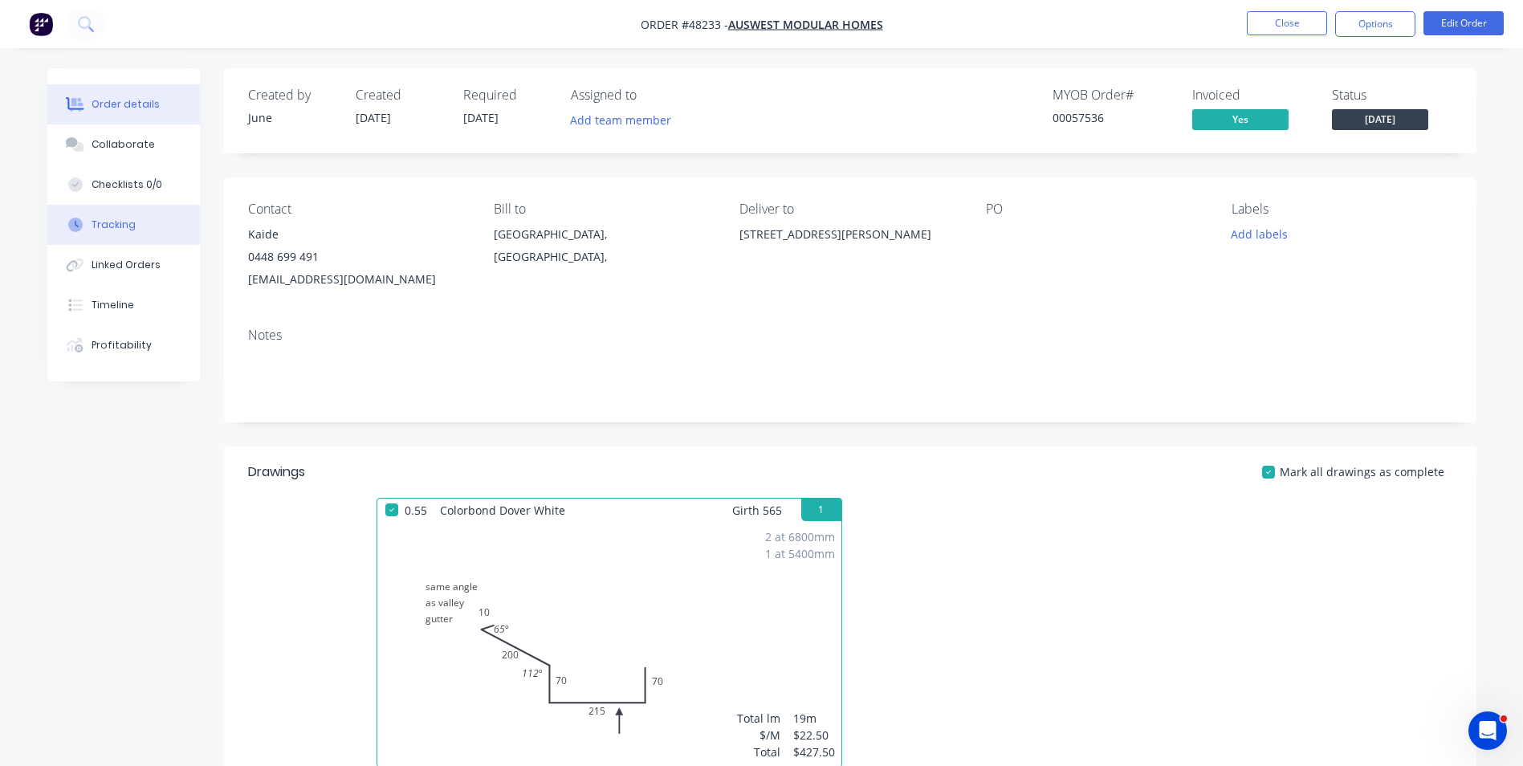
click at [124, 221] on div "Tracking" at bounding box center [114, 225] width 44 height 14
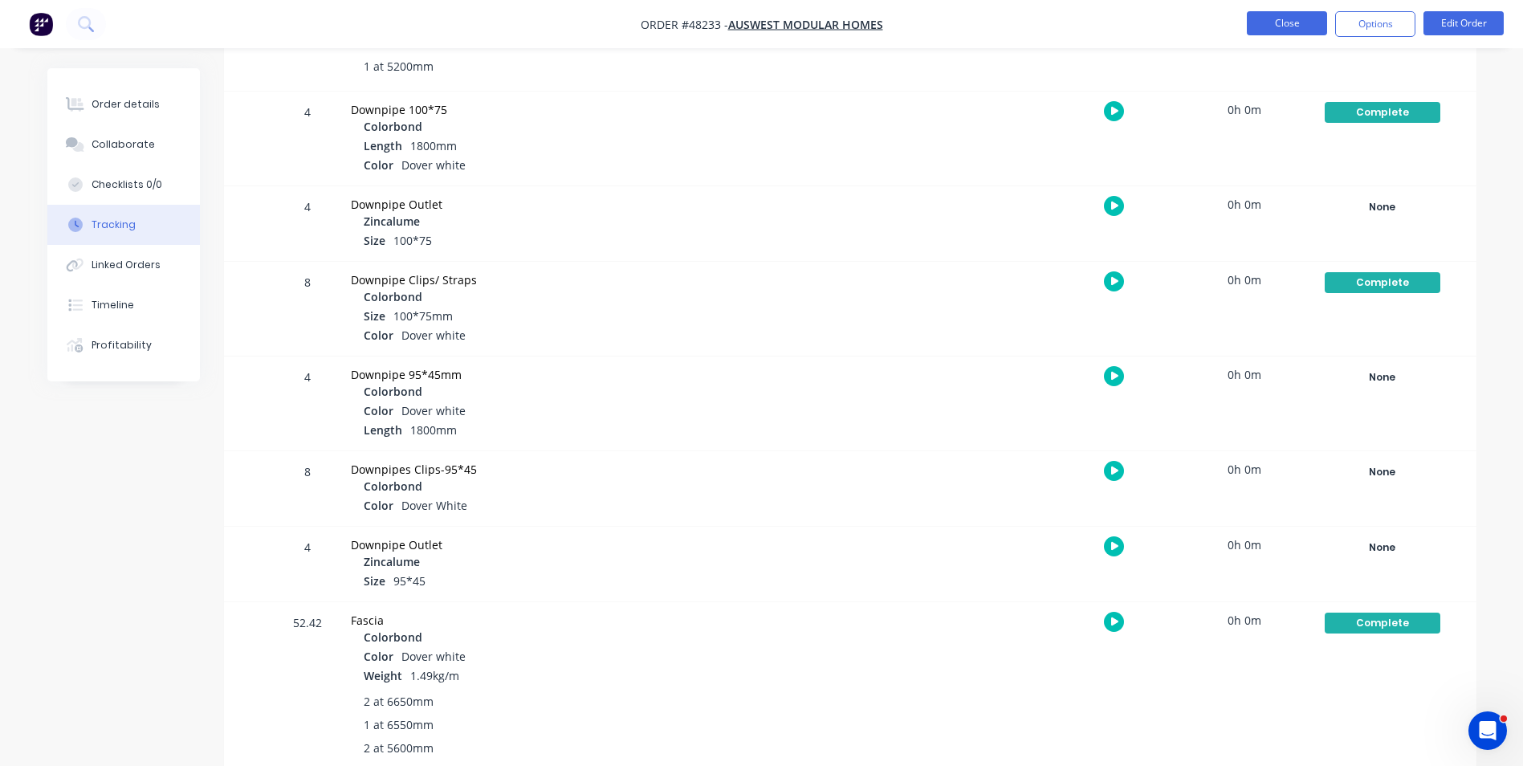
scroll to position [767, 0]
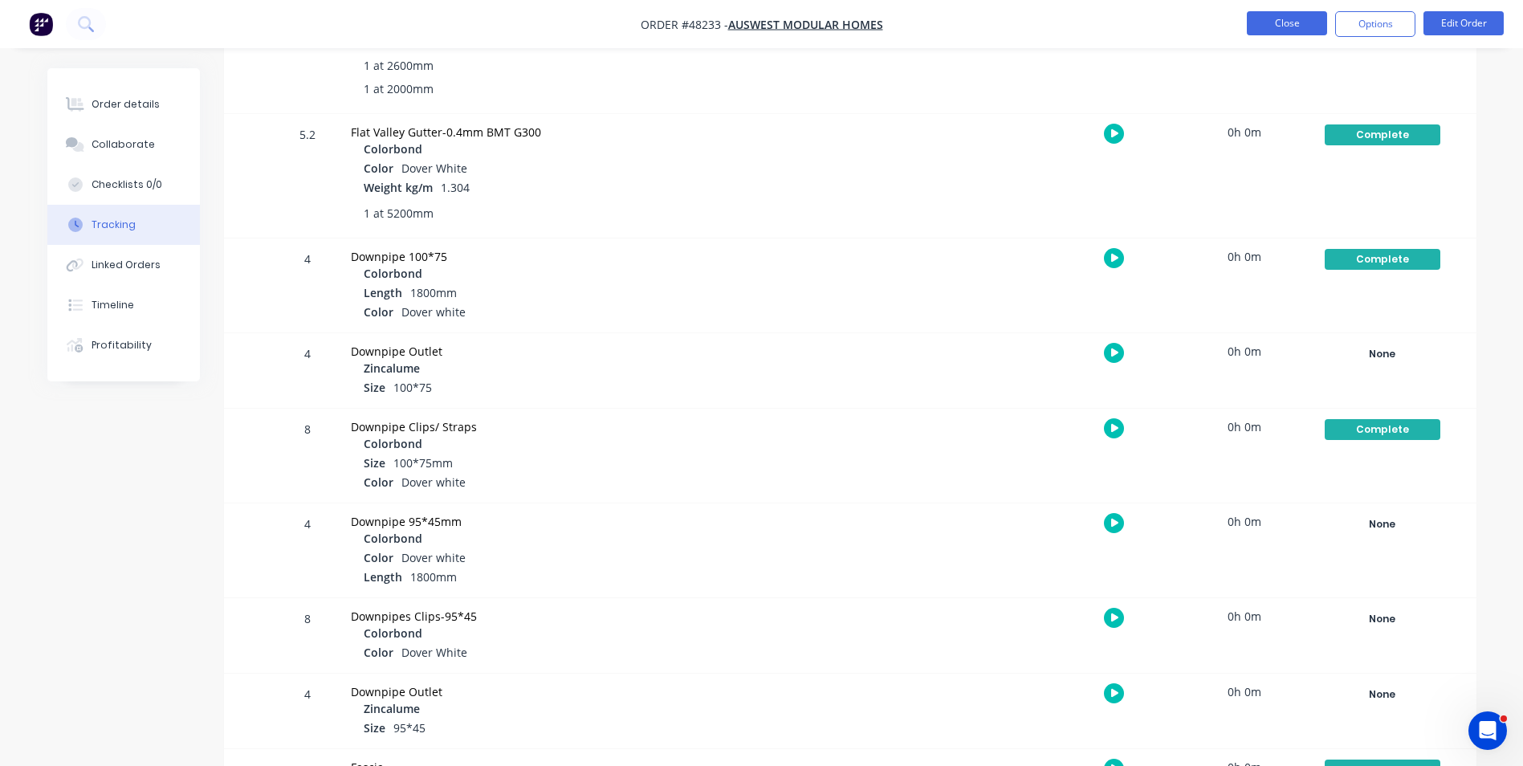
click at [1286, 35] on button "Close" at bounding box center [1287, 23] width 80 height 24
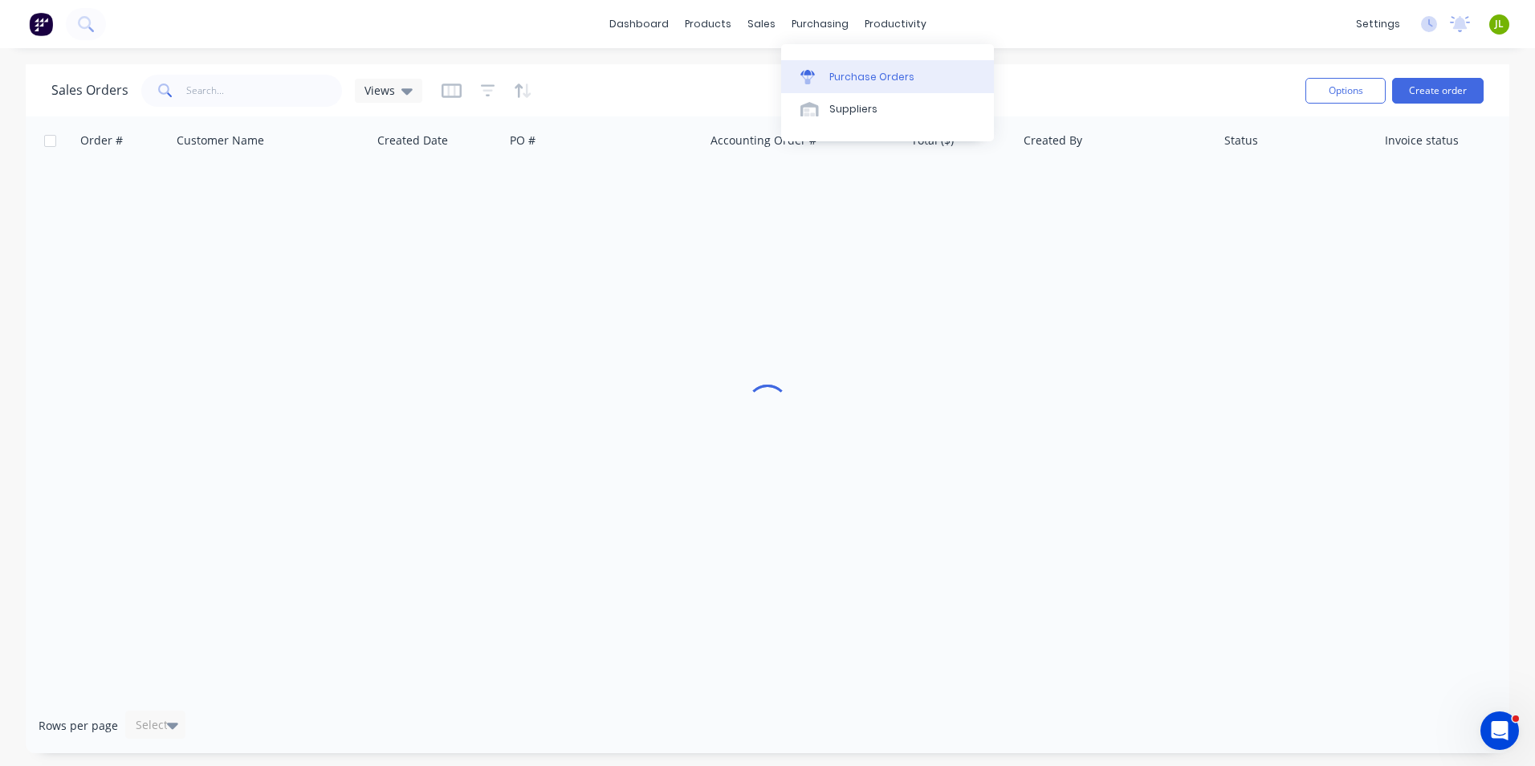
click at [822, 88] on link "Purchase Orders" at bounding box center [887, 76] width 213 height 32
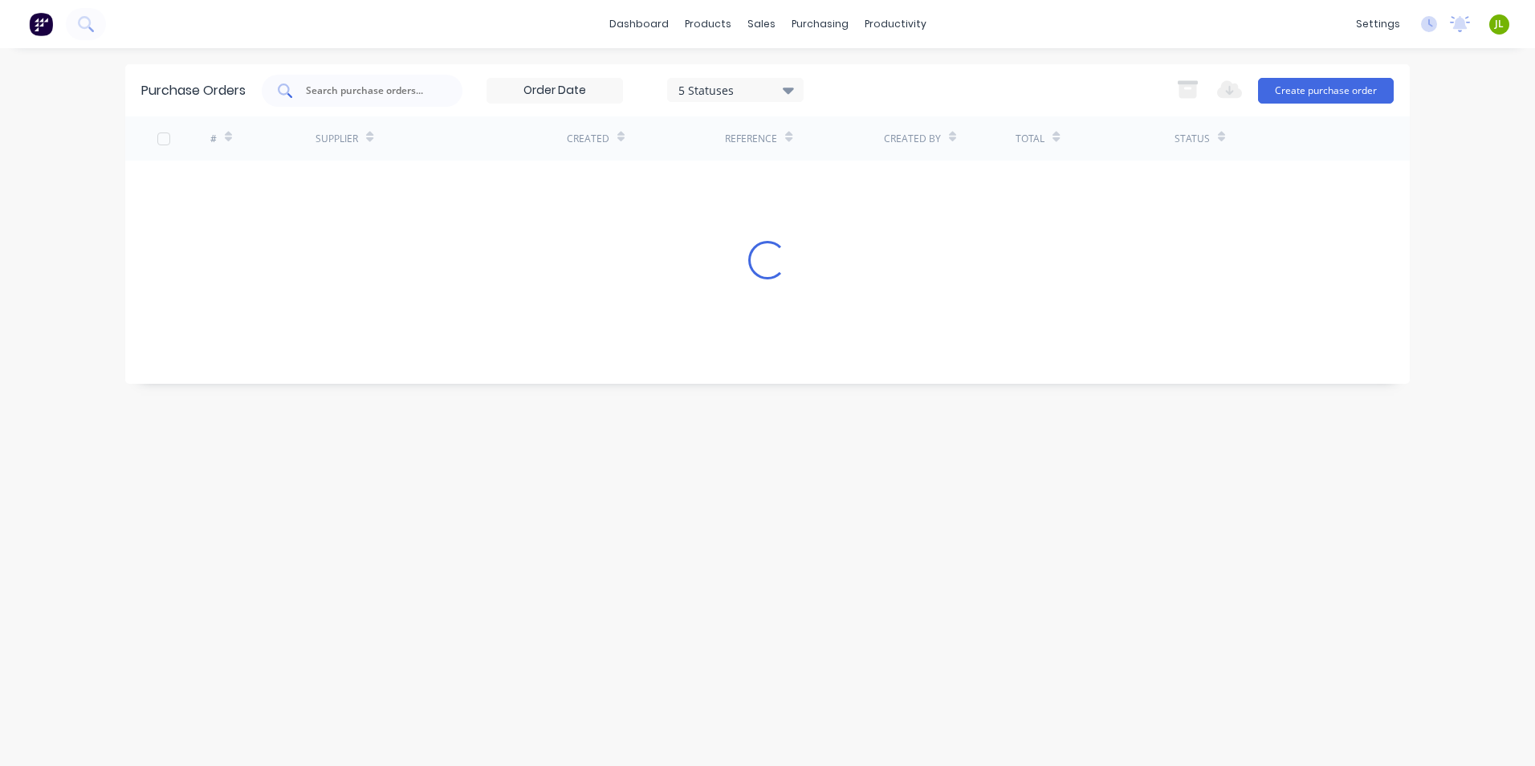
click at [375, 92] on input "text" at bounding box center [370, 91] width 133 height 16
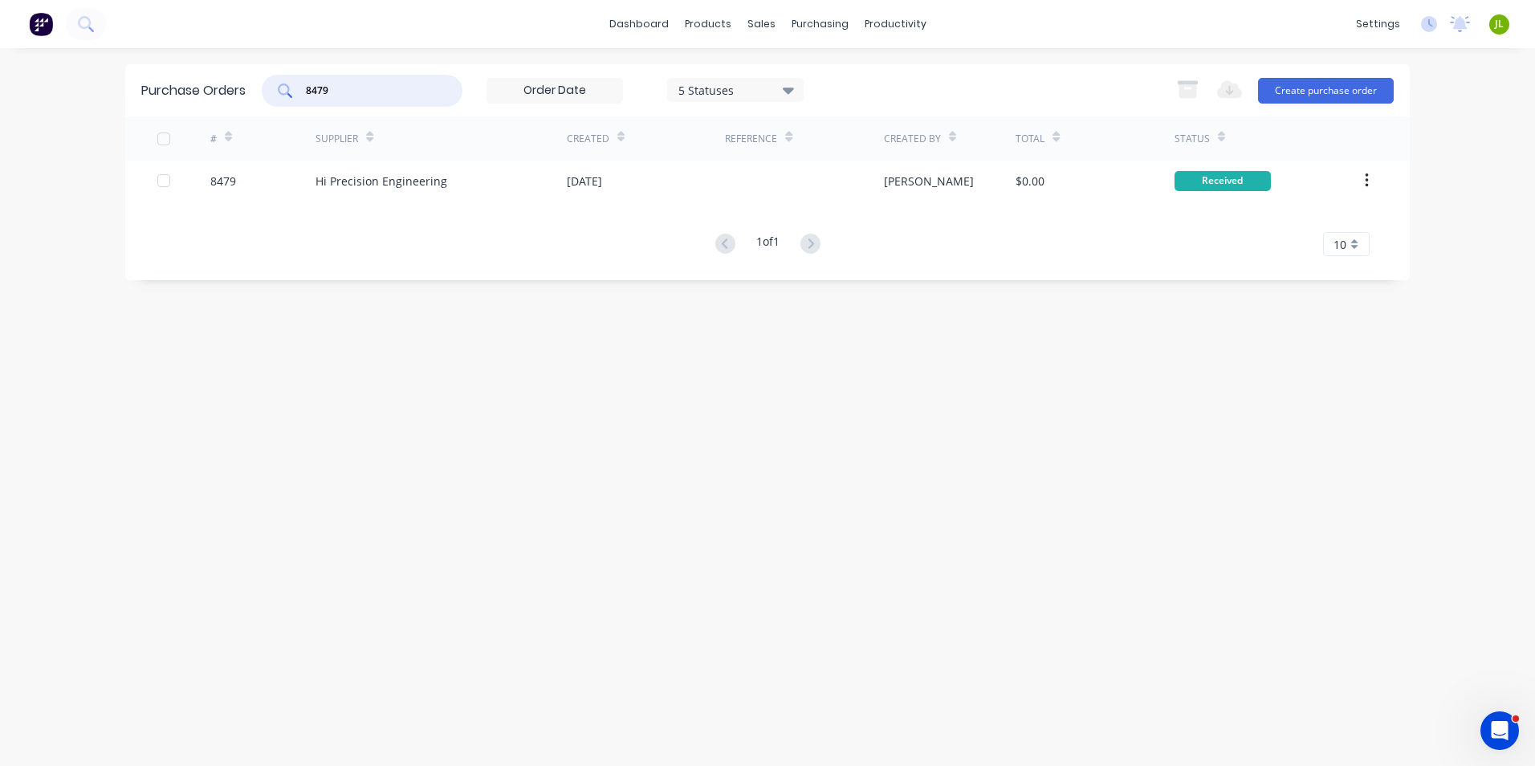
drag, startPoint x: 365, startPoint y: 92, endPoint x: 302, endPoint y: 87, distance: 62.9
click at [302, 87] on div "8479" at bounding box center [362, 91] width 201 height 32
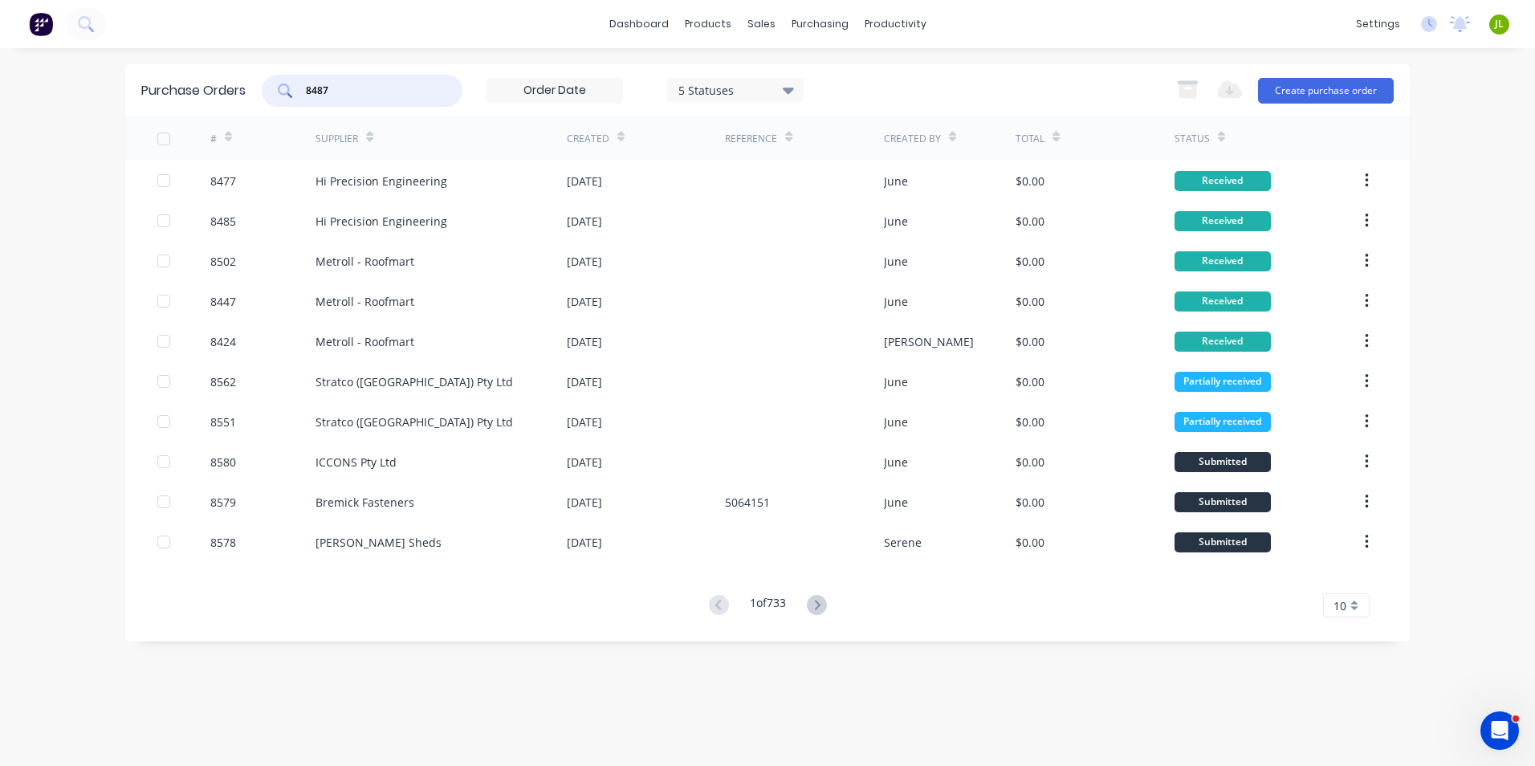
type input "8487"
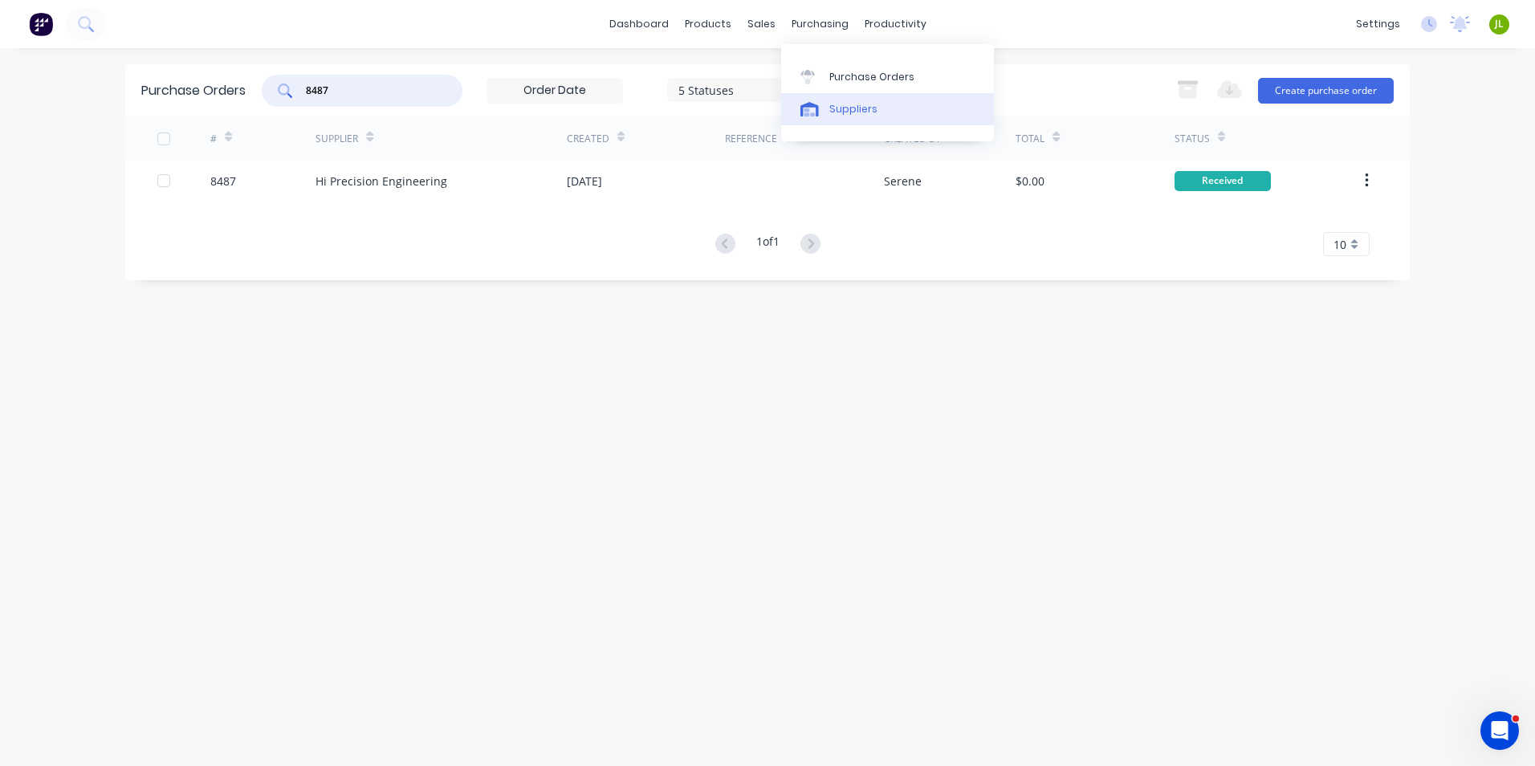
click at [839, 107] on div "Suppliers" at bounding box center [853, 109] width 48 height 14
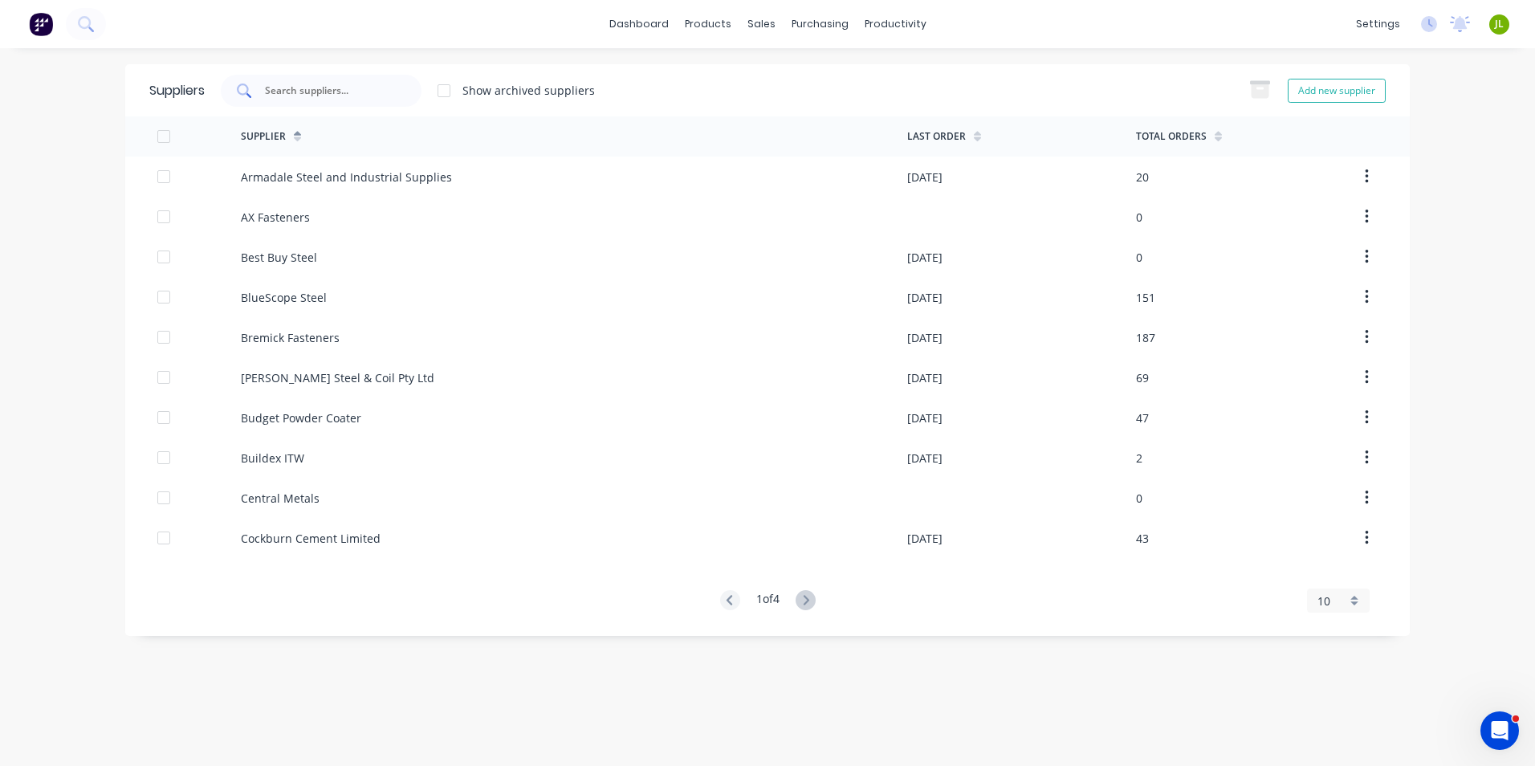
click at [380, 97] on input "text" at bounding box center [329, 91] width 133 height 16
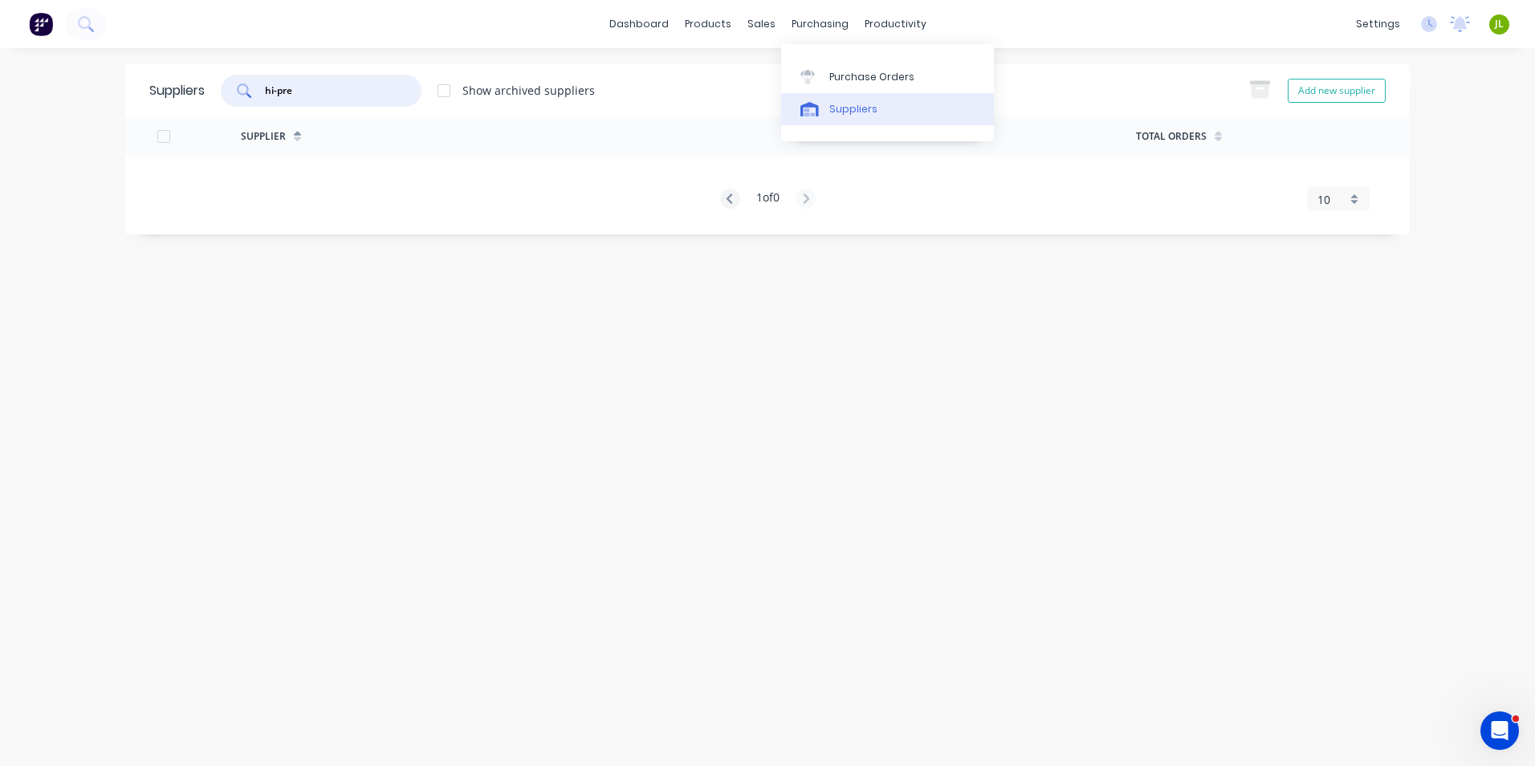
type input "hi-pre"
click at [845, 96] on link "Suppliers" at bounding box center [887, 109] width 213 height 32
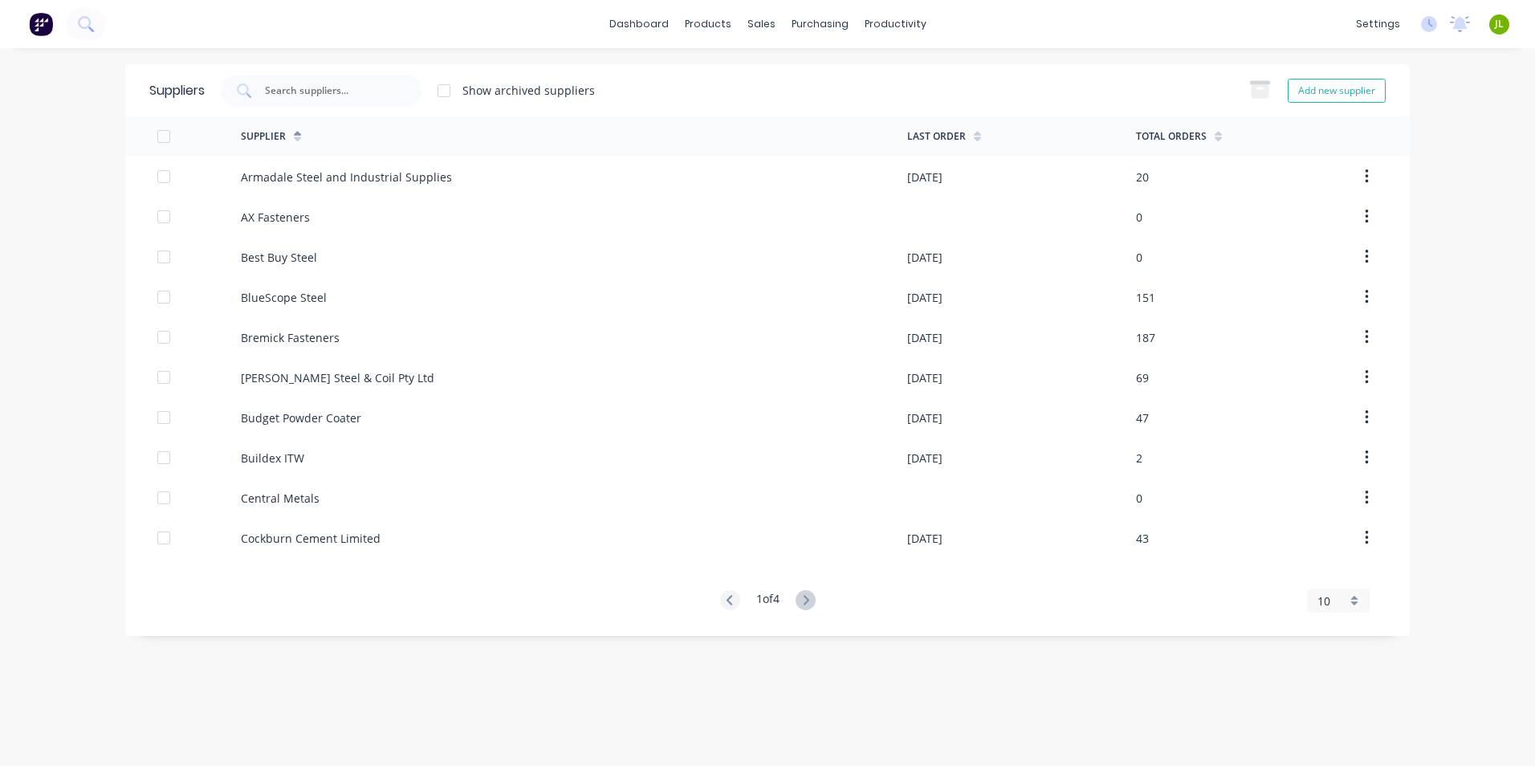
click at [365, 93] on input "text" at bounding box center [329, 91] width 133 height 16
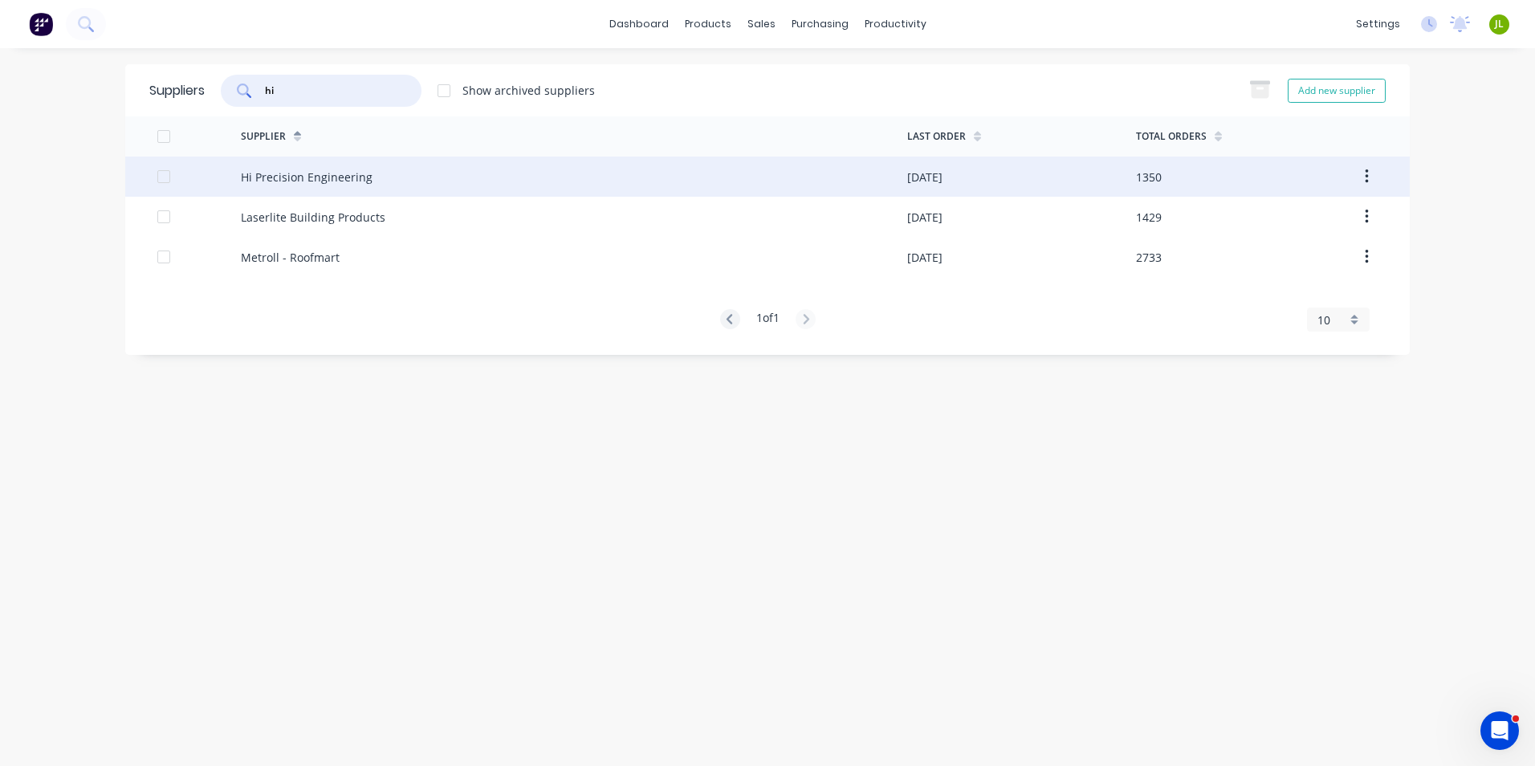
type input "hi"
click at [379, 172] on div "Hi Precision Engineering" at bounding box center [574, 177] width 666 height 40
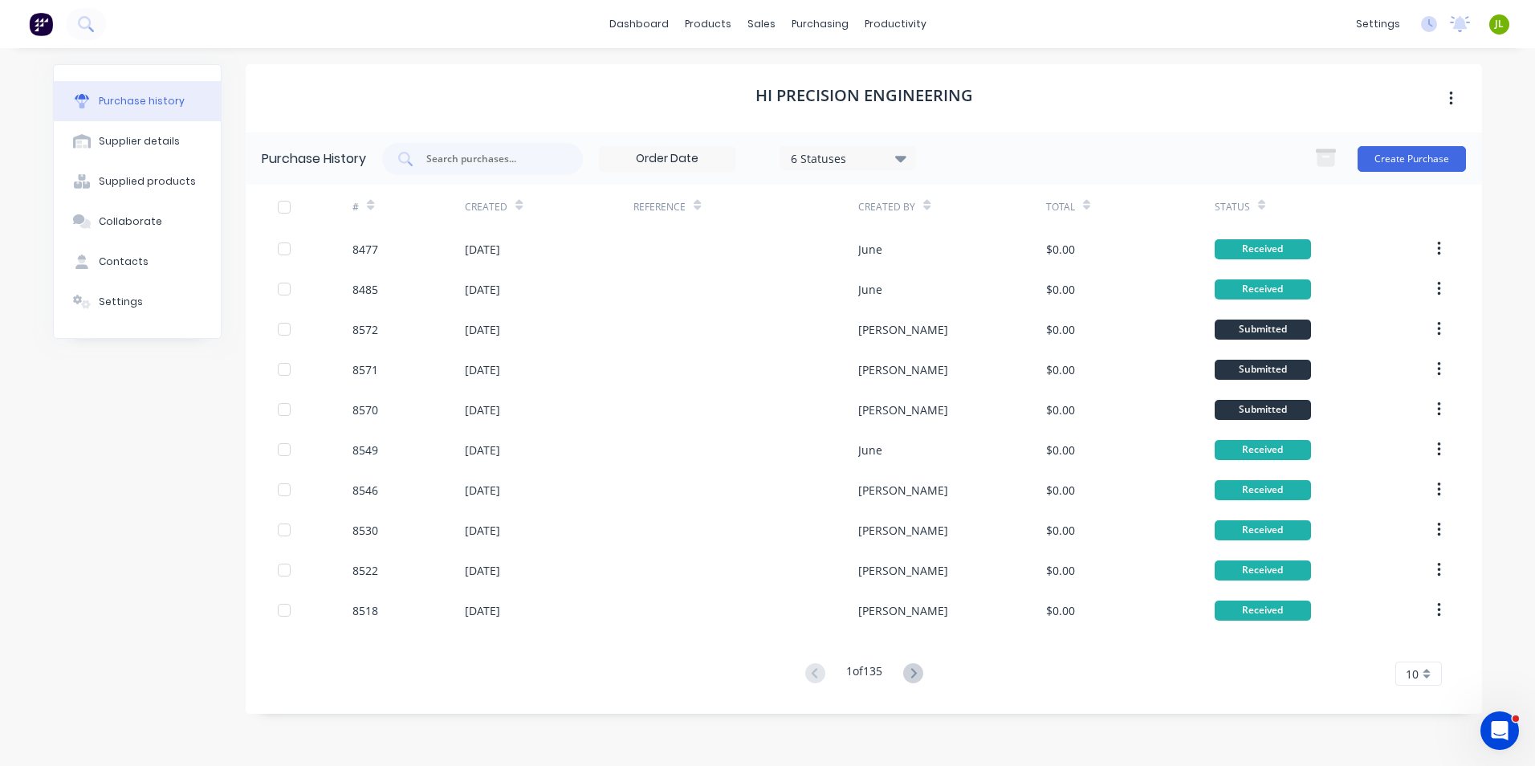
click at [856, 167] on div "6 Statuses" at bounding box center [848, 158] width 136 height 24
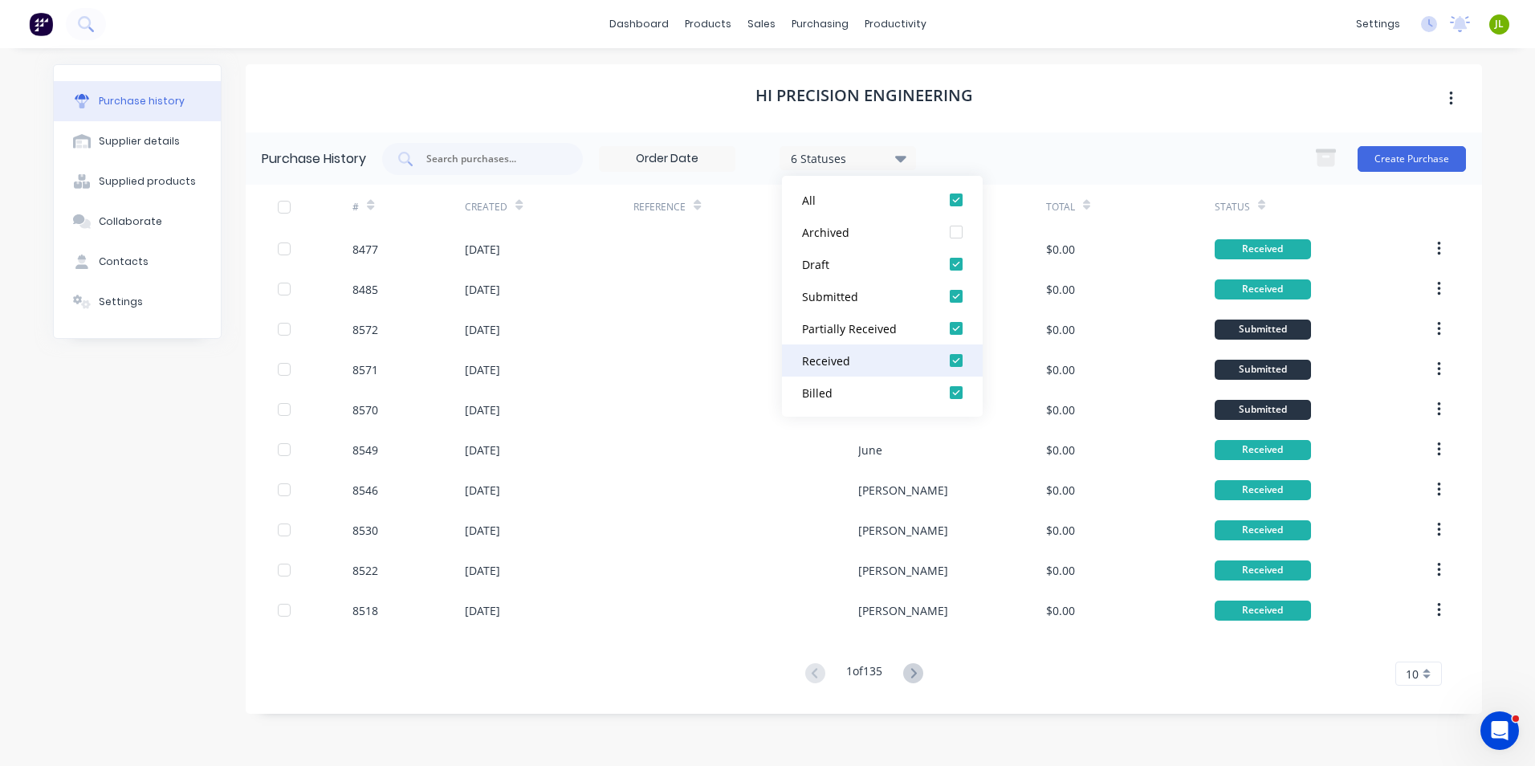
click at [874, 355] on div "Received" at bounding box center [866, 360] width 128 height 17
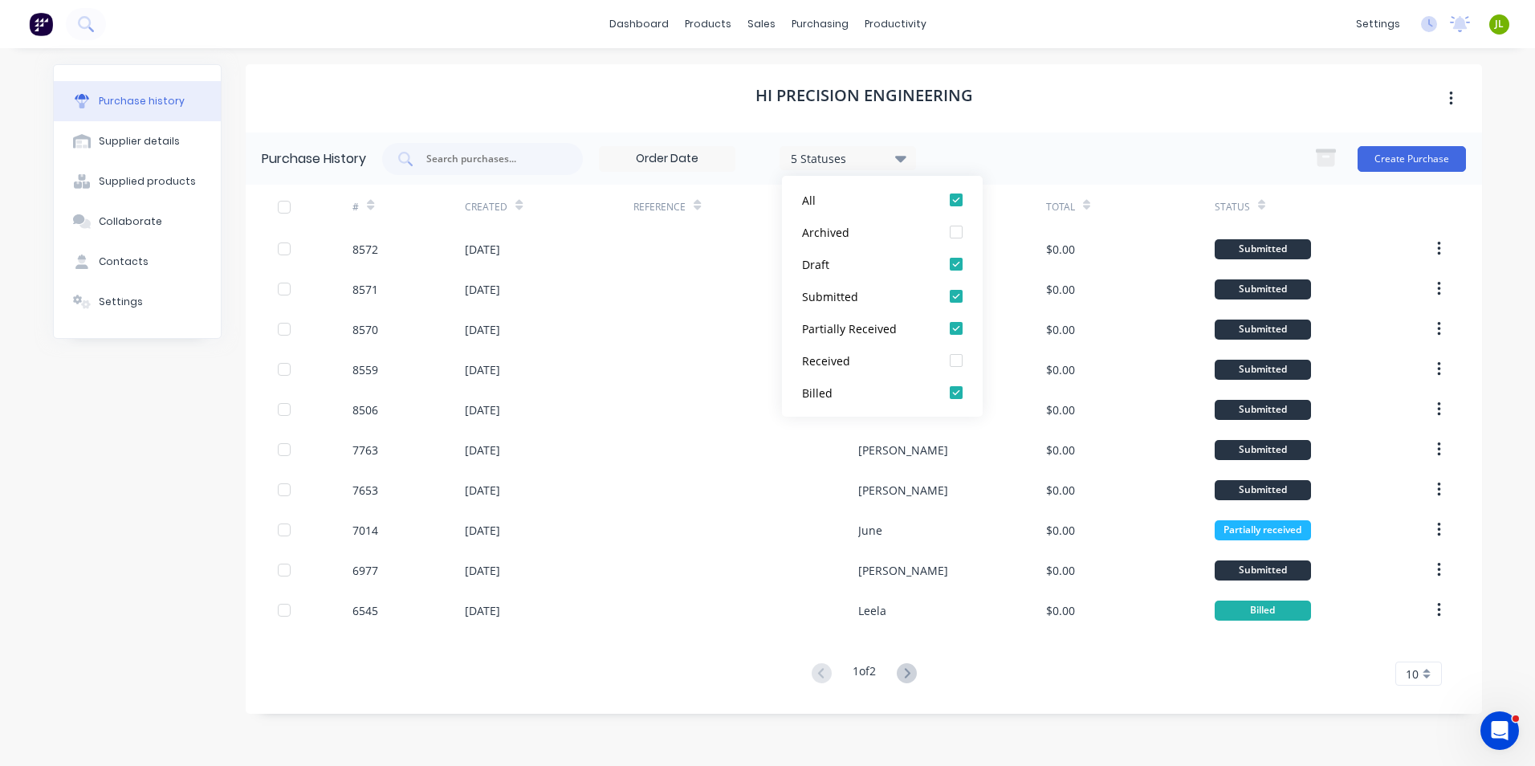
click at [113, 452] on div "Purchase history Supplier details Supplied products Collaborate Contacts Settin…" at bounding box center [137, 399] width 169 height 670
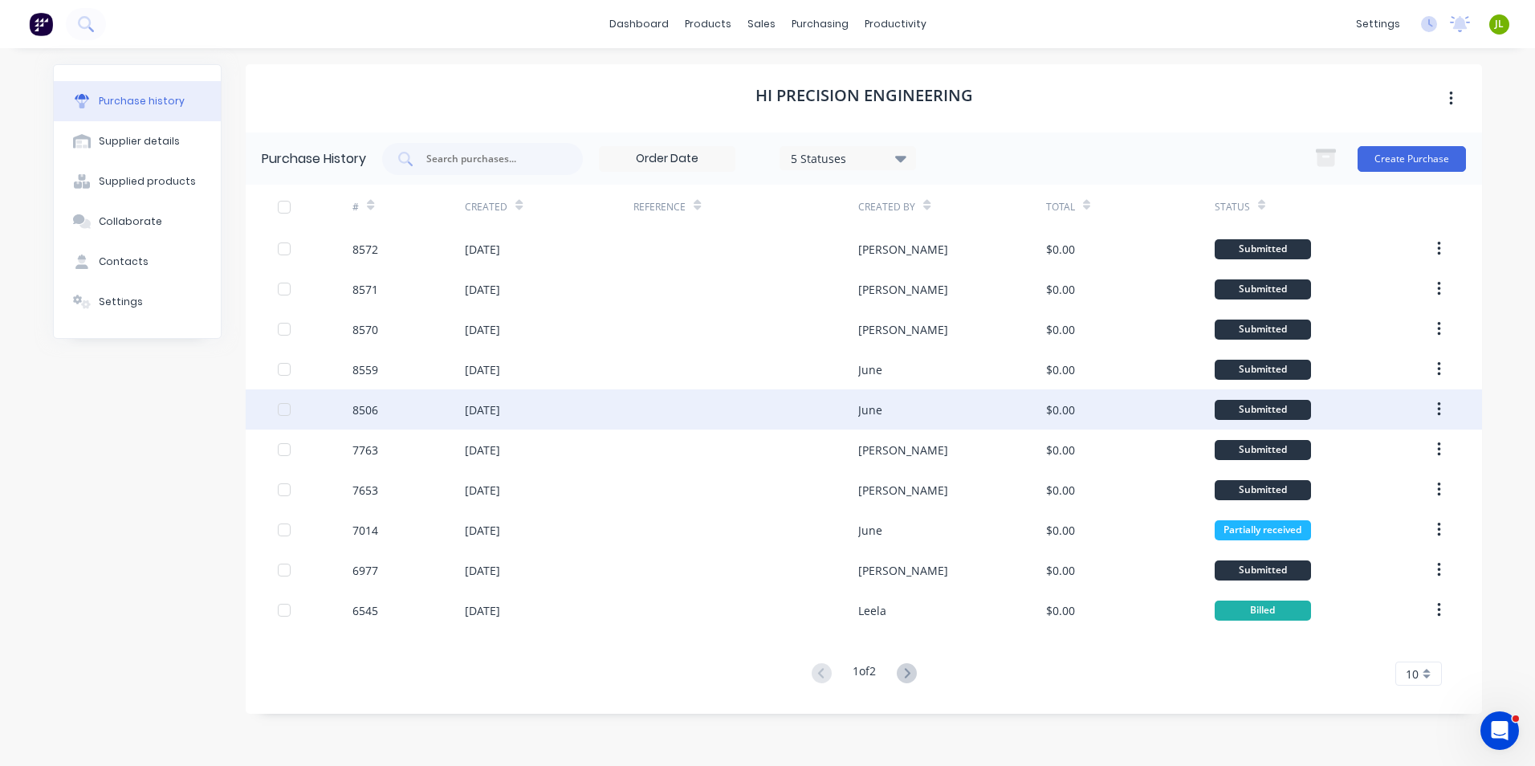
click at [720, 410] on div at bounding box center [745, 409] width 225 height 40
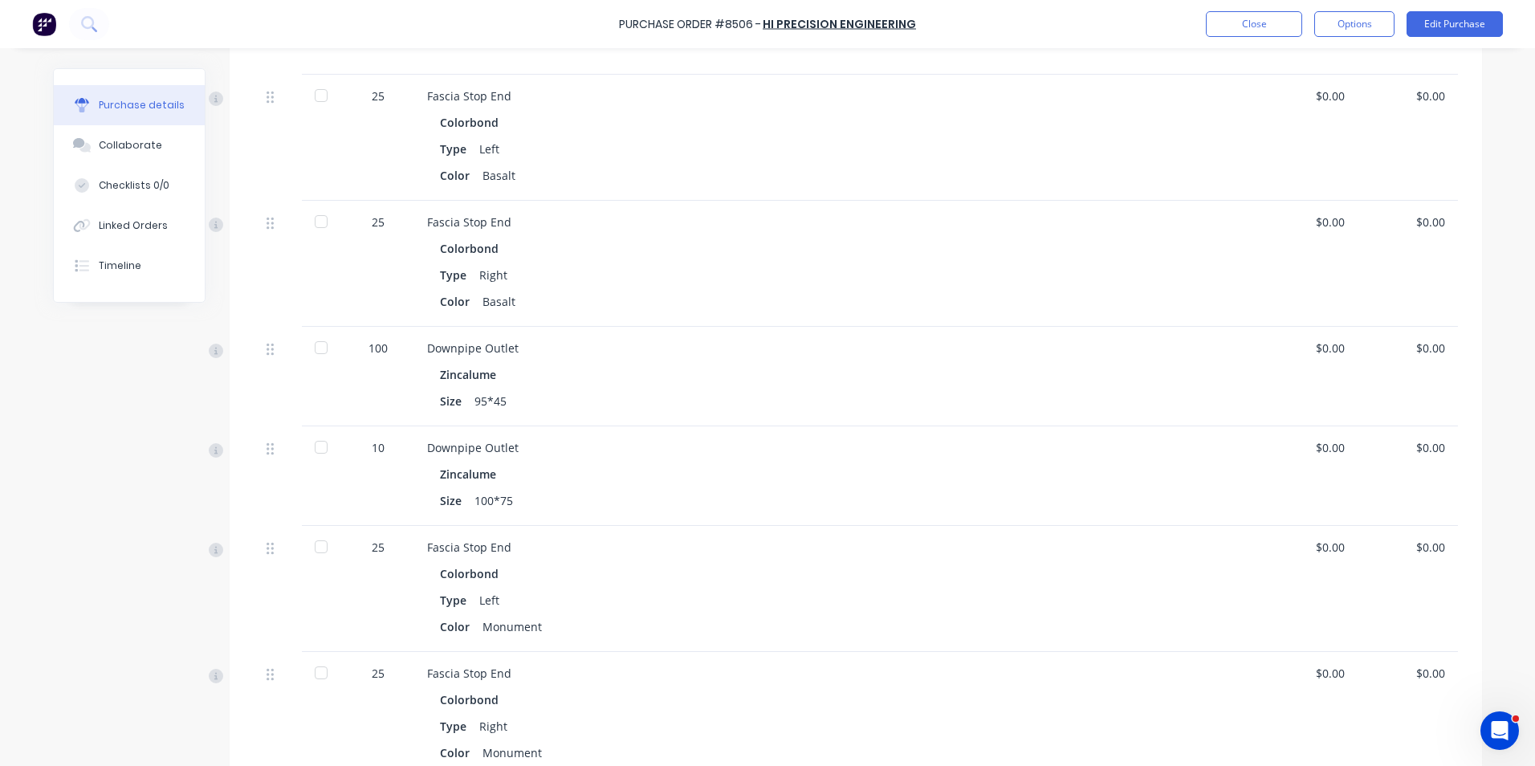
scroll to position [731, 0]
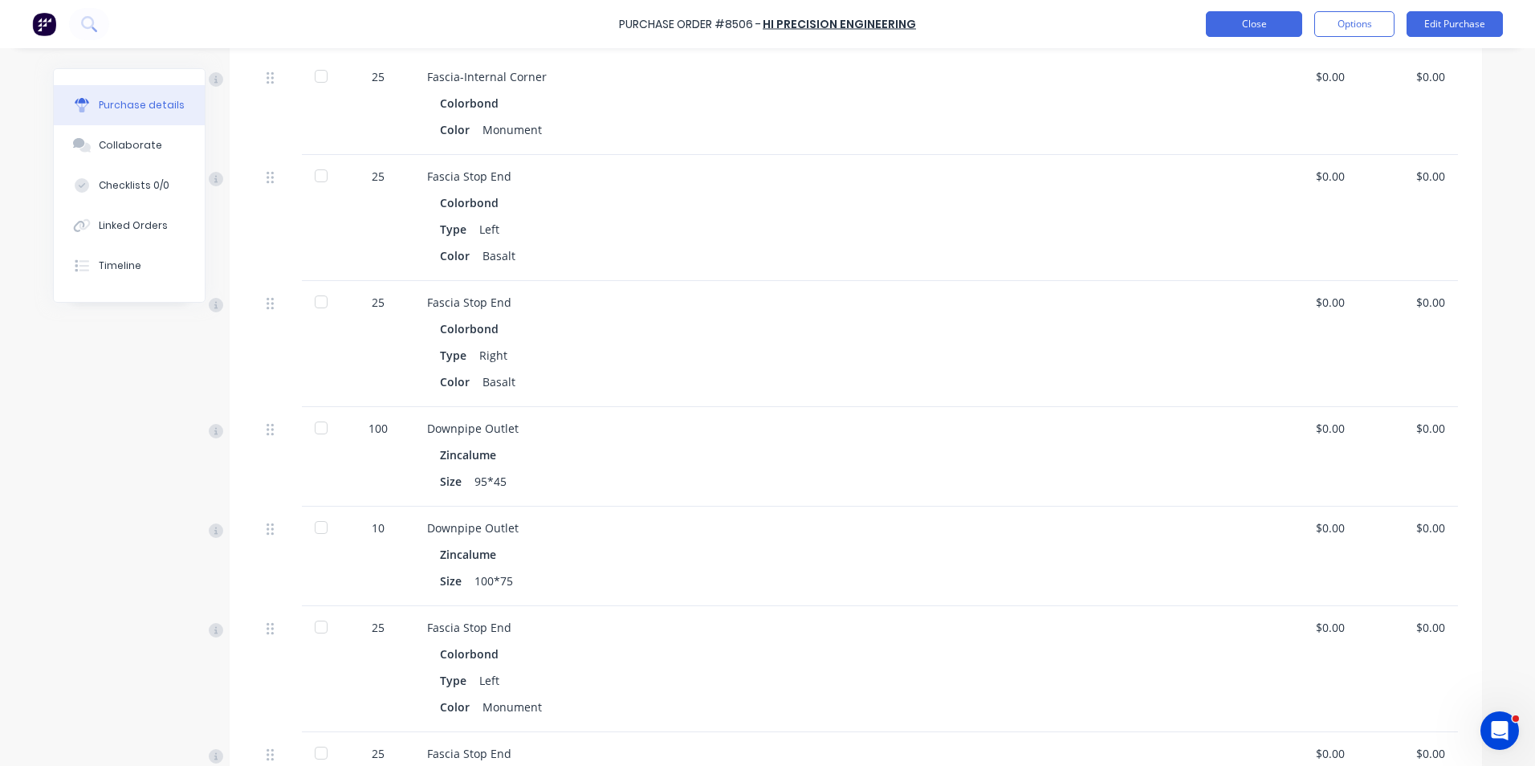
click at [1229, 26] on button "Close" at bounding box center [1254, 24] width 96 height 26
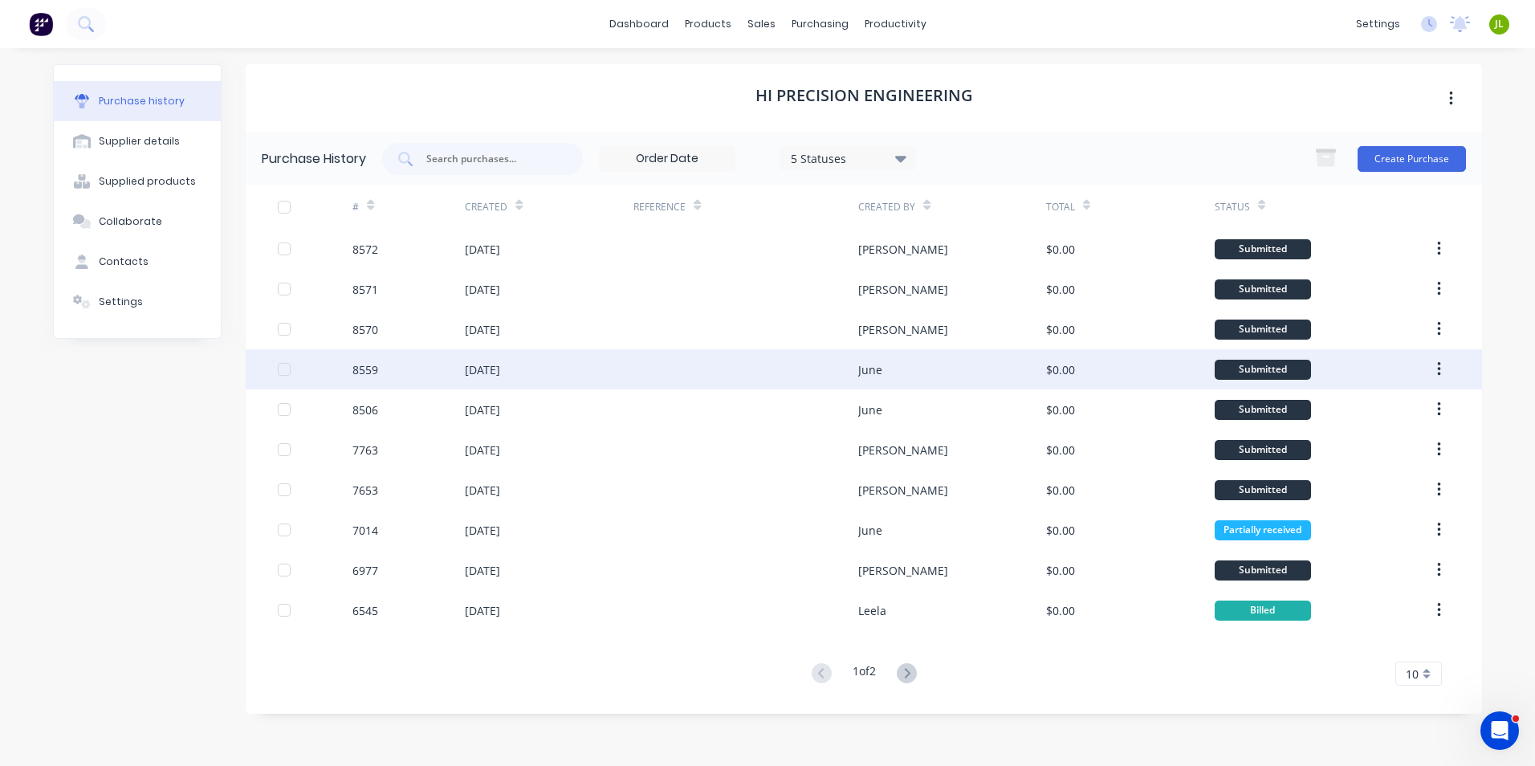
click at [696, 382] on div at bounding box center [745, 369] width 225 height 40
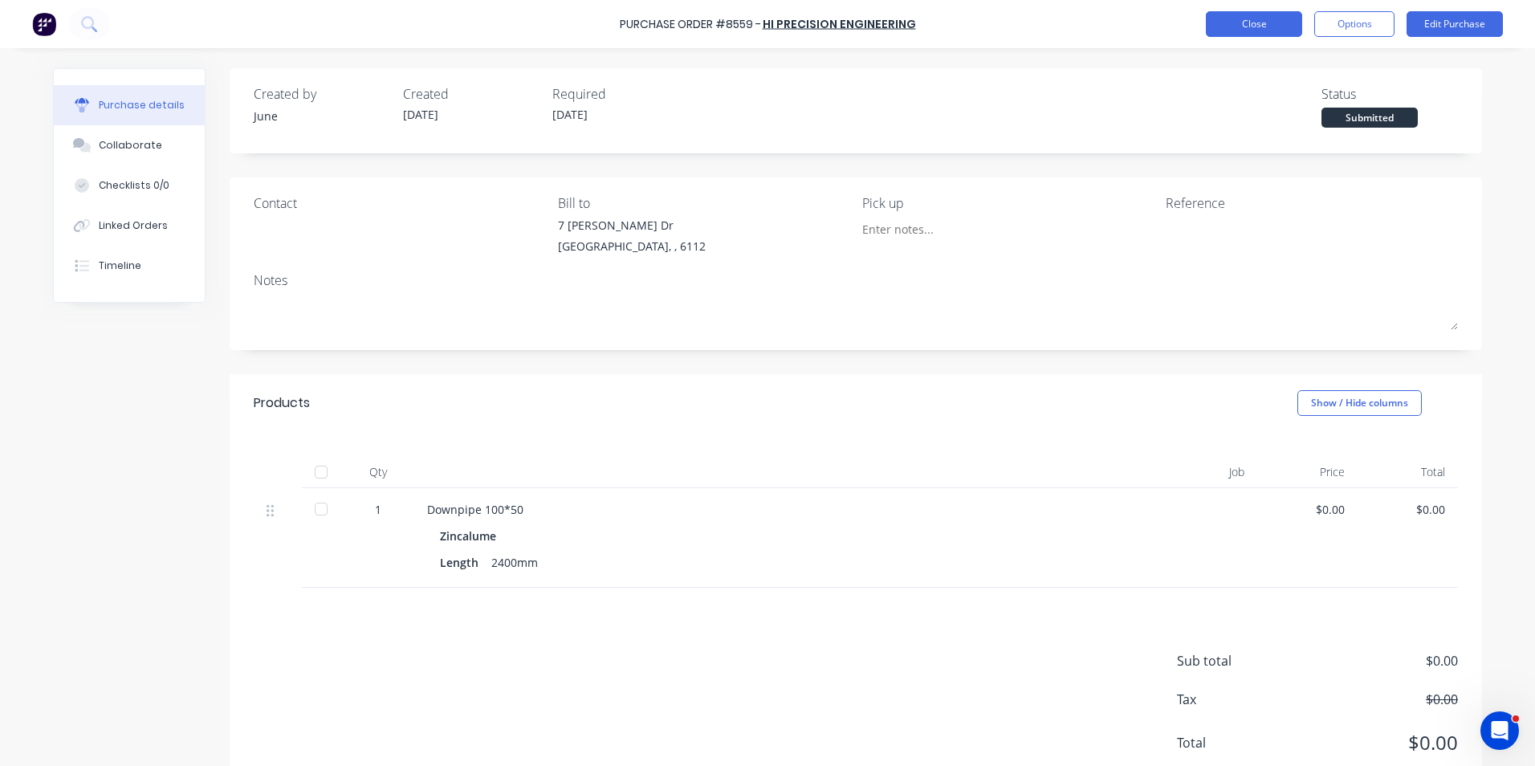
click at [1265, 31] on button "Close" at bounding box center [1254, 24] width 96 height 26
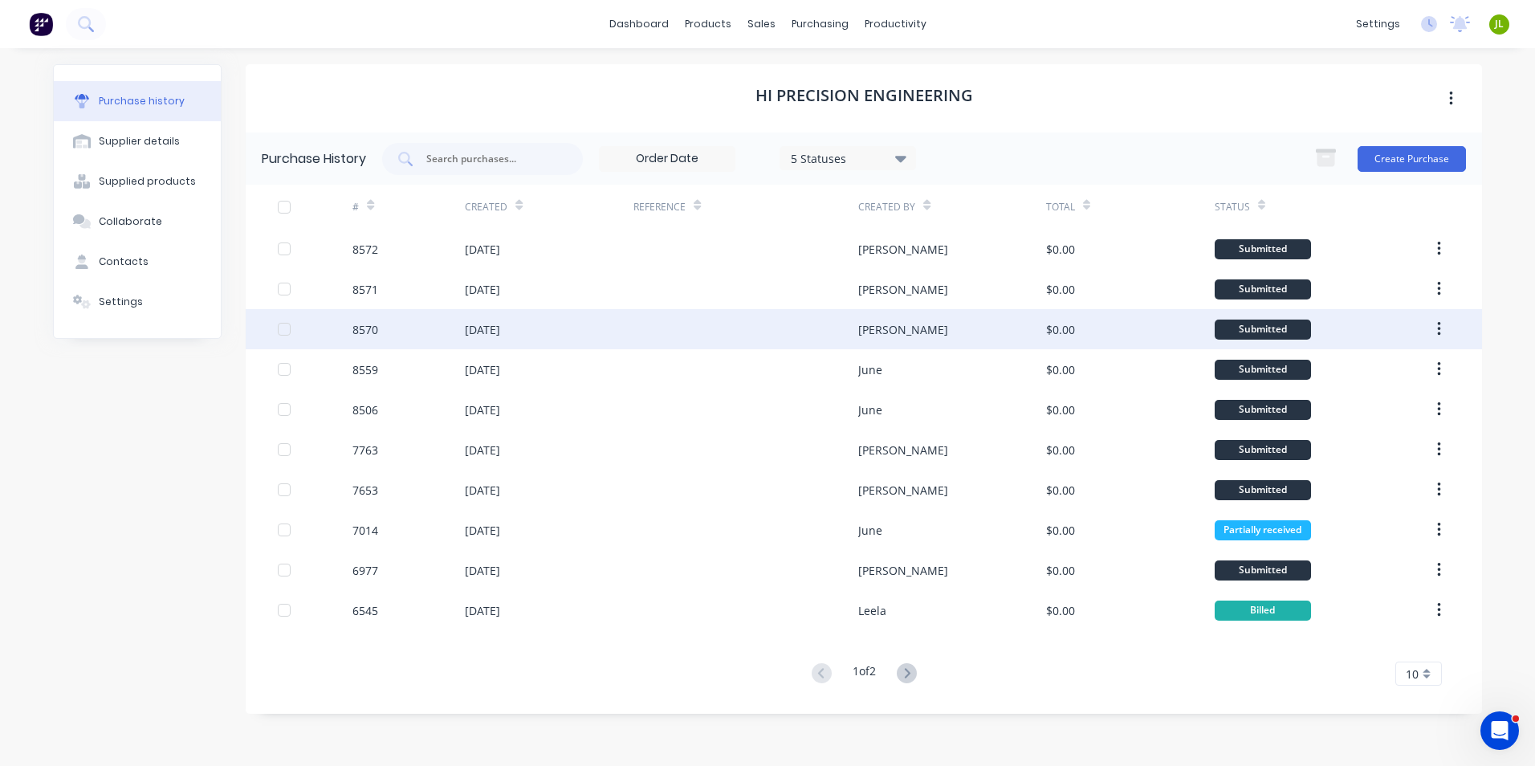
click at [500, 332] on div "[DATE]" at bounding box center [482, 329] width 35 height 17
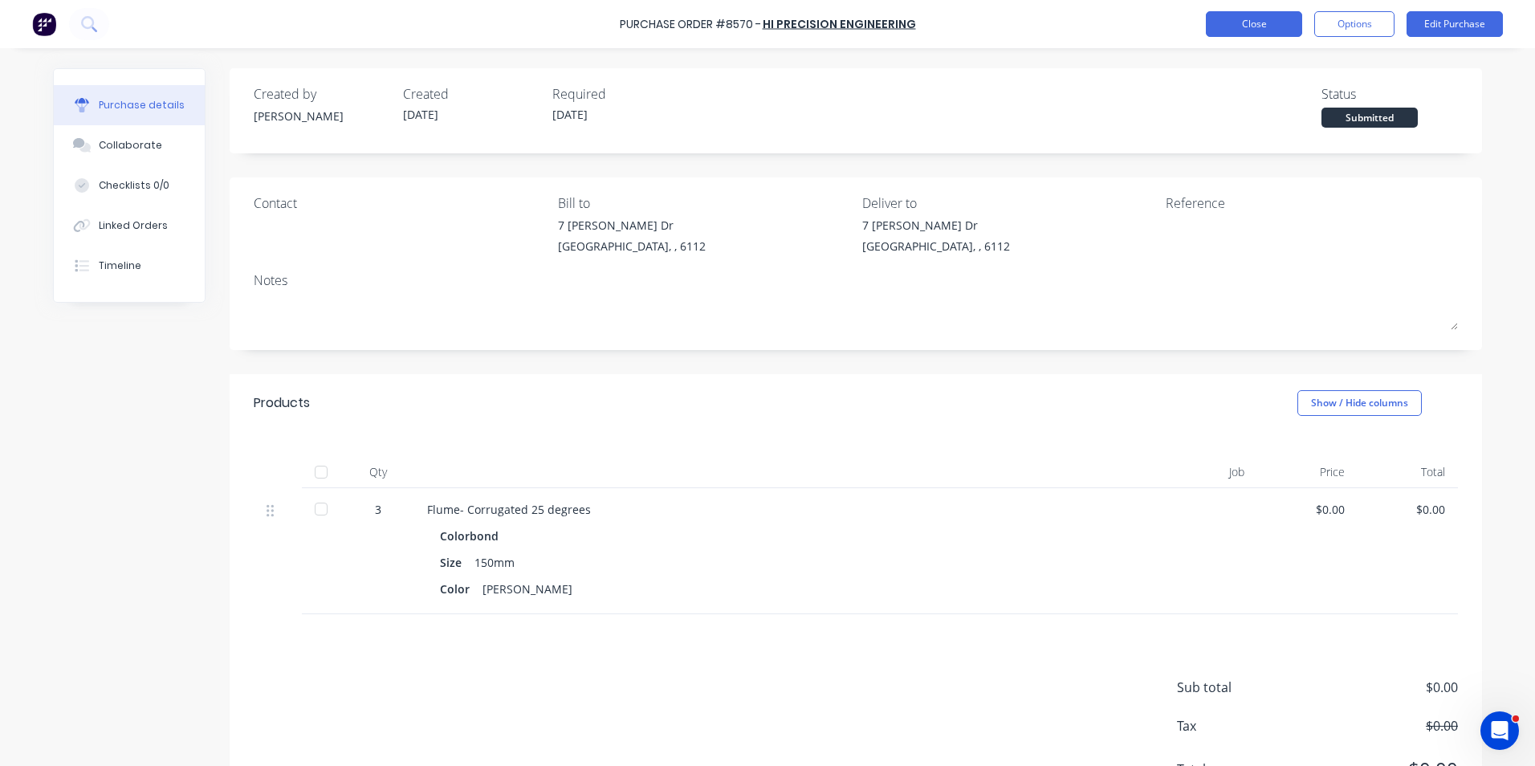
click at [1252, 28] on button "Close" at bounding box center [1254, 24] width 96 height 26
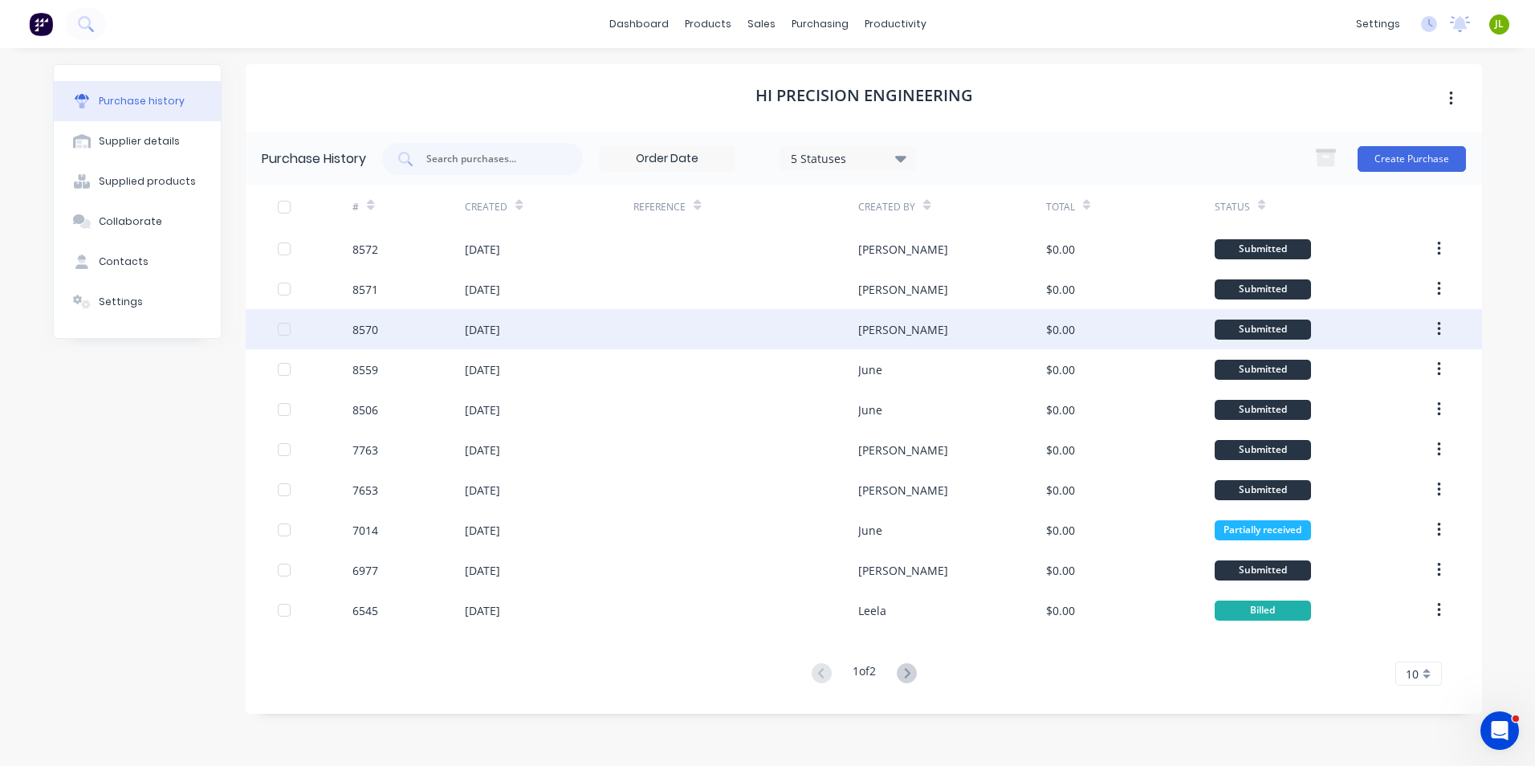
click at [618, 318] on div "[DATE]" at bounding box center [549, 329] width 169 height 40
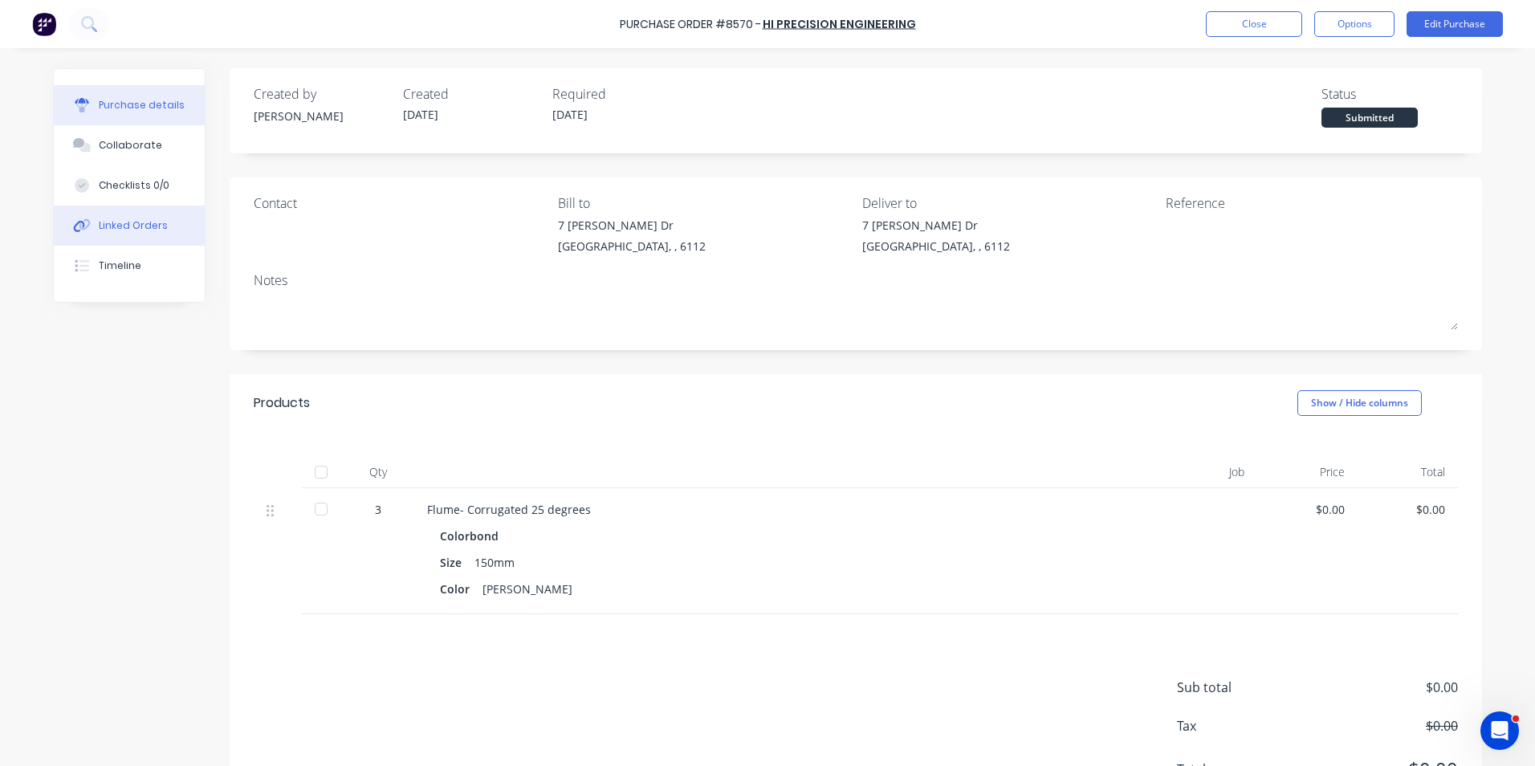
click at [122, 230] on div "Linked Orders" at bounding box center [133, 225] width 69 height 14
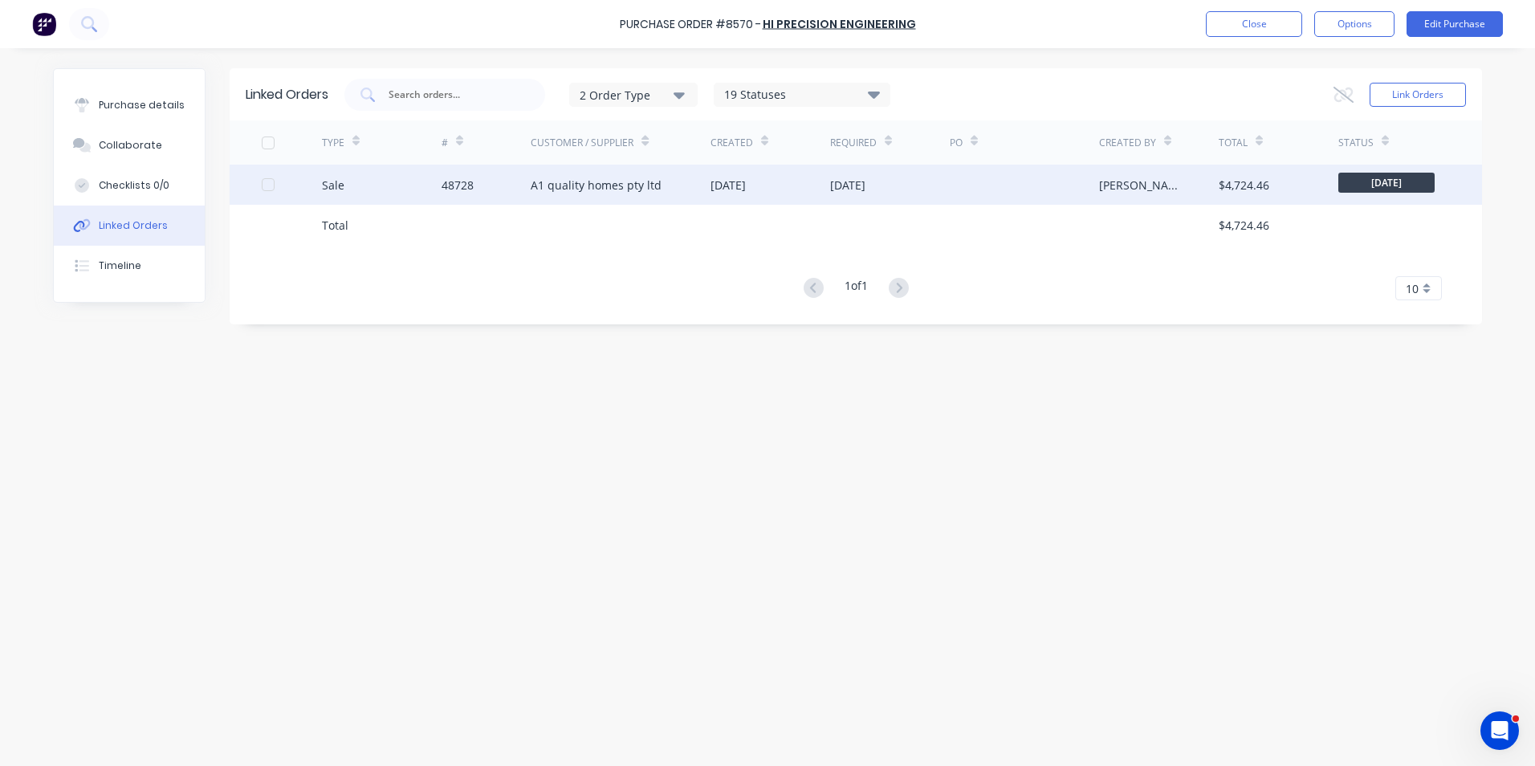
click at [357, 189] on div "Sale" at bounding box center [382, 185] width 120 height 40
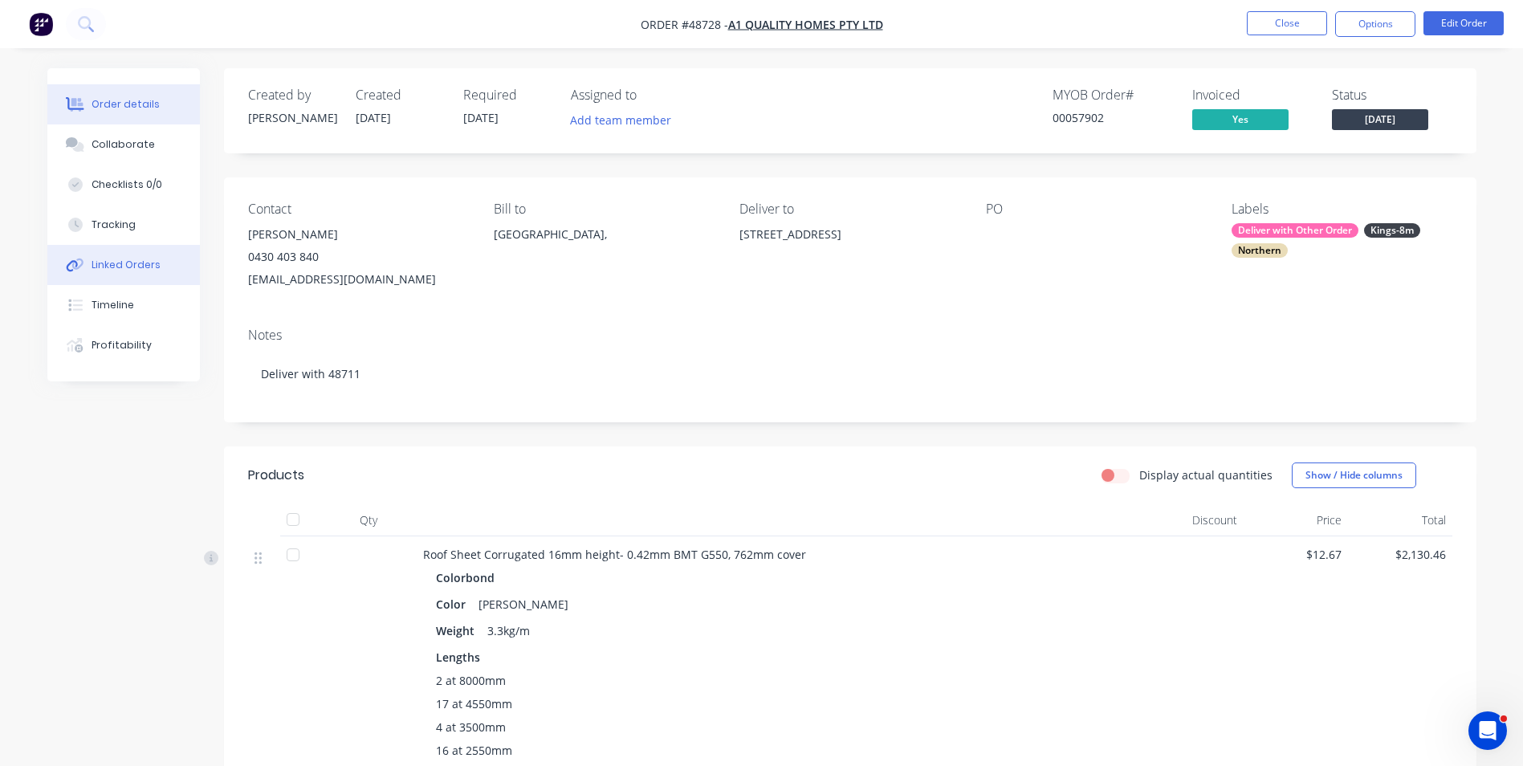
click at [142, 271] on div "Linked Orders" at bounding box center [126, 265] width 69 height 14
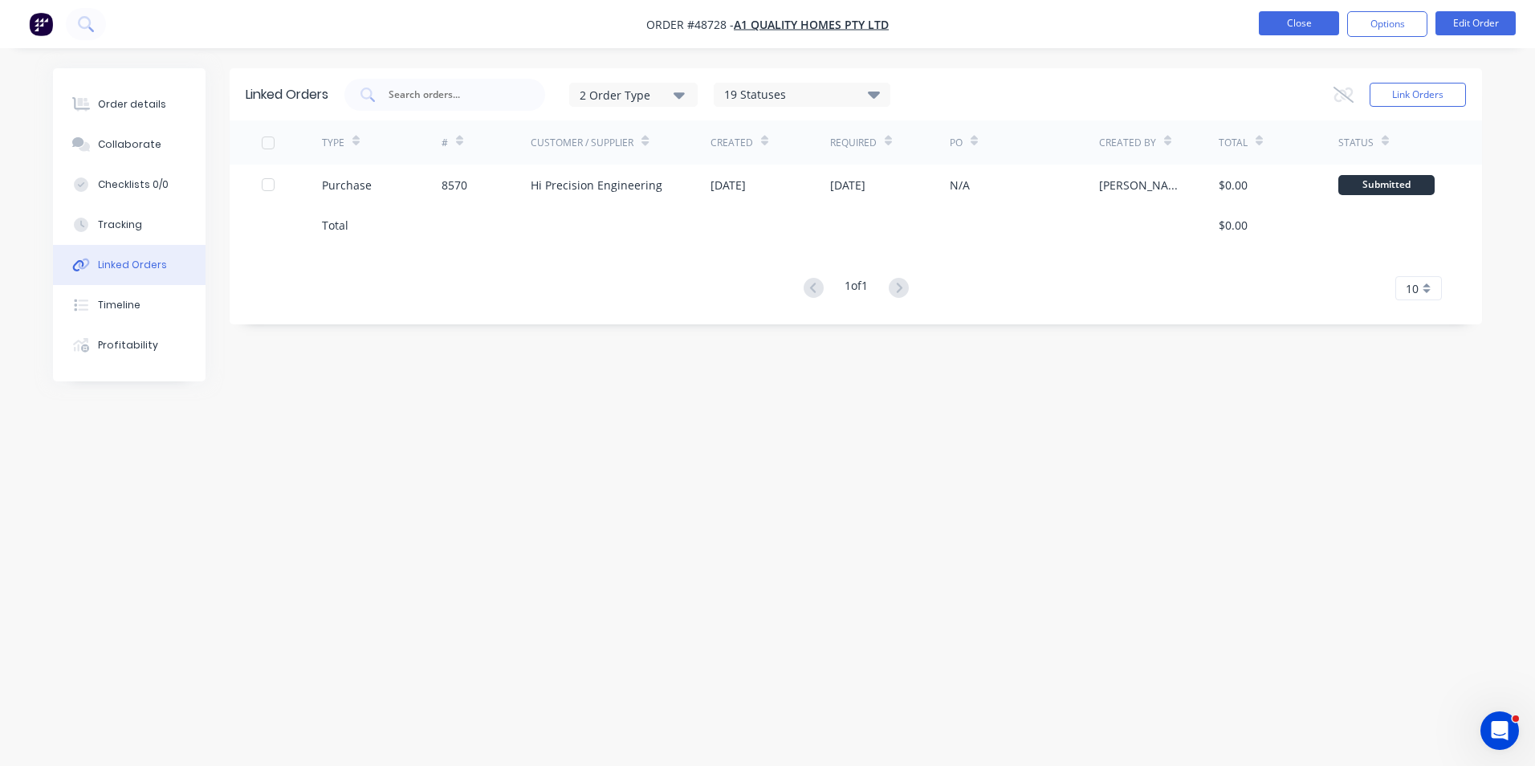
click at [1310, 15] on button "Close" at bounding box center [1299, 23] width 80 height 24
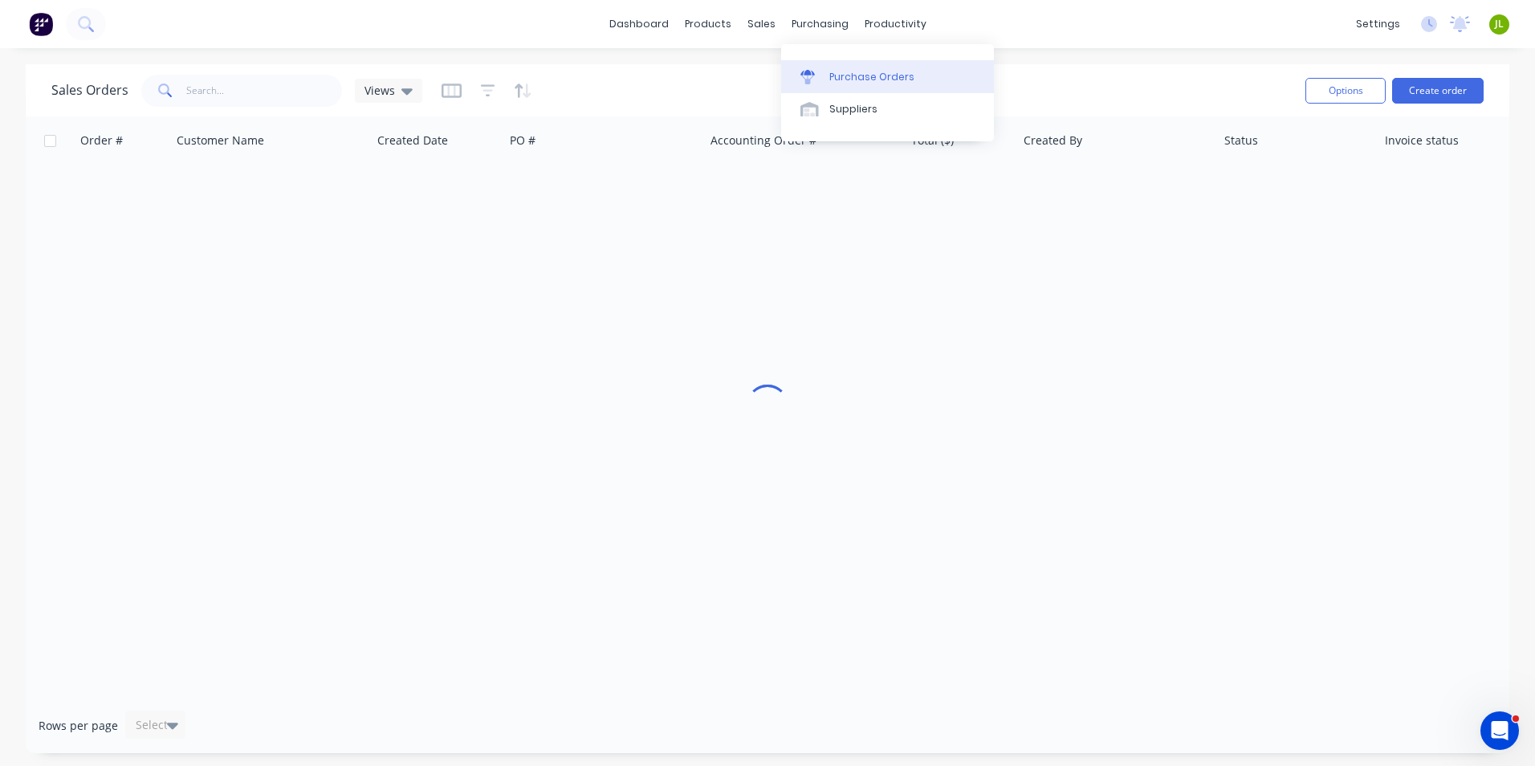
click at [817, 77] on div at bounding box center [812, 77] width 24 height 14
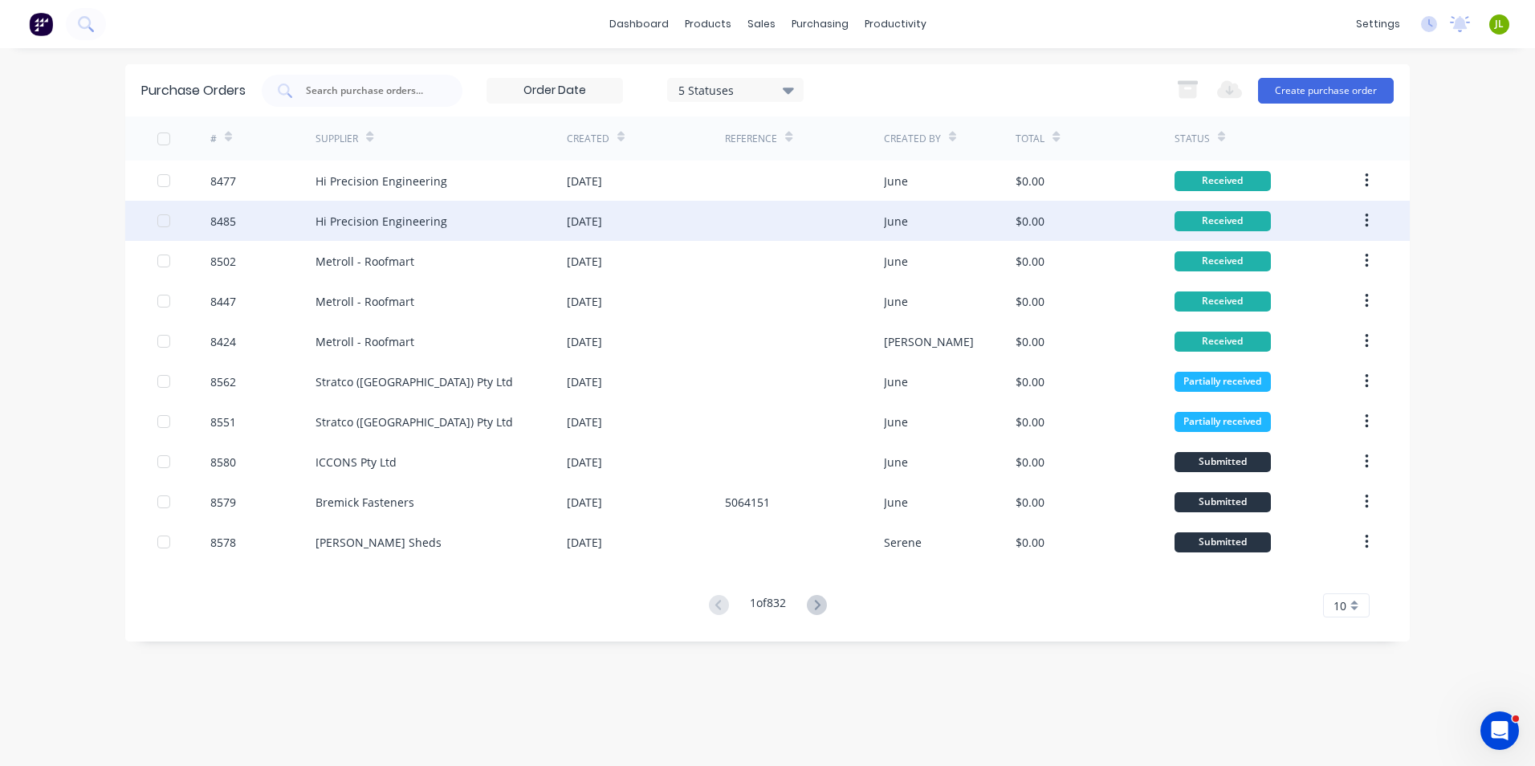
click at [383, 222] on div "Hi Precision Engineering" at bounding box center [382, 221] width 132 height 17
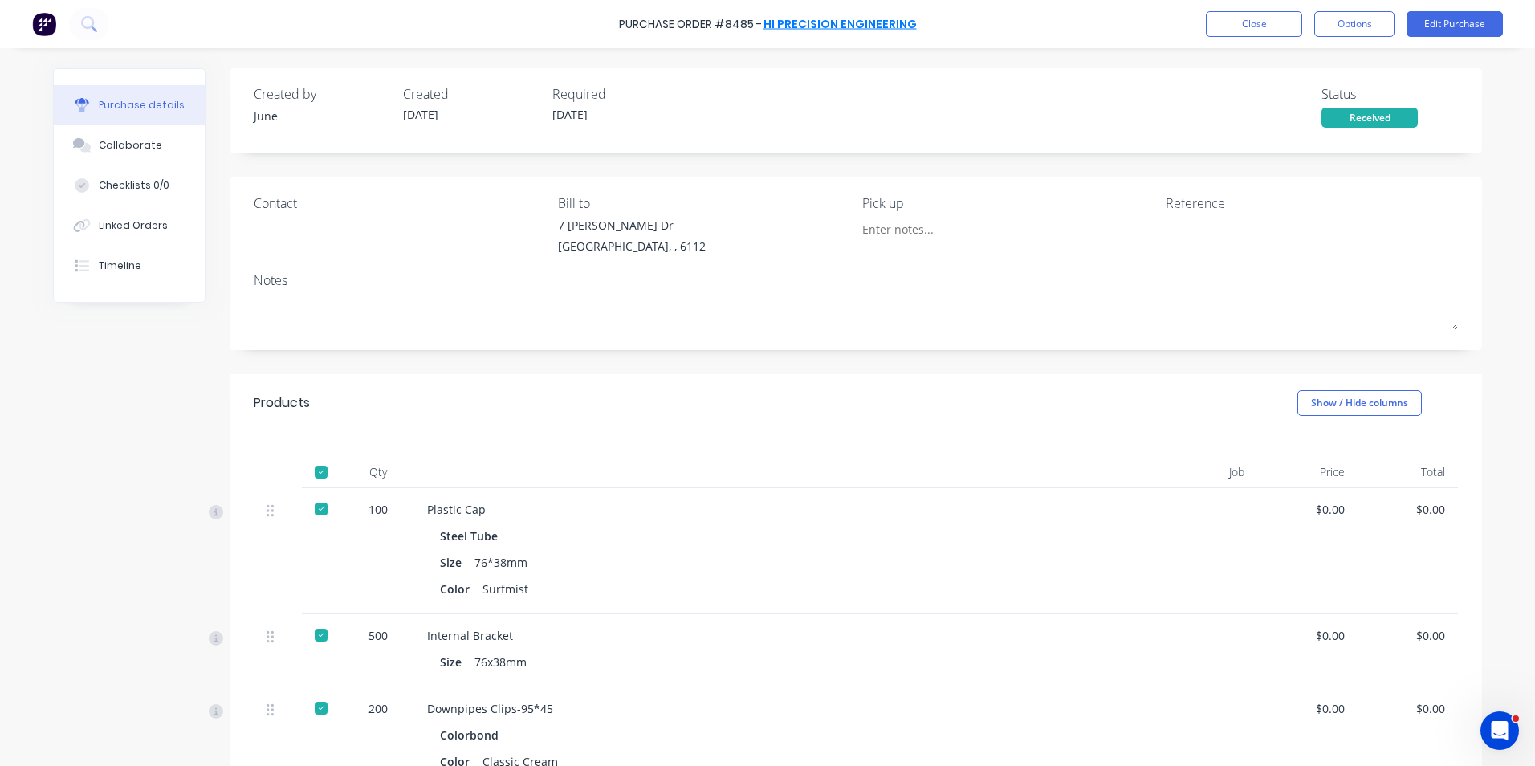
click at [824, 16] on link "Hi Precision Engineering" at bounding box center [840, 24] width 153 height 16
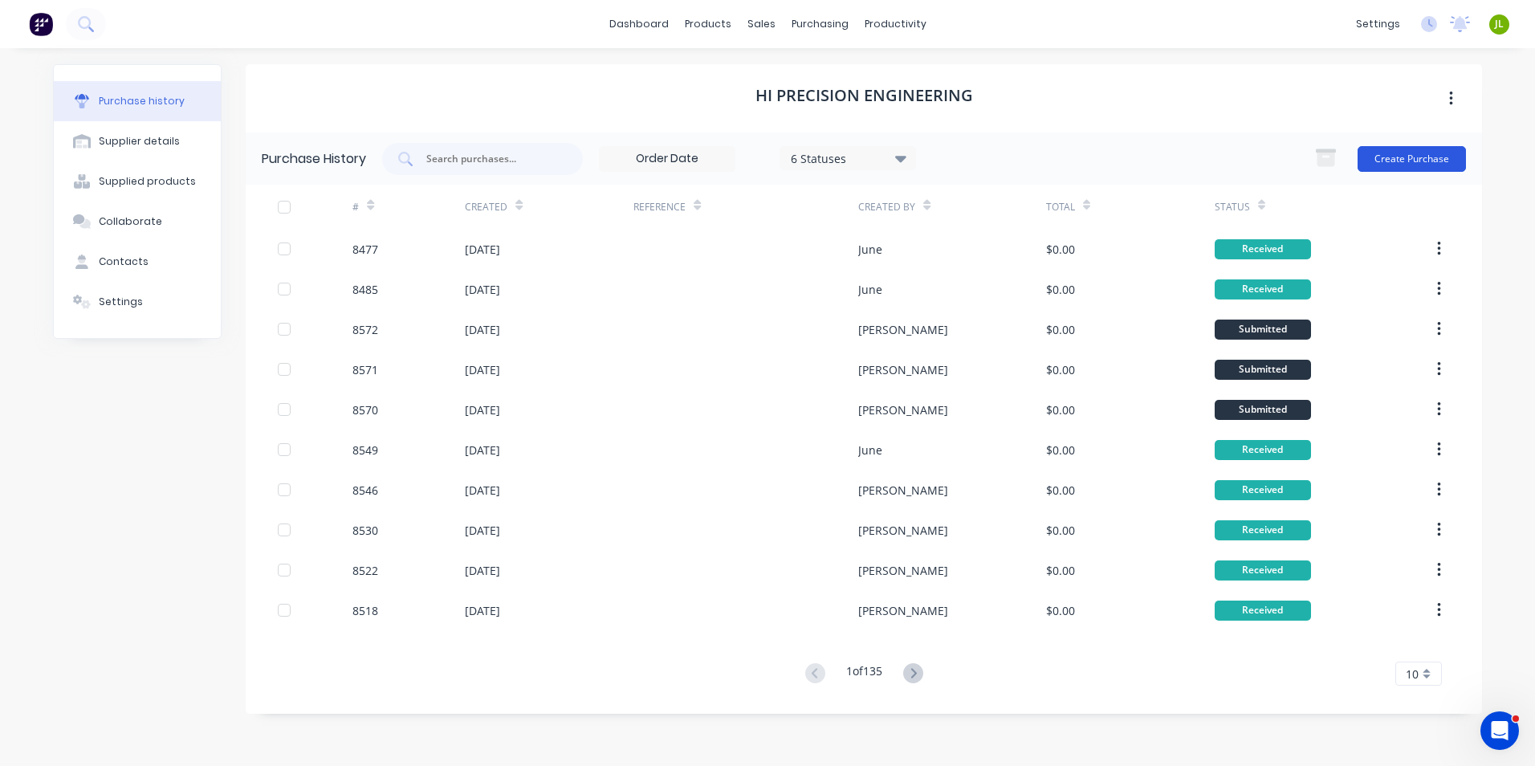
click at [1440, 161] on button "Create Purchase" at bounding box center [1412, 159] width 108 height 26
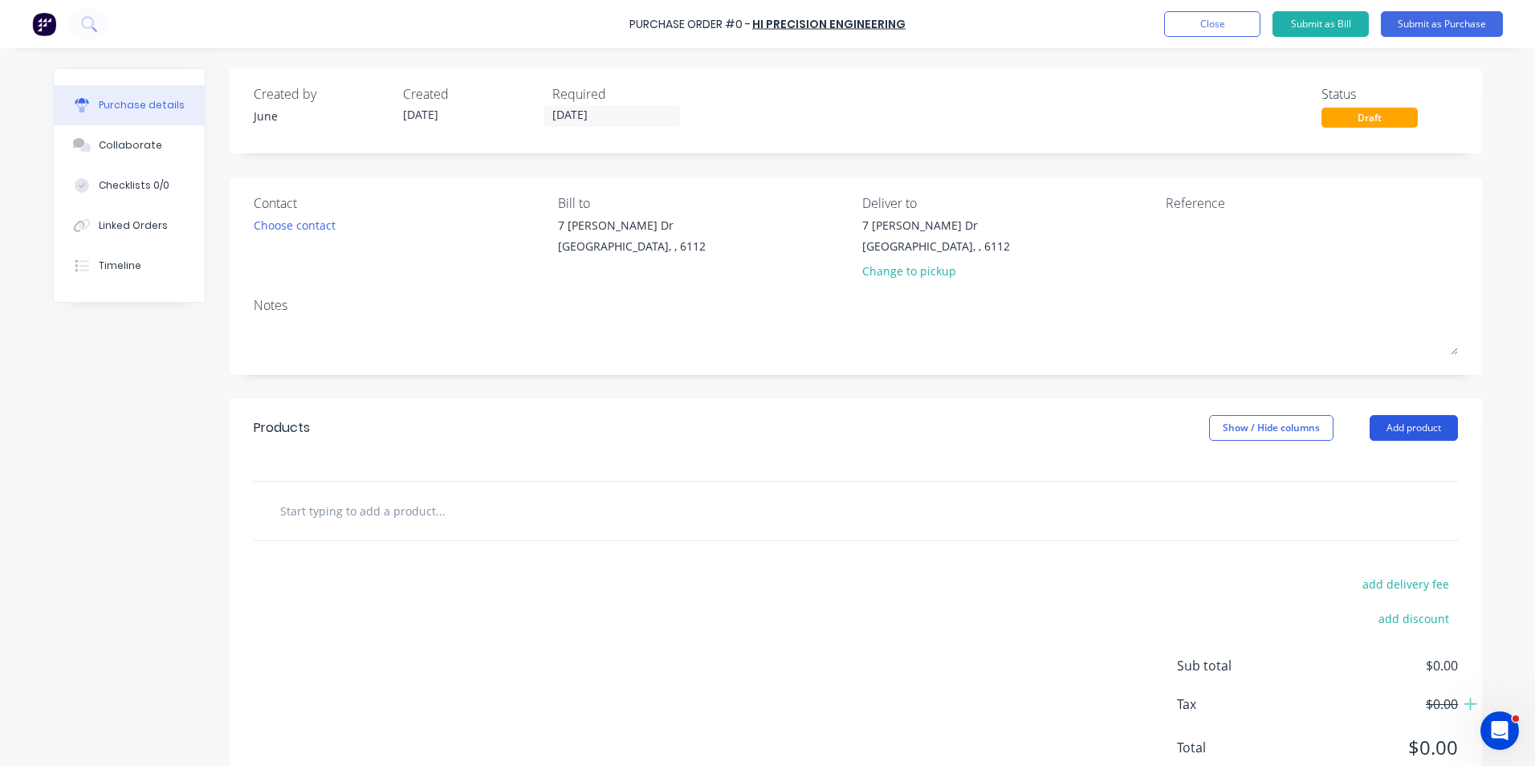
click at [1385, 426] on button "Add product" at bounding box center [1414, 428] width 88 height 26
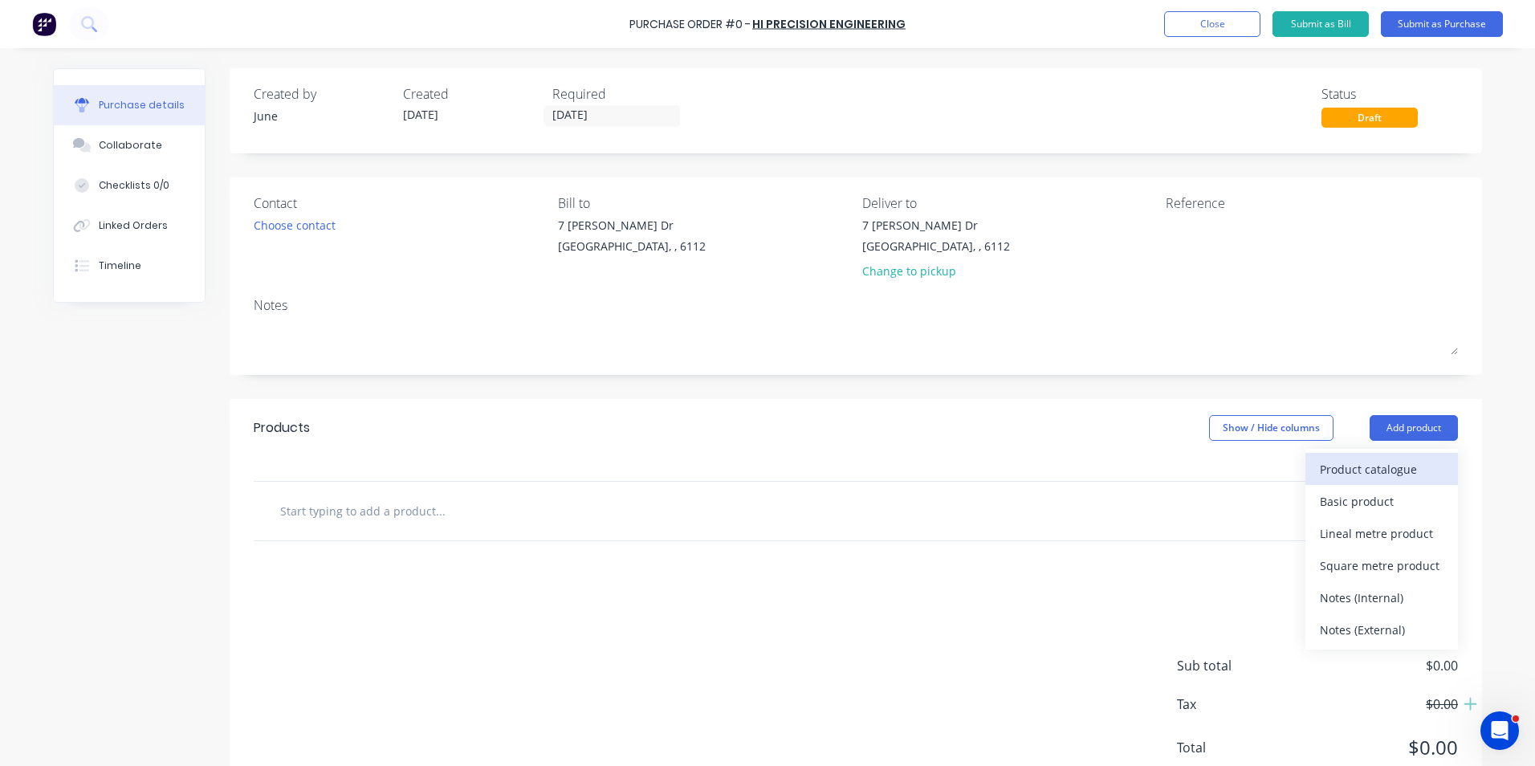
click at [1380, 453] on button "Product catalogue" at bounding box center [1382, 469] width 153 height 32
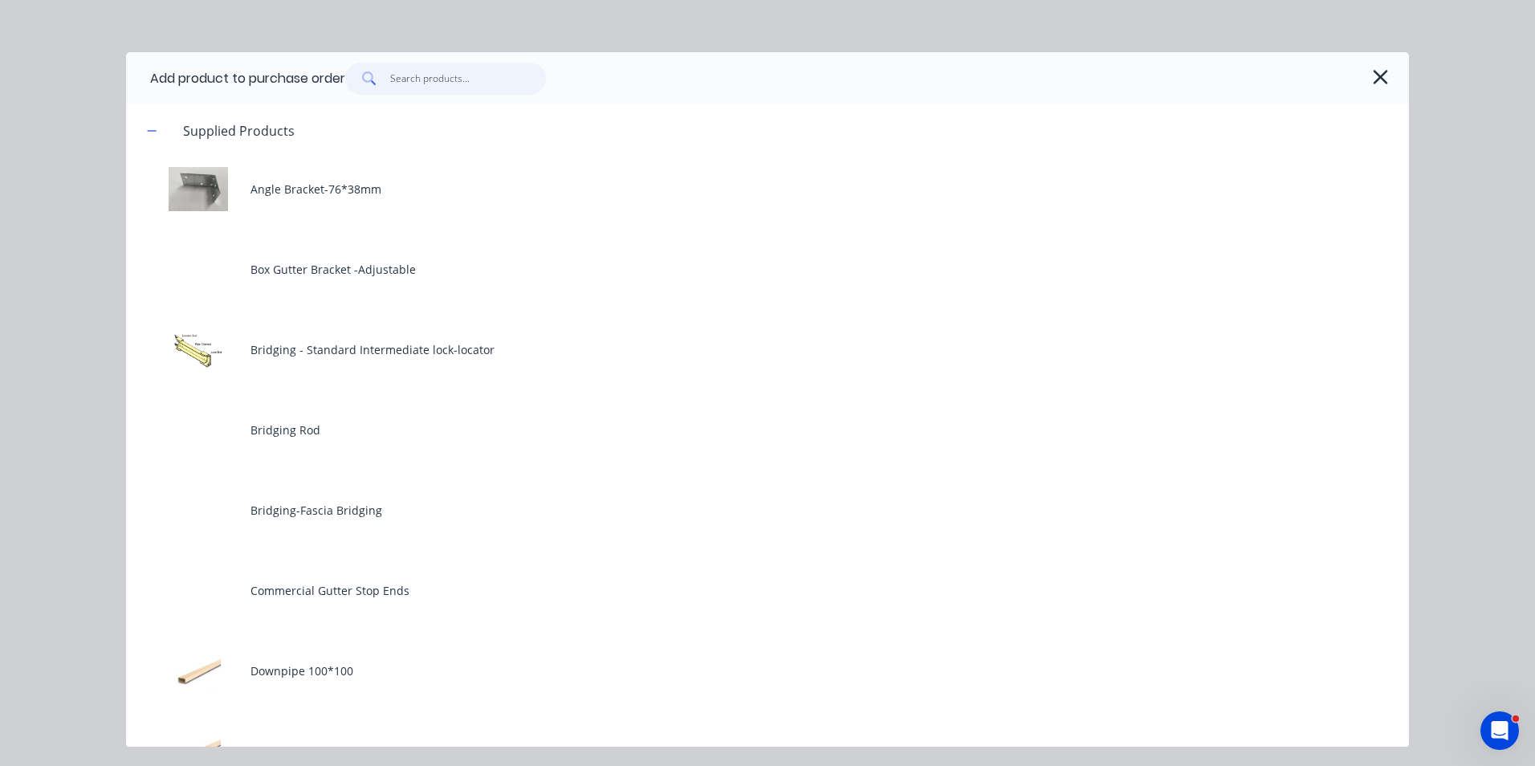
click at [432, 88] on input "text" at bounding box center [468, 79] width 157 height 32
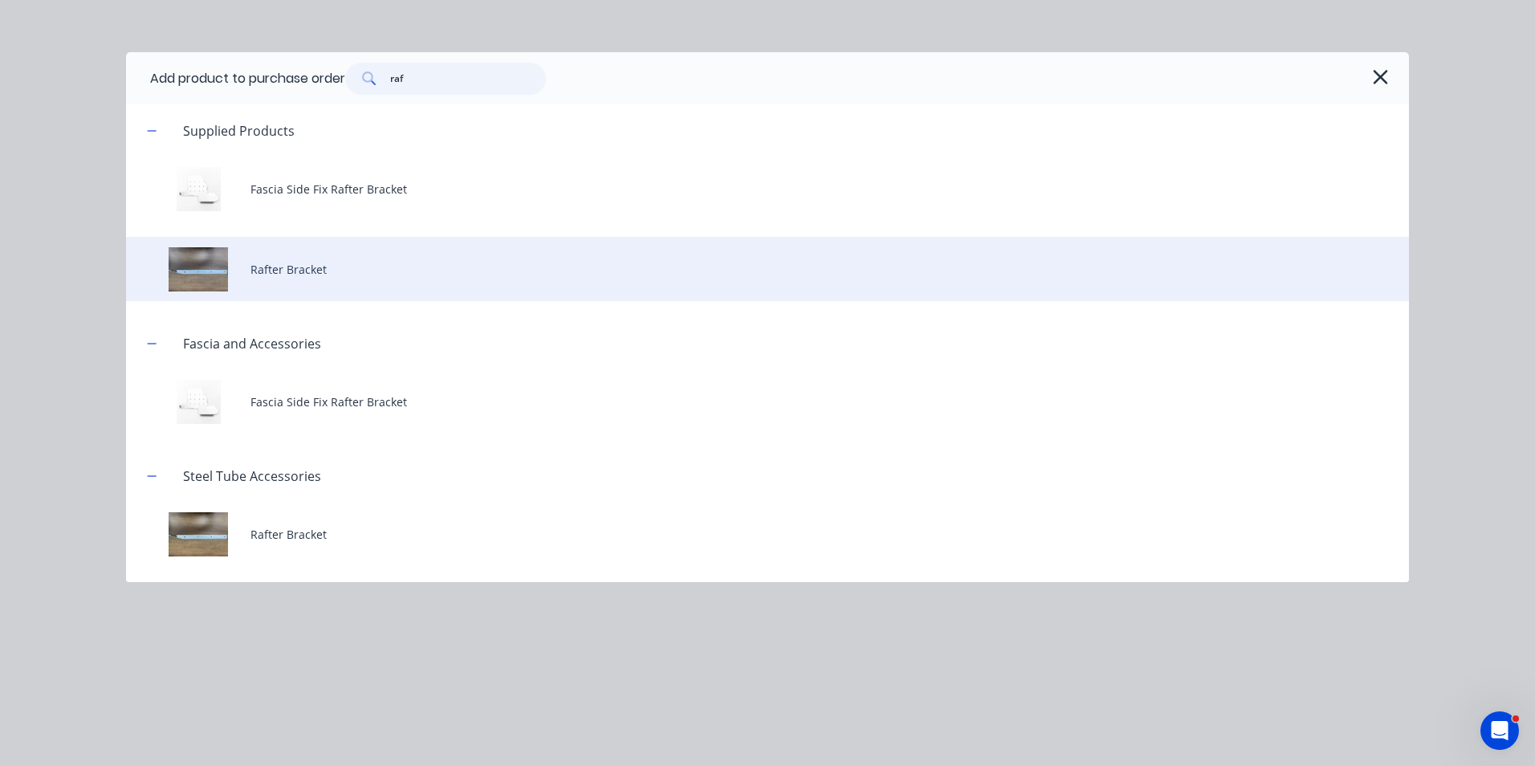
type input "raf"
click at [360, 267] on div "Rafter Bracket" at bounding box center [767, 269] width 1283 height 64
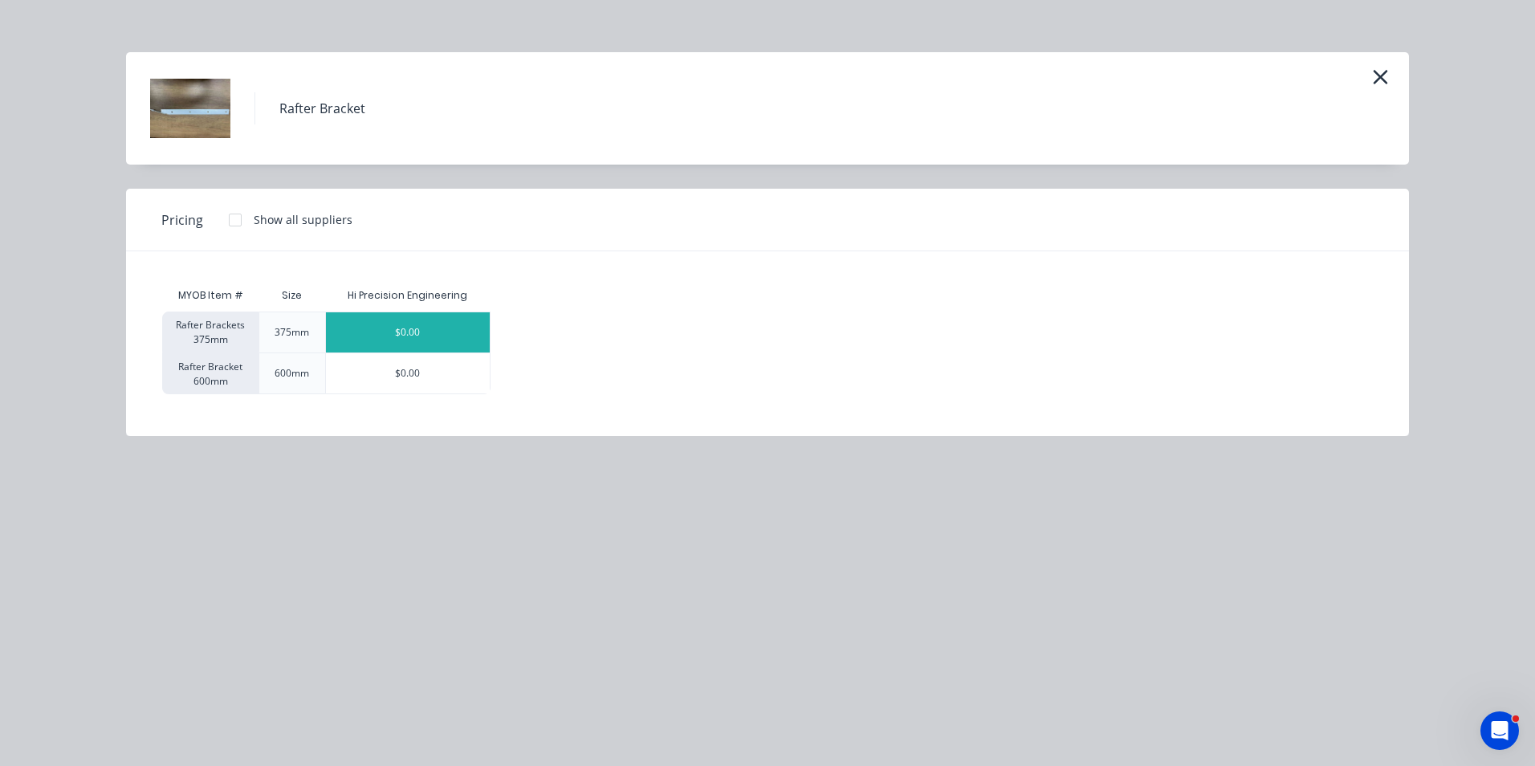
click at [367, 327] on div "$0.00" at bounding box center [408, 332] width 164 height 40
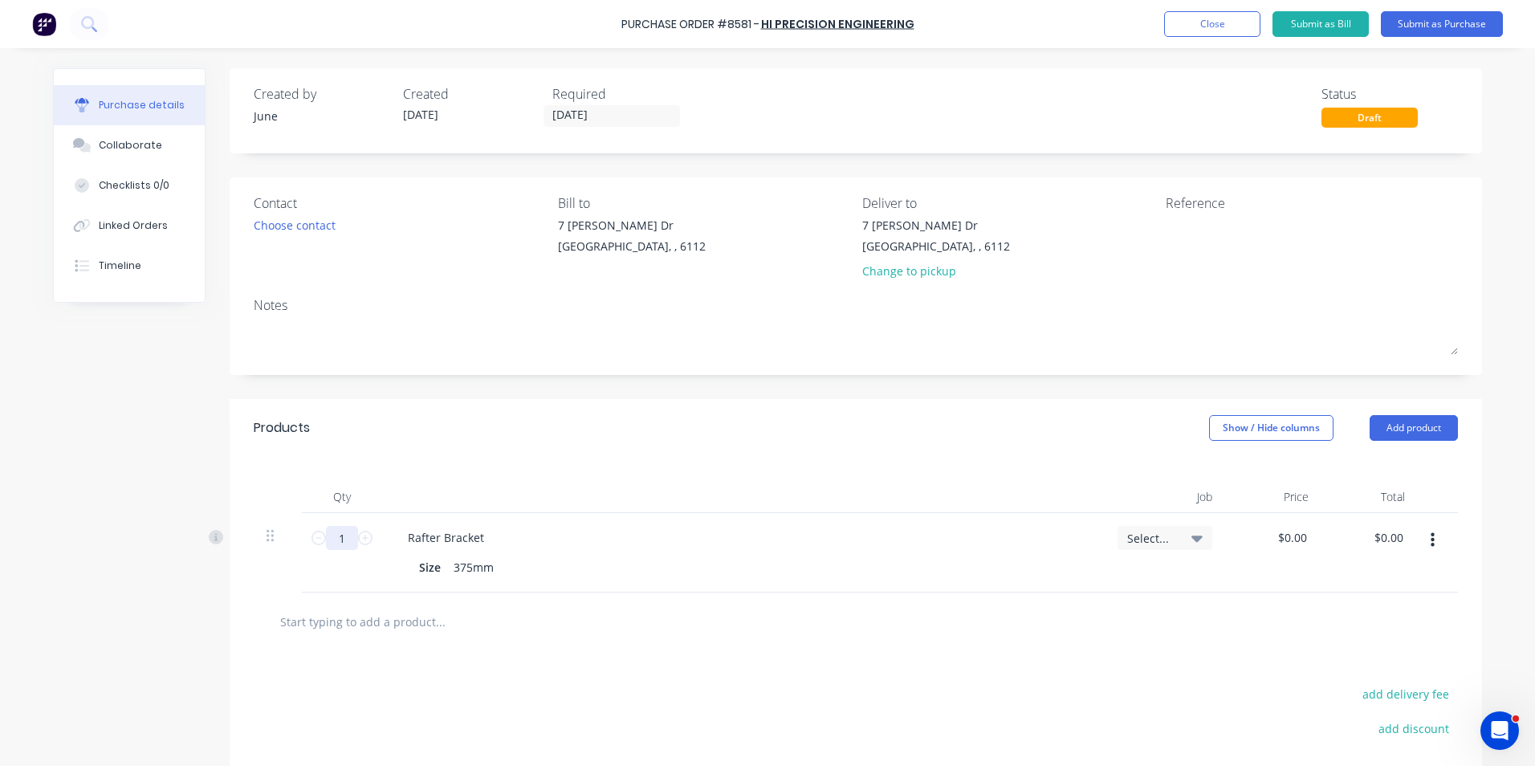
click at [344, 538] on input "1" at bounding box center [342, 538] width 32 height 24
type input "20"
click at [643, 446] on div "Products Show / Hide columns Add product" at bounding box center [856, 428] width 1253 height 58
click at [1428, 434] on button "Add product" at bounding box center [1414, 428] width 88 height 26
click at [1374, 478] on div "Product catalogue" at bounding box center [1382, 469] width 124 height 23
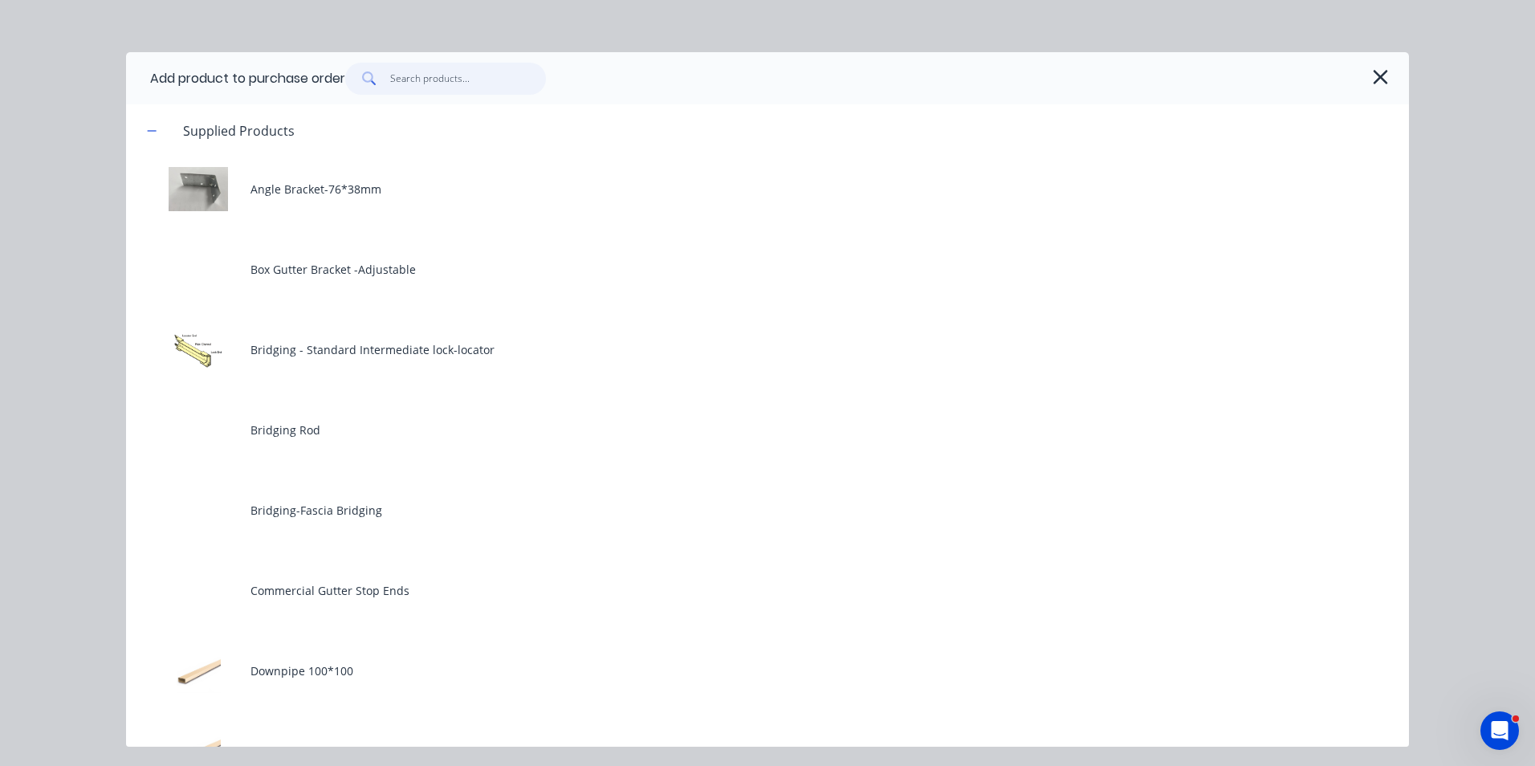
click at [457, 75] on input "text" at bounding box center [468, 79] width 157 height 32
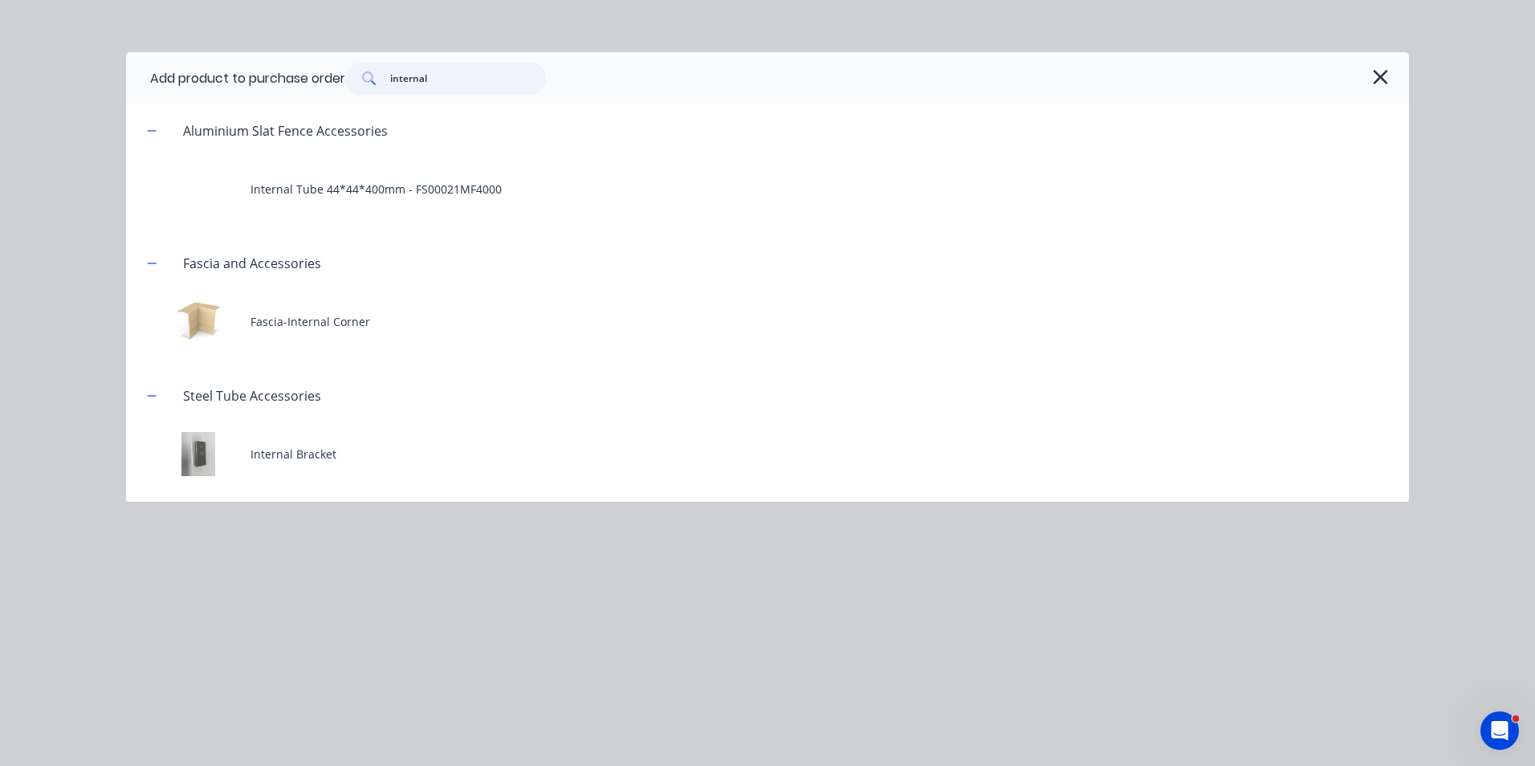
type input "internal"
click at [439, 488] on div "Aluminium Slat Fence Accessories Internal Tube 44*44*400mm - FS00021MF4000 Fasc…" at bounding box center [767, 302] width 1283 height 397
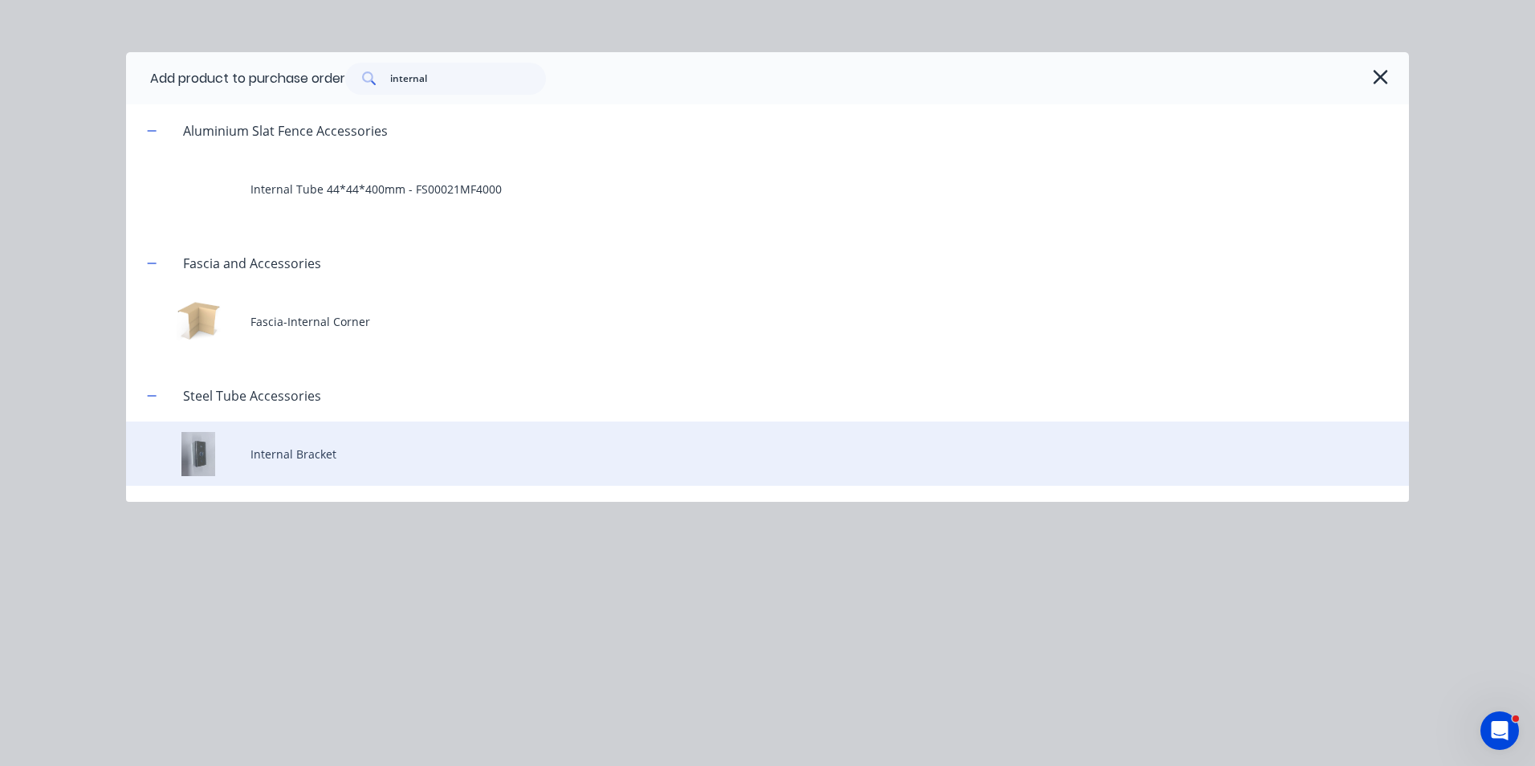
click at [440, 472] on div "Internal Bracket" at bounding box center [767, 454] width 1283 height 64
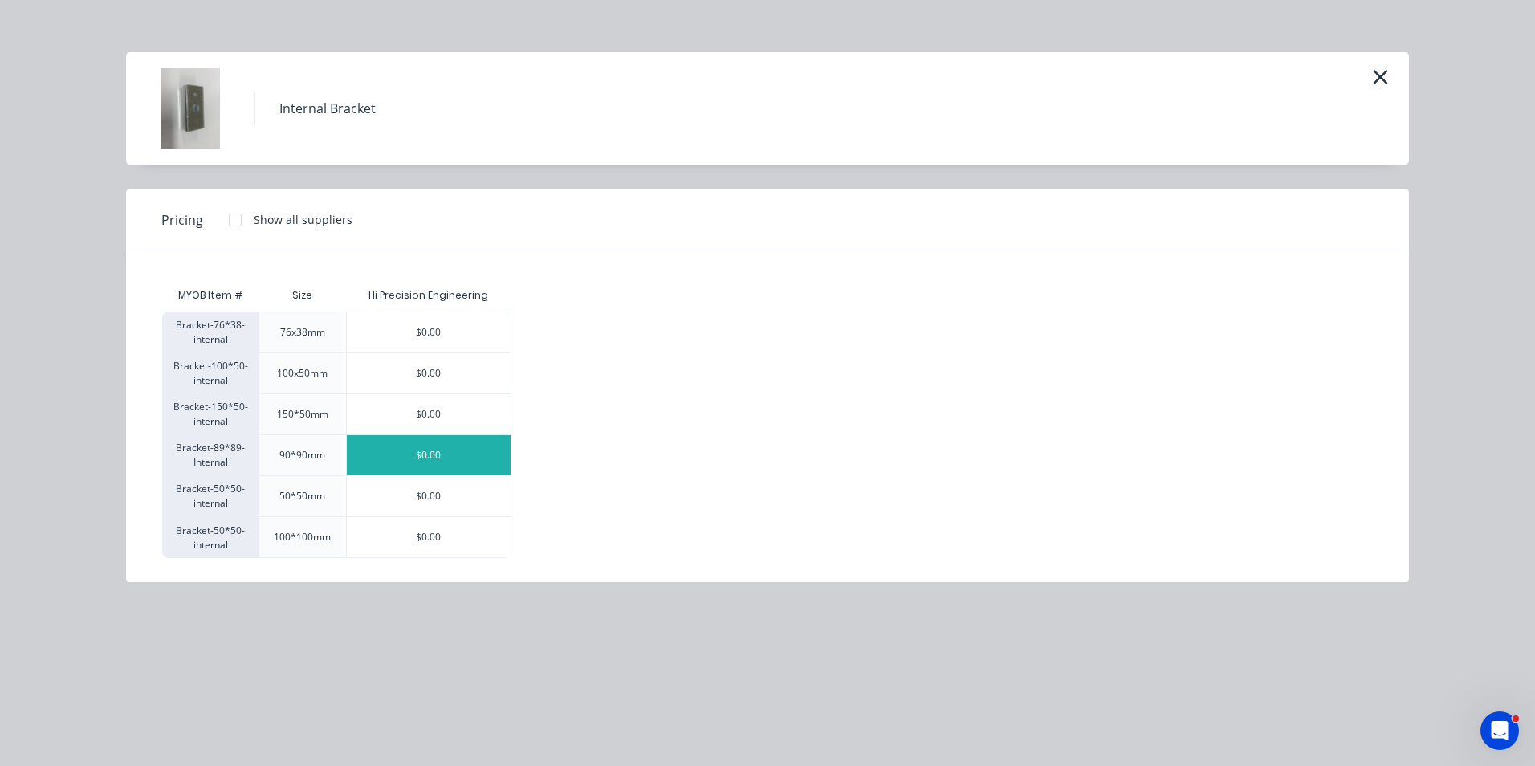
click at [424, 447] on div "$0.00" at bounding box center [429, 455] width 164 height 40
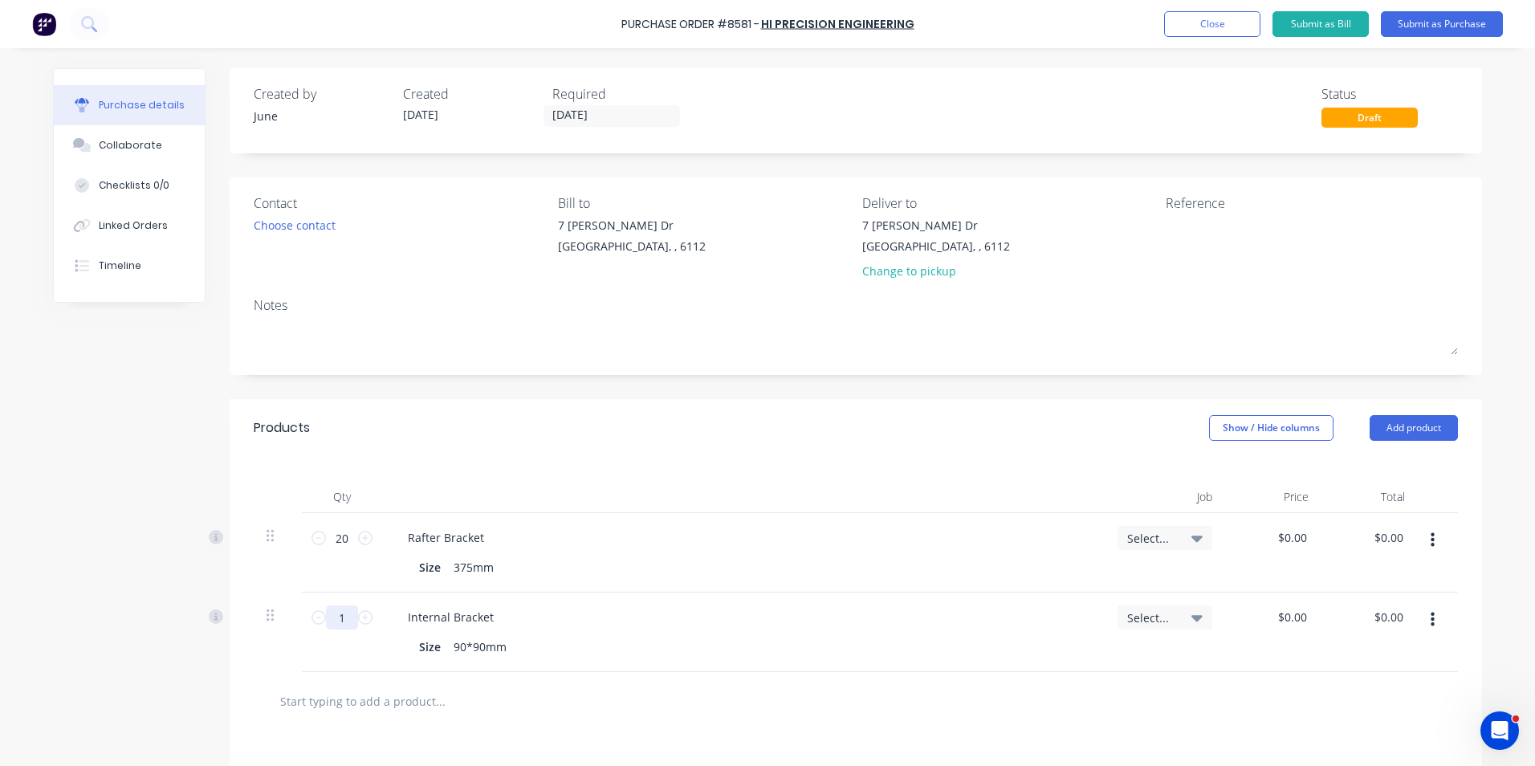
click at [341, 619] on input "1" at bounding box center [342, 617] width 32 height 24
type input "100"
click at [695, 670] on div "Internal Bracket Size 90*90mm" at bounding box center [743, 632] width 723 height 79
click at [1428, 432] on button "Add product" at bounding box center [1414, 428] width 88 height 26
click at [1404, 470] on div "Product catalogue" at bounding box center [1382, 469] width 124 height 23
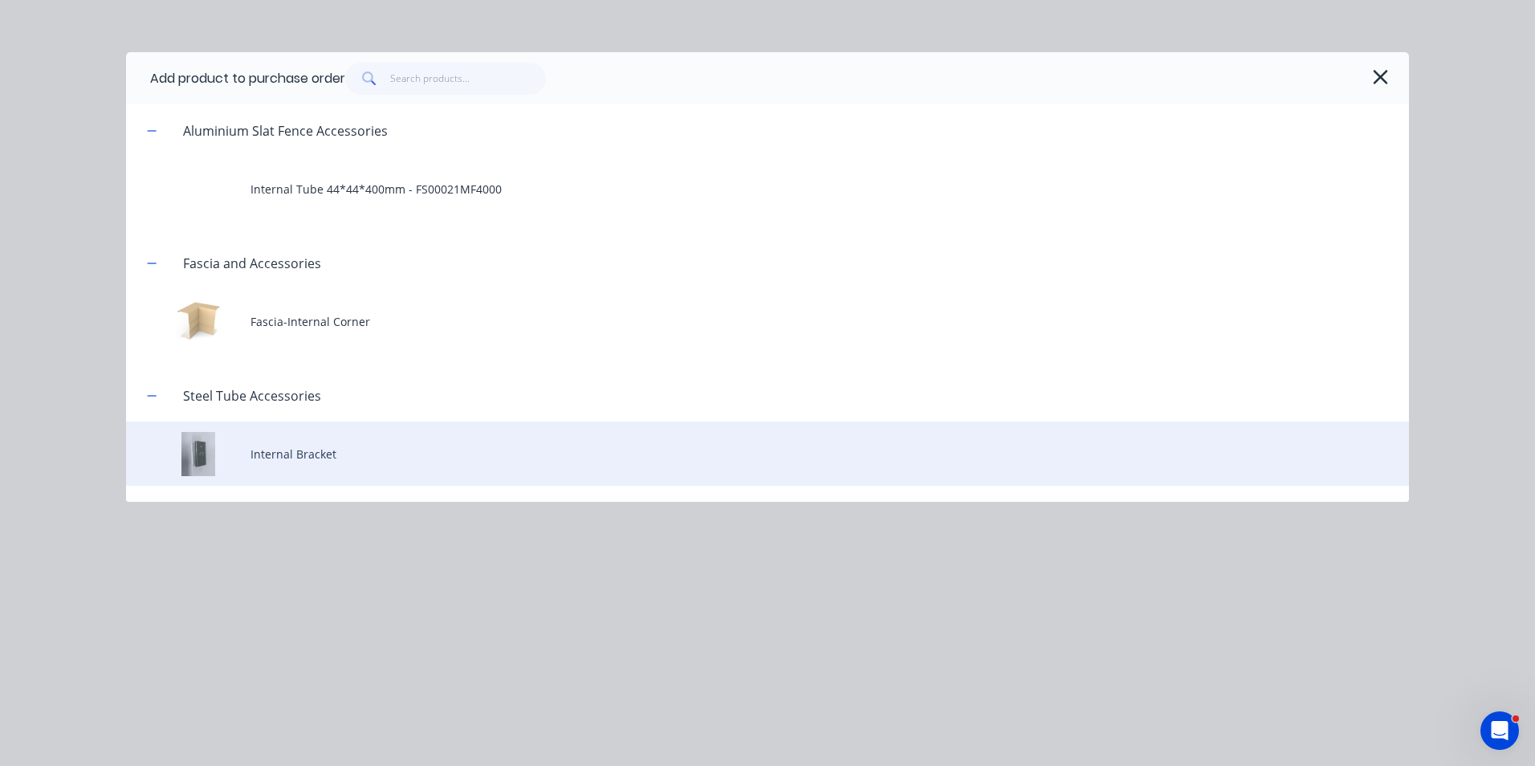
click at [393, 454] on div "Internal Bracket" at bounding box center [767, 454] width 1283 height 64
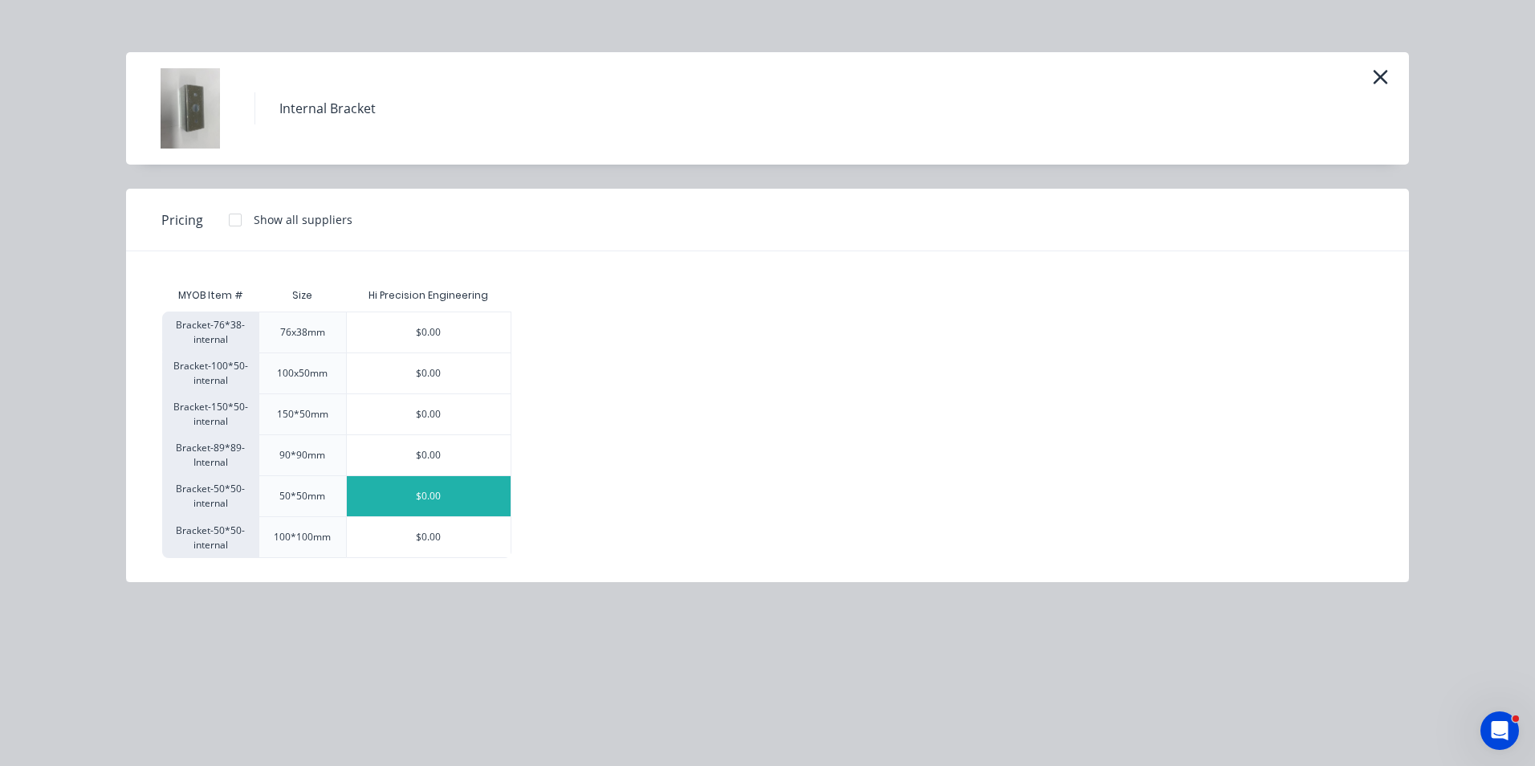
click at [417, 499] on div "$0.00" at bounding box center [429, 496] width 164 height 40
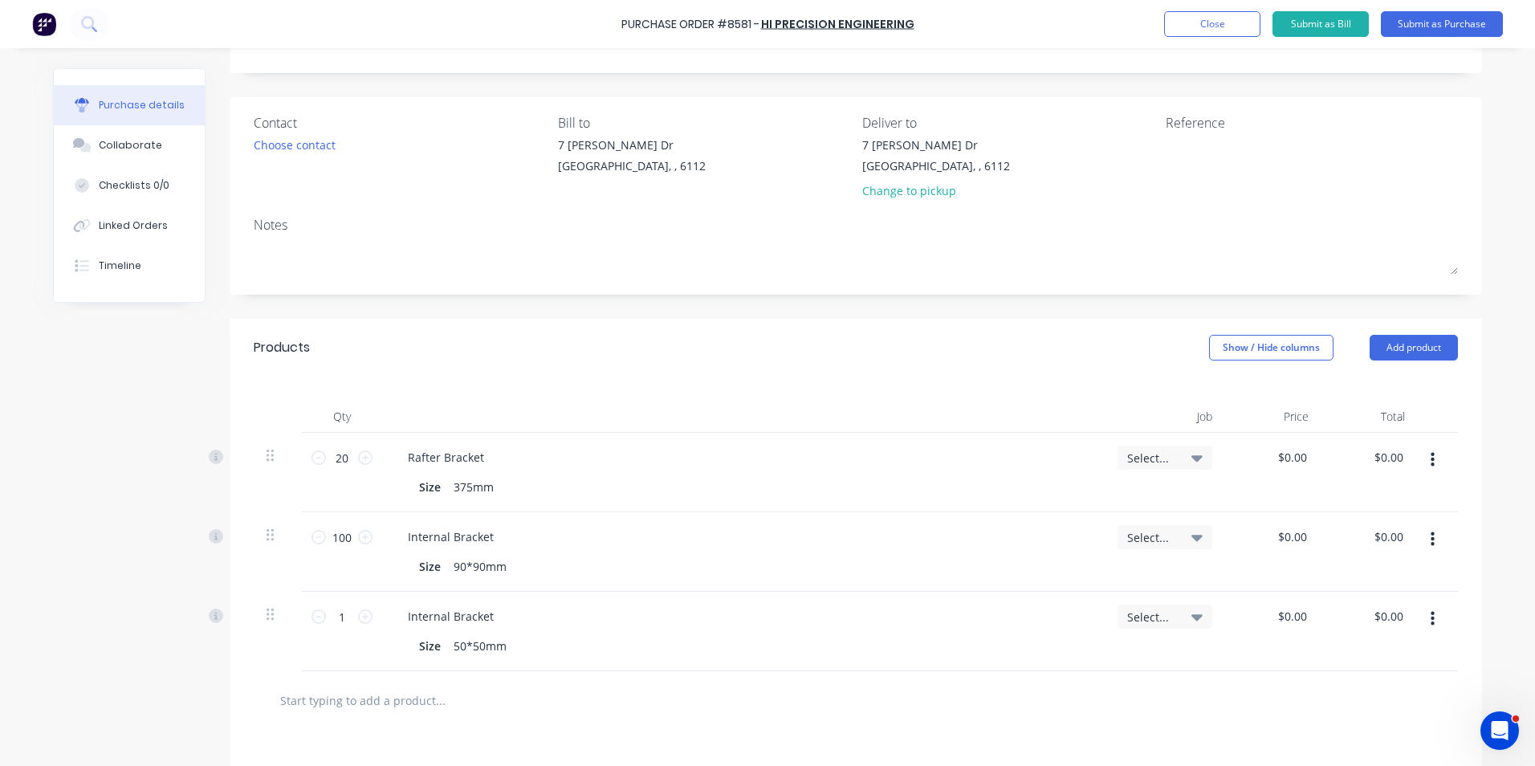
scroll to position [161, 0]
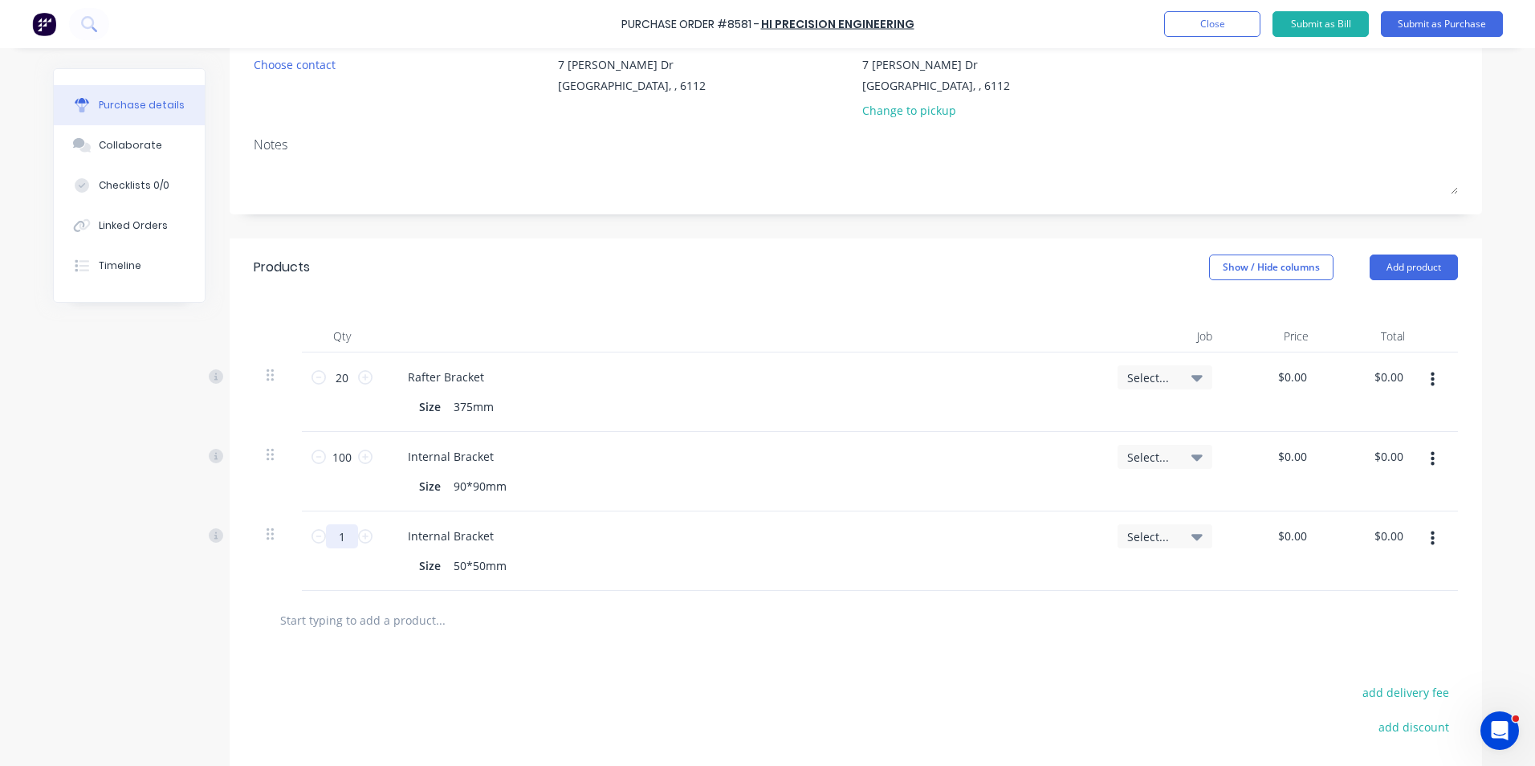
click at [348, 536] on input "1" at bounding box center [342, 536] width 32 height 24
type input "150"
click at [693, 560] on div "Size 50*50mm" at bounding box center [740, 565] width 655 height 23
click at [700, 618] on div at bounding box center [508, 620] width 482 height 32
drag, startPoint x: 1413, startPoint y: 261, endPoint x: 1402, endPoint y: 287, distance: 28.8
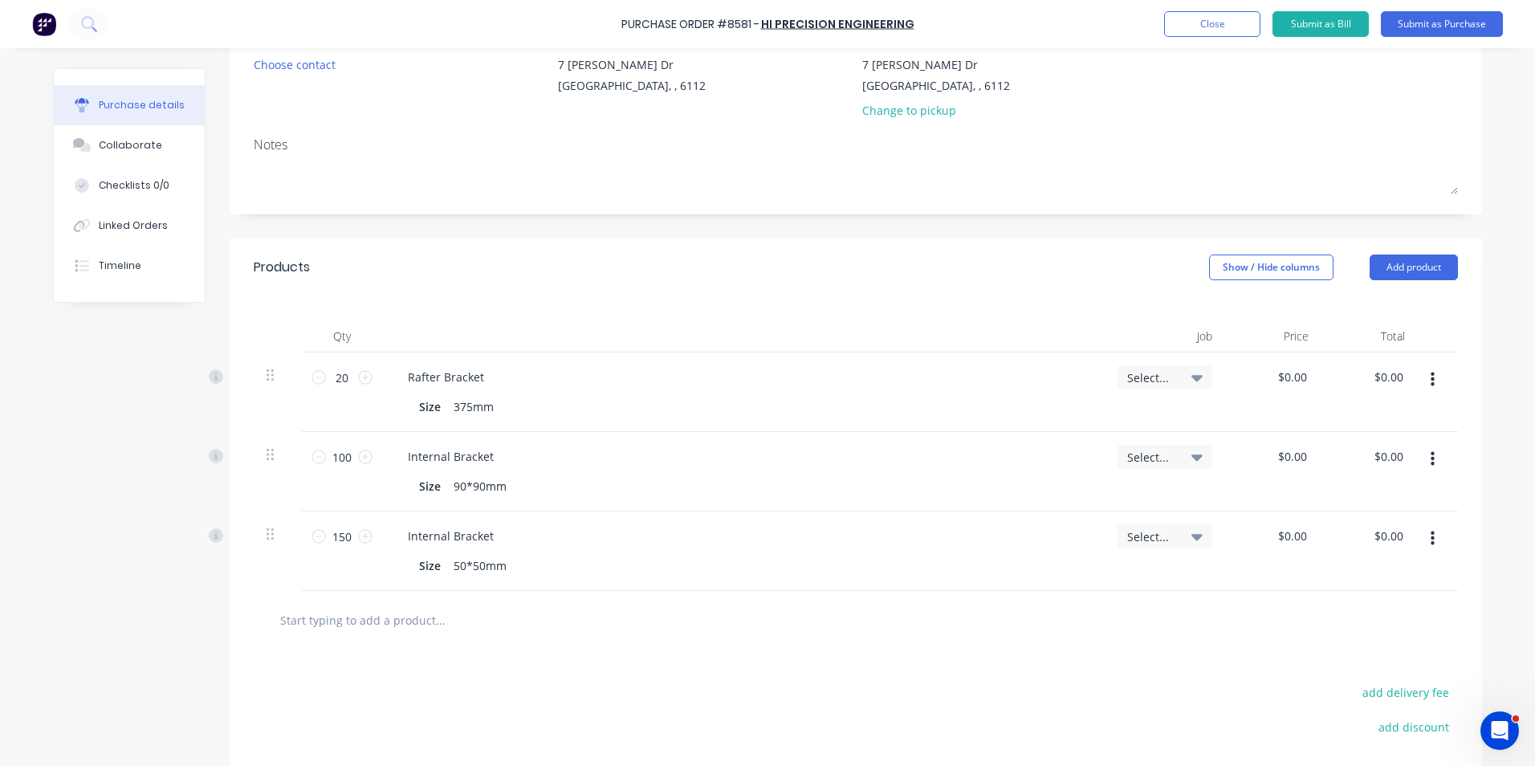
click at [1414, 261] on button "Add product" at bounding box center [1414, 268] width 88 height 26
click at [1389, 320] on button "Product catalogue" at bounding box center [1382, 308] width 153 height 32
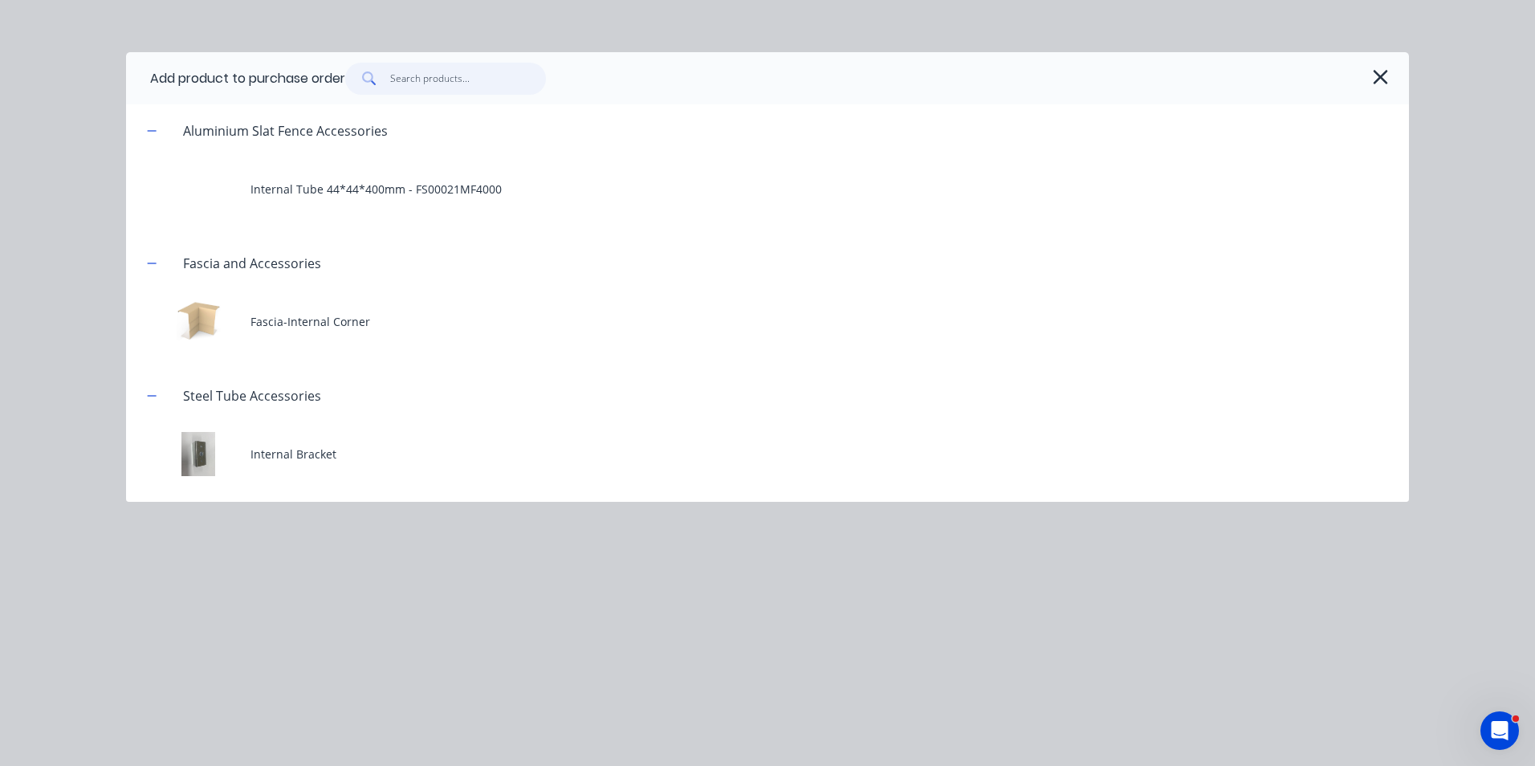
click at [434, 83] on input "text" at bounding box center [468, 79] width 157 height 32
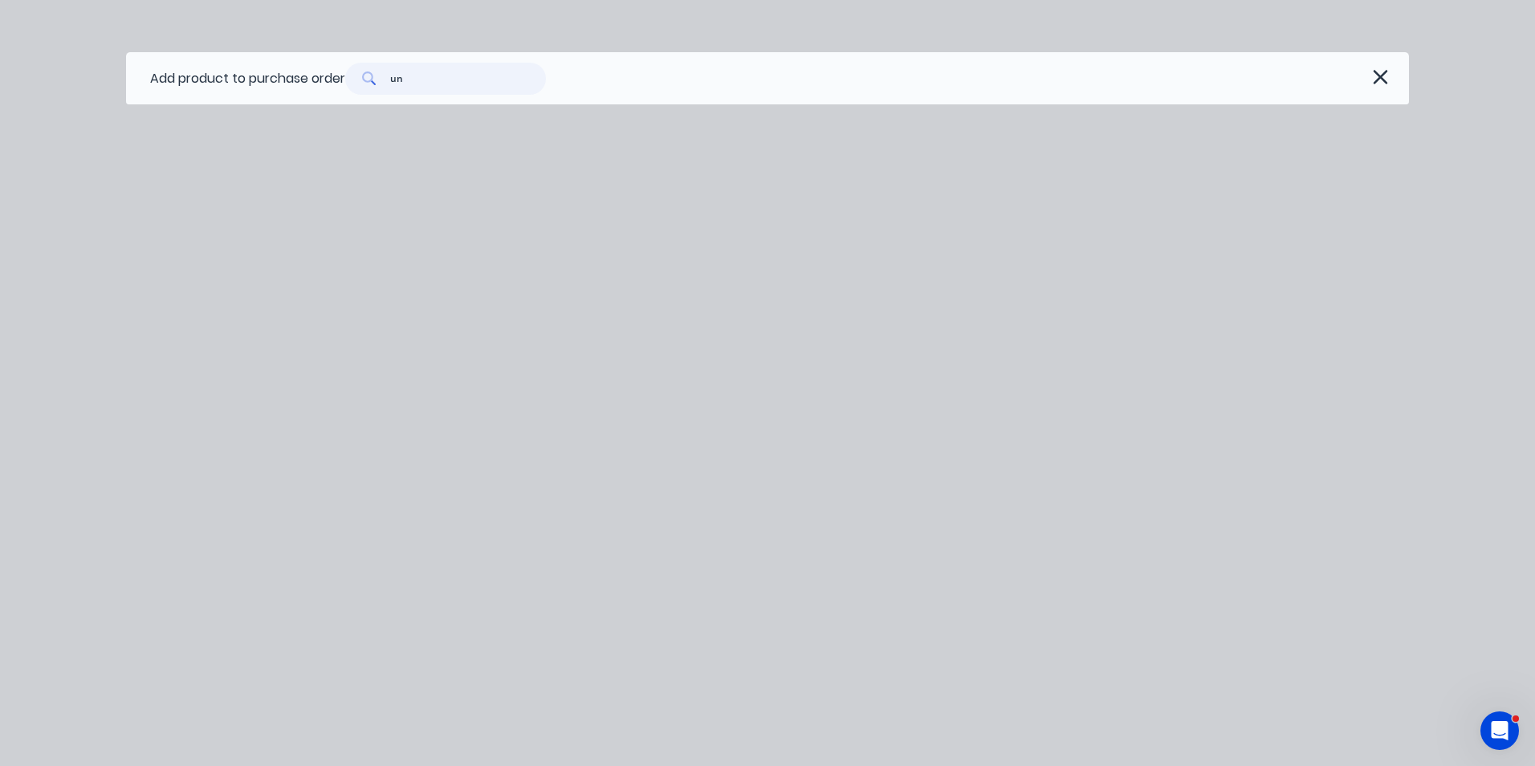
type input "u"
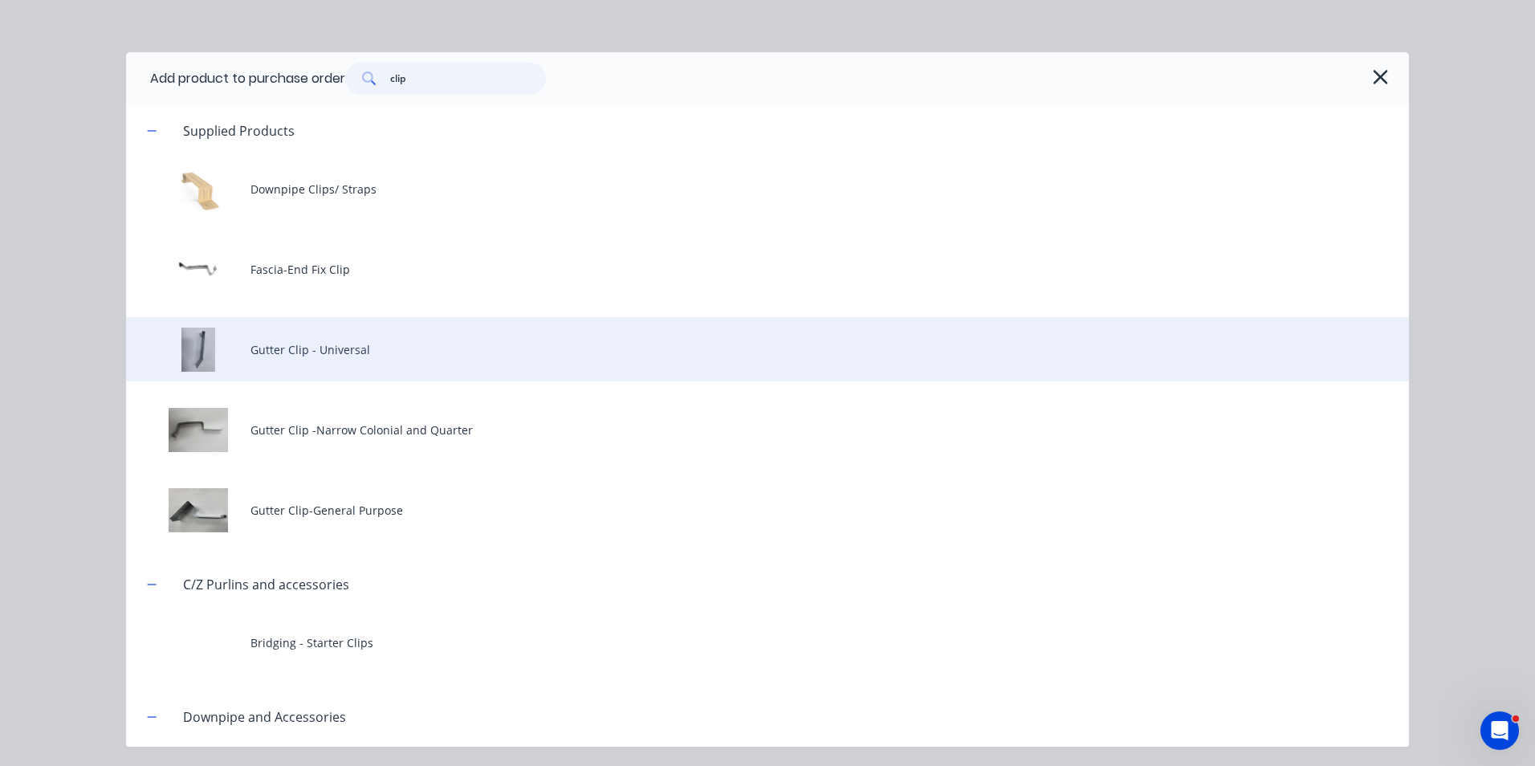
type input "clip"
click at [489, 368] on div "Gutter Clip - Universal" at bounding box center [767, 349] width 1283 height 64
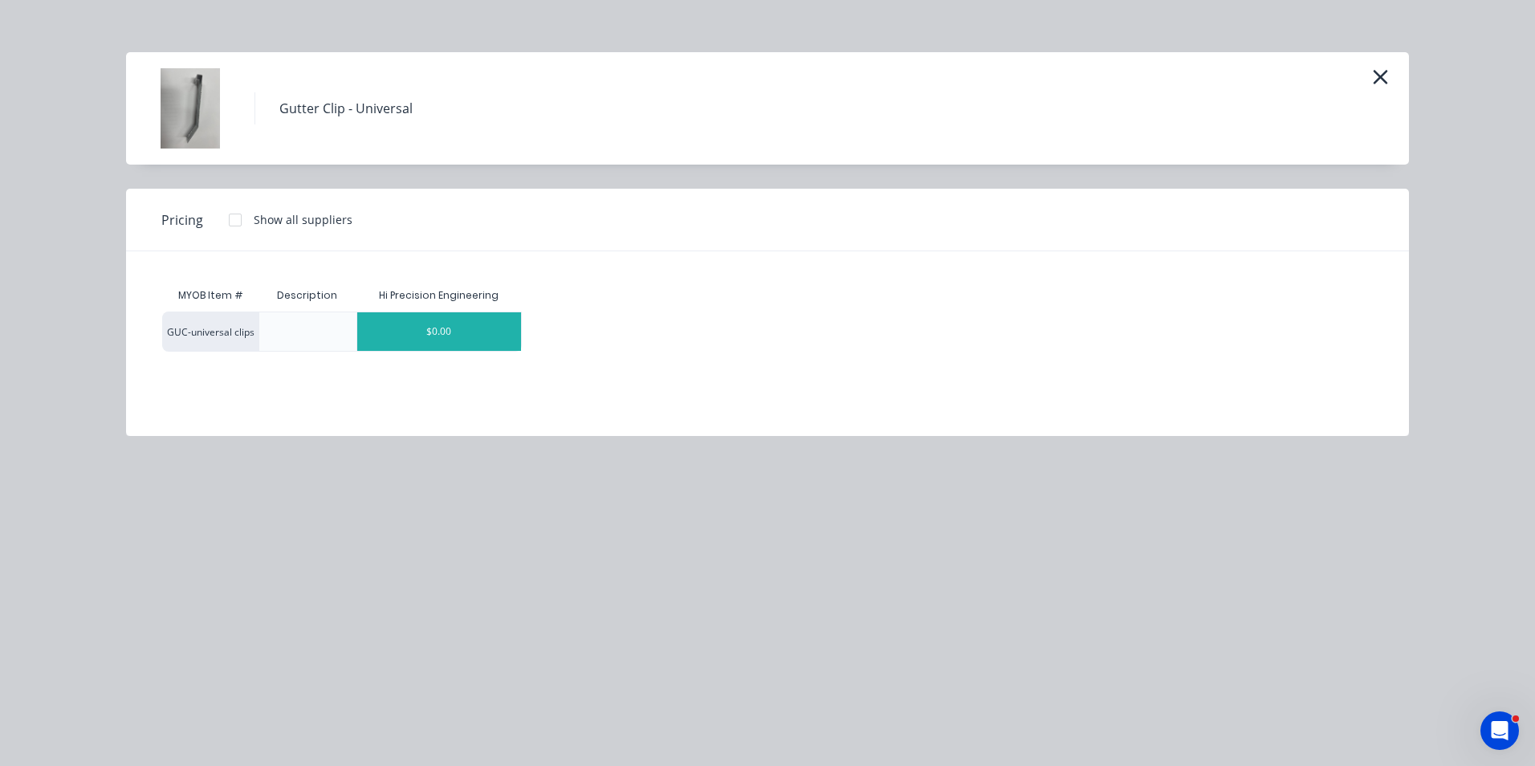
click at [440, 329] on div "$0.00" at bounding box center [439, 331] width 164 height 39
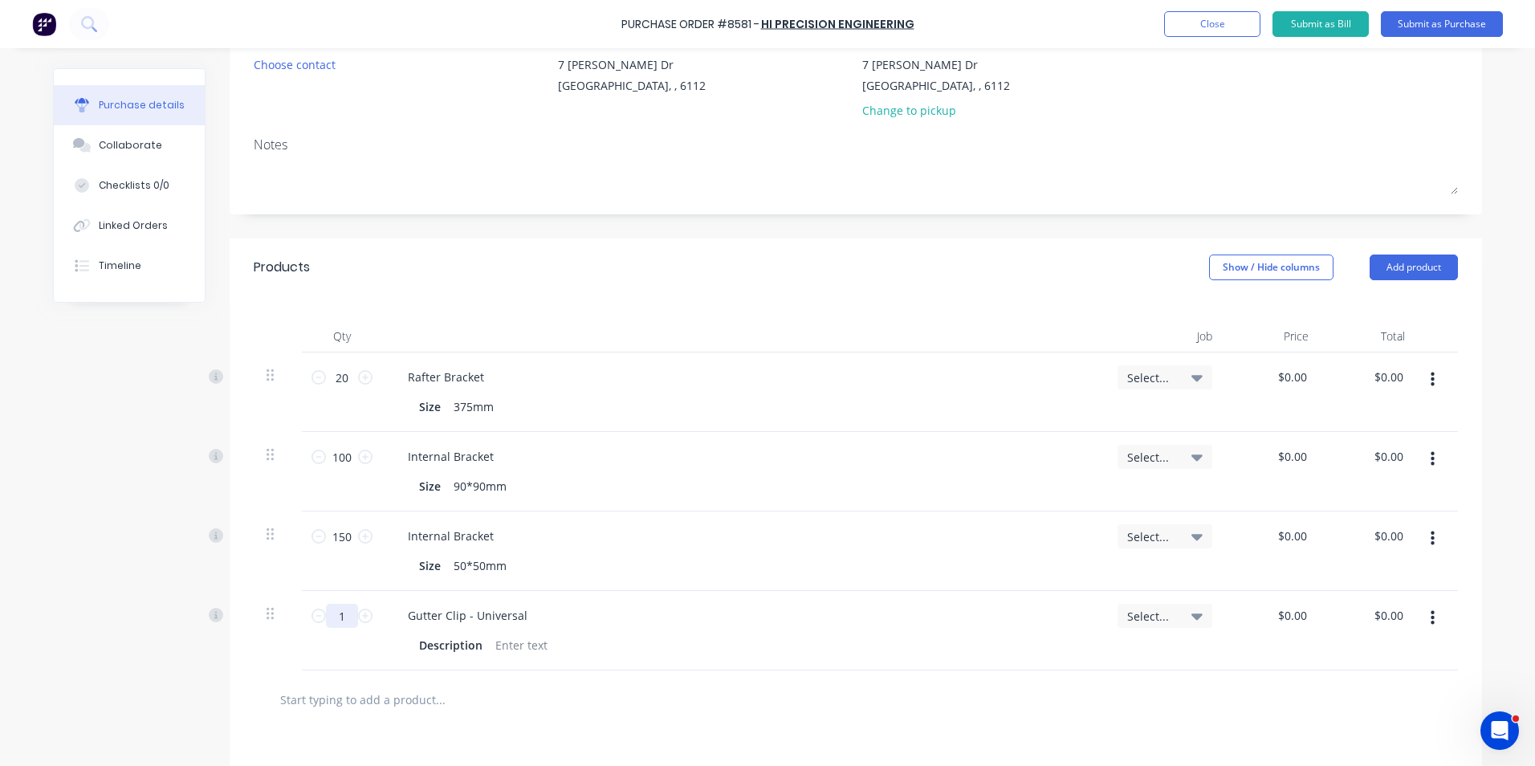
click at [340, 625] on input "1" at bounding box center [342, 616] width 32 height 24
type input "250"
click at [346, 643] on div "250 250" at bounding box center [342, 630] width 80 height 79
click at [1416, 278] on button "Add product" at bounding box center [1414, 268] width 88 height 26
click at [1368, 324] on button "Product catalogue" at bounding box center [1382, 308] width 153 height 32
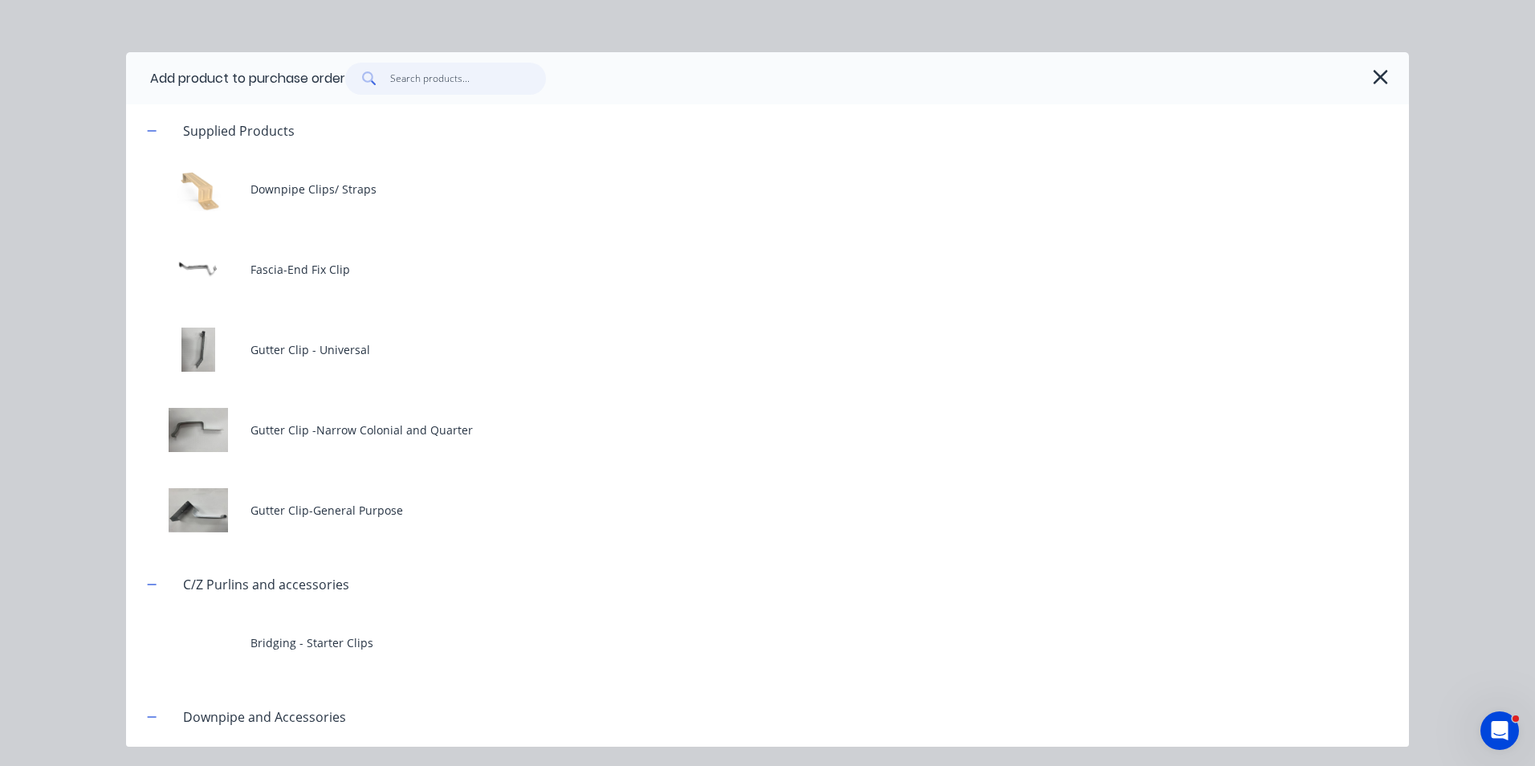
click at [425, 91] on input "text" at bounding box center [468, 79] width 157 height 32
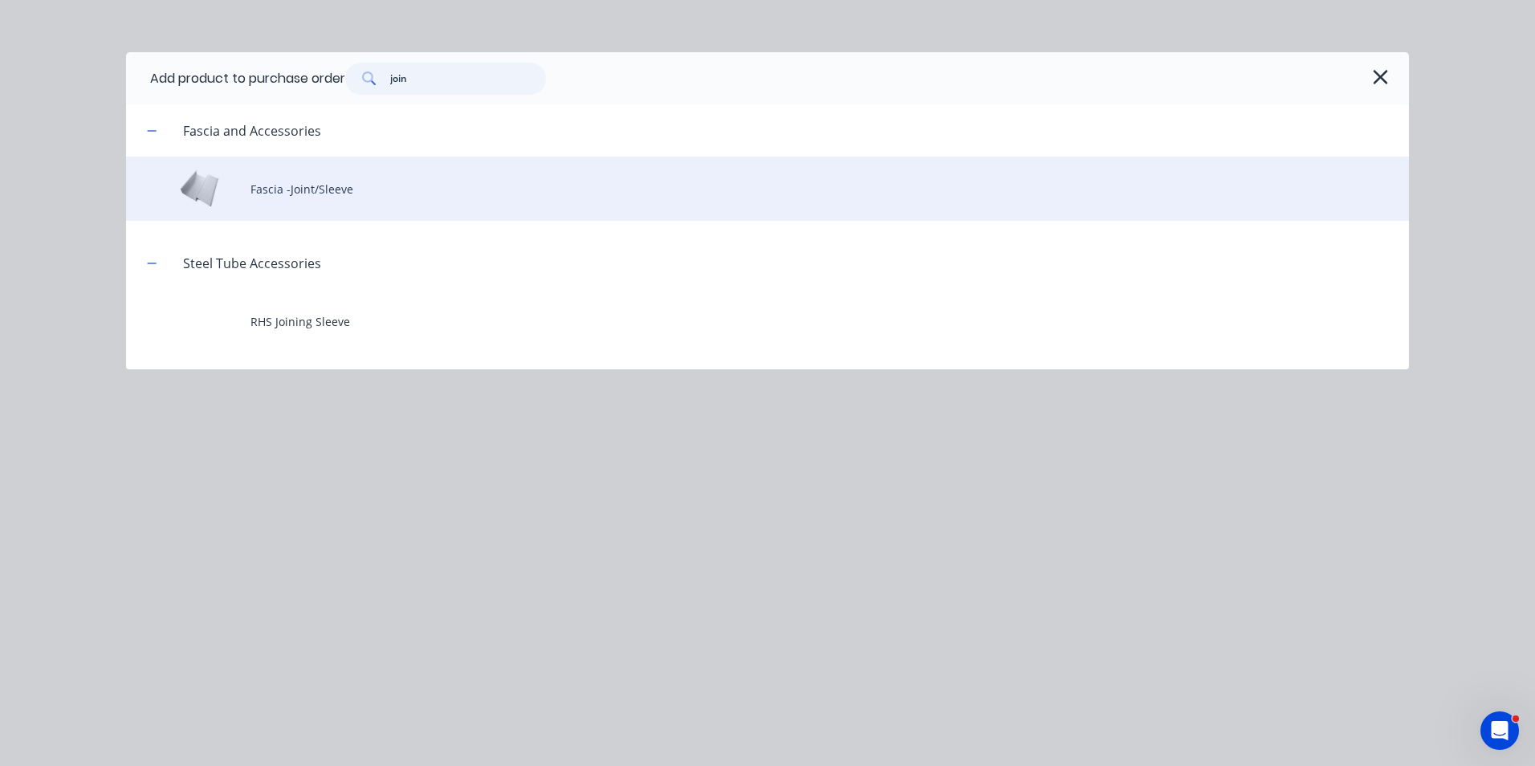
type input "join"
click at [356, 183] on div "Fascia -Joint/Sleeve" at bounding box center [767, 189] width 1283 height 64
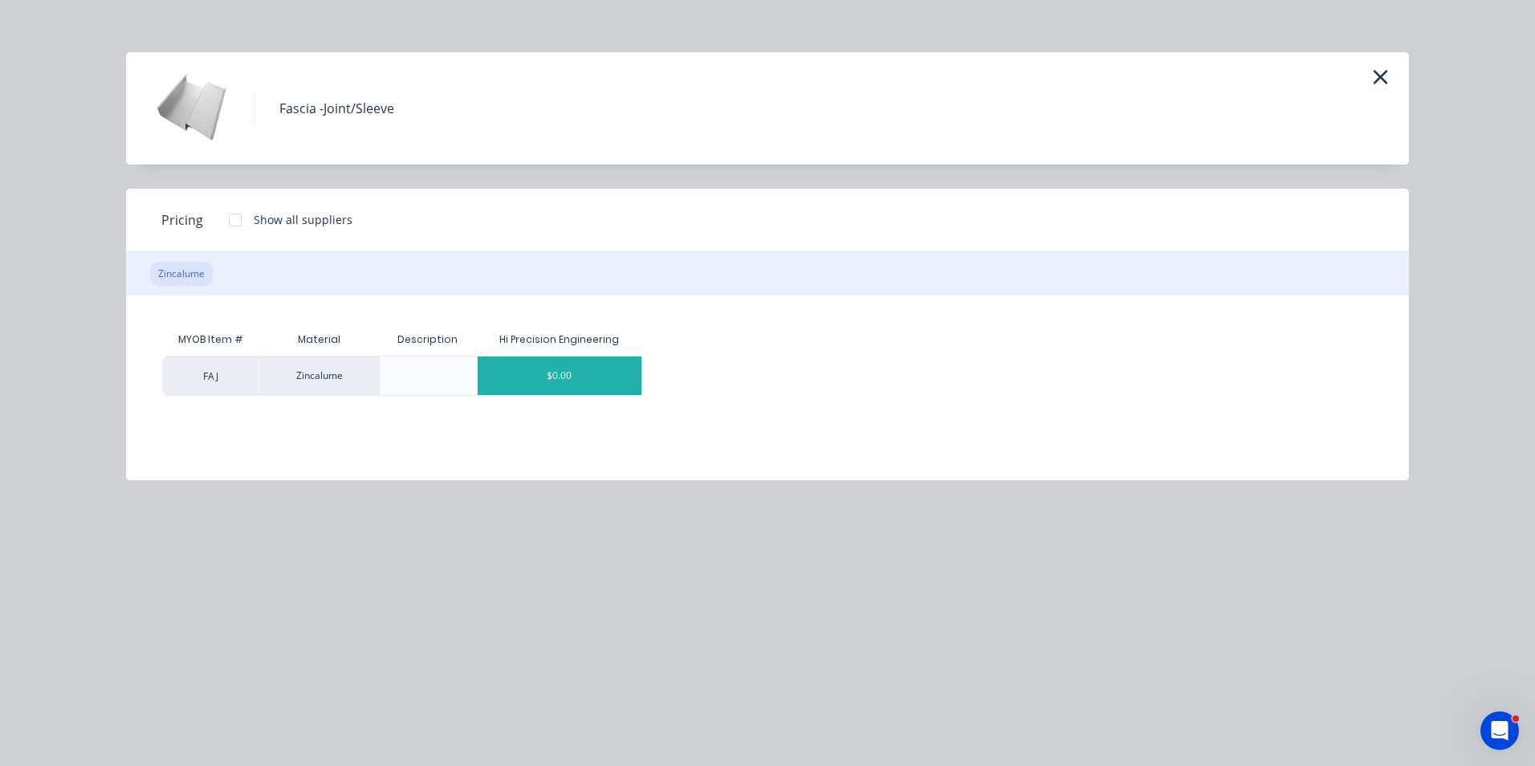
click at [605, 360] on div "$0.00" at bounding box center [560, 375] width 164 height 39
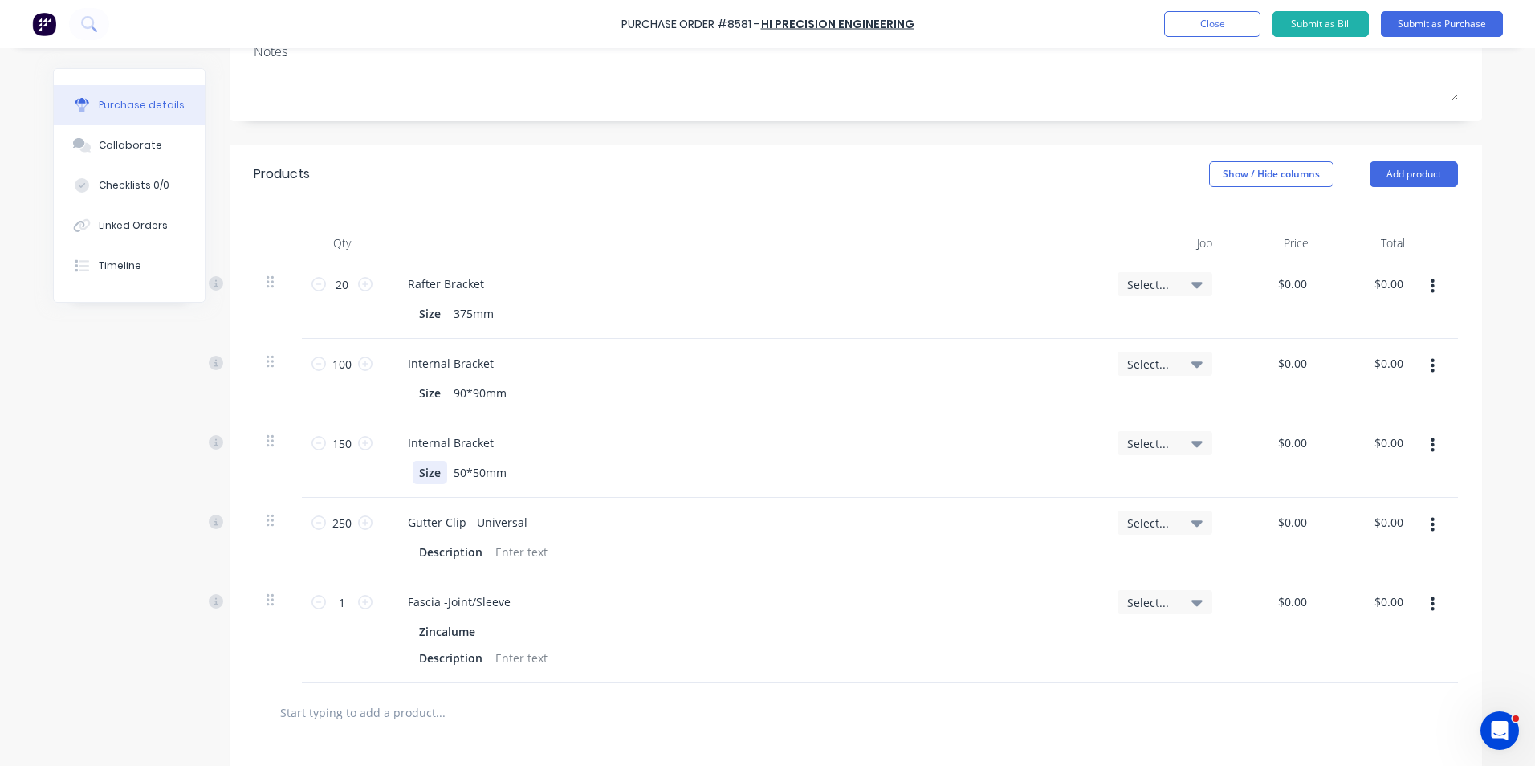
scroll to position [401, 0]
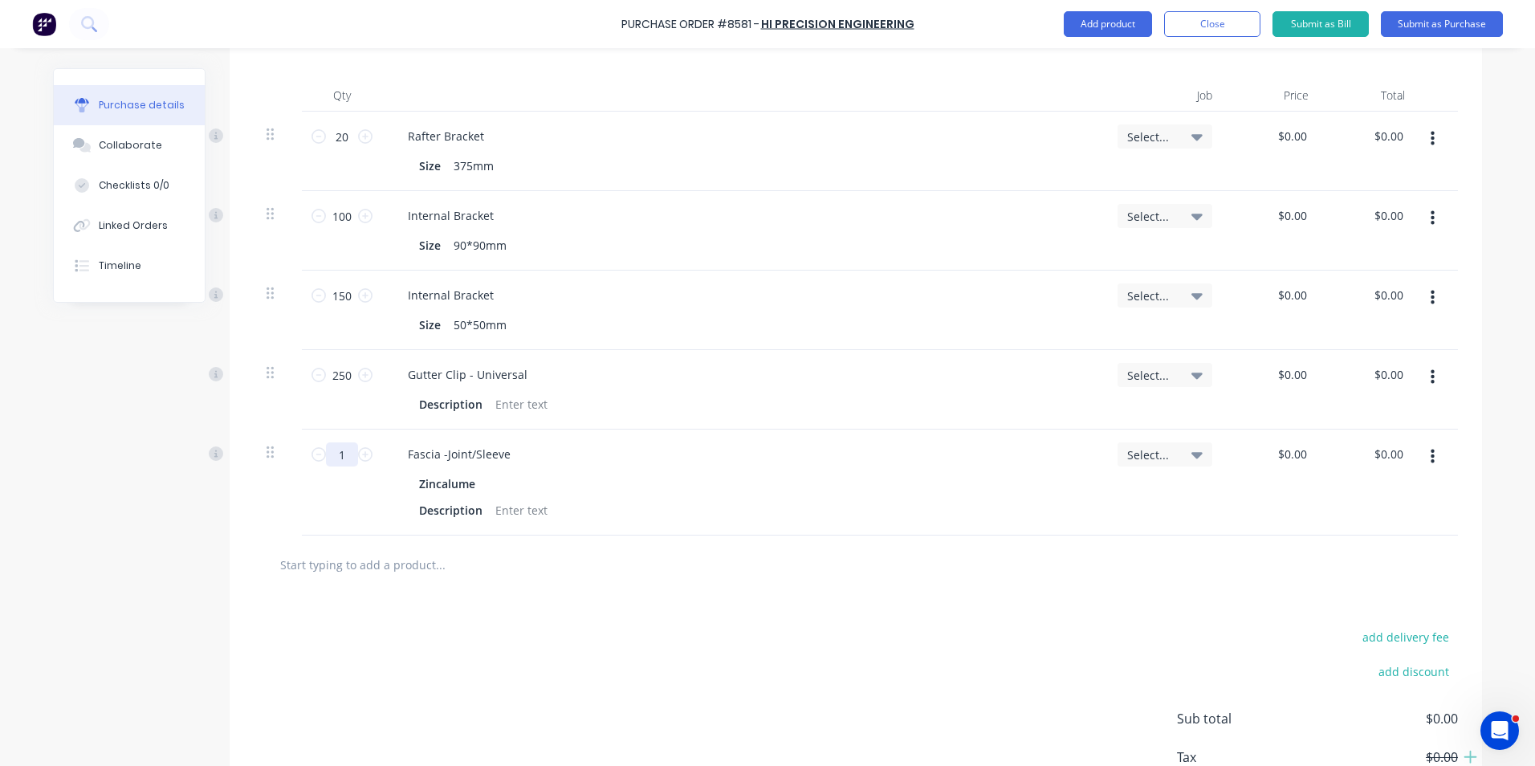
click at [347, 461] on input "1" at bounding box center [342, 454] width 32 height 24
type input "100"
click at [345, 488] on div "100 100" at bounding box center [342, 483] width 80 height 106
click at [973, 588] on div at bounding box center [856, 565] width 1204 height 59
click at [1121, 29] on button "Add product" at bounding box center [1108, 24] width 88 height 26
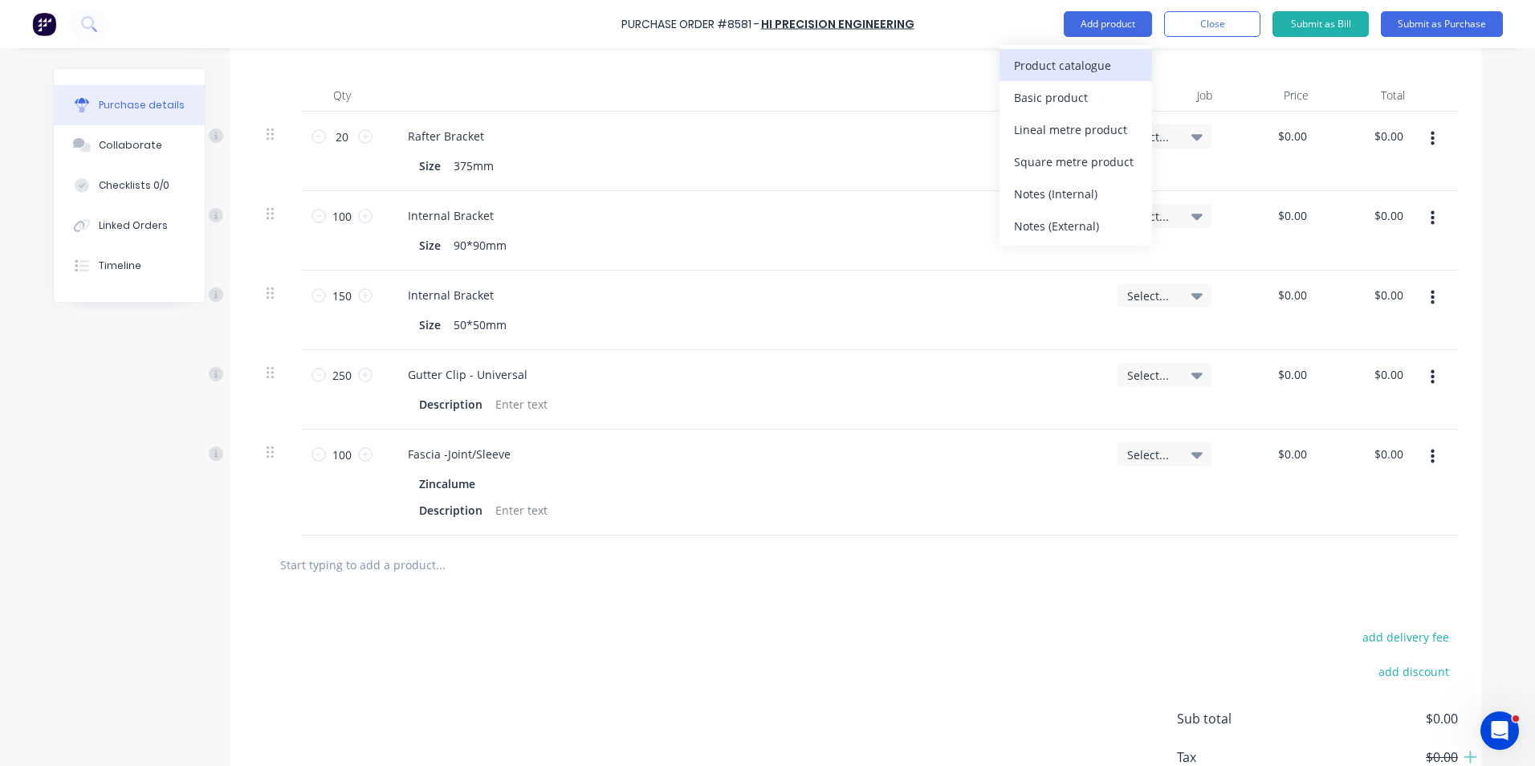
click at [1097, 58] on div "Product catalogue" at bounding box center [1076, 65] width 124 height 23
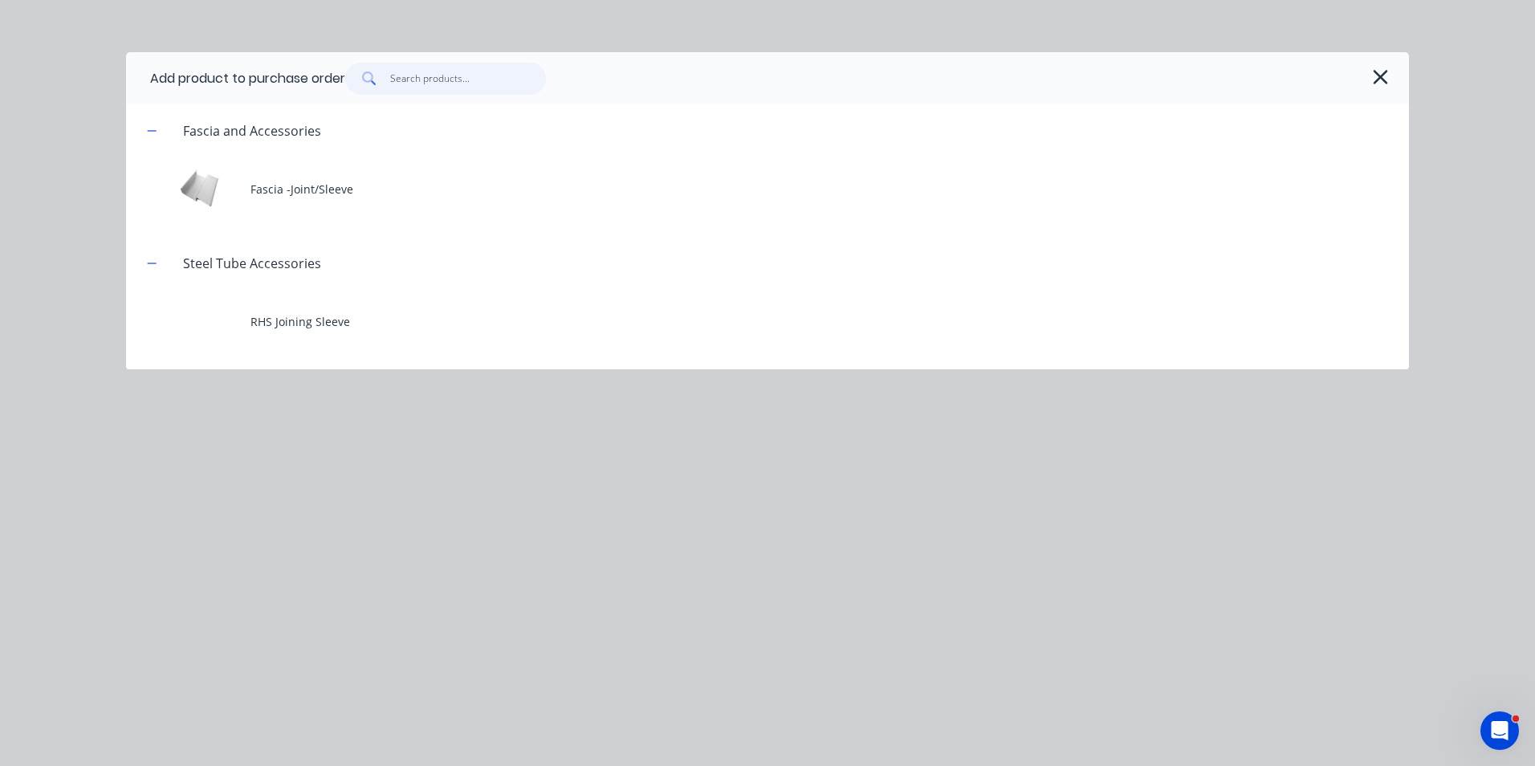
click at [442, 89] on input "text" at bounding box center [468, 79] width 157 height 32
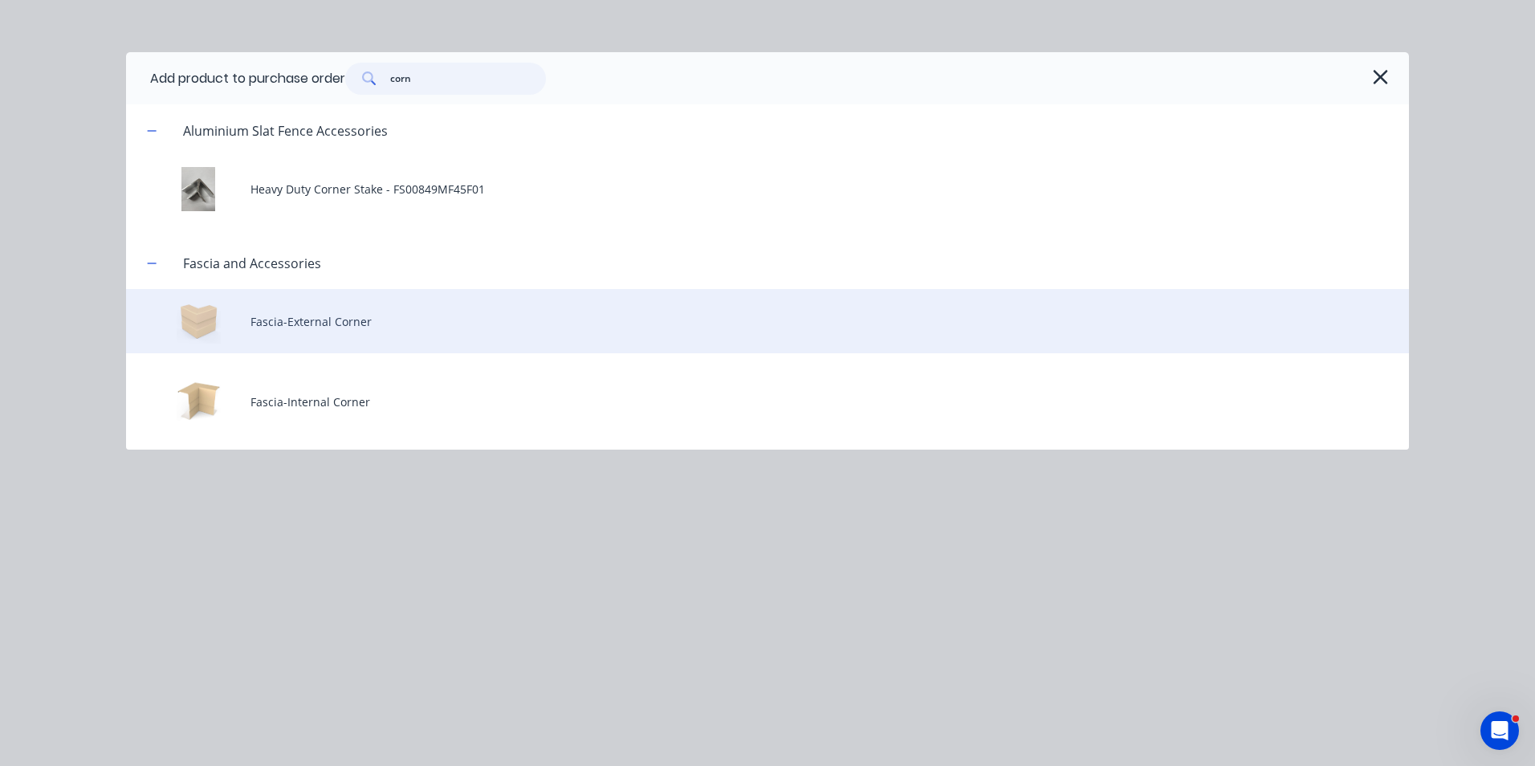
type input "corn"
click at [393, 296] on div "Fascia-External Corner" at bounding box center [767, 321] width 1283 height 64
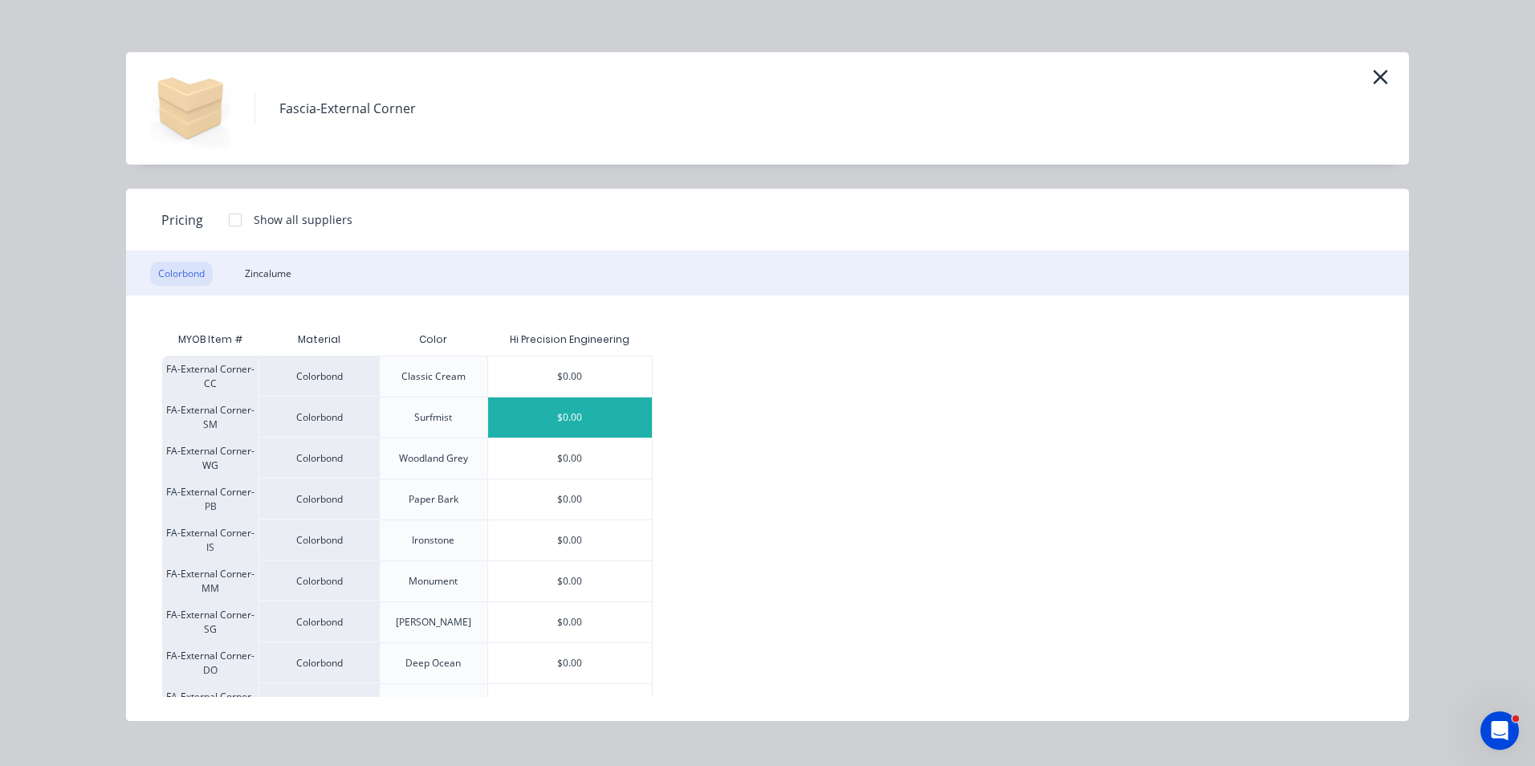
click at [547, 406] on div "$0.00" at bounding box center [570, 417] width 164 height 40
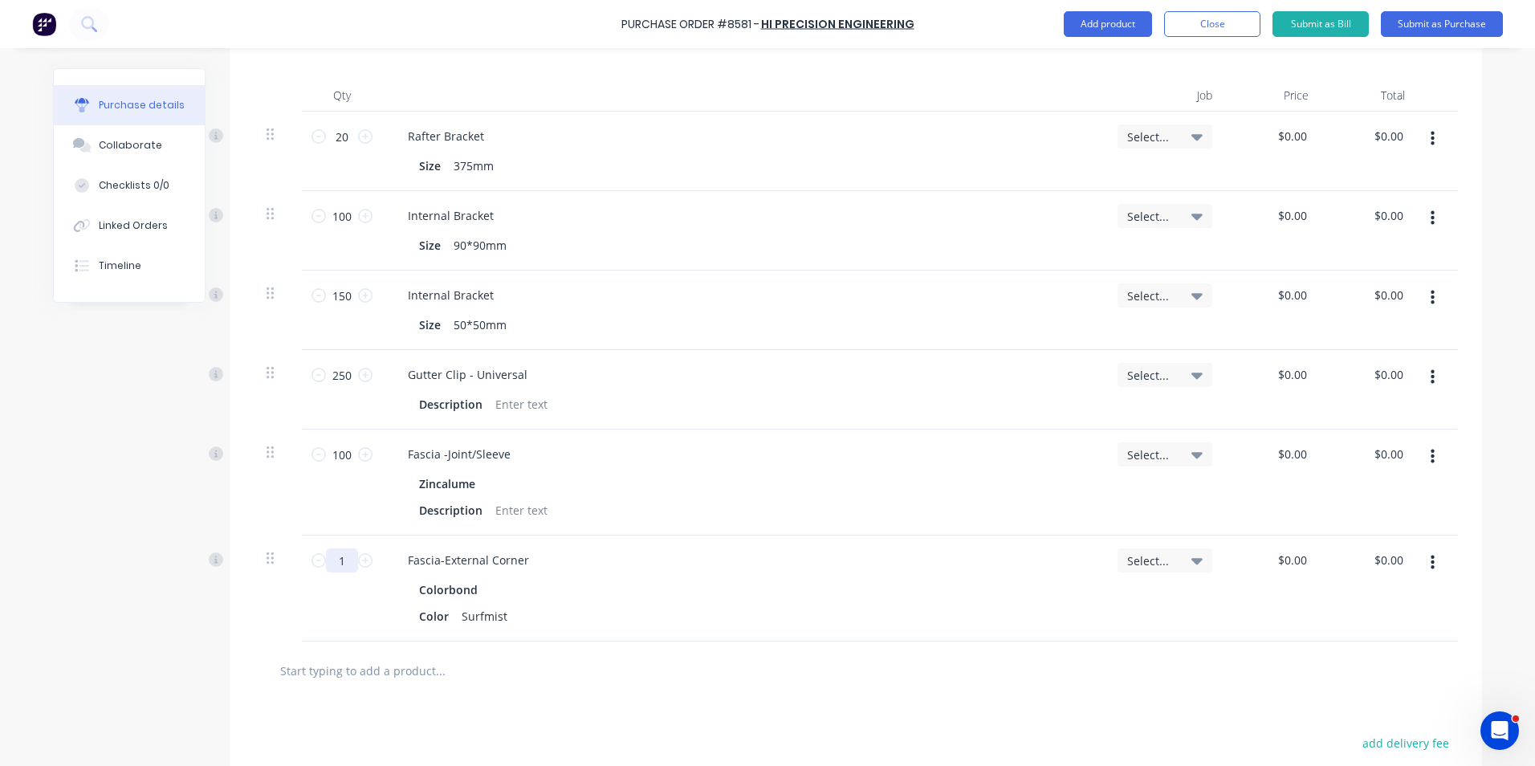
click at [328, 555] on input "1" at bounding box center [342, 560] width 32 height 24
type input "25"
click at [327, 617] on div "25 25" at bounding box center [342, 589] width 80 height 106
click at [786, 502] on div "Description" at bounding box center [740, 510] width 655 height 23
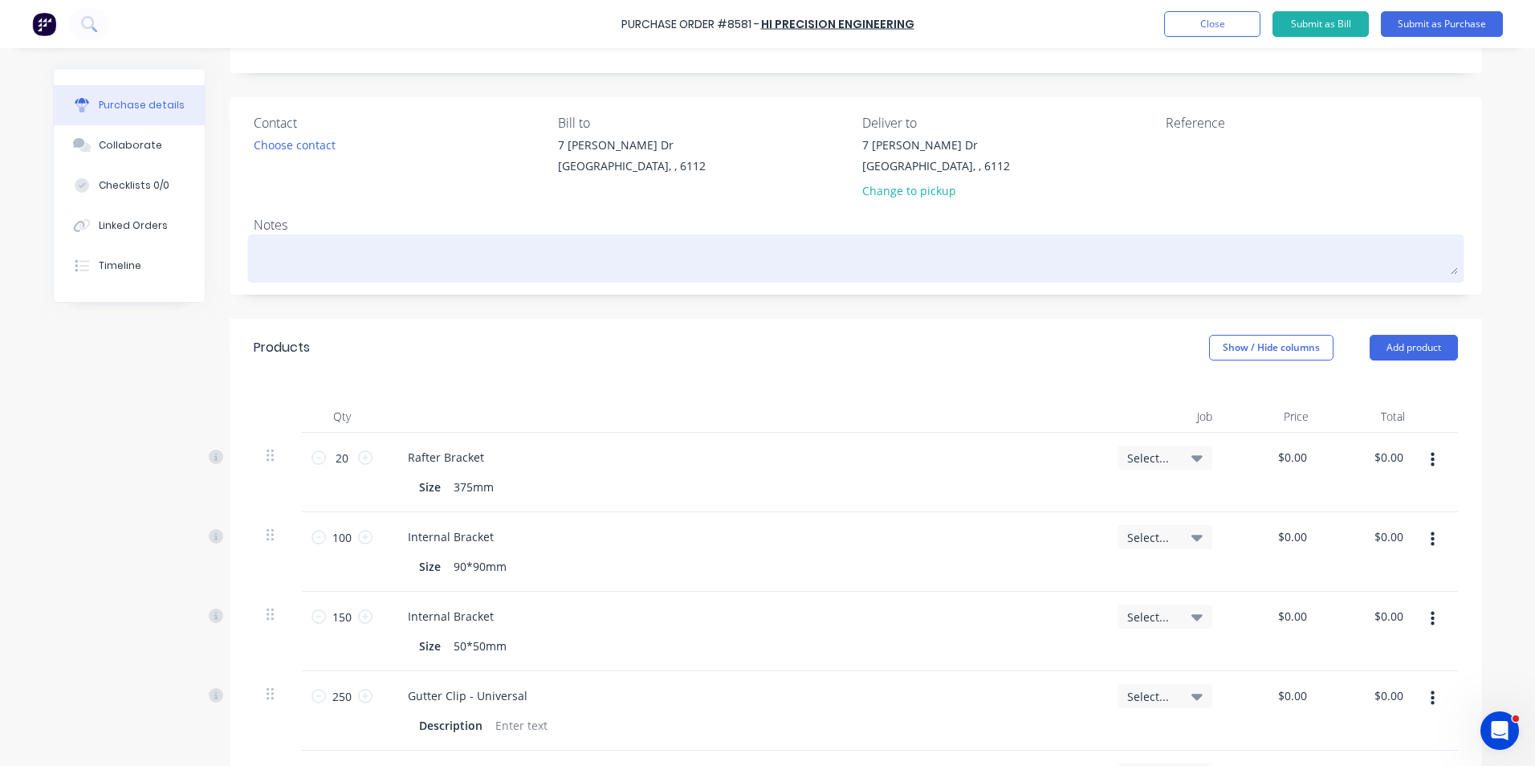
scroll to position [0, 0]
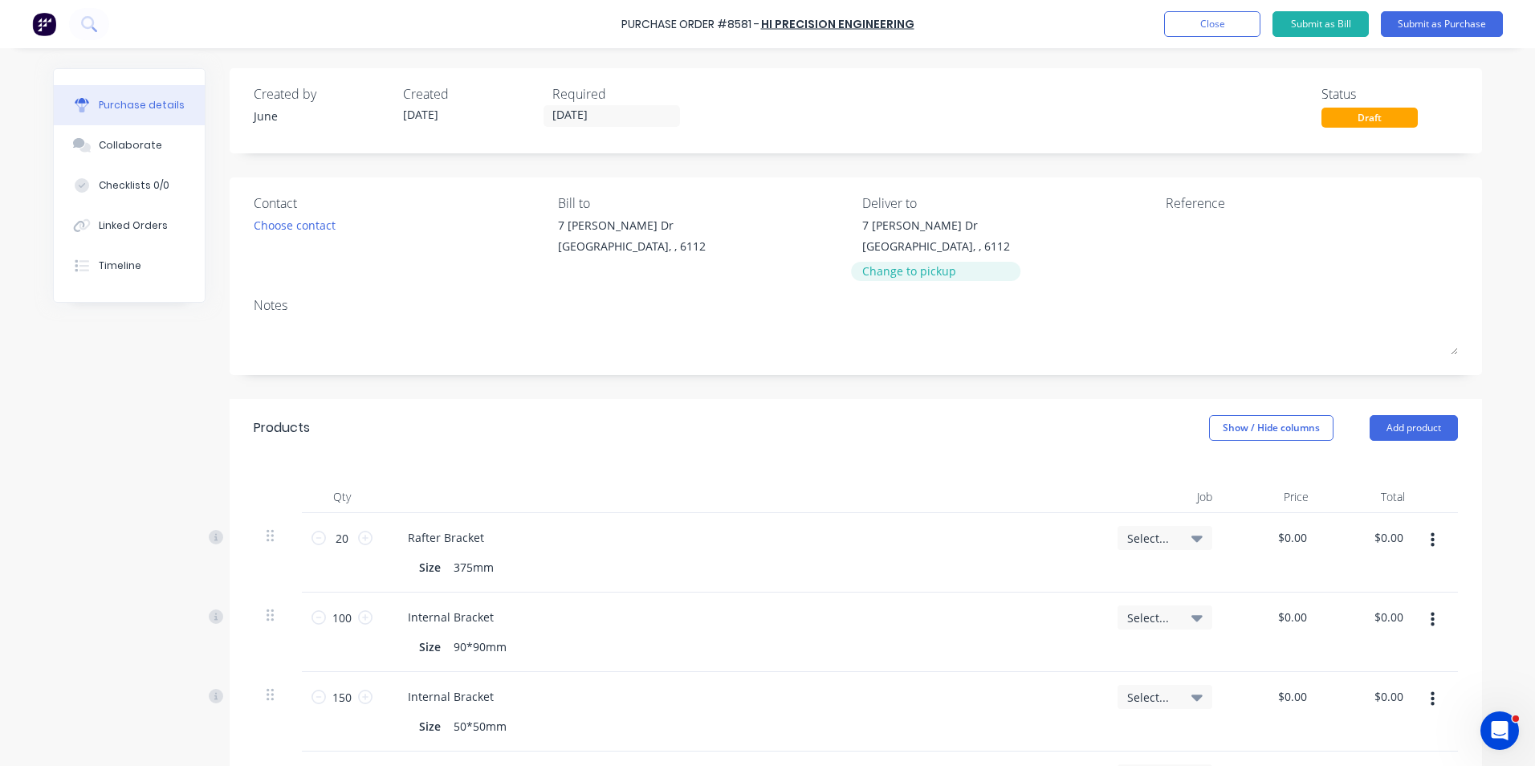
click at [914, 264] on div "Change to pickup" at bounding box center [936, 271] width 148 height 17
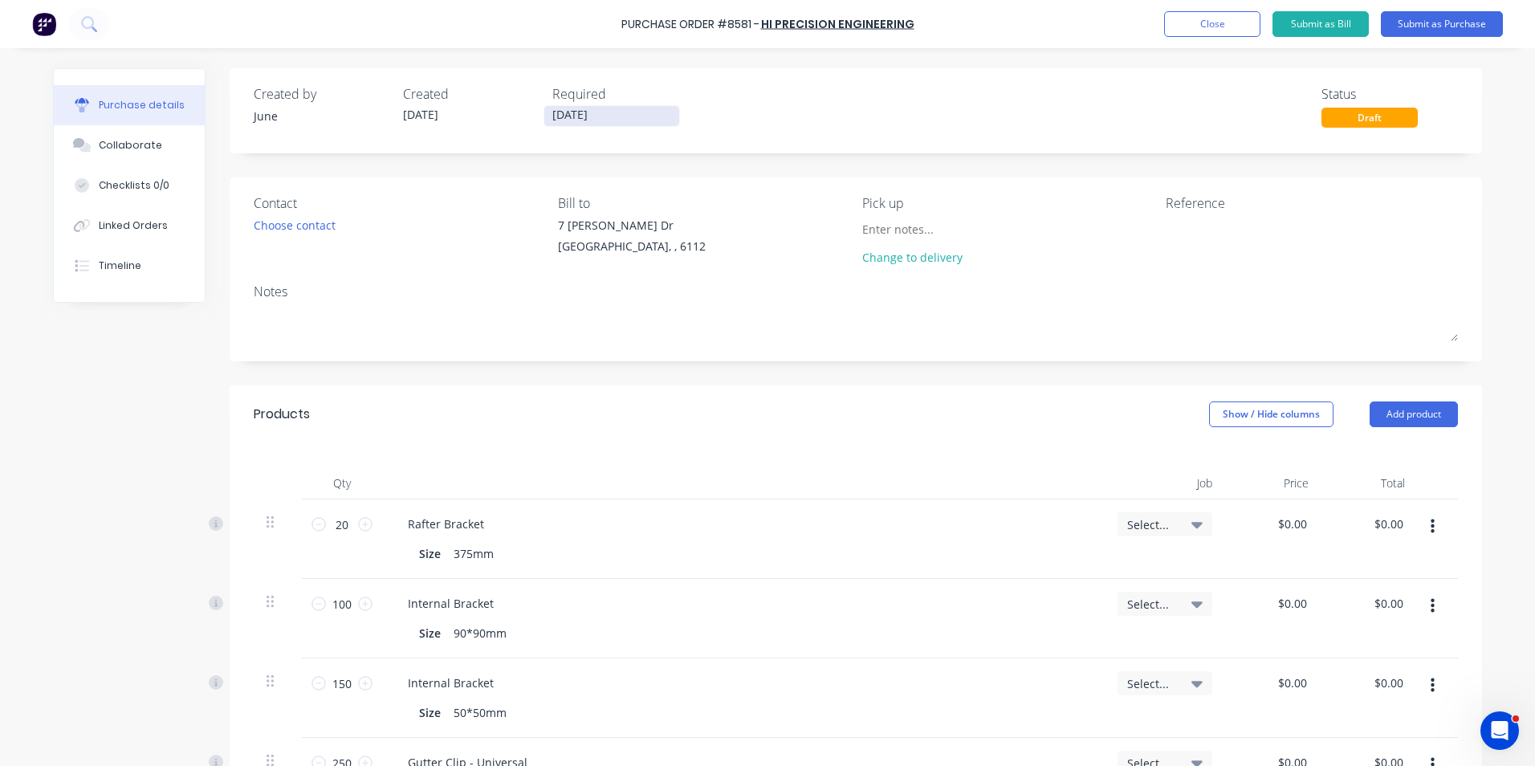
click at [585, 109] on input "[DATE]" at bounding box center [611, 116] width 135 height 20
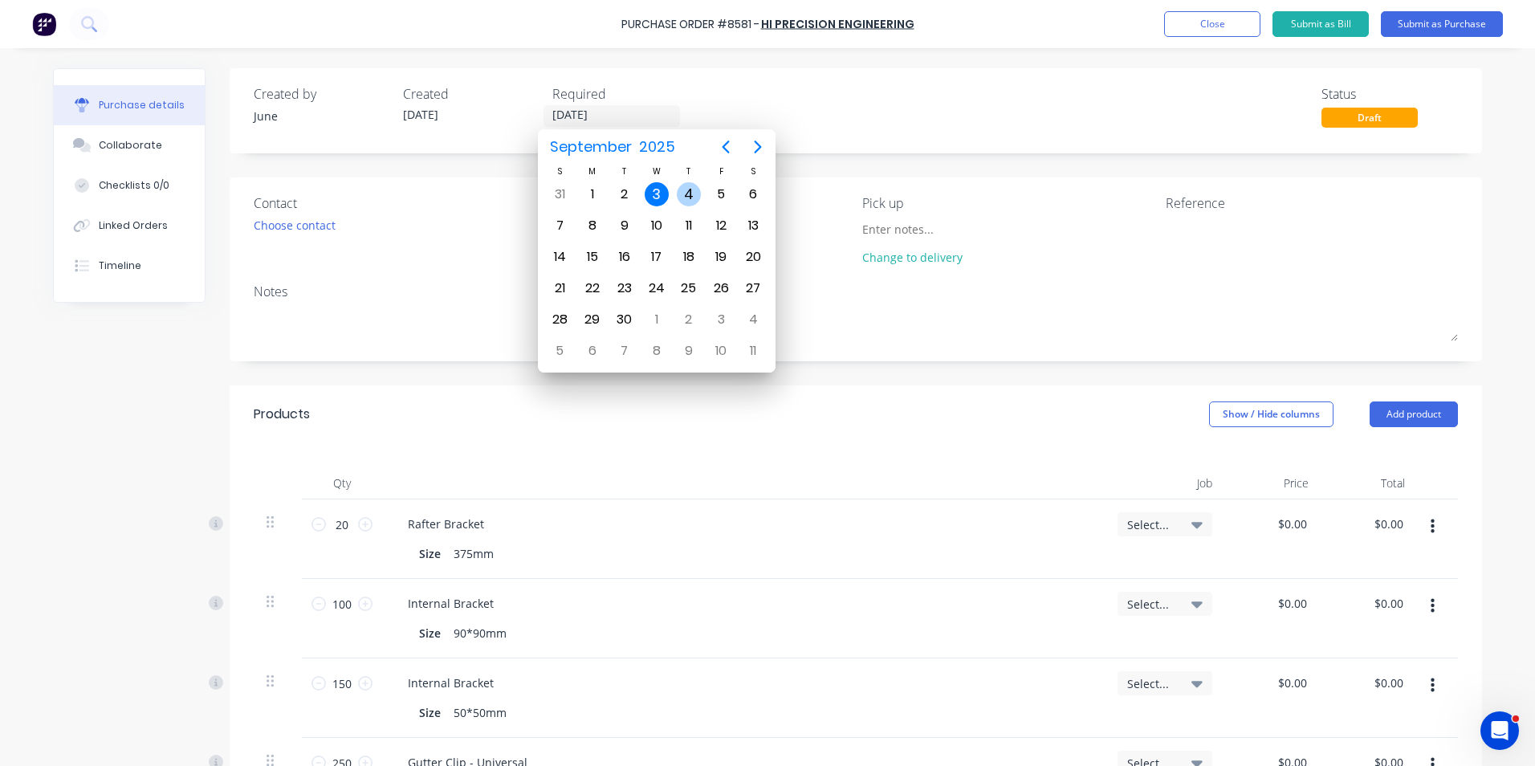
click at [688, 193] on div "4" at bounding box center [689, 194] width 24 height 24
type input "[DATE]"
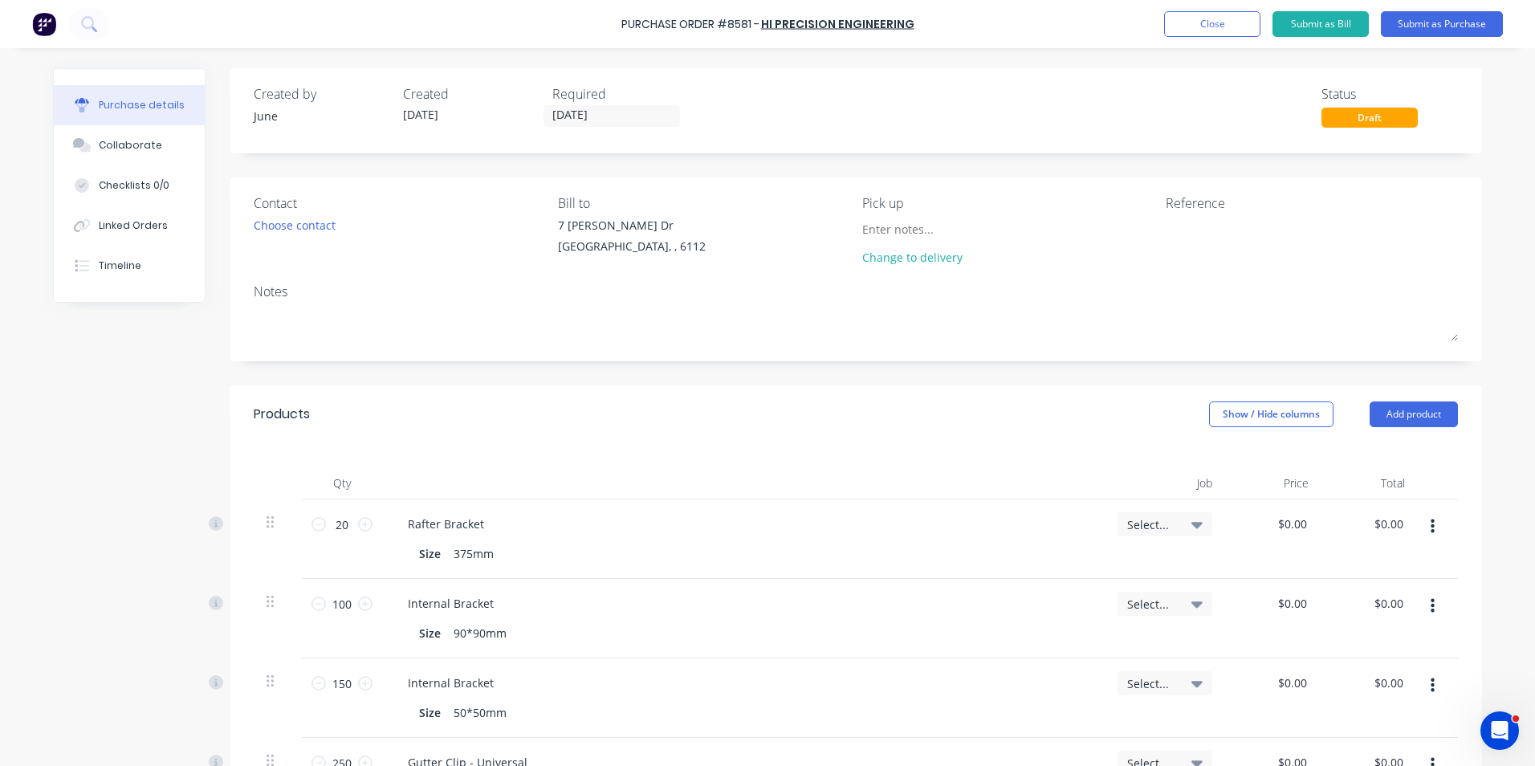
click at [882, 77] on div "Created by June Created [DATE] Required [DATE] Status Draft" at bounding box center [856, 110] width 1253 height 85
click at [1428, 25] on button "Submit as Purchase" at bounding box center [1442, 24] width 122 height 26
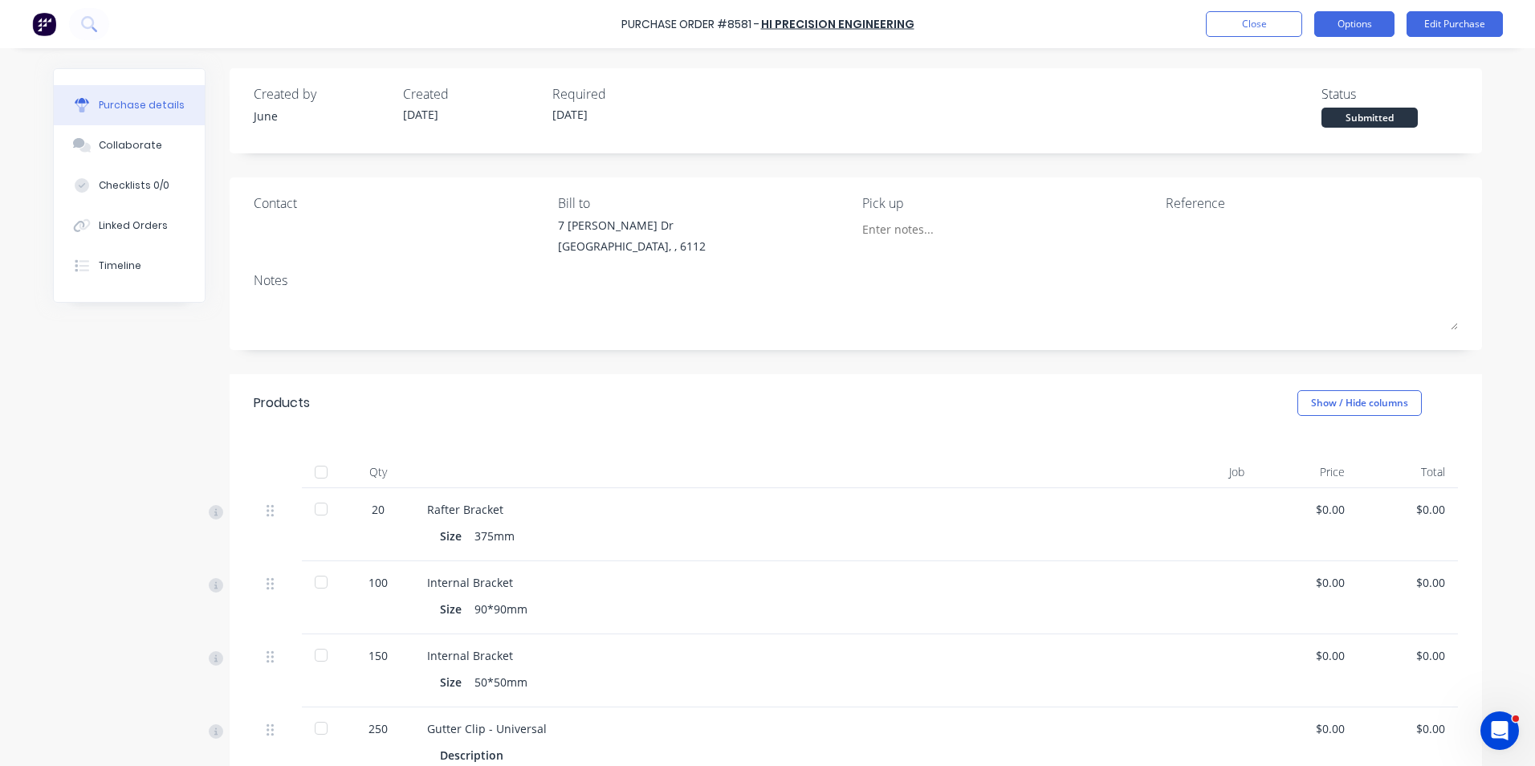
click at [1334, 22] on button "Options" at bounding box center [1354, 24] width 80 height 26
drag, startPoint x: 758, startPoint y: 377, endPoint x: 772, endPoint y: 360, distance: 22.2
click at [758, 377] on div "Products Show / Hide columns" at bounding box center [856, 403] width 1253 height 58
click at [1016, 130] on div "Created by June Created [DATE] Required [DATE] Status Submitted" at bounding box center [856, 110] width 1253 height 85
click at [146, 283] on button "Timeline" at bounding box center [129, 266] width 151 height 40
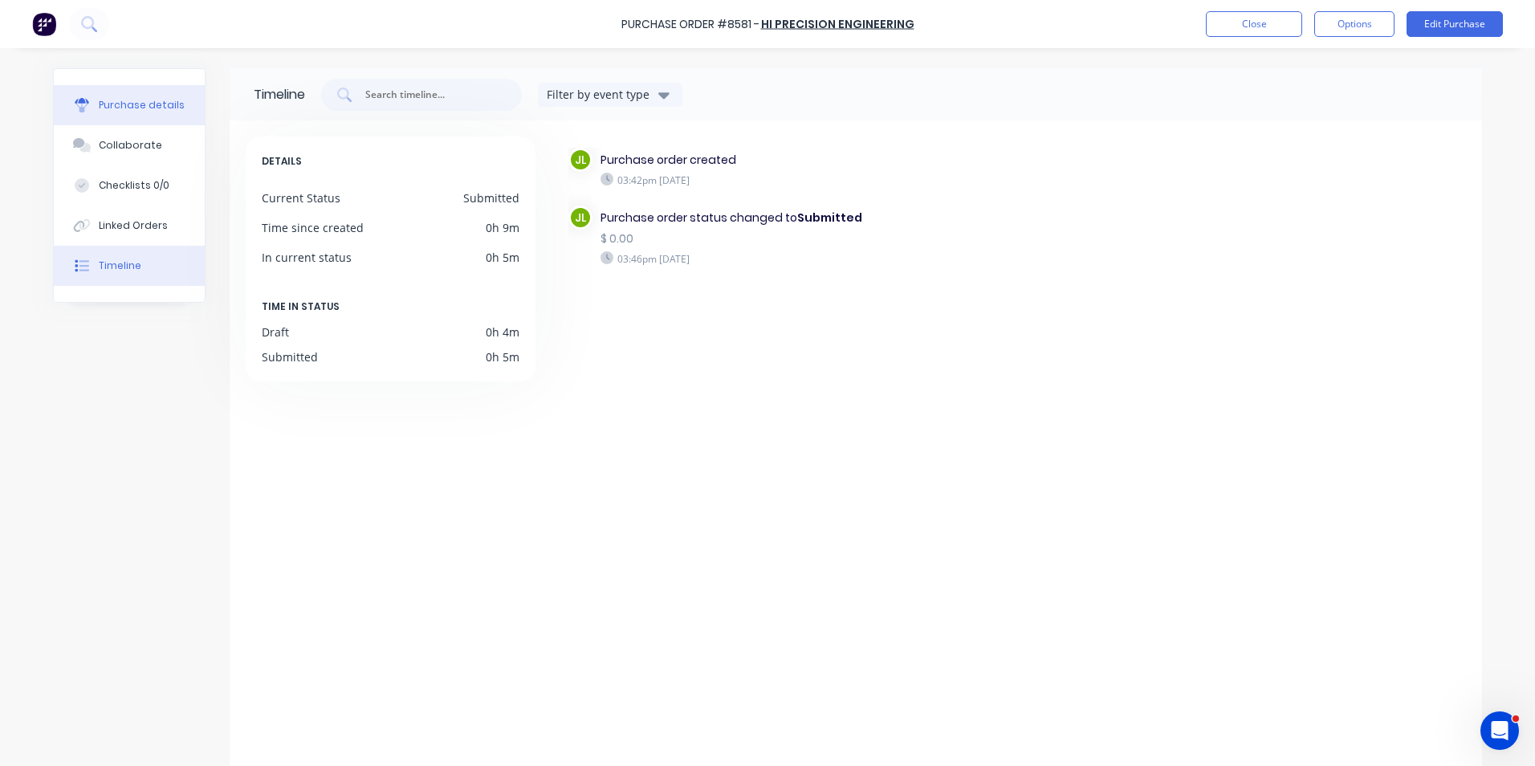
click at [81, 103] on icon at bounding box center [82, 101] width 14 height 6
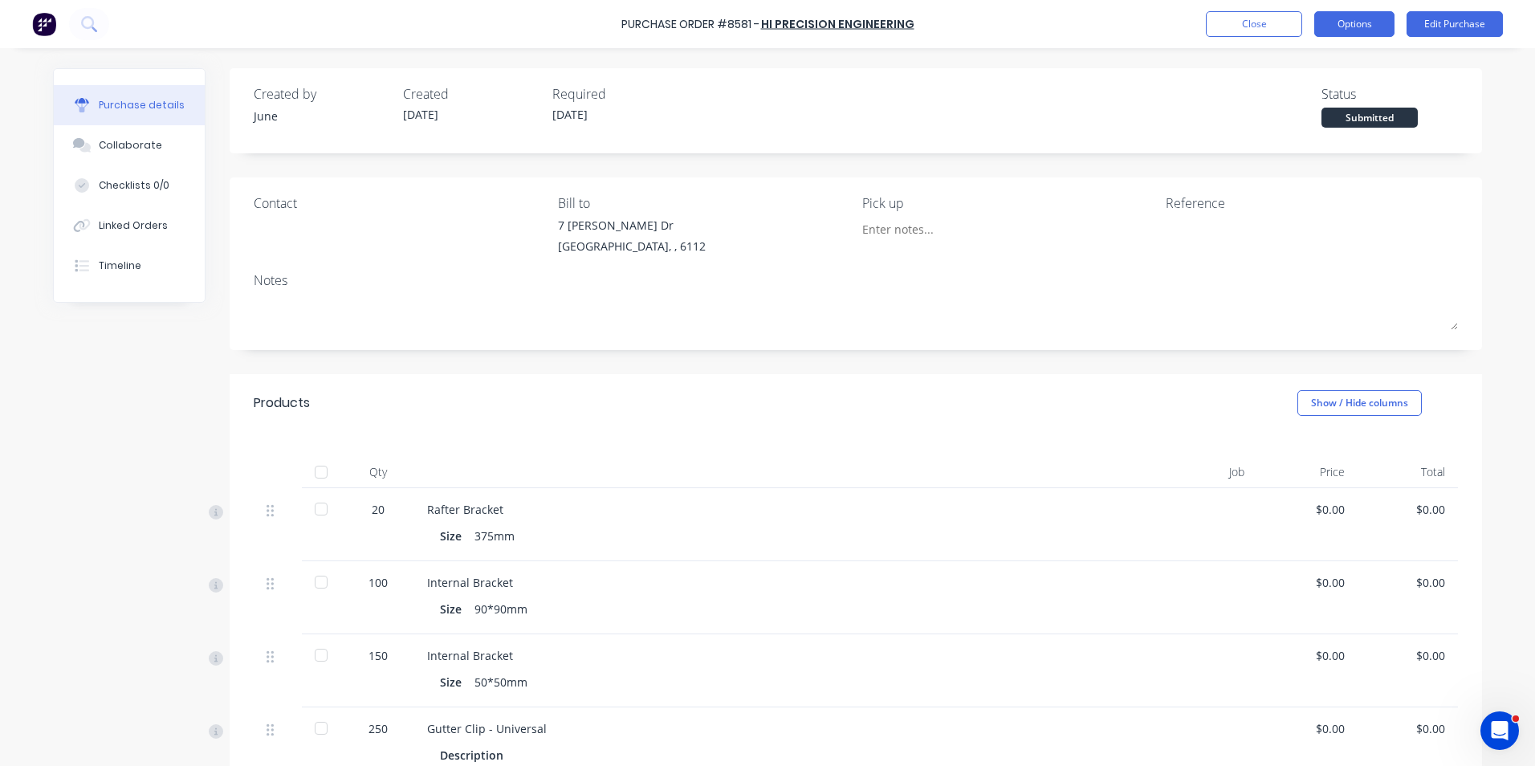
click at [1371, 25] on button "Options" at bounding box center [1354, 24] width 80 height 26
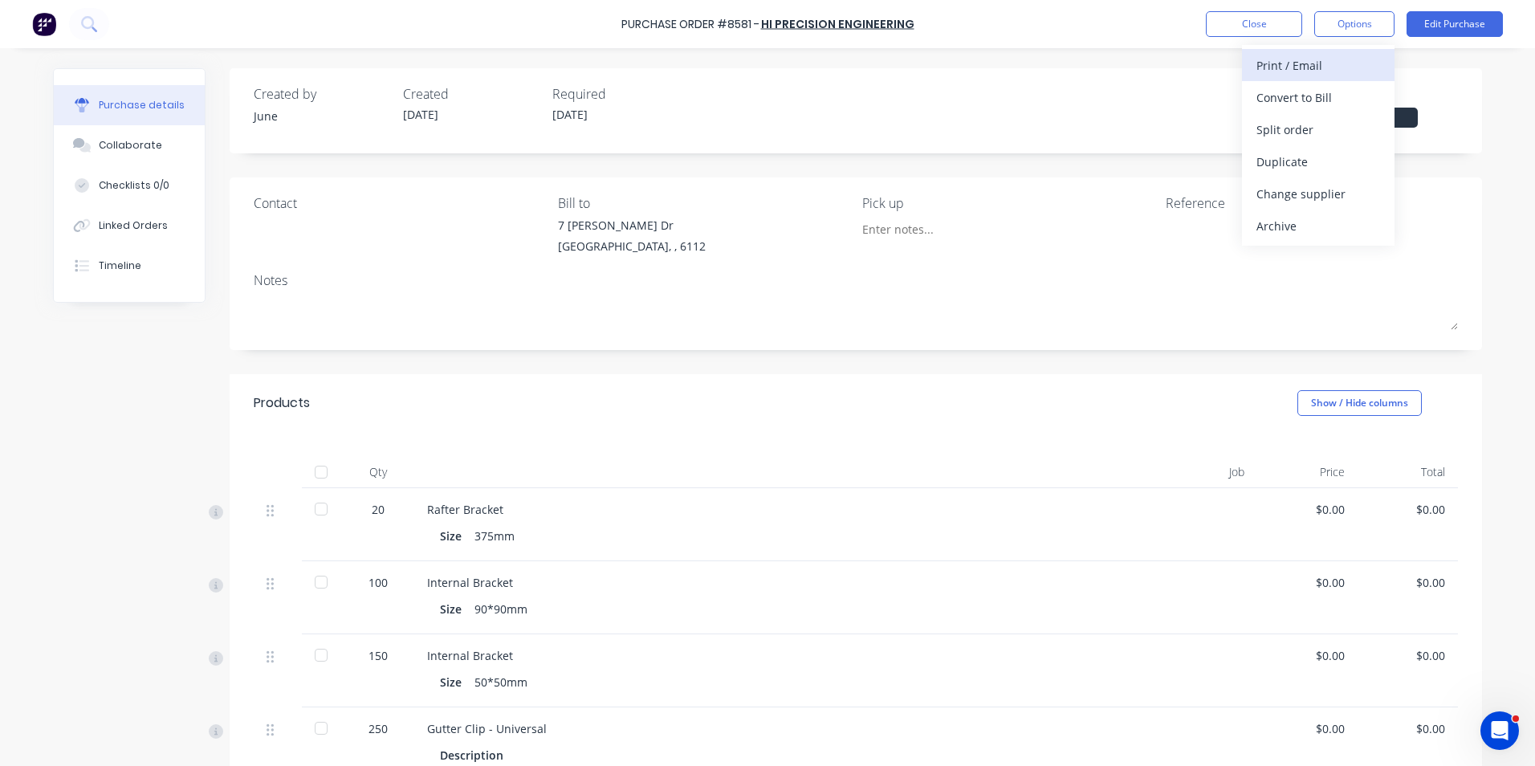
click at [1350, 55] on div "Print / Email" at bounding box center [1319, 65] width 124 height 23
click at [1329, 114] on button "Without pricing" at bounding box center [1318, 129] width 153 height 32
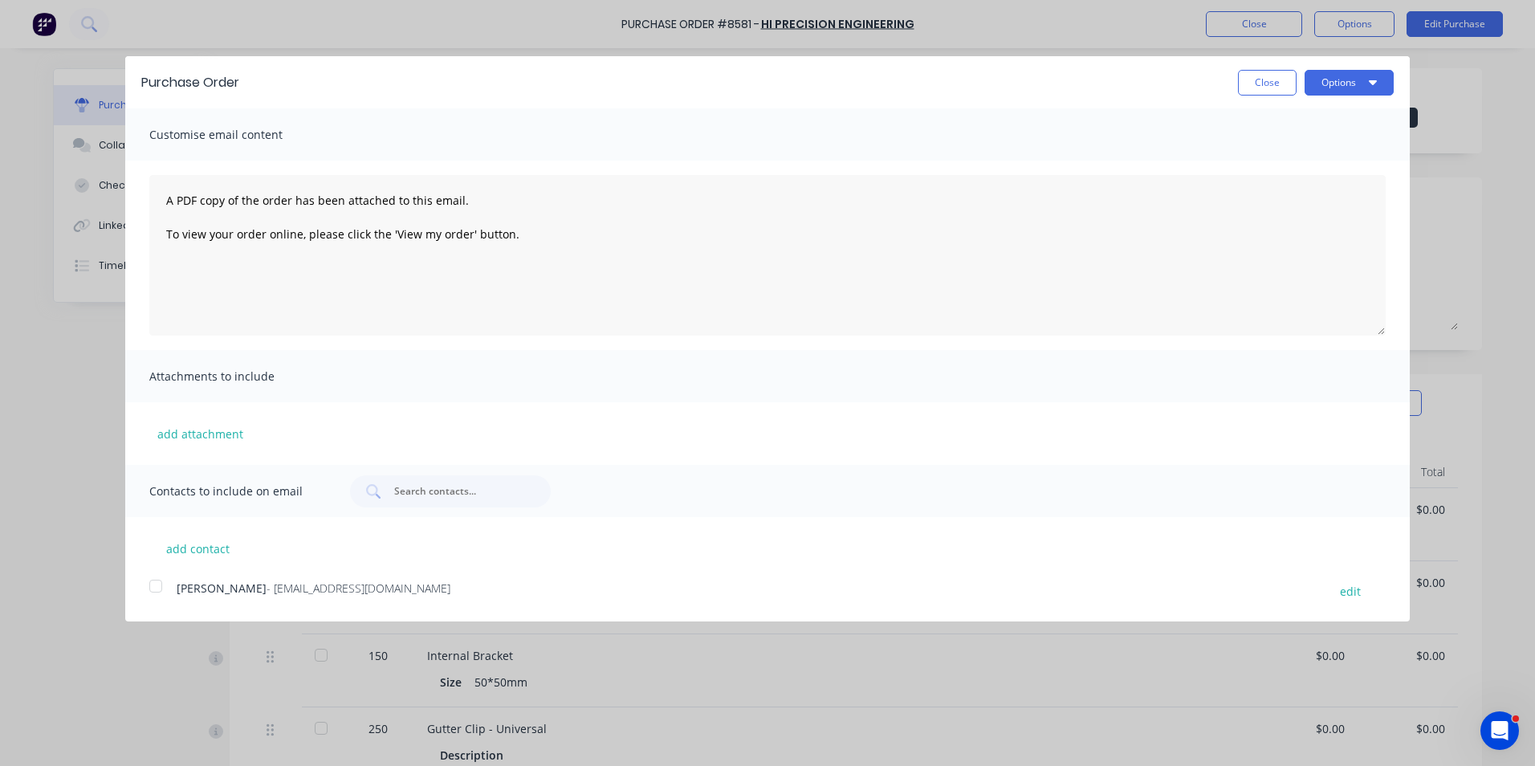
click at [155, 582] on div at bounding box center [156, 586] width 32 height 32
click at [1371, 83] on icon "button" at bounding box center [1373, 82] width 8 height 5
click at [1322, 154] on div "Email" at bounding box center [1318, 155] width 124 height 23
